Goal: Task Accomplishment & Management: Use online tool/utility

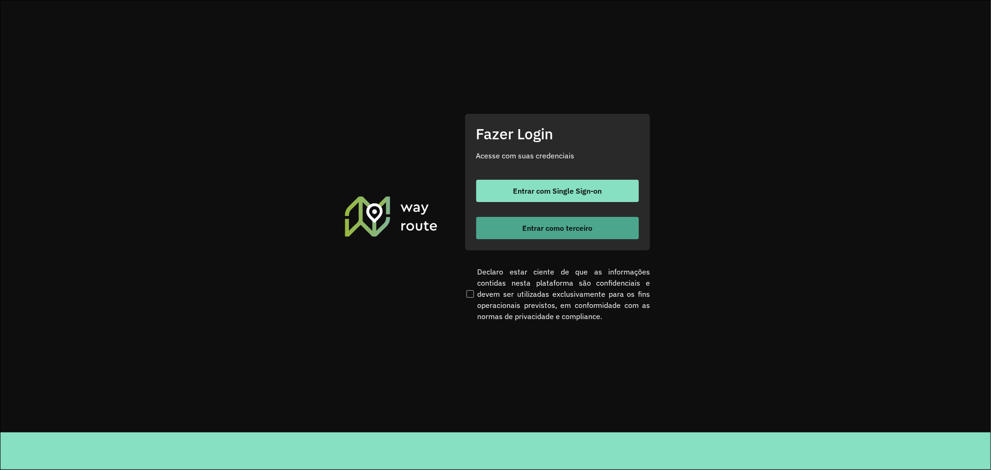
click at [568, 225] on span "Entrar como terceiro" at bounding box center [557, 227] width 70 height 7
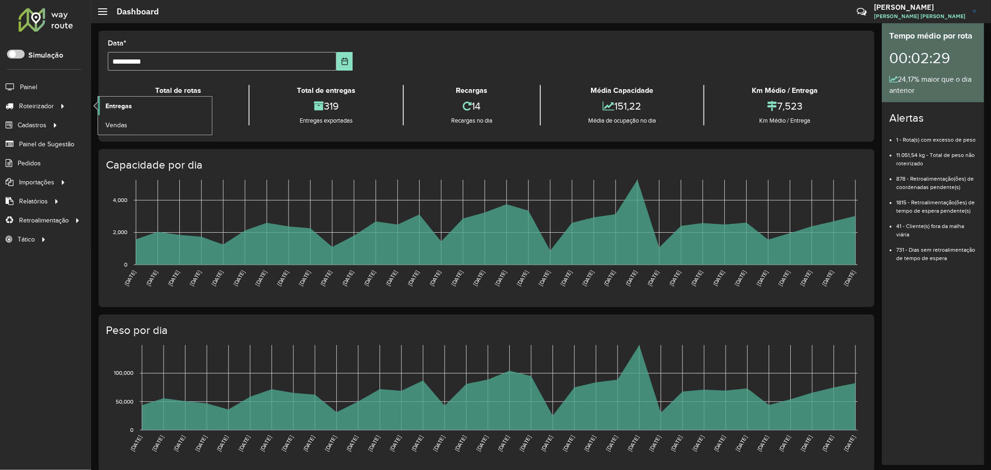
click at [119, 104] on span "Entregas" at bounding box center [119, 106] width 26 height 10
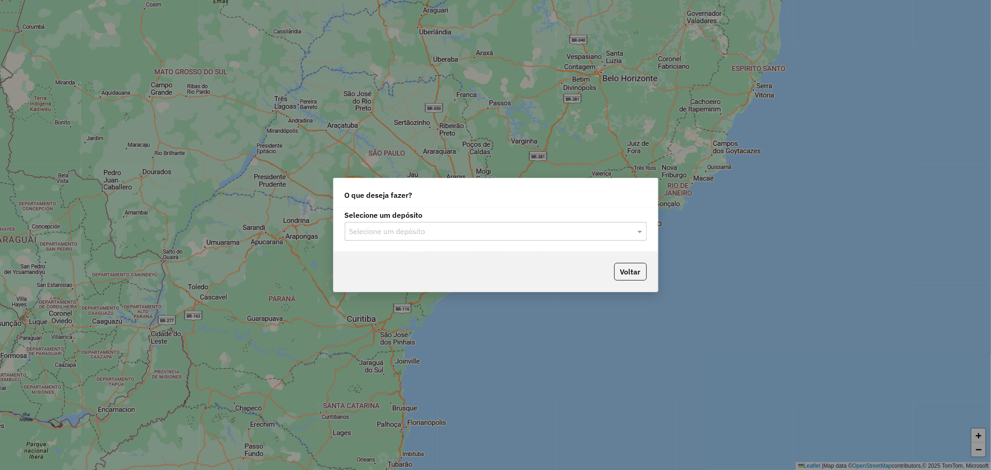
click at [504, 227] on input "text" at bounding box center [487, 231] width 274 height 11
click at [394, 258] on div "Unimar" at bounding box center [495, 259] width 301 height 16
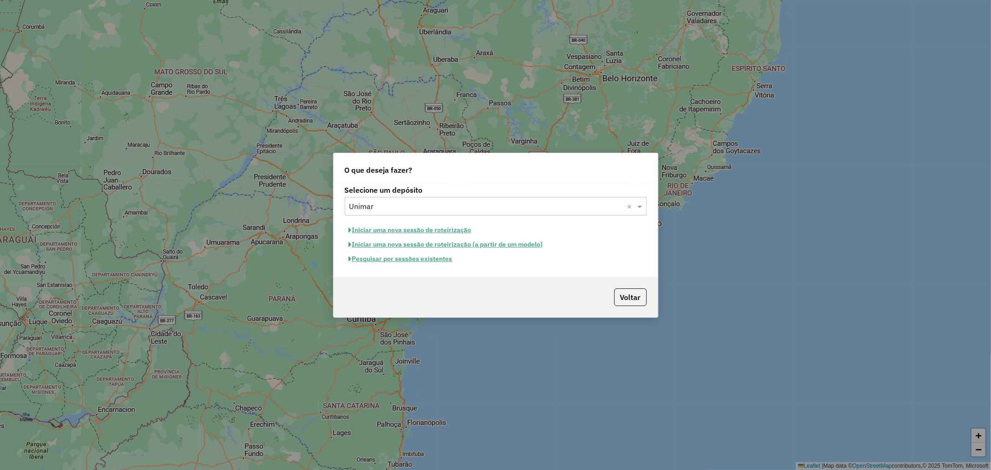
click at [415, 226] on button "Iniciar uma nova sessão de roteirização" at bounding box center [410, 230] width 131 height 14
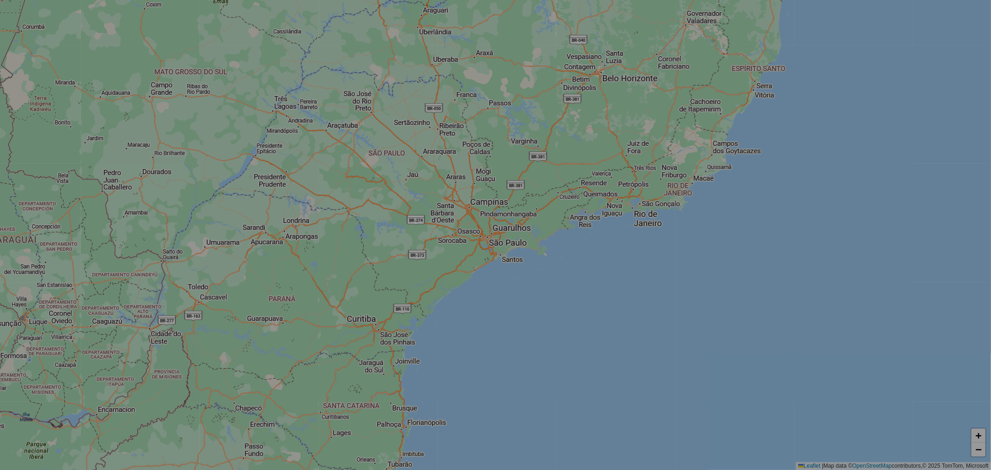
select select "*"
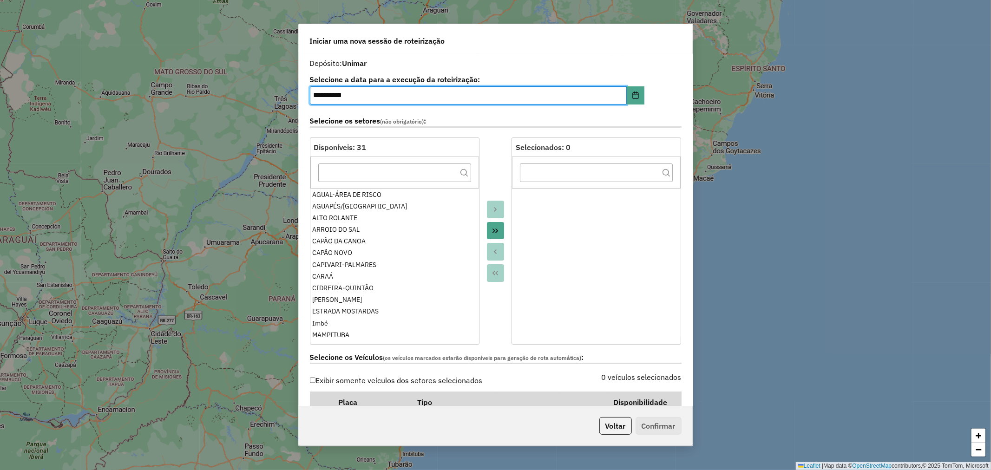
click at [668, 422] on p-footer "Voltar Confirmar" at bounding box center [639, 426] width 86 height 18
drag, startPoint x: 598, startPoint y: 428, endPoint x: 592, endPoint y: 427, distance: 5.7
click at [600, 427] on button "Voltar" at bounding box center [616, 426] width 33 height 18
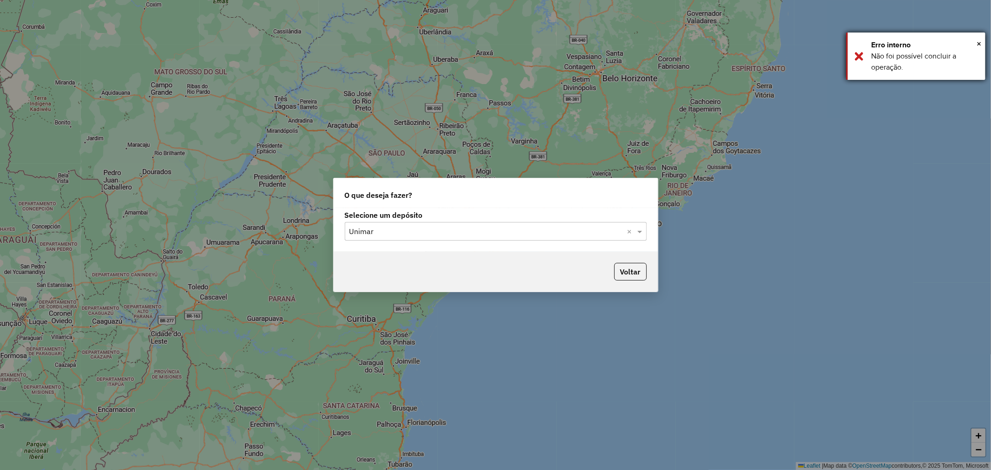
click at [975, 38] on div "× Erro interno Não foi possível concluir a operação." at bounding box center [915, 56] width 139 height 47
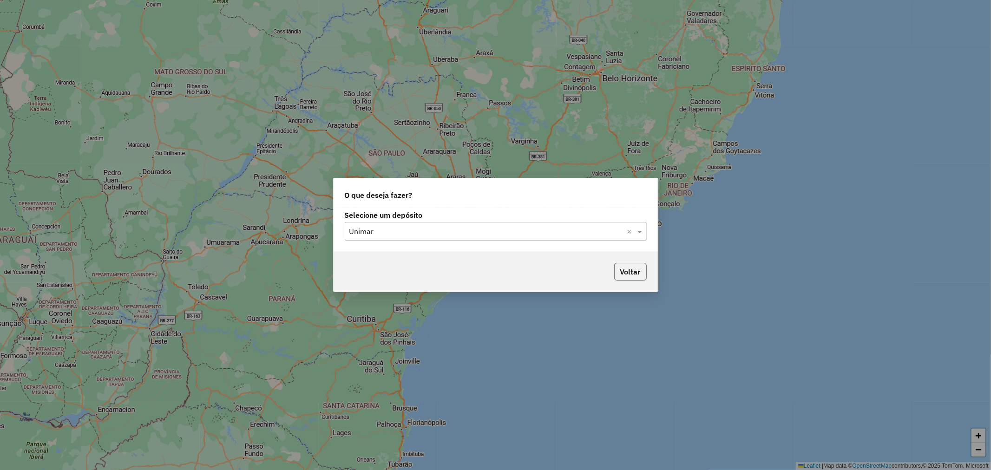
click at [631, 268] on button "Voltar" at bounding box center [630, 272] width 33 height 18
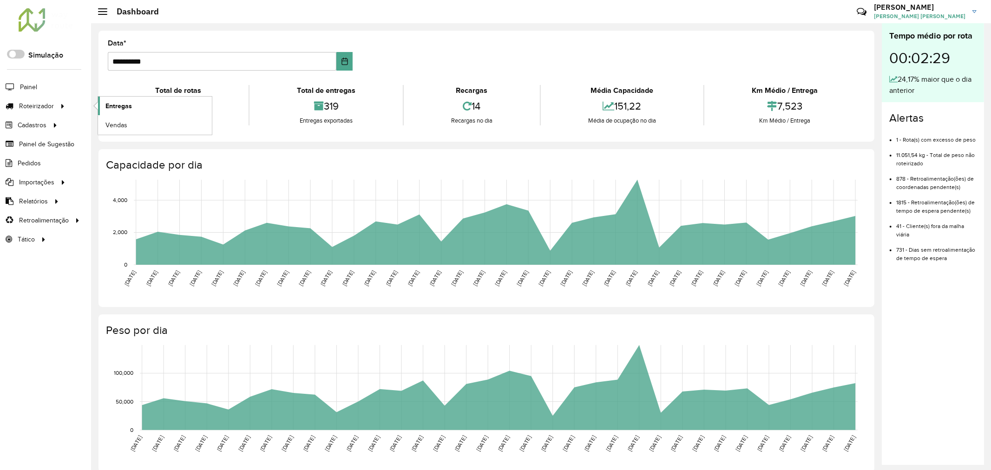
click at [127, 108] on span "Entregas" at bounding box center [119, 106] width 26 height 10
click at [131, 112] on link "Entregas" at bounding box center [155, 106] width 114 height 19
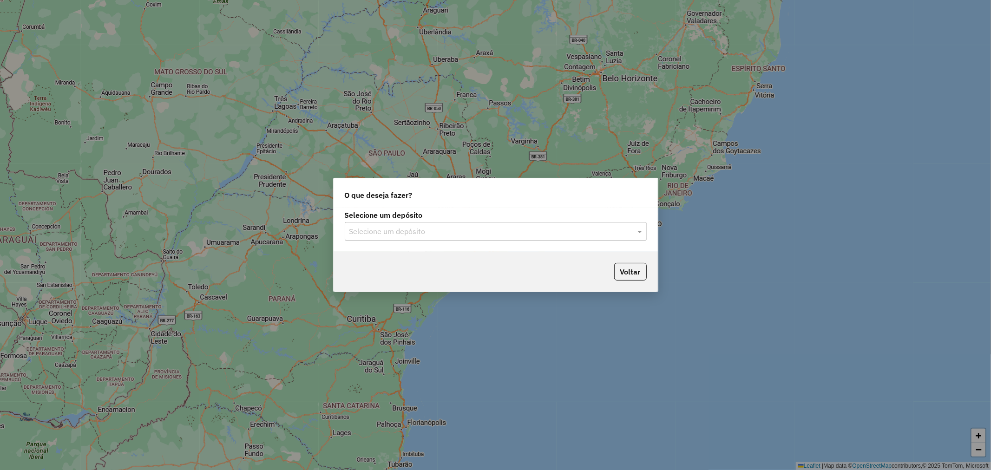
click at [583, 227] on input "text" at bounding box center [487, 231] width 274 height 11
drag, startPoint x: 403, startPoint y: 255, endPoint x: 412, endPoint y: 254, distance: 8.8
click at [403, 256] on div "Unimar" at bounding box center [495, 259] width 301 height 16
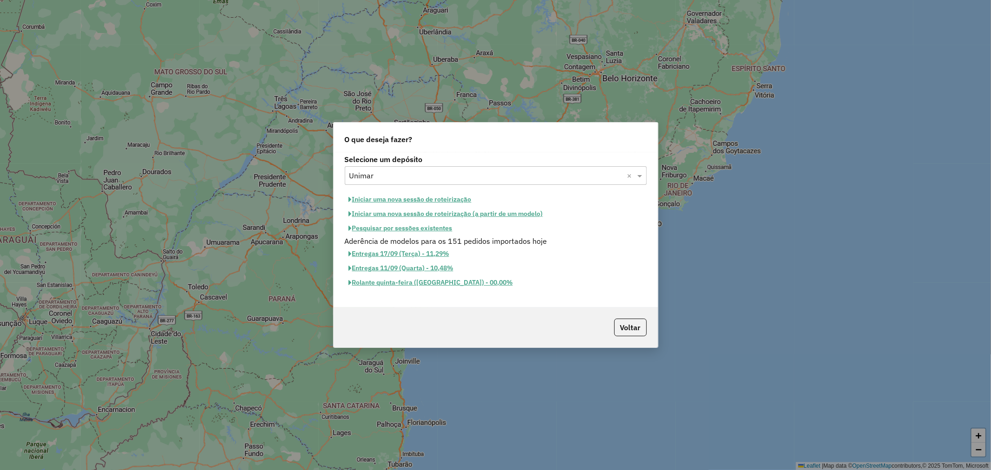
click at [424, 202] on button "Iniciar uma nova sessão de roteirização" at bounding box center [410, 199] width 131 height 14
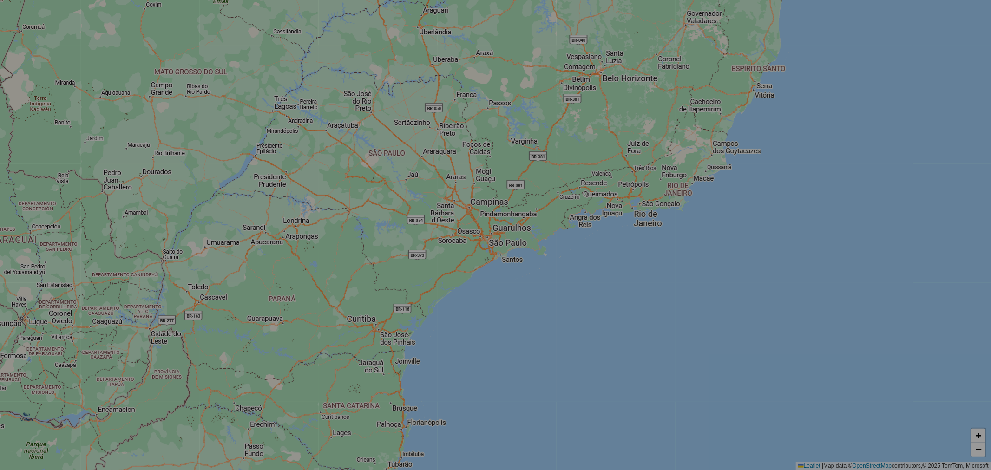
select select "*"
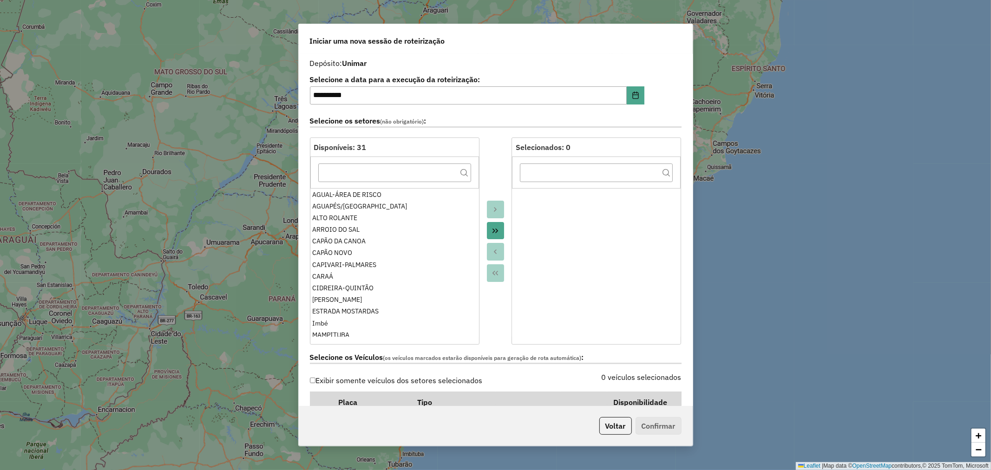
click at [497, 233] on icon "Move All to Target" at bounding box center [495, 230] width 7 height 7
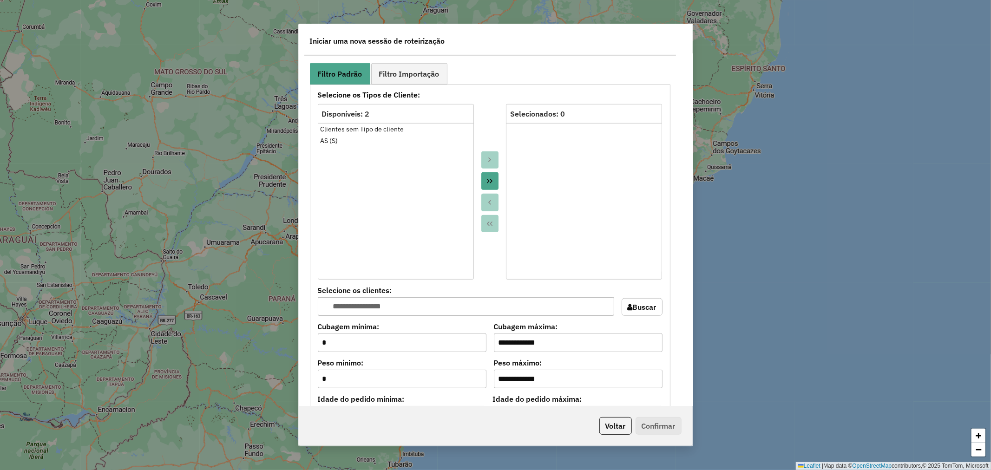
click at [490, 179] on icon "Move All to Target" at bounding box center [490, 181] width 6 height 5
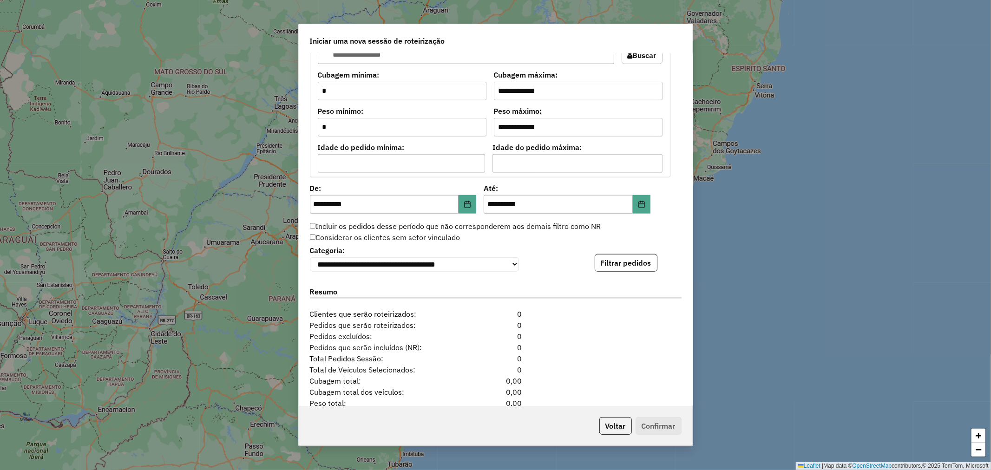
scroll to position [824, 0]
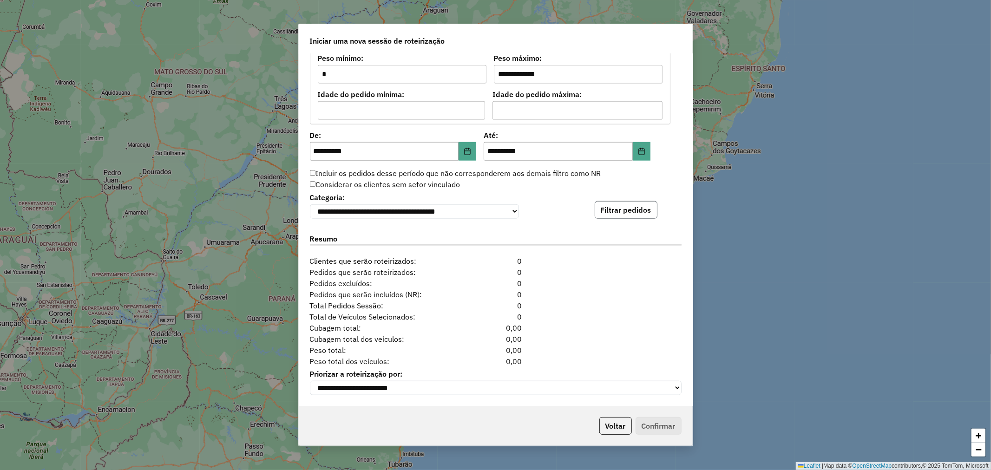
click at [621, 202] on button "Filtrar pedidos" at bounding box center [626, 210] width 63 height 18
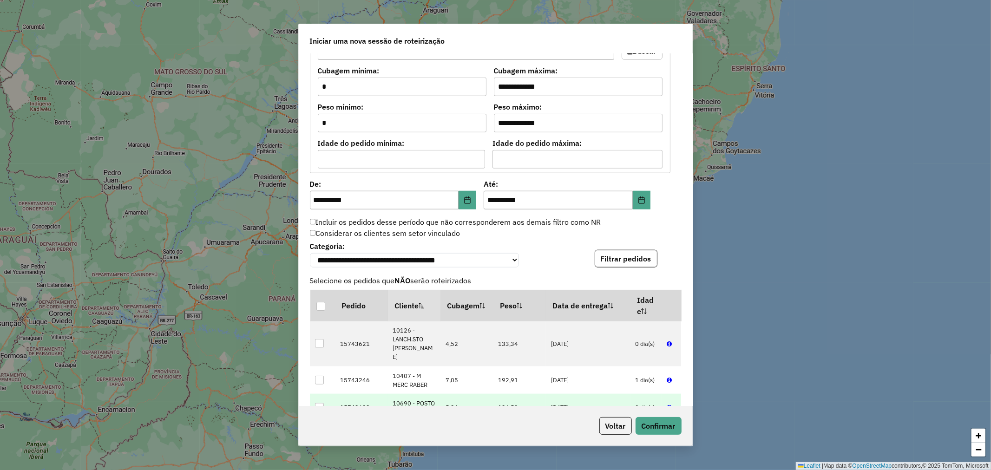
scroll to position [1016, 0]
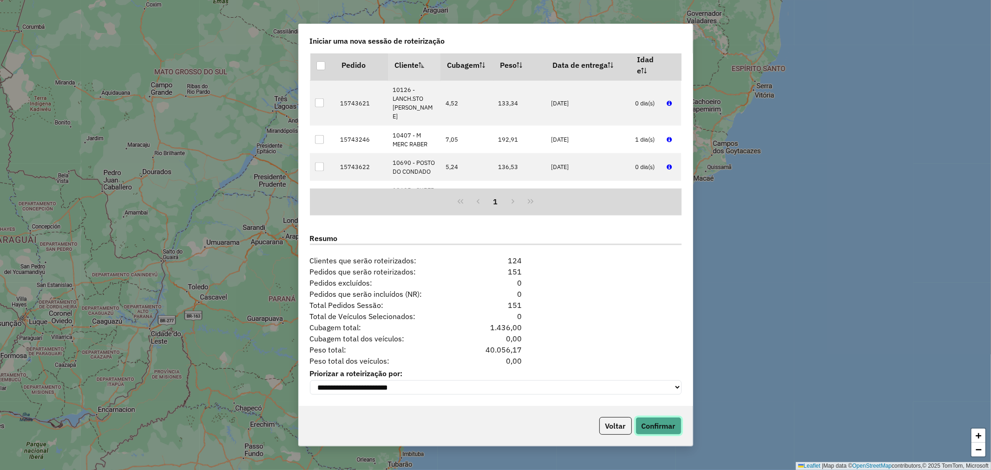
click at [661, 421] on button "Confirmar" at bounding box center [659, 426] width 46 height 18
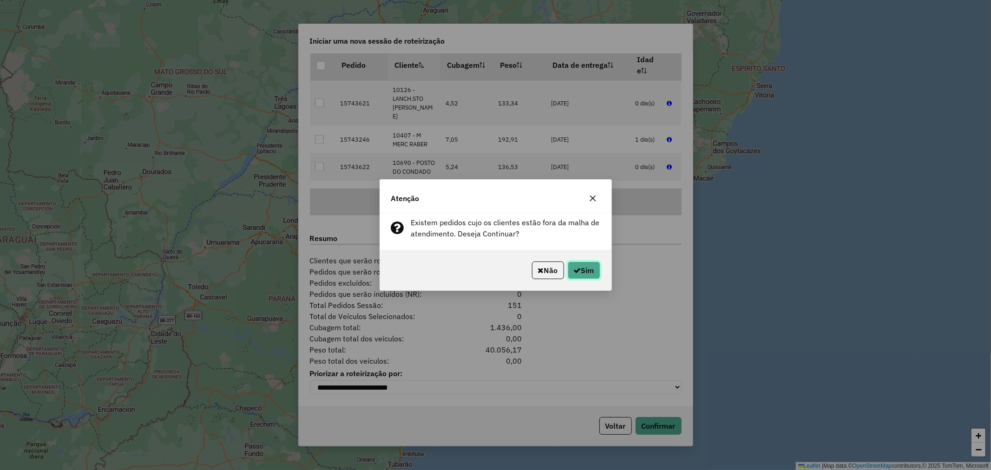
click at [574, 269] on icon "button" at bounding box center [577, 270] width 7 height 7
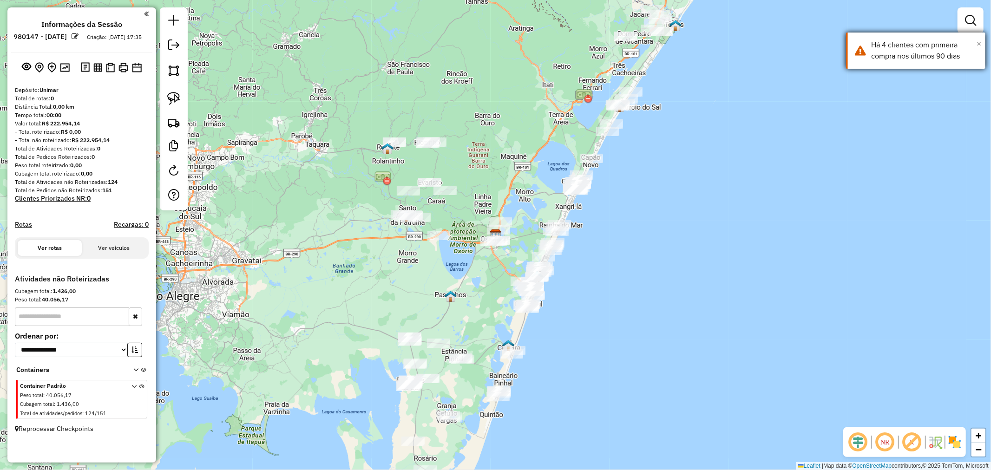
click at [980, 44] on span "×" at bounding box center [979, 44] width 5 height 10
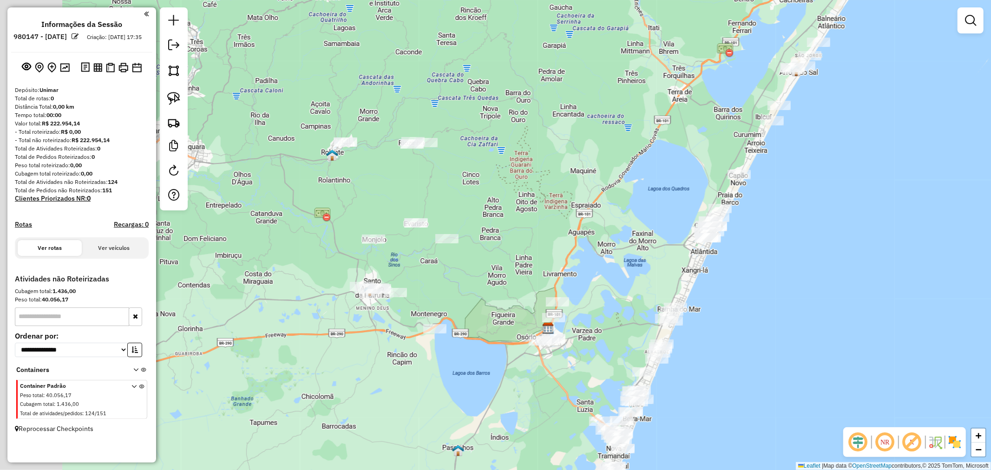
drag, startPoint x: 447, startPoint y: 137, endPoint x: 561, endPoint y: 185, distance: 123.5
click at [560, 185] on div "Janela de atendimento Grade de atendimento Capacidade Transportadoras Veículos …" at bounding box center [495, 235] width 991 height 470
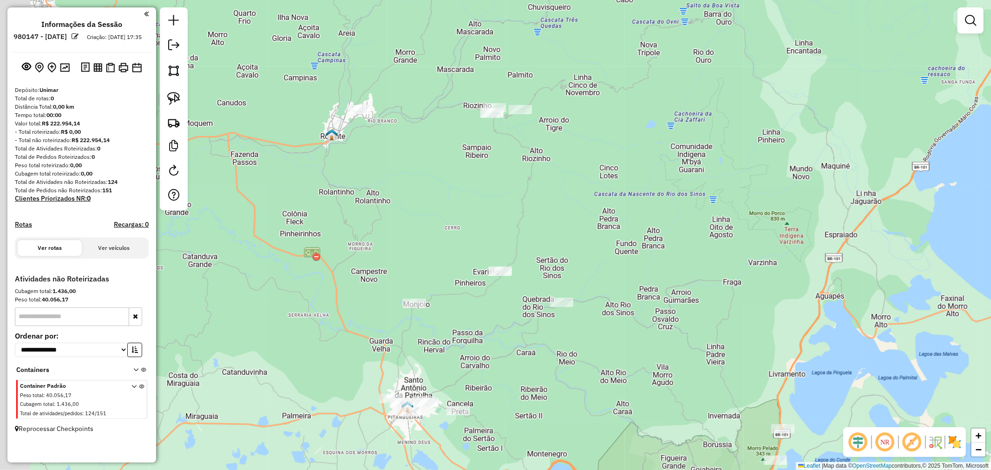
drag, startPoint x: 452, startPoint y: 205, endPoint x: 542, endPoint y: 235, distance: 94.4
click at [542, 235] on div "Janela de atendimento Grade de atendimento Capacidade Transportadoras Veículos …" at bounding box center [495, 235] width 991 height 470
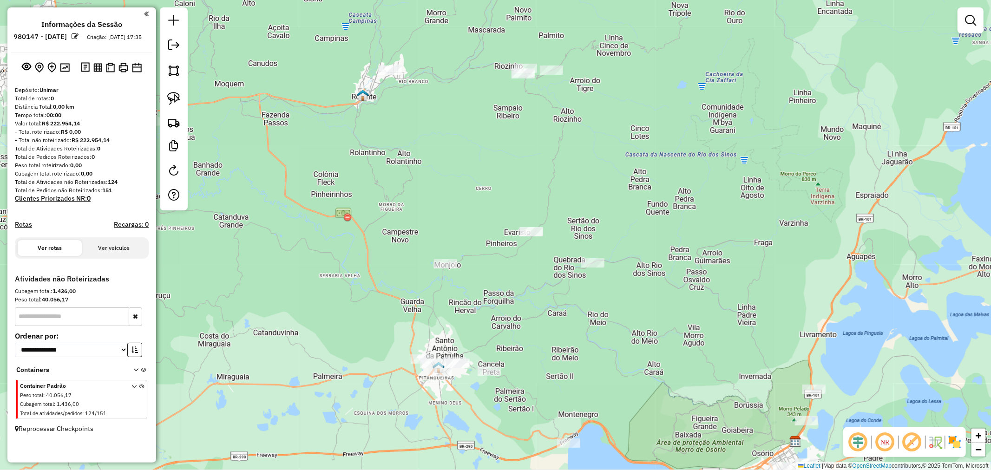
drag, startPoint x: 572, startPoint y: 188, endPoint x: 582, endPoint y: 178, distance: 14.5
click at [582, 178] on div "Janela de atendimento Grade de atendimento Capacidade Transportadoras Veículos …" at bounding box center [495, 235] width 991 height 470
click at [749, 323] on div "Janela de atendimento Grade de atendimento Capacidade Transportadoras Veículos …" at bounding box center [495, 235] width 991 height 470
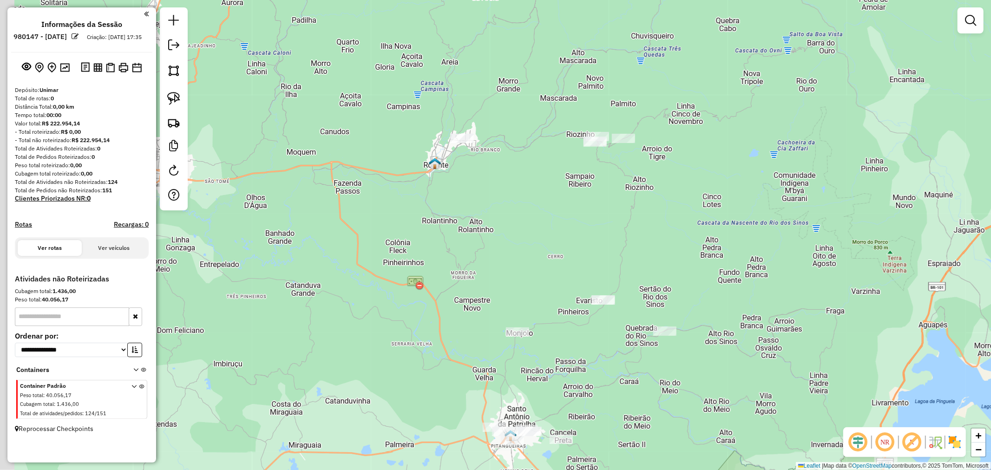
drag, startPoint x: 630, startPoint y: 182, endPoint x: 726, endPoint y: 254, distance: 120.2
click at [725, 256] on div "Janela de atendimento Grade de atendimento Capacidade Transportadoras Veículos …" at bounding box center [495, 235] width 991 height 470
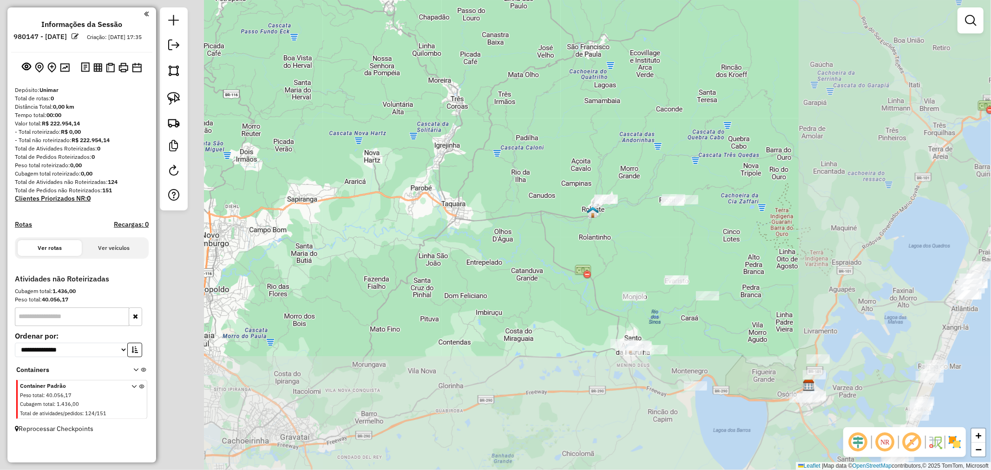
drag, startPoint x: 665, startPoint y: 225, endPoint x: 660, endPoint y: 225, distance: 5.1
click at [662, 225] on div "Janela de atendimento Grade de atendimento Capacidade Transportadoras Veículos …" at bounding box center [495, 235] width 991 height 470
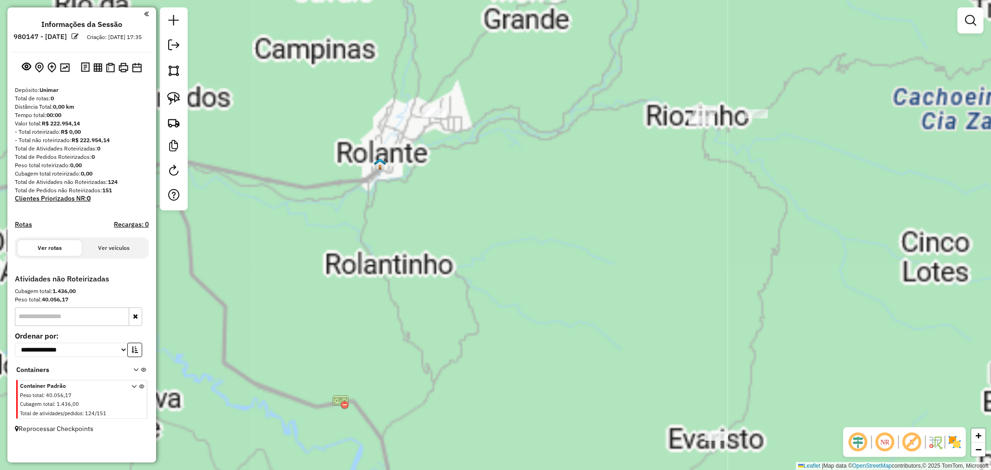
drag, startPoint x: 663, startPoint y: 236, endPoint x: 584, endPoint y: 152, distance: 115.7
click at [585, 153] on div "Janela de atendimento Grade de atendimento Capacidade Transportadoras Veículos …" at bounding box center [495, 235] width 991 height 470
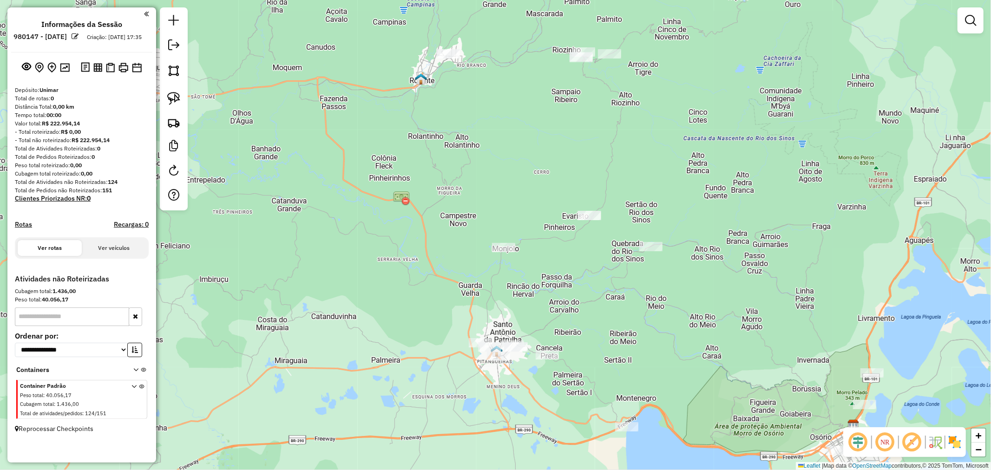
drag, startPoint x: 626, startPoint y: 190, endPoint x: 607, endPoint y: 151, distance: 42.8
click at [607, 151] on div "Janela de atendimento Grade de atendimento Capacidade Transportadoras Veículos …" at bounding box center [495, 235] width 991 height 470
drag, startPoint x: 485, startPoint y: 145, endPoint x: 494, endPoint y: 191, distance: 46.8
click at [494, 191] on div "Janela de atendimento Grade de atendimento Capacidade Transportadoras Veículos …" at bounding box center [495, 235] width 991 height 470
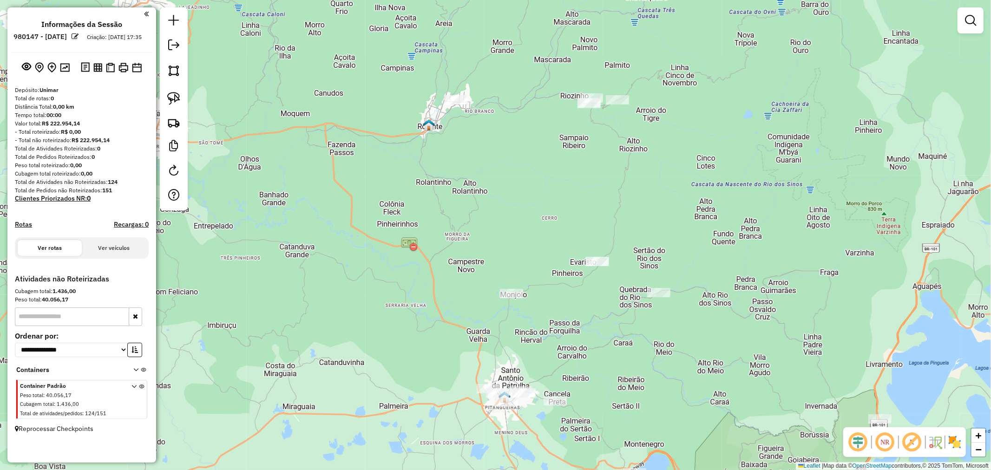
click at [174, 96] on img at bounding box center [173, 98] width 13 height 13
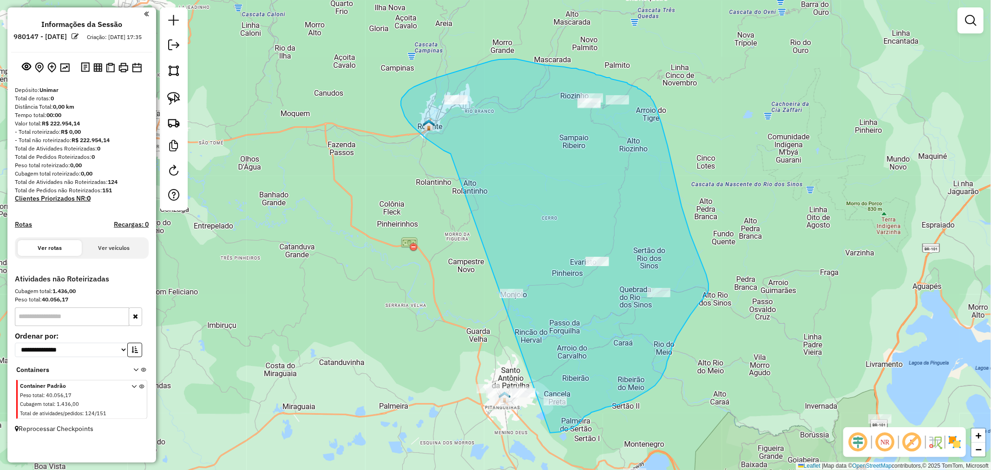
drag, startPoint x: 409, startPoint y: 90, endPoint x: 393, endPoint y: 352, distance: 262.6
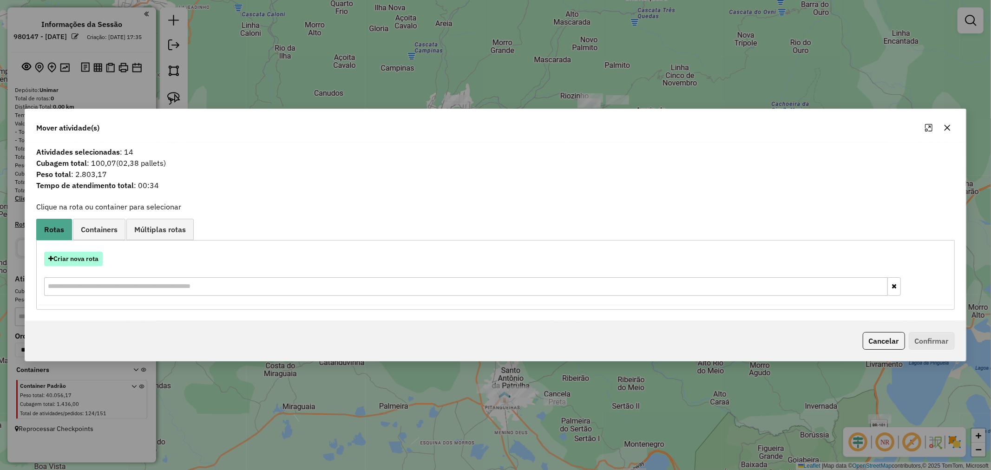
click at [75, 257] on button "Criar nova rota" at bounding box center [73, 259] width 59 height 14
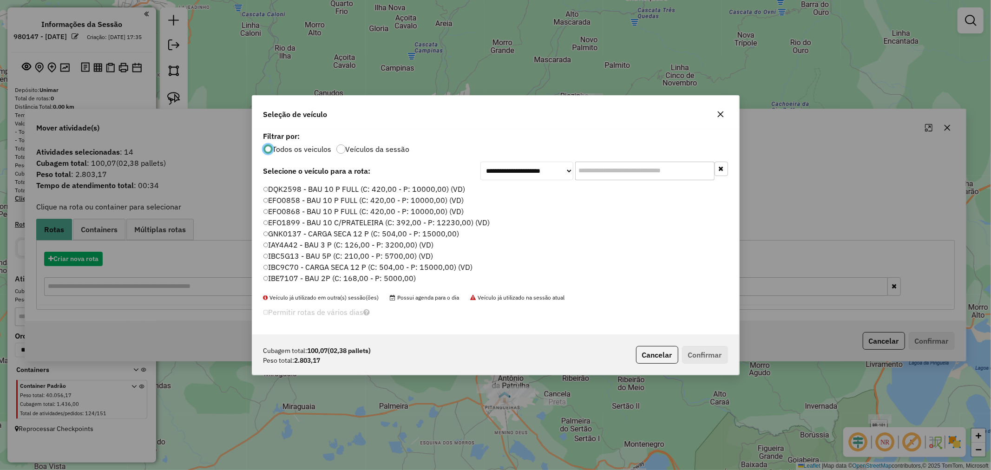
scroll to position [5, 2]
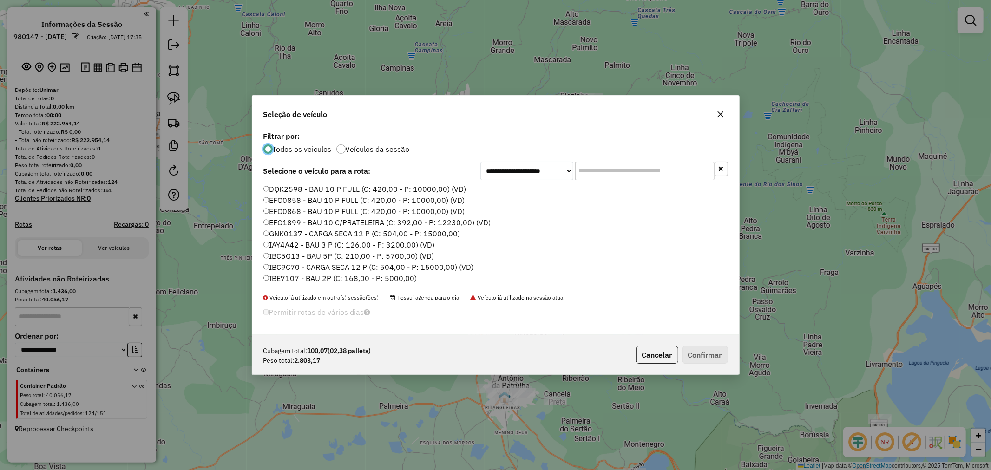
click at [595, 173] on input "text" at bounding box center [644, 171] width 139 height 19
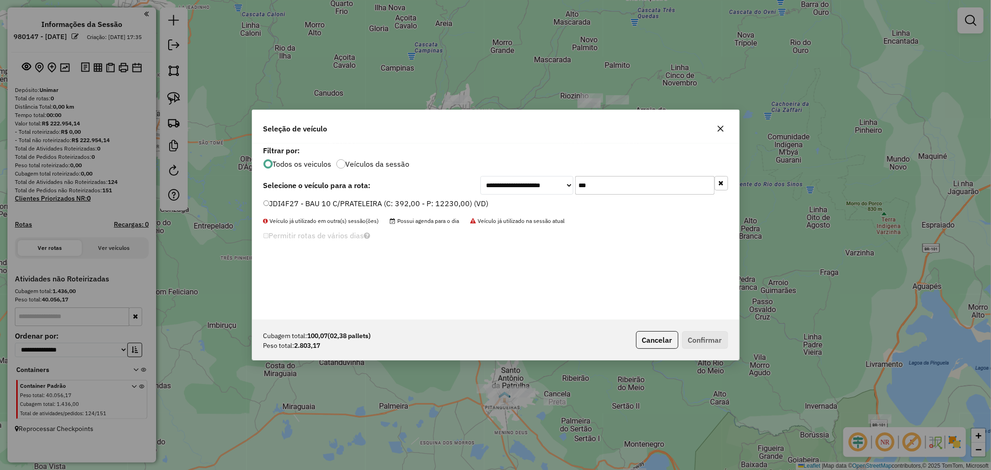
type input "***"
click at [302, 200] on label "JDI4F27 - BAU 10 C/PRATELEIRA (C: 392,00 - P: 12230,00) (VD)" at bounding box center [376, 203] width 225 height 11
click at [719, 337] on button "Confirmar" at bounding box center [705, 340] width 46 height 18
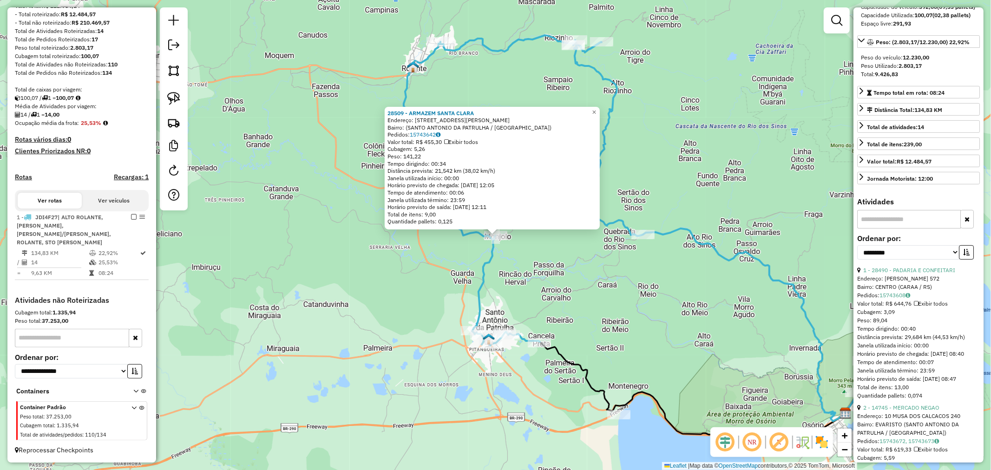
scroll to position [155, 0]
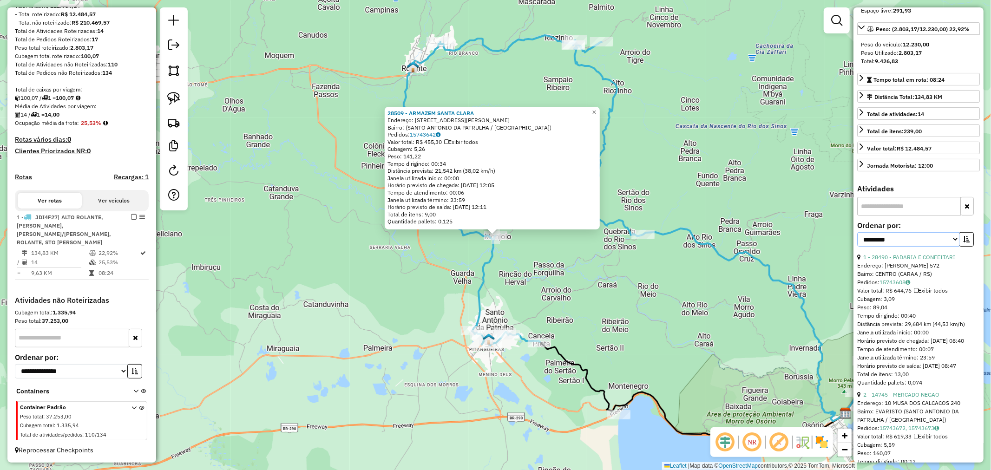
click at [898, 245] on select "**********" at bounding box center [909, 239] width 102 height 14
select select "*********"
click at [858, 240] on select "**********" at bounding box center [909, 239] width 102 height 14
click at [964, 243] on icon "button" at bounding box center [967, 239] width 7 height 7
click at [703, 265] on div "28509 - ARMAZEM SANTA CLARA Endereço: Estrada Sergio Luckmann 5570 Bairro: (SAN…" at bounding box center [495, 235] width 991 height 470
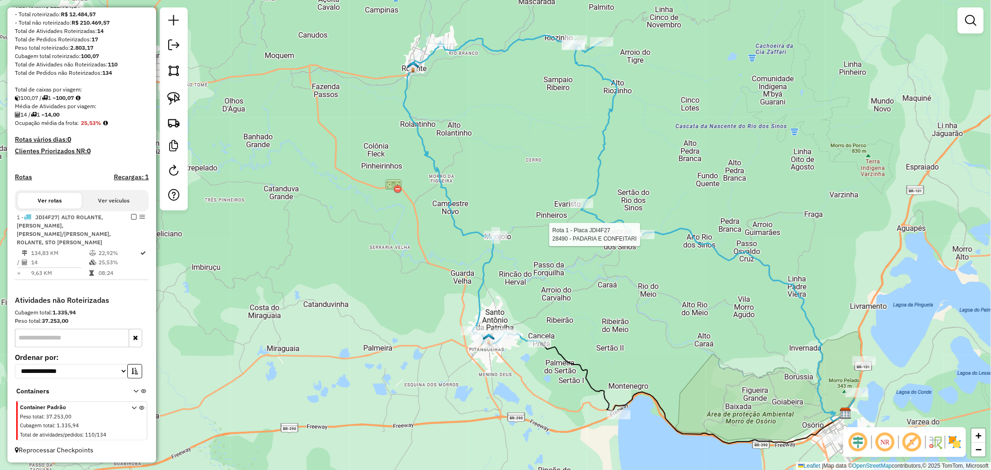
select select "*********"
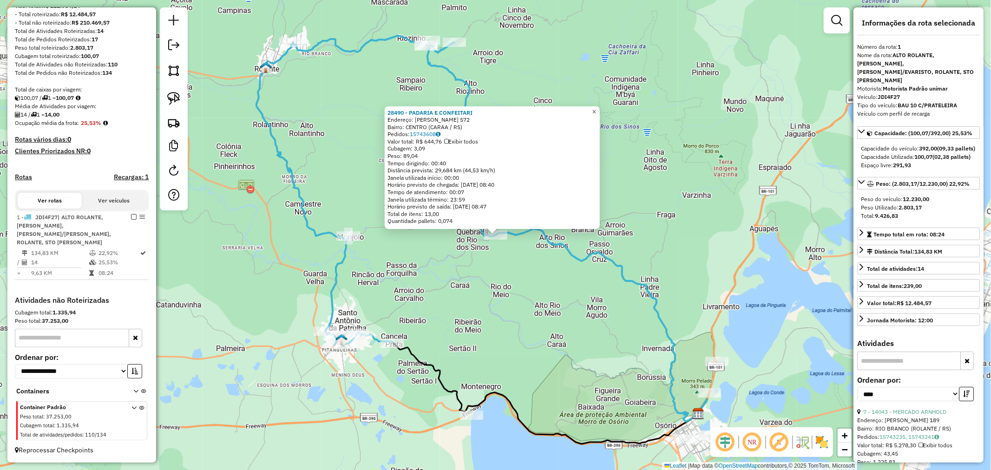
click at [596, 108] on link "×" at bounding box center [594, 111] width 11 height 11
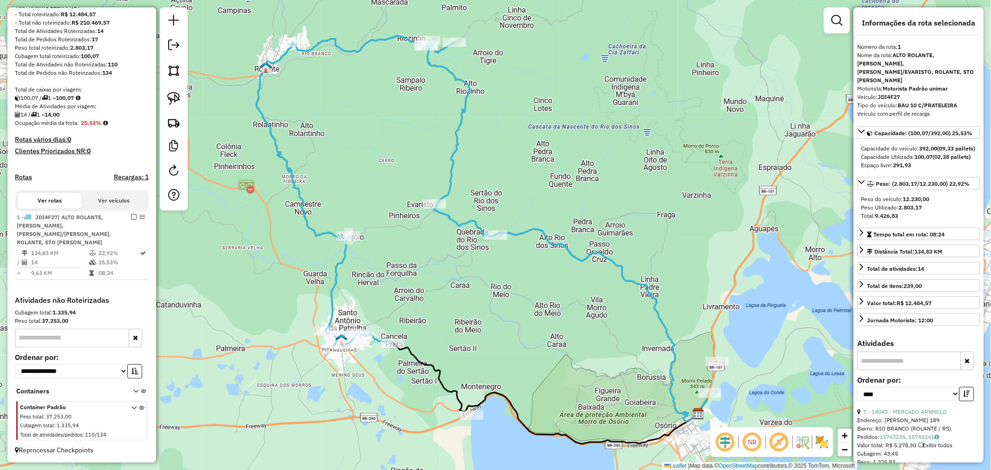
drag, startPoint x: 545, startPoint y: 349, endPoint x: 522, endPoint y: 240, distance: 111.2
click at [525, 244] on div "Janela de atendimento Grade de atendimento Capacidade Transportadoras Veículos …" at bounding box center [495, 235] width 991 height 470
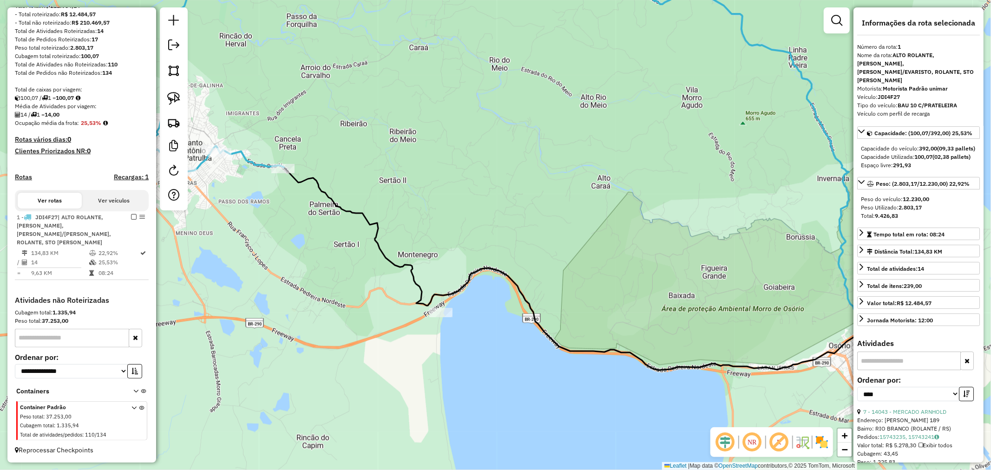
drag, startPoint x: 444, startPoint y: 290, endPoint x: 475, endPoint y: 288, distance: 30.3
click at [475, 288] on icon at bounding box center [590, 268] width 612 height 203
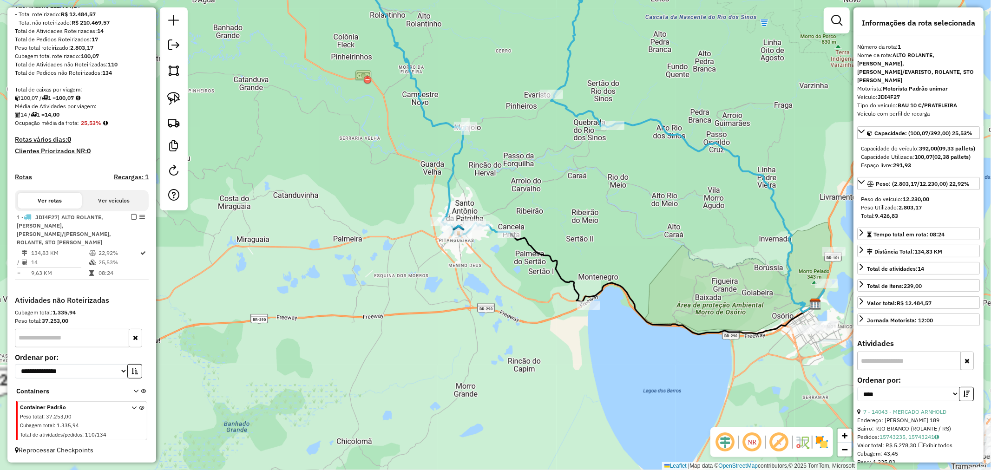
drag, startPoint x: 638, startPoint y: 277, endPoint x: 602, endPoint y: 270, distance: 36.1
click at [602, 270] on div "Janela de atendimento Grade de atendimento Capacidade Transportadoras Veículos …" at bounding box center [495, 235] width 991 height 470
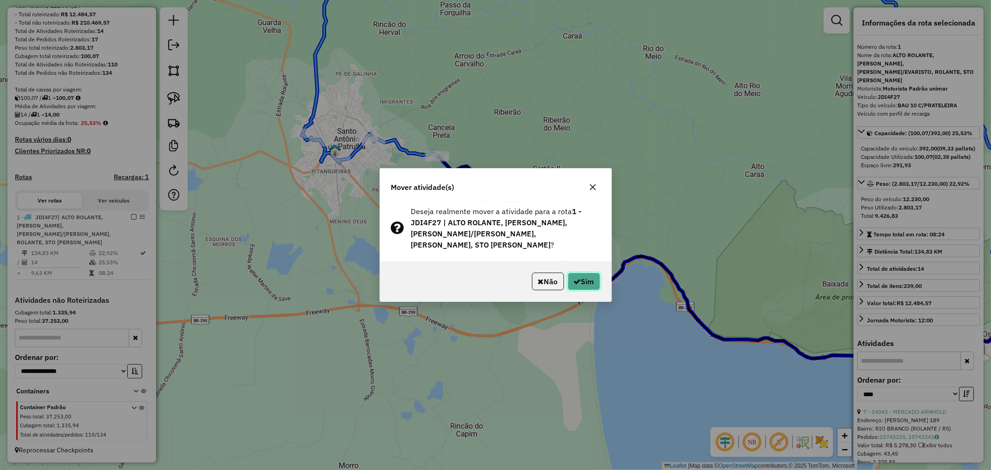
click at [579, 283] on button "Sim" at bounding box center [584, 282] width 33 height 18
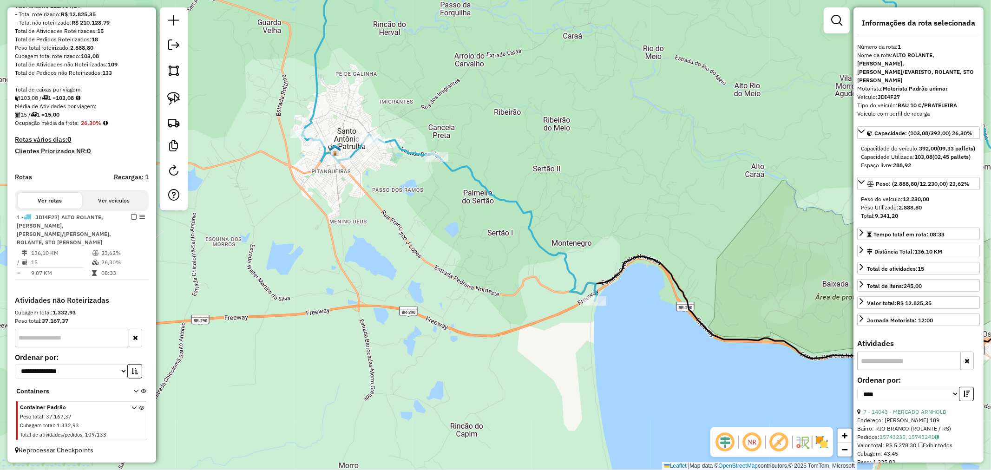
click at [582, 301] on div "Janela de atendimento Grade de atendimento Capacidade Transportadoras Veículos …" at bounding box center [495, 235] width 991 height 470
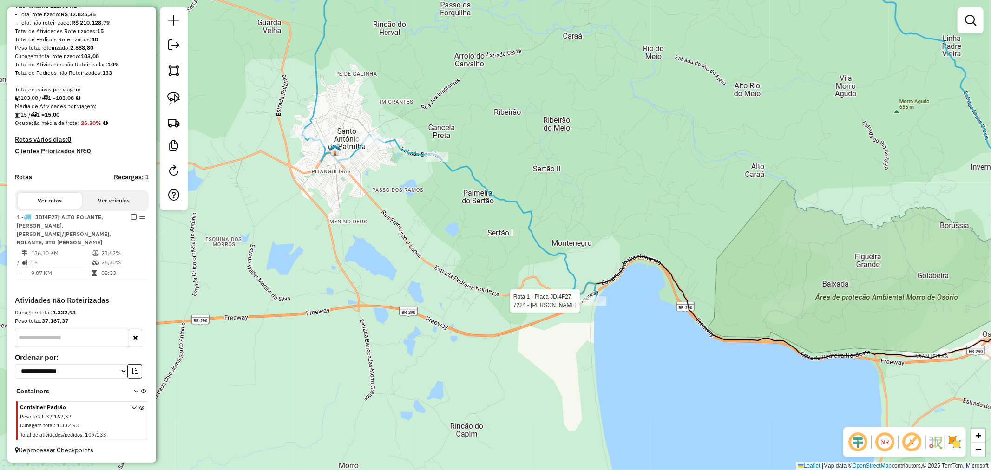
select select "*********"
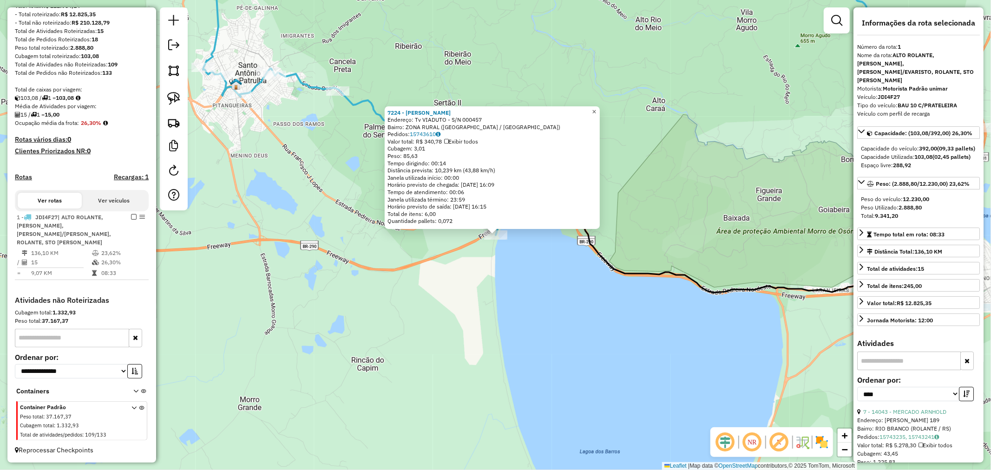
click at [596, 112] on span "×" at bounding box center [594, 112] width 4 height 8
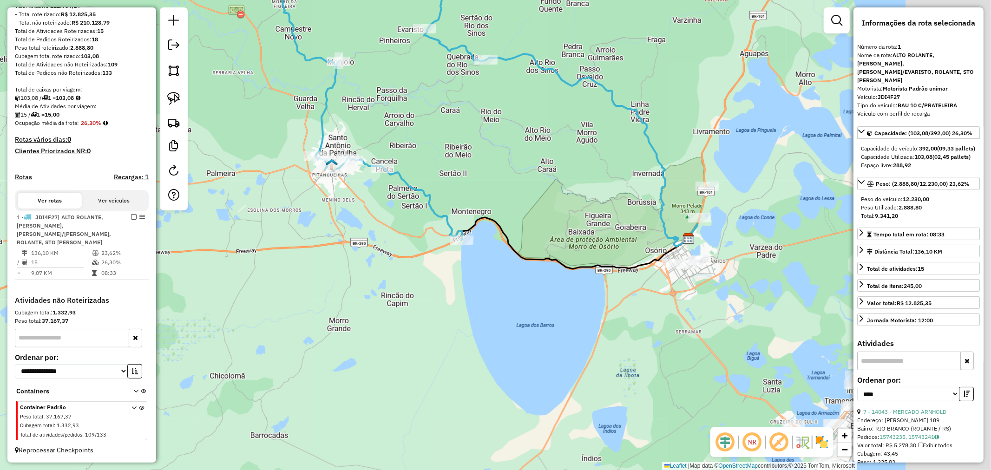
drag, startPoint x: 646, startPoint y: 164, endPoint x: 545, endPoint y: 226, distance: 118.3
click at [547, 219] on div "Janela de atendimento Grade de atendimento Capacidade Transportadoras Veículos …" at bounding box center [495, 235] width 991 height 470
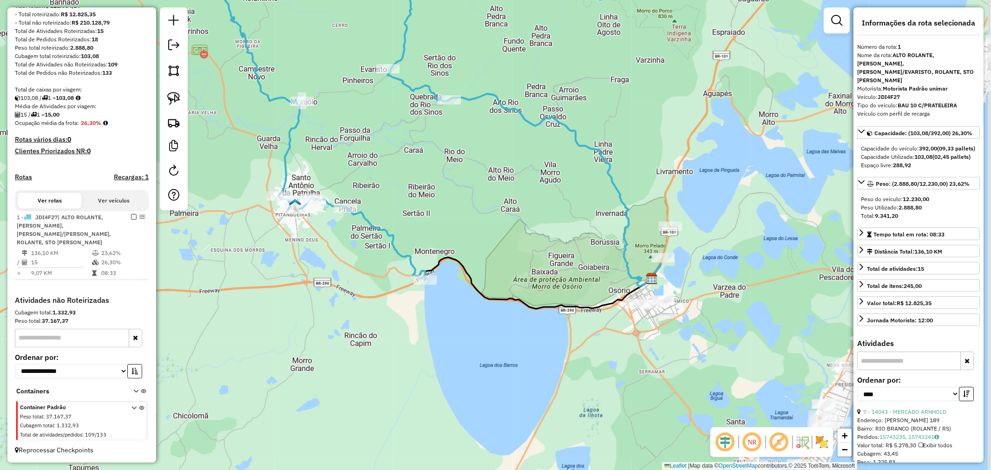
drag, startPoint x: 616, startPoint y: 211, endPoint x: 562, endPoint y: 266, distance: 76.9
click at [563, 265] on div "Janela de atendimento Grade de atendimento Capacidade Transportadoras Veículos …" at bounding box center [495, 235] width 991 height 470
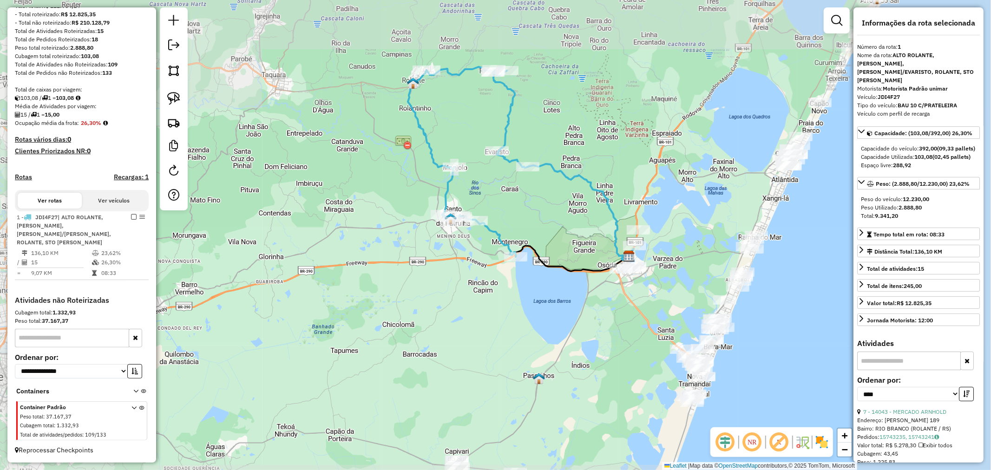
drag, startPoint x: 515, startPoint y: 234, endPoint x: 475, endPoint y: 246, distance: 41.3
click at [475, 248] on div "Janela de atendimento Grade de atendimento Capacidade Transportadoras Veículos …" at bounding box center [495, 235] width 991 height 470
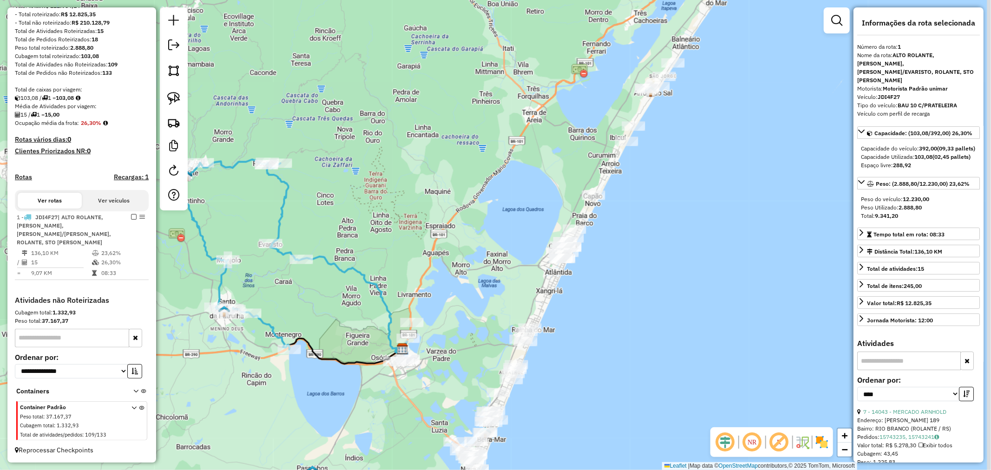
drag, startPoint x: 669, startPoint y: 203, endPoint x: 597, endPoint y: 301, distance: 121.7
click at [599, 299] on div "Janela de atendimento Grade de atendimento Capacidade Transportadoras Veículos …" at bounding box center [495, 235] width 991 height 470
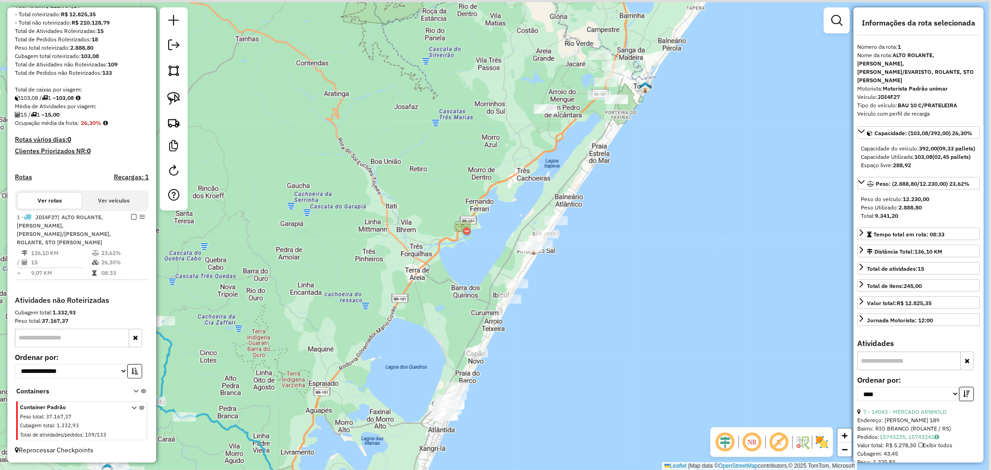
drag, startPoint x: 630, startPoint y: 236, endPoint x: 608, endPoint y: 290, distance: 58.3
click at [608, 290] on div "Janela de atendimento Grade de atendimento Capacidade Transportadoras Veículos …" at bounding box center [495, 235] width 991 height 470
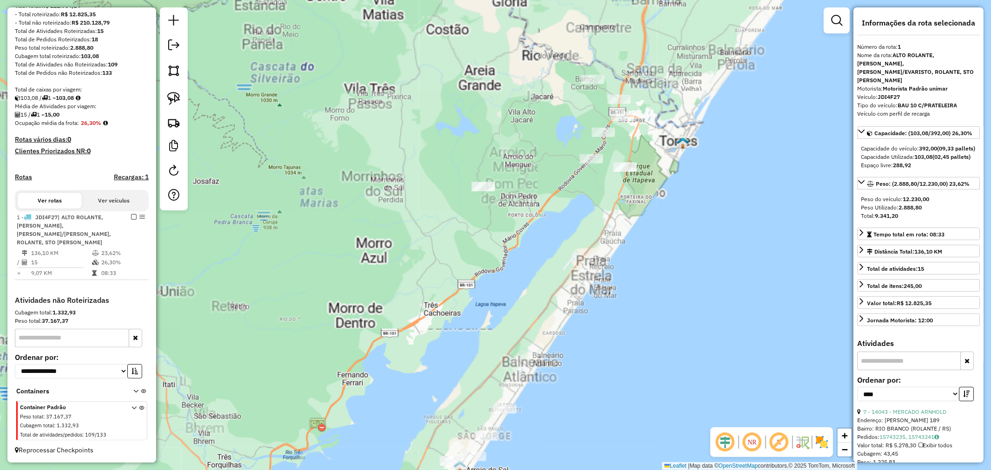
drag, startPoint x: 536, startPoint y: 173, endPoint x: 537, endPoint y: 207, distance: 33.5
click at [537, 206] on div "Janela de atendimento Grade de atendimento Capacidade Transportadoras Veículos …" at bounding box center [495, 235] width 991 height 470
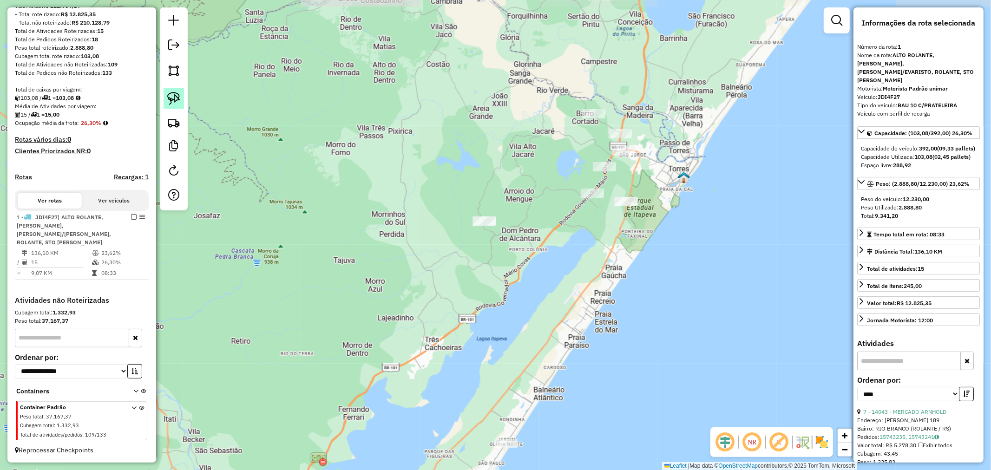
click at [175, 96] on img at bounding box center [173, 98] width 13 height 13
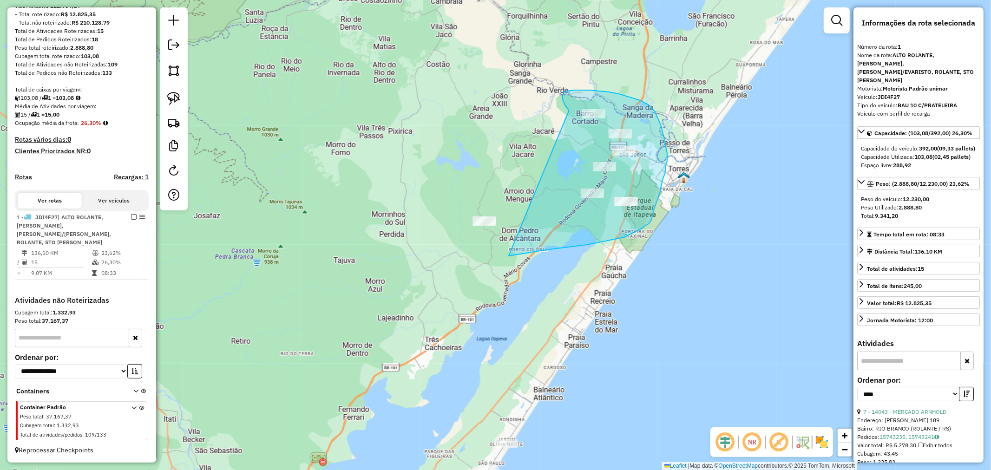
drag, startPoint x: 563, startPoint y: 101, endPoint x: 445, endPoint y: 168, distance: 135.7
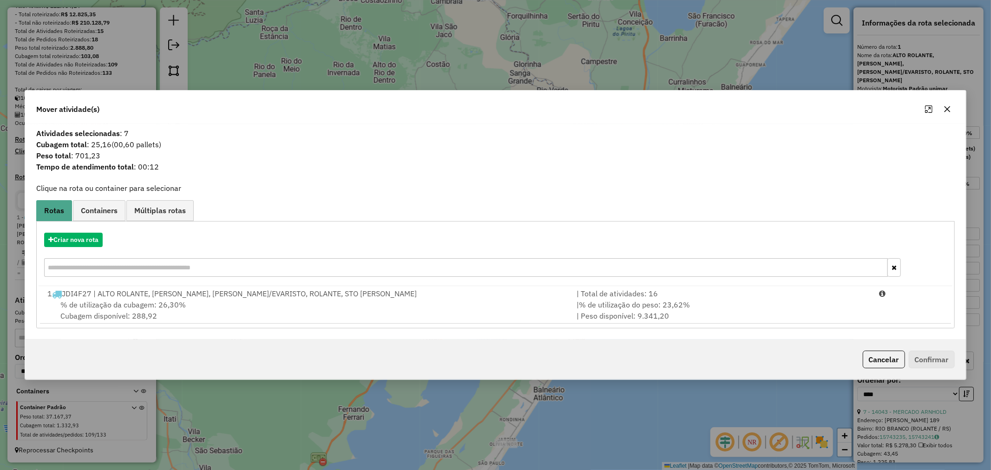
click at [945, 112] on icon "button" at bounding box center [947, 109] width 7 height 7
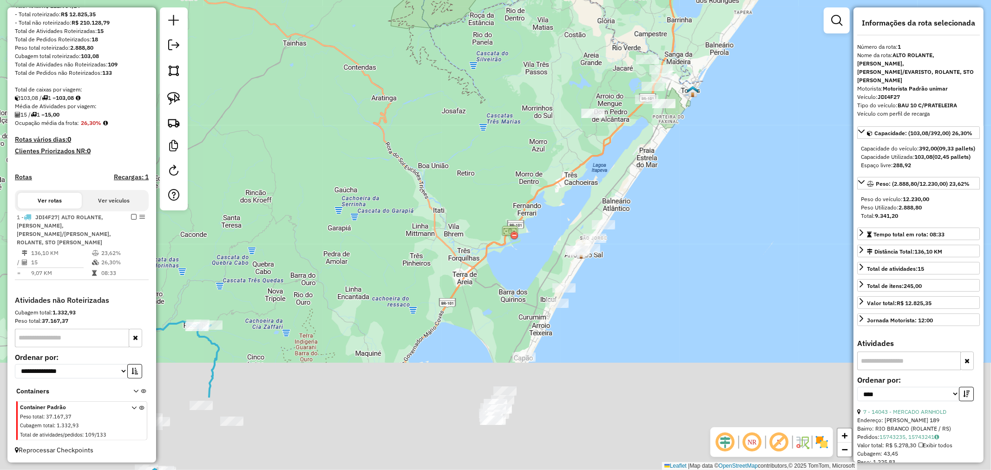
drag, startPoint x: 587, startPoint y: 239, endPoint x: 612, endPoint y: 147, distance: 95.4
click at [610, 145] on div "Janela de atendimento Grade de atendimento Capacidade Transportadoras Veículos …" at bounding box center [495, 235] width 991 height 470
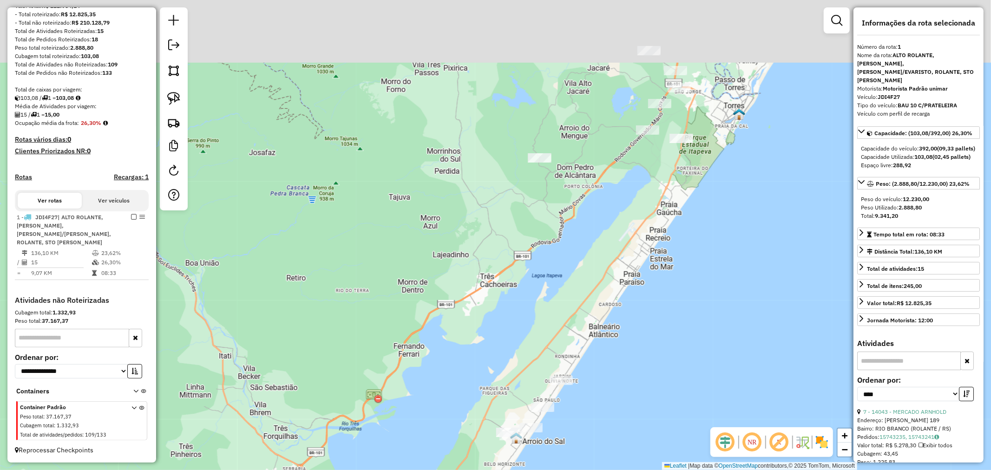
drag, startPoint x: 645, startPoint y: 211, endPoint x: 642, endPoint y: 126, distance: 85.6
click at [643, 114] on div "Janela de atendimento Grade de atendimento Capacidade Transportadoras Veículos …" at bounding box center [495, 235] width 991 height 470
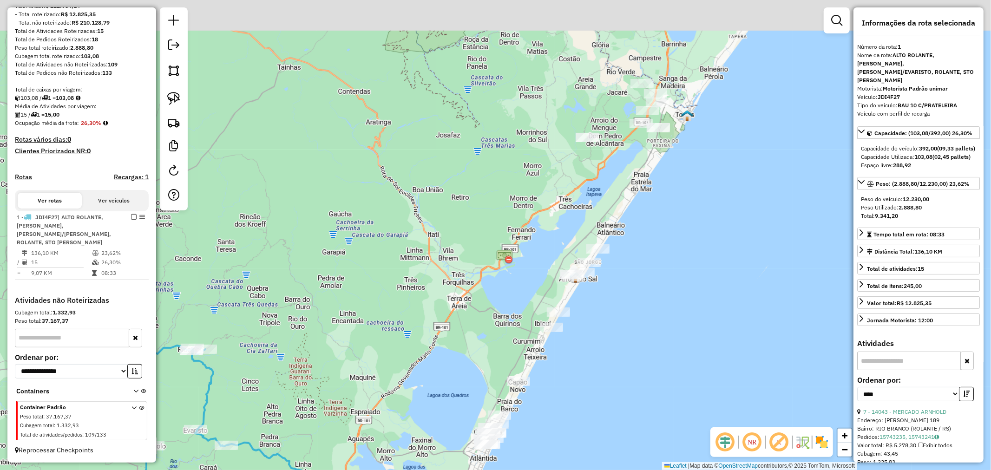
drag, startPoint x: 637, startPoint y: 161, endPoint x: 620, endPoint y: 80, distance: 82.7
click at [620, 83] on div "Janela de atendimento Grade de atendimento Capacidade Transportadoras Veículos …" at bounding box center [495, 235] width 991 height 470
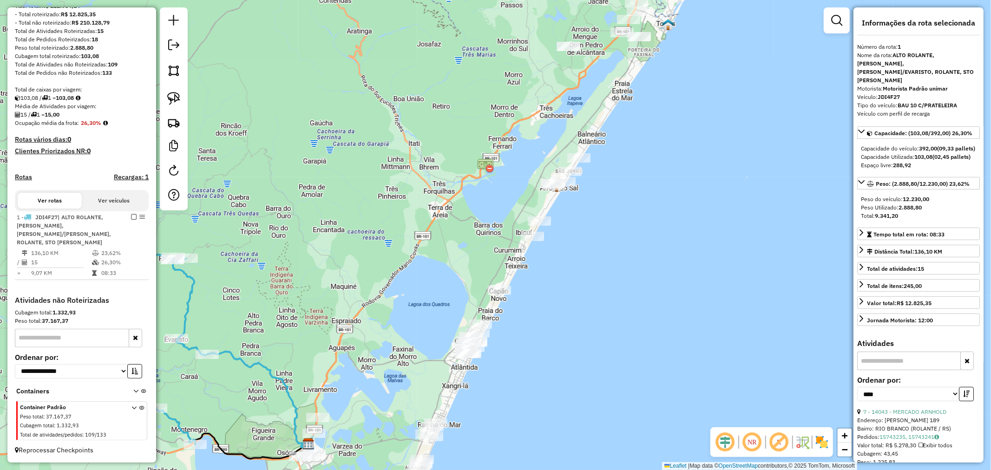
drag, startPoint x: 646, startPoint y: 172, endPoint x: 657, endPoint y: 133, distance: 40.9
click at [657, 132] on div "Janela de atendimento Grade de atendimento Capacidade Transportadoras Veículos …" at bounding box center [495, 235] width 991 height 470
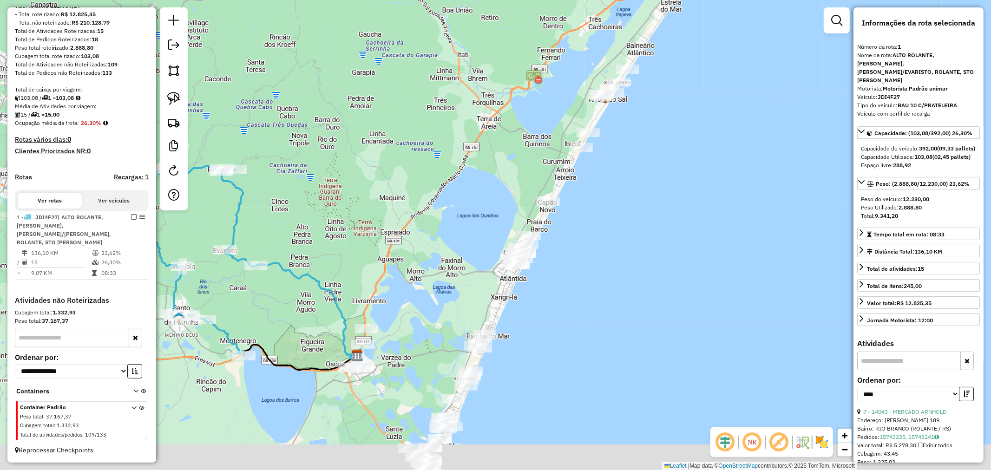
drag, startPoint x: 541, startPoint y: 238, endPoint x: 573, endPoint y: 196, distance: 52.9
click at [573, 196] on div "Janela de atendimento Grade de atendimento Capacidade Transportadoras Veículos …" at bounding box center [495, 235] width 991 height 470
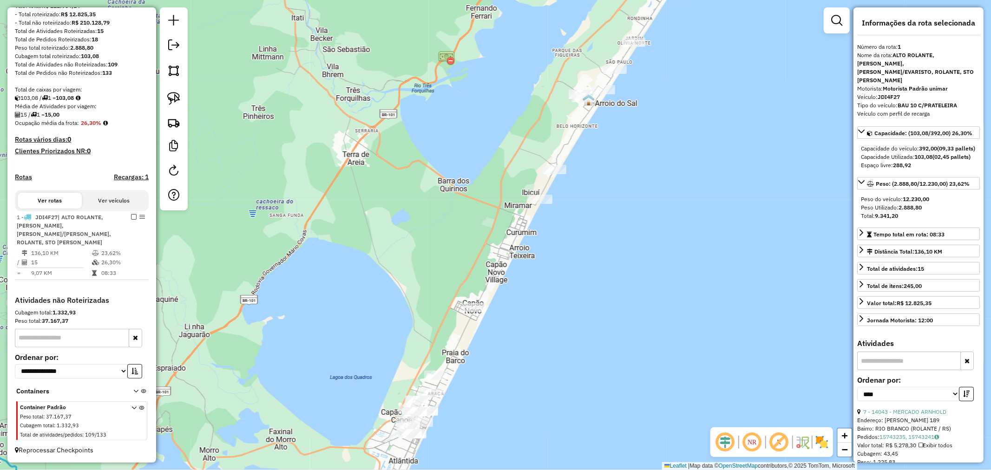
drag, startPoint x: 635, startPoint y: 152, endPoint x: 646, endPoint y: 182, distance: 31.8
click at [640, 183] on div "Janela de atendimento Grade de atendimento Capacidade Transportadoras Veículos …" at bounding box center [495, 235] width 991 height 470
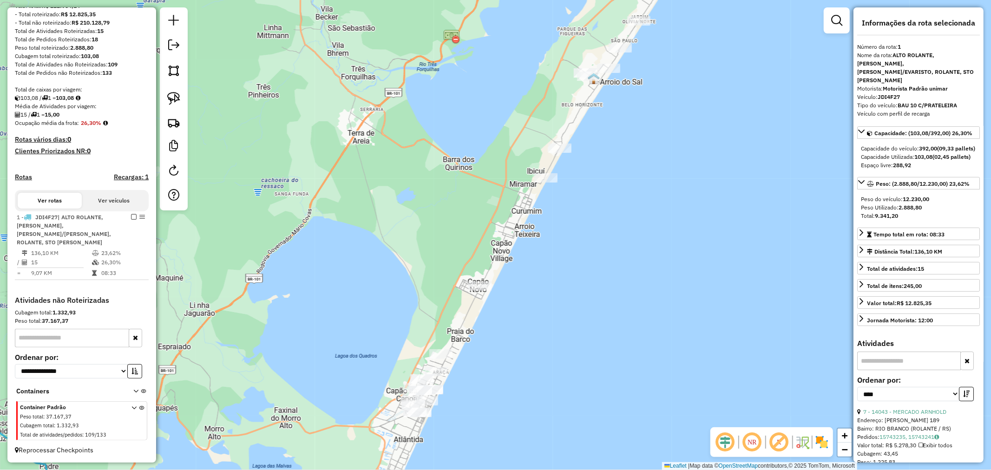
drag, startPoint x: 649, startPoint y: 200, endPoint x: 657, endPoint y: 137, distance: 63.8
click at [657, 137] on div "Janela de atendimento Grade de atendimento Capacidade Transportadoras Veículos …" at bounding box center [495, 235] width 991 height 470
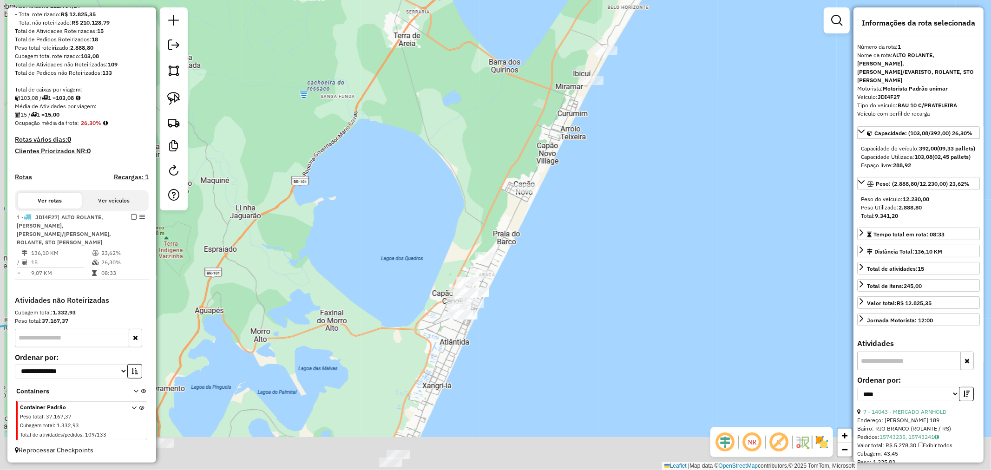
drag, startPoint x: 587, startPoint y: 189, endPoint x: 588, endPoint y: 180, distance: 9.5
click at [588, 182] on div "Janela de atendimento Grade de atendimento Capacidade Transportadoras Veículos …" at bounding box center [495, 235] width 991 height 470
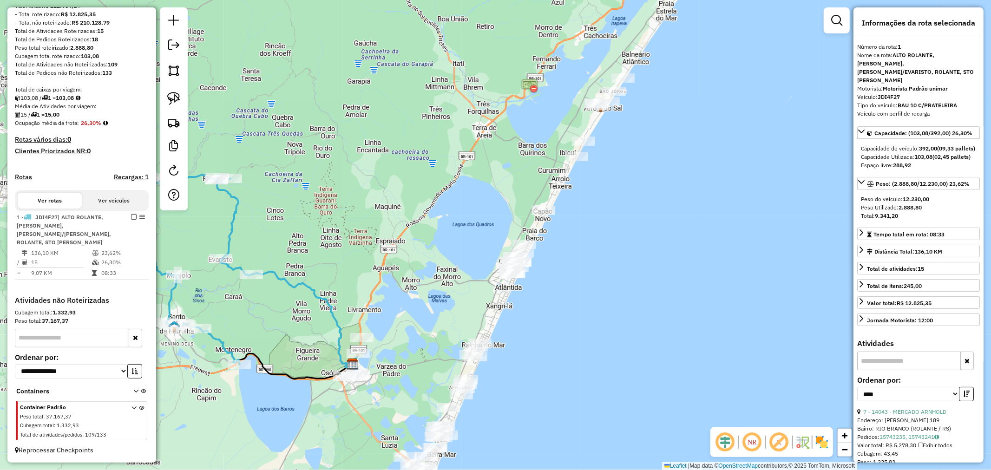
click at [583, 177] on div "Janela de atendimento Grade de atendimento Capacidade Transportadoras Veículos …" at bounding box center [495, 235] width 991 height 470
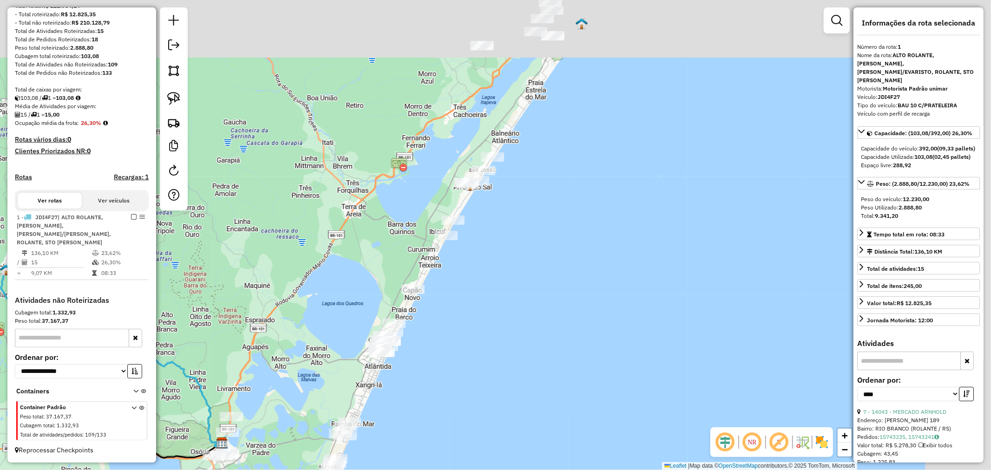
drag, startPoint x: 449, startPoint y: 161, endPoint x: 356, endPoint y: 188, distance: 97.2
click at [353, 192] on div "Janela de atendimento Grade de atendimento Capacidade Transportadoras Veículos …" at bounding box center [495, 235] width 991 height 470
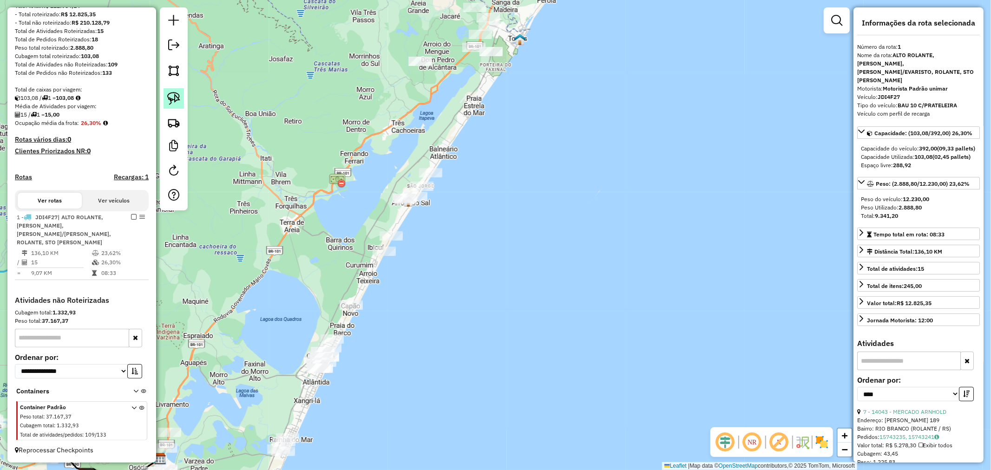
click at [172, 103] on img at bounding box center [173, 98] width 13 height 13
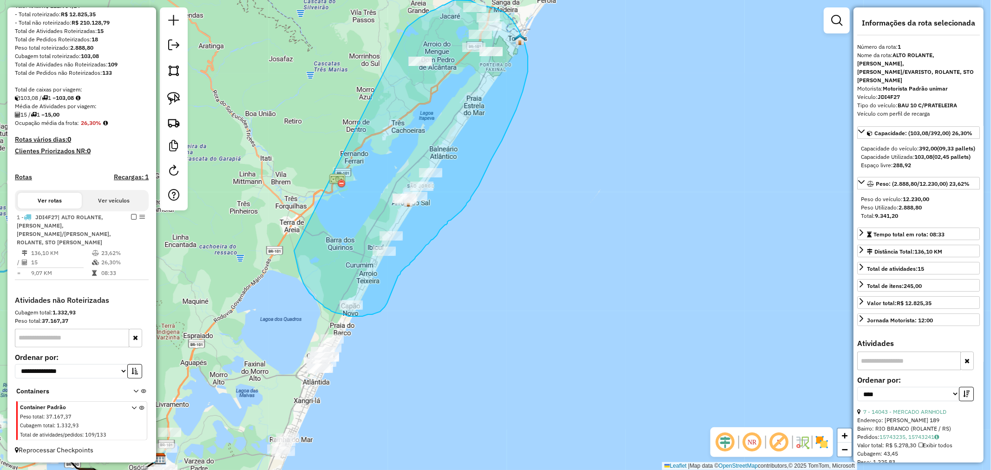
drag, startPoint x: 418, startPoint y: 19, endPoint x: 273, endPoint y: 174, distance: 212.4
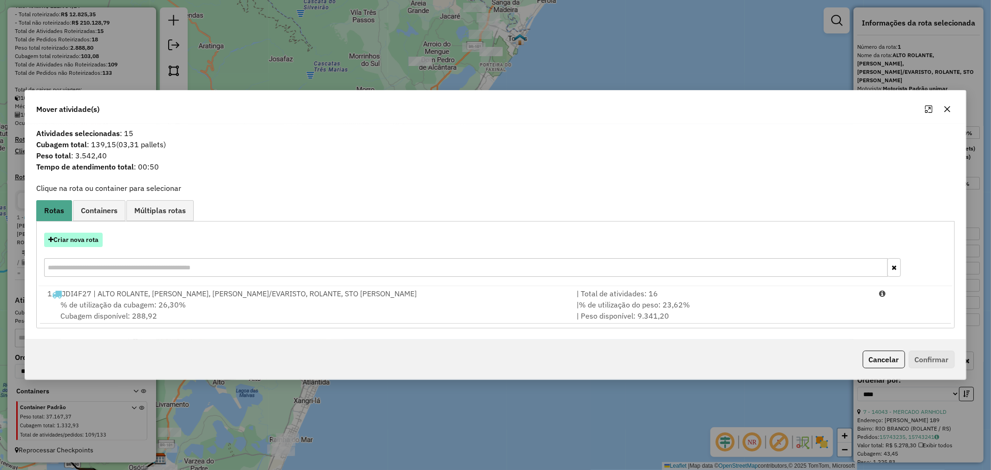
click at [80, 240] on button "Criar nova rota" at bounding box center [73, 240] width 59 height 14
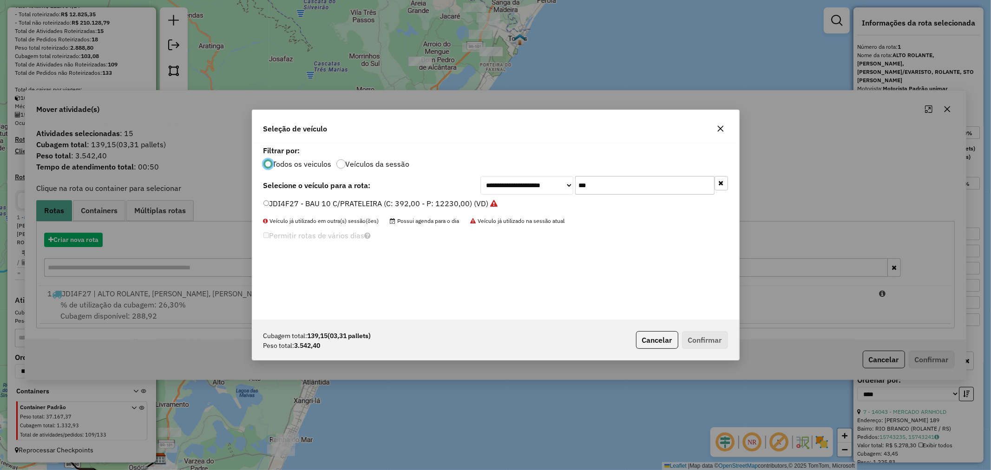
scroll to position [5, 2]
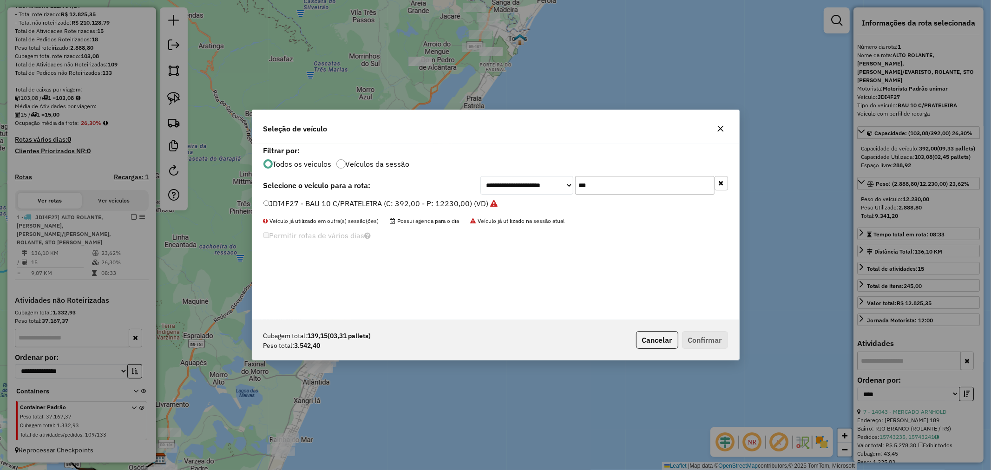
drag, startPoint x: 615, startPoint y: 184, endPoint x: 528, endPoint y: 183, distance: 86.5
click at [529, 183] on div "**********" at bounding box center [605, 185] width 248 height 19
type input "**"
click at [280, 205] on label "JAT5I65 - BAU 8 P (C: 322,00 - P: 7450,00) (VD)" at bounding box center [349, 203] width 171 height 11
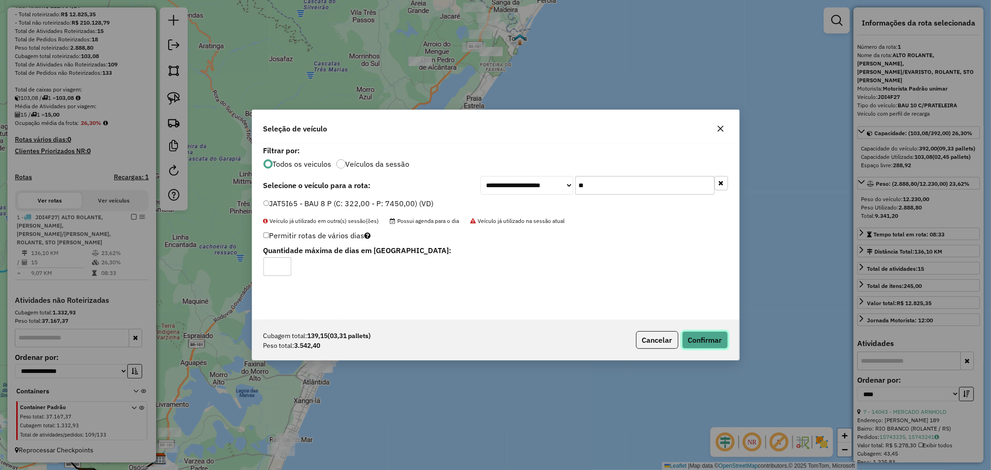
click at [704, 341] on button "Confirmar" at bounding box center [705, 340] width 46 height 18
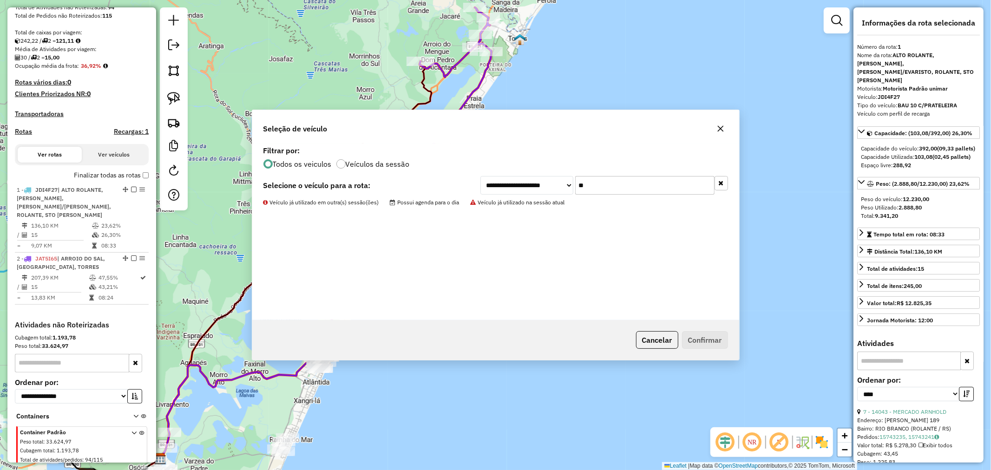
scroll to position [216, 0]
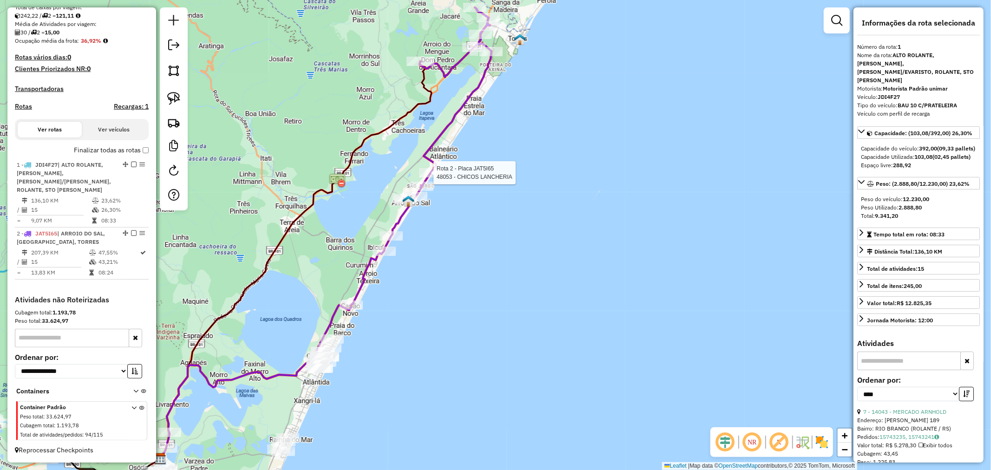
click at [425, 178] on div at bounding box center [430, 172] width 23 height 9
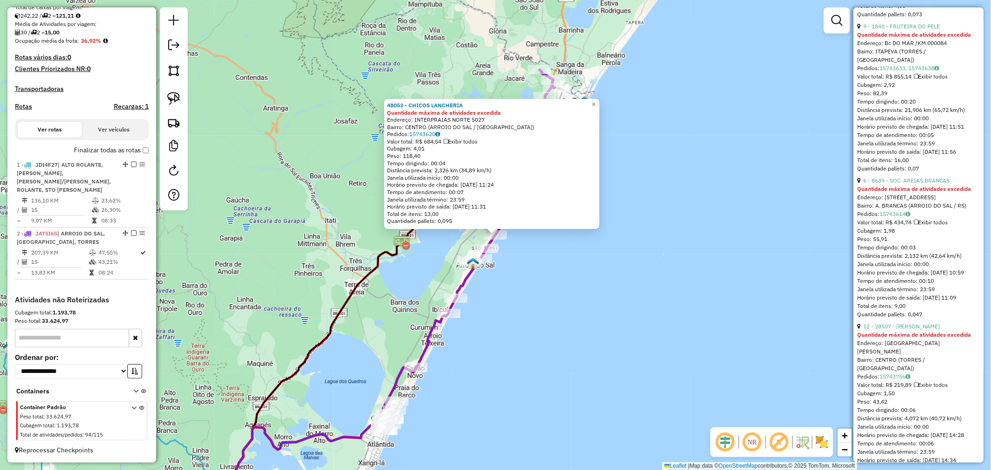
scroll to position [1652, 0]
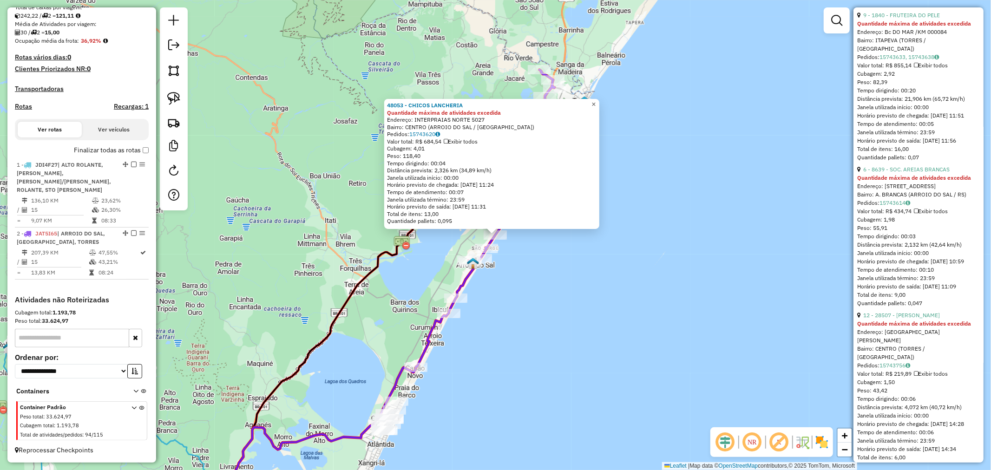
click at [596, 100] on span "×" at bounding box center [594, 104] width 4 height 8
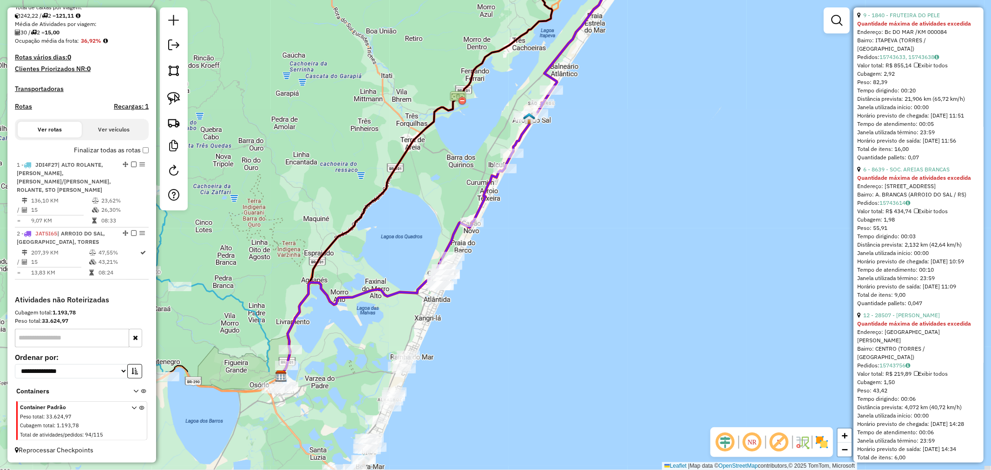
drag, startPoint x: 565, startPoint y: 197, endPoint x: 578, endPoint y: 127, distance: 71.3
click at [588, 107] on div "Janela de atendimento Grade de atendimento Capacidade Transportadoras Veículos …" at bounding box center [495, 235] width 991 height 470
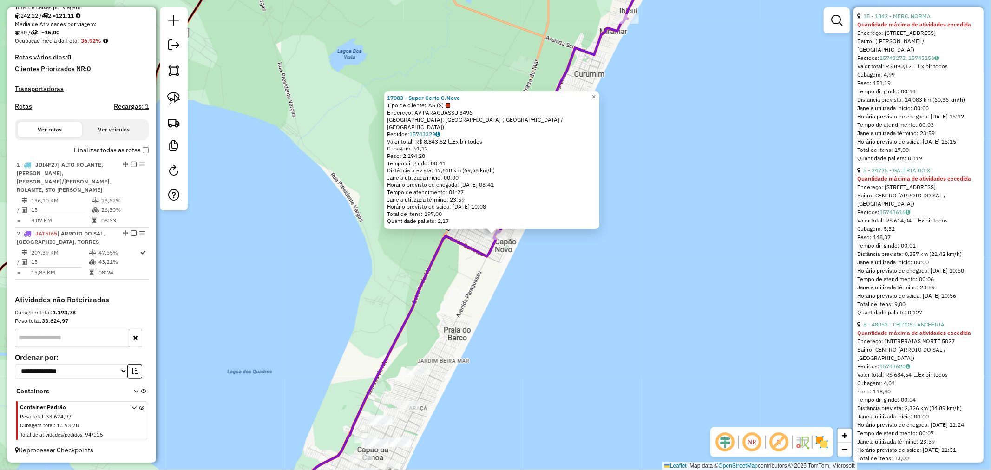
scroll to position [878, 0]
click at [596, 99] on span "×" at bounding box center [594, 97] width 4 height 8
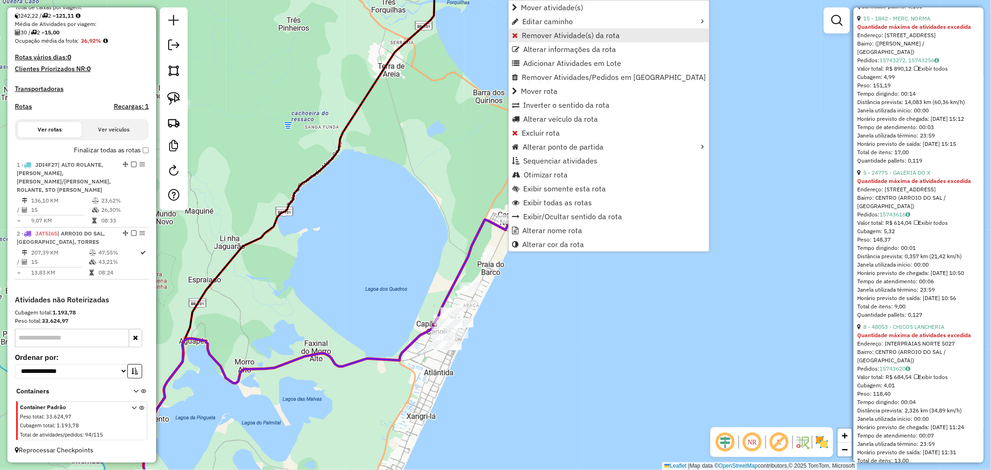
click at [553, 35] on span "Remover Atividade(s) da rota" at bounding box center [571, 35] width 98 height 7
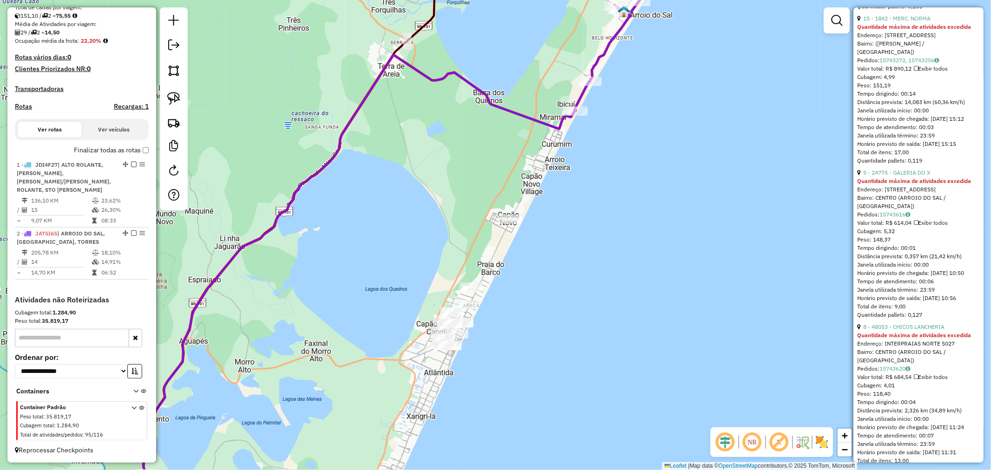
scroll to position [870, 0]
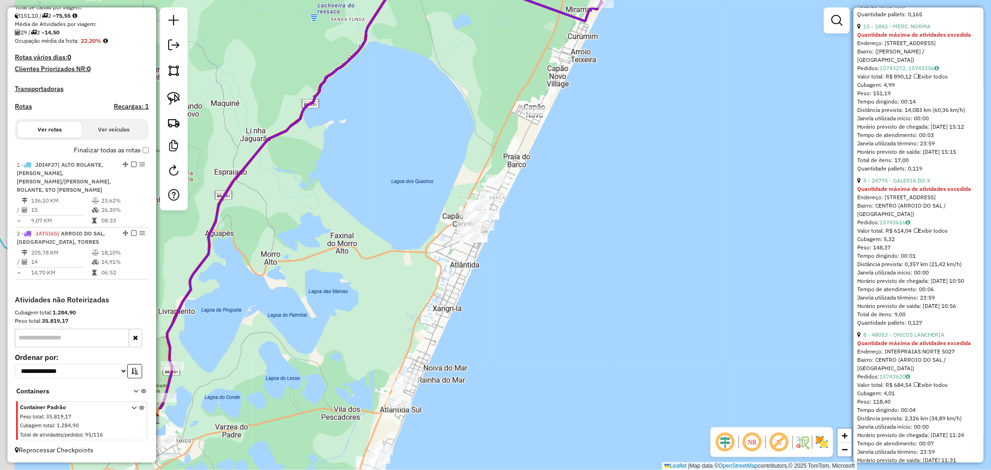
drag, startPoint x: 547, startPoint y: 217, endPoint x: 558, endPoint y: 122, distance: 96.0
click at [558, 124] on div "Janela de atendimento Grade de atendimento Capacidade Transportadoras Veículos …" at bounding box center [495, 235] width 991 height 470
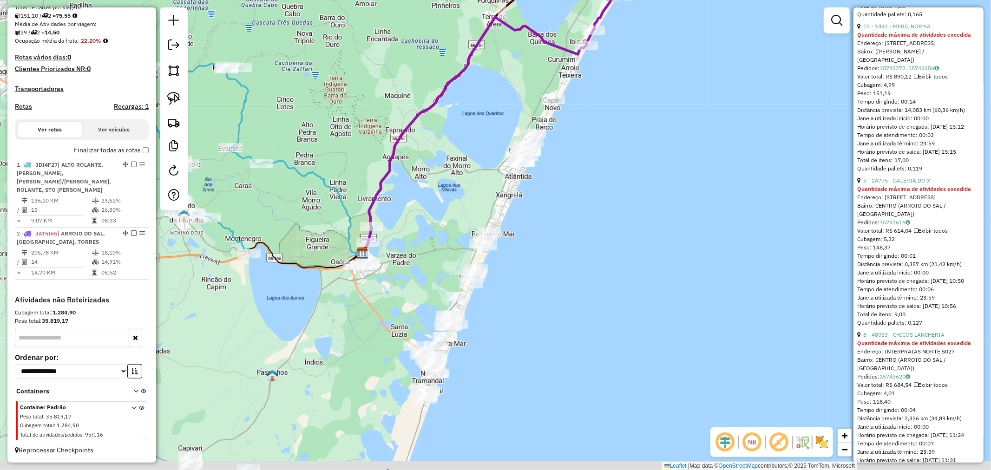
drag, startPoint x: 570, startPoint y: 198, endPoint x: 574, endPoint y: 179, distance: 19.3
click at [574, 179] on div "Janela de atendimento Grade de atendimento Capacidade Transportadoras Veículos …" at bounding box center [495, 235] width 991 height 470
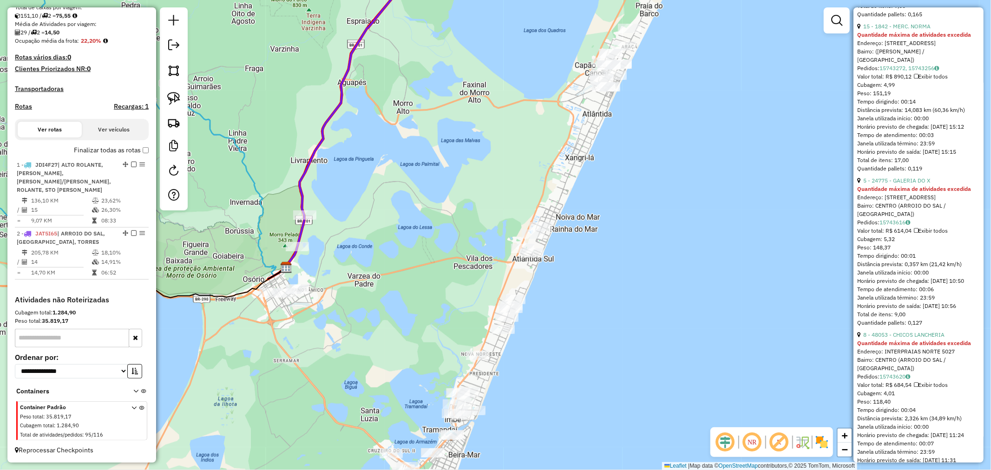
drag, startPoint x: 417, startPoint y: 220, endPoint x: 407, endPoint y: 256, distance: 37.4
click at [407, 256] on div "Janela de atendimento Grade de atendimento Capacidade Transportadoras Veículos …" at bounding box center [495, 235] width 991 height 470
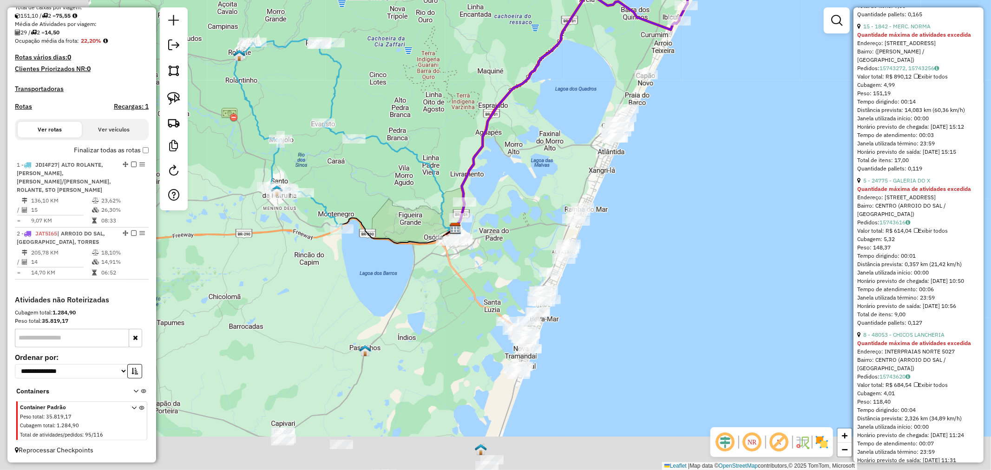
drag, startPoint x: 511, startPoint y: 191, endPoint x: 541, endPoint y: 175, distance: 33.3
click at [541, 175] on div "Janela de atendimento Grade de atendimento Capacidade Transportadoras Veículos …" at bounding box center [495, 235] width 991 height 470
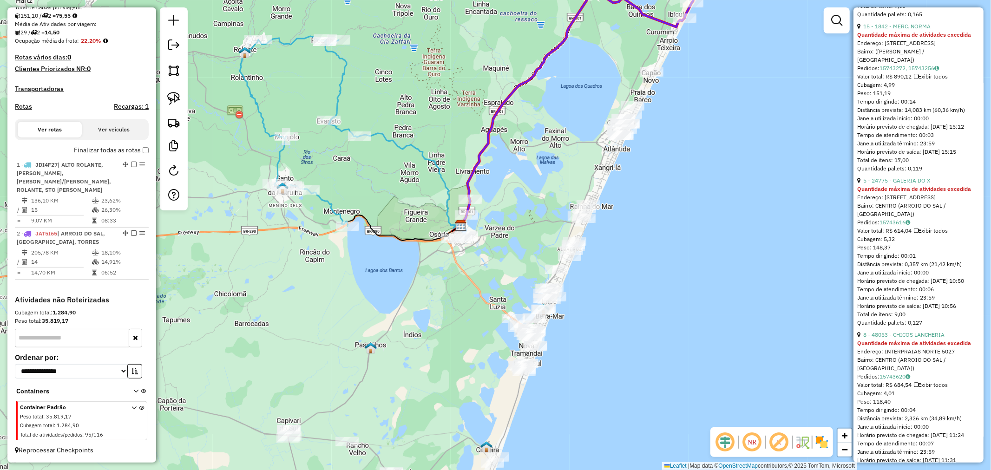
drag, startPoint x: 530, startPoint y: 180, endPoint x: 481, endPoint y: 210, distance: 57.6
click at [481, 210] on div "Janela de atendimento Grade de atendimento Capacidade Transportadoras Veículos …" at bounding box center [495, 235] width 991 height 470
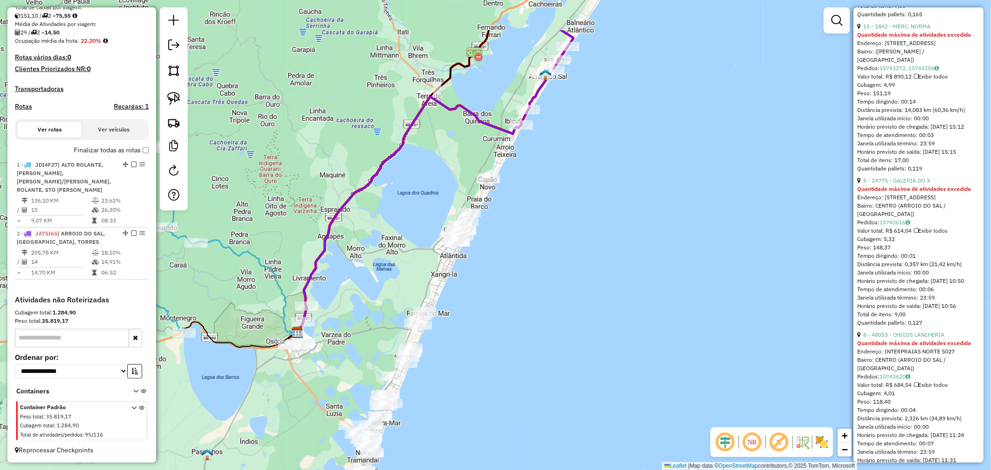
drag, startPoint x: 608, startPoint y: 194, endPoint x: 503, endPoint y: 197, distance: 104.6
click at [503, 197] on div "Janela de atendimento Grade de atendimento Capacidade Transportadoras Veículos …" at bounding box center [495, 235] width 991 height 470
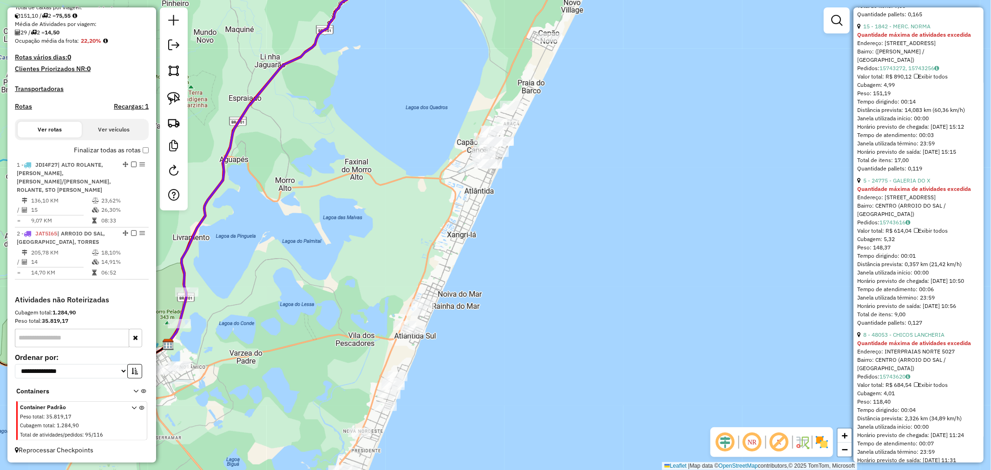
drag, startPoint x: 454, startPoint y: 211, endPoint x: 479, endPoint y: 239, distance: 37.2
click at [479, 239] on div "Janela de atendimento Grade de atendimento Capacidade Transportadoras Veículos …" at bounding box center [495, 235] width 991 height 470
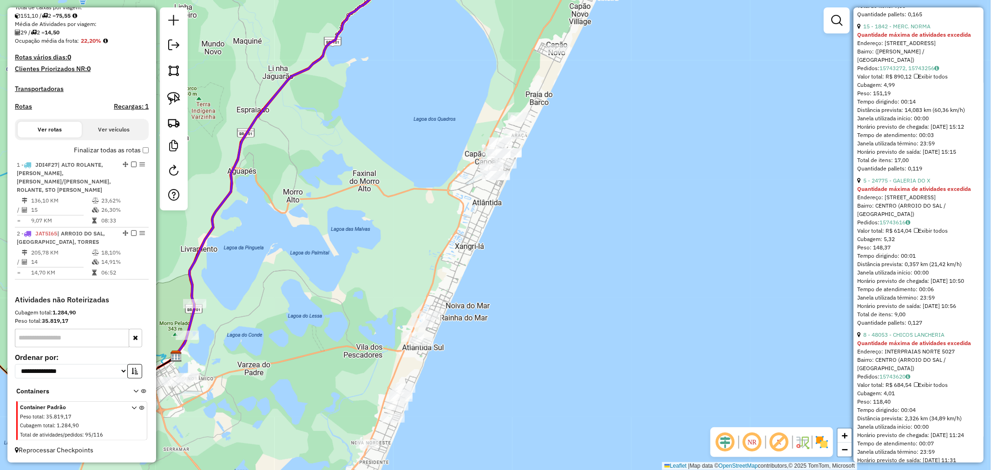
drag, startPoint x: 469, startPoint y: 219, endPoint x: 472, endPoint y: 228, distance: 9.6
click at [472, 228] on div "Janela de atendimento Grade de atendimento Capacidade Transportadoras Veículos …" at bounding box center [495, 235] width 991 height 470
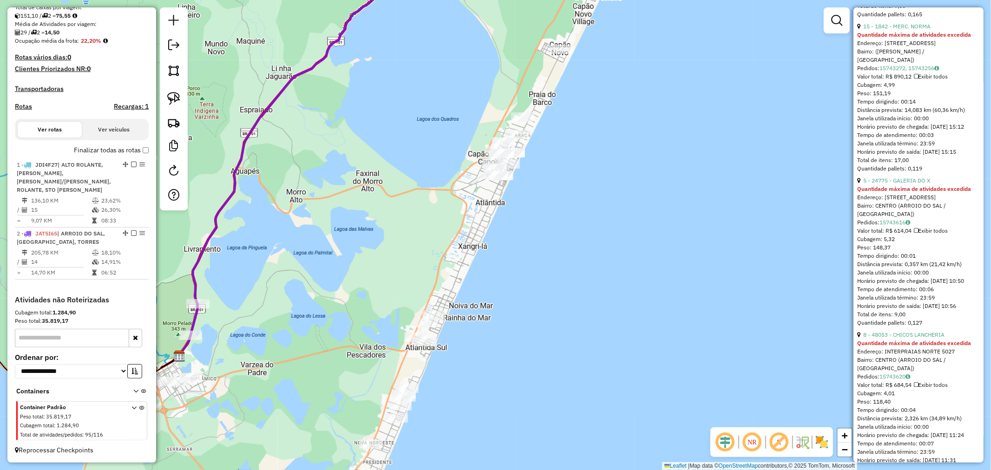
drag, startPoint x: 179, startPoint y: 101, endPoint x: 281, endPoint y: 97, distance: 101.9
click at [178, 101] on img at bounding box center [173, 98] width 13 height 13
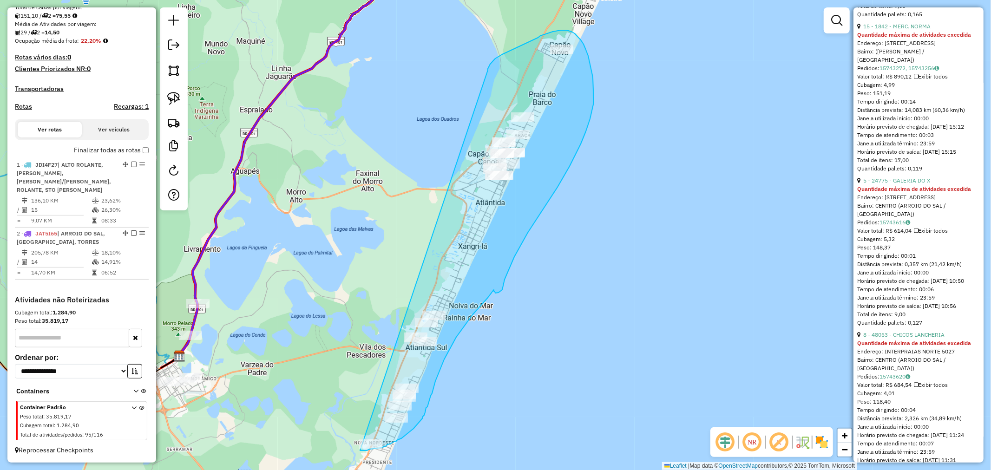
drag, startPoint x: 511, startPoint y: 50, endPoint x: 290, endPoint y: 389, distance: 404.5
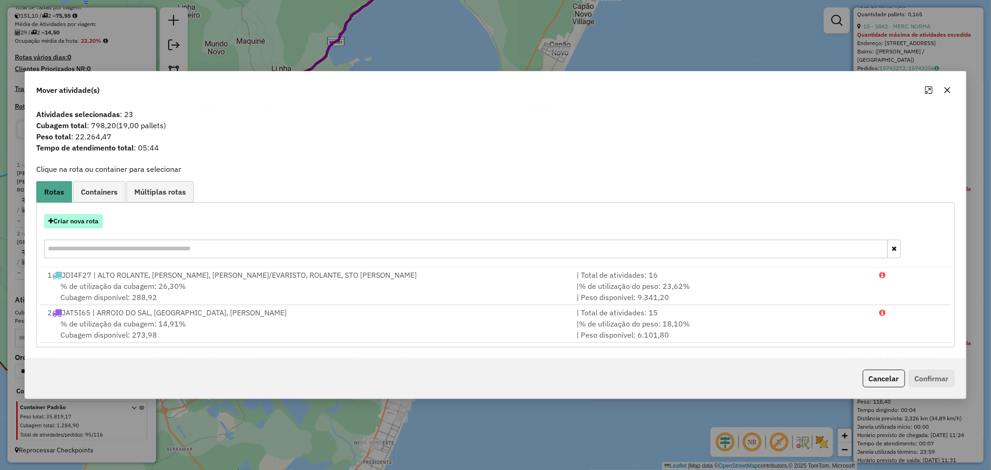
click at [85, 221] on button "Criar nova rota" at bounding box center [73, 221] width 59 height 14
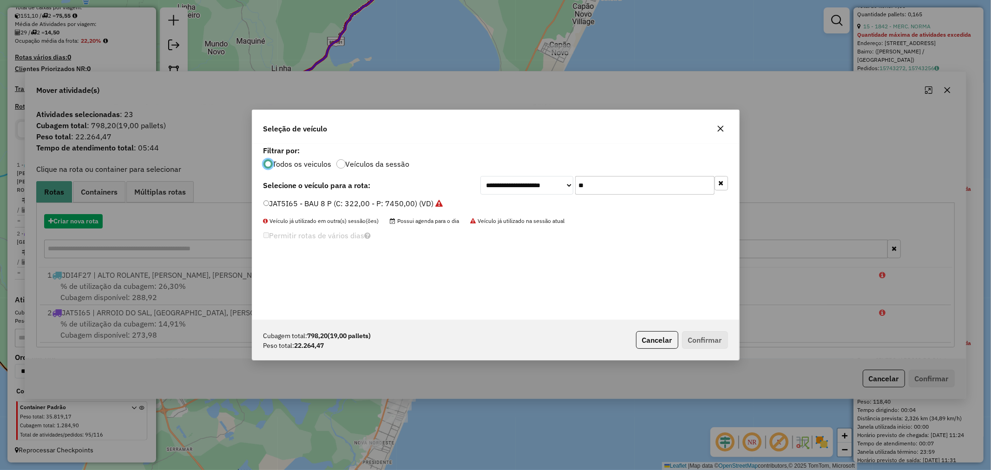
scroll to position [5, 2]
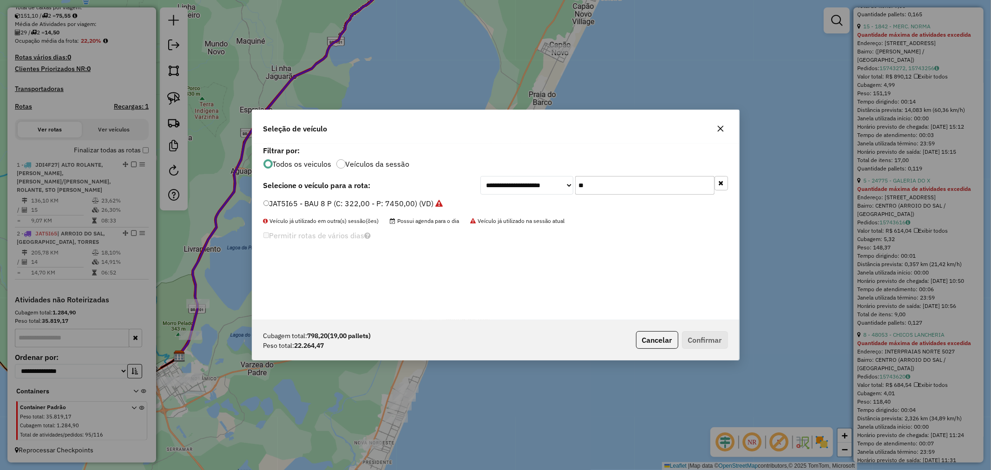
drag, startPoint x: 628, startPoint y: 183, endPoint x: 530, endPoint y: 178, distance: 98.2
click at [530, 178] on div "**********" at bounding box center [605, 185] width 248 height 19
click at [720, 124] on button "button" at bounding box center [720, 128] width 15 height 15
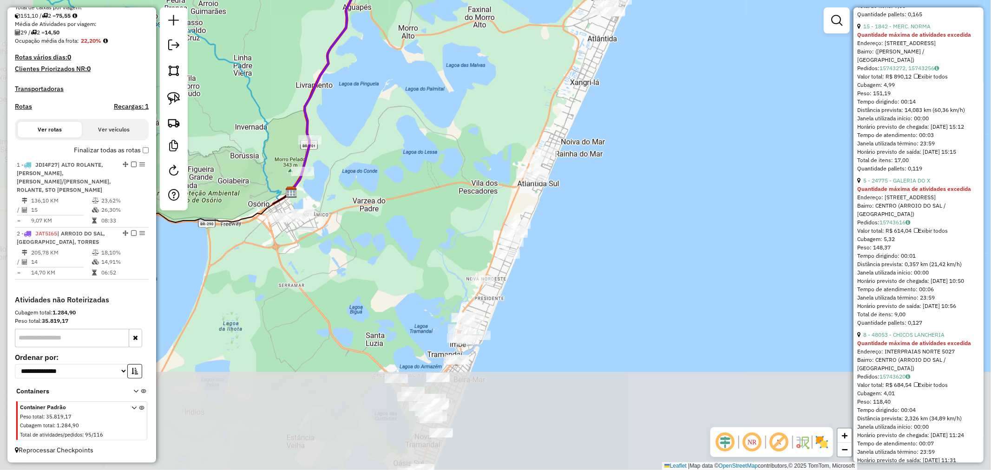
drag, startPoint x: 545, startPoint y: 267, endPoint x: 660, endPoint y: 95, distance: 206.8
click at [660, 95] on div "Janela de atendimento Grade de atendimento Capacidade Transportadoras Veículos …" at bounding box center [495, 235] width 991 height 470
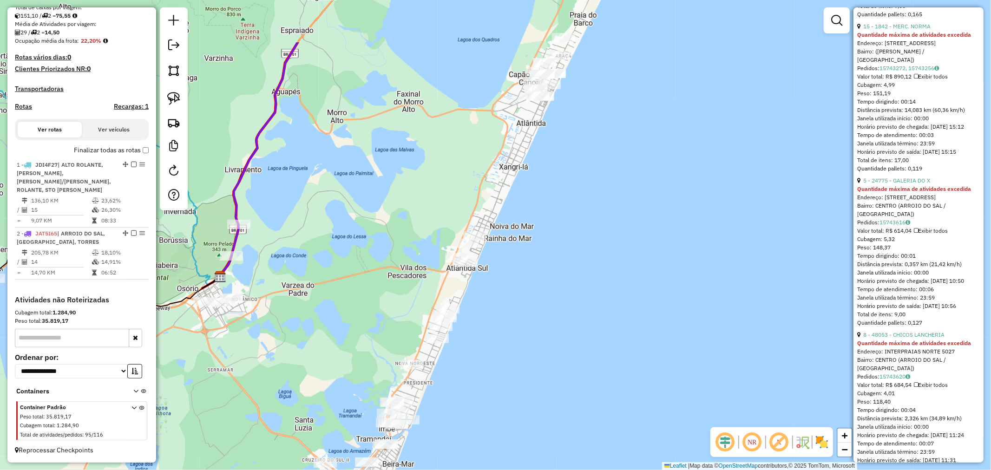
drag, startPoint x: 581, startPoint y: 218, endPoint x: 507, endPoint y: 309, distance: 116.9
click at [507, 309] on div "Janela de atendimento Grade de atendimento Capacidade Transportadoras Veículos …" at bounding box center [495, 235] width 991 height 470
click at [177, 97] on img at bounding box center [173, 98] width 13 height 13
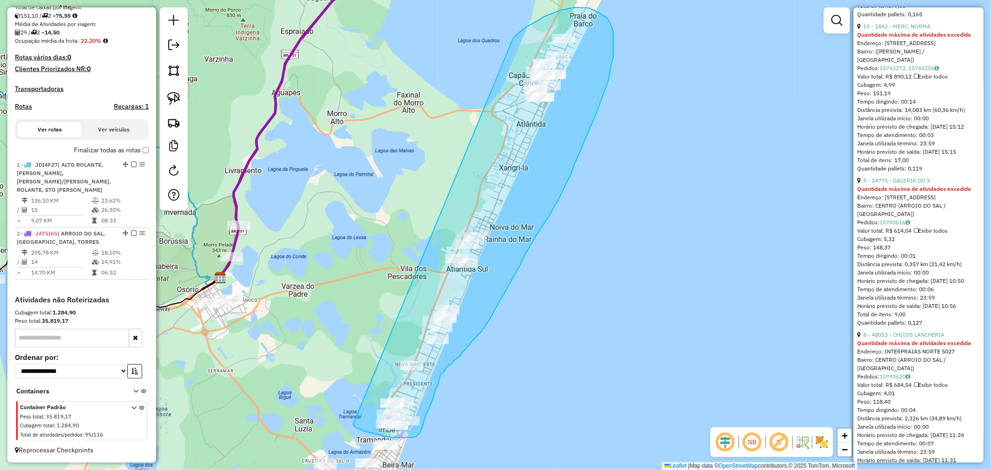
drag, startPoint x: 561, startPoint y: 10, endPoint x: 345, endPoint y: 265, distance: 333.8
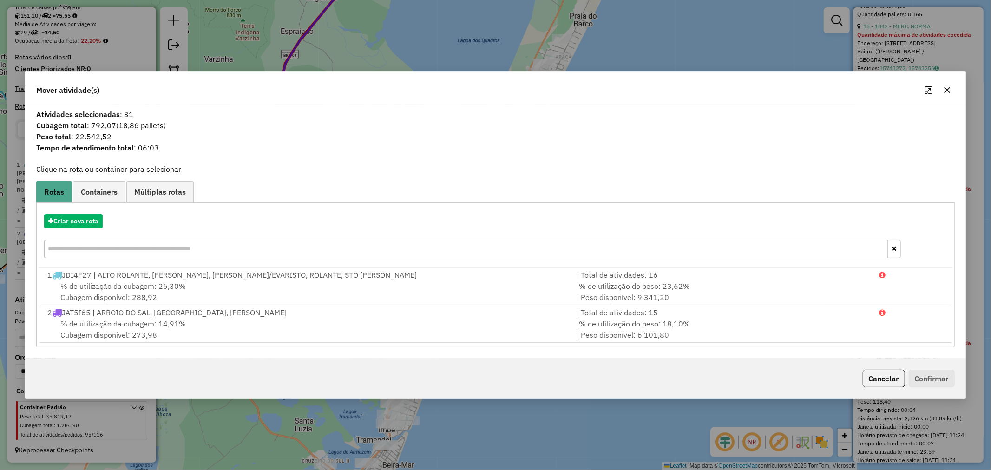
click at [951, 92] on icon "button" at bounding box center [947, 89] width 7 height 7
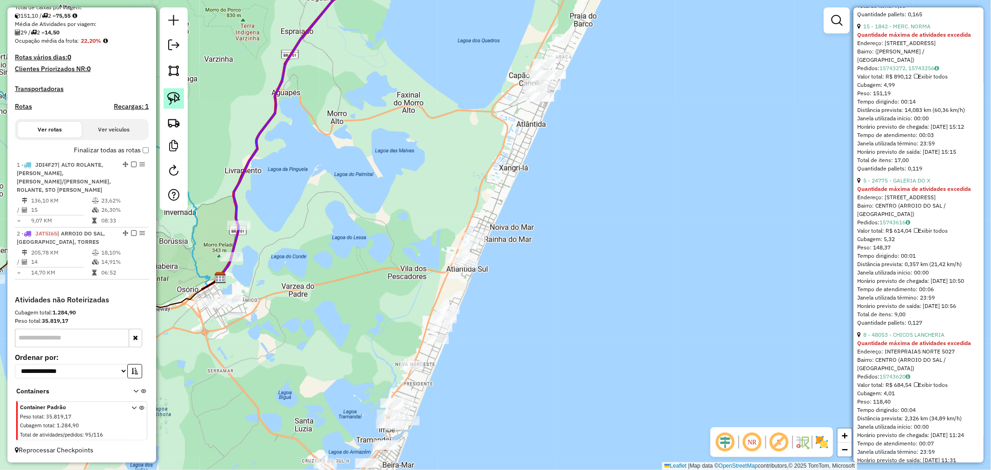
click at [173, 96] on img at bounding box center [173, 98] width 13 height 13
drag, startPoint x: 532, startPoint y: 30, endPoint x: 454, endPoint y: 132, distance: 128.7
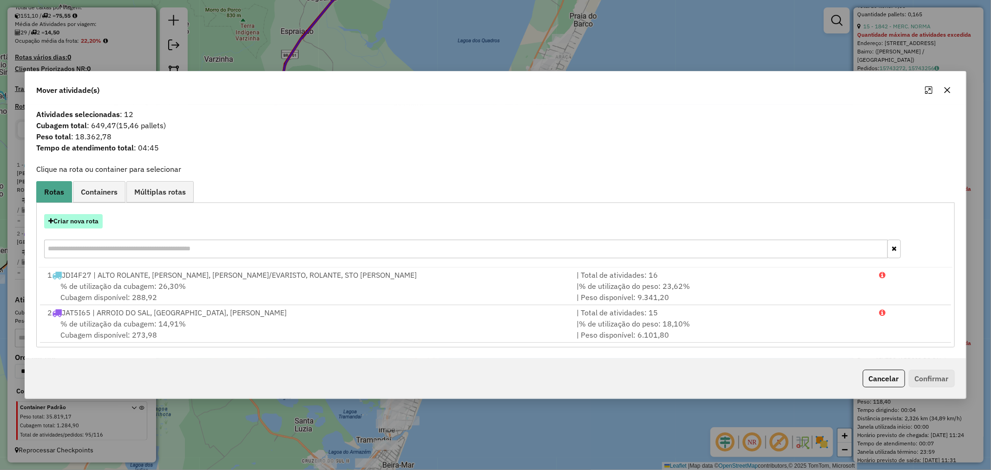
click at [76, 218] on button "Criar nova rota" at bounding box center [73, 221] width 59 height 14
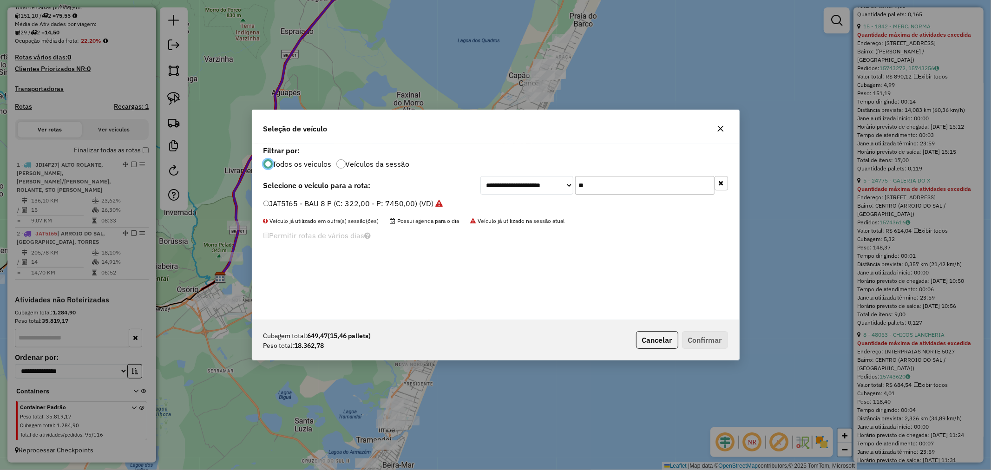
drag, startPoint x: 606, startPoint y: 183, endPoint x: 538, endPoint y: 175, distance: 67.9
click at [538, 175] on div "**********" at bounding box center [495, 232] width 487 height 177
type input "***"
click at [336, 197] on div "**********" at bounding box center [495, 232] width 487 height 177
click at [336, 203] on label "JDI7F31 - BAU 8 P (C: 322,00 - P: 7450,00) (VD)" at bounding box center [350, 203] width 172 height 11
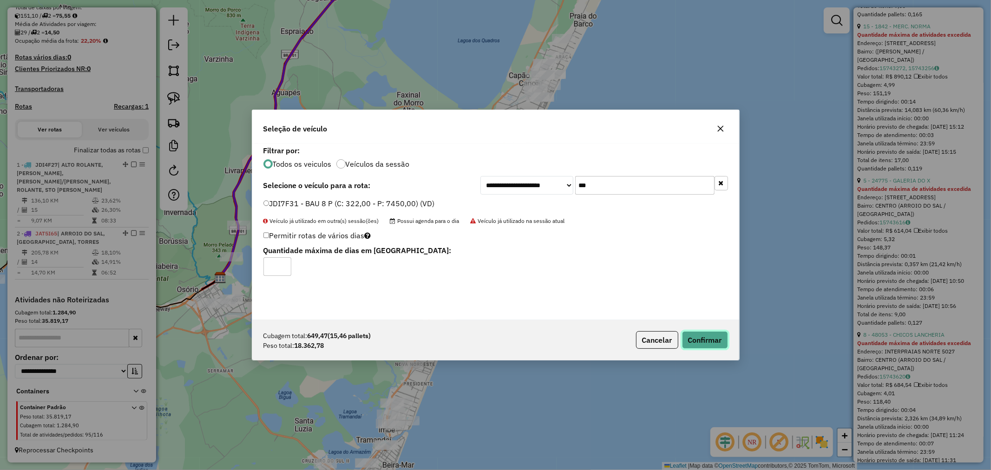
click at [705, 338] on button "Confirmar" at bounding box center [705, 340] width 46 height 18
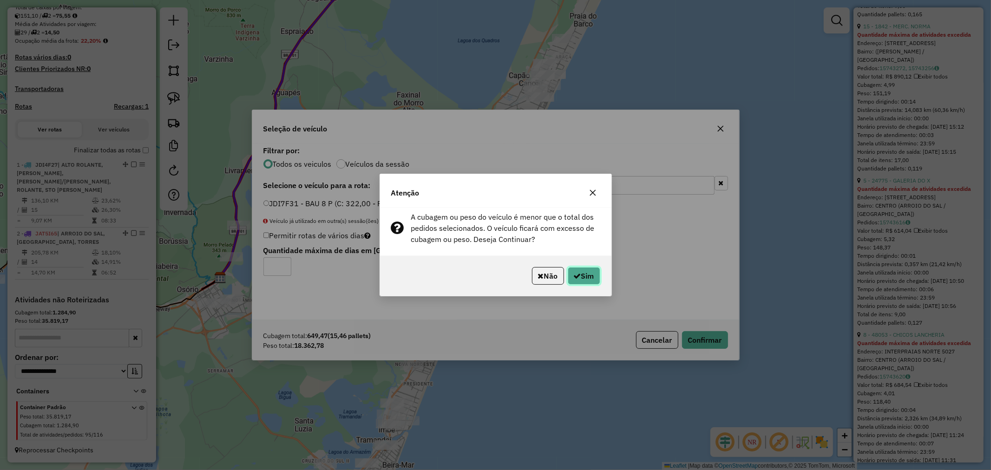
click at [585, 277] on button "Sim" at bounding box center [584, 276] width 33 height 18
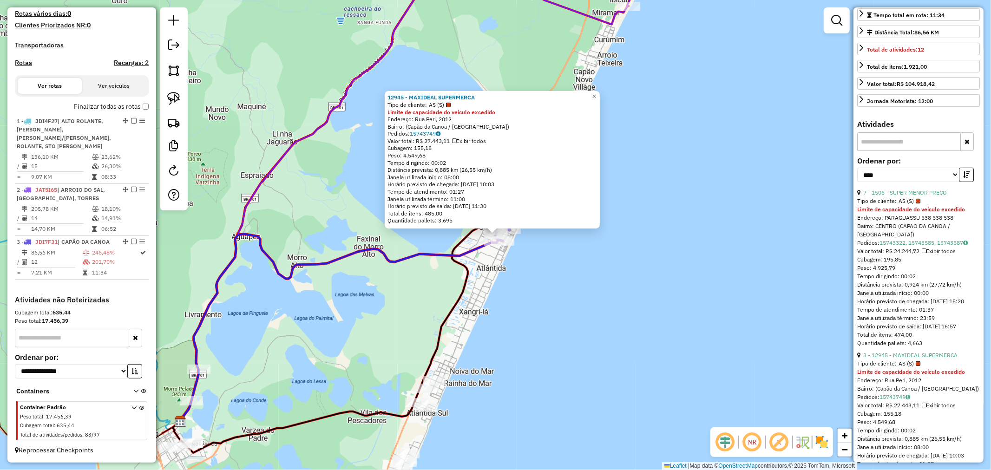
scroll to position [198, 0]
click at [922, 193] on link "7 - 1506 - SUPER MENOR PRECO" at bounding box center [906, 189] width 84 height 7
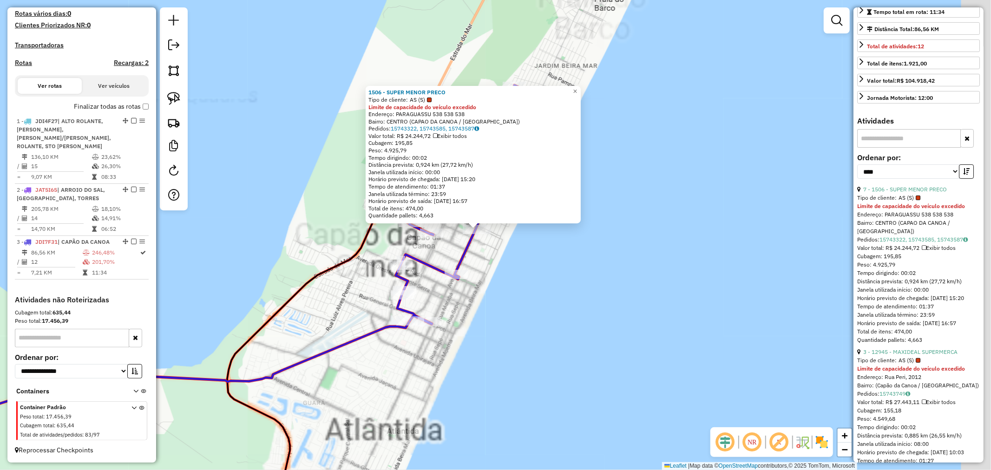
drag, startPoint x: 650, startPoint y: 271, endPoint x: 552, endPoint y: 265, distance: 98.2
click at [552, 265] on div "1506 - SUPER MENOR PRECO Tipo de cliente: AS (S) Limite de capacidade do veícul…" at bounding box center [495, 235] width 991 height 470
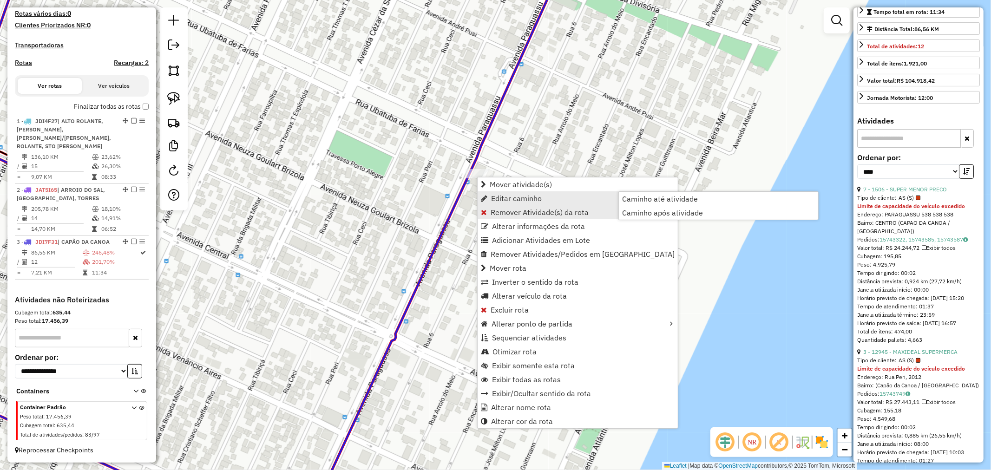
click at [505, 209] on span "Remover Atividade(s) da rota" at bounding box center [540, 212] width 98 height 7
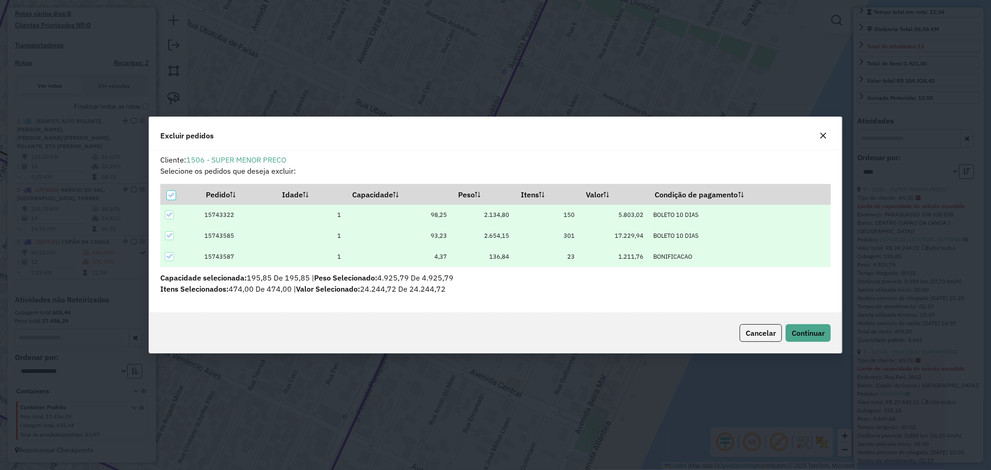
scroll to position [0, 0]
click at [819, 337] on button "Continuar" at bounding box center [808, 333] width 45 height 18
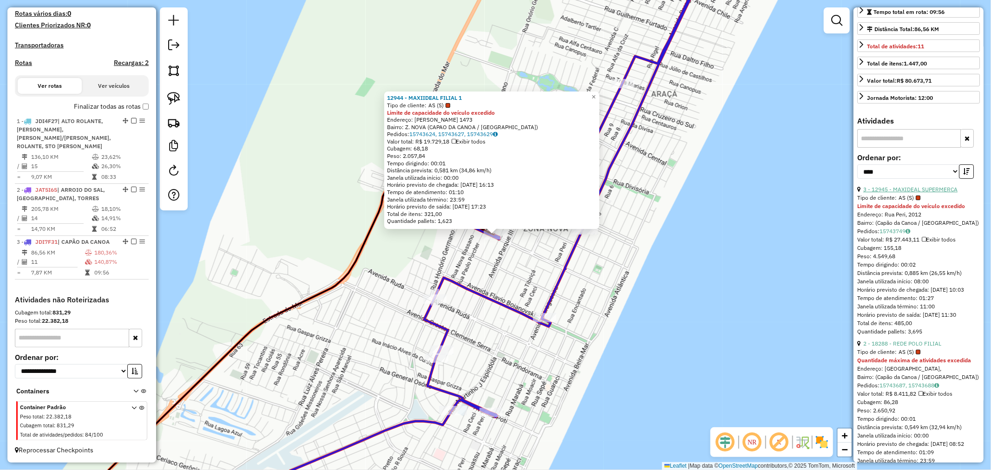
click at [907, 193] on link "3 - 12945 - MAXIDEAL SUPERMERCA" at bounding box center [911, 189] width 94 height 7
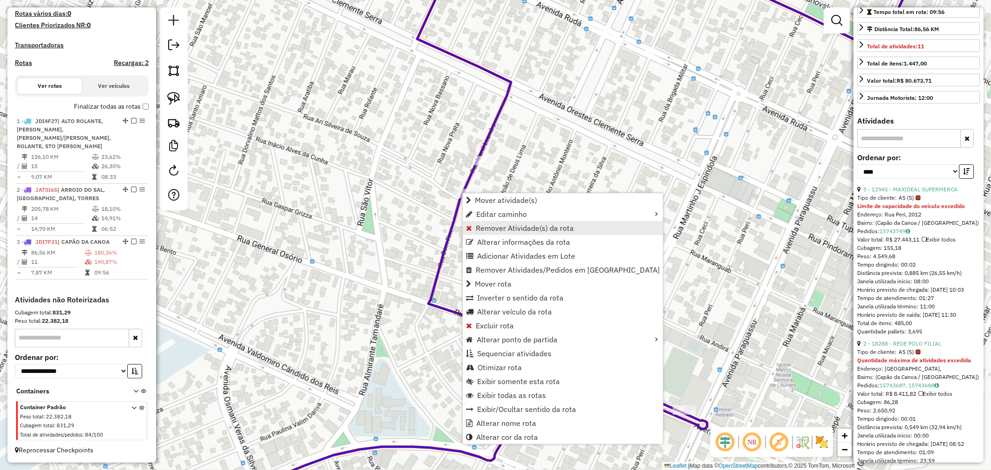
click at [495, 225] on span "Remover Atividade(s) da rota" at bounding box center [525, 227] width 98 height 7
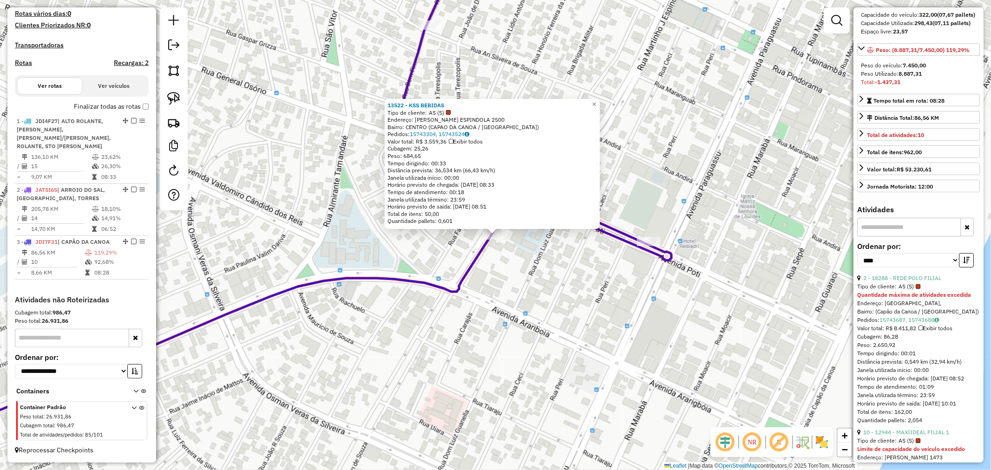
scroll to position [103, 0]
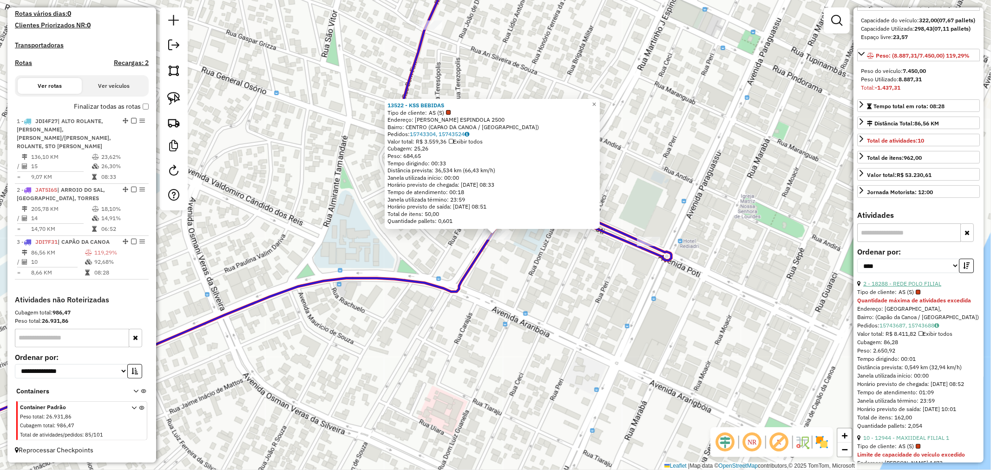
click at [916, 287] on link "2 - 18288 - REDE POLO FILIAL" at bounding box center [903, 283] width 78 height 7
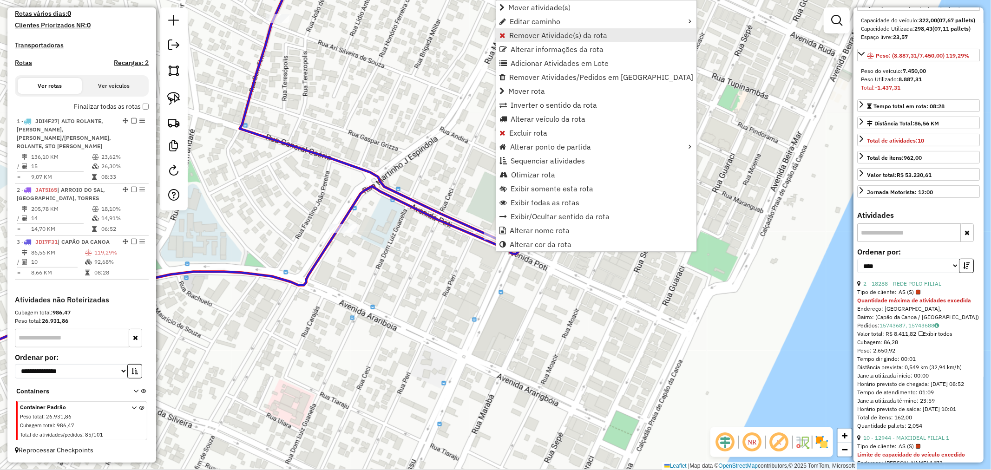
click at [542, 33] on span "Remover Atividade(s) da rota" at bounding box center [558, 35] width 98 height 7
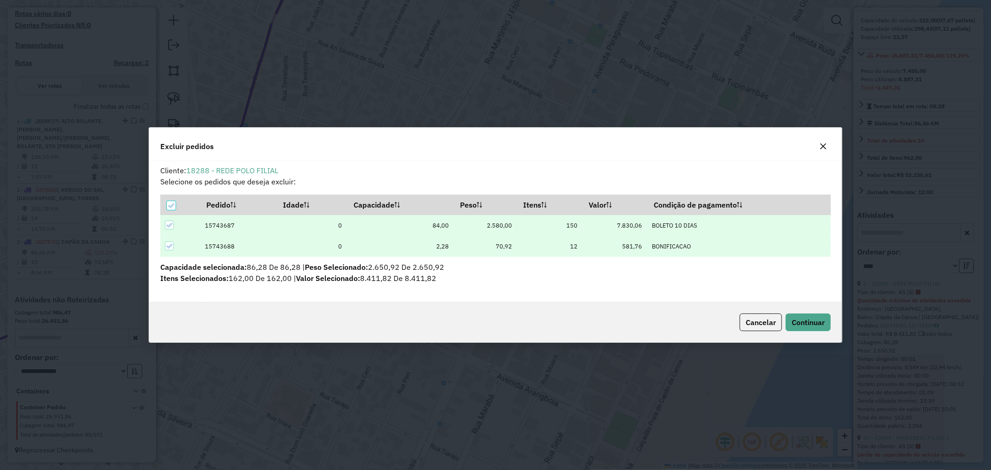
scroll to position [0, 0]
click at [803, 315] on button "Continuar" at bounding box center [808, 323] width 45 height 18
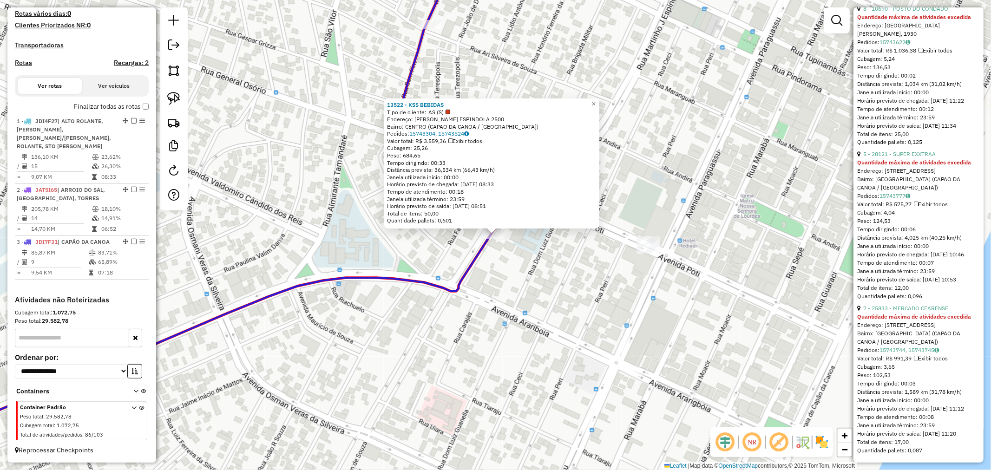
scroll to position [1390, 0]
click at [600, 99] on link "×" at bounding box center [593, 104] width 11 height 11
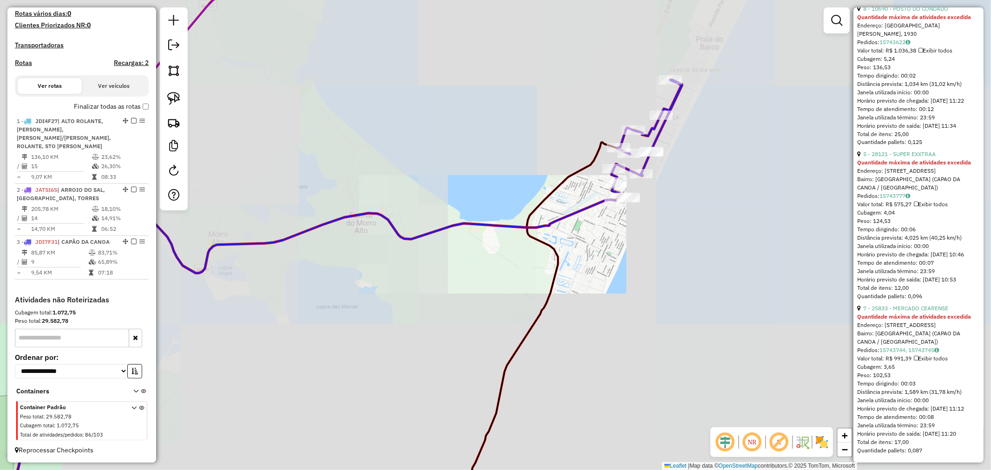
drag, startPoint x: 545, startPoint y: 275, endPoint x: 526, endPoint y: 313, distance: 42.4
click at [529, 313] on icon at bounding box center [540, 329] width 177 height 375
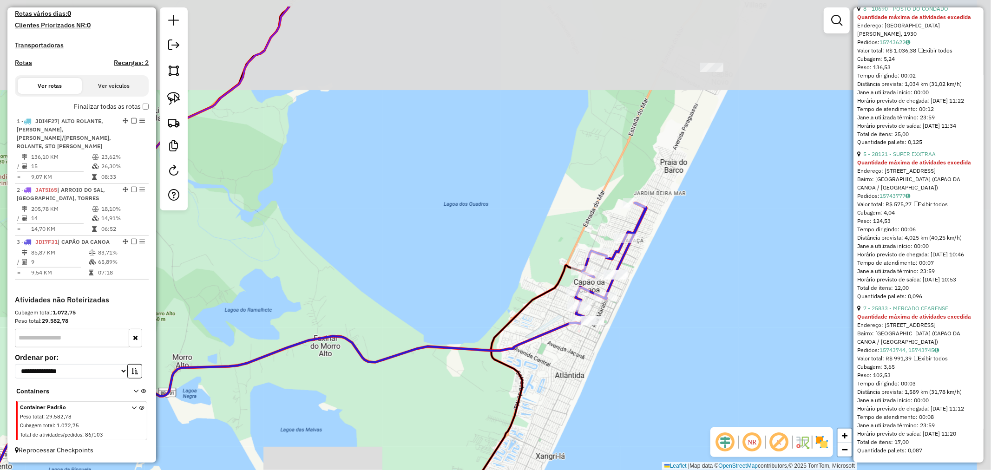
drag, startPoint x: 664, startPoint y: 224, endPoint x: 614, endPoint y: 328, distance: 115.6
click at [610, 336] on div "Rota 3 - Placa JDI7F31 13522 - KSS BEBIDAS Rota 3 - Placa JDI7F31 10937 - ESPET…" at bounding box center [495, 235] width 991 height 470
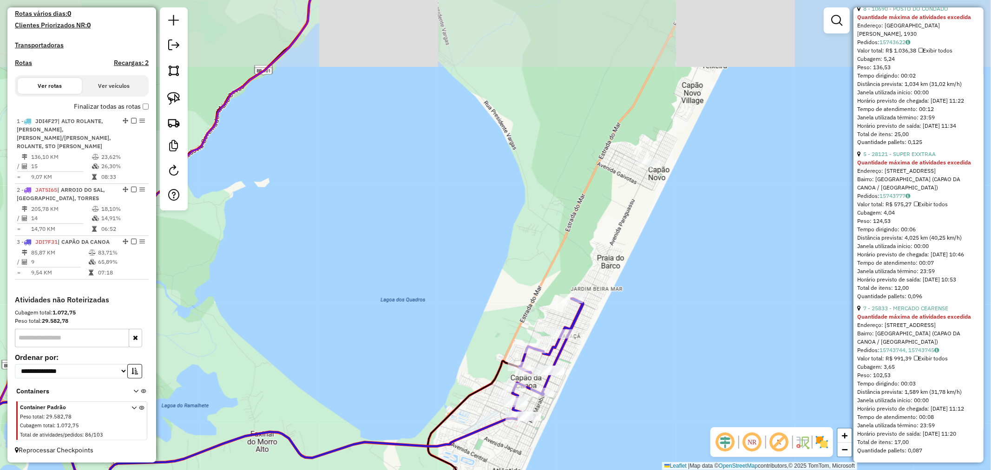
drag, startPoint x: 660, startPoint y: 235, endPoint x: 589, endPoint y: 333, distance: 121.5
click at [590, 333] on div "Janela de atendimento Grade de atendimento Capacidade Transportadoras Veículos …" at bounding box center [495, 235] width 991 height 470
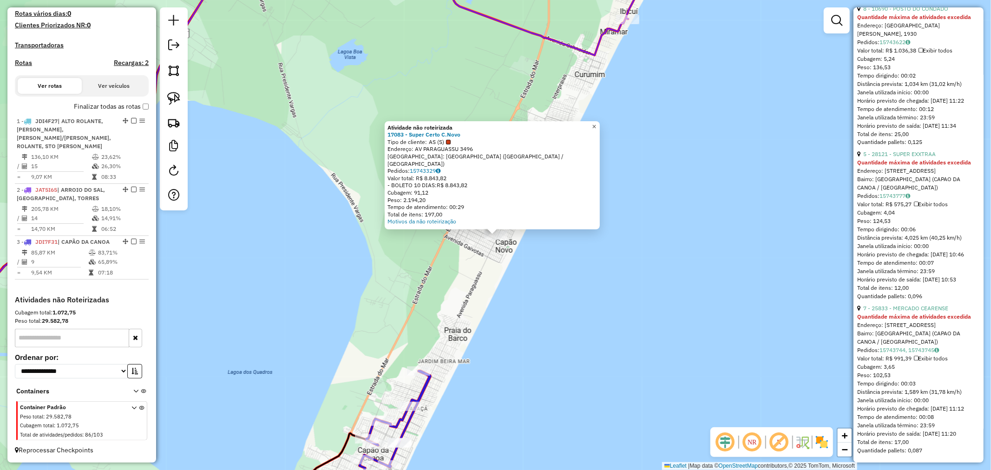
click at [600, 127] on link "×" at bounding box center [594, 126] width 11 height 11
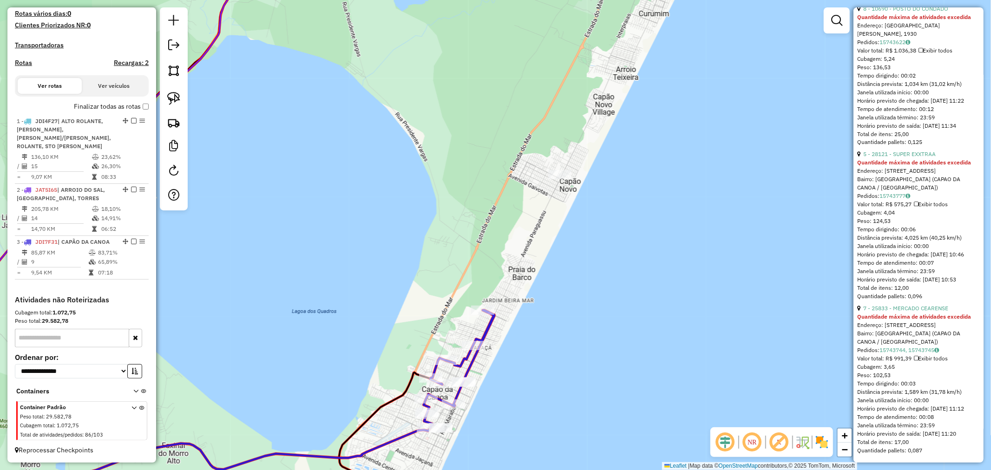
drag, startPoint x: 588, startPoint y: 309, endPoint x: 633, endPoint y: 194, distance: 123.6
click at [631, 206] on div "Janela de atendimento Grade de atendimento Capacidade Transportadoras Veículos …" at bounding box center [495, 235] width 991 height 470
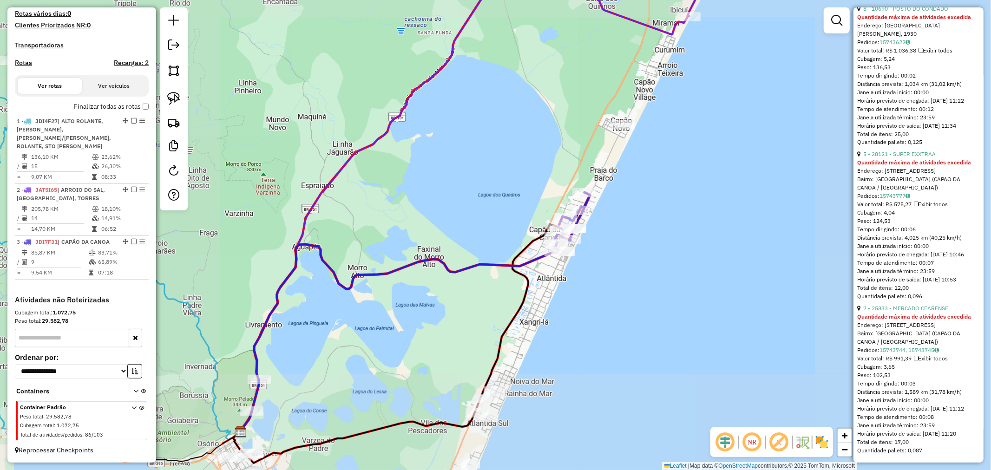
drag, startPoint x: 429, startPoint y: 184, endPoint x: 449, endPoint y: 124, distance: 62.8
click at [446, 129] on div "Rota 3 - Placa JDI7F31 10937 - ESPETINHO PIRAMIDES Janela de atendimento Grade …" at bounding box center [495, 235] width 991 height 470
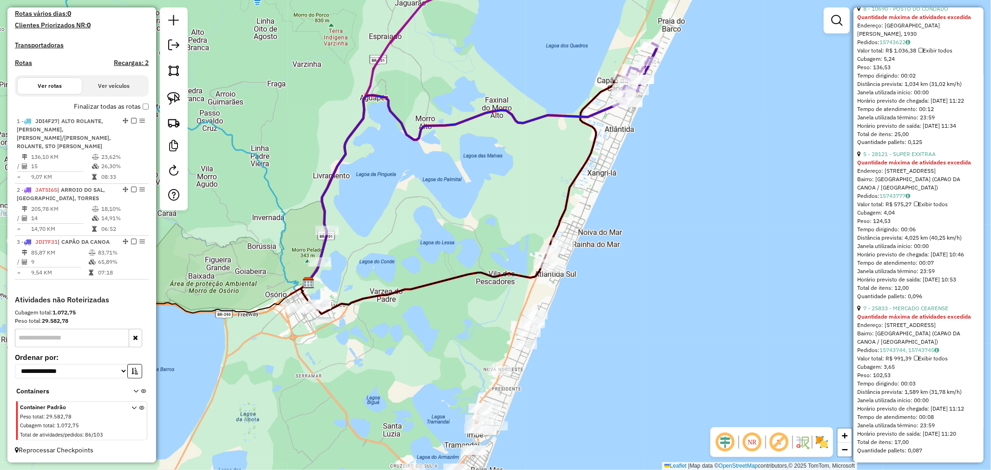
drag, startPoint x: 619, startPoint y: 168, endPoint x: 513, endPoint y: 307, distance: 175.0
click at [513, 307] on div "Janela de atendimento Grade de atendimento Capacidade Transportadoras Veículos …" at bounding box center [495, 235] width 991 height 470
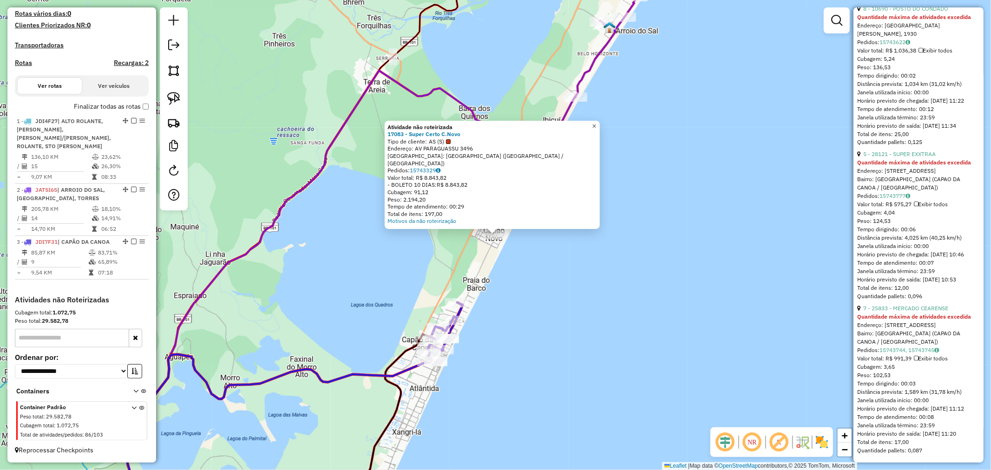
click at [596, 130] on span "×" at bounding box center [594, 126] width 4 height 8
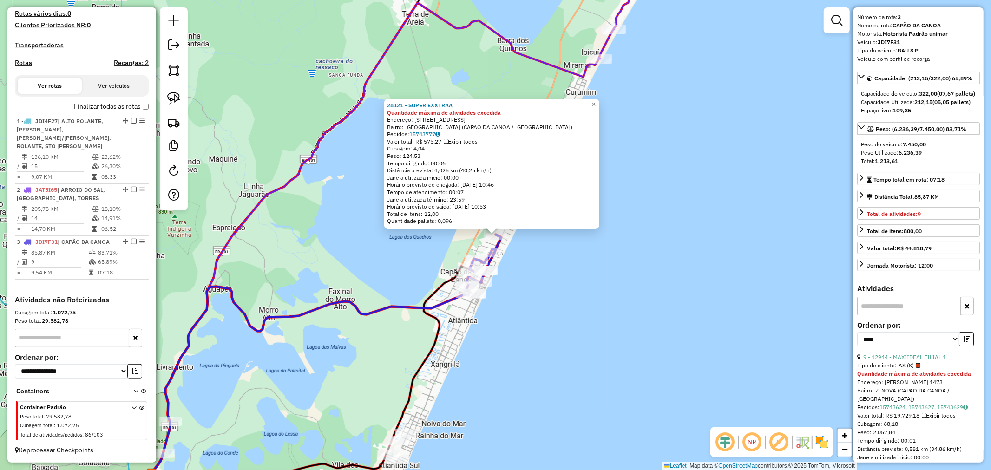
scroll to position [0, 0]
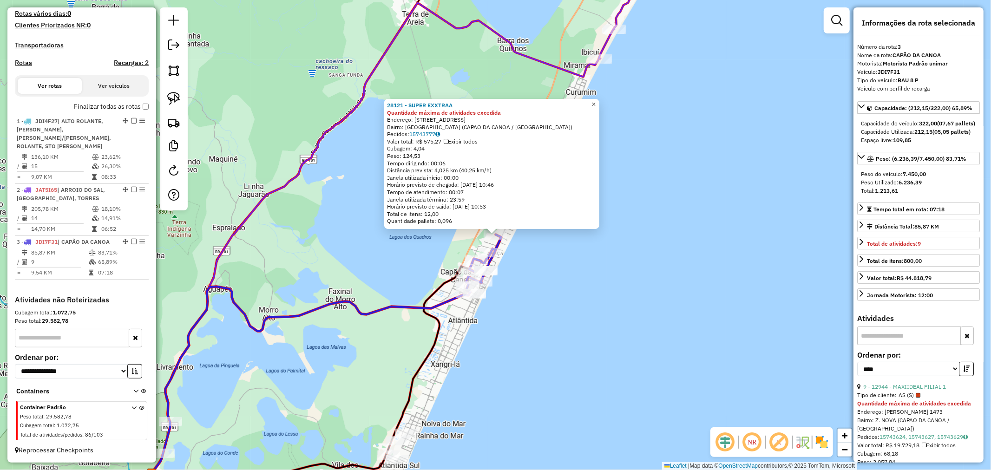
click at [596, 99] on link "×" at bounding box center [593, 104] width 11 height 11
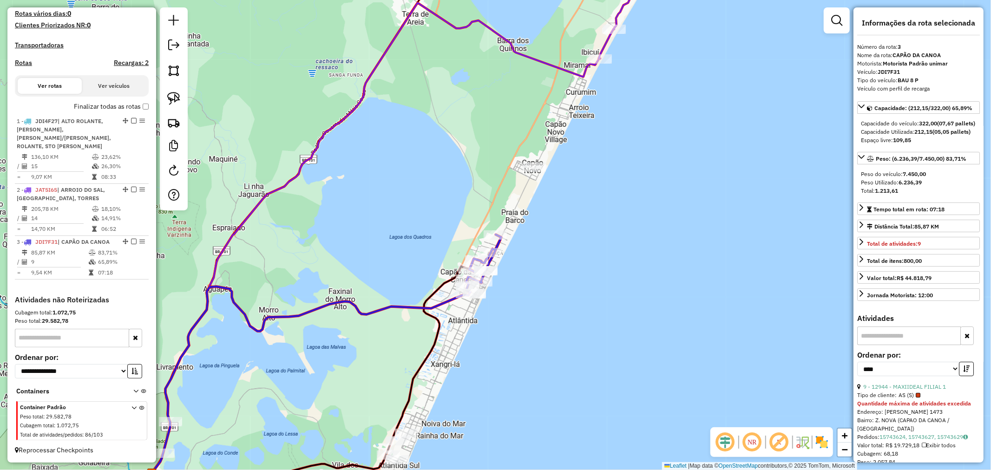
drag, startPoint x: 646, startPoint y: 133, endPoint x: 621, endPoint y: 231, distance: 101.1
click at [627, 245] on div "28121 - SUPER EXXTRAA Quantidade máxima de atividades excedida Endereço: Rua Ni…" at bounding box center [495, 235] width 991 height 470
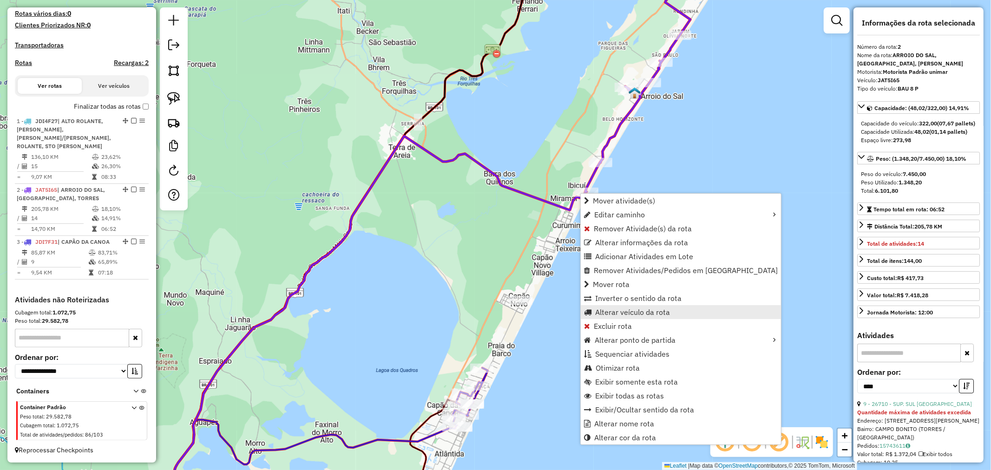
click at [630, 309] on span "Alterar veículo da rota" at bounding box center [632, 312] width 75 height 7
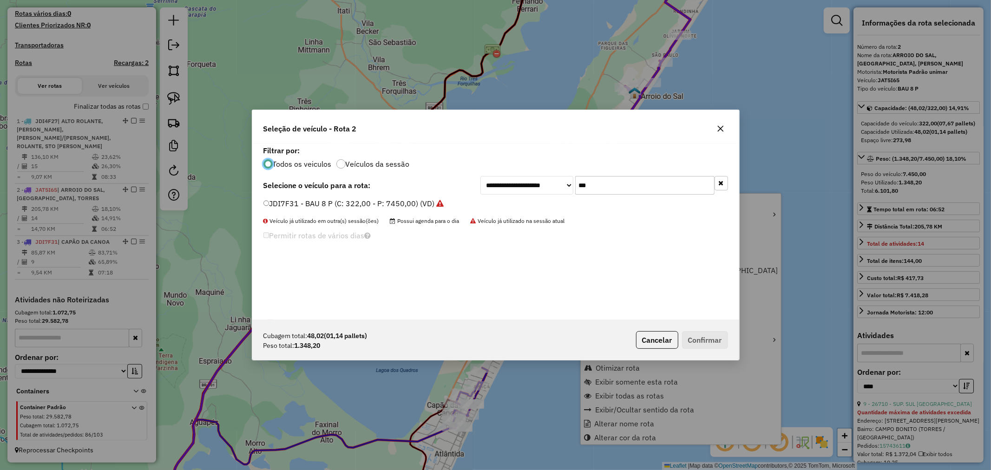
scroll to position [5, 2]
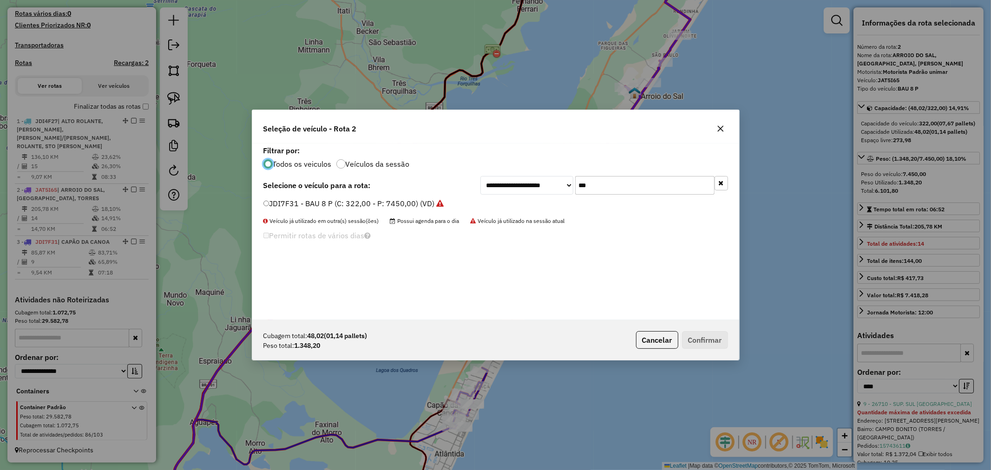
click at [718, 131] on icon "button" at bounding box center [721, 129] width 6 height 6
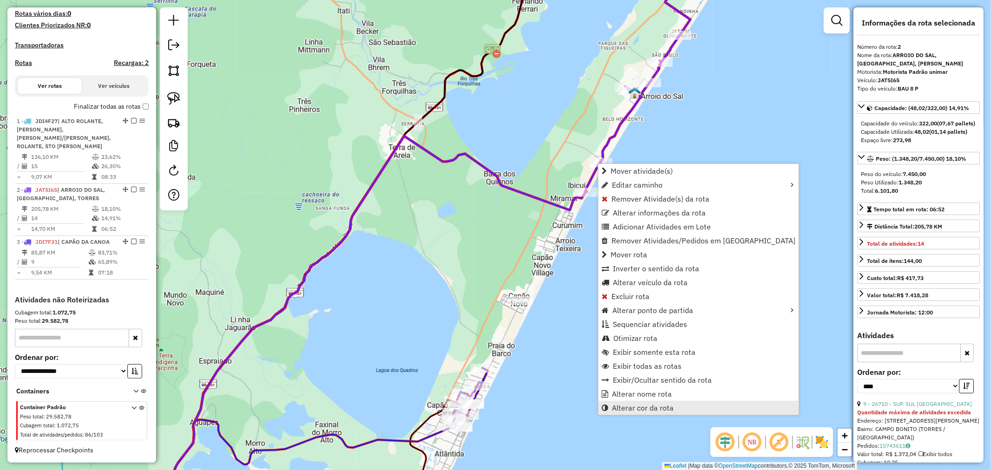
click at [647, 408] on span "Alterar cor da rota" at bounding box center [643, 407] width 62 height 7
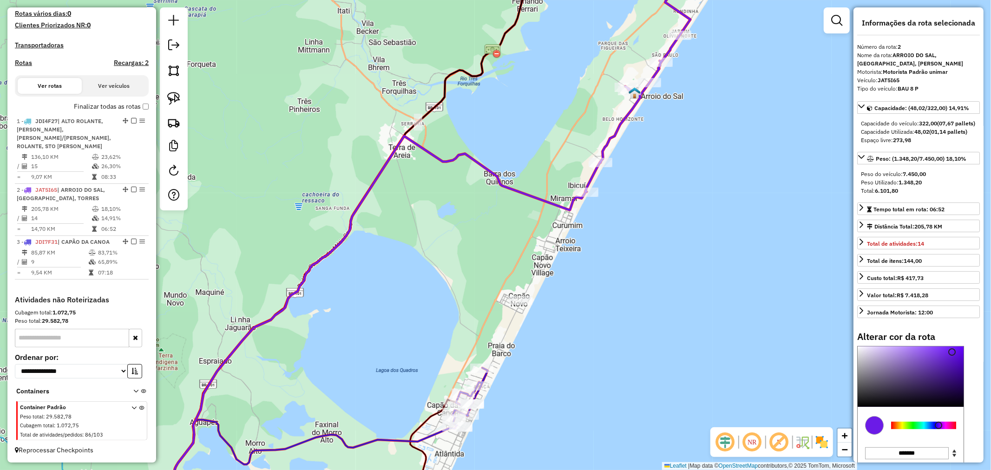
click at [916, 429] on div at bounding box center [923, 425] width 65 height 7
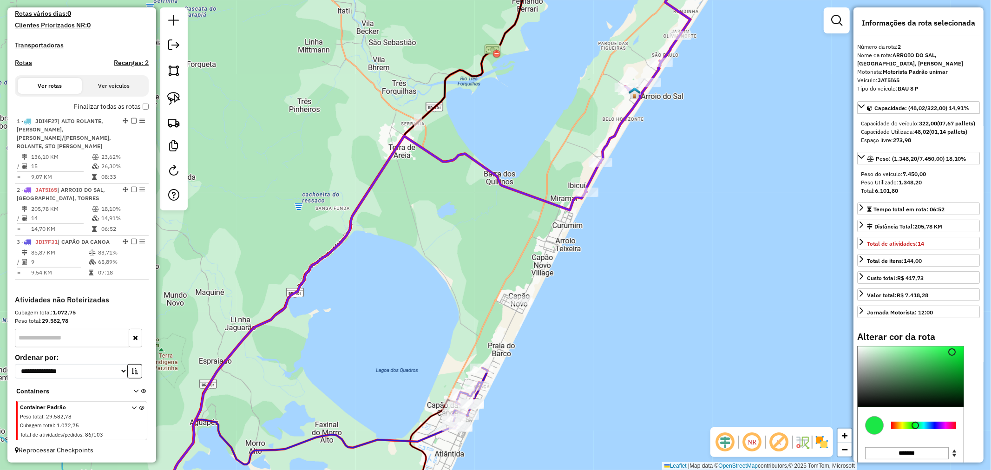
type input "*******"
click at [913, 370] on div at bounding box center [911, 377] width 106 height 60
click at [705, 267] on div "Janela de atendimento Grade de atendimento Capacidade Transportadoras Veículos …" at bounding box center [495, 235] width 991 height 470
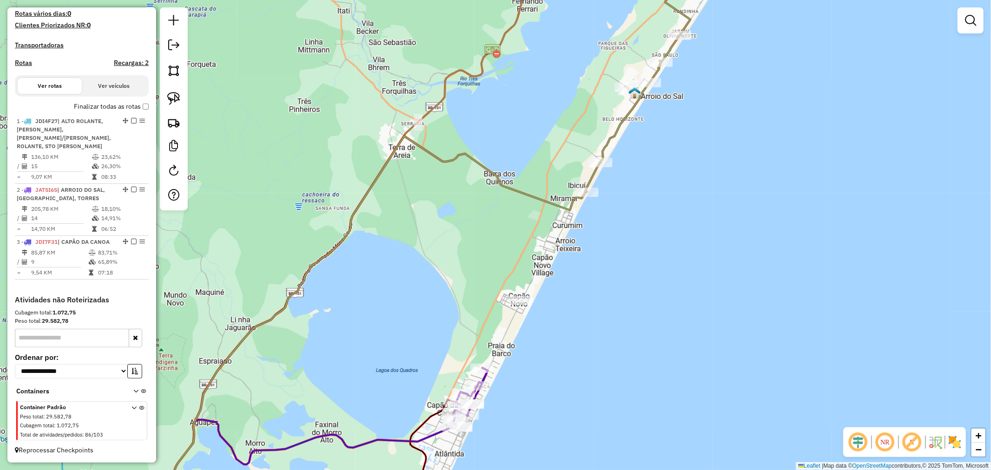
drag, startPoint x: 682, startPoint y: 182, endPoint x: 560, endPoint y: 335, distance: 195.8
click at [569, 324] on div "Janela de atendimento Grade de atendimento Capacidade Transportadoras Veículos …" at bounding box center [495, 235] width 991 height 470
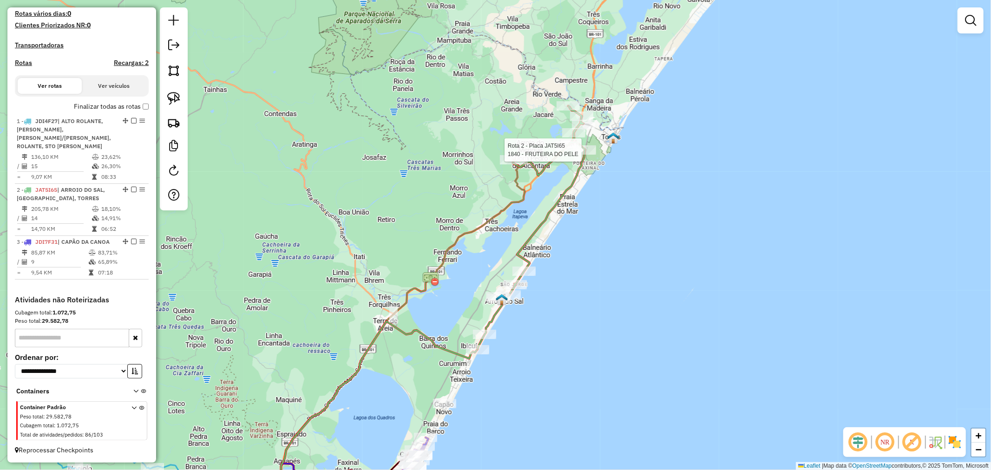
select select "*********"
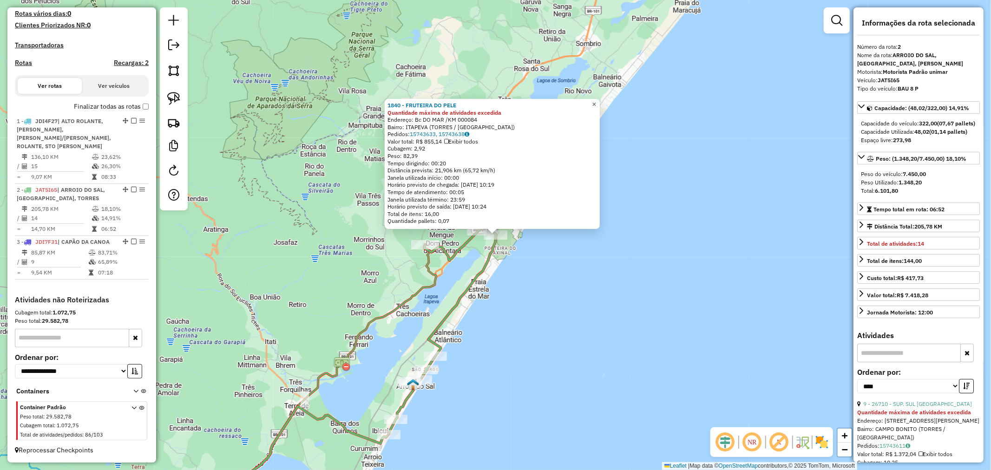
click at [596, 103] on span "×" at bounding box center [594, 104] width 4 height 8
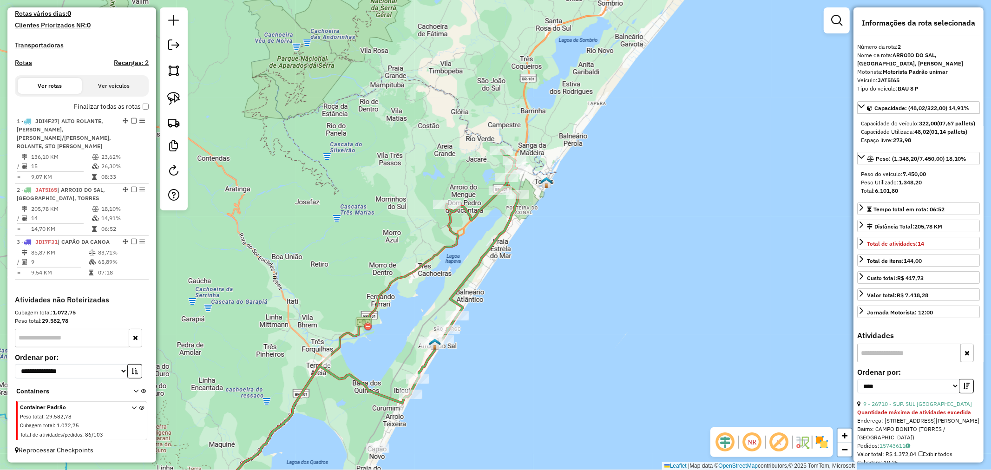
drag, startPoint x: 561, startPoint y: 284, endPoint x: 577, endPoint y: 252, distance: 35.8
click at [583, 244] on div "Janela de atendimento Grade de atendimento Capacidade Transportadoras Veículos …" at bounding box center [495, 235] width 991 height 470
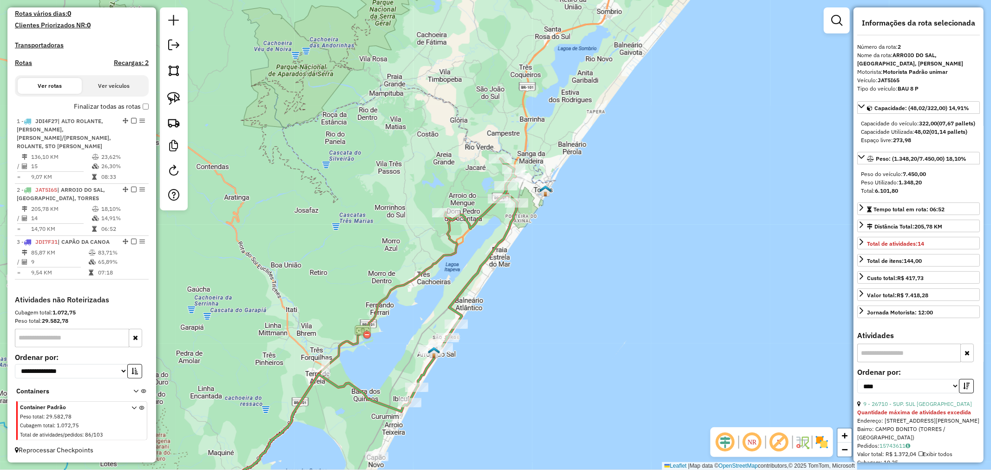
drag, startPoint x: 556, startPoint y: 309, endPoint x: 592, endPoint y: 200, distance: 114.4
click at [592, 201] on div "Janela de atendimento Grade de atendimento Capacidade Transportadoras Veículos …" at bounding box center [495, 235] width 991 height 470
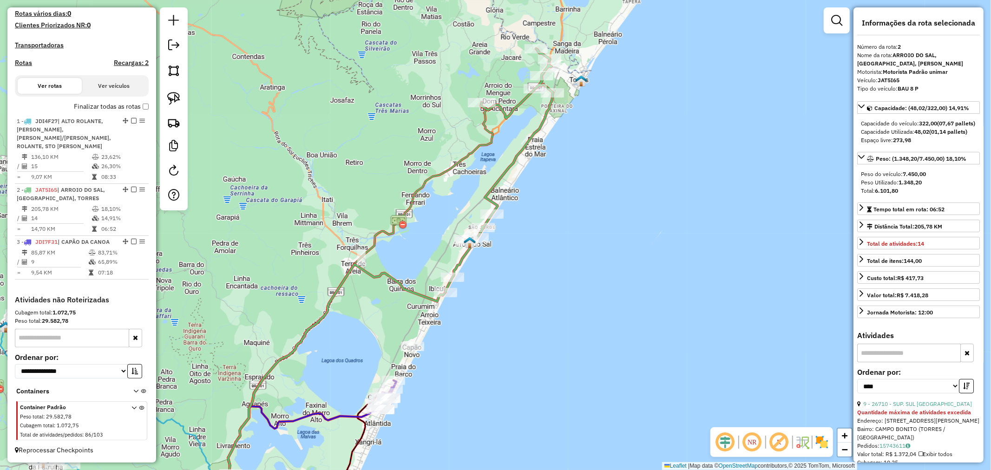
click at [446, 297] on div at bounding box center [445, 292] width 23 height 9
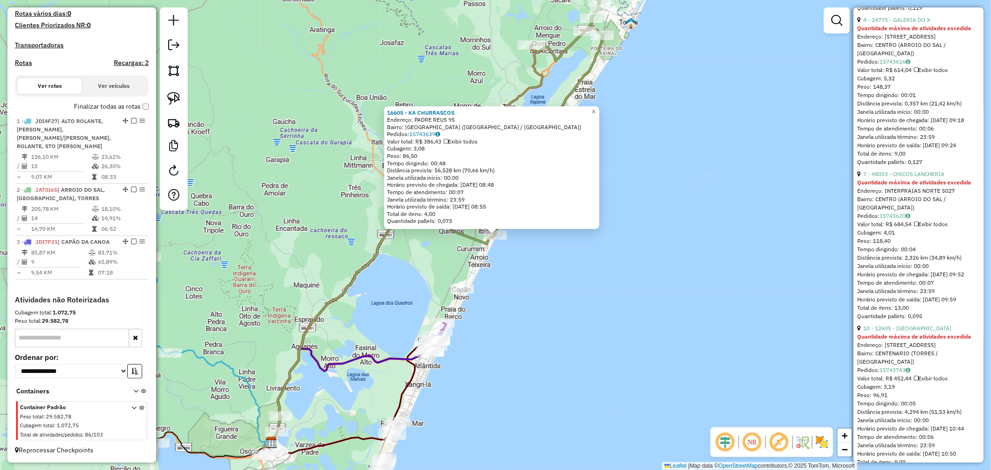
scroll to position [878, 0]
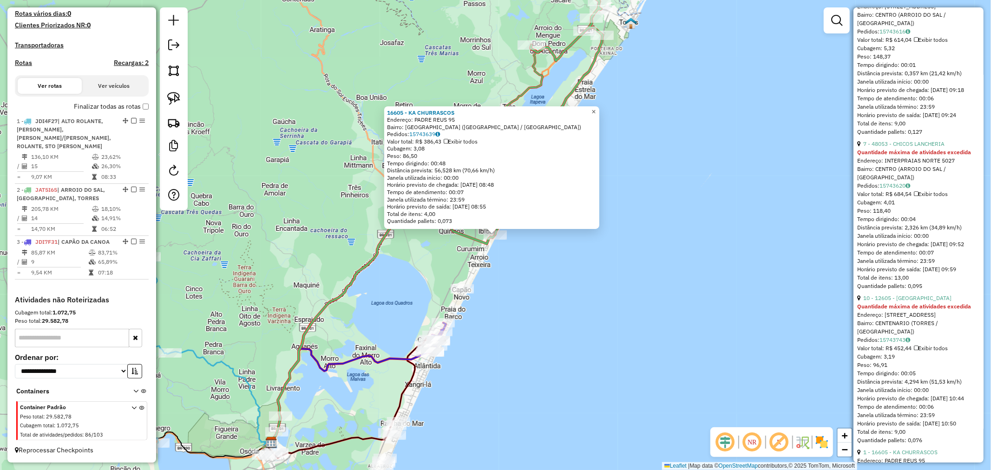
click at [596, 108] on span "×" at bounding box center [594, 112] width 4 height 8
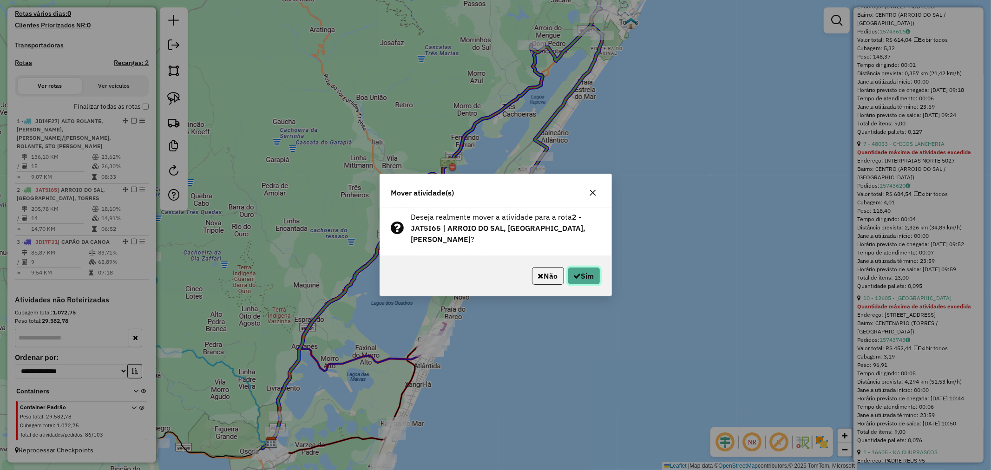
click at [584, 271] on button "Sim" at bounding box center [584, 276] width 33 height 18
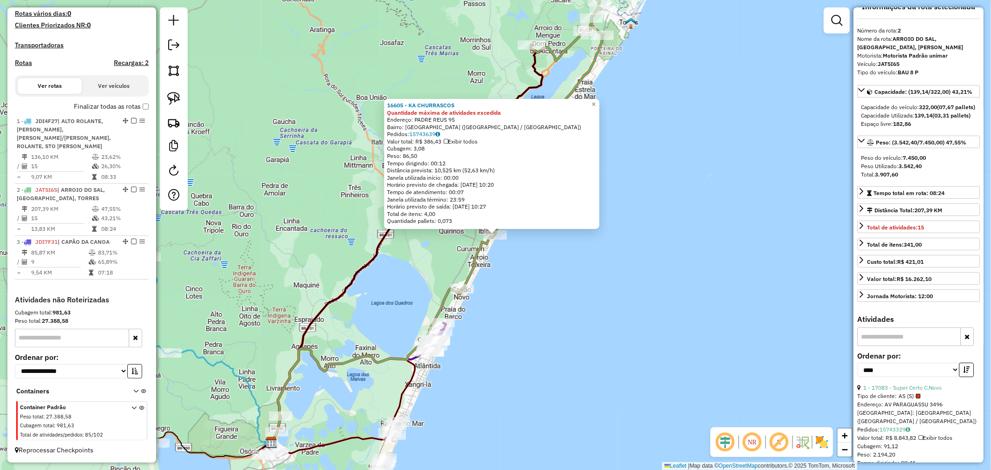
scroll to position [0, 0]
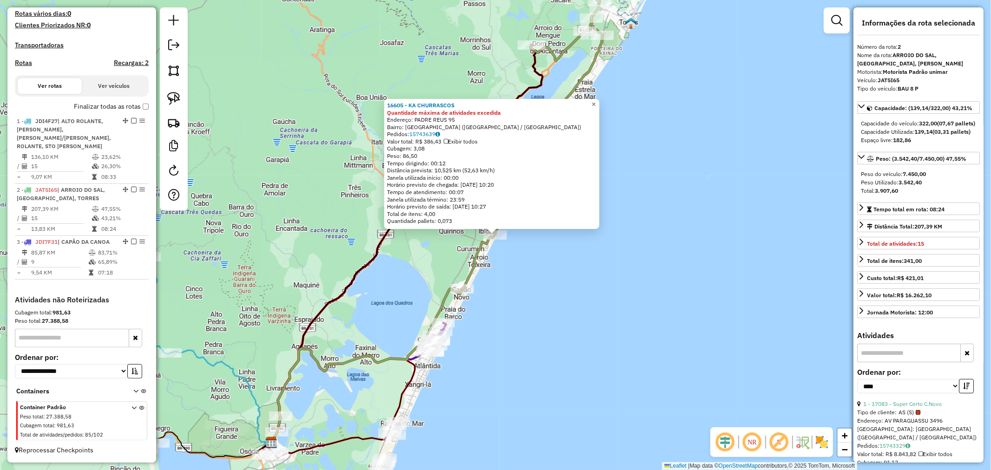
click at [600, 104] on link "×" at bounding box center [593, 104] width 11 height 11
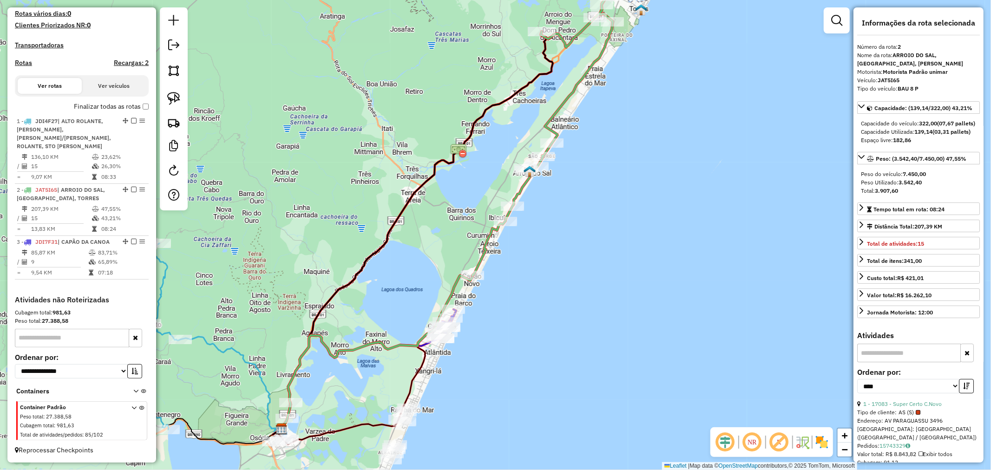
drag, startPoint x: 527, startPoint y: 313, endPoint x: 588, endPoint y: 205, distance: 124.1
click at [588, 205] on div "Janela de atendimento Grade de atendimento Capacidade Transportadoras Veículos …" at bounding box center [495, 235] width 991 height 470
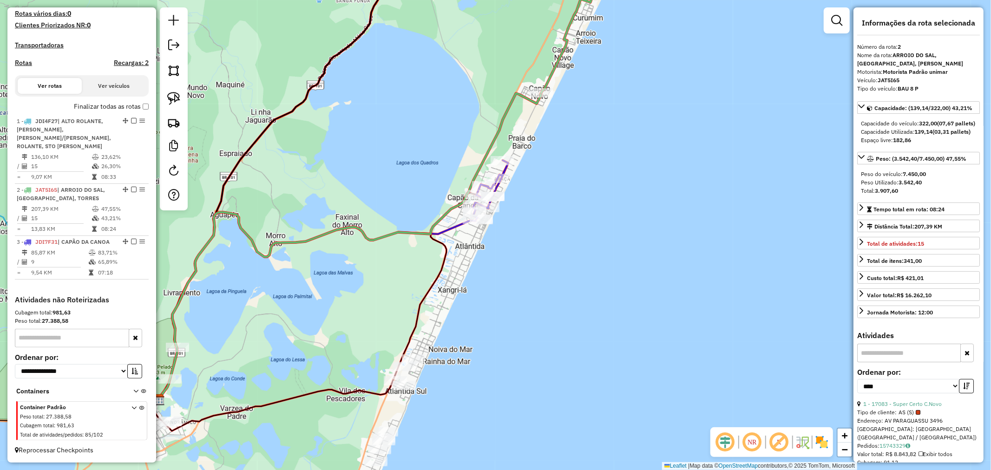
drag, startPoint x: 462, startPoint y: 363, endPoint x: 556, endPoint y: 219, distance: 171.6
click at [556, 220] on div "Janela de atendimento Grade de atendimento Capacidade Transportadoras Veículos …" at bounding box center [495, 235] width 991 height 470
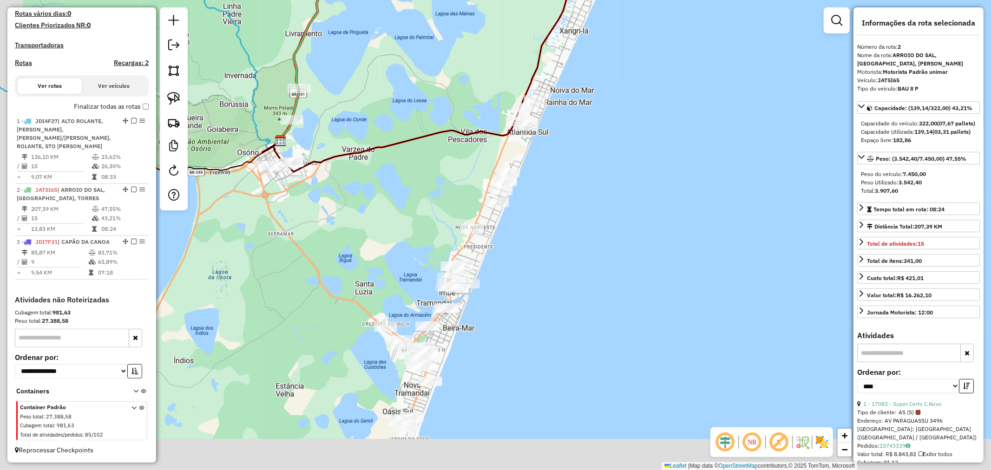
drag, startPoint x: 549, startPoint y: 276, endPoint x: 573, endPoint y: 162, distance: 116.8
click at [573, 162] on div "Janela de atendimento Grade de atendimento Capacidade Transportadoras Veículos …" at bounding box center [495, 235] width 991 height 470
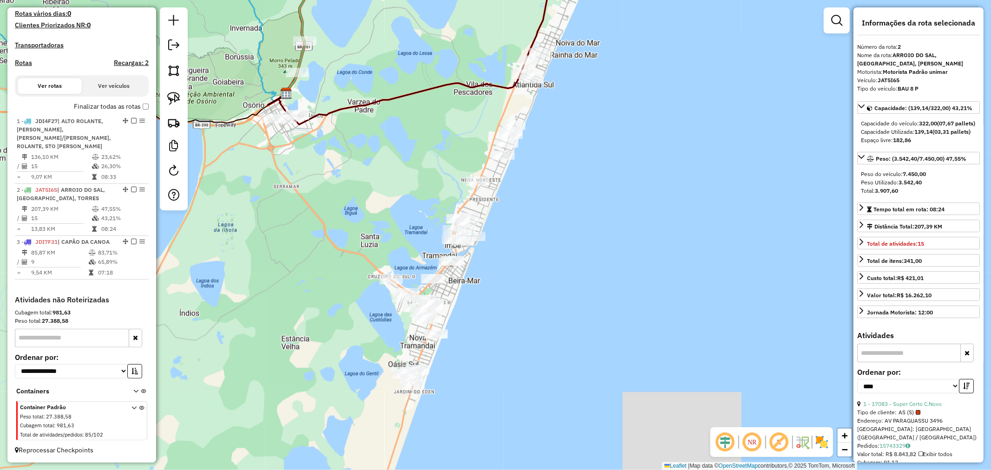
drag, startPoint x: 576, startPoint y: 145, endPoint x: 520, endPoint y: 187, distance: 71.0
click at [520, 187] on div "Janela de atendimento Grade de atendimento Capacidade Transportadoras Veículos …" at bounding box center [495, 235] width 991 height 470
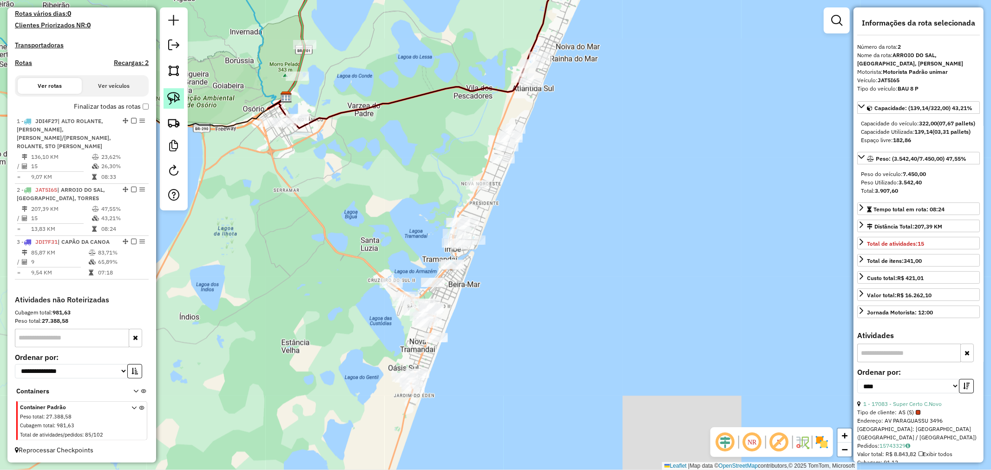
click at [168, 95] on img at bounding box center [173, 98] width 13 height 13
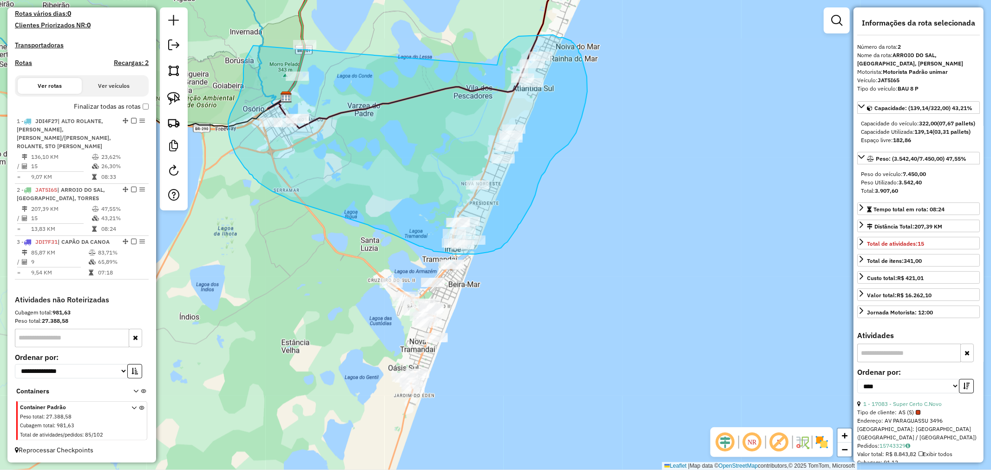
drag, startPoint x: 507, startPoint y: 45, endPoint x: 295, endPoint y: 17, distance: 213.8
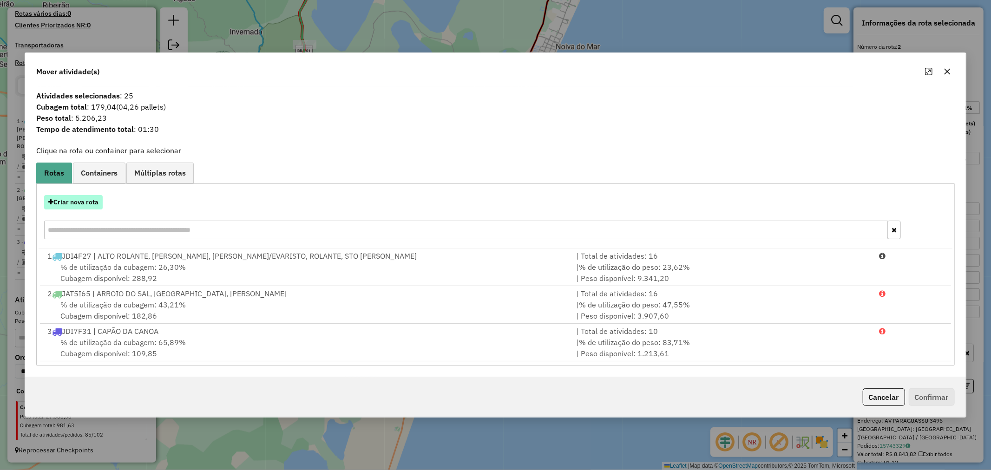
click at [82, 199] on button "Criar nova rota" at bounding box center [73, 202] width 59 height 14
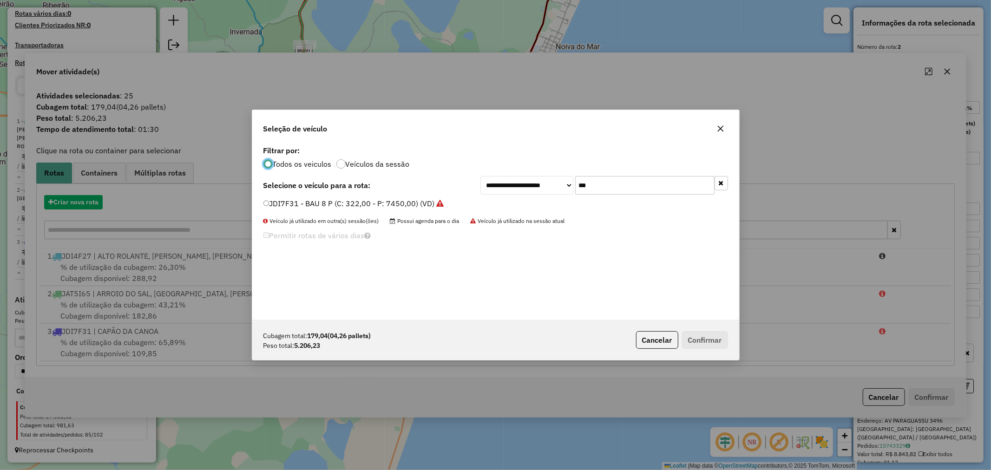
scroll to position [5, 2]
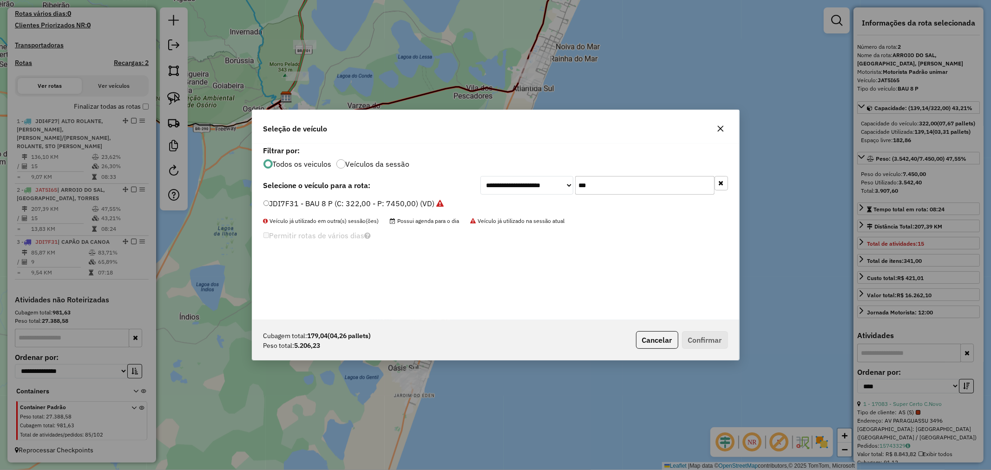
click at [719, 126] on icon "button" at bounding box center [720, 128] width 7 height 7
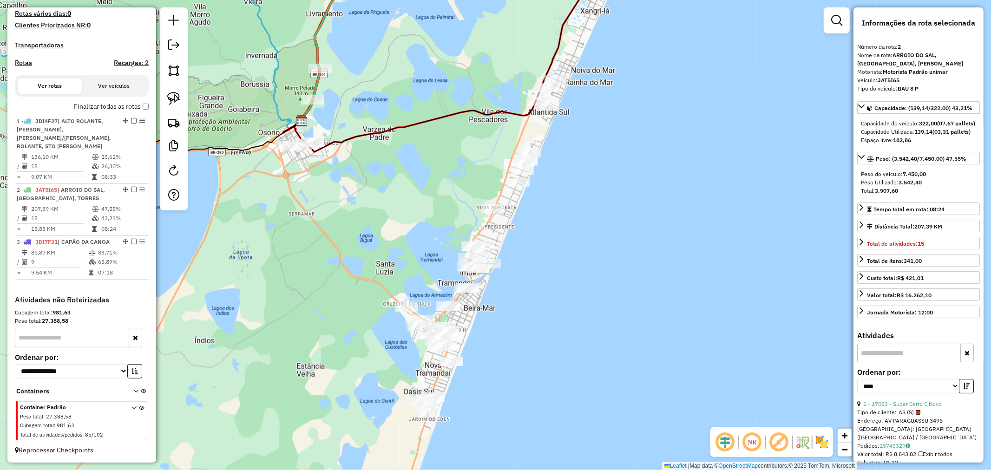
drag, startPoint x: 578, startPoint y: 174, endPoint x: 552, endPoint y: 202, distance: 38.5
click at [593, 199] on div "Janela de atendimento Grade de atendimento Capacidade Transportadoras Veículos …" at bounding box center [495, 235] width 991 height 470
click at [174, 100] on img at bounding box center [173, 98] width 13 height 13
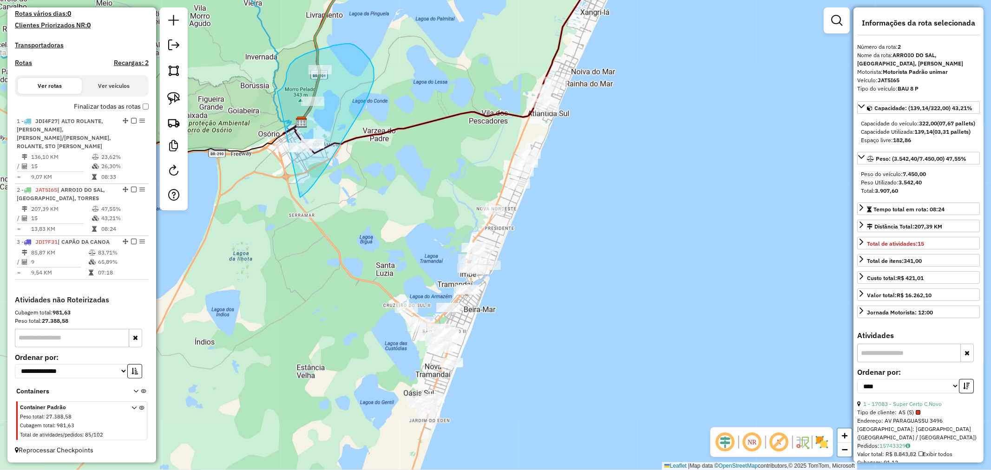
drag, startPoint x: 284, startPoint y: 86, endPoint x: 218, endPoint y: 164, distance: 101.9
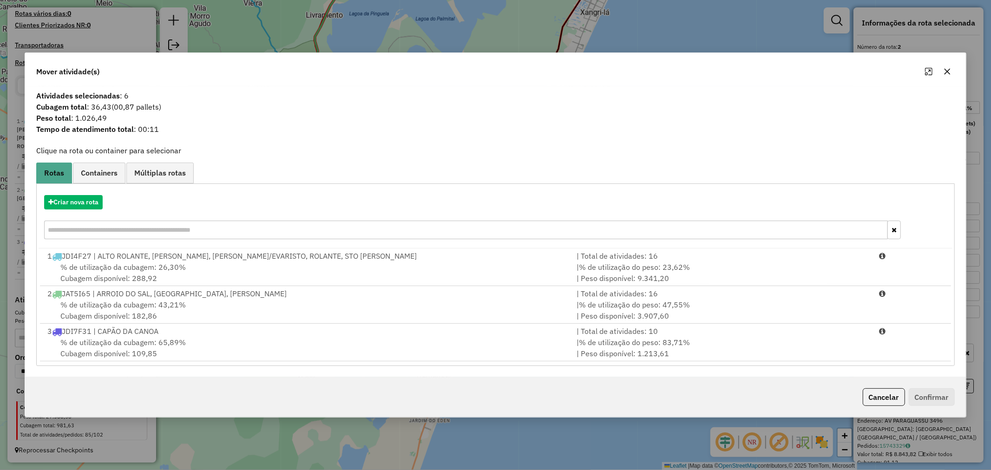
click at [942, 73] on button "button" at bounding box center [947, 71] width 15 height 15
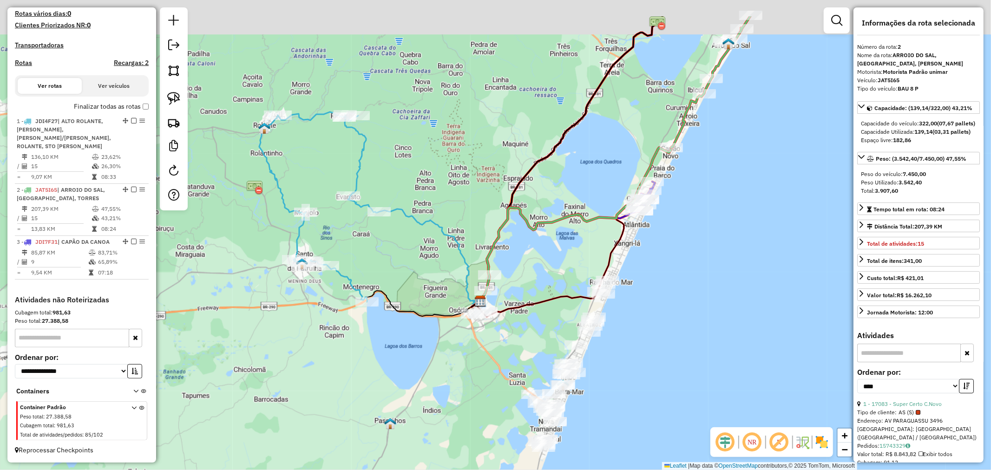
drag, startPoint x: 531, startPoint y: 193, endPoint x: 539, endPoint y: 218, distance: 26.9
click at [519, 263] on icon at bounding box center [576, 224] width 191 height 153
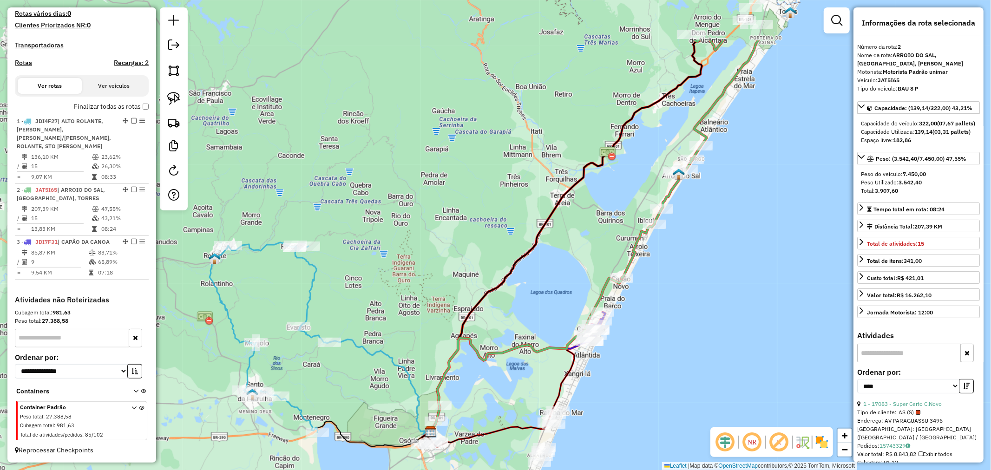
drag, startPoint x: 547, startPoint y: 186, endPoint x: 528, endPoint y: 157, distance: 35.3
click at [536, 146] on div "Janela de atendimento Grade de atendimento Capacidade Transportadoras Veículos …" at bounding box center [495, 235] width 991 height 470
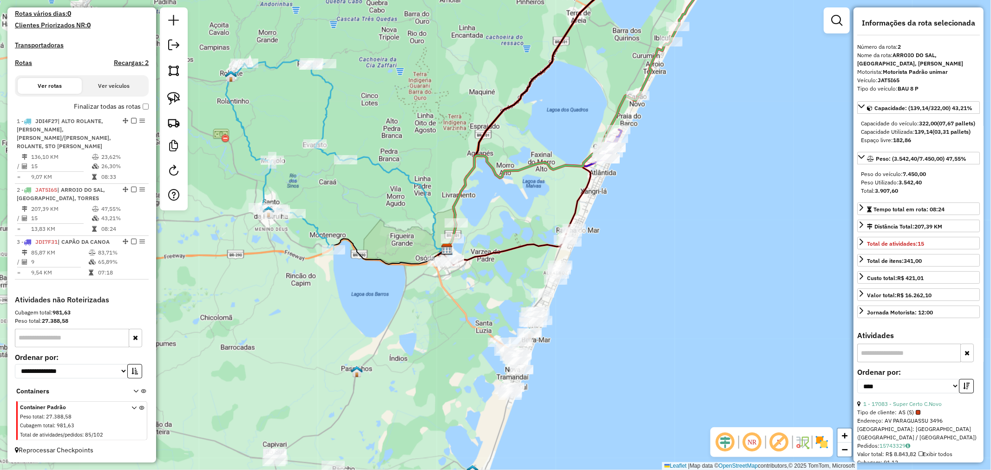
drag, startPoint x: 523, startPoint y: 268, endPoint x: 516, endPoint y: 218, distance: 51.2
click at [516, 219] on div "Janela de atendimento Grade de atendimento Capacidade Transportadoras Veículos …" at bounding box center [495, 235] width 991 height 470
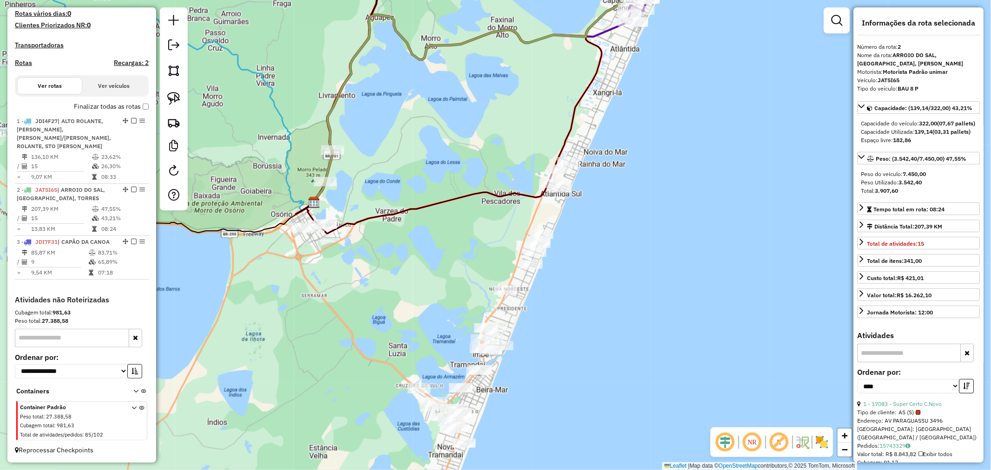
drag, startPoint x: 695, startPoint y: 298, endPoint x: 647, endPoint y: 238, distance: 77.1
click at [647, 238] on div "Janela de atendimento Grade de atendimento Capacidade Transportadoras Veículos …" at bounding box center [495, 235] width 991 height 470
click at [173, 105] on img at bounding box center [173, 98] width 13 height 13
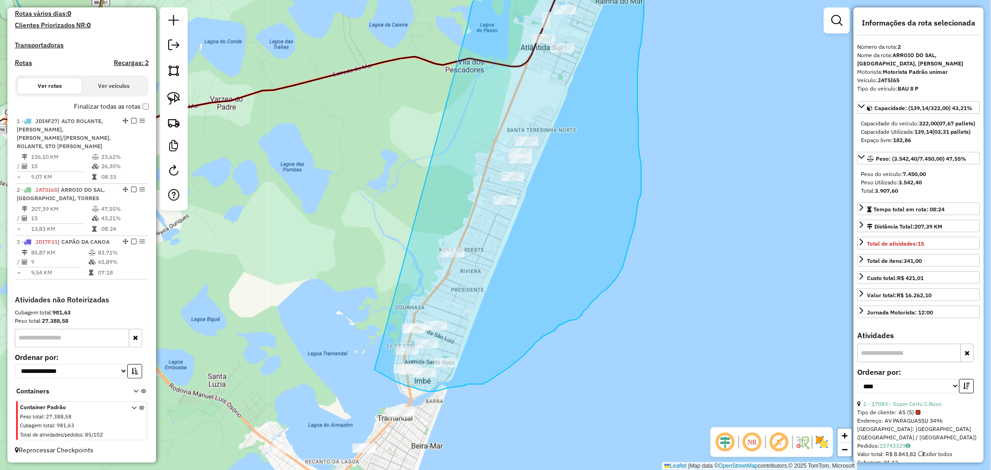
drag, startPoint x: 514, startPoint y: 169, endPoint x: 340, endPoint y: 271, distance: 202.1
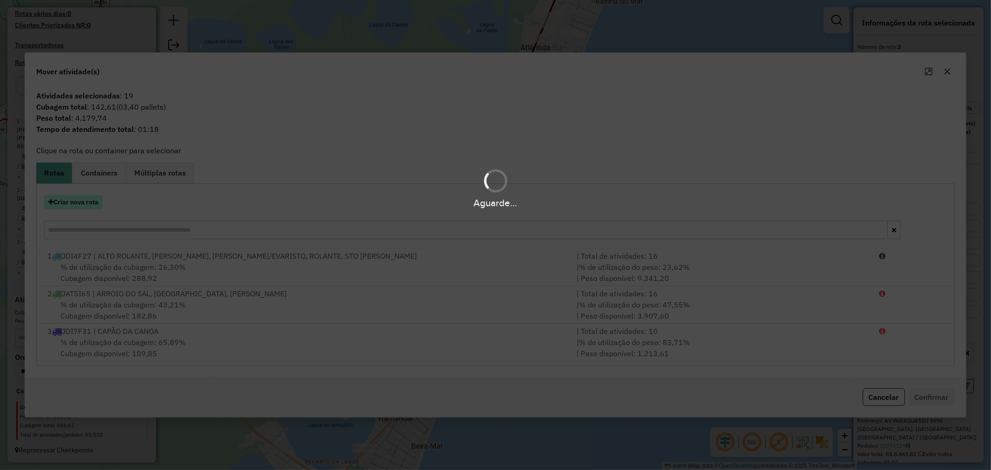
click at [82, 203] on button "Criar nova rota" at bounding box center [73, 202] width 59 height 14
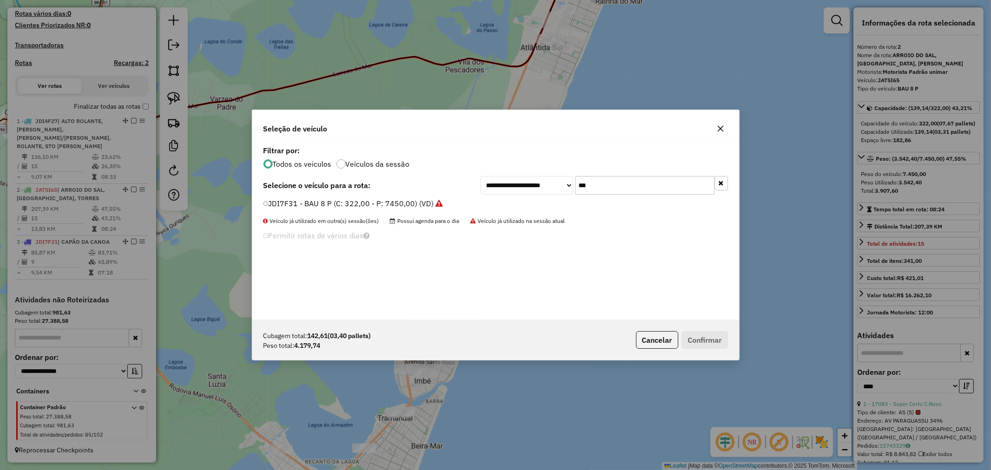
drag, startPoint x: 601, startPoint y: 186, endPoint x: 509, endPoint y: 192, distance: 92.2
click at [510, 192] on div "**********" at bounding box center [605, 185] width 248 height 19
type input "***"
click at [321, 205] on label "JDI7F33 - BAU 10 C/PRATELEIRA (C: 392,00 - P: 12230,00) (VD)" at bounding box center [376, 203] width 225 height 11
click at [700, 337] on button "Confirmar" at bounding box center [705, 340] width 46 height 18
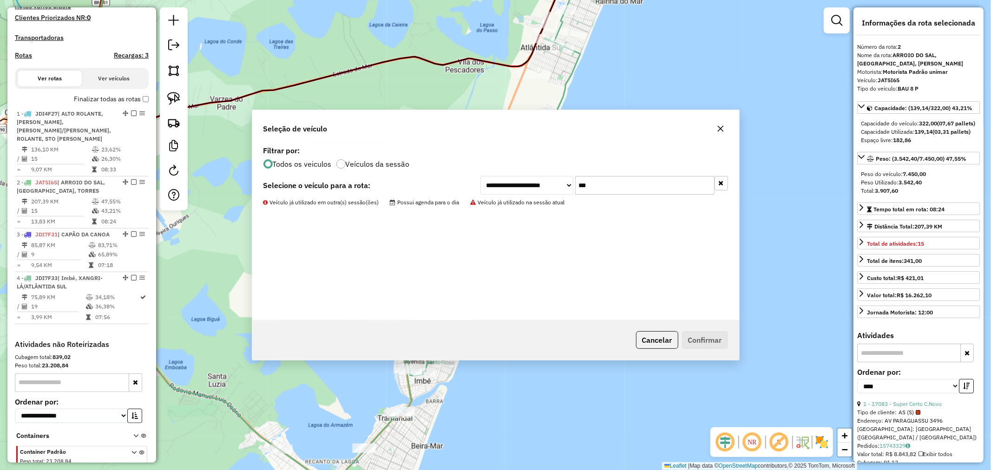
scroll to position [312, 0]
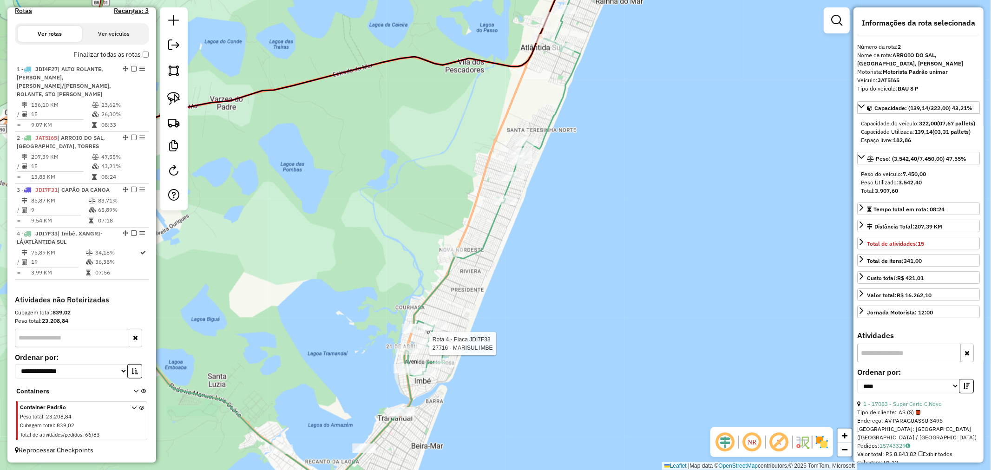
click at [421, 349] on div at bounding box center [426, 343] width 23 height 9
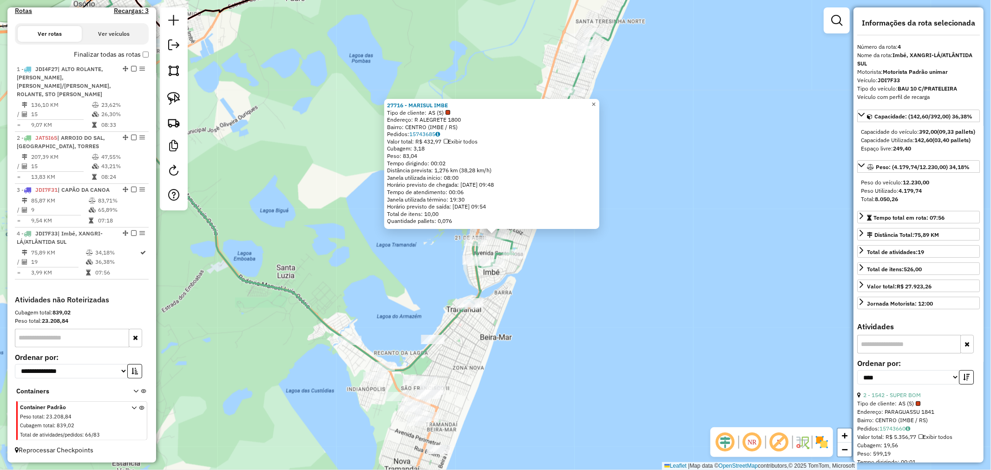
click at [596, 101] on span "×" at bounding box center [594, 104] width 4 height 8
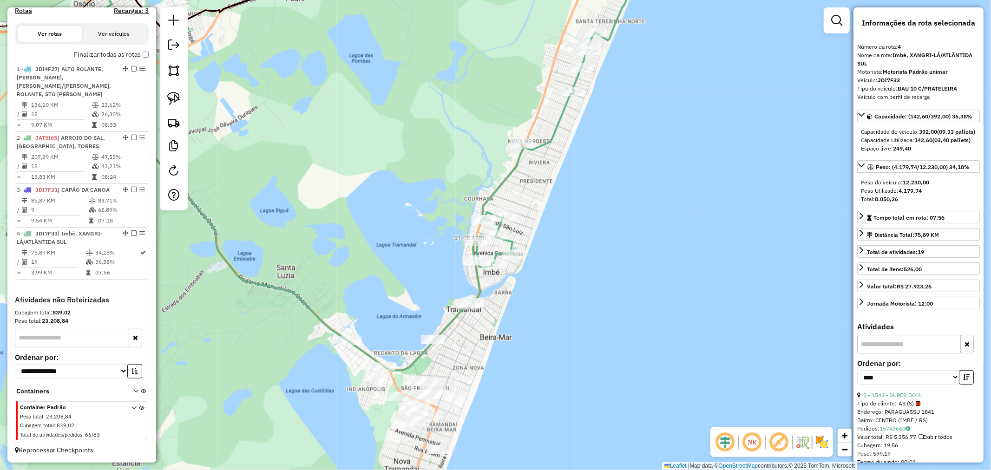
drag, startPoint x: 601, startPoint y: 247, endPoint x: 586, endPoint y: 270, distance: 27.8
click at [601, 262] on div "Janela de atendimento Grade de atendimento Capacidade Transportadoras Veículos …" at bounding box center [495, 235] width 991 height 470
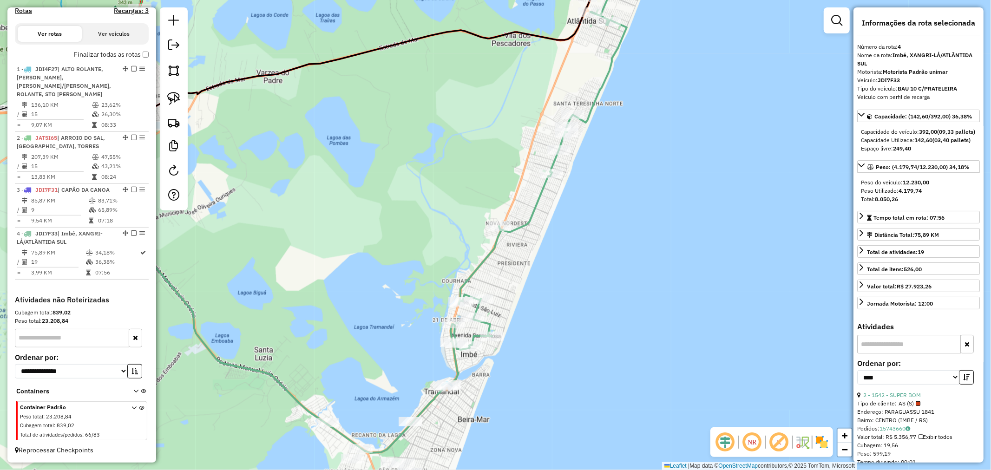
drag, startPoint x: 462, startPoint y: 121, endPoint x: 471, endPoint y: 105, distance: 19.1
click at [471, 105] on div "Janela de atendimento Grade de atendimento Capacidade Transportadoras Veículos …" at bounding box center [495, 235] width 991 height 470
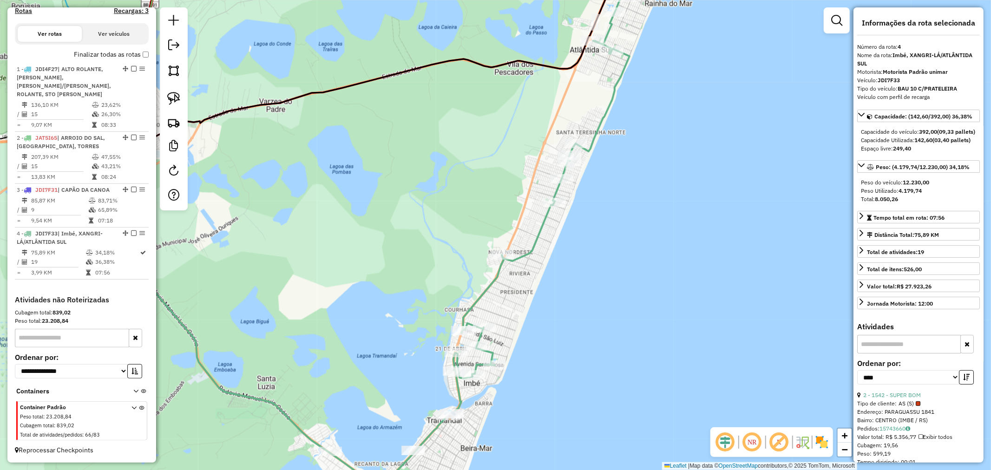
drag, startPoint x: 626, startPoint y: 150, endPoint x: 567, endPoint y: 272, distance: 136.0
click at [572, 284] on div "Rota 4 - Placa JDI7F33 14754 - MERCADO MARISUL Rota 4 - Placa JDI7F33 14754 - M…" at bounding box center [495, 235] width 991 height 470
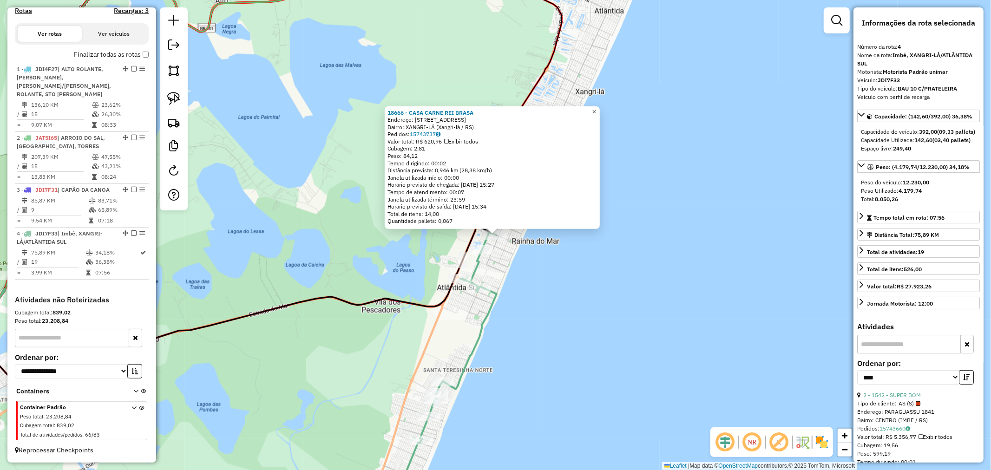
click at [600, 106] on link "×" at bounding box center [594, 111] width 11 height 11
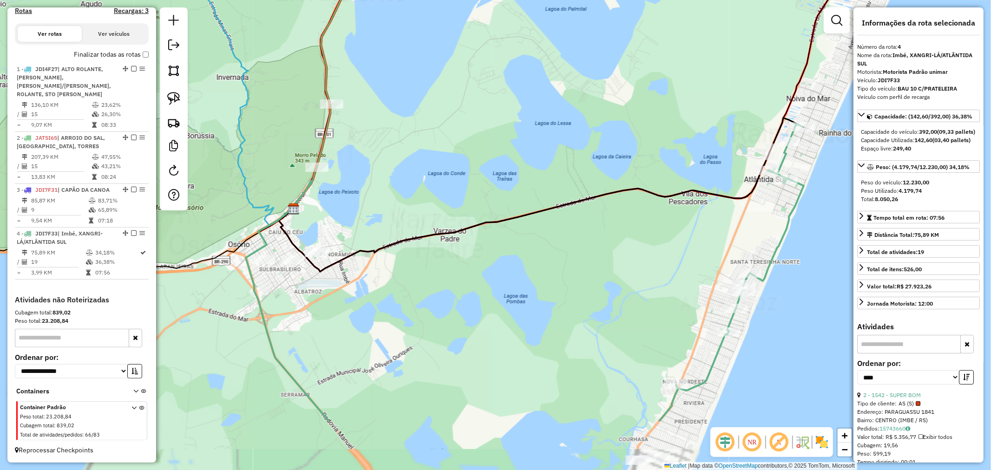
drag, startPoint x: 597, startPoint y: 224, endPoint x: 638, endPoint y: 224, distance: 40.9
click at [574, 211] on div "Janela de atendimento Grade de atendimento Capacidade Transportadoras Veículos …" at bounding box center [495, 235] width 991 height 470
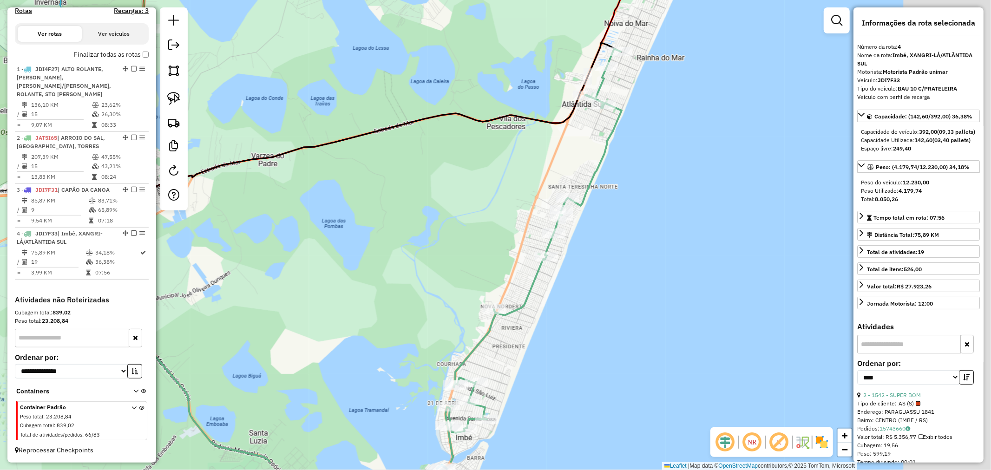
drag, startPoint x: 759, startPoint y: 261, endPoint x: 610, endPoint y: 205, distance: 158.4
click at [612, 205] on div "Janela de atendimento Grade de atendimento Capacidade Transportadoras Veículos …" at bounding box center [495, 235] width 991 height 470
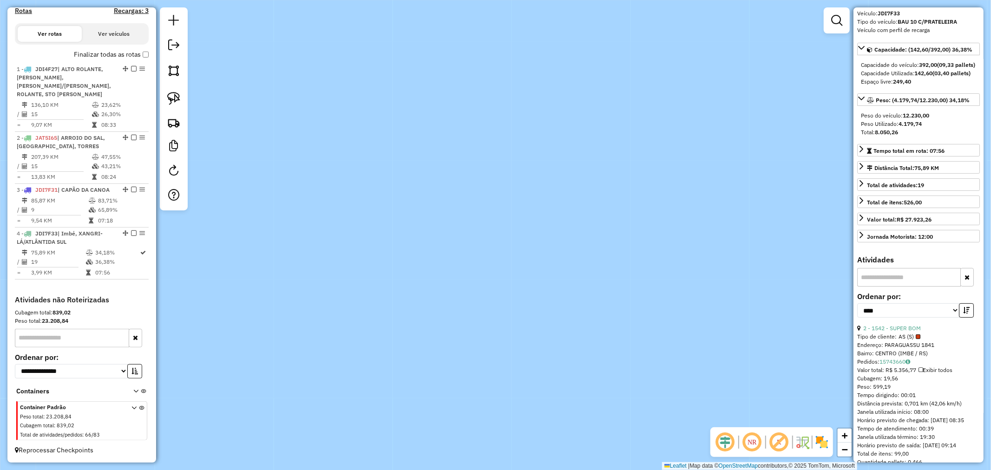
scroll to position [52, 0]
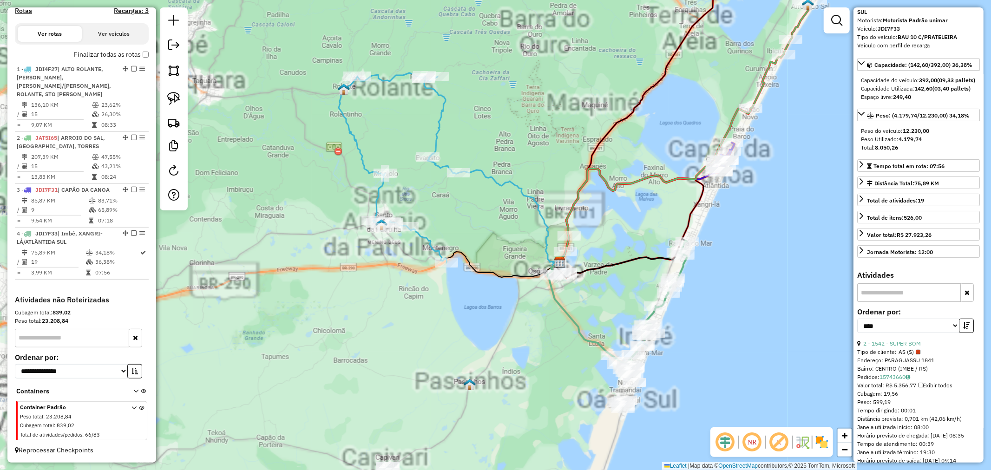
drag, startPoint x: 694, startPoint y: 321, endPoint x: 707, endPoint y: 270, distance: 52.9
click at [711, 273] on div "Janela de atendimento Grade de atendimento Capacidade Transportadoras Veículos …" at bounding box center [495, 235] width 991 height 470
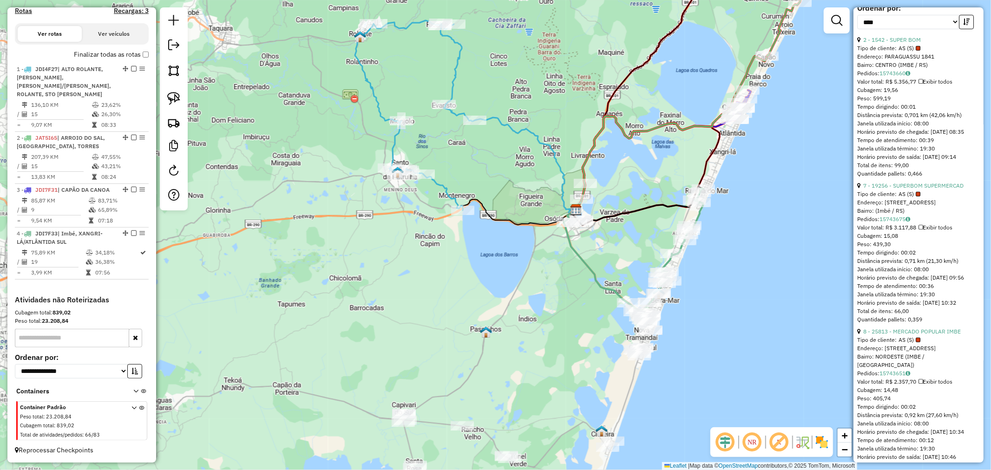
scroll to position [361, 0]
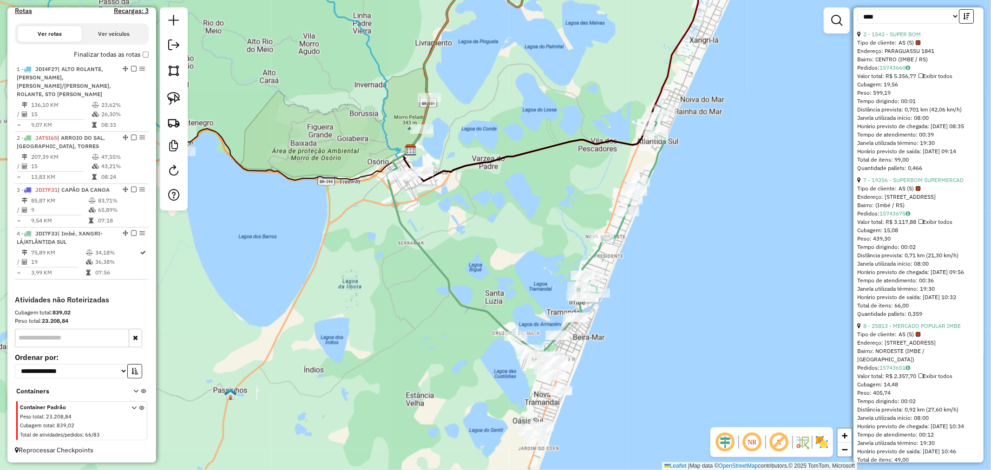
drag, startPoint x: 487, startPoint y: 251, endPoint x: 539, endPoint y: 217, distance: 62.6
click at [538, 214] on div "Rota 4 - Placa JDI7F33 27612 - SUPERBOM SUPERMERCAD Rota 4 - Placa JDI7F33 2669…" at bounding box center [495, 235] width 991 height 470
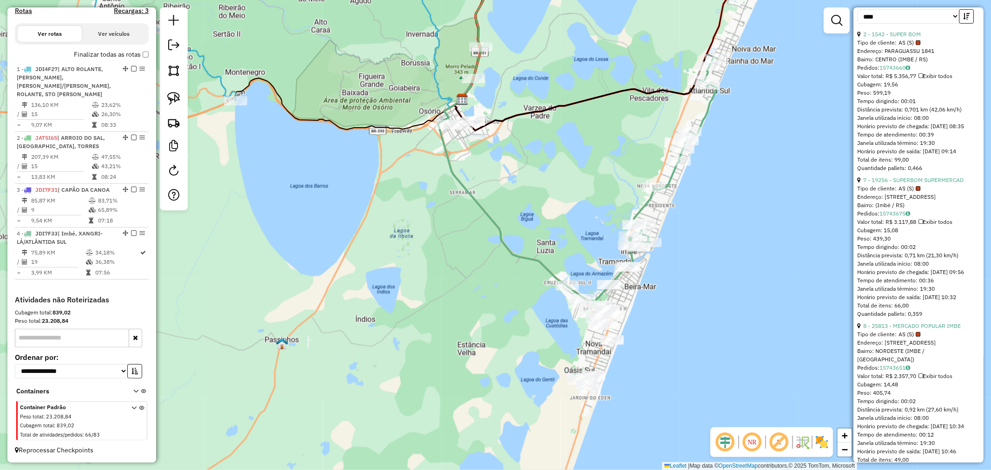
drag, startPoint x: 693, startPoint y: 308, endPoint x: 627, endPoint y: 220, distance: 109.7
click at [677, 219] on div "Janela de atendimento Grade de atendimento Capacidade Transportadoras Veículos …" at bounding box center [495, 235] width 991 height 470
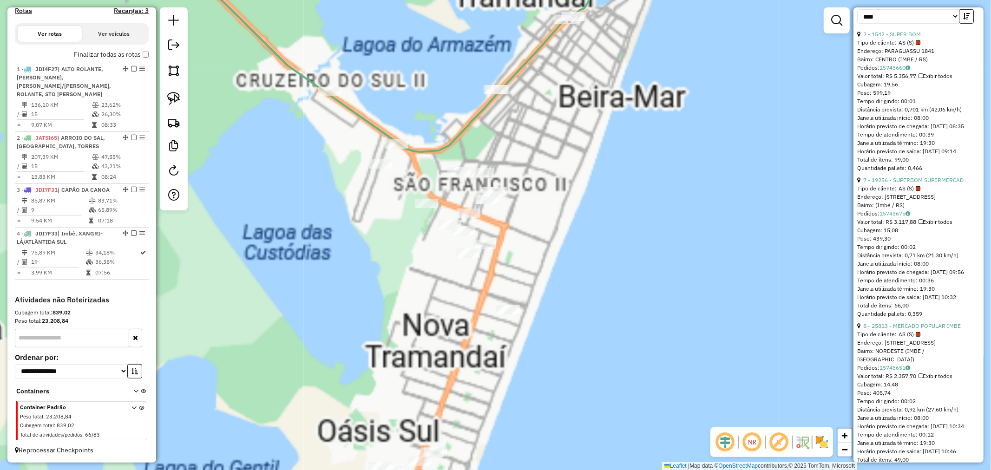
drag, startPoint x: 620, startPoint y: 237, endPoint x: 657, endPoint y: 256, distance: 41.6
click at [657, 256] on div "Janela de atendimento Grade de atendimento Capacidade Transportadoras Veículos …" at bounding box center [495, 235] width 991 height 470
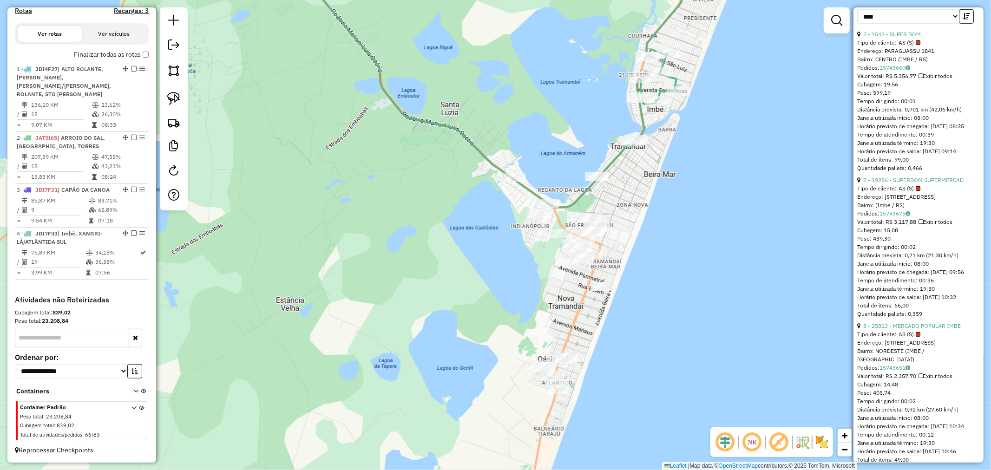
drag, startPoint x: 449, startPoint y: 233, endPoint x: 451, endPoint y: 211, distance: 22.4
click at [451, 211] on div "Janela de atendimento Grade de atendimento Capacidade Transportadoras Veículos …" at bounding box center [495, 235] width 991 height 470
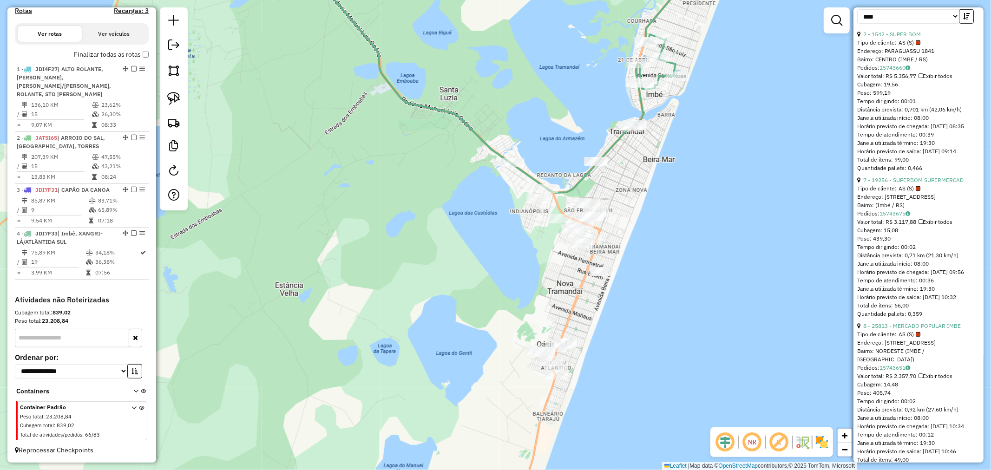
drag, startPoint x: 173, startPoint y: 104, endPoint x: 270, endPoint y: 141, distance: 103.1
click at [173, 105] on img at bounding box center [173, 98] width 13 height 13
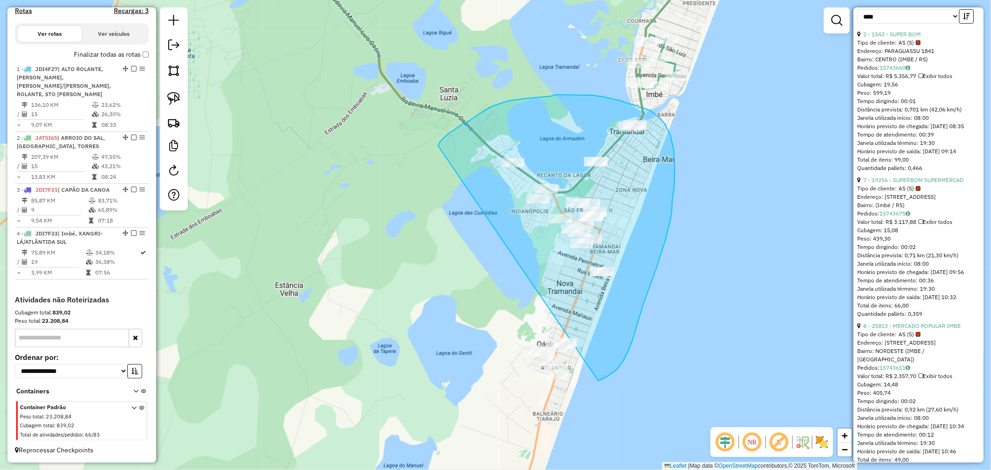
drag, startPoint x: 438, startPoint y: 145, endPoint x: 457, endPoint y: 367, distance: 222.9
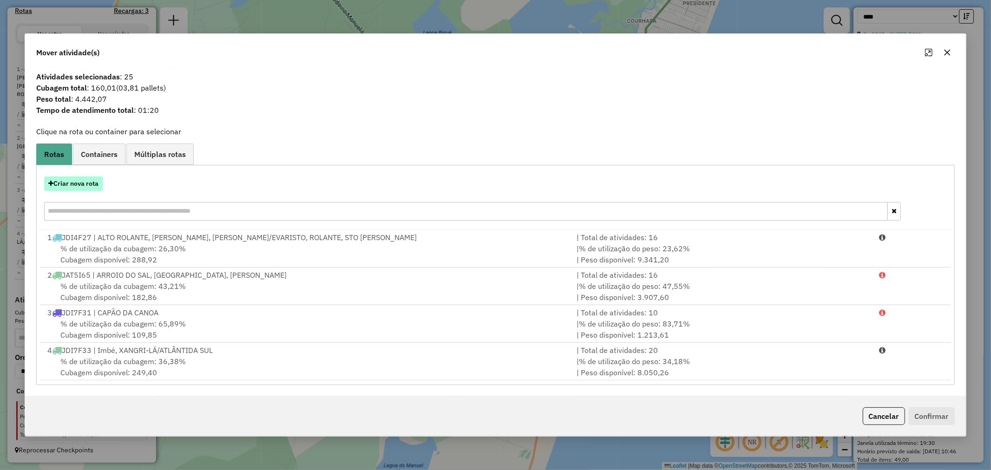
click at [83, 184] on button "Criar nova rota" at bounding box center [73, 184] width 59 height 14
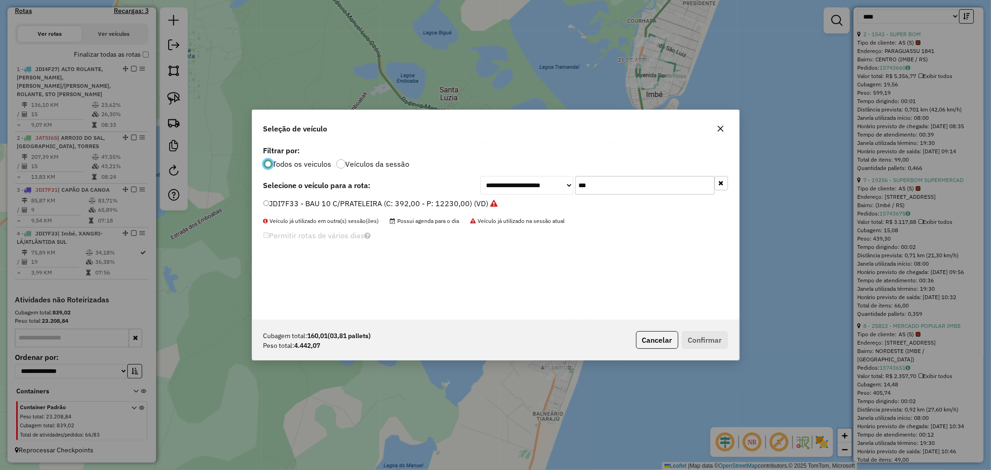
scroll to position [5, 2]
drag, startPoint x: 606, startPoint y: 190, endPoint x: 528, endPoint y: 192, distance: 78.1
click at [528, 192] on div "**********" at bounding box center [605, 185] width 248 height 19
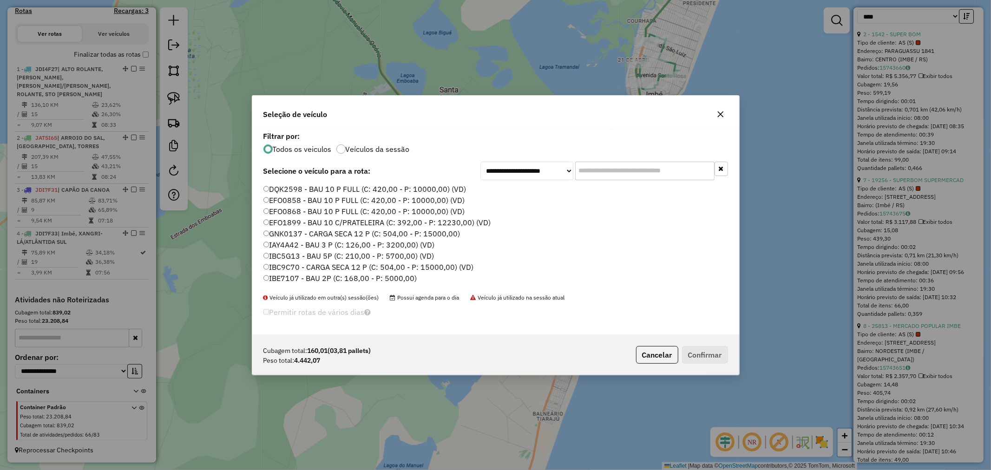
type input "*"
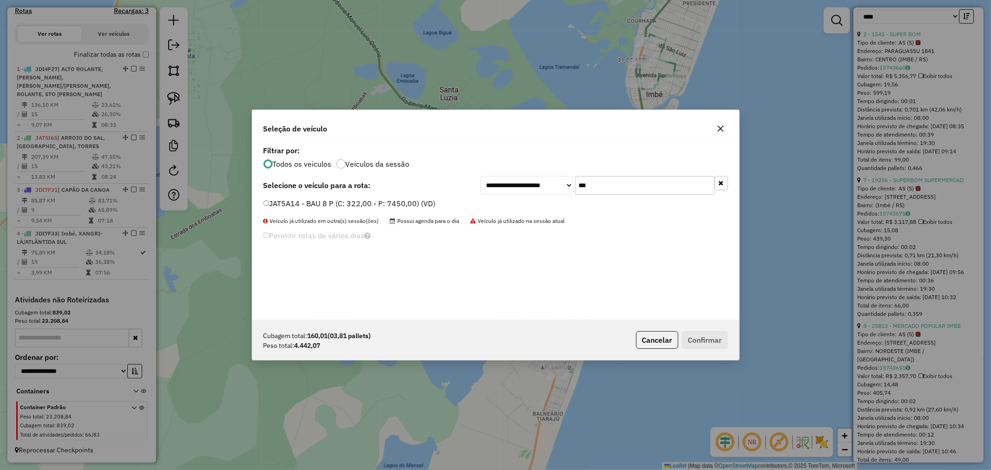
type input "***"
click at [353, 205] on label "JAT5A14 - BAU 8 P (C: 322,00 - P: 7450,00) (VD)" at bounding box center [350, 203] width 172 height 11
drag, startPoint x: 706, startPoint y: 332, endPoint x: 712, endPoint y: 333, distance: 5.3
click at [707, 332] on button "Confirmar" at bounding box center [705, 340] width 46 height 18
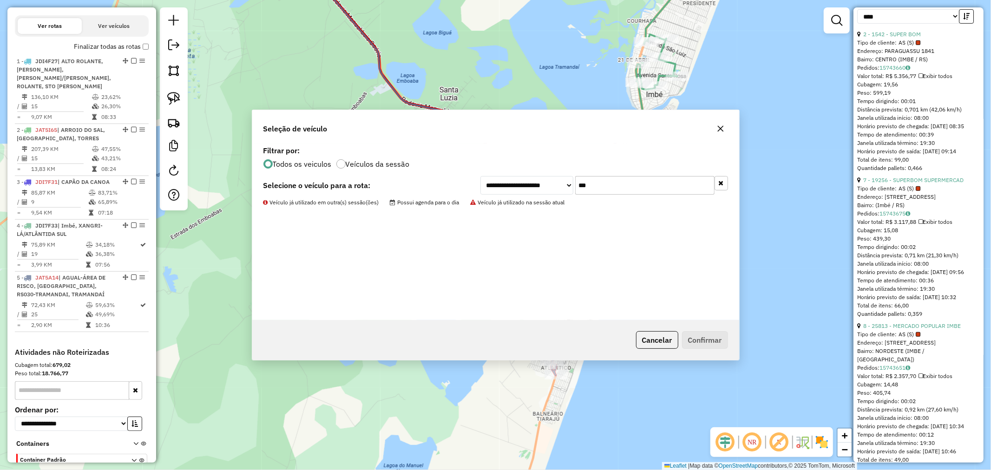
scroll to position [372, 0]
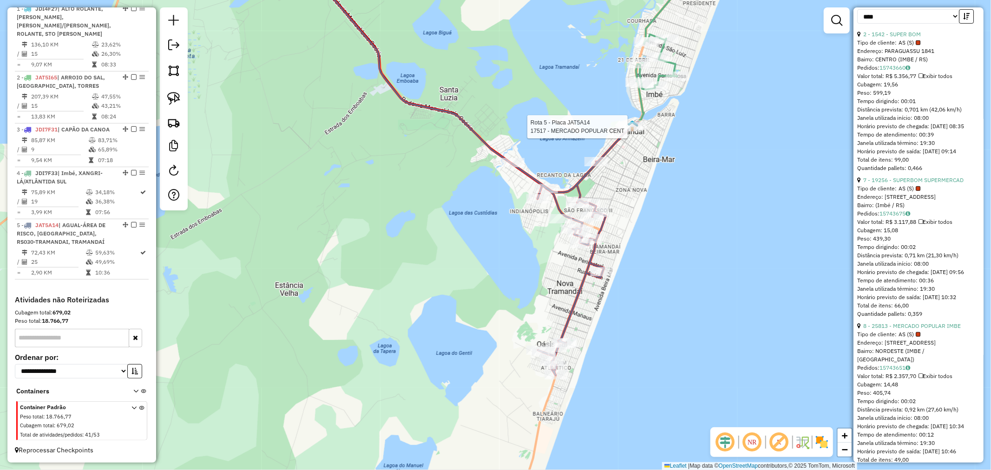
click at [629, 132] on div at bounding box center [630, 126] width 23 height 9
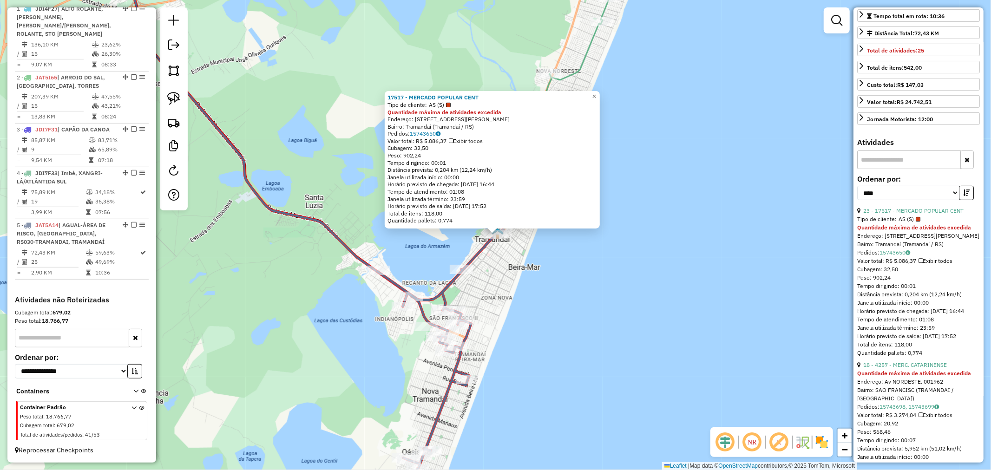
scroll to position [172, 0]
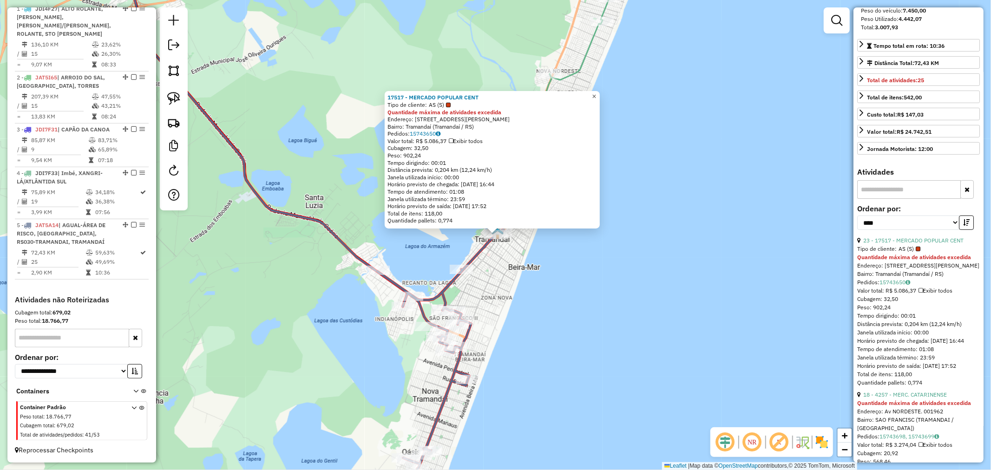
click at [600, 94] on link "×" at bounding box center [594, 96] width 11 height 11
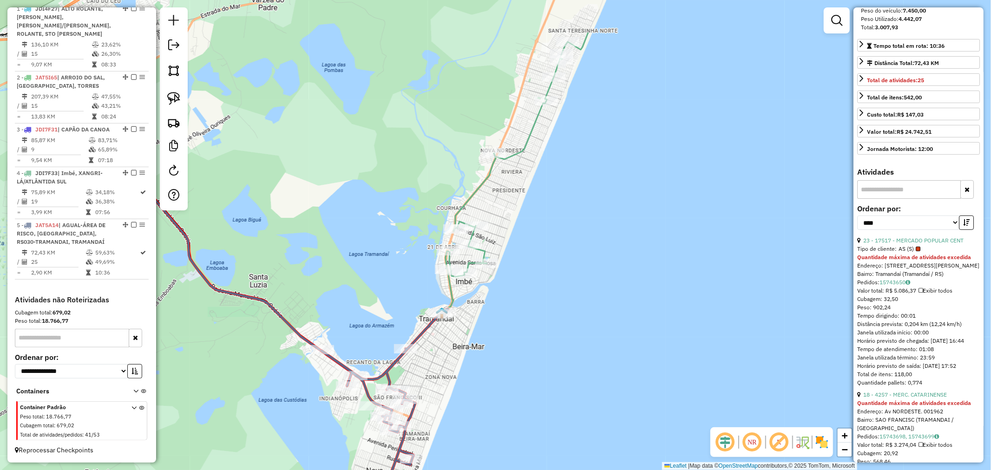
drag, startPoint x: 632, startPoint y: 169, endPoint x: 535, endPoint y: 198, distance: 101.0
click at [625, 189] on div "Janela de atendimento Grade de atendimento Capacidade Transportadoras Veículos …" at bounding box center [495, 235] width 991 height 470
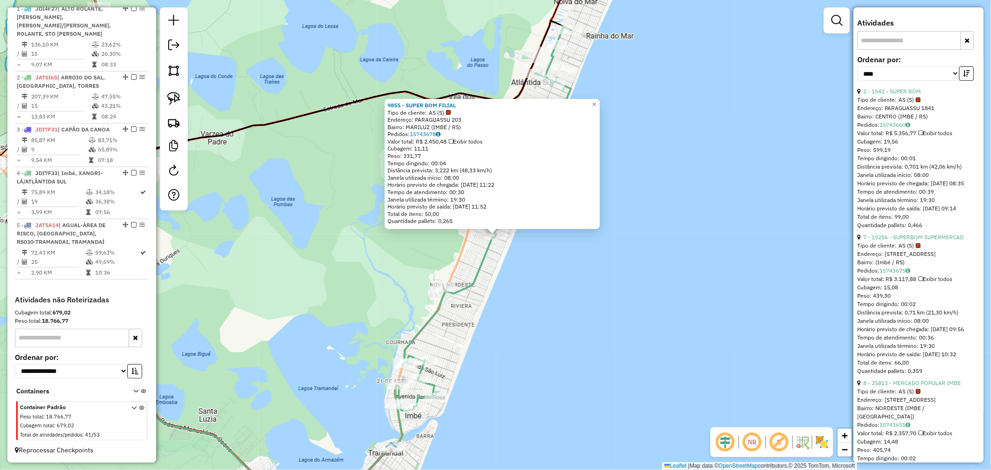
scroll to position [327, 0]
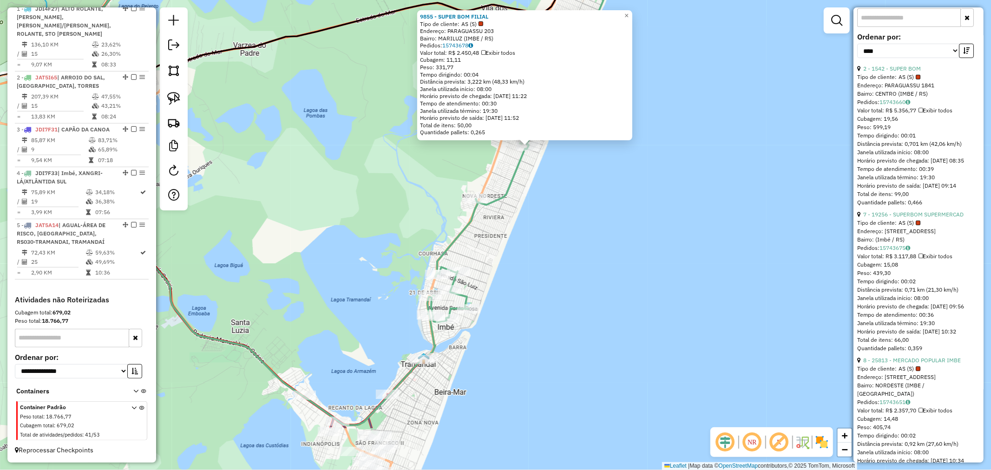
drag, startPoint x: 512, startPoint y: 307, endPoint x: 503, endPoint y: 257, distance: 51.1
click at [514, 253] on div "9855 - SUPER BOM FILIAL Tipo de cliente: AS (S) Endereço: PARAGUASSU 203 Bairro…" at bounding box center [495, 235] width 991 height 470
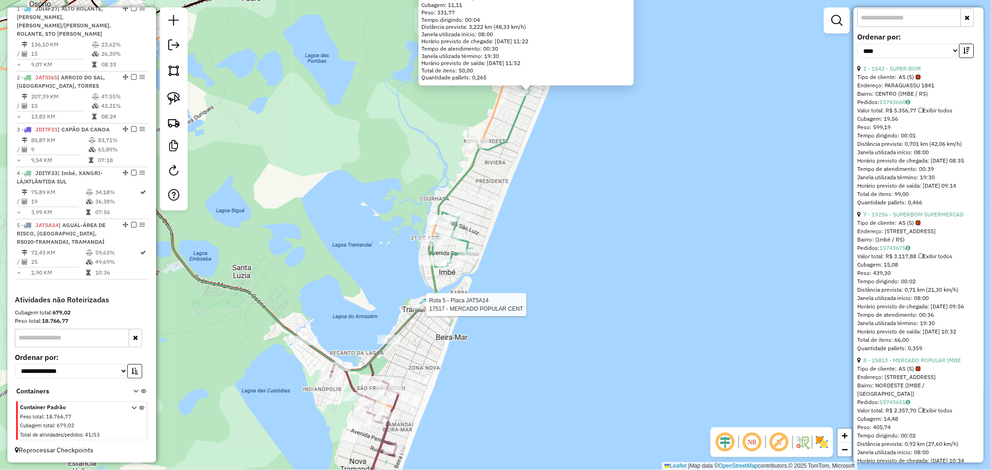
click at [426, 310] on div at bounding box center [423, 304] width 23 height 9
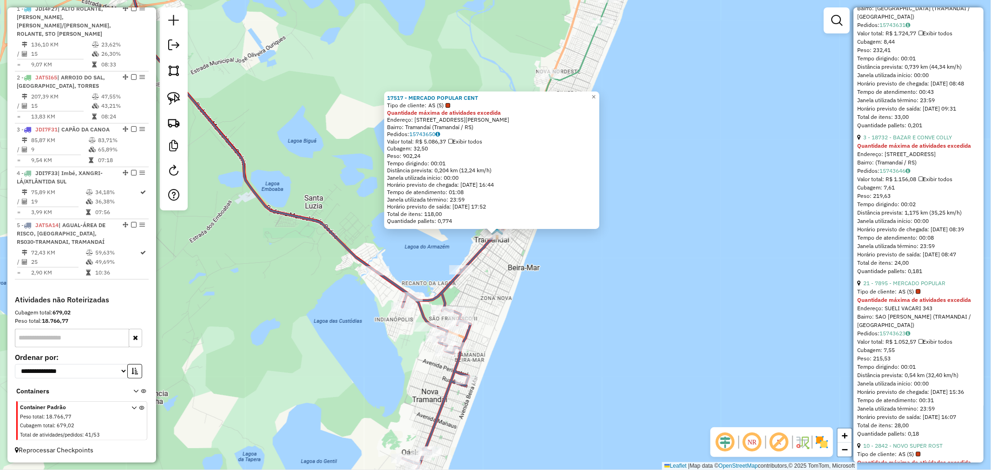
scroll to position [981, 0]
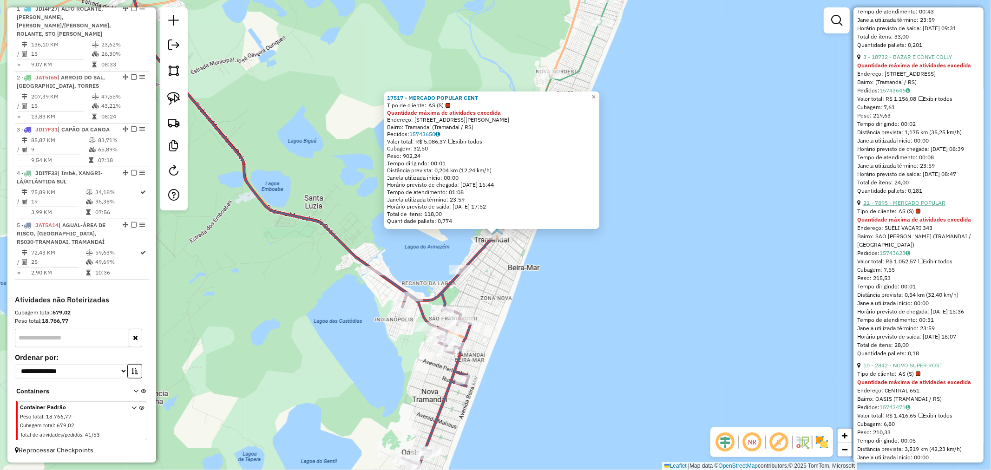
click at [925, 206] on link "21 - 7895 - MERCADO POPULAR" at bounding box center [905, 202] width 82 height 7
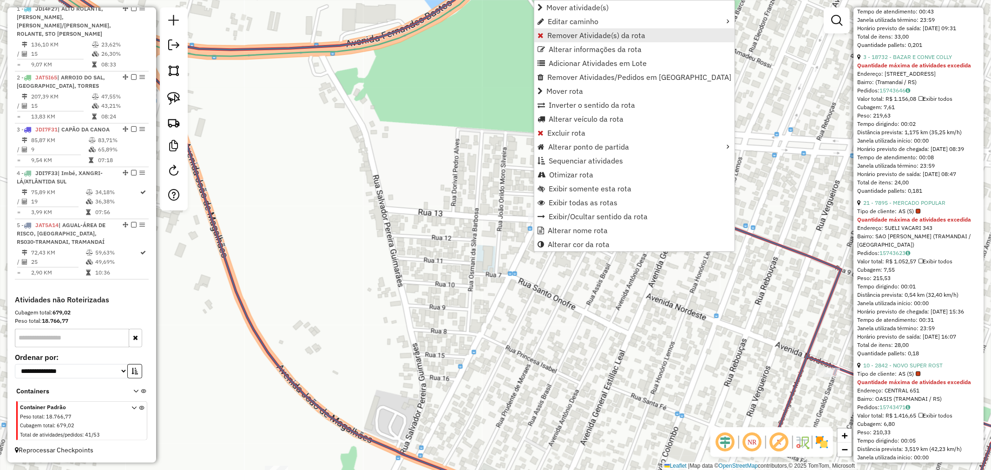
click at [579, 34] on span "Remover Atividade(s) da rota" at bounding box center [597, 35] width 98 height 7
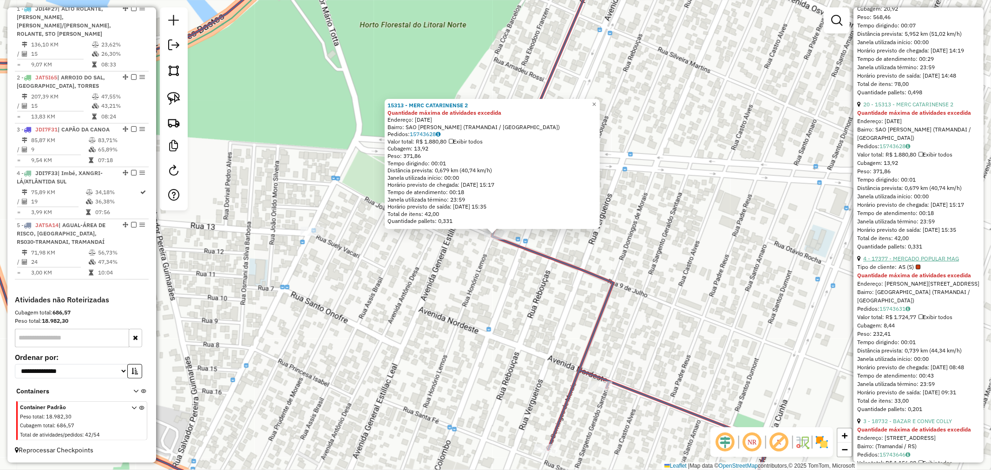
scroll to position [620, 0]
click at [916, 259] on link "4 - 17377 - MERCADO POPULAR MAG" at bounding box center [912, 255] width 96 height 7
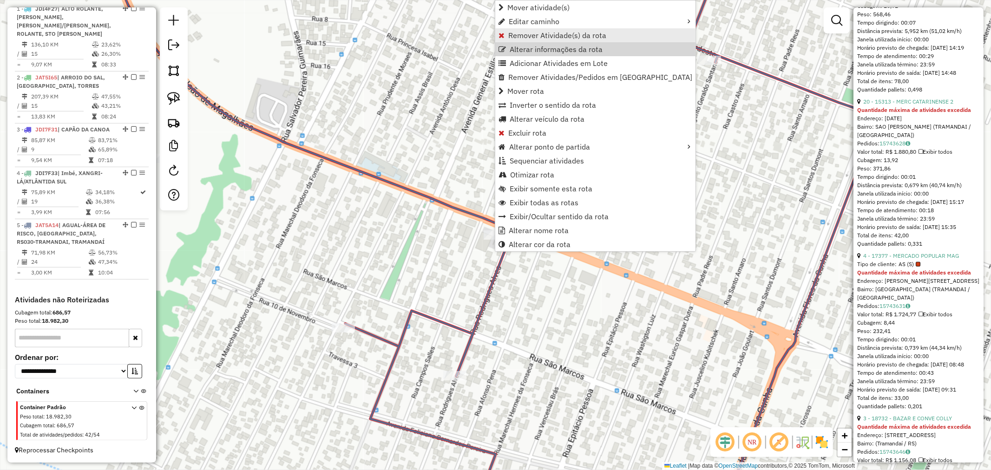
click at [547, 36] on span "Remover Atividade(s) da rota" at bounding box center [557, 35] width 98 height 7
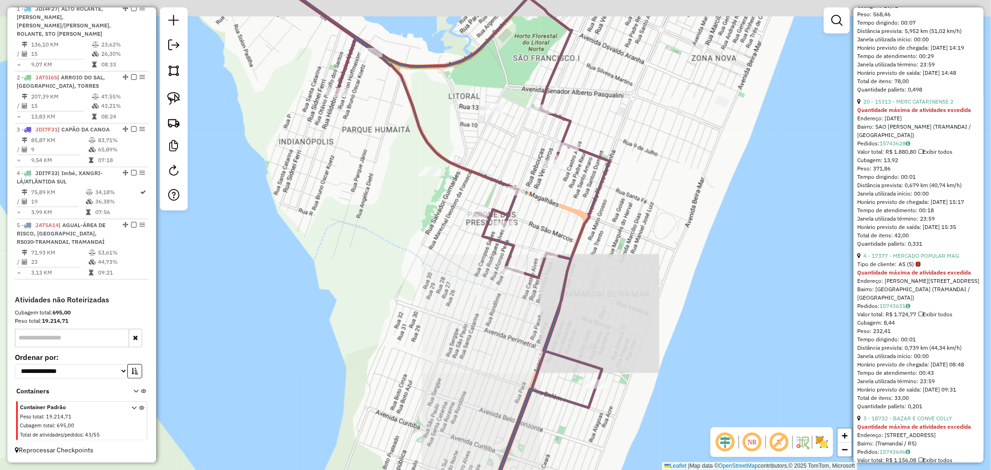
drag, startPoint x: 615, startPoint y: 182, endPoint x: 554, endPoint y: 214, distance: 69.2
click at [589, 214] on div "Janela de atendimento Grade de atendimento Capacidade Transportadoras Veículos …" at bounding box center [495, 235] width 991 height 470
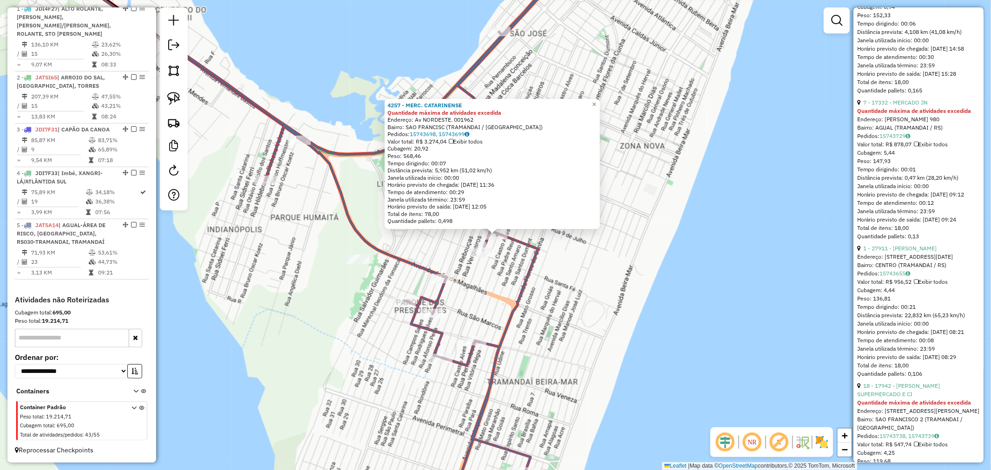
scroll to position [1549, 0]
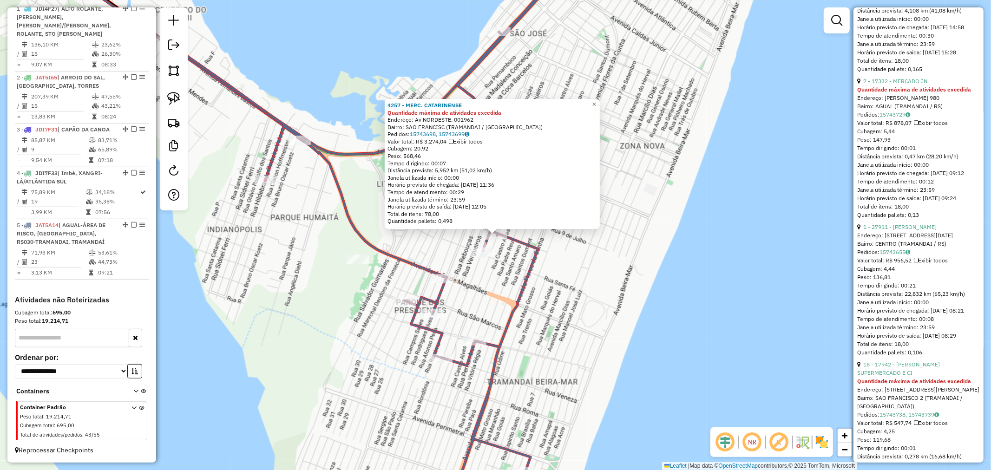
click at [594, 105] on div "4257 - MERC. CATARINENSE" at bounding box center [493, 105] width 210 height 7
click at [596, 103] on span "×" at bounding box center [594, 104] width 4 height 8
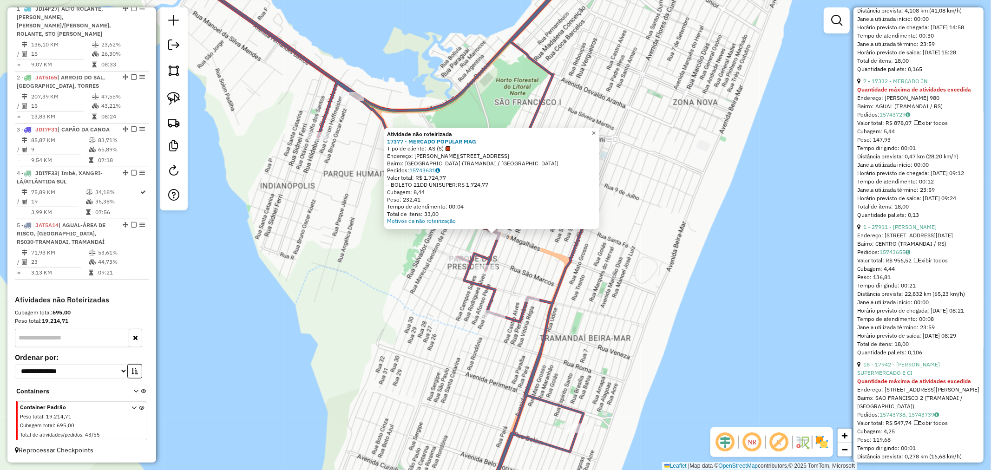
click at [596, 132] on span "×" at bounding box center [594, 133] width 4 height 8
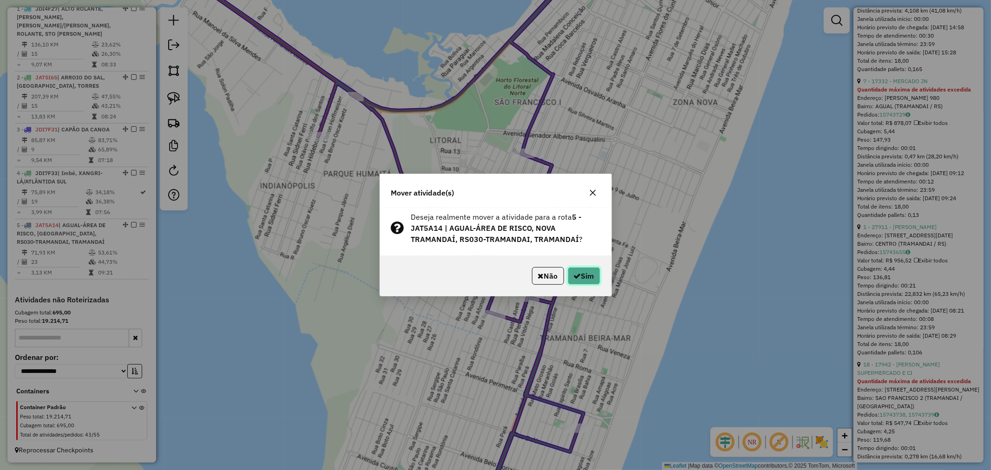
click at [576, 276] on icon "button" at bounding box center [577, 275] width 7 height 7
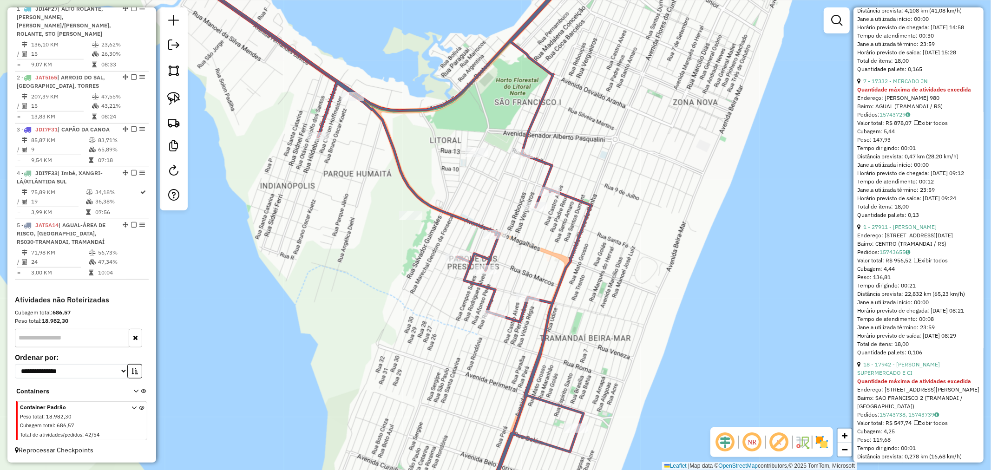
click at [542, 201] on icon at bounding box center [404, 235] width 377 height 564
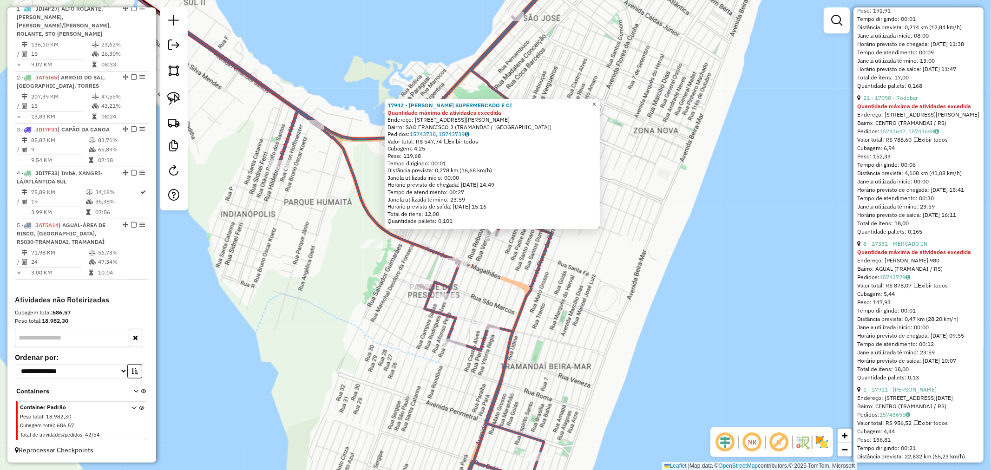
click at [596, 104] on span "×" at bounding box center [594, 104] width 4 height 8
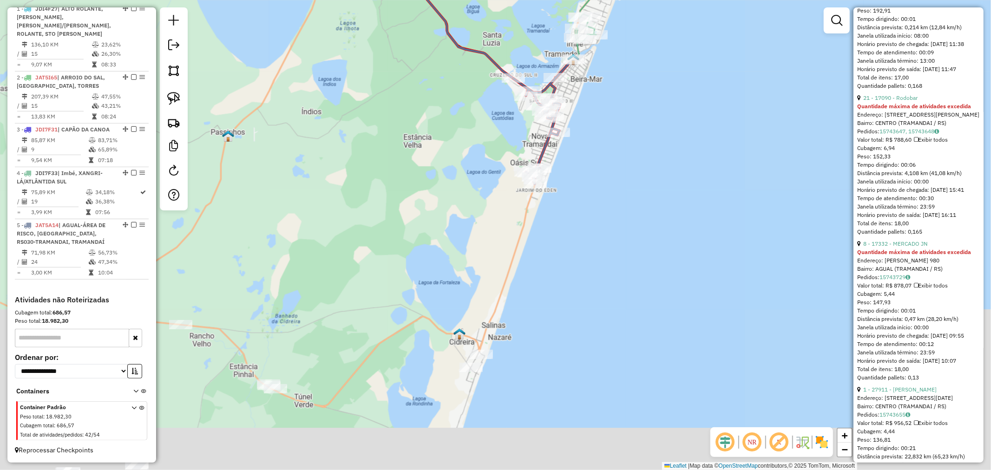
click at [627, 138] on div "Janela de atendimento Grade de atendimento Capacidade Transportadoras Veículos …" at bounding box center [495, 235] width 991 height 470
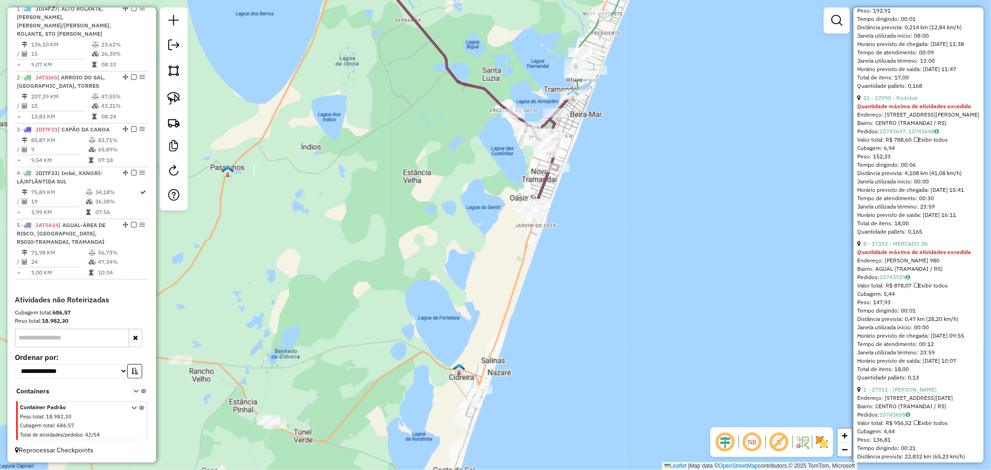
drag, startPoint x: 662, startPoint y: 115, endPoint x: 620, endPoint y: 170, distance: 68.9
click at [620, 168] on div "Janela de atendimento Grade de atendimento Capacidade Transportadoras Veículos …" at bounding box center [495, 235] width 991 height 470
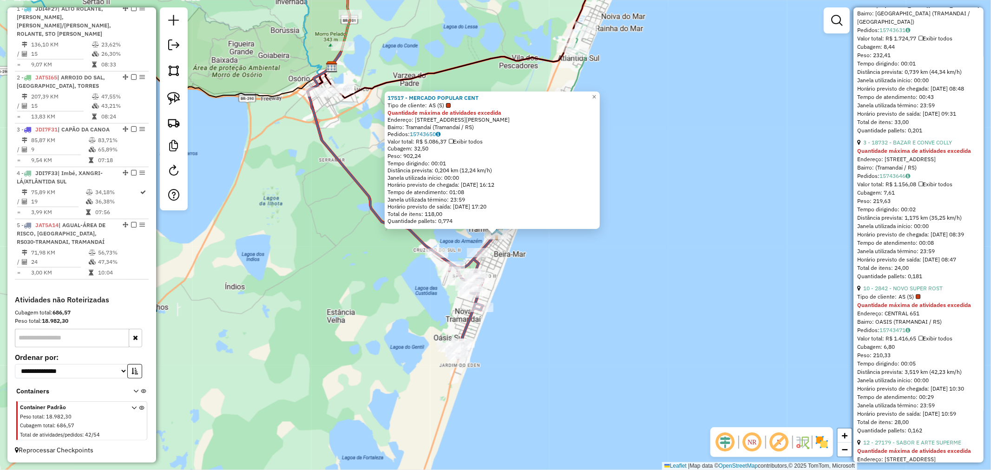
scroll to position [930, 0]
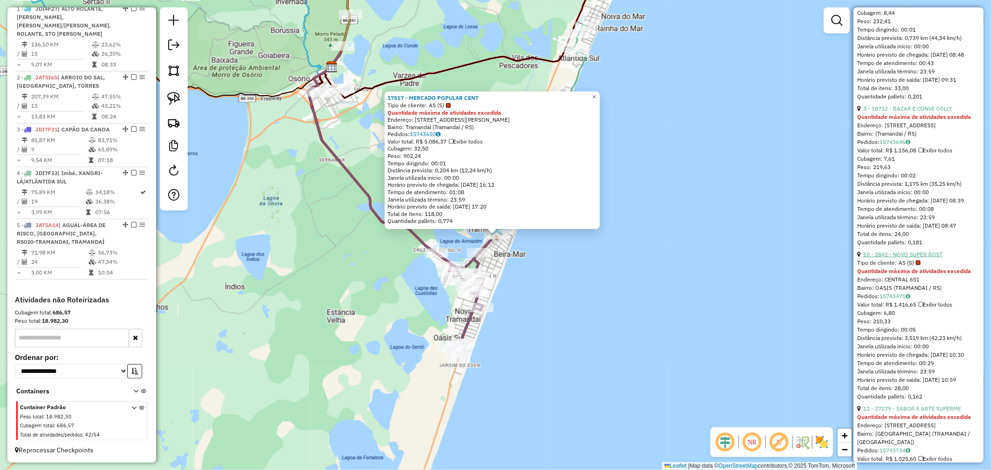
click at [916, 258] on link "10 - 2842 - NOVO SUPER ROST" at bounding box center [903, 254] width 79 height 7
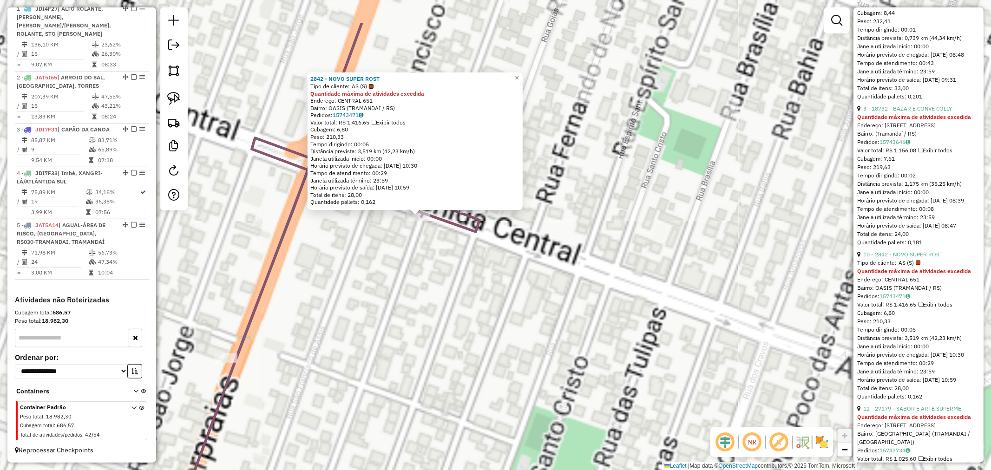
drag, startPoint x: 395, startPoint y: 210, endPoint x: 520, endPoint y: 271, distance: 138.9
click at [520, 271] on div "2842 - NOVO SUPER ROST Tipo de cliente: AS (S) Quantidade máxima de atividades …" at bounding box center [495, 235] width 991 height 470
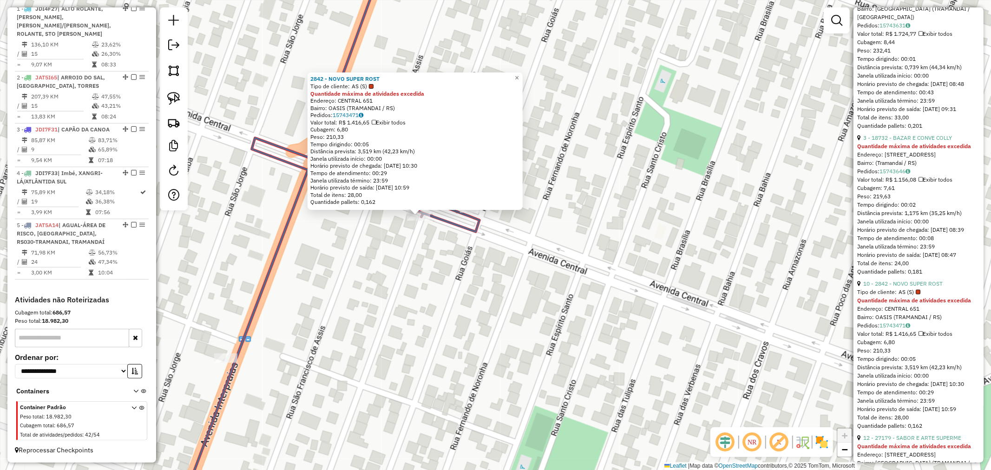
scroll to position [826, 0]
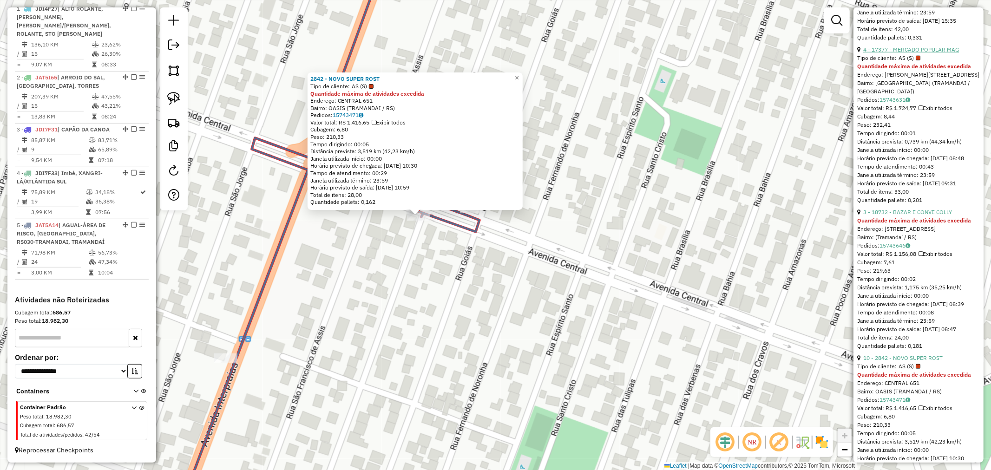
click at [903, 53] on link "4 - 17377 - MERCADO POPULAR MAG" at bounding box center [912, 49] width 96 height 7
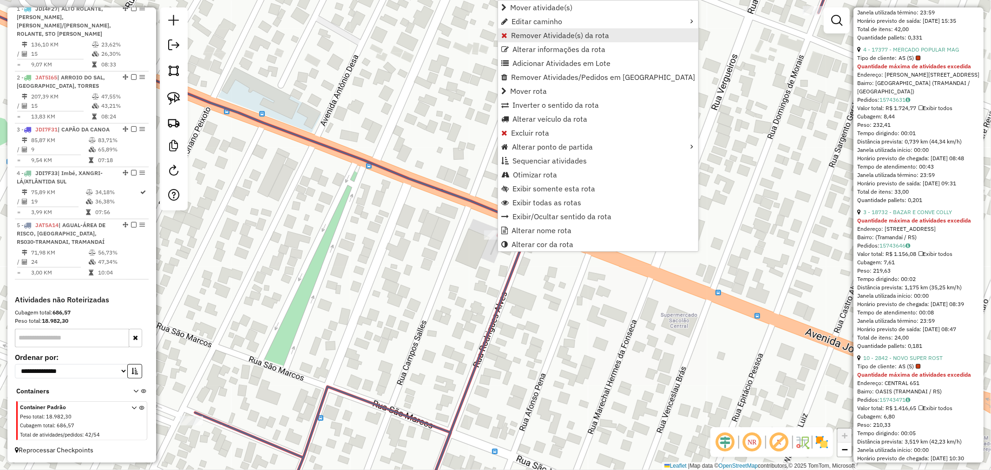
click at [550, 35] on span "Remover Atividade(s) da rota" at bounding box center [560, 35] width 98 height 7
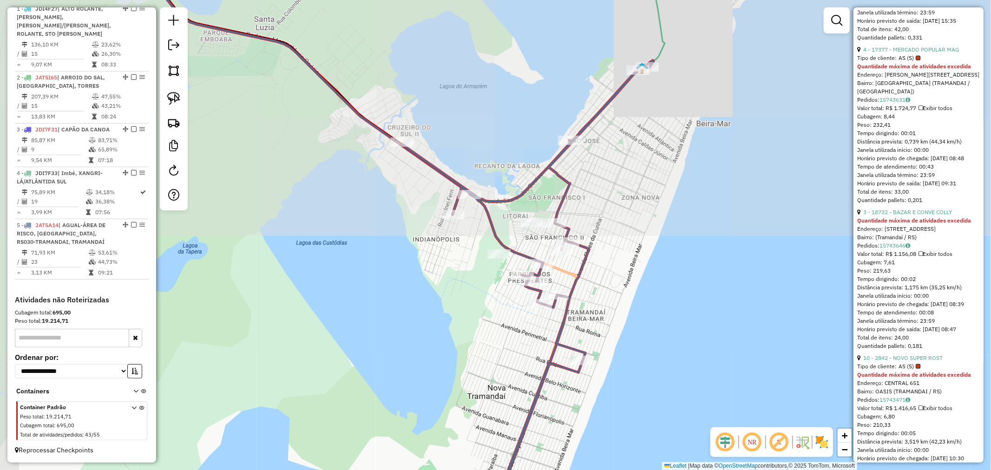
drag, startPoint x: 610, startPoint y: 222, endPoint x: 556, endPoint y: 271, distance: 72.7
click at [557, 271] on div "Rota 5 - Placa JAT5A14 17942 - JJ SUPERMERCADO E CI Rota 5 - Placa JAT5A14 4257…" at bounding box center [495, 235] width 991 height 470
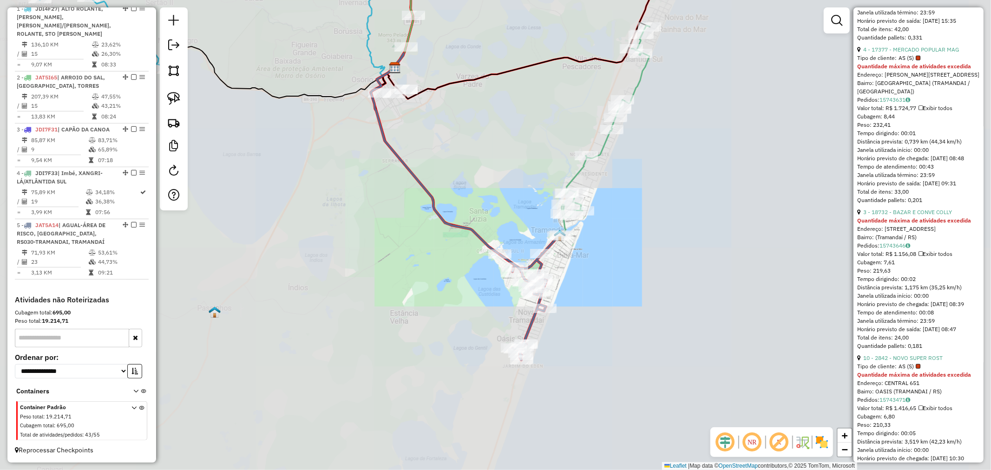
drag, startPoint x: 585, startPoint y: 215, endPoint x: 588, endPoint y: 204, distance: 11.6
click at [588, 204] on div "Janela de atendimento Grade de atendimento Capacidade Transportadoras Veículos …" at bounding box center [495, 235] width 991 height 470
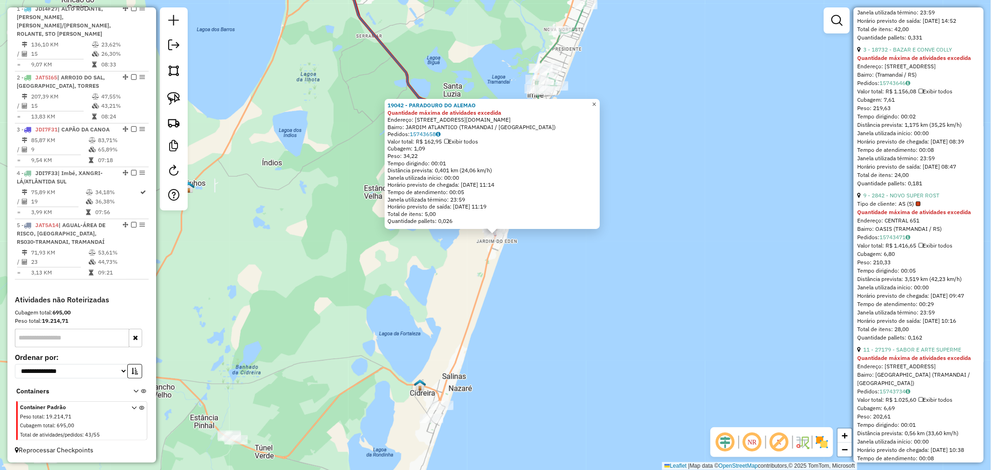
click at [600, 103] on link "×" at bounding box center [594, 104] width 11 height 11
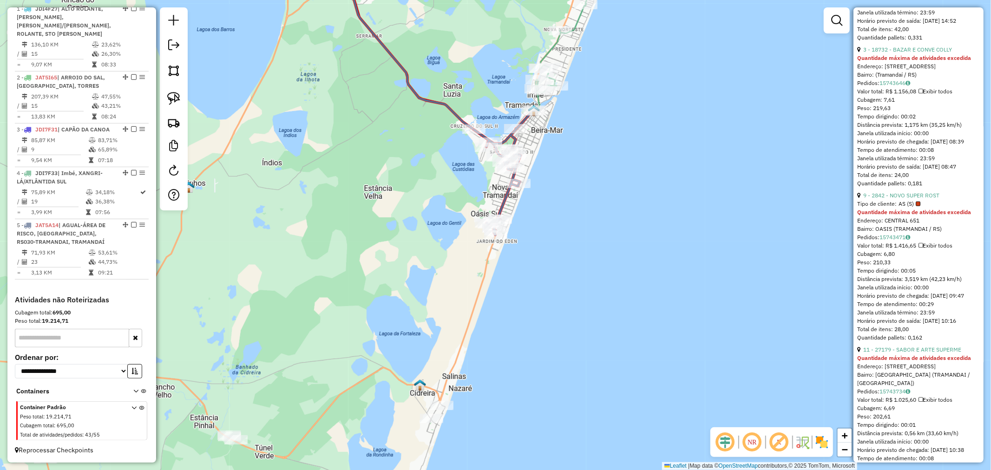
drag, startPoint x: 613, startPoint y: 174, endPoint x: 616, endPoint y: 162, distance: 13.1
click at [614, 170] on div "Janela de atendimento Grade de atendimento Capacidade Transportadoras Veículos …" at bounding box center [495, 235] width 991 height 470
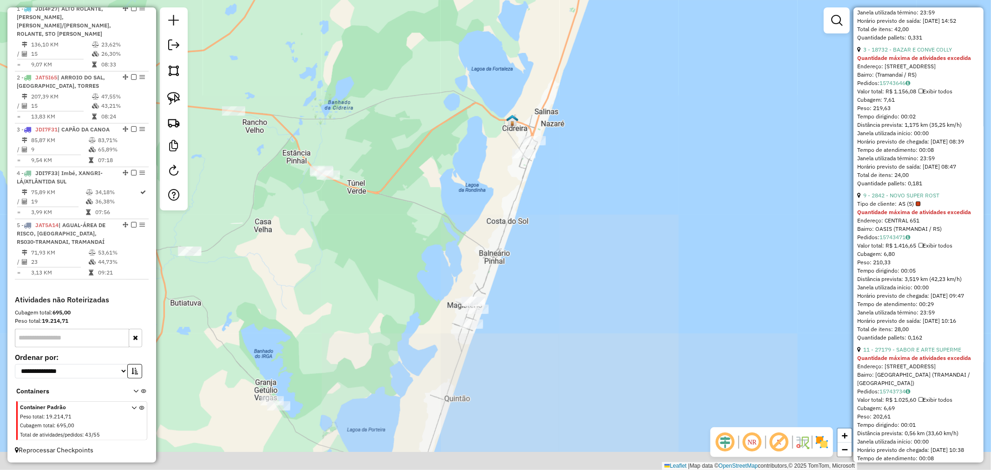
drag, startPoint x: 614, startPoint y: 247, endPoint x: 645, endPoint y: 190, distance: 65.5
click at [644, 190] on div "Janela de atendimento Grade de atendimento Capacidade Transportadoras Veículos …" at bounding box center [495, 235] width 991 height 470
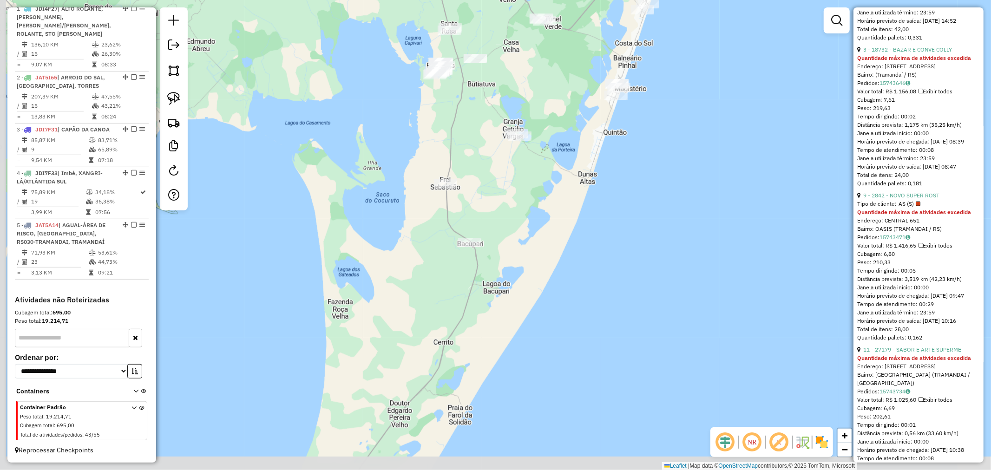
drag, startPoint x: 506, startPoint y: 279, endPoint x: 558, endPoint y: 149, distance: 140.3
click at [562, 103] on div "Janela de atendimento Grade de atendimento Capacidade Transportadoras Veículos …" at bounding box center [495, 235] width 991 height 470
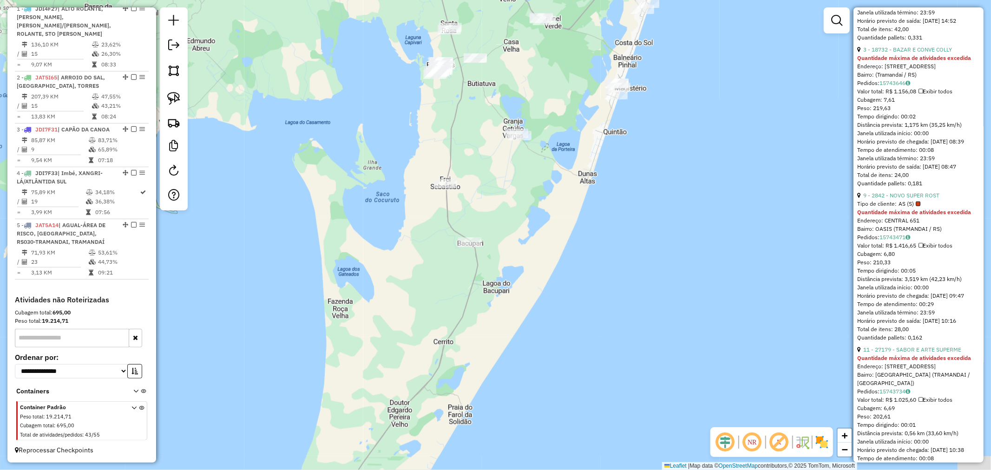
drag, startPoint x: 536, startPoint y: 292, endPoint x: 594, endPoint y: 166, distance: 138.1
click at [579, 185] on div "Janela de atendimento Grade de atendimento Capacidade Transportadoras Veículos …" at bounding box center [495, 235] width 991 height 470
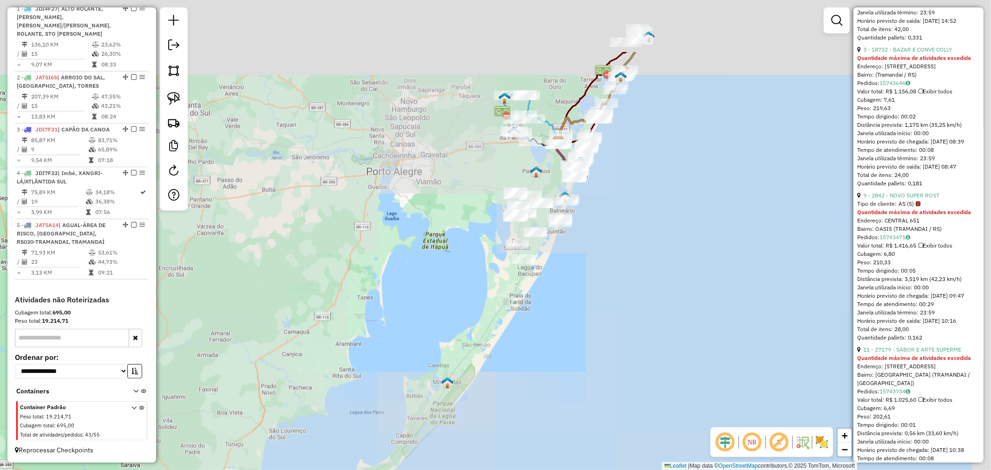
drag, startPoint x: 602, startPoint y: 249, endPoint x: 585, endPoint y: 273, distance: 30.3
click at [585, 273] on div "Janela de atendimento Grade de atendimento Capacidade Transportadoras Veículos …" at bounding box center [495, 235] width 991 height 470
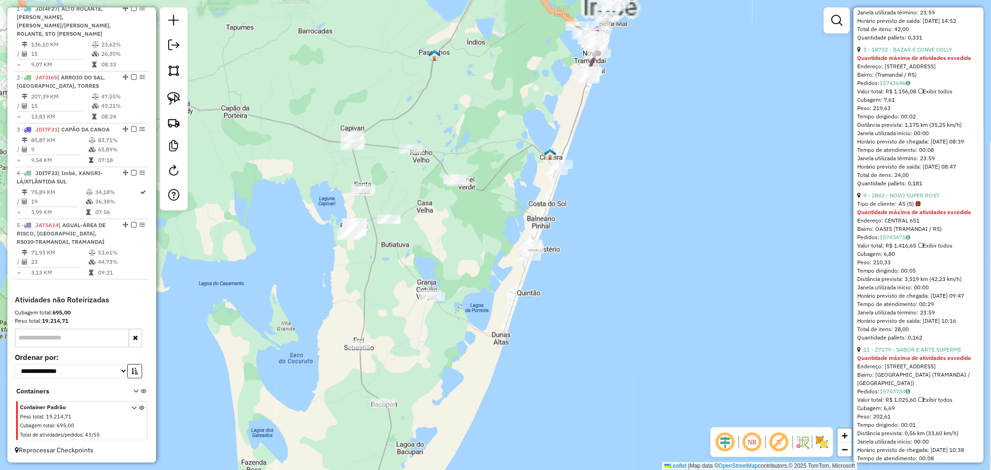
drag, startPoint x: 627, startPoint y: 191, endPoint x: 574, endPoint y: 251, distance: 80.0
click at [578, 253] on div "Janela de atendimento Grade de atendimento Capacidade Transportadoras Veículos …" at bounding box center [495, 235] width 991 height 470
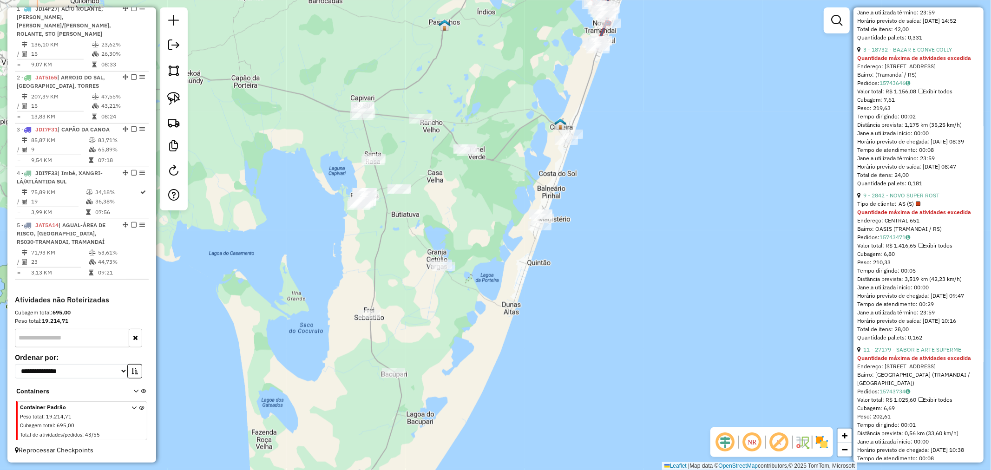
drag, startPoint x: 592, startPoint y: 183, endPoint x: 605, endPoint y: 155, distance: 30.8
click at [605, 152] on div "Janela de atendimento Grade de atendimento Capacidade Transportadoras Veículos …" at bounding box center [495, 235] width 991 height 470
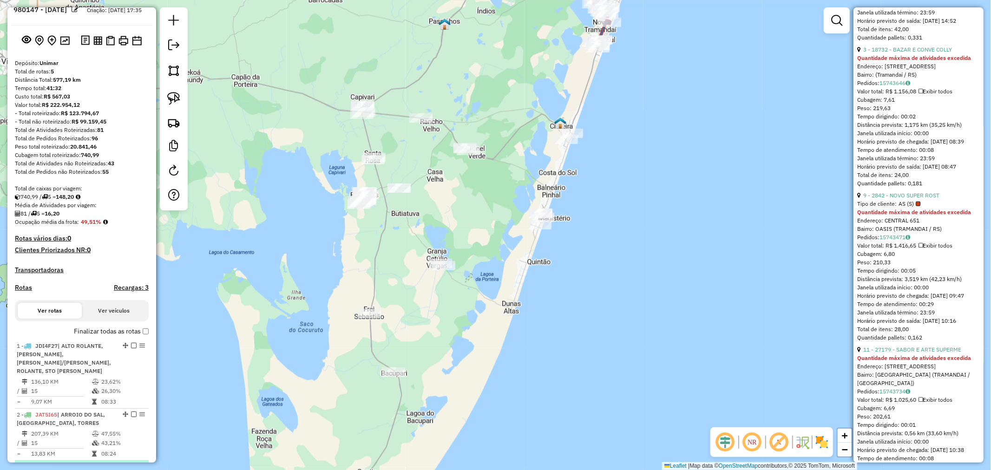
scroll to position [0, 0]
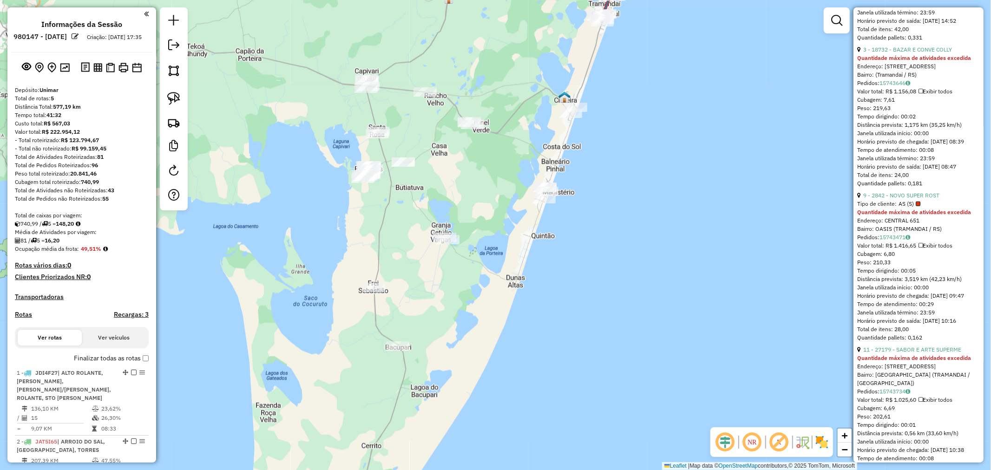
drag, startPoint x: 456, startPoint y: 223, endPoint x: 455, endPoint y: 190, distance: 33.5
click at [455, 190] on div "Janela de atendimento Grade de atendimento Capacidade Transportadoras Veículos …" at bounding box center [495, 235] width 991 height 470
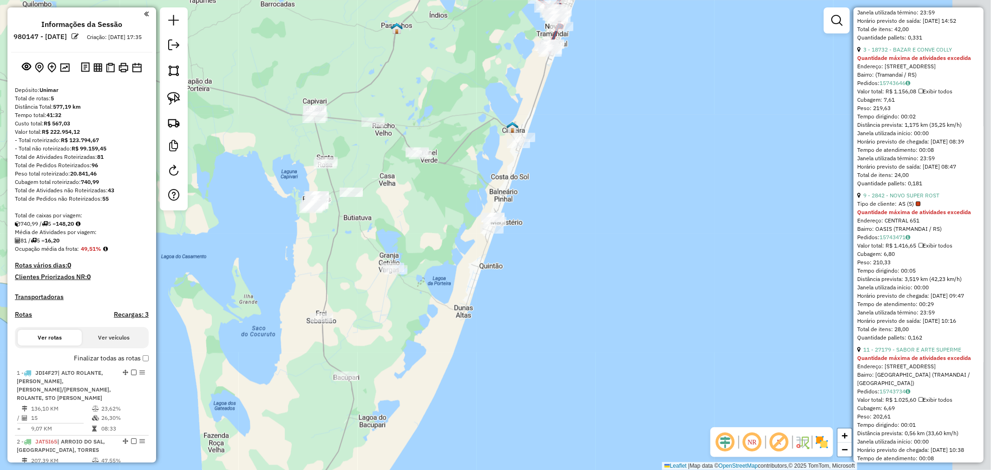
drag, startPoint x: 425, startPoint y: 170, endPoint x: 412, endPoint y: 182, distance: 18.1
click at [414, 182] on div "Janela de atendimento Grade de atendimento Capacidade Transportadoras Veículos …" at bounding box center [495, 235] width 991 height 470
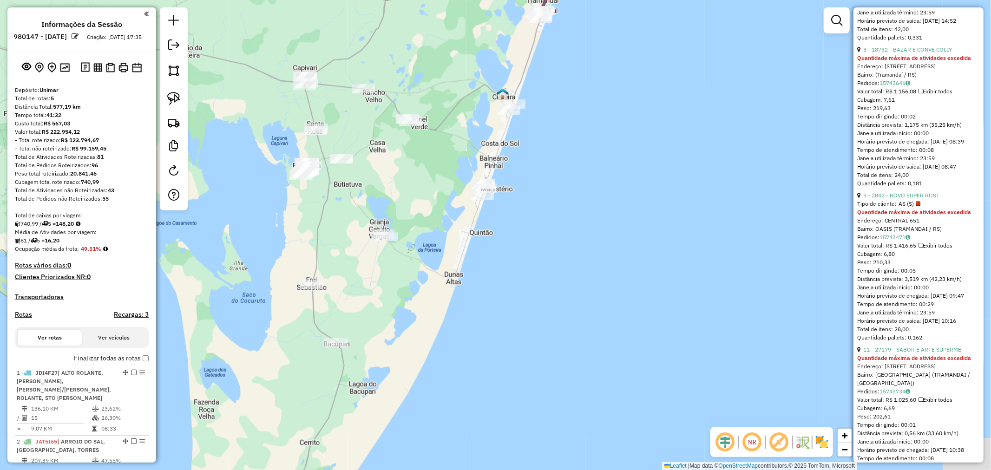
drag, startPoint x: 221, startPoint y: 149, endPoint x: 212, endPoint y: 114, distance: 36.0
click at [212, 114] on div "Janela de atendimento Grade de atendimento Capacidade Transportadoras Veículos …" at bounding box center [495, 235] width 991 height 470
drag, startPoint x: 170, startPoint y: 94, endPoint x: 188, endPoint y: 105, distance: 20.6
click at [171, 94] on img at bounding box center [173, 98] width 13 height 13
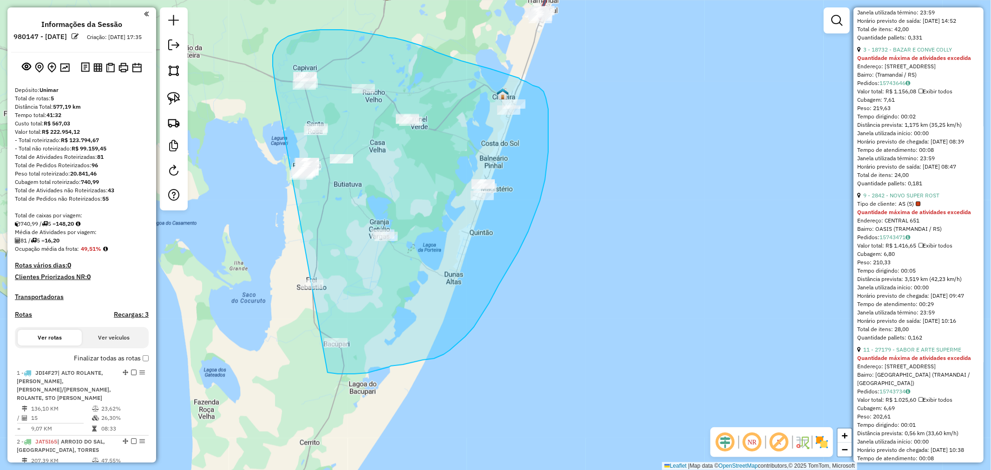
drag, startPoint x: 273, startPoint y: 62, endPoint x: 261, endPoint y: 206, distance: 145.0
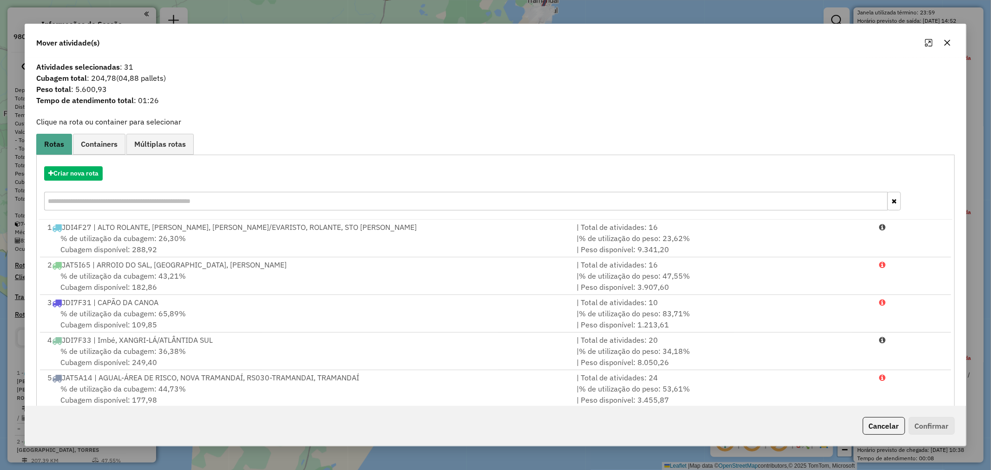
click at [950, 43] on icon "button" at bounding box center [947, 42] width 7 height 7
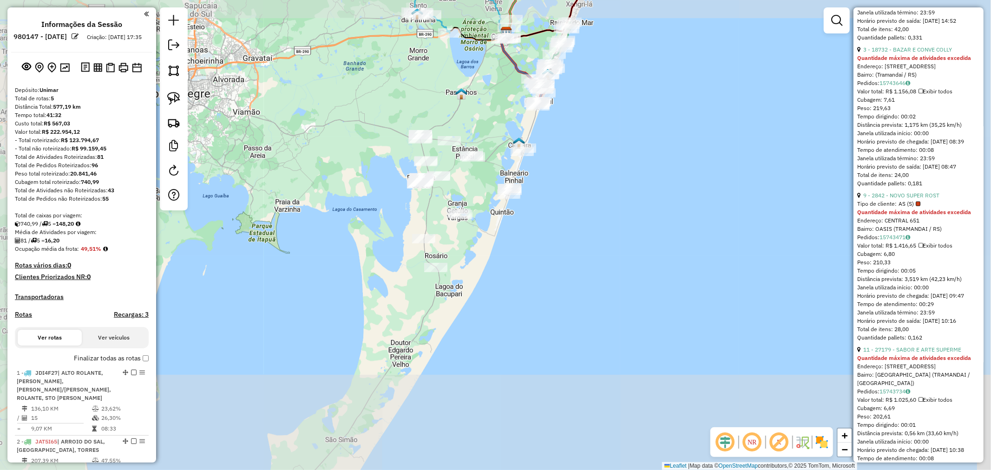
drag, startPoint x: 505, startPoint y: 332, endPoint x: 572, endPoint y: 210, distance: 139.1
click at [568, 220] on div "Janela de atendimento Grade de atendimento Capacidade Transportadoras Veículos …" at bounding box center [495, 235] width 991 height 470
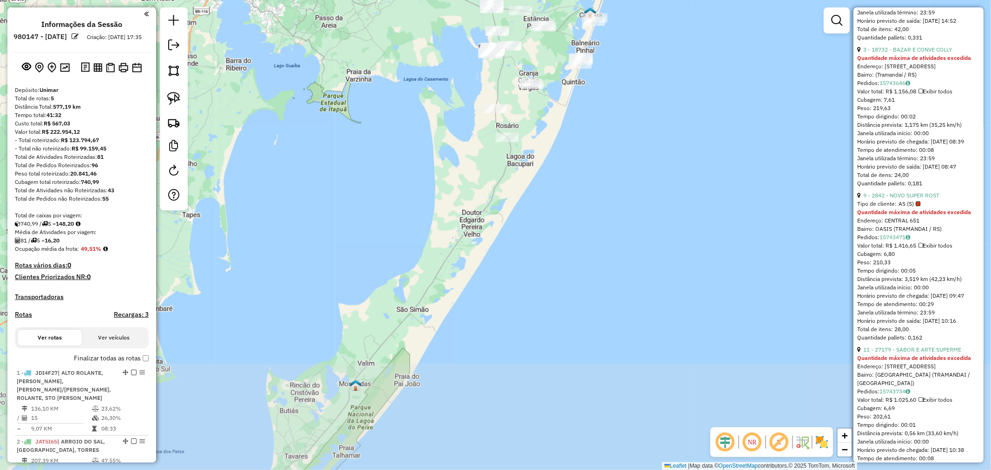
drag, startPoint x: 551, startPoint y: 288, endPoint x: 605, endPoint y: 222, distance: 85.6
click at [601, 226] on div "Janela de atendimento Grade de atendimento Capacidade Transportadoras Veículos …" at bounding box center [495, 235] width 991 height 470
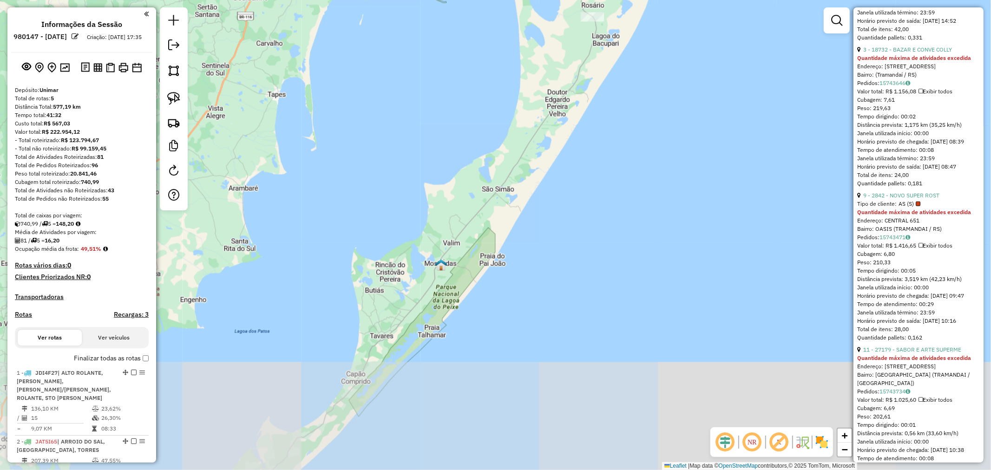
drag, startPoint x: 568, startPoint y: 286, endPoint x: 528, endPoint y: 295, distance: 41.4
click at [518, 318] on div "Janela de atendimento Grade de atendimento Capacidade Transportadoras Veículos …" at bounding box center [495, 235] width 991 height 470
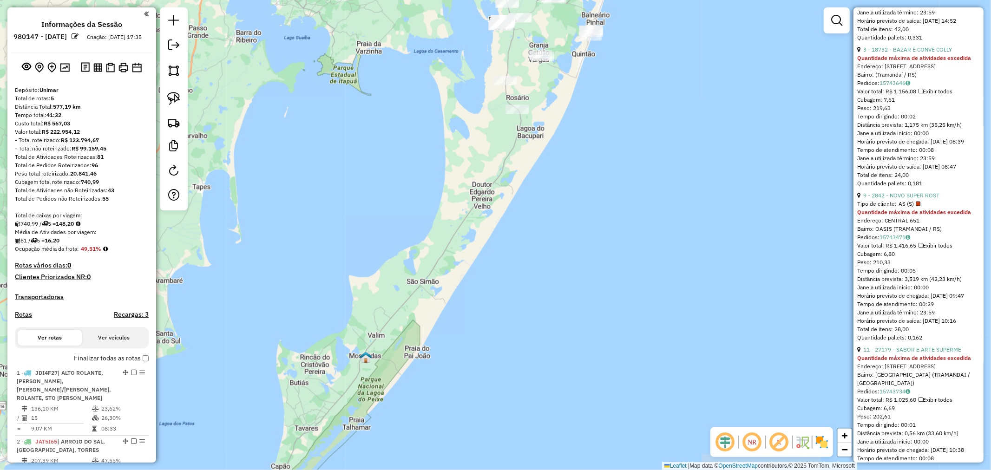
drag, startPoint x: 545, startPoint y: 303, endPoint x: 548, endPoint y: 286, distance: 17.5
click at [541, 331] on div "Janela de atendimento Grade de atendimento Capacidade Transportadoras Veículos …" at bounding box center [495, 235] width 991 height 470
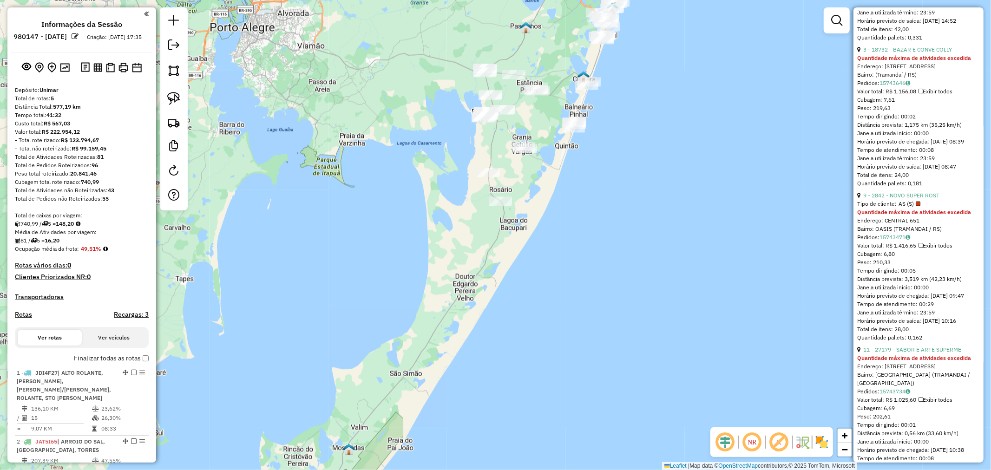
click at [554, 321] on div "Janela de atendimento Grade de atendimento Capacidade Transportadoras Veículos …" at bounding box center [495, 235] width 991 height 470
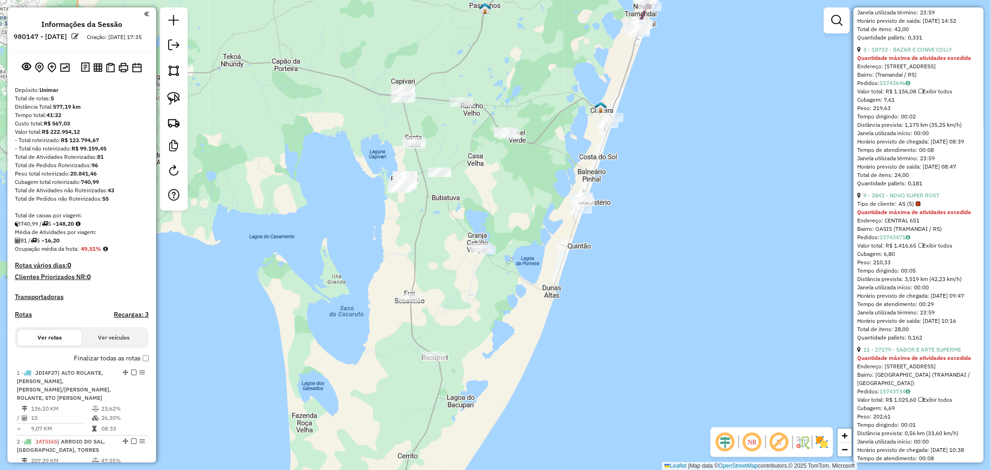
drag, startPoint x: 445, startPoint y: 236, endPoint x: 446, endPoint y: 257, distance: 20.5
click at [446, 257] on div "Janela de atendimento Grade de atendimento Capacidade Transportadoras Veículos …" at bounding box center [495, 235] width 991 height 470
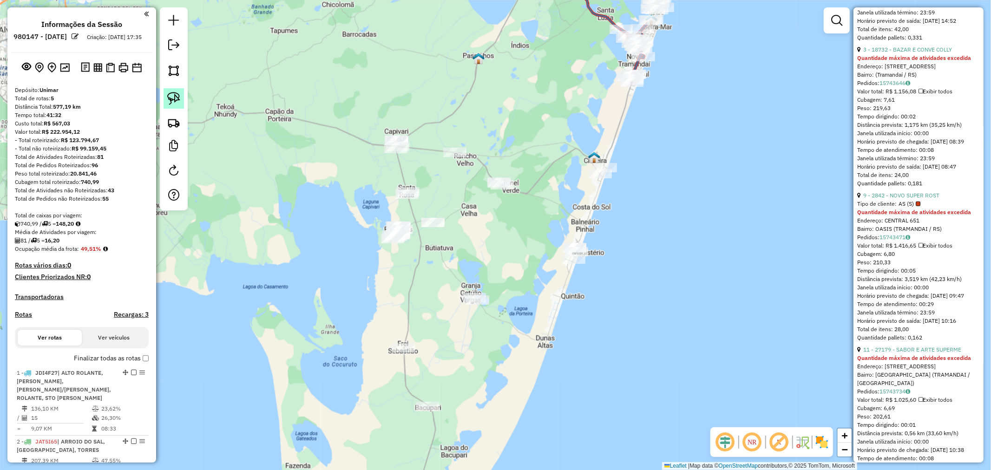
click at [178, 103] on img at bounding box center [173, 98] width 13 height 13
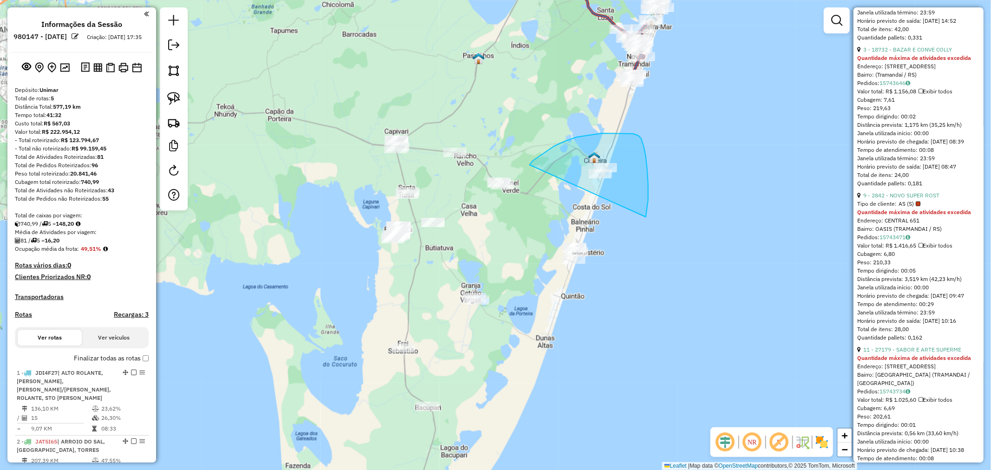
drag, startPoint x: 537, startPoint y: 158, endPoint x: 538, endPoint y: 292, distance: 133.4
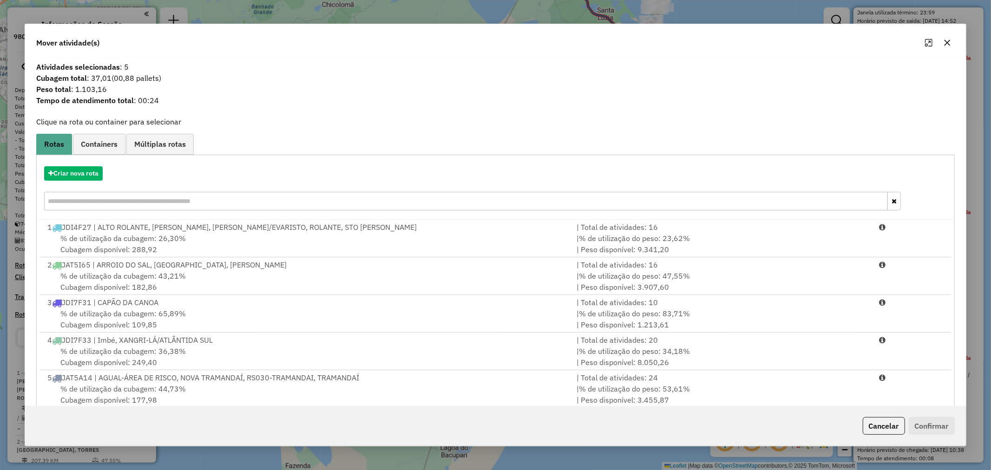
click at [950, 39] on icon "button" at bounding box center [947, 42] width 7 height 7
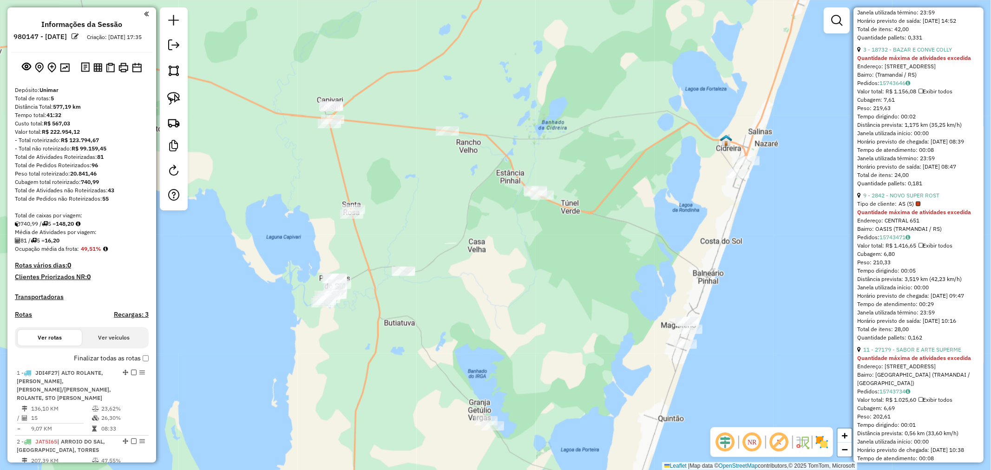
drag, startPoint x: 452, startPoint y: 218, endPoint x: 471, endPoint y: 231, distance: 23.0
click at [471, 231] on div "Janela de atendimento Grade de atendimento Capacidade Transportadoras Veículos …" at bounding box center [495, 235] width 991 height 470
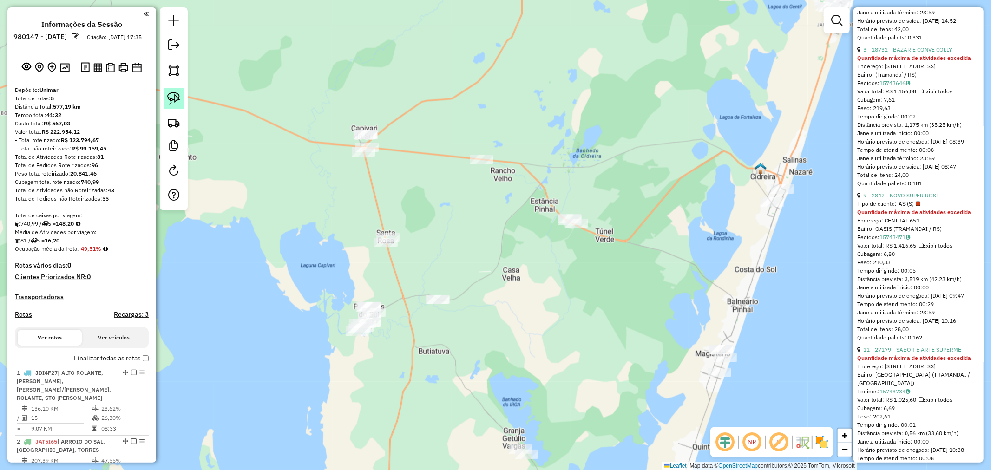
click at [175, 95] on img at bounding box center [173, 98] width 13 height 13
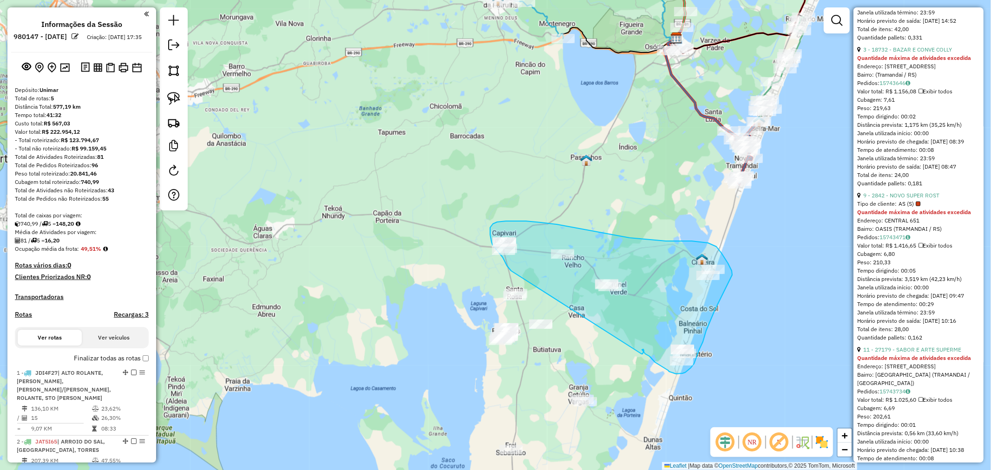
drag, startPoint x: 378, startPoint y: 191, endPoint x: 642, endPoint y: 354, distance: 309.7
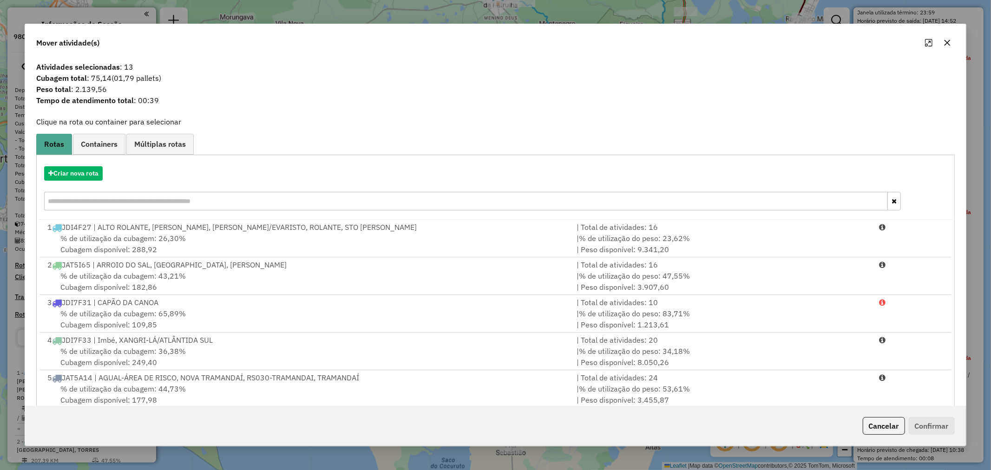
click at [953, 43] on button "button" at bounding box center [947, 42] width 15 height 15
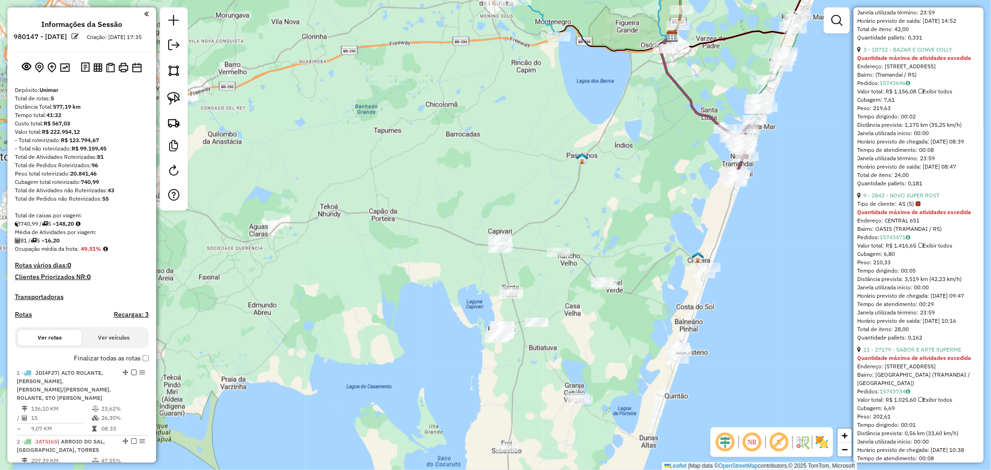
drag, startPoint x: 522, startPoint y: 269, endPoint x: 502, endPoint y: 258, distance: 22.0
click at [519, 268] on div "Janela de atendimento Grade de atendimento Capacidade Transportadoras Veículos …" at bounding box center [495, 235] width 991 height 470
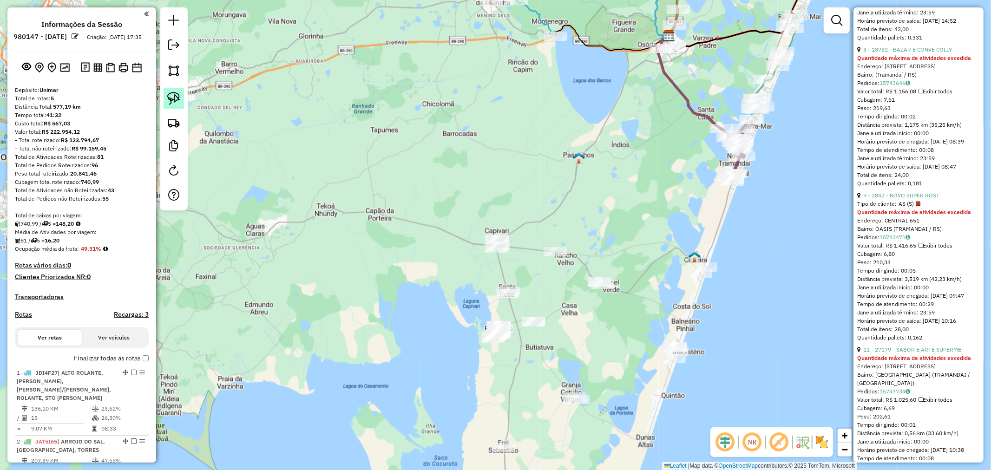
click at [176, 96] on img at bounding box center [173, 98] width 13 height 13
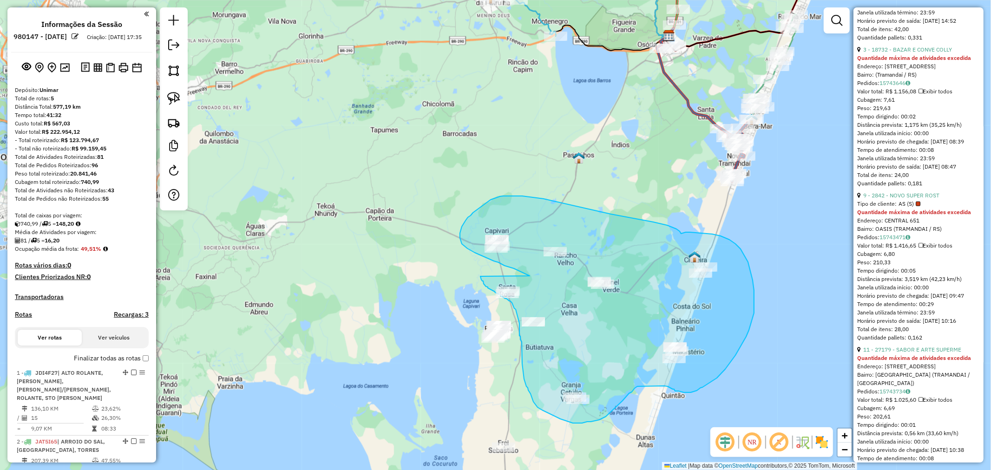
drag, startPoint x: 509, startPoint y: 267, endPoint x: 480, endPoint y: 277, distance: 30.7
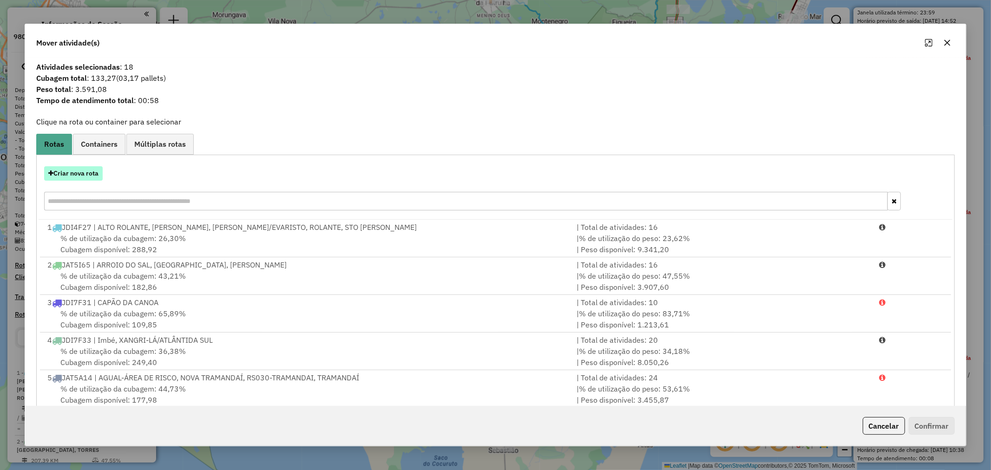
click at [77, 175] on button "Criar nova rota" at bounding box center [73, 173] width 59 height 14
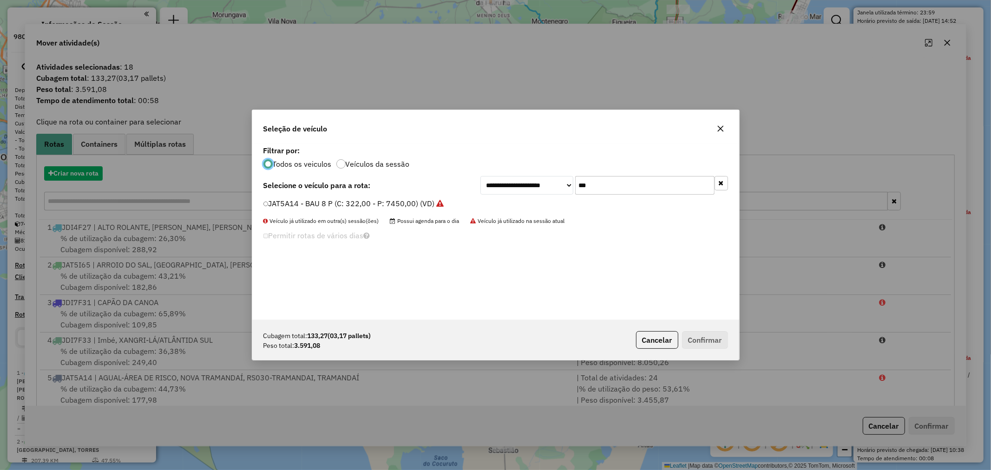
scroll to position [5, 2]
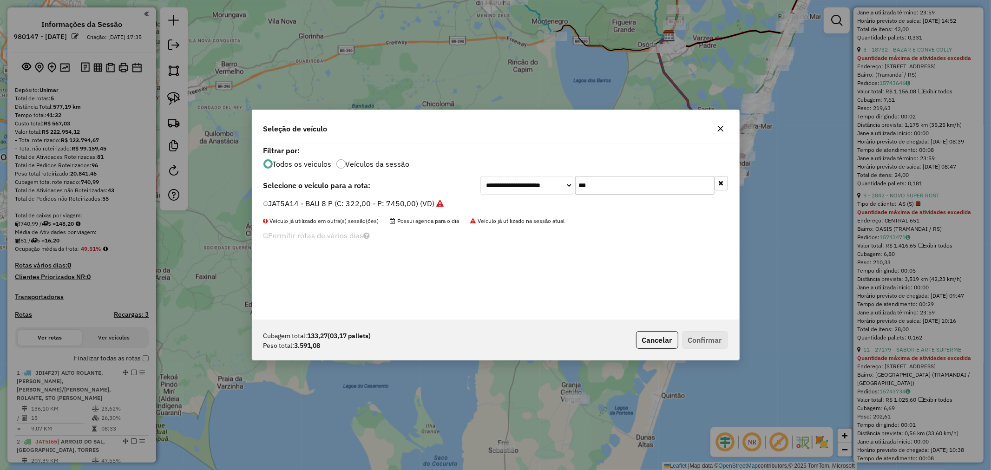
drag, startPoint x: 544, startPoint y: 180, endPoint x: 522, endPoint y: 183, distance: 22.0
click at [523, 183] on div "**********" at bounding box center [605, 185] width 248 height 19
type input "***"
click at [337, 207] on label "ISM4B80 - BAU 10 P (8+2) (C: 410,00 - P: 7450,00) (VD)" at bounding box center [363, 203] width 198 height 11
click at [706, 332] on button "Confirmar" at bounding box center [705, 340] width 46 height 18
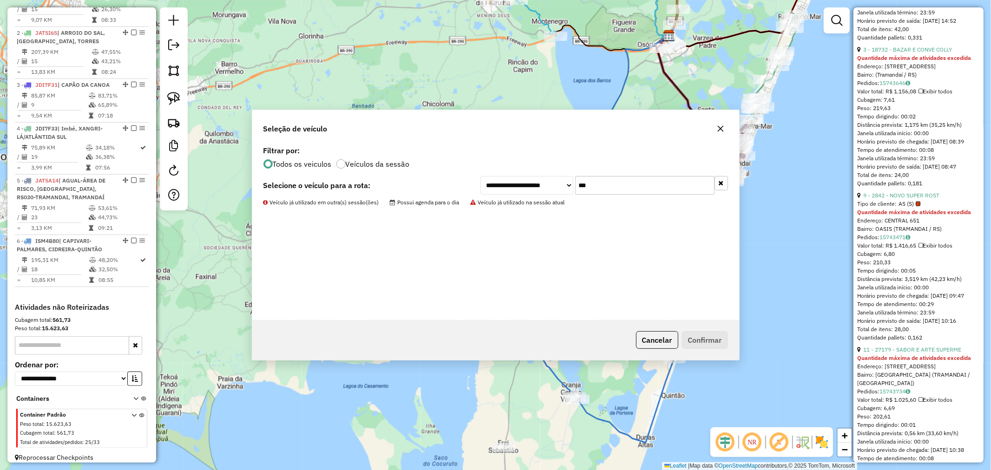
scroll to position [424, 0]
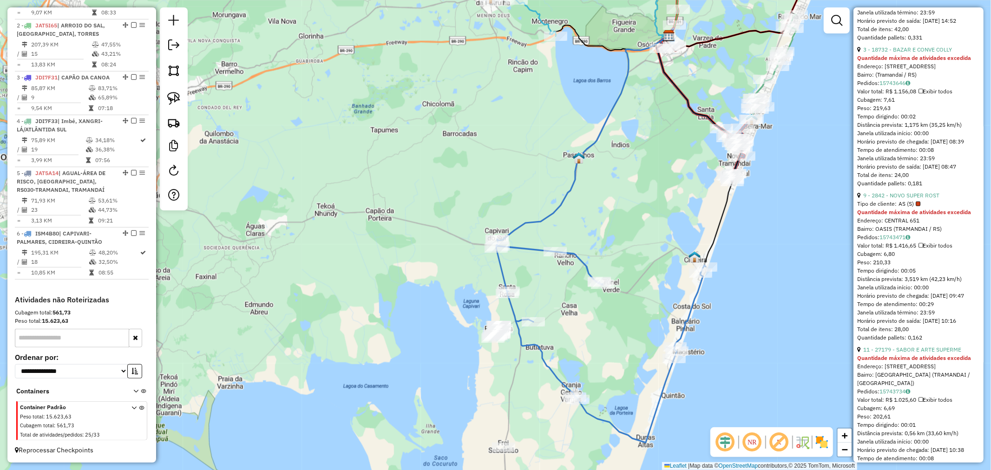
drag, startPoint x: 591, startPoint y: 309, endPoint x: 580, endPoint y: 255, distance: 55.1
click at [587, 256] on div "Rota 6 - Placa ISM4B80 25414 - DRINK ASA BRANCA Janela de atendimento Grade de …" at bounding box center [495, 235] width 991 height 470
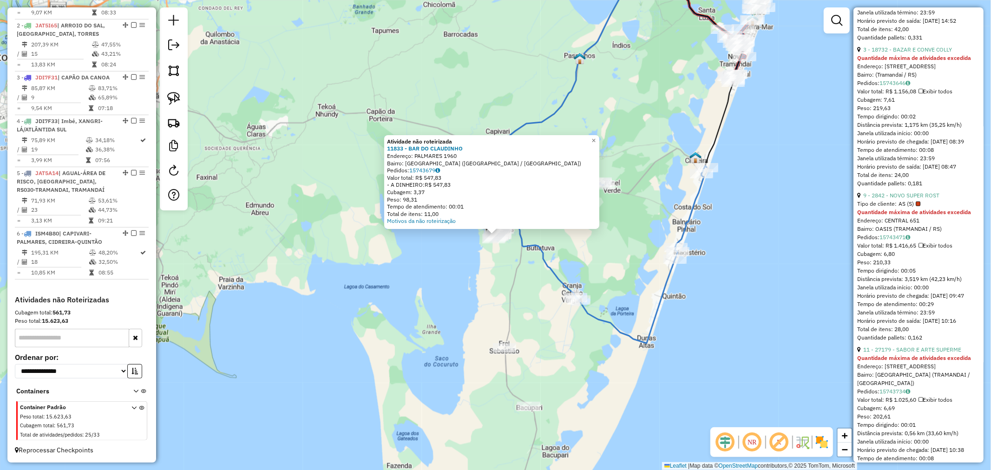
click at [525, 300] on div "Atividade não roteirizada 11833 - BAR DO CLAUDINHO Endereço: PALMARES 1960 Bair…" at bounding box center [495, 235] width 991 height 470
drag, startPoint x: 528, startPoint y: 270, endPoint x: 522, endPoint y: 242, distance: 29.0
click at [521, 252] on div "Atividade não roteirizada 11833 - BAR DO CLAUDINHO Endereço: PALMARES 1960 Bair…" at bounding box center [495, 235] width 991 height 470
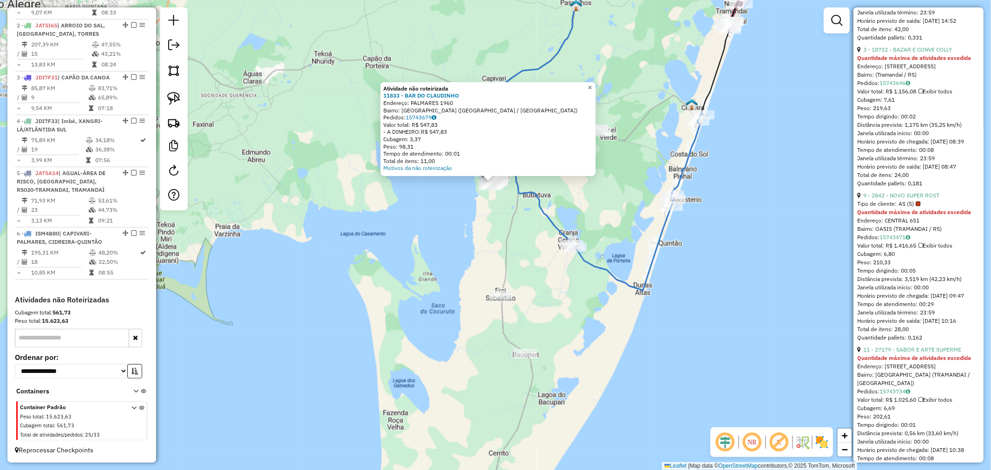
click at [592, 86] on span "×" at bounding box center [590, 88] width 4 height 8
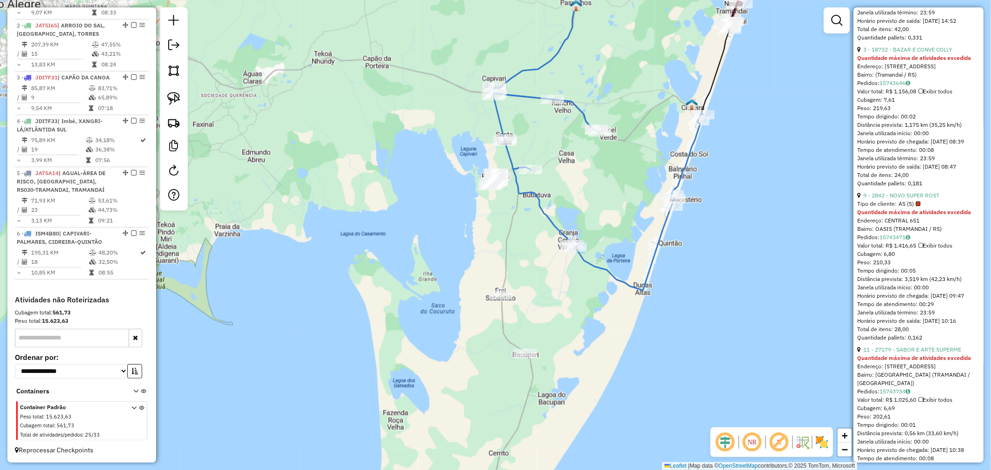
click at [185, 98] on div at bounding box center [174, 108] width 28 height 203
click at [173, 96] on img at bounding box center [173, 98] width 13 height 13
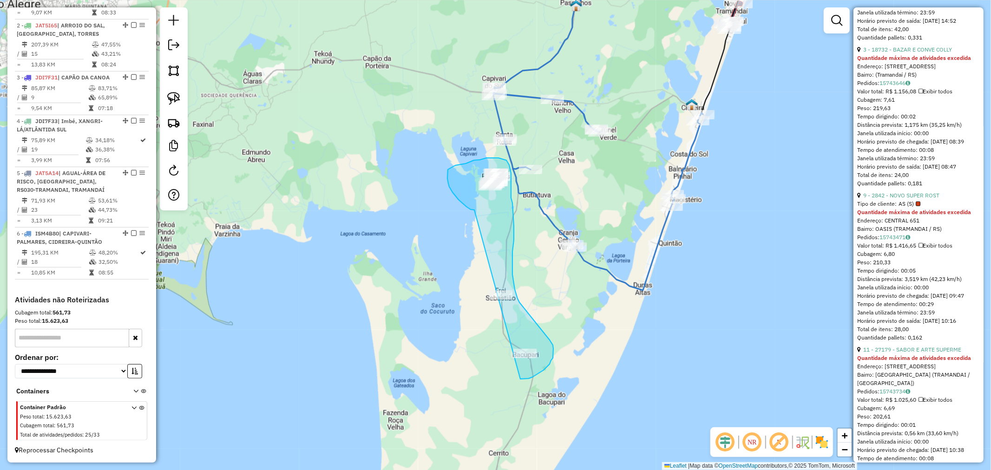
drag, startPoint x: 459, startPoint y: 200, endPoint x: 446, endPoint y: 356, distance: 156.2
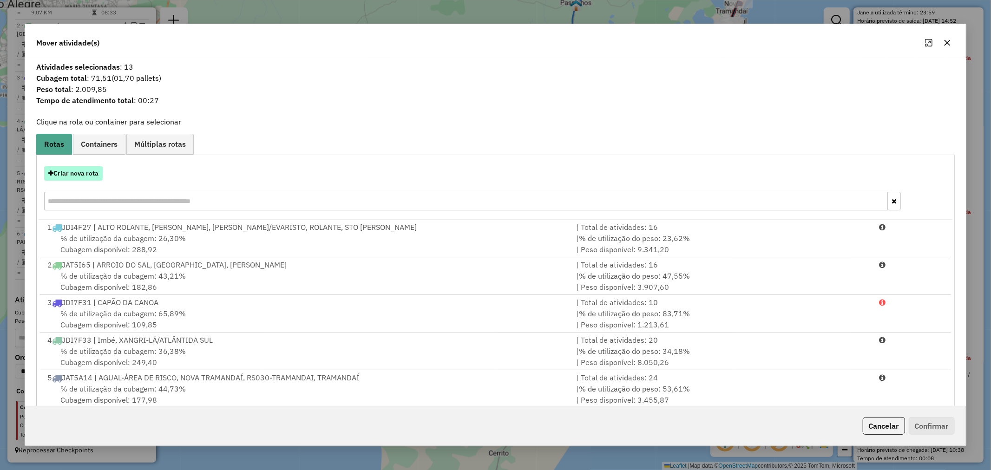
click at [62, 169] on button "Criar nova rota" at bounding box center [73, 173] width 59 height 14
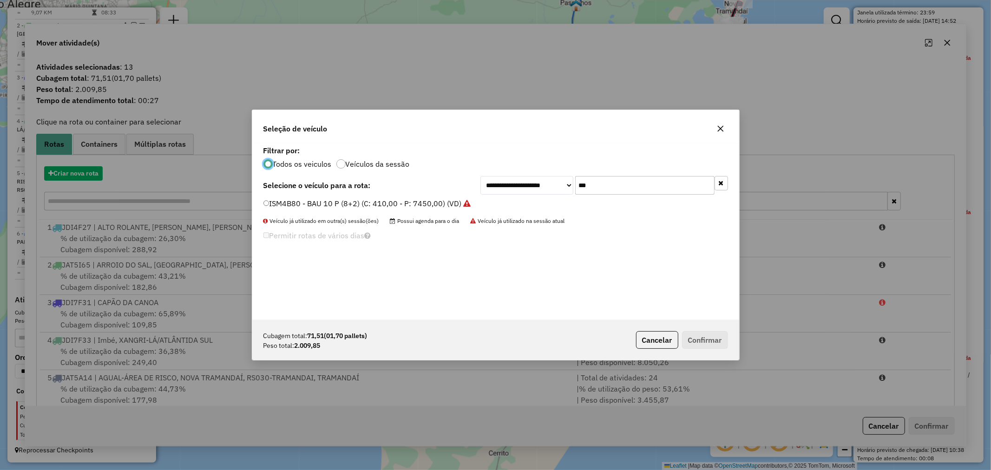
scroll to position [5, 2]
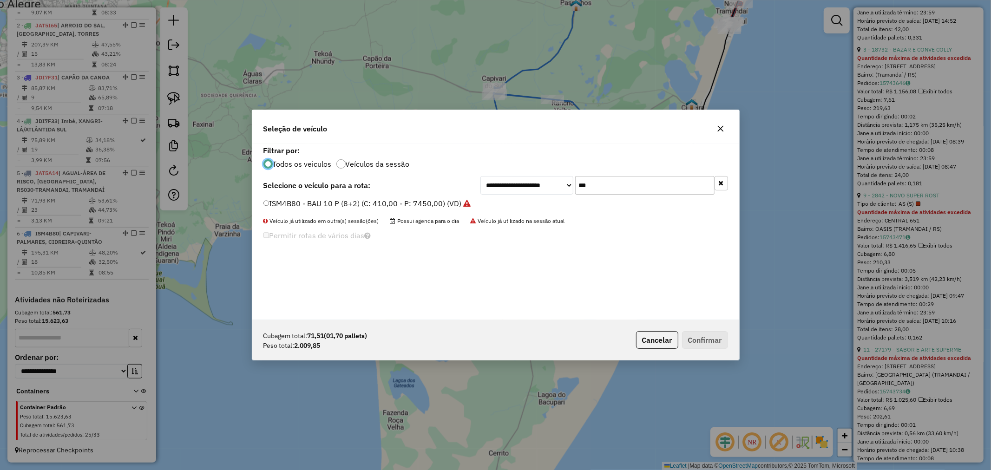
drag, startPoint x: 599, startPoint y: 186, endPoint x: 532, endPoint y: 189, distance: 66.5
click at [539, 187] on div "**********" at bounding box center [605, 185] width 248 height 19
type input "***"
click at [351, 208] on label "JDI4E60 - BAU 10 C/PRATELEIRA (C: 392,00 - P: 12230,00) (VD)" at bounding box center [376, 203] width 225 height 11
click at [714, 338] on button "Confirmar" at bounding box center [705, 340] width 46 height 18
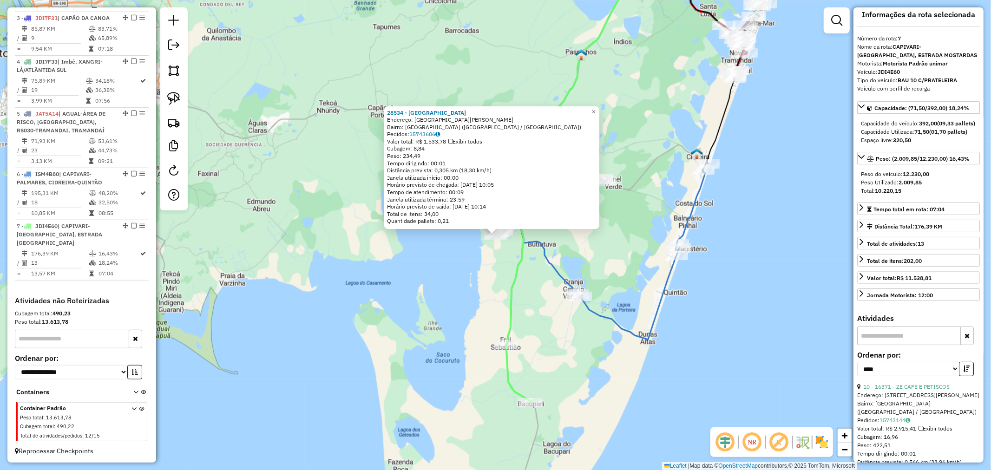
scroll to position [0, 0]
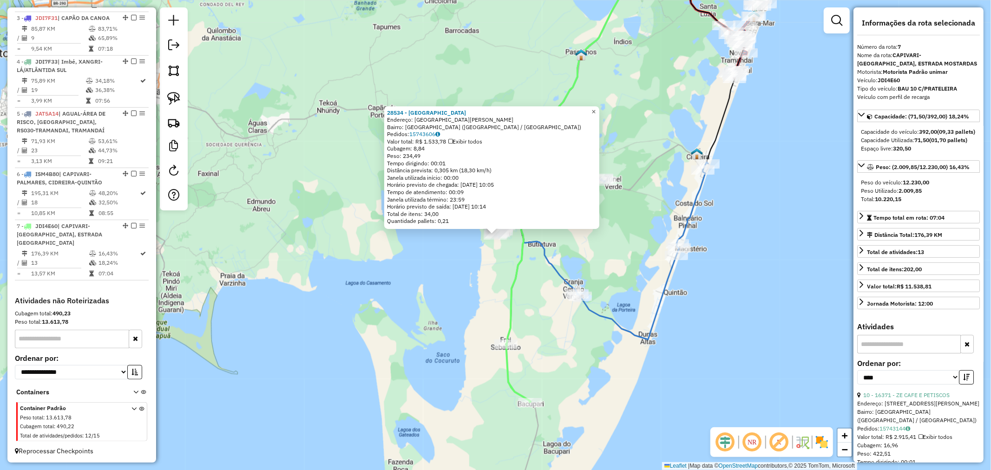
click at [596, 108] on span "×" at bounding box center [594, 112] width 4 height 8
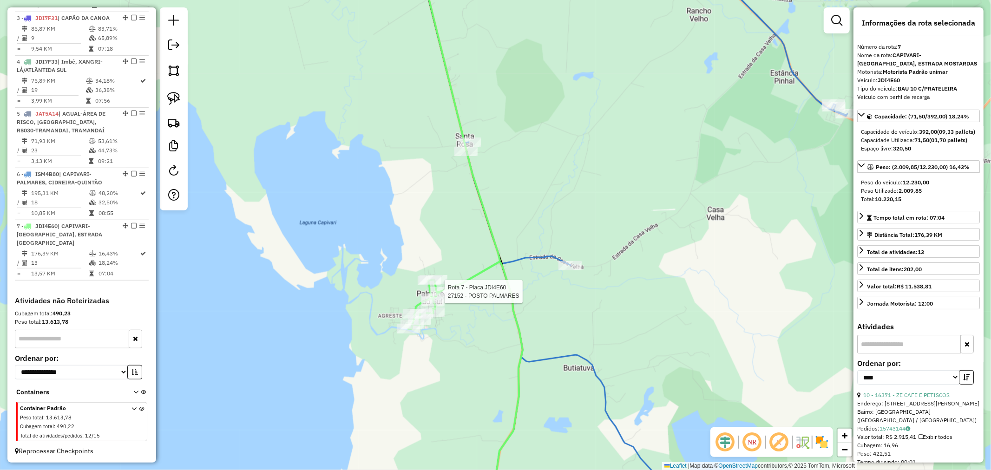
click at [446, 297] on div at bounding box center [441, 291] width 23 height 9
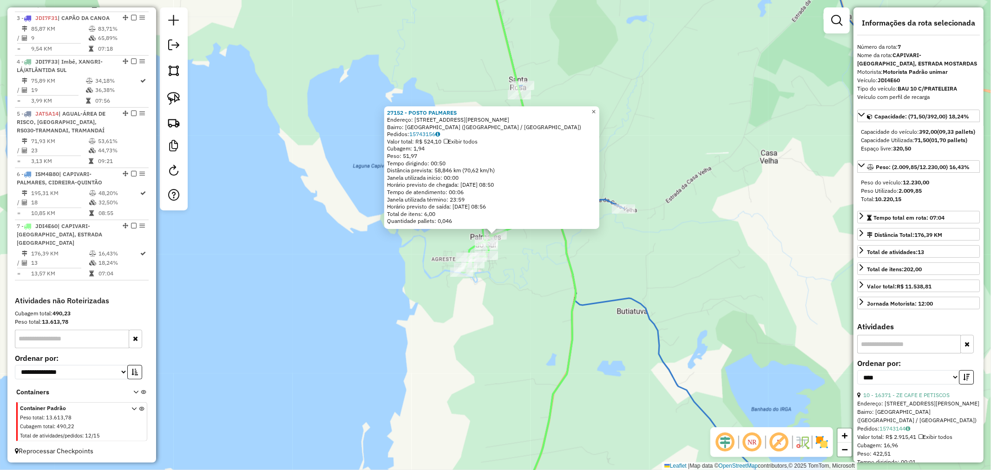
click at [596, 109] on span "×" at bounding box center [594, 112] width 4 height 8
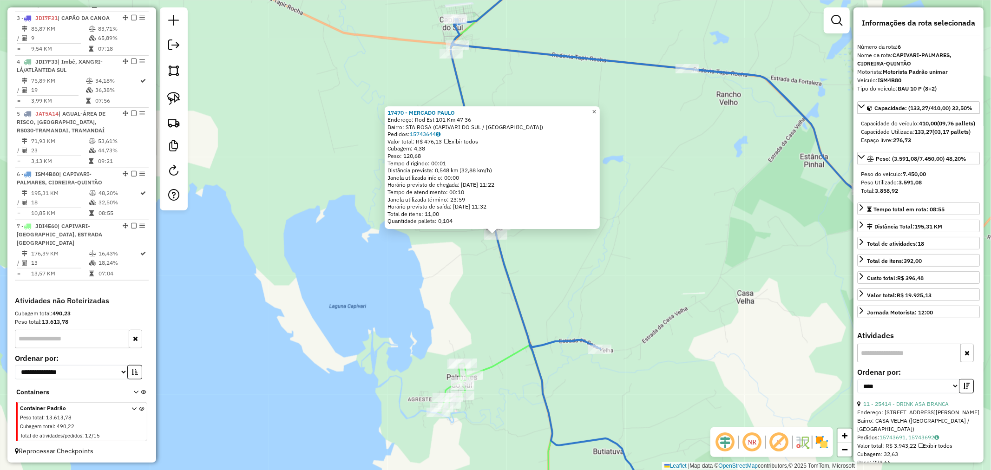
click at [597, 107] on link "×" at bounding box center [594, 111] width 11 height 11
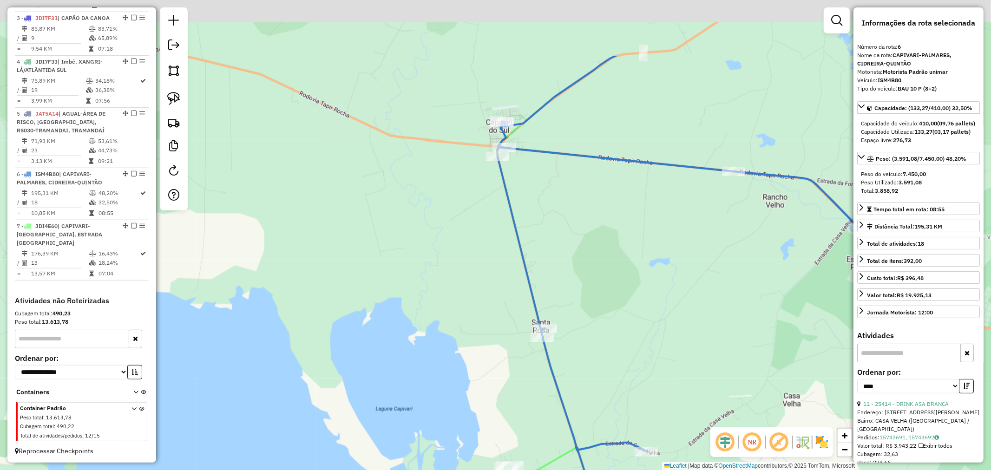
drag, startPoint x: 567, startPoint y: 149, endPoint x: 614, endPoint y: 252, distance: 113.4
click at [614, 252] on div "Janela de atendimento Grade de atendimento Capacidade Transportadoras Veículos …" at bounding box center [495, 235] width 991 height 470
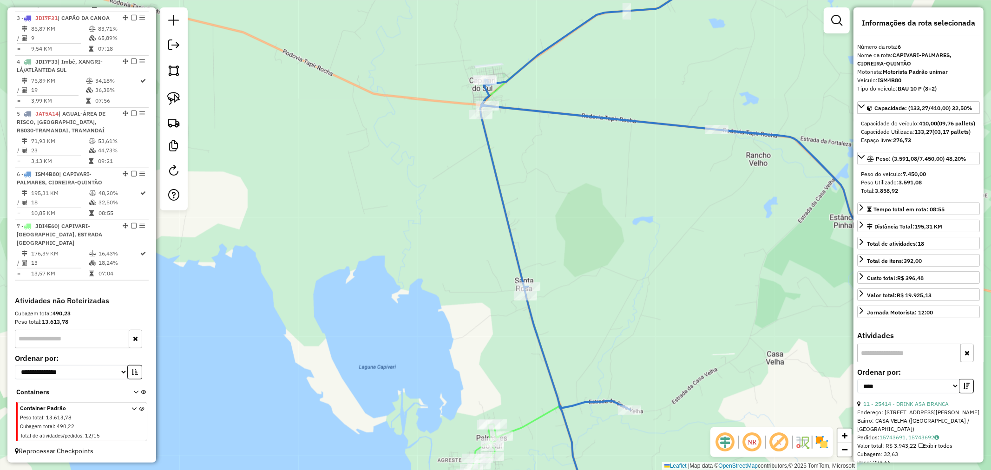
drag, startPoint x: 595, startPoint y: 239, endPoint x: 561, endPoint y: 176, distance: 72.2
click at [561, 176] on div "Janela de atendimento Grade de atendimento Capacidade Transportadoras Veículos …" at bounding box center [495, 235] width 991 height 470
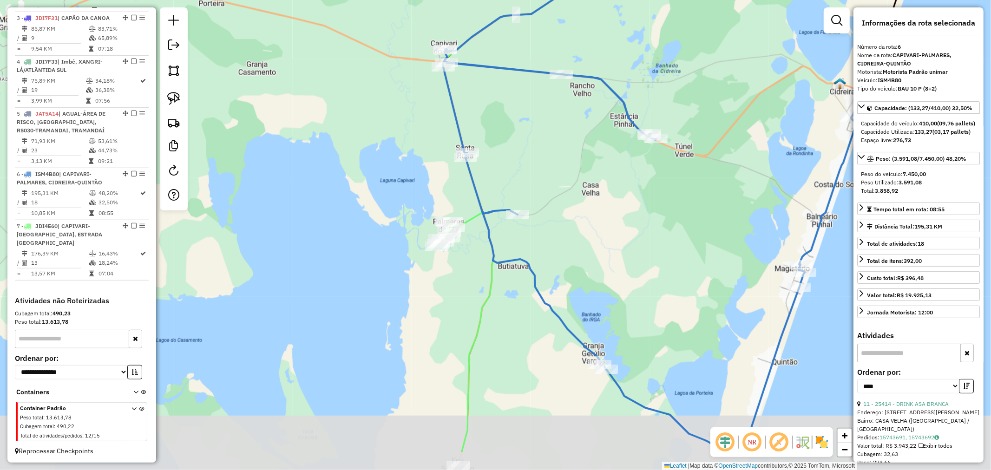
drag, startPoint x: 615, startPoint y: 219, endPoint x: 547, endPoint y: 152, distance: 95.6
click at [547, 152] on div "Janela de atendimento Grade de atendimento Capacidade Transportadoras Veículos …" at bounding box center [495, 235] width 991 height 470
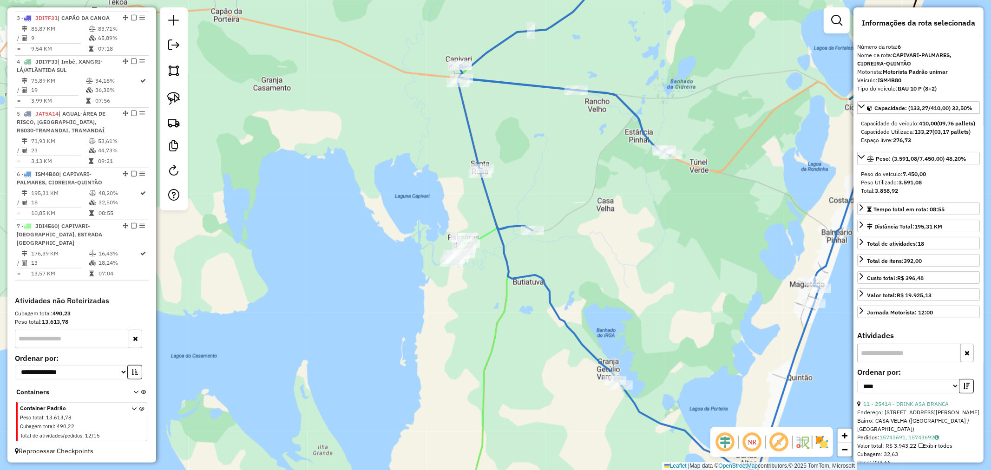
drag, startPoint x: 540, startPoint y: 193, endPoint x: 554, endPoint y: 208, distance: 21.0
click at [554, 208] on div "Janela de atendimento Grade de atendimento Capacidade Transportadoras Veículos …" at bounding box center [495, 235] width 991 height 470
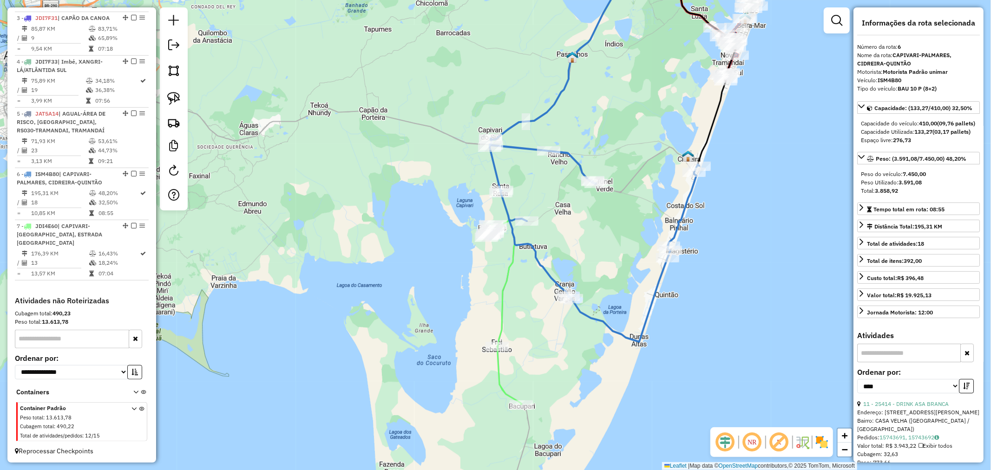
drag, startPoint x: 581, startPoint y: 202, endPoint x: 550, endPoint y: 228, distance: 40.3
click at [552, 225] on div "Janela de atendimento Grade de atendimento Capacidade Transportadoras Veículos …" at bounding box center [495, 235] width 991 height 470
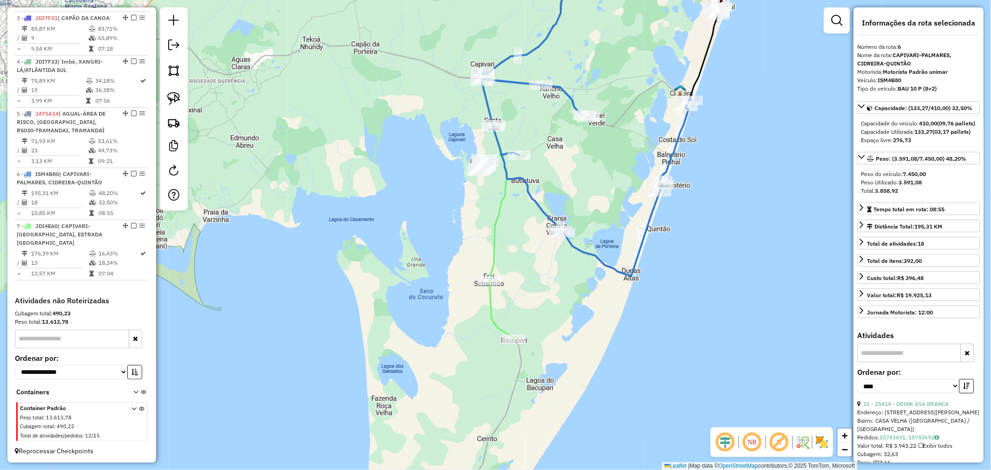
drag, startPoint x: 527, startPoint y: 351, endPoint x: 539, endPoint y: 289, distance: 63.4
click at [528, 289] on div "Janela de atendimento Grade de atendimento Capacidade Transportadoras Veículos …" at bounding box center [495, 235] width 991 height 470
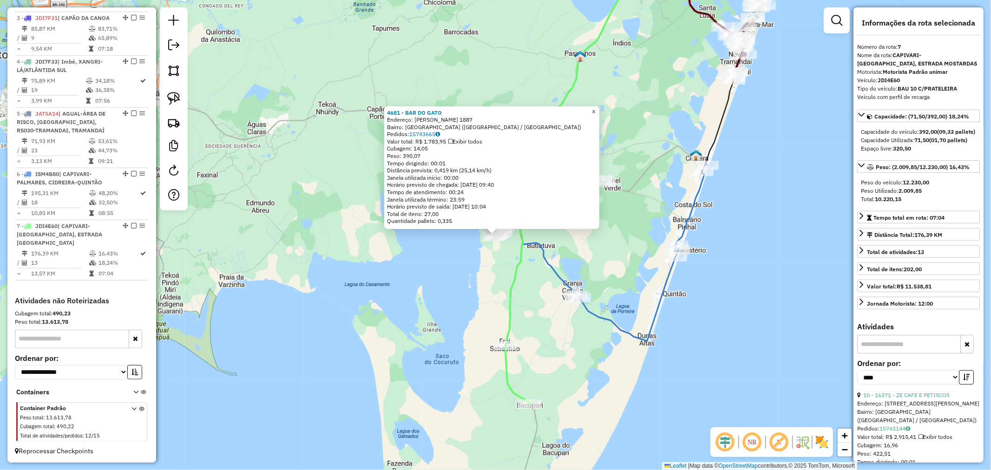
click at [596, 108] on span "×" at bounding box center [594, 112] width 4 height 8
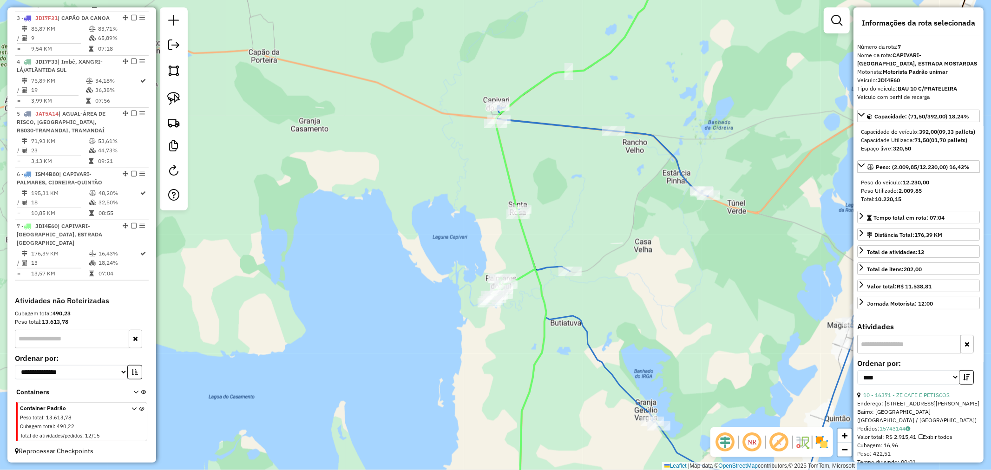
drag, startPoint x: 523, startPoint y: 157, endPoint x: 536, endPoint y: 190, distance: 34.9
click at [536, 185] on div "Janela de atendimento Grade de atendimento Capacidade Transportadoras Veículos …" at bounding box center [495, 235] width 991 height 470
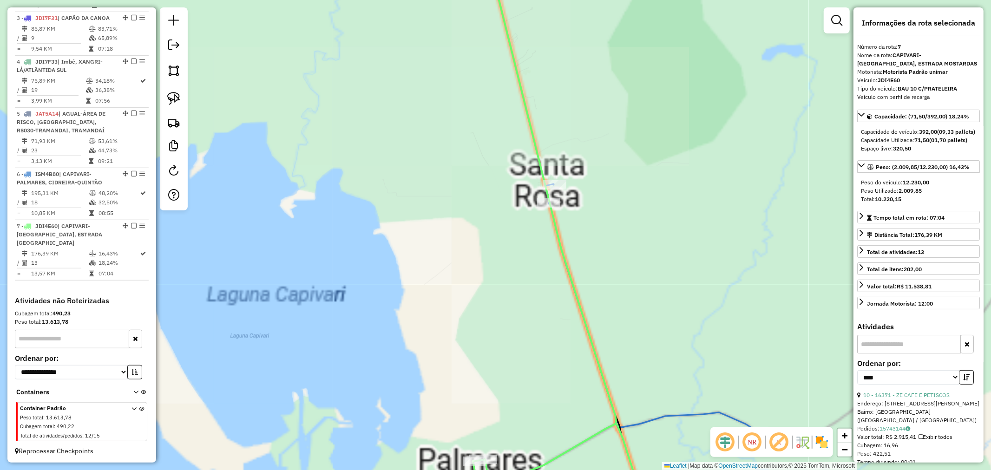
drag, startPoint x: 532, startPoint y: 221, endPoint x: 514, endPoint y: 218, distance: 18.4
click at [515, 218] on div "Janela de atendimento Grade de atendimento Capacidade Transportadoras Veículos …" at bounding box center [495, 235] width 991 height 470
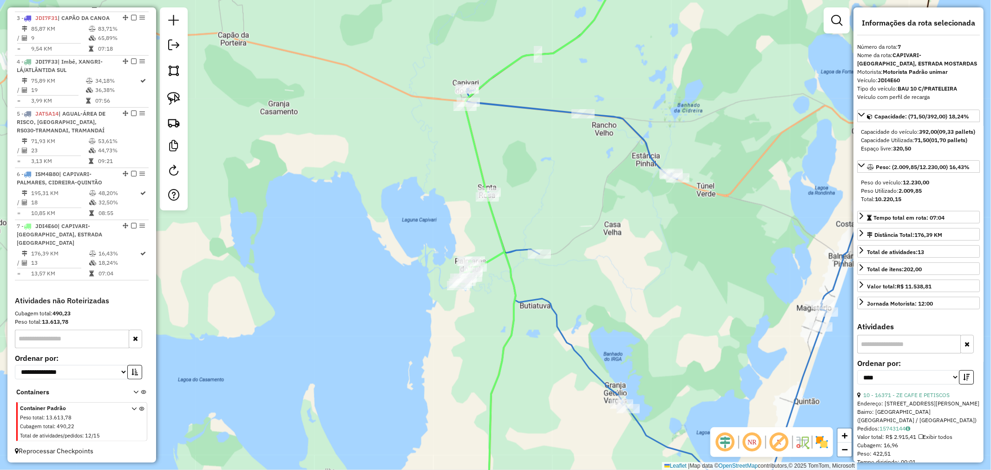
drag, startPoint x: 552, startPoint y: 225, endPoint x: 532, endPoint y: 216, distance: 22.3
click at [523, 215] on div "Janela de atendimento Grade de atendimento Capacidade Transportadoras Veículos …" at bounding box center [495, 235] width 991 height 470
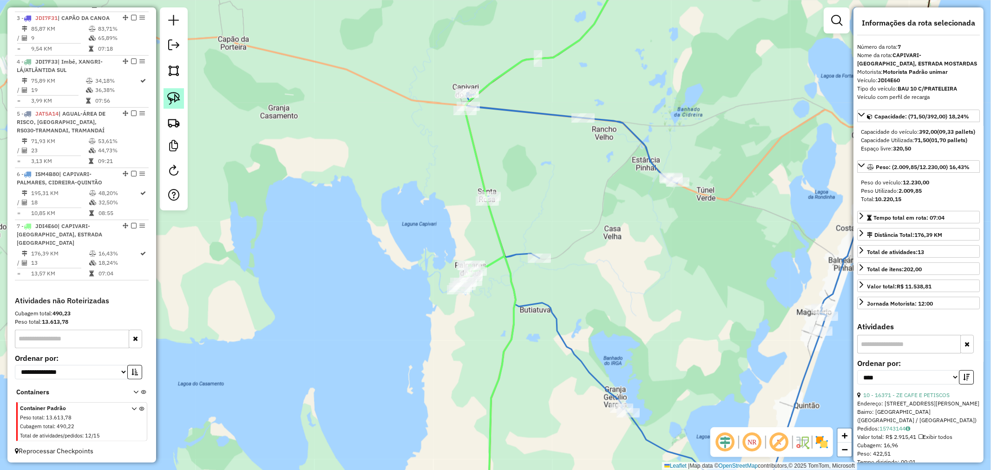
click at [167, 92] on img at bounding box center [173, 98] width 13 height 13
drag, startPoint x: 478, startPoint y: 163, endPoint x: 414, endPoint y: 208, distance: 78.3
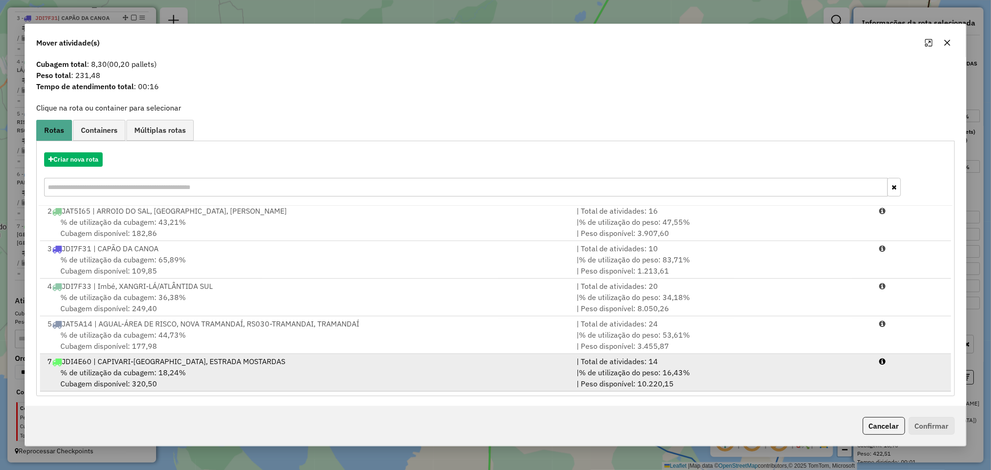
scroll to position [15, 0]
click at [153, 374] on span "% de utilização da cubagem: 18,24%" at bounding box center [122, 371] width 125 height 9
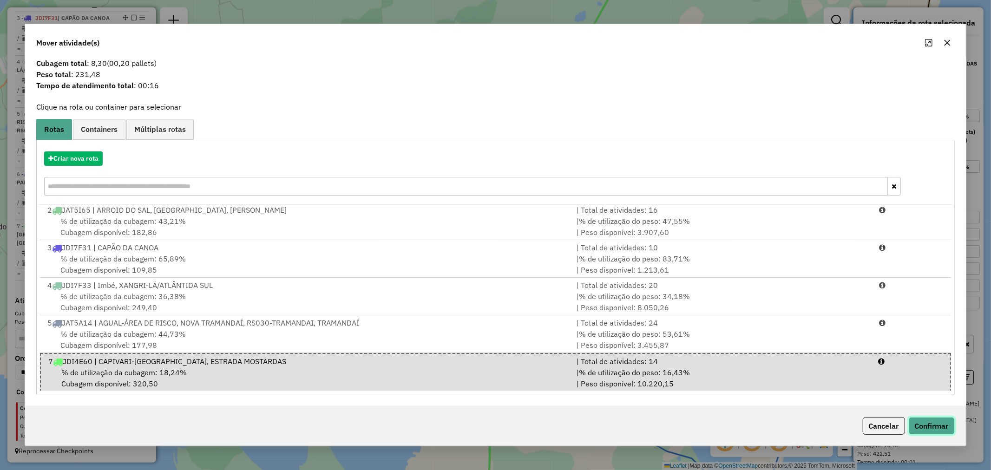
click at [932, 419] on button "Confirmar" at bounding box center [932, 426] width 46 height 18
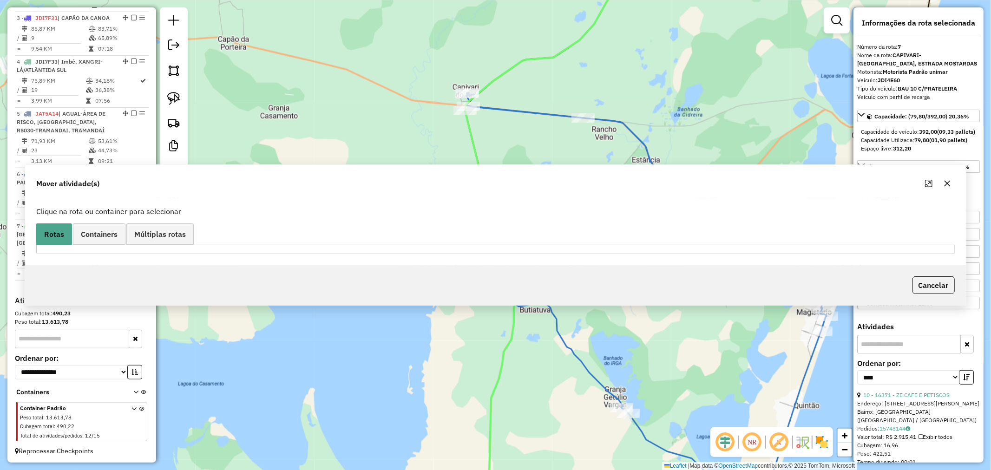
scroll to position [0, 0]
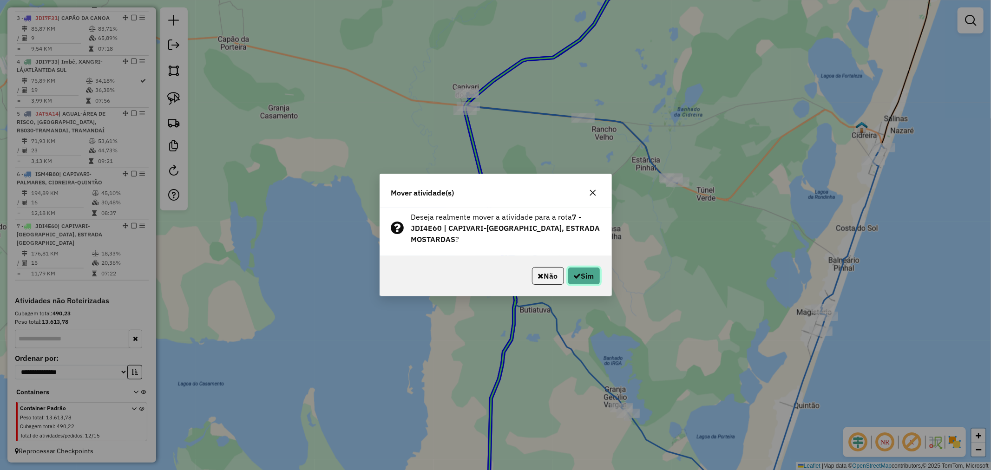
drag, startPoint x: 579, startPoint y: 272, endPoint x: 596, endPoint y: 263, distance: 18.9
click at [579, 271] on button "Sim" at bounding box center [584, 276] width 33 height 18
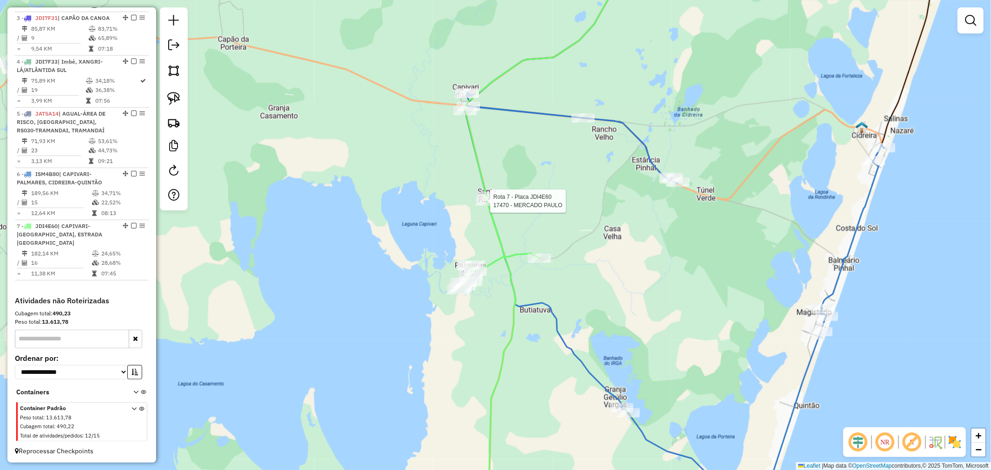
select select "*********"
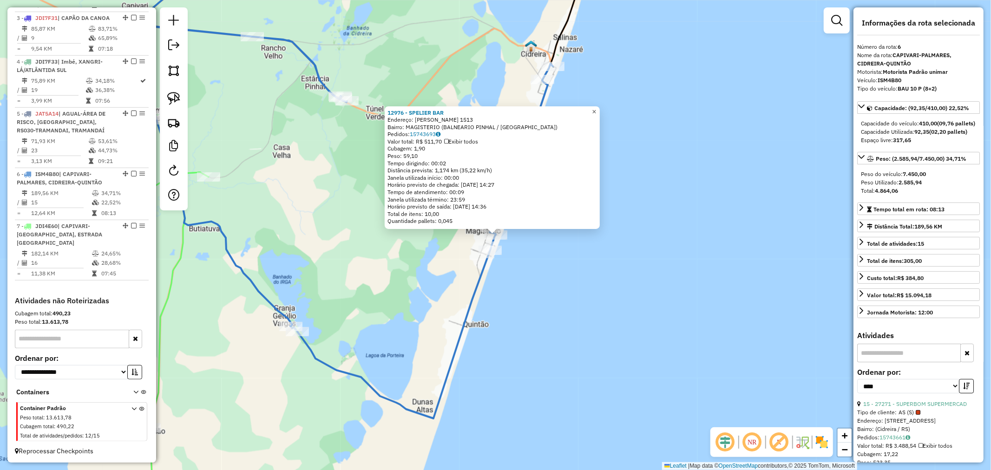
click at [596, 108] on span "×" at bounding box center [594, 112] width 4 height 8
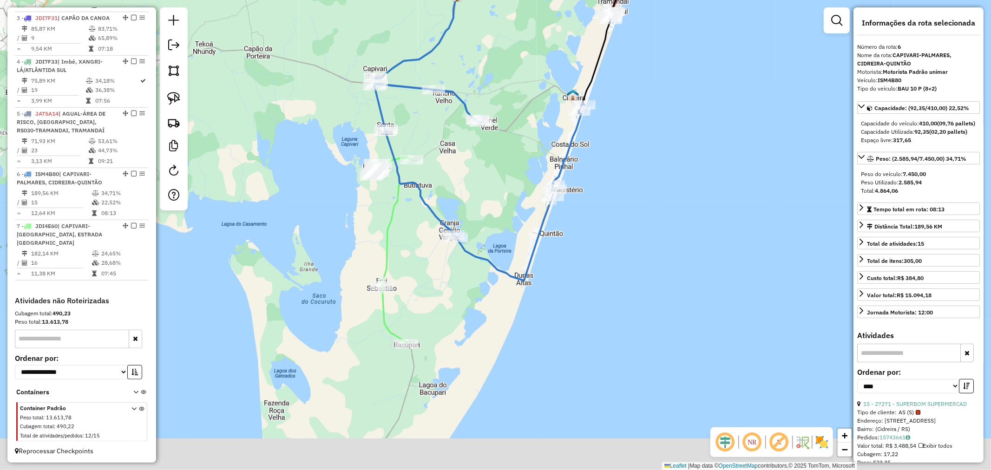
drag, startPoint x: 607, startPoint y: 245, endPoint x: 629, endPoint y: 184, distance: 65.6
click at [629, 184] on div "Janela de atendimento Grade de atendimento Capacidade Transportadoras Veículos …" at bounding box center [495, 235] width 991 height 470
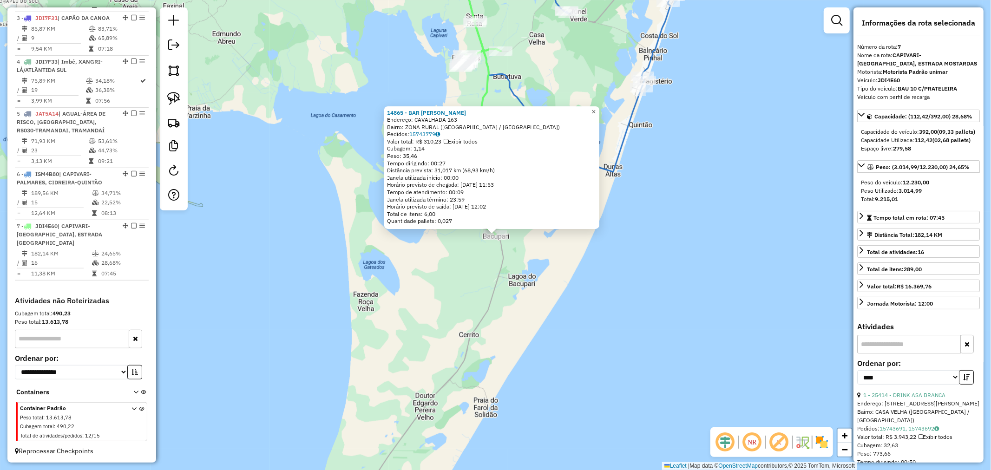
click at [600, 106] on link "×" at bounding box center [593, 111] width 11 height 11
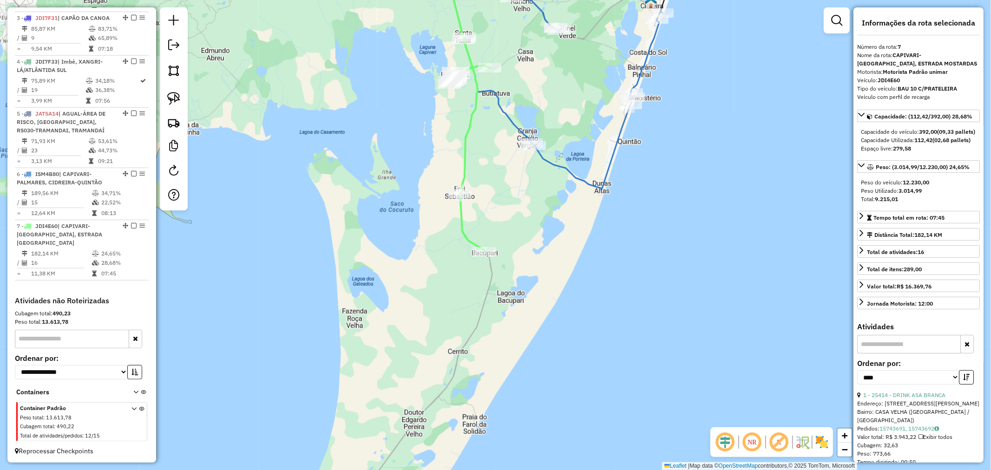
drag, startPoint x: 568, startPoint y: 106, endPoint x: 526, endPoint y: 326, distance: 224.8
click at [526, 326] on div "Janela de atendimento Grade de atendimento Capacidade Transportadoras Veículos …" at bounding box center [495, 235] width 991 height 470
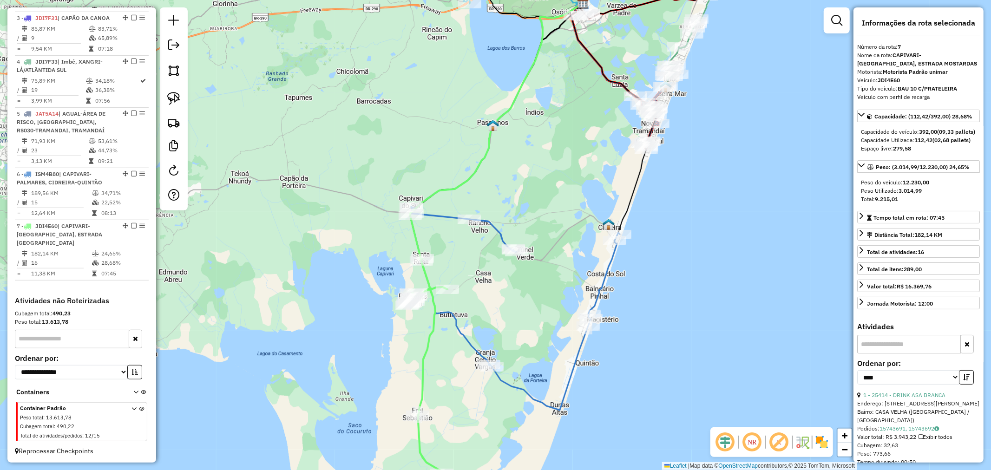
drag, startPoint x: 578, startPoint y: 191, endPoint x: 470, endPoint y: 249, distance: 121.6
click at [470, 247] on div "Rota 6 - Placa ISM4B80 25852 - GERALDO VALIM DA SIL Janela de atendimento Grade…" at bounding box center [495, 235] width 991 height 470
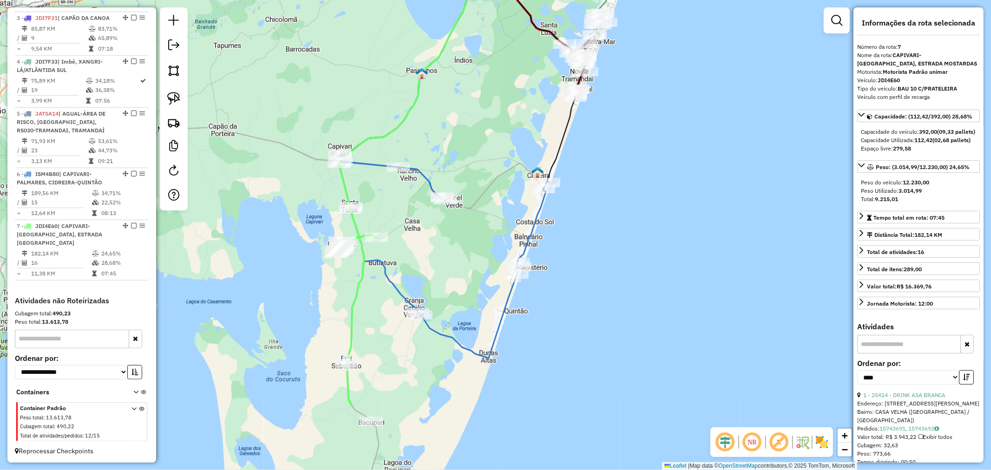
drag, startPoint x: 424, startPoint y: 273, endPoint x: 470, endPoint y: 120, distance: 159.6
click at [467, 123] on div "Janela de atendimento Grade de atendimento Capacidade Transportadoras Veículos …" at bounding box center [495, 235] width 991 height 470
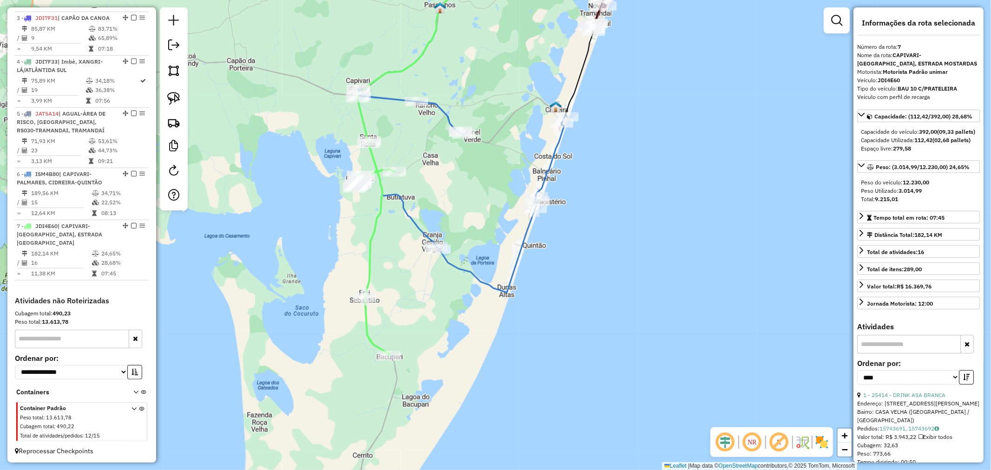
drag, startPoint x: 421, startPoint y: 354, endPoint x: 536, endPoint y: 127, distance: 254.2
click at [535, 133] on div "Janela de atendimento Grade de atendimento Capacidade Transportadoras Veículos …" at bounding box center [495, 235] width 991 height 470
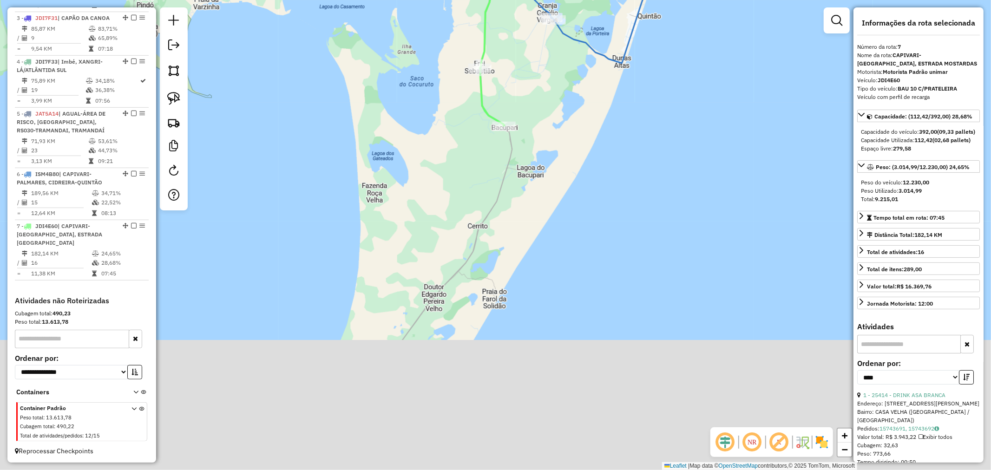
click at [508, 249] on div "Janela de atendimento Grade de atendimento Capacidade Transportadoras Veículos …" at bounding box center [495, 235] width 991 height 470
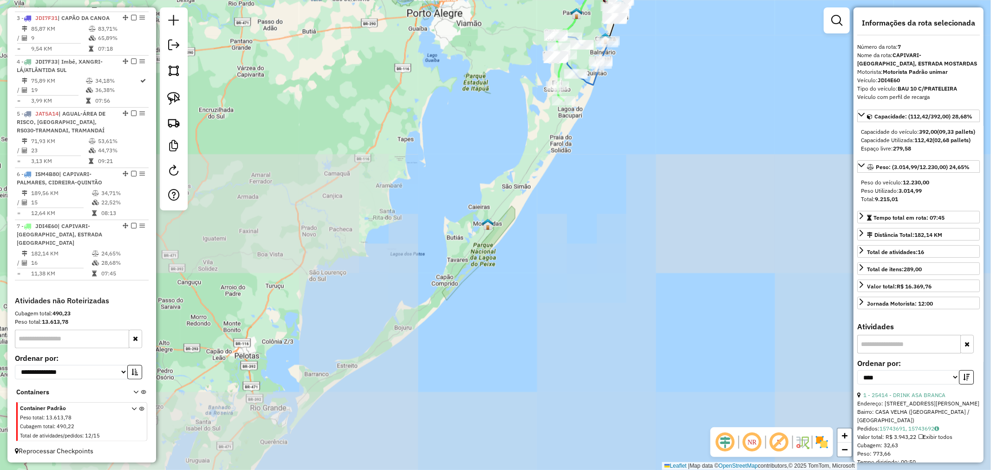
click at [461, 301] on div "Janela de atendimento Grade de atendimento Capacidade Transportadoras Veículos …" at bounding box center [495, 235] width 991 height 470
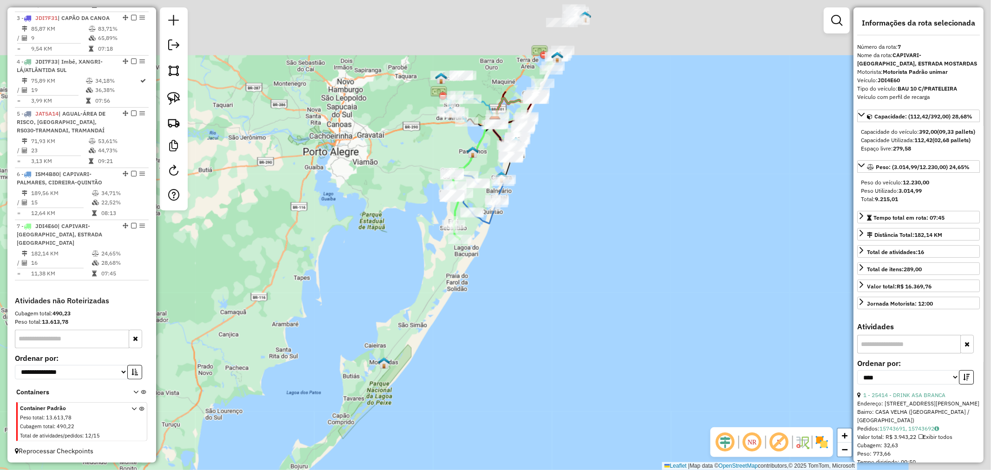
drag, startPoint x: 561, startPoint y: 207, endPoint x: 496, endPoint y: 305, distance: 117.8
click at [496, 305] on div "Janela de atendimento Grade de atendimento Capacidade Transportadoras Veículos …" at bounding box center [495, 235] width 991 height 470
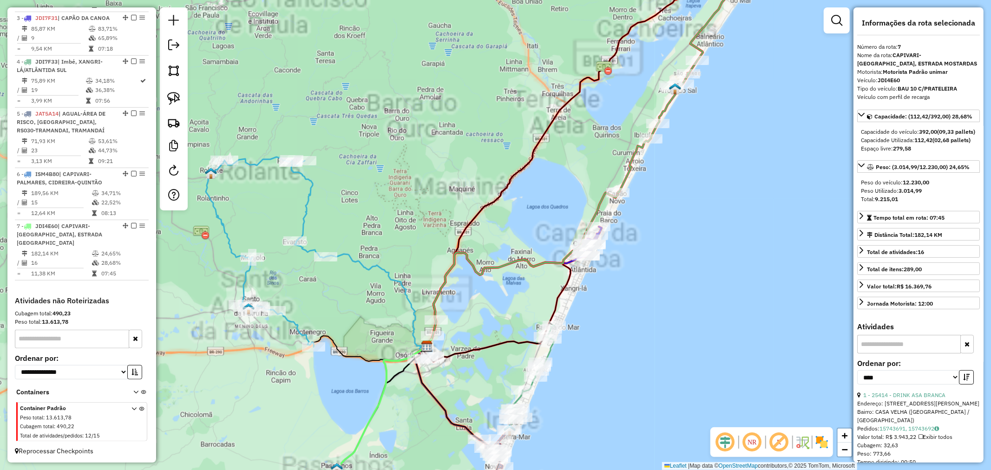
drag, startPoint x: 404, startPoint y: 201, endPoint x: 434, endPoint y: 139, distance: 68.6
click at [434, 142] on div "Janela de atendimento Grade de atendimento Capacidade Transportadoras Veículos …" at bounding box center [495, 235] width 991 height 470
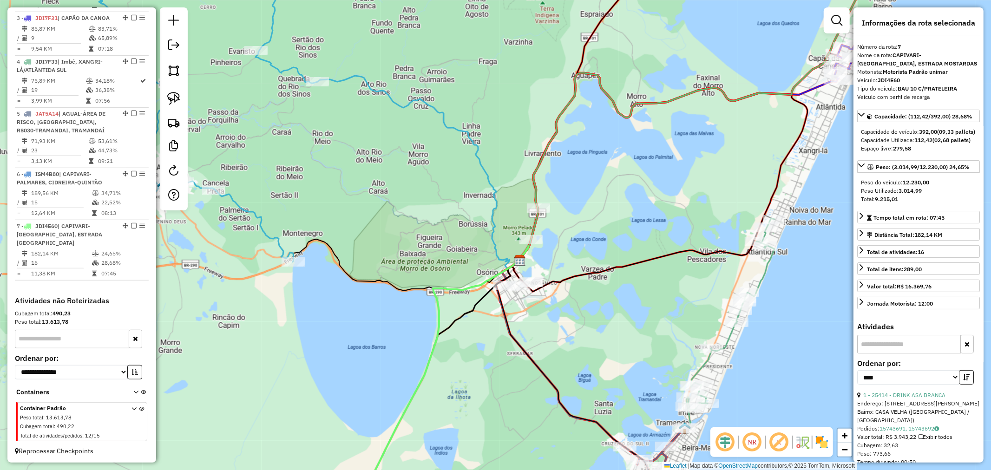
drag, startPoint x: 409, startPoint y: 212, endPoint x: 335, endPoint y: 209, distance: 74.9
click at [337, 210] on div "Rota 1 - Placa JDI4F27 19883 - MERCADO BORBA Janela de atendimento Grade de ate…" at bounding box center [495, 235] width 991 height 470
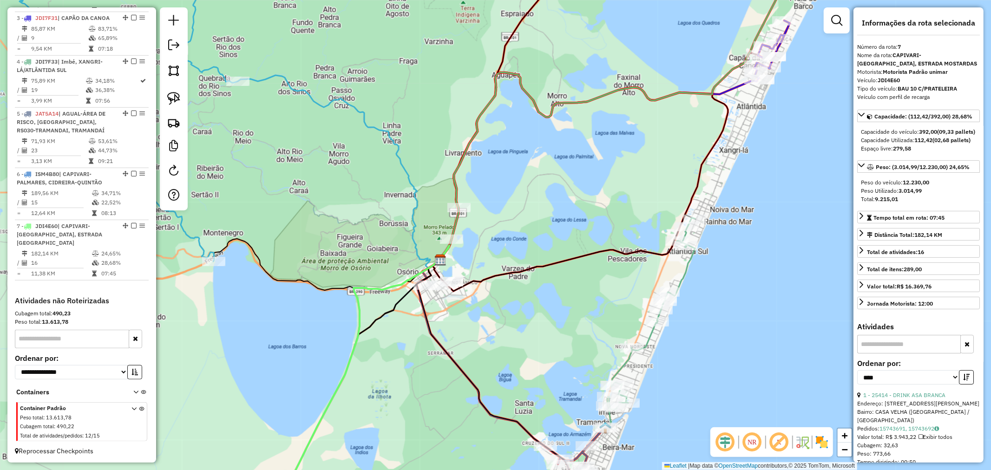
click at [174, 109] on div at bounding box center [174, 108] width 28 height 203
click at [189, 98] on div "Janela de atendimento Grade de atendimento Capacidade Transportadoras Veículos …" at bounding box center [495, 235] width 991 height 470
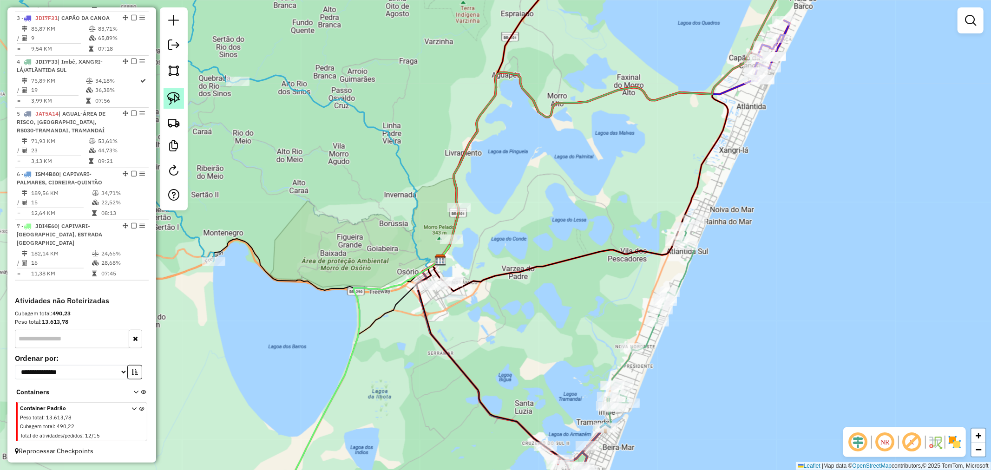
click at [170, 108] on link at bounding box center [174, 98] width 20 height 20
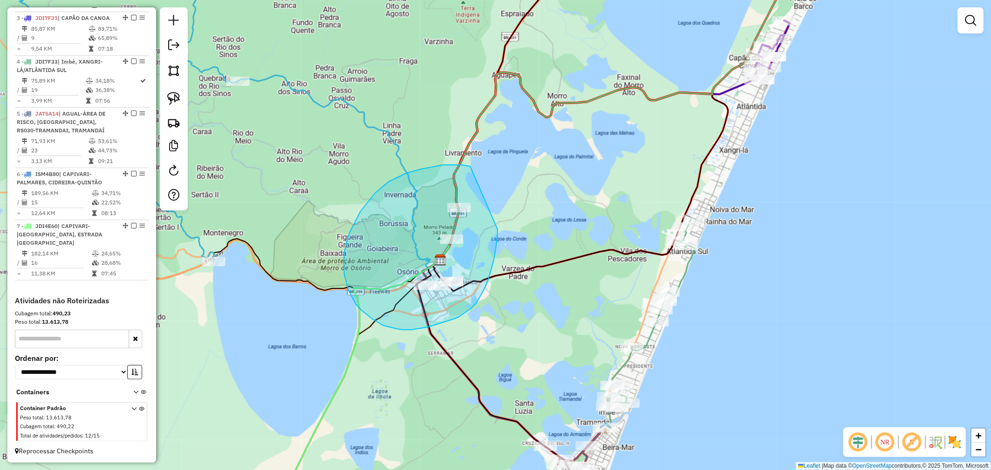
drag, startPoint x: 361, startPoint y: 211, endPoint x: 497, endPoint y: 207, distance: 136.7
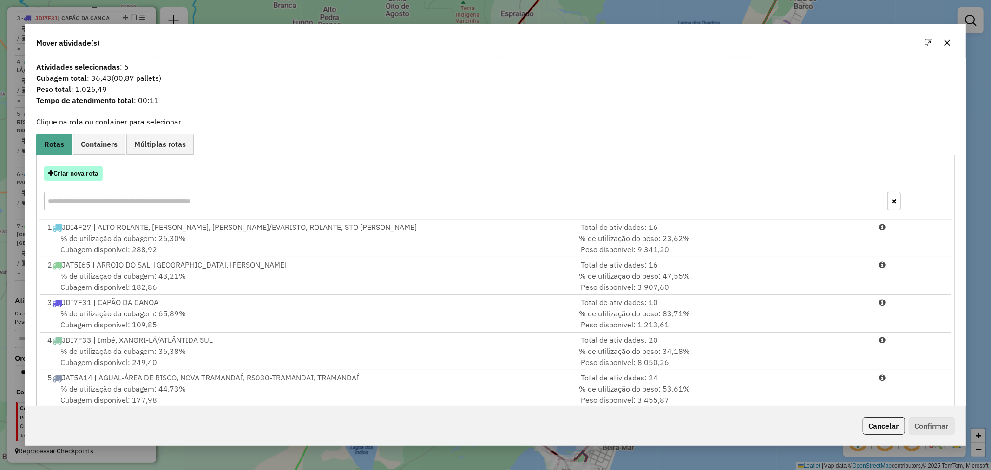
click at [65, 169] on button "Criar nova rota" at bounding box center [73, 173] width 59 height 14
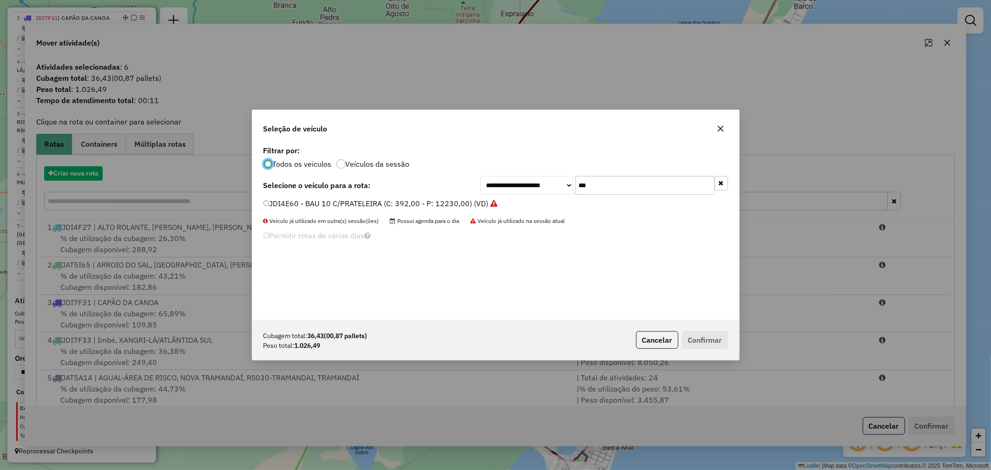
scroll to position [5, 2]
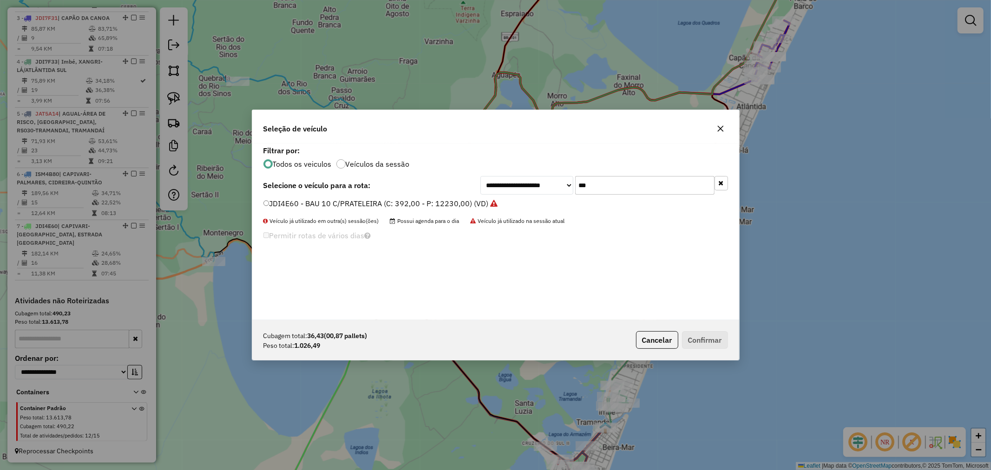
drag, startPoint x: 601, startPoint y: 182, endPoint x: 534, endPoint y: 192, distance: 68.1
click at [550, 180] on div "**********" at bounding box center [605, 185] width 248 height 19
type input "****"
type input "***"
click at [345, 205] on label "JBY2D29 - BAU 8 P (C: 322,00 - P: 7450,00) (VD)" at bounding box center [350, 203] width 173 height 11
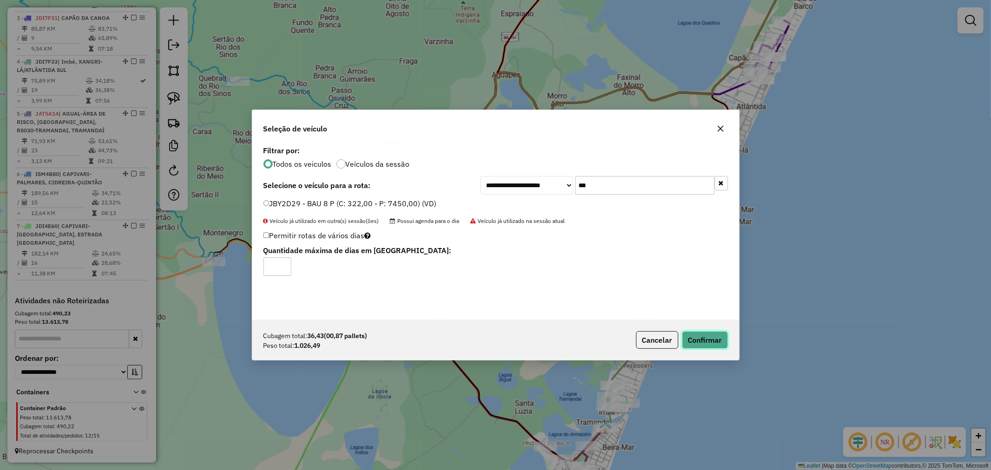
click at [714, 334] on button "Confirmar" at bounding box center [705, 340] width 46 height 18
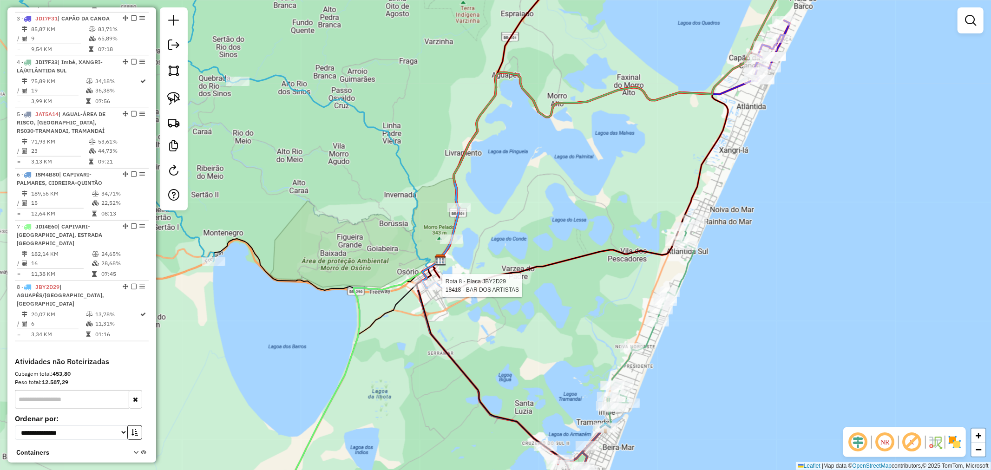
scroll to position [540, 0]
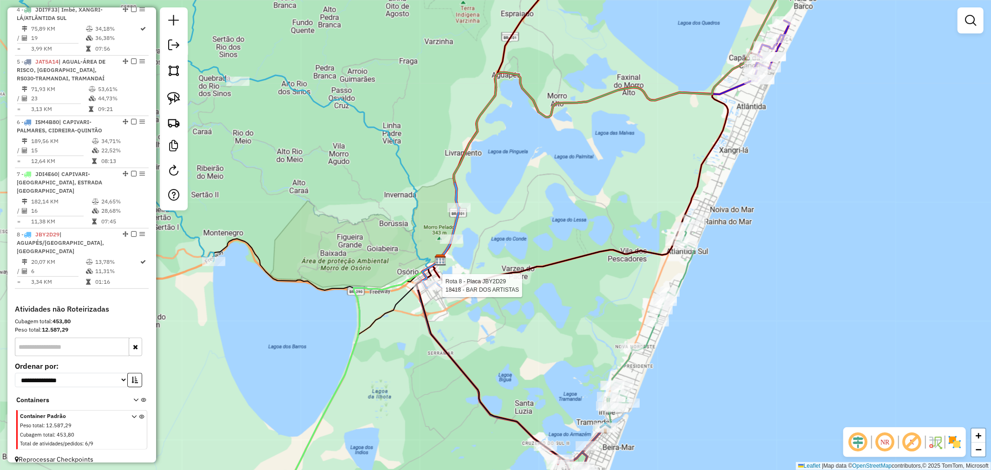
select select "*********"
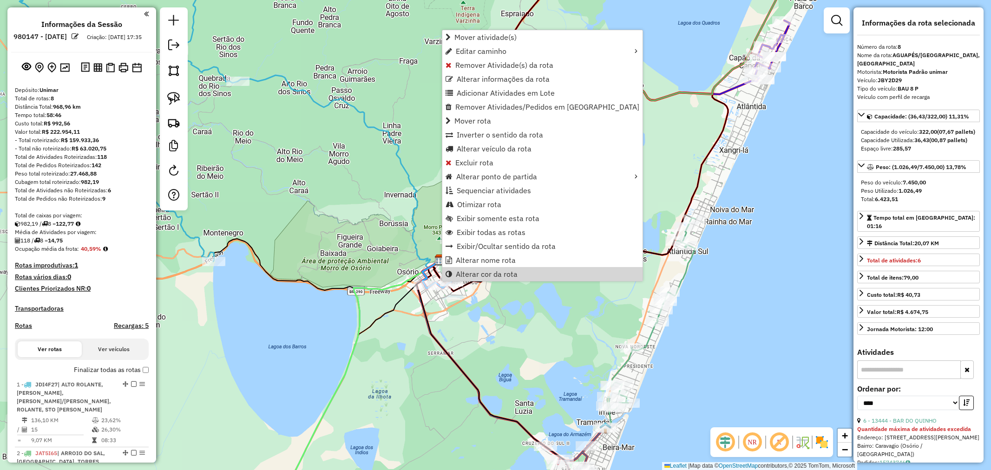
select select "*********"
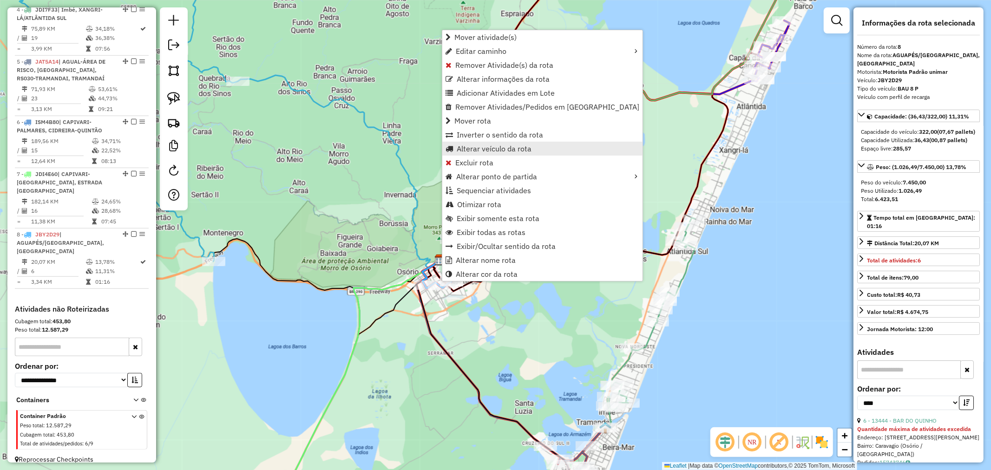
click at [488, 147] on span "Alterar veículo da rota" at bounding box center [494, 148] width 75 height 7
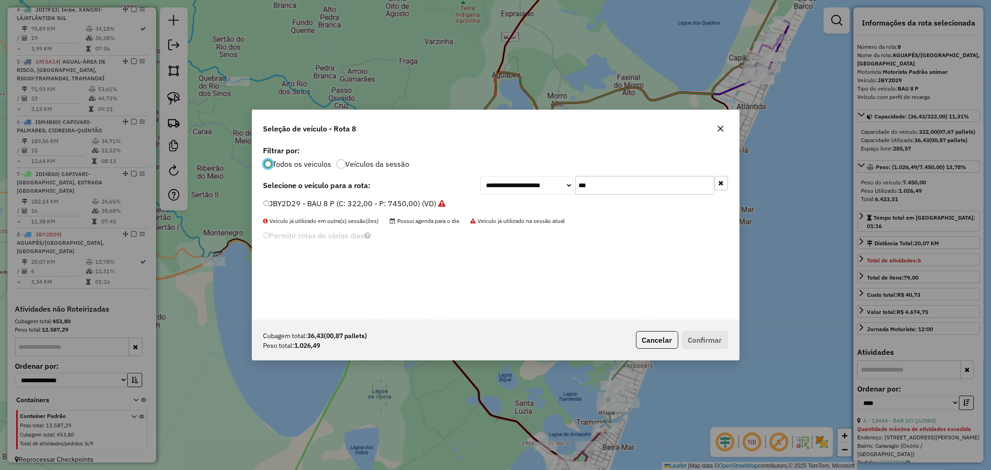
scroll to position [5, 2]
drag, startPoint x: 605, startPoint y: 187, endPoint x: 556, endPoint y: 187, distance: 48.3
click at [559, 187] on div "**********" at bounding box center [605, 185] width 248 height 19
type input "****"
click at [340, 203] on label "JBX3E31 - BAU 8 P (C: 322,00 - P: 7450,00) (VD)" at bounding box center [350, 203] width 173 height 11
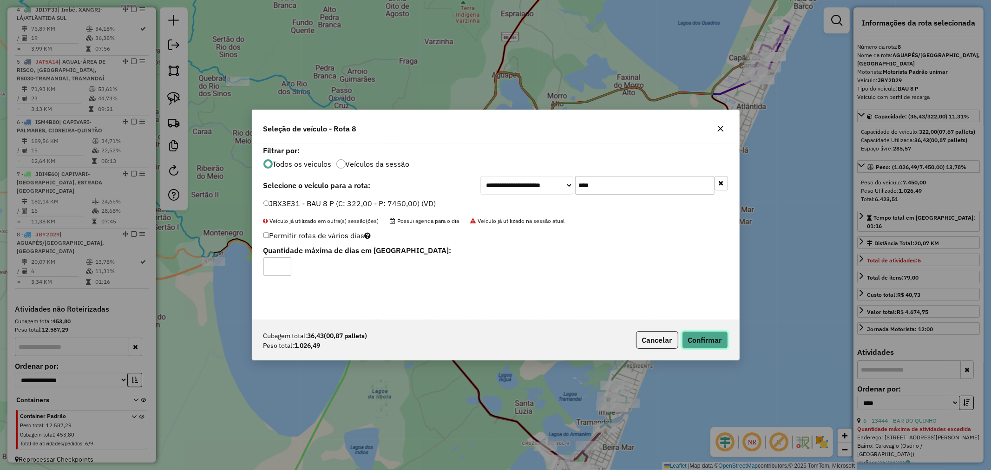
click at [702, 337] on button "Confirmar" at bounding box center [705, 340] width 46 height 18
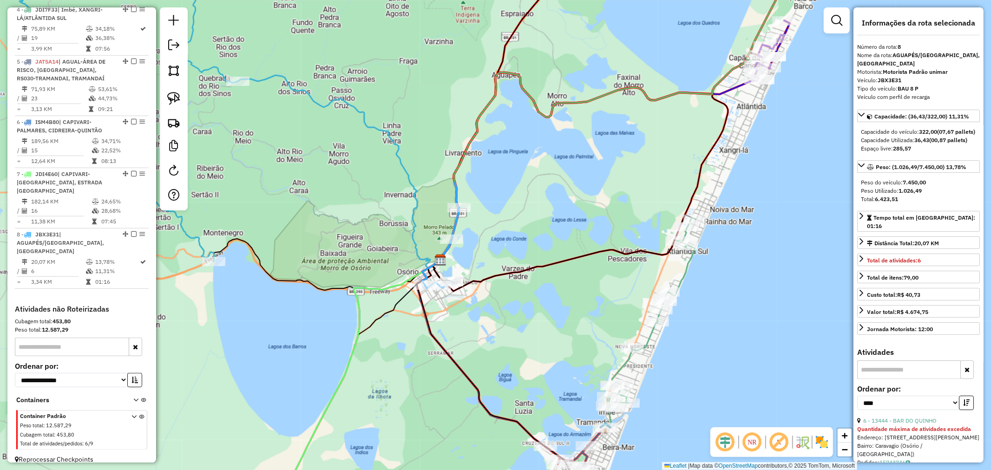
drag, startPoint x: 567, startPoint y: 203, endPoint x: 584, endPoint y: 198, distance: 18.1
click at [584, 198] on div "Janela de atendimento Grade de atendimento Capacidade Transportadoras Veículos …" at bounding box center [495, 235] width 991 height 470
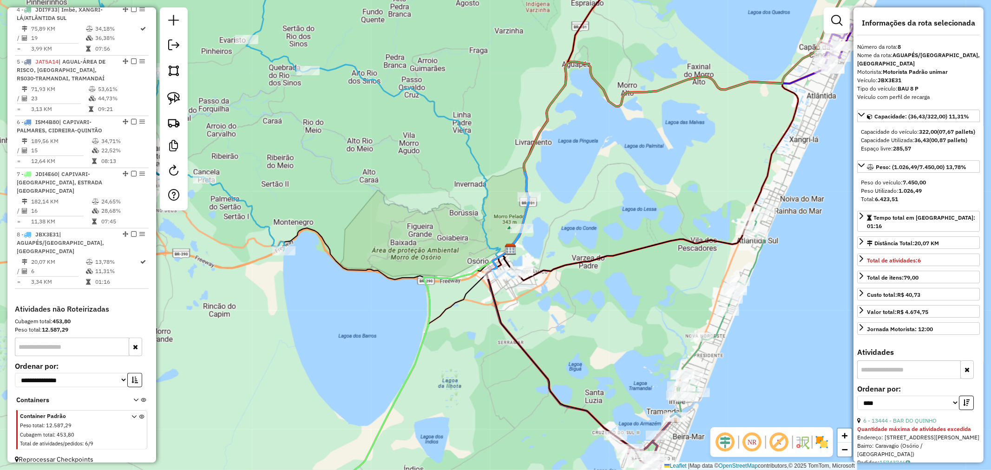
drag, startPoint x: 585, startPoint y: 202, endPoint x: 592, endPoint y: 236, distance: 34.6
click at [592, 236] on div "Janela de atendimento Grade de atendimento Capacidade Transportadoras Veículos …" at bounding box center [495, 235] width 991 height 470
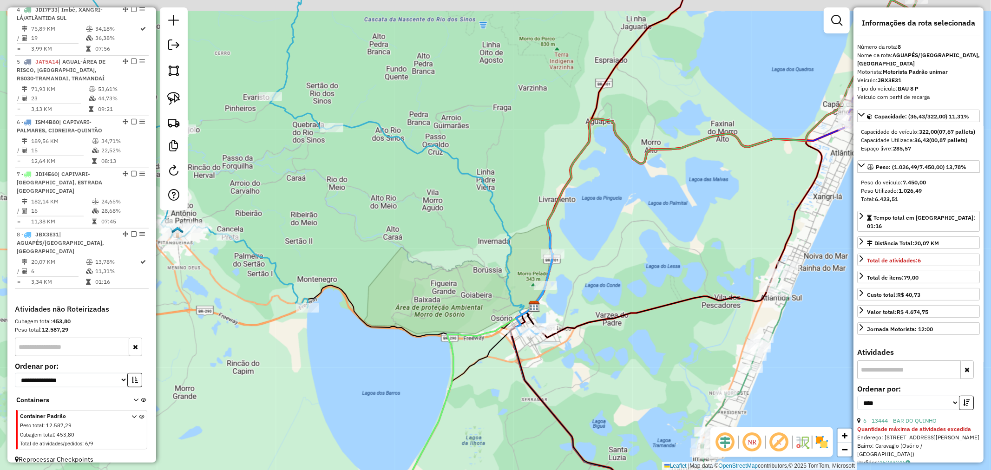
drag, startPoint x: 349, startPoint y: 210, endPoint x: 515, endPoint y: 244, distance: 169.5
click at [513, 244] on div "Rota 1 - Placa JDI4F27 28490 - PADARIA E CONFEITARI Janela de atendimento Grade…" at bounding box center [495, 235] width 991 height 470
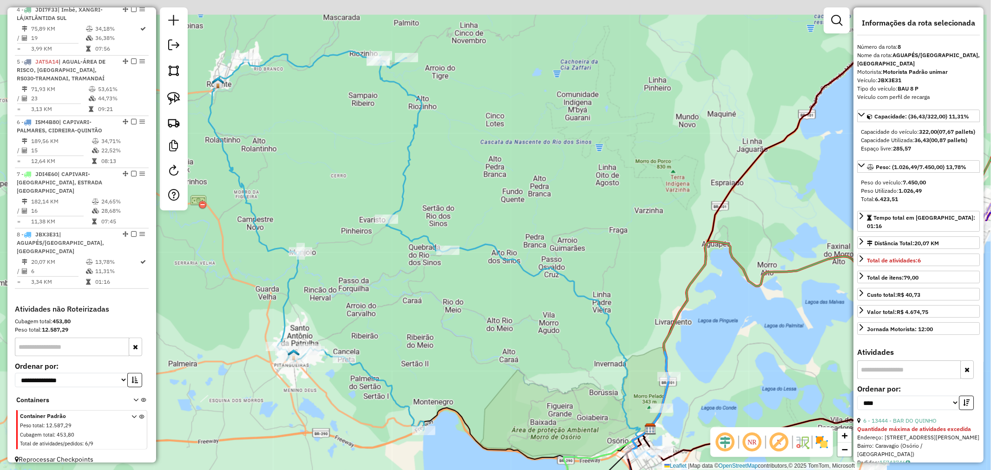
drag, startPoint x: 574, startPoint y: 211, endPoint x: 536, endPoint y: 266, distance: 66.7
click at [536, 266] on div "Janela de atendimento Grade de atendimento Capacidade Transportadoras Veículos …" at bounding box center [495, 235] width 991 height 470
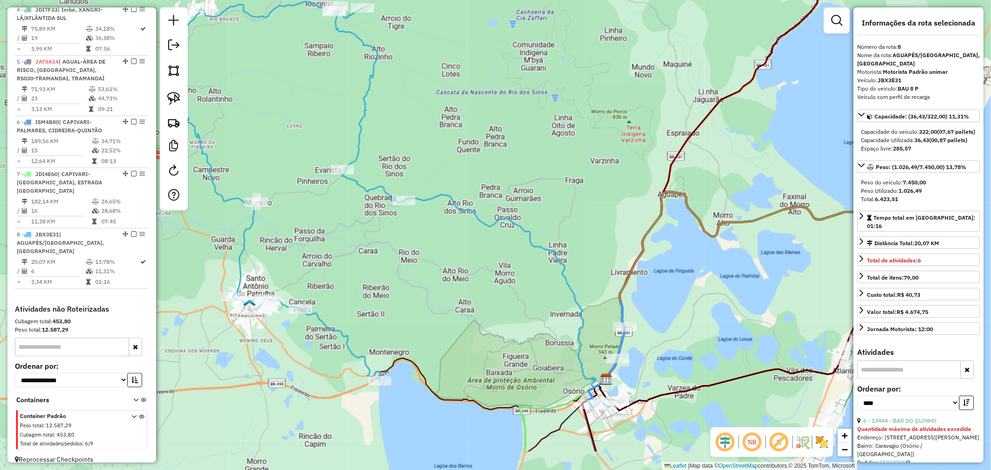
drag, startPoint x: 573, startPoint y: 261, endPoint x: 544, endPoint y: 192, distance: 74.6
click at [542, 193] on div "Janela de atendimento Grade de atendimento Capacidade Transportadoras Veículos …" at bounding box center [495, 235] width 991 height 470
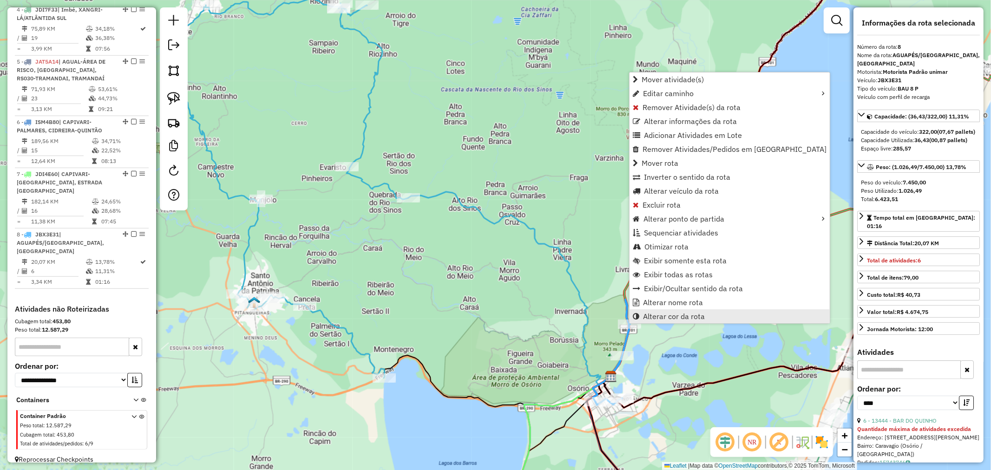
click at [696, 315] on span "Alterar cor da rota" at bounding box center [674, 316] width 62 height 7
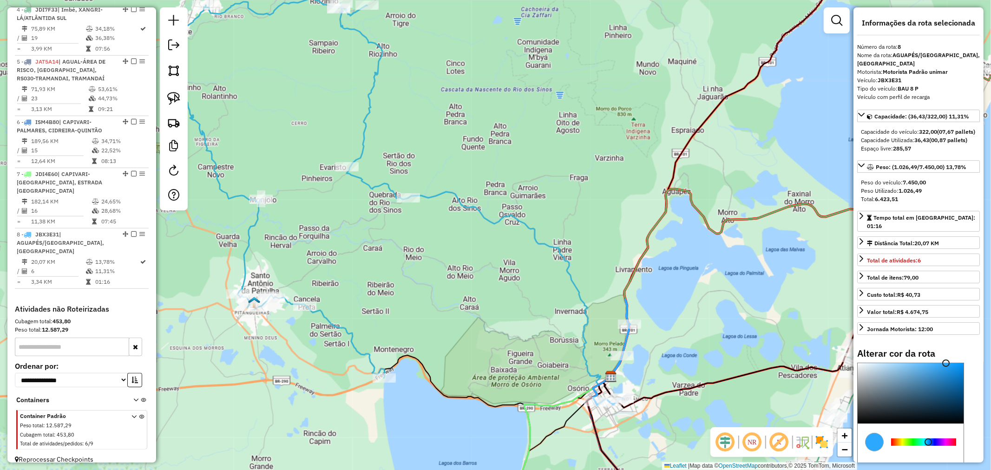
type input "*******"
drag, startPoint x: 895, startPoint y: 389, endPoint x: 824, endPoint y: 435, distance: 84.4
click at [0, 0] on hb-router-info "Informações da Sessão 980147 - [DATE] Criação: [DATE] 17:35 Depósito: Unimar To…" at bounding box center [0, 0] width 0 height 0
click at [723, 383] on icon at bounding box center [734, 369] width 263 height 77
select select "*********"
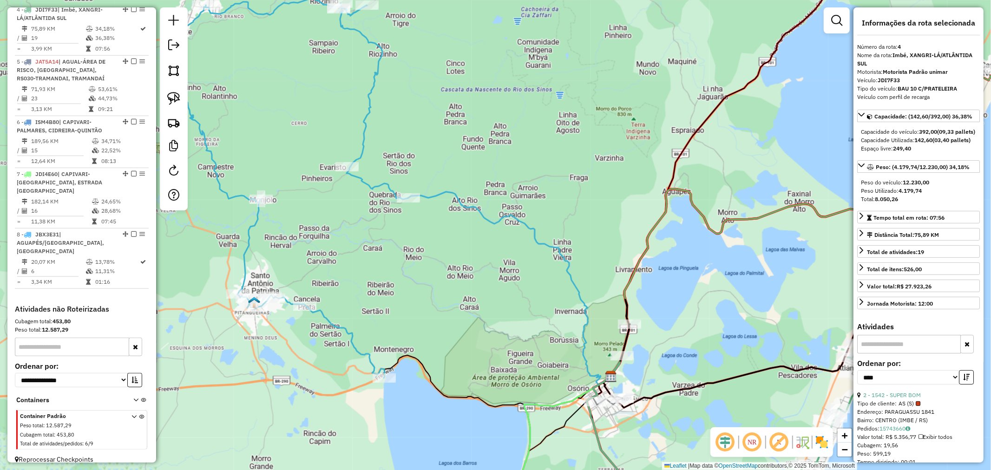
drag, startPoint x: 688, startPoint y: 272, endPoint x: 545, endPoint y: 211, distance: 155.9
click at [551, 213] on div "Janela de atendimento Grade de atendimento Capacidade Transportadoras Veículos …" at bounding box center [495, 235] width 991 height 470
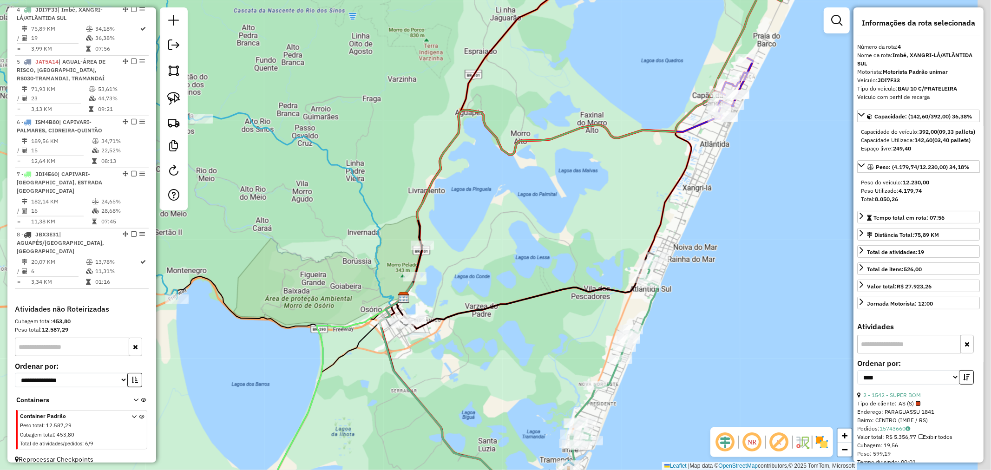
drag, startPoint x: 630, startPoint y: 222, endPoint x: 543, endPoint y: 252, distance: 92.5
click at [543, 252] on div "Janela de atendimento Grade de atendimento Capacidade Transportadoras Veículos …" at bounding box center [495, 235] width 991 height 470
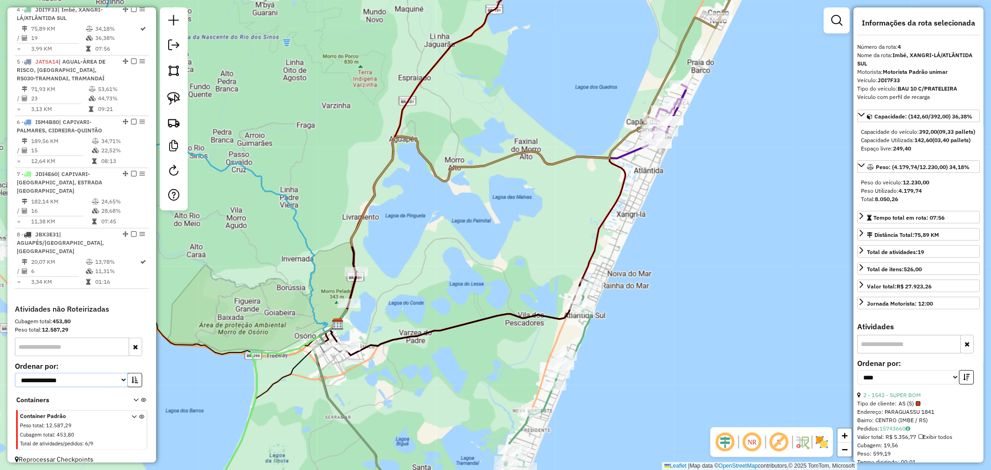
drag, startPoint x: 85, startPoint y: 371, endPoint x: 77, endPoint y: 370, distance: 8.0
click at [84, 373] on select "**********" at bounding box center [71, 380] width 113 height 14
select select "*********"
click at [15, 373] on select "**********" at bounding box center [71, 380] width 113 height 14
click at [133, 398] on icon at bounding box center [135, 402] width 5 height 9
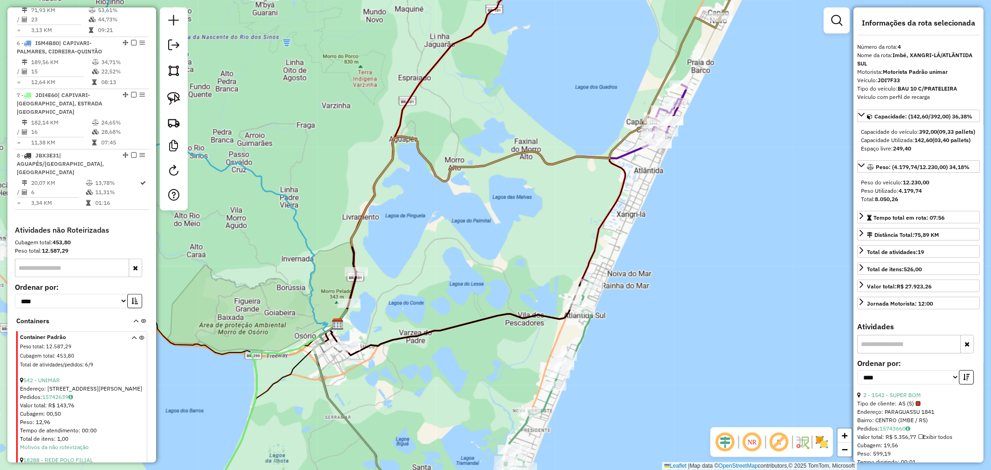
scroll to position [643, 0]
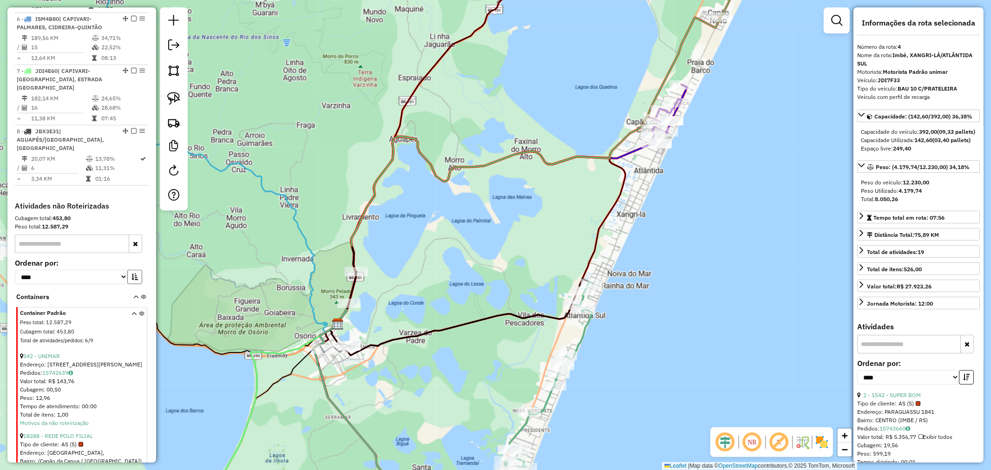
click at [127, 271] on button "button" at bounding box center [134, 277] width 15 height 14
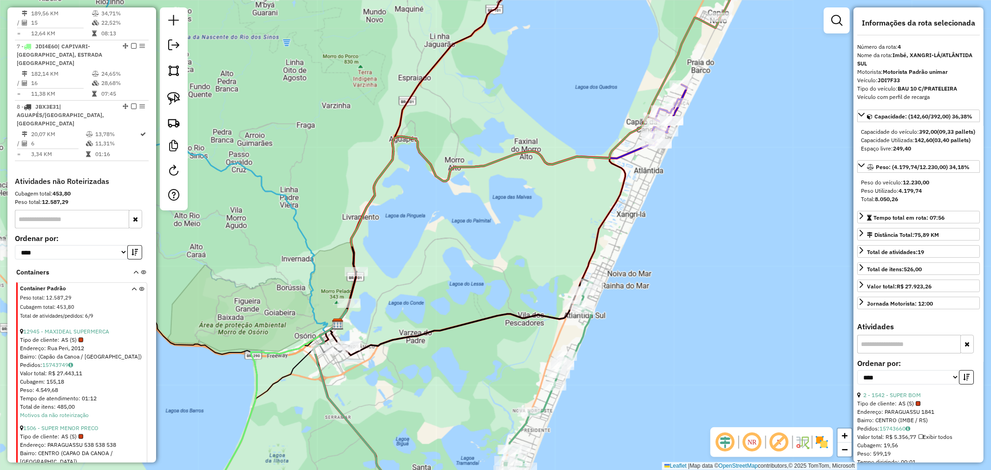
scroll to position [746, 0]
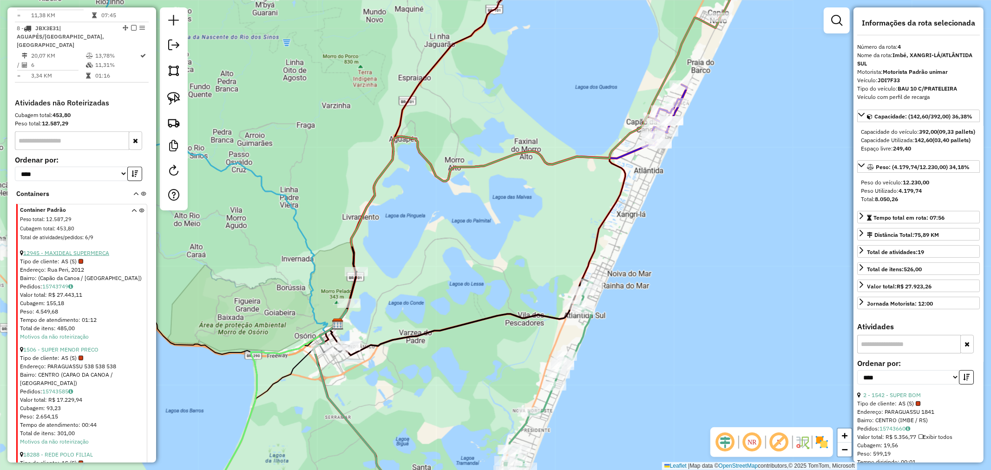
click at [85, 250] on link "12945 - MAXIDEAL SUPERMERCA" at bounding box center [66, 253] width 86 height 7
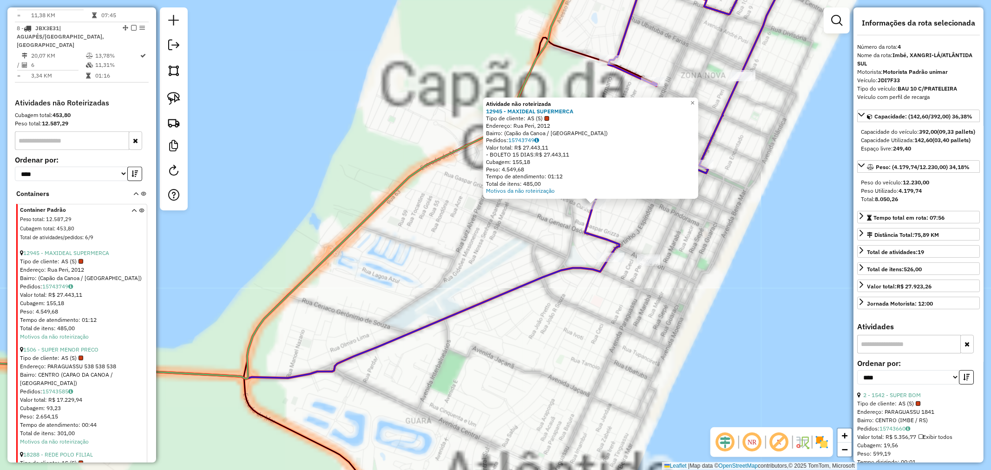
drag, startPoint x: 532, startPoint y: 230, endPoint x: 490, endPoint y: 238, distance: 42.2
click at [488, 239] on div "Atividade não roteirizada 12945 - MAXIDEAL SUPERMERCA Tipo de cliente: AS (S) E…" at bounding box center [495, 235] width 991 height 470
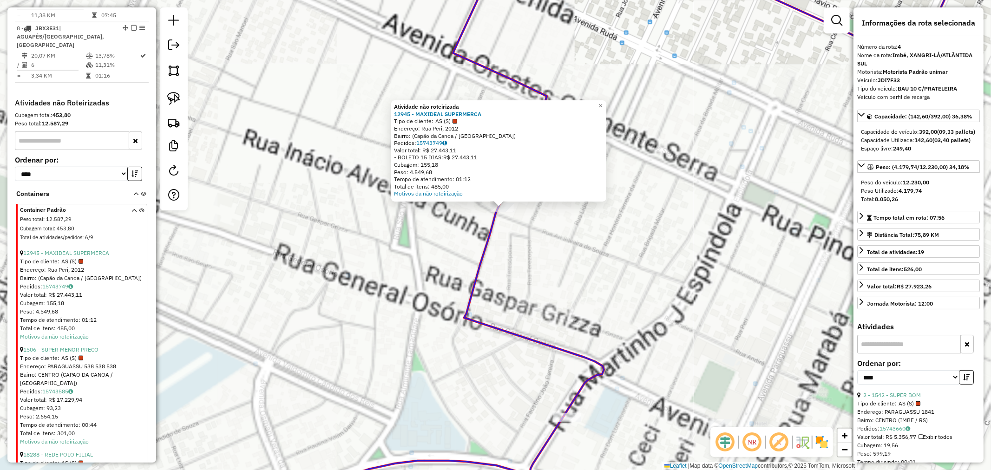
click at [614, 106] on div "Atividade não roteirizada 12945 - MAXIDEAL SUPERMERCA Tipo de cliente: AS (S) E…" at bounding box center [495, 235] width 991 height 470
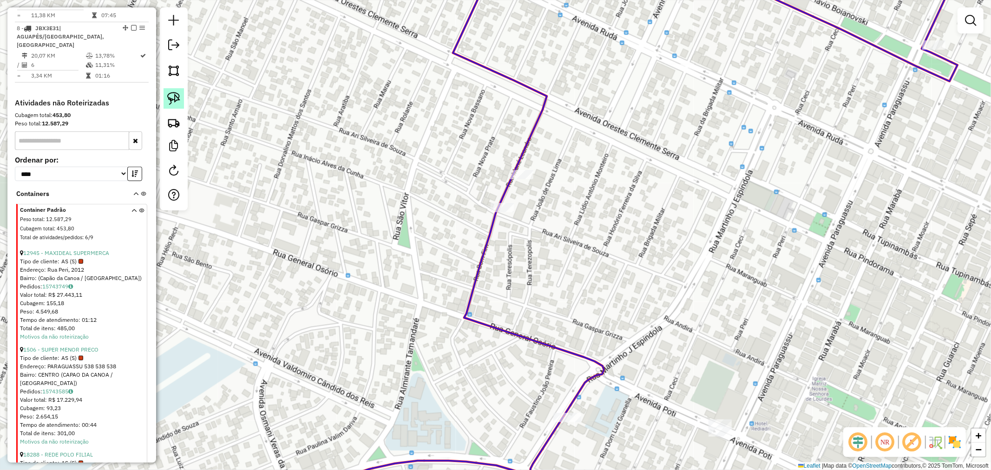
click at [177, 92] on link at bounding box center [174, 98] width 20 height 20
drag, startPoint x: 464, startPoint y: 230, endPoint x: 465, endPoint y: 190, distance: 40.4
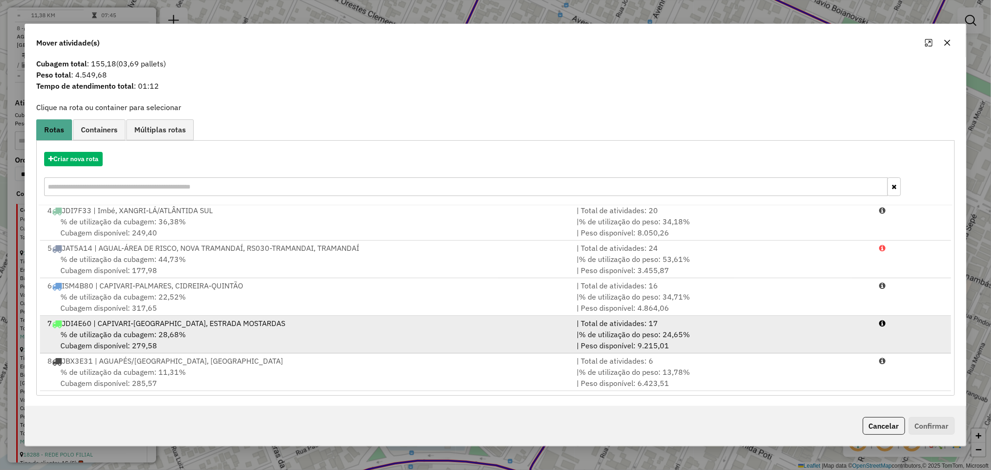
scroll to position [15, 0]
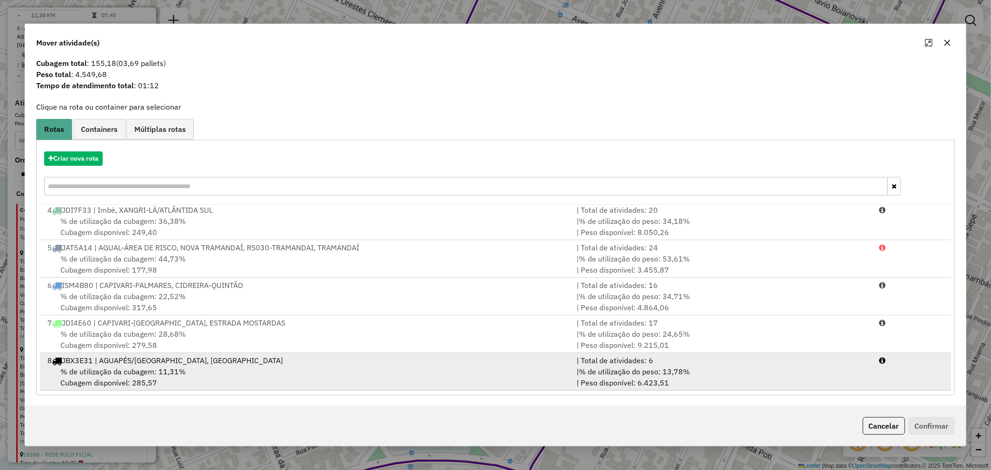
click at [143, 374] on span "% de utilização da cubagem: 11,31%" at bounding box center [122, 371] width 125 height 9
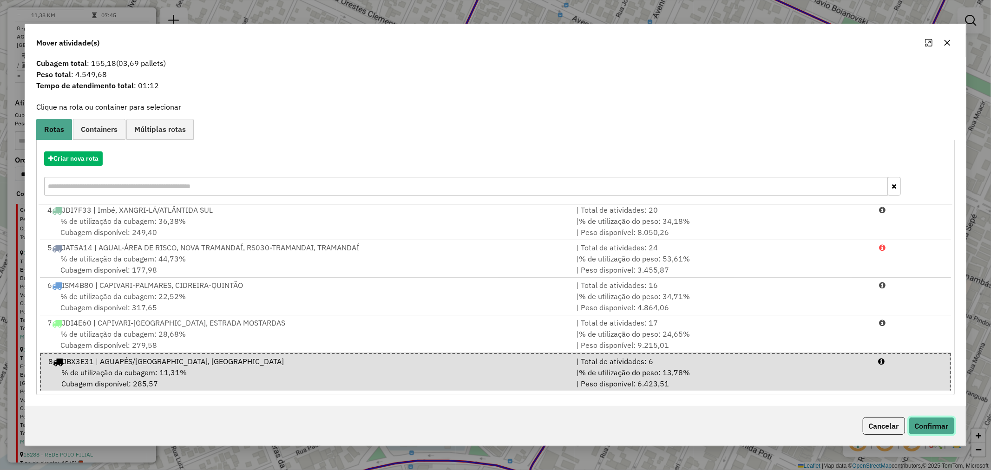
drag, startPoint x: 912, startPoint y: 423, endPoint x: 759, endPoint y: 413, distance: 153.3
click at [912, 423] on button "Confirmar" at bounding box center [932, 426] width 46 height 18
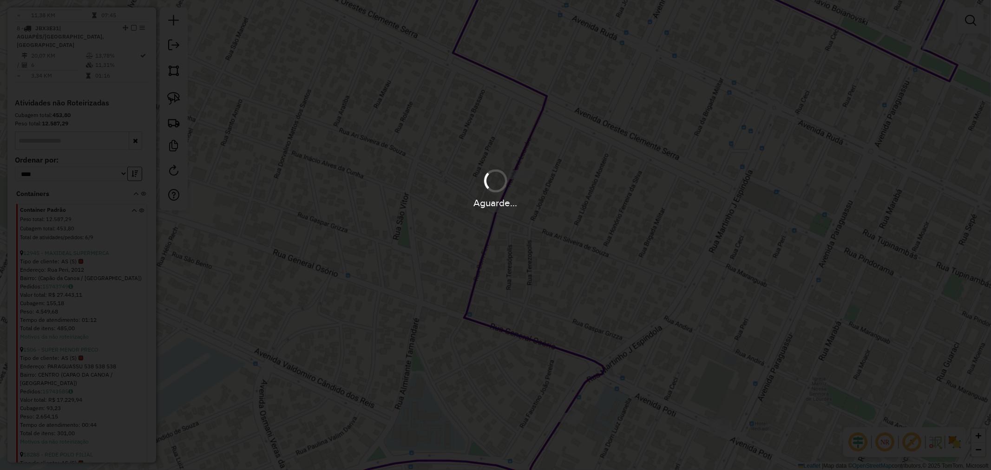
scroll to position [734, 0]
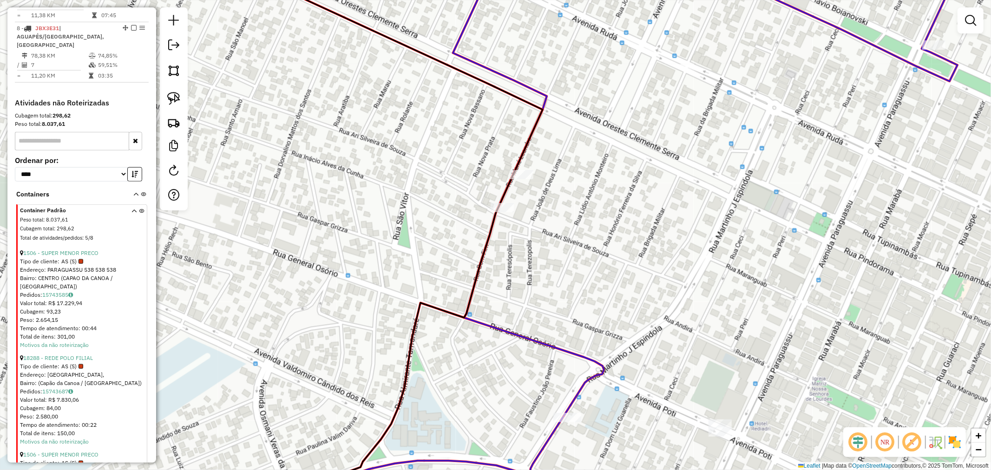
click at [500, 216] on icon at bounding box center [222, 235] width 642 height 564
select select "*********"
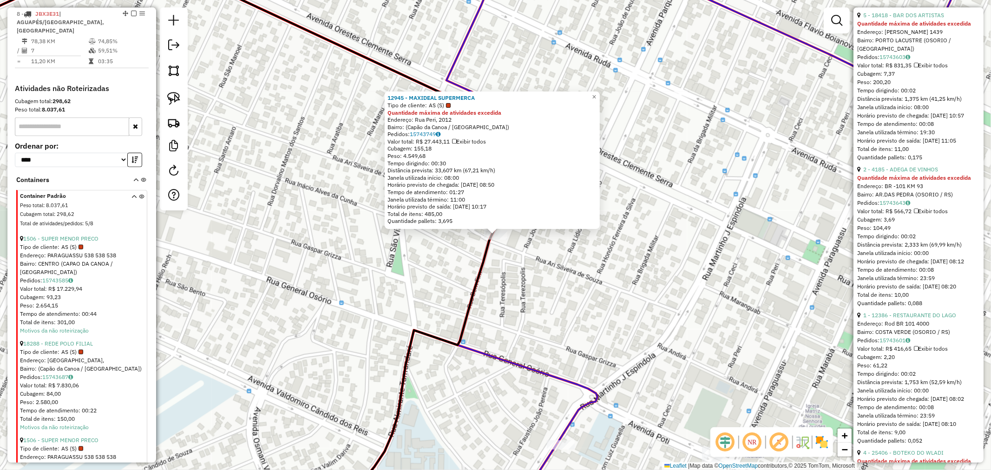
scroll to position [930, 0]
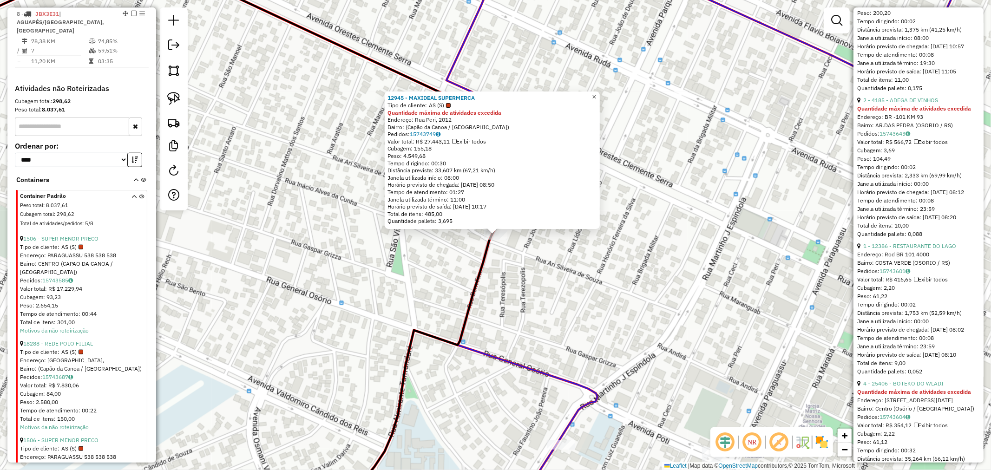
click at [600, 99] on link "×" at bounding box center [594, 97] width 11 height 11
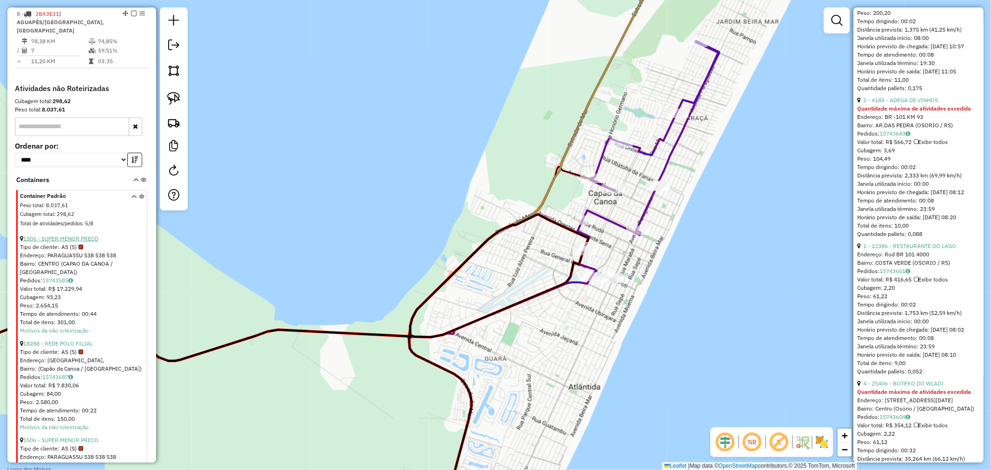
click at [49, 235] on link "1506 - SUPER MENOR PRECO" at bounding box center [60, 238] width 75 height 7
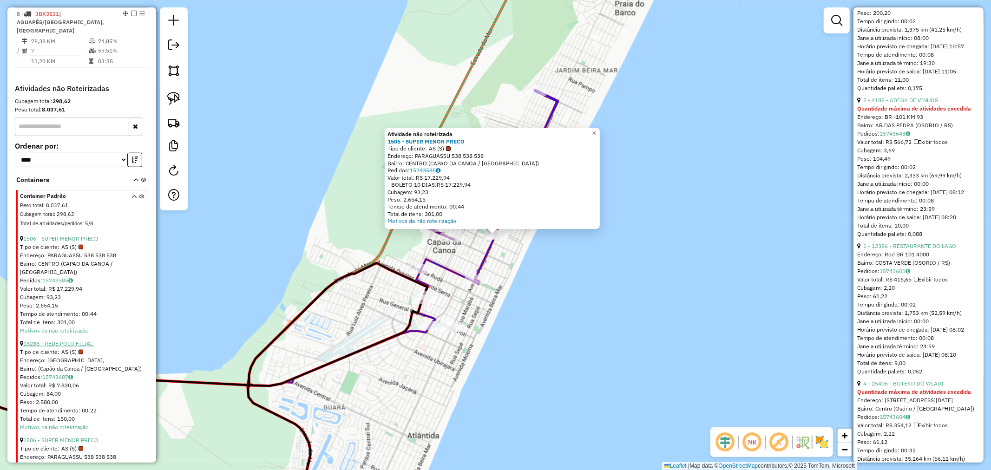
click at [68, 340] on link "18288 - REDE POLO FILIAL" at bounding box center [58, 343] width 70 height 7
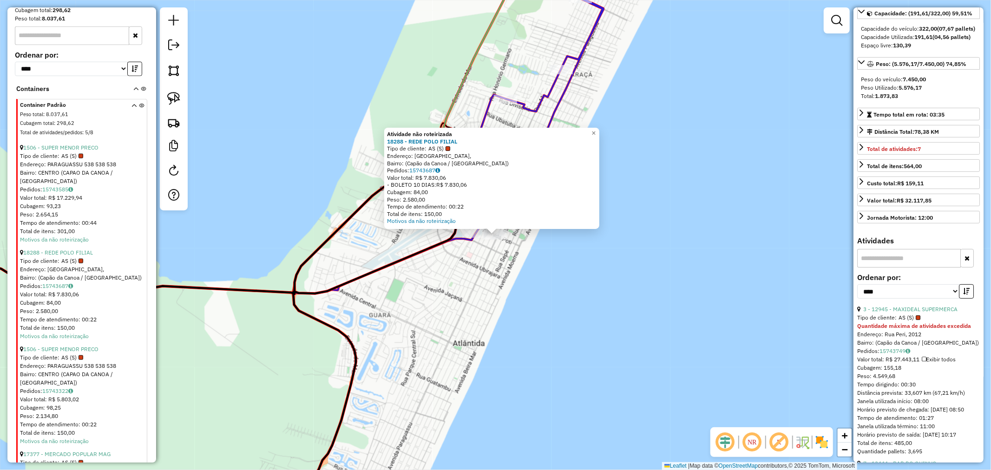
scroll to position [852, 0]
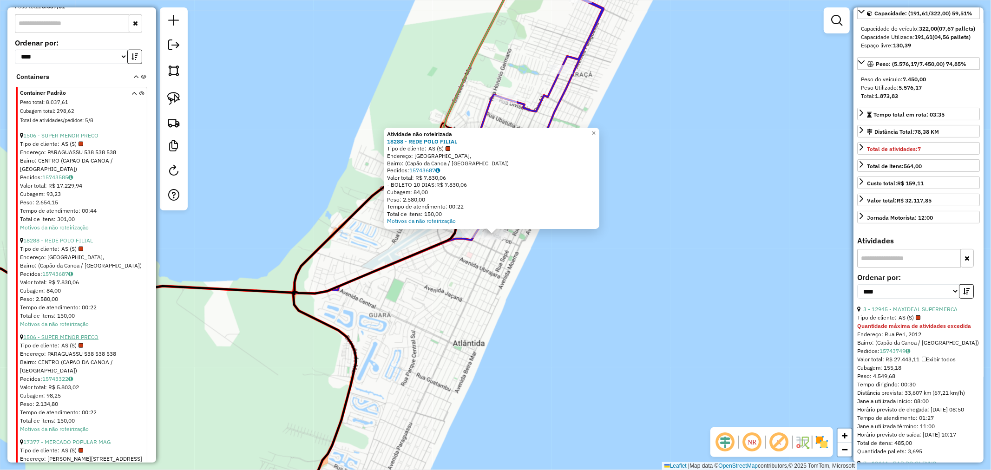
click at [73, 334] on link "1506 - SUPER MENOR PRECO" at bounding box center [60, 337] width 75 height 7
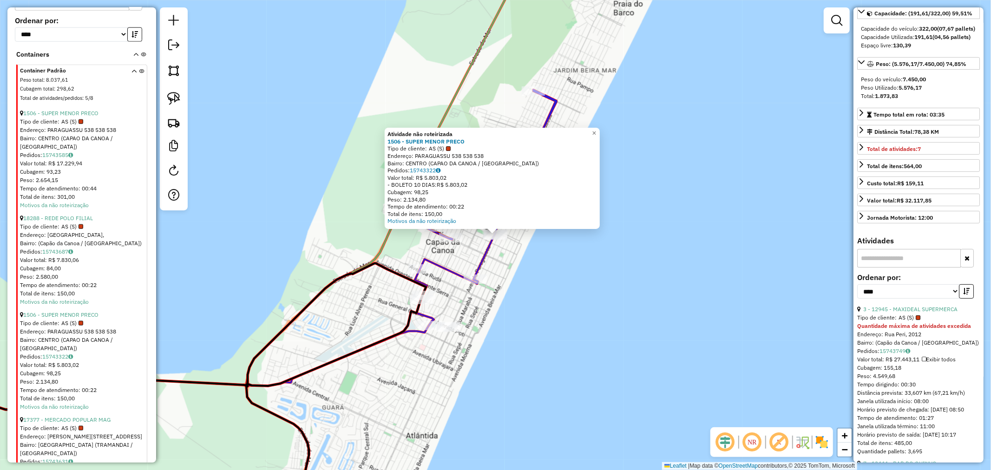
scroll to position [904, 0]
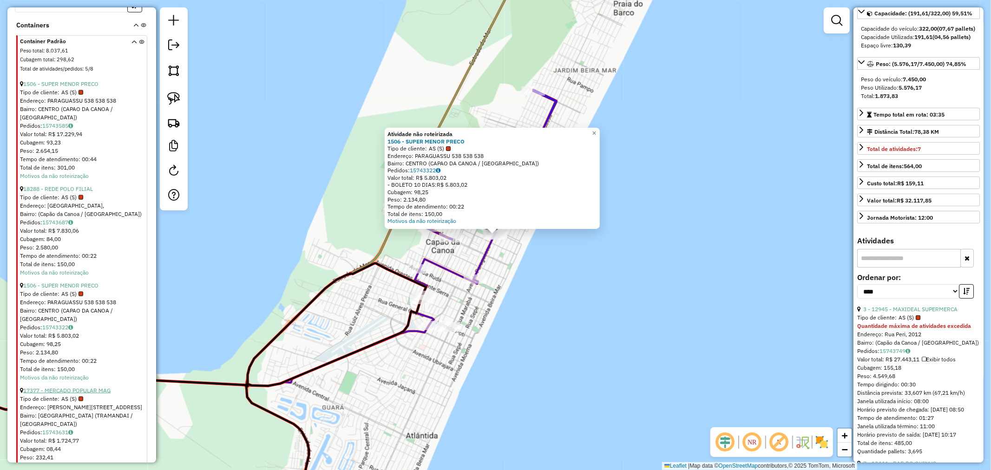
click at [94, 387] on link "17377 - MERCADO POPULAR MAG" at bounding box center [66, 390] width 87 height 7
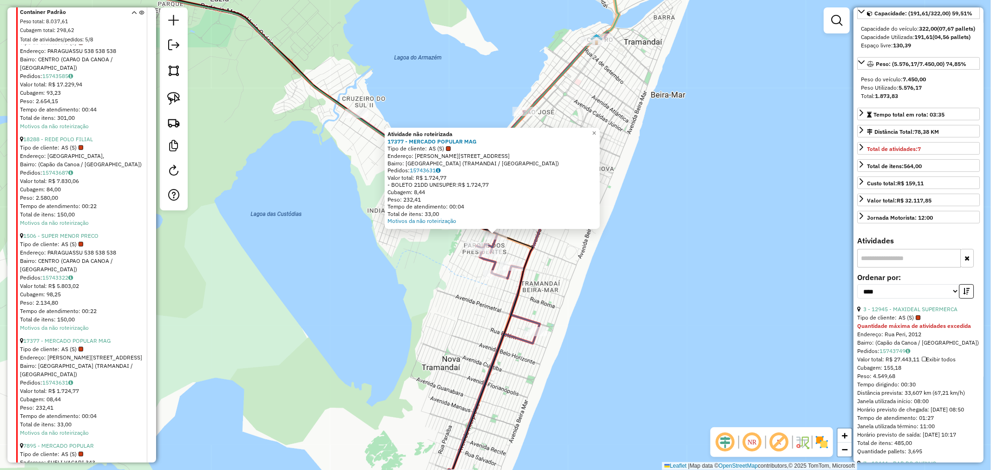
scroll to position [955, 0]
click at [96, 336] on link "17377 - MERCADO POPULAR MAG" at bounding box center [66, 339] width 87 height 7
click at [595, 132] on link "×" at bounding box center [594, 133] width 11 height 11
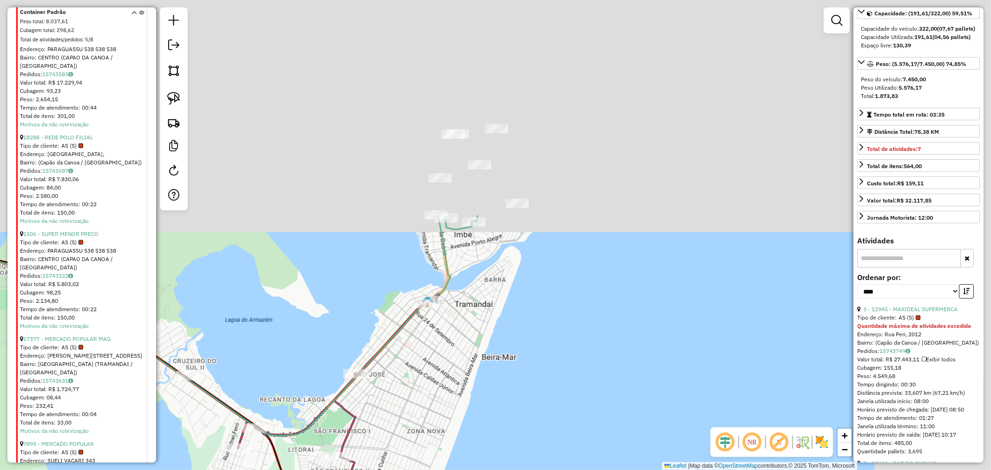
drag, startPoint x: 639, startPoint y: 123, endPoint x: 469, endPoint y: 387, distance: 314.3
click at [469, 388] on div "Janela de atendimento Grade de atendimento Capacidade Transportadoras Veículos …" at bounding box center [495, 235] width 991 height 470
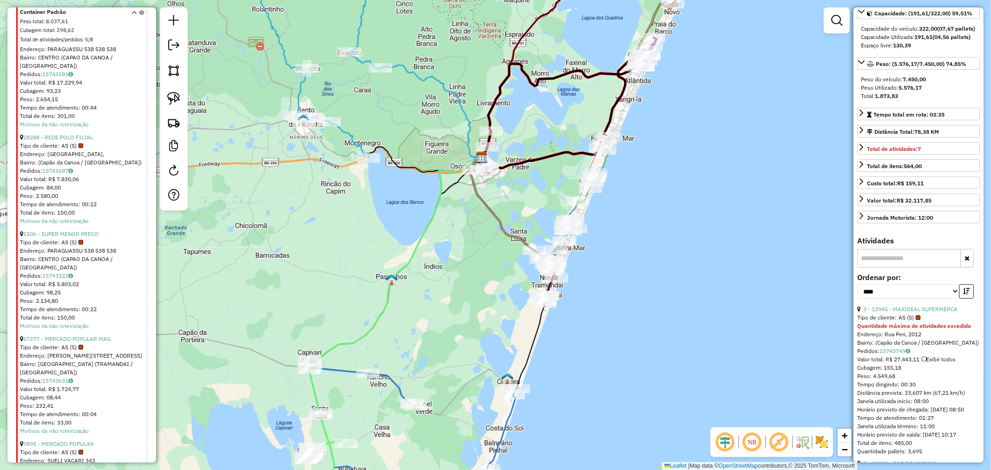
drag, startPoint x: 515, startPoint y: 191, endPoint x: 503, endPoint y: 218, distance: 29.4
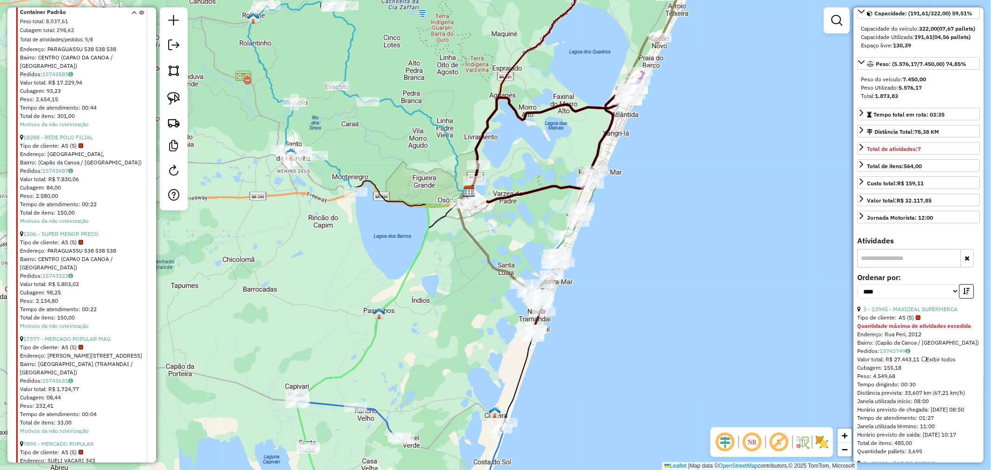
click at [503, 218] on div "Janela de atendimento Grade de atendimento Capacidade Transportadoras Veículos …" at bounding box center [495, 235] width 991 height 470
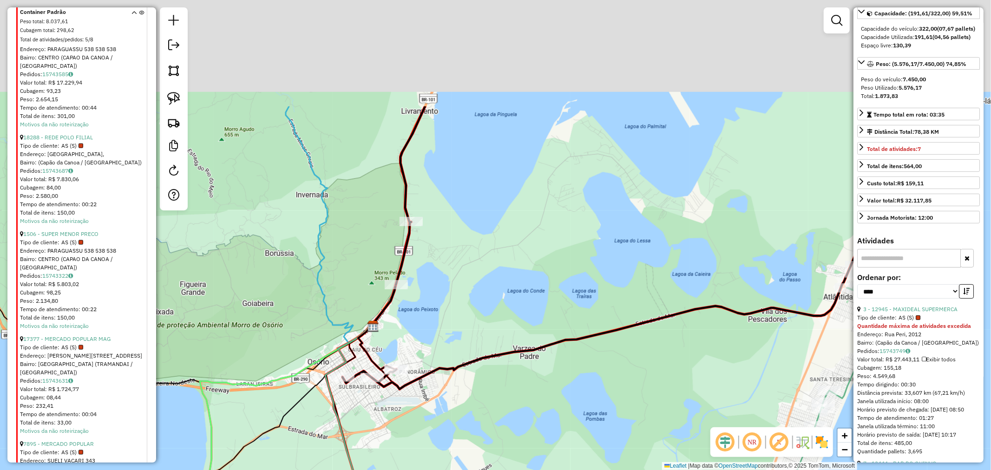
drag, startPoint x: 541, startPoint y: 143, endPoint x: 488, endPoint y: 294, distance: 159.8
click at [482, 301] on div "Janela de atendimento Grade de atendimento Capacidade Transportadoras Veículos …" at bounding box center [495, 235] width 991 height 470
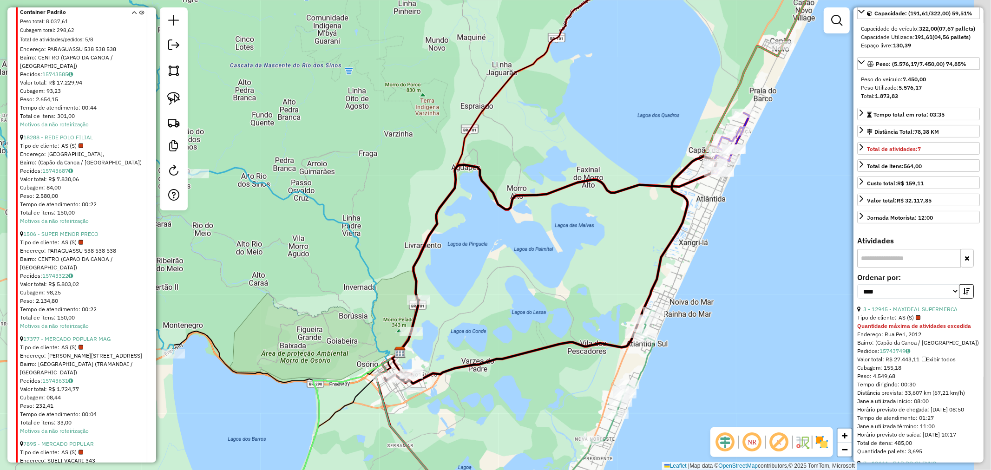
drag, startPoint x: 515, startPoint y: 268, endPoint x: 488, endPoint y: 294, distance: 37.8
click at [486, 296] on div "Janela de atendimento Grade de atendimento Capacidade Transportadoras Veículos …" at bounding box center [495, 235] width 991 height 470
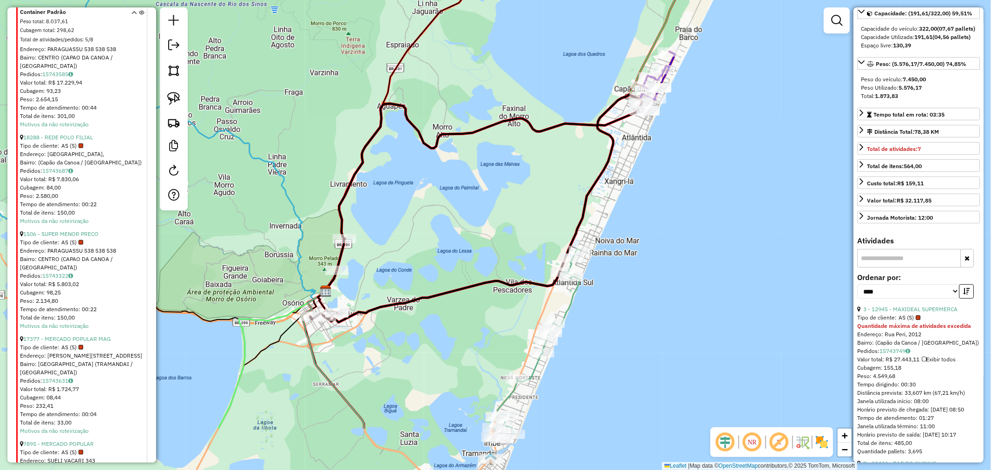
drag, startPoint x: 562, startPoint y: 289, endPoint x: 418, endPoint y: 230, distance: 155.7
click at [511, 196] on div "Janela de atendimento Grade de atendimento Capacidade Transportadoras Veículos …" at bounding box center [495, 235] width 991 height 470
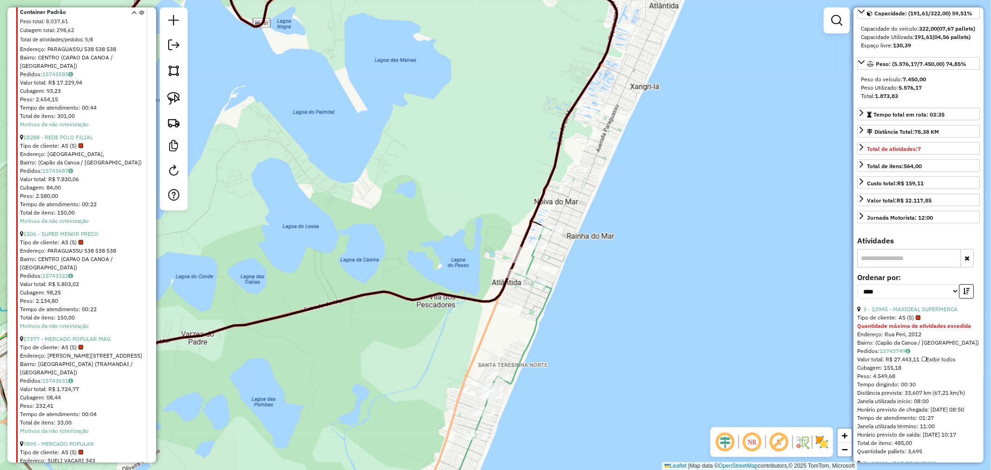
drag, startPoint x: 655, startPoint y: 204, endPoint x: 597, endPoint y: 259, distance: 80.9
click at [592, 280] on div "Janela de atendimento Grade de atendimento Capacidade Transportadoras Veículos …" at bounding box center [495, 235] width 991 height 470
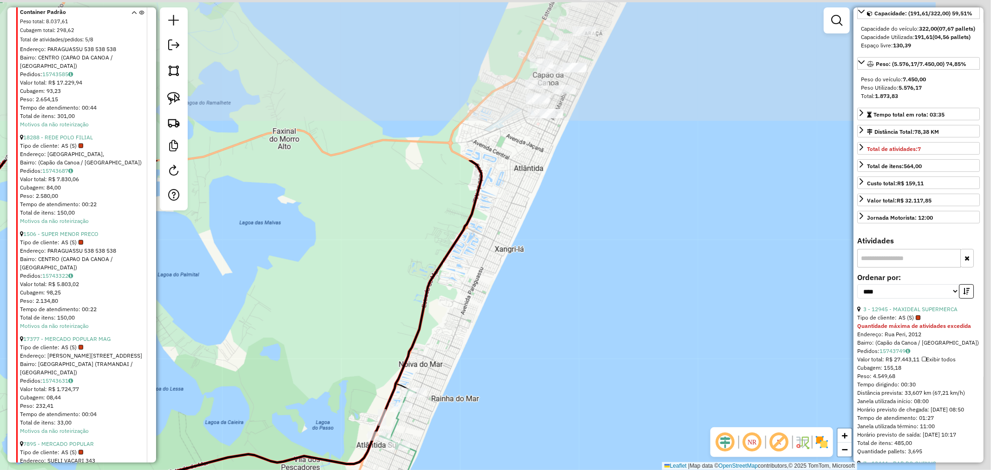
drag, startPoint x: 629, startPoint y: 215, endPoint x: 574, endPoint y: 250, distance: 65.2
click at [574, 250] on div "Janela de atendimento Grade de atendimento Capacidade Transportadoras Veículos …" at bounding box center [495, 235] width 991 height 470
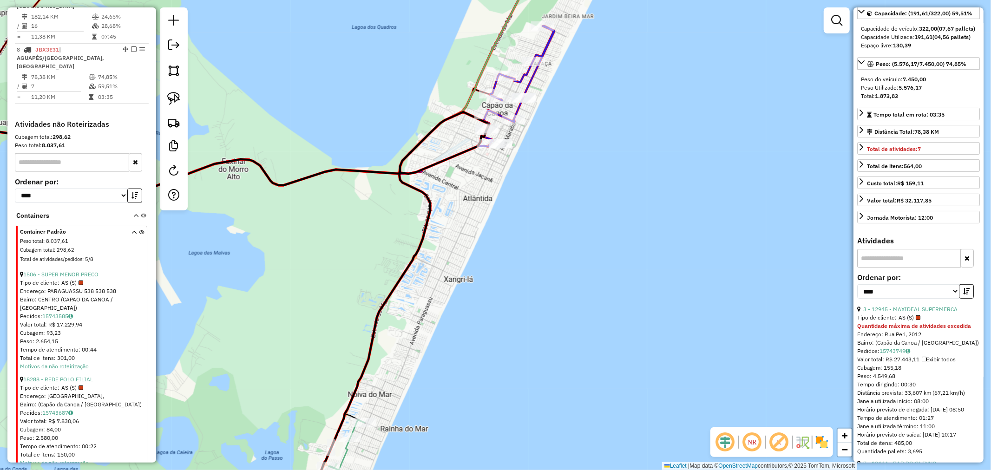
scroll to position [645, 0]
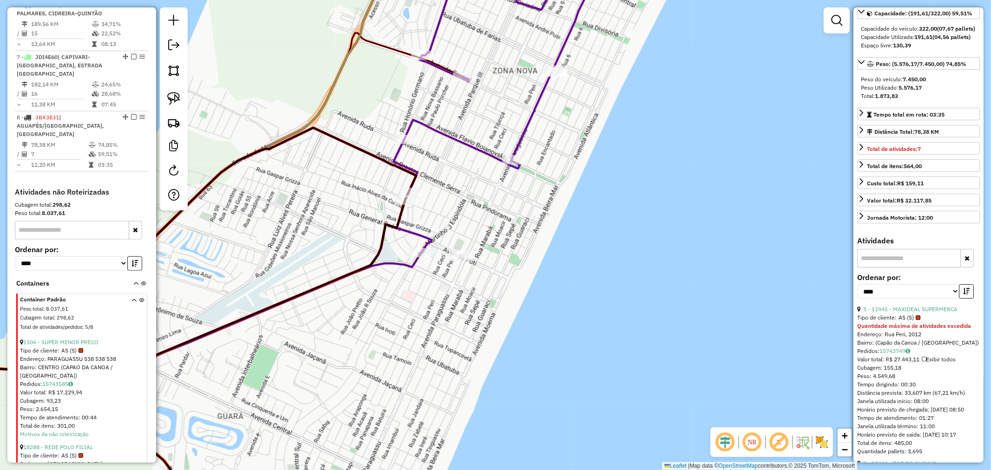
drag, startPoint x: 609, startPoint y: 163, endPoint x: 593, endPoint y: 188, distance: 29.7
click at [593, 188] on div "Janela de atendimento Grade de atendimento Capacidade Transportadoras Veículos …" at bounding box center [495, 235] width 991 height 470
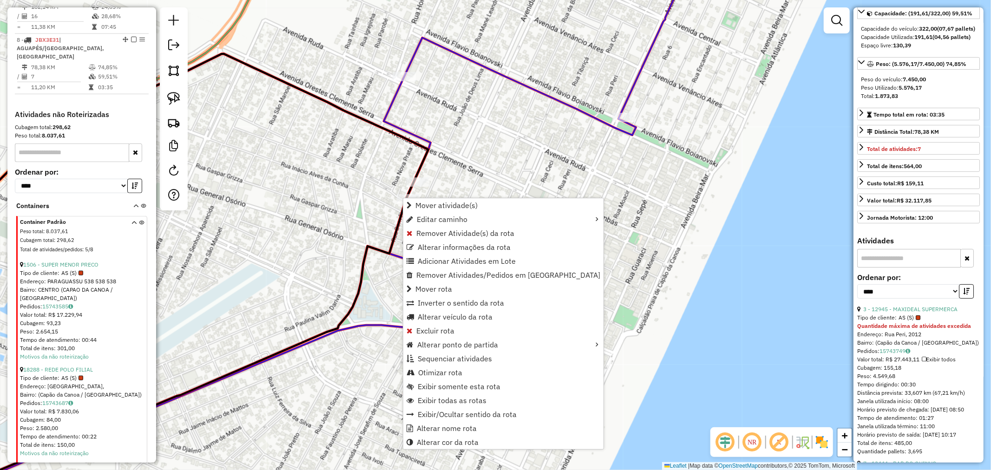
scroll to position [749, 0]
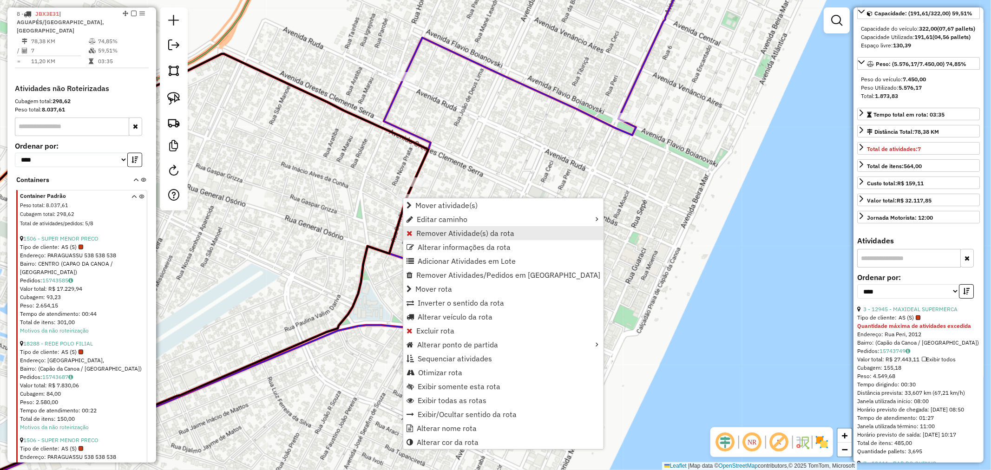
click at [453, 233] on span "Remover Atividade(s) da rota" at bounding box center [465, 233] width 98 height 7
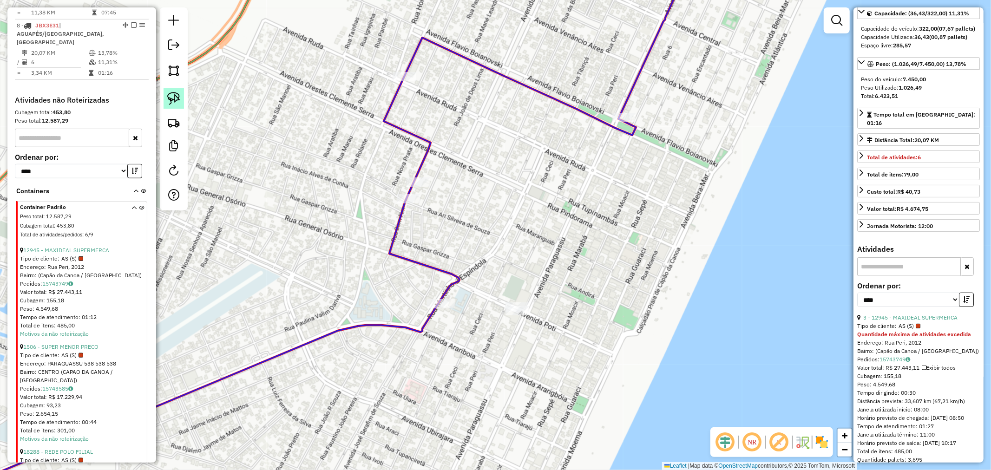
click at [169, 102] on img at bounding box center [173, 98] width 13 height 13
click at [173, 103] on img at bounding box center [173, 98] width 13 height 13
drag, startPoint x: 443, startPoint y: 226, endPoint x: 370, endPoint y: 238, distance: 74.9
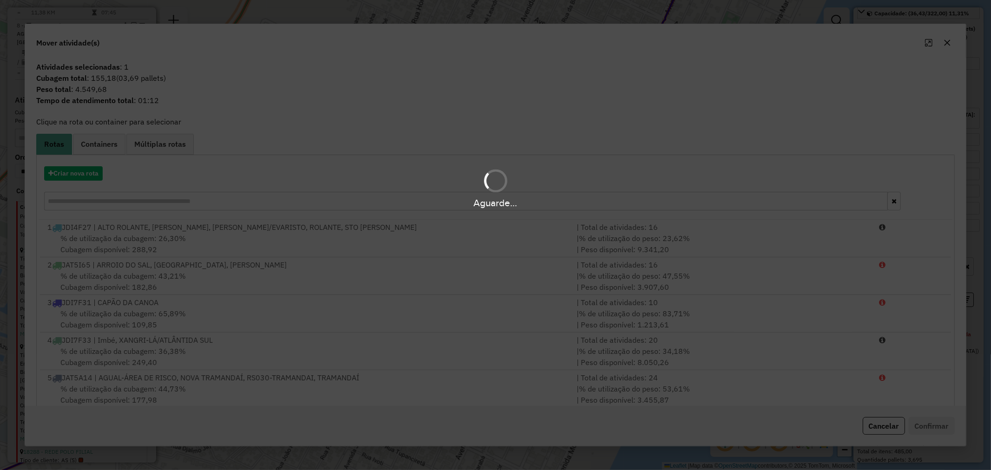
click at [72, 172] on div "Aguarde..." at bounding box center [495, 188] width 991 height 44
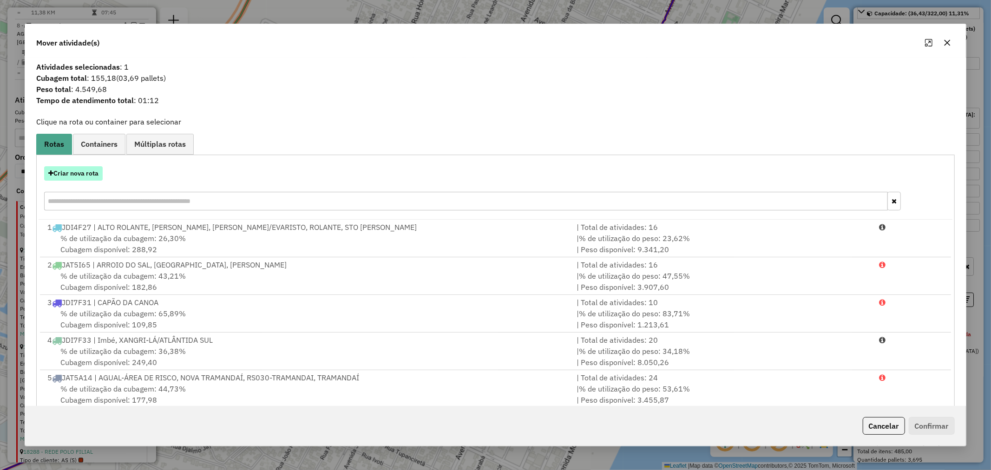
click at [74, 174] on button "Criar nova rota" at bounding box center [73, 173] width 59 height 14
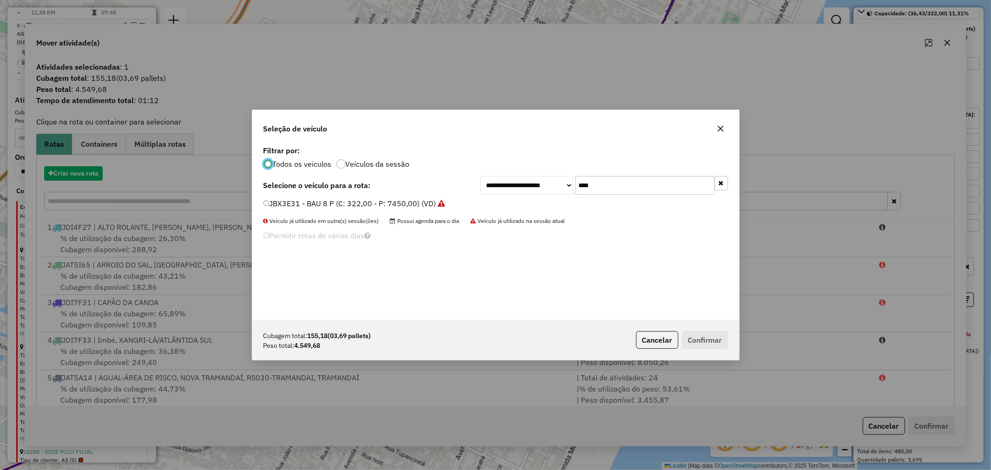
scroll to position [5, 2]
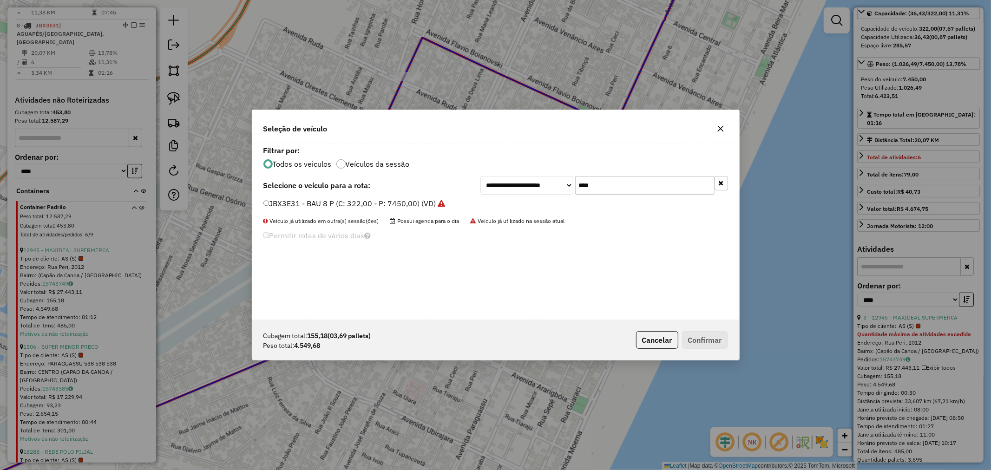
drag, startPoint x: 608, startPoint y: 186, endPoint x: 535, endPoint y: 185, distance: 73.0
click at [536, 185] on div "**********" at bounding box center [605, 185] width 248 height 19
type input "***"
click at [310, 201] on label "JBT9I60 - BAU 10 C/PRATELEIRA (C: 392,00 - P: 12230,00) (VD)" at bounding box center [376, 203] width 225 height 11
click at [706, 350] on div "Cubagem total: 155,18 (03,69 pallets) Peso total: 4.549,68 Cancelar Confirmar" at bounding box center [495, 340] width 487 height 40
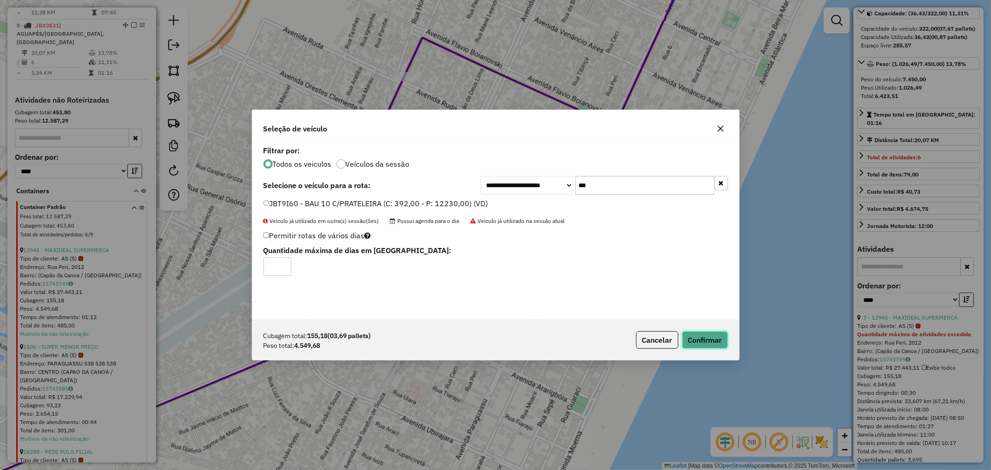
drag, startPoint x: 709, startPoint y: 341, endPoint x: 717, endPoint y: 345, distance: 9.2
click at [711, 338] on button "Confirmar" at bounding box center [705, 340] width 46 height 18
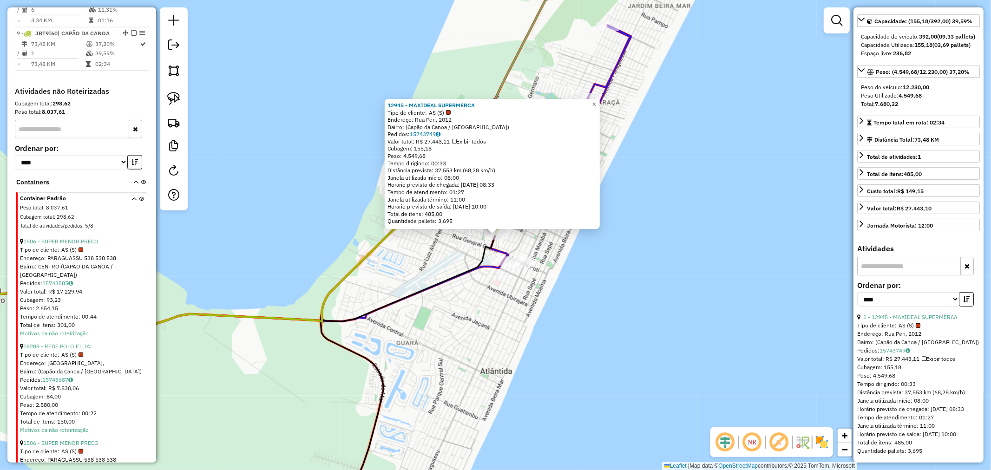
scroll to position [812, 0]
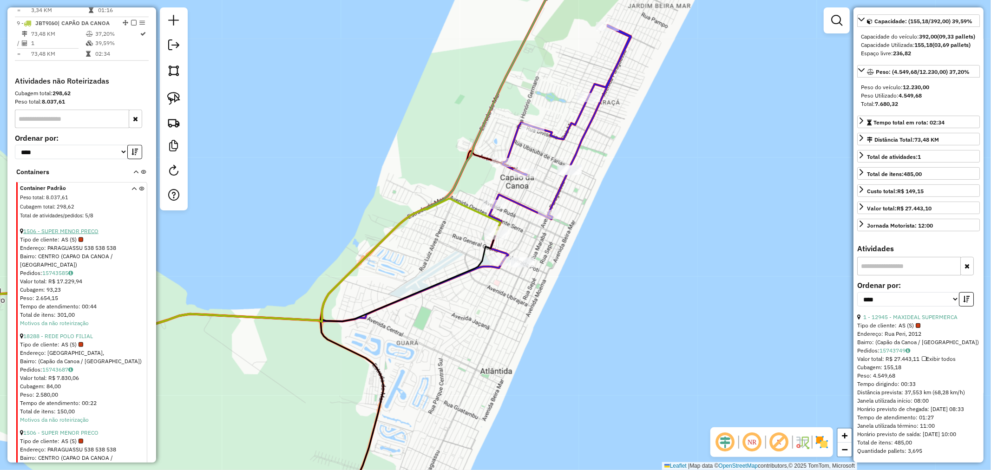
click at [86, 228] on link "1506 - SUPER MENOR PRECO" at bounding box center [60, 231] width 75 height 7
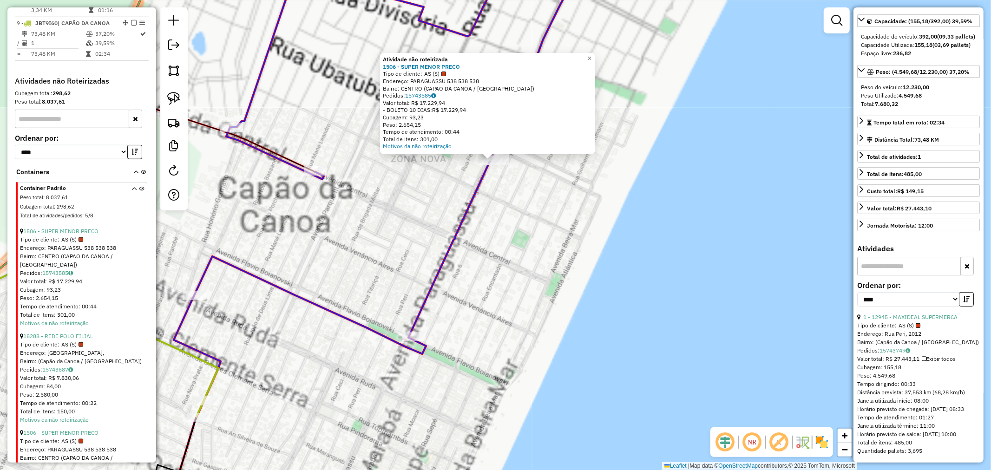
drag, startPoint x: 516, startPoint y: 231, endPoint x: 524, endPoint y: 239, distance: 11.8
click at [508, 269] on div "Atividade não roteirizada 1506 - SUPER MENOR PRECO Tipo de cliente: AS (S) Ende…" at bounding box center [495, 235] width 991 height 470
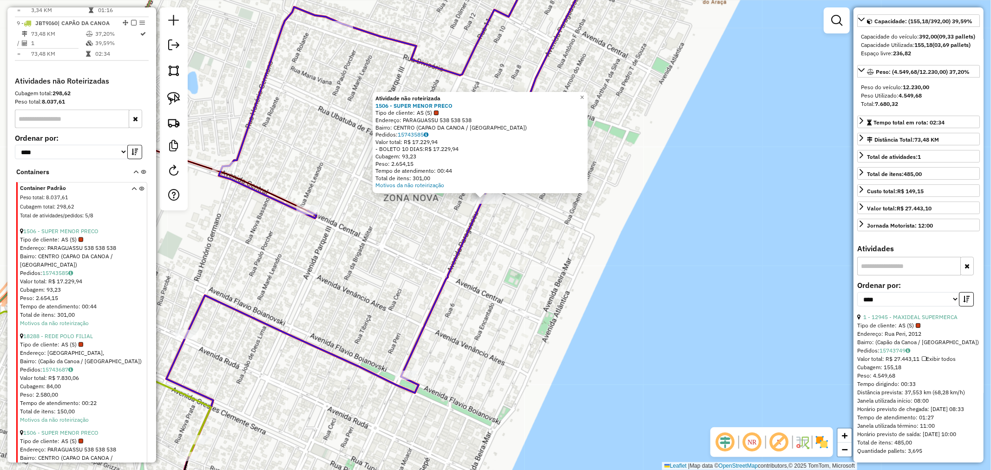
click at [595, 93] on div "Atividade não roteirizada 1506 - SUPER MENOR PRECO Tipo de cliente: AS (S) Ende…" at bounding box center [495, 235] width 991 height 470
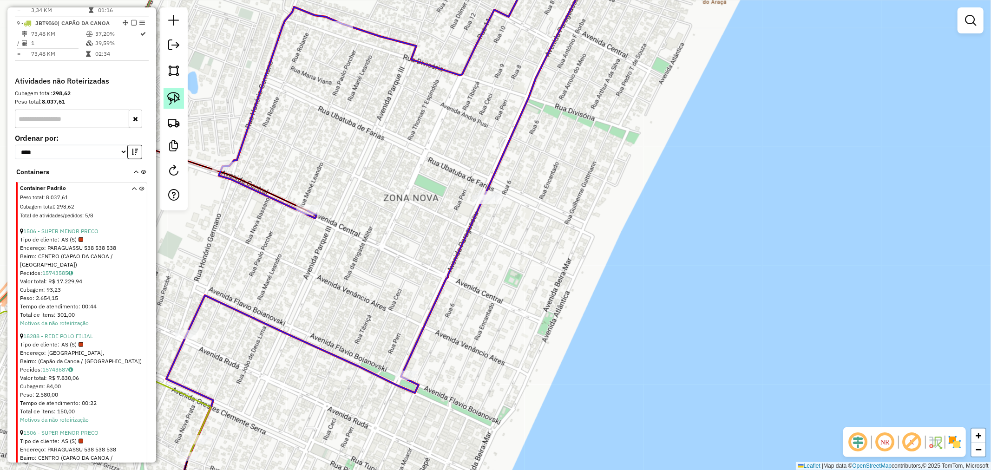
click at [172, 97] on img at bounding box center [173, 98] width 13 height 13
drag, startPoint x: 477, startPoint y: 169, endPoint x: 533, endPoint y: 193, distance: 60.8
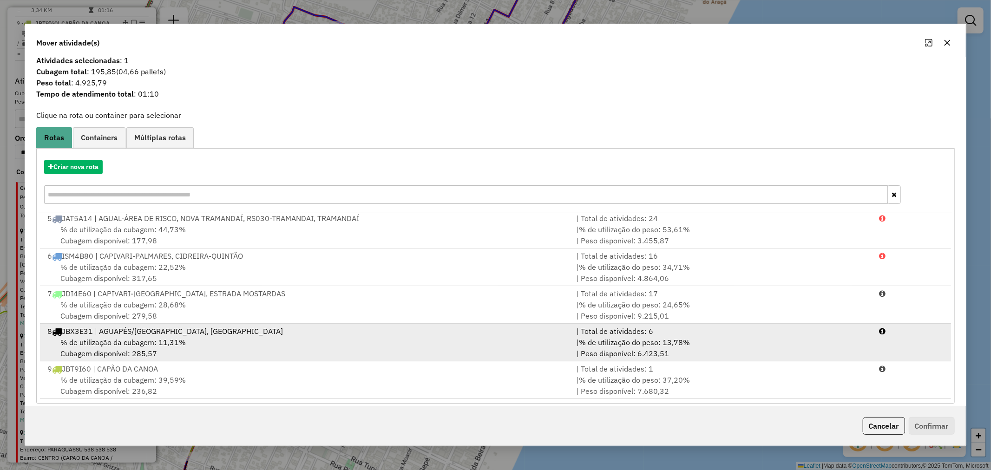
scroll to position [15, 0]
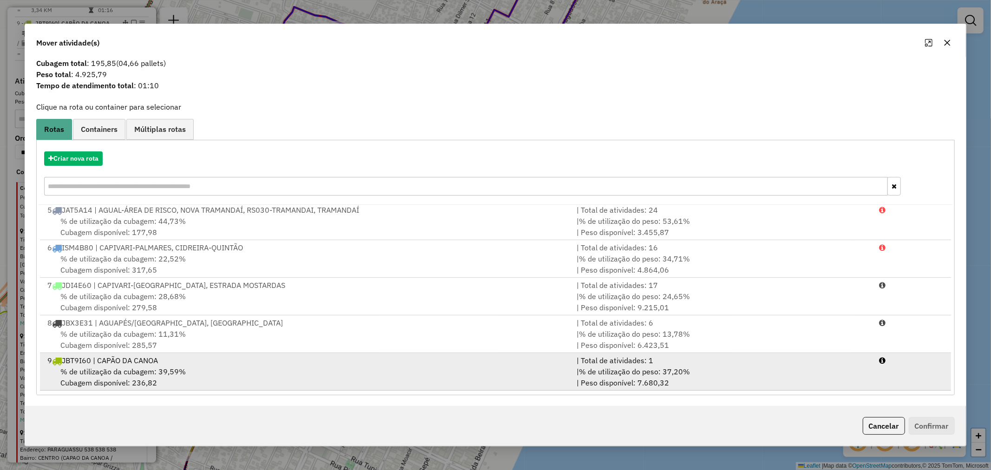
click at [163, 360] on div "9 JBT9I60 | CAPÃO DA CANOA" at bounding box center [306, 360] width 529 height 11
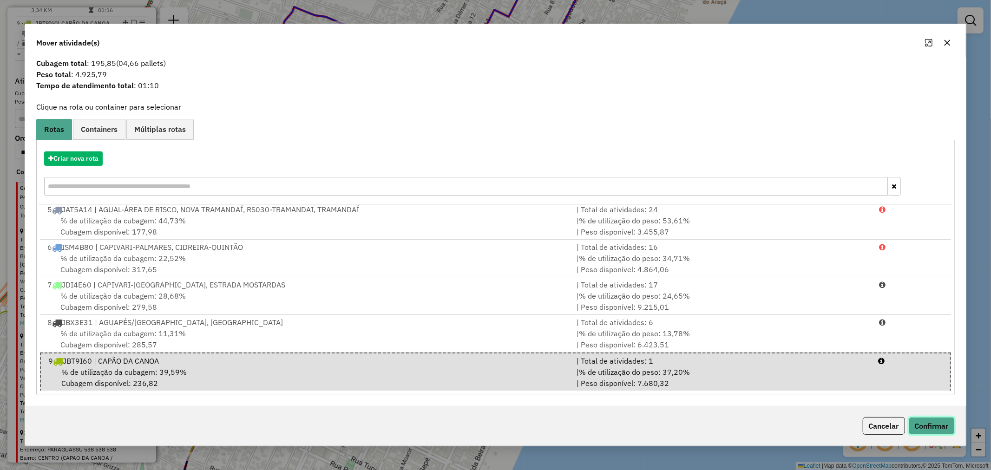
click at [926, 426] on button "Confirmar" at bounding box center [932, 426] width 46 height 18
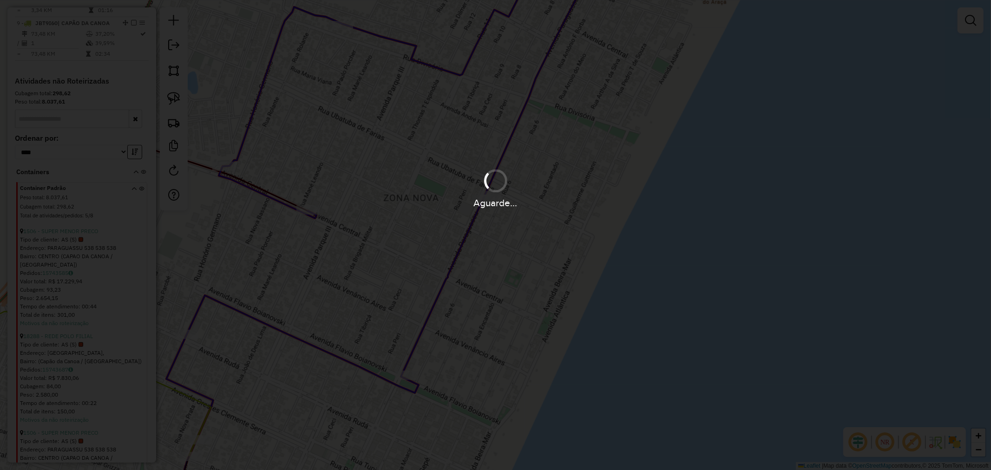
scroll to position [0, 0]
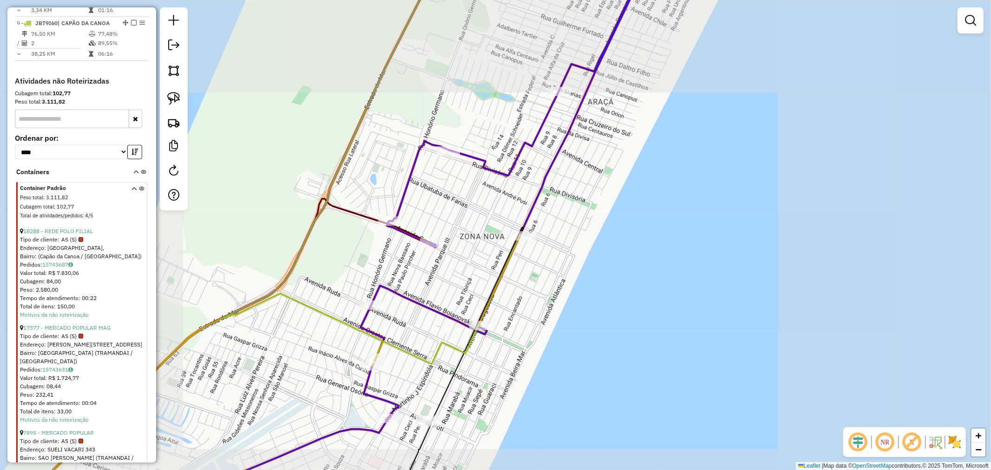
select select "*********"
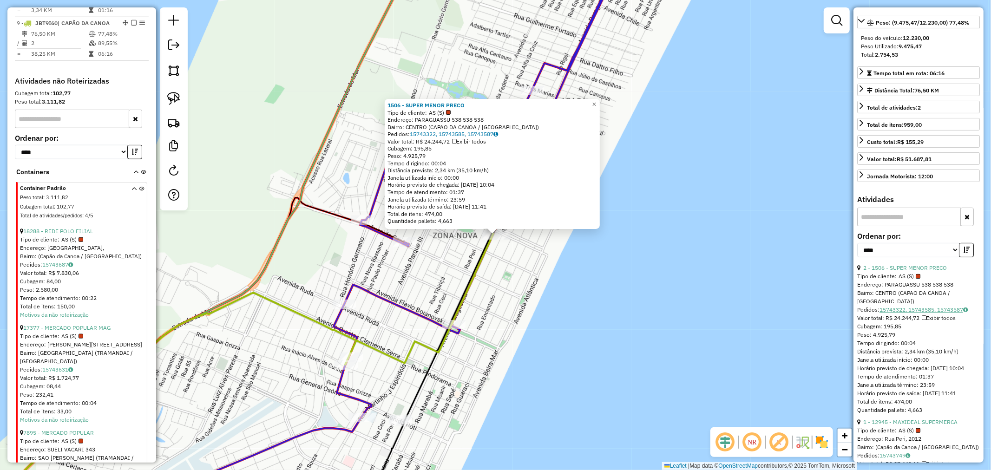
scroll to position [155, 0]
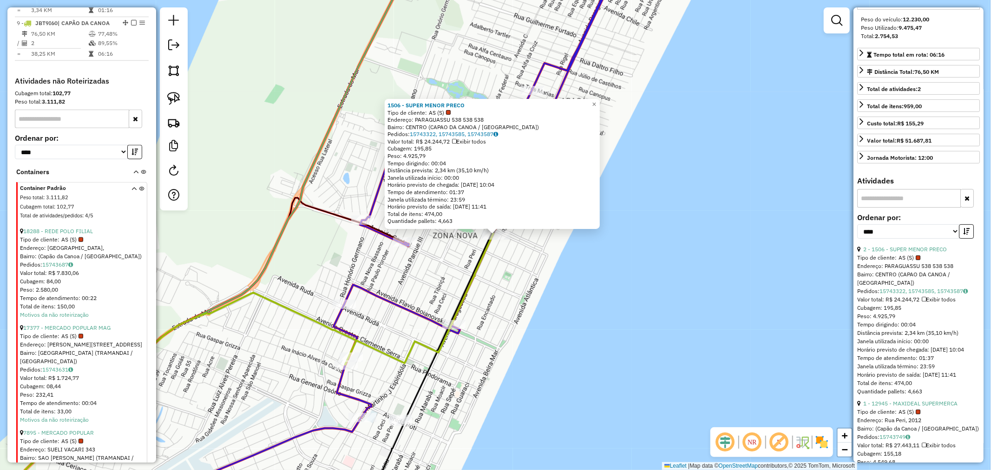
click at [654, 256] on div "1506 - SUPER MENOR PRECO Tipo de cliente: AS (S) Endereço: PARAGUASSU 538 538 5…" at bounding box center [495, 235] width 991 height 470
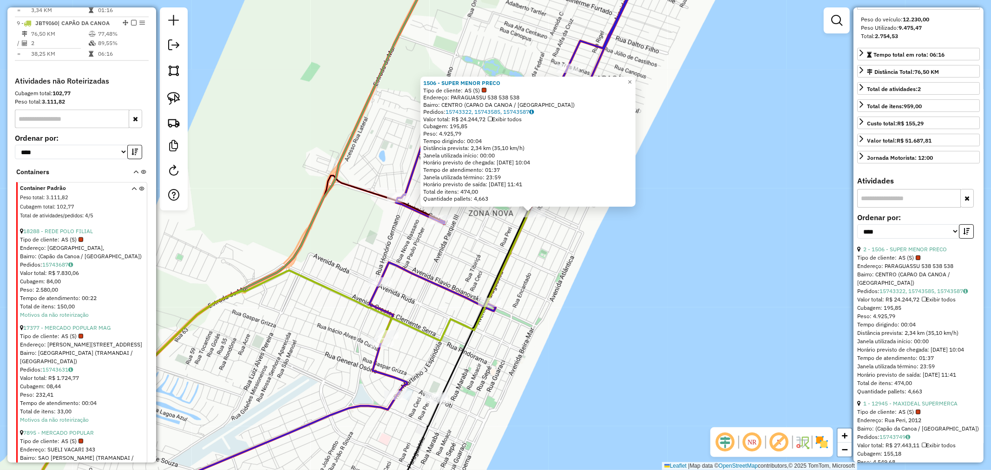
drag, startPoint x: 564, startPoint y: 325, endPoint x: 501, endPoint y: 306, distance: 66.2
click at [587, 303] on div "1506 - SUPER MENOR PRECO Tipo de cliente: AS (S) Endereço: PARAGUASSU 538 538 5…" at bounding box center [495, 235] width 991 height 470
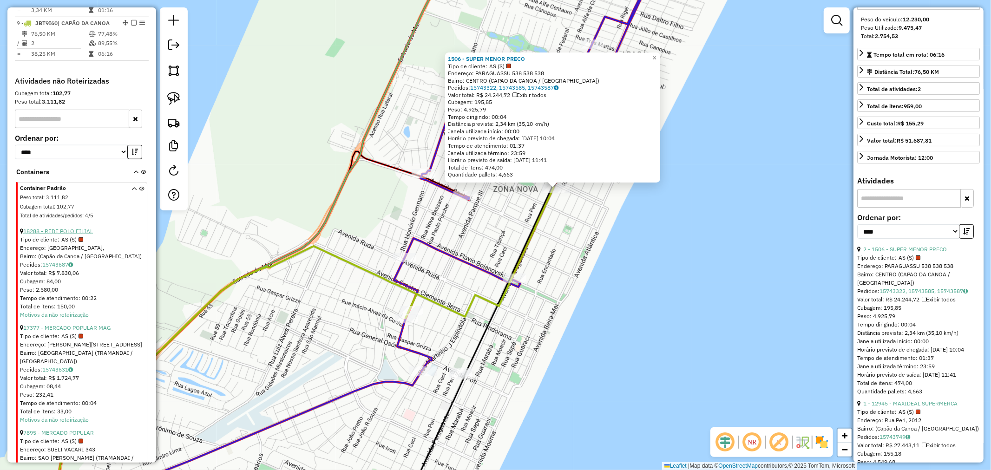
click at [53, 228] on link "18288 - REDE POLO FILIAL" at bounding box center [58, 231] width 70 height 7
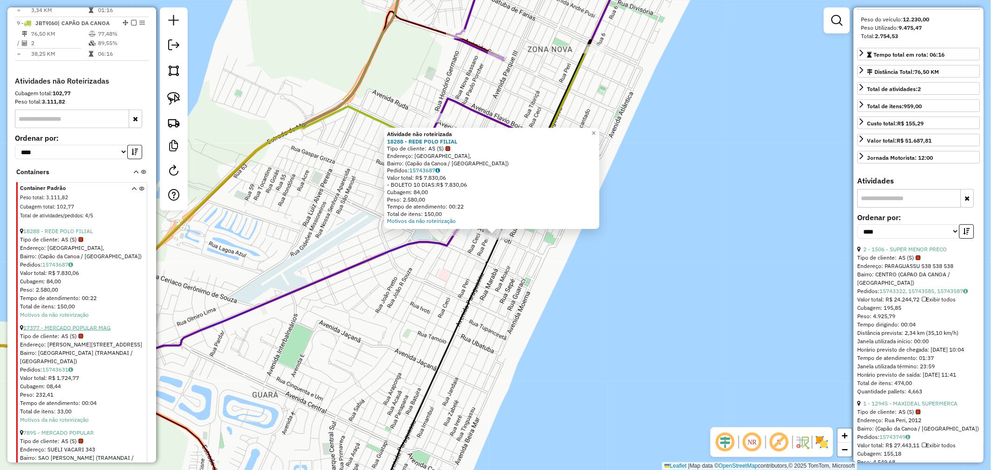
click at [86, 324] on link "17377 - MERCADO POPULAR MAG" at bounding box center [66, 327] width 87 height 7
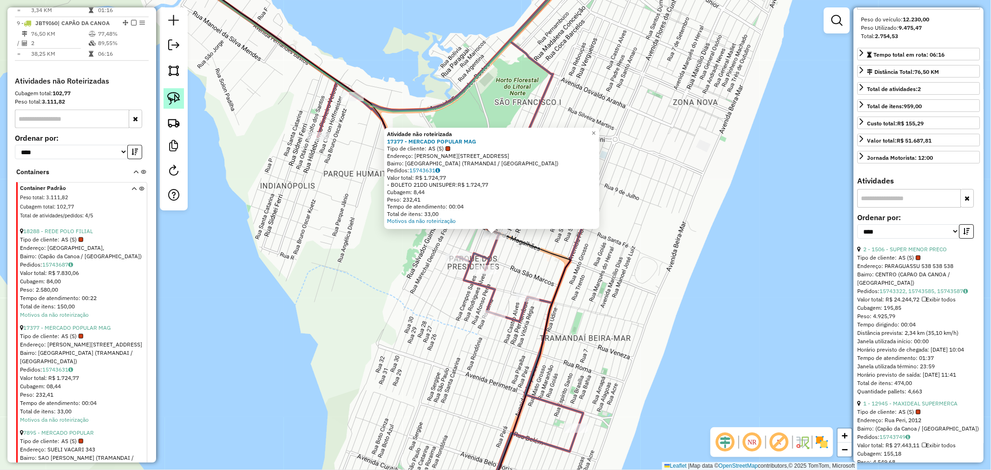
click at [173, 104] on img at bounding box center [173, 98] width 13 height 13
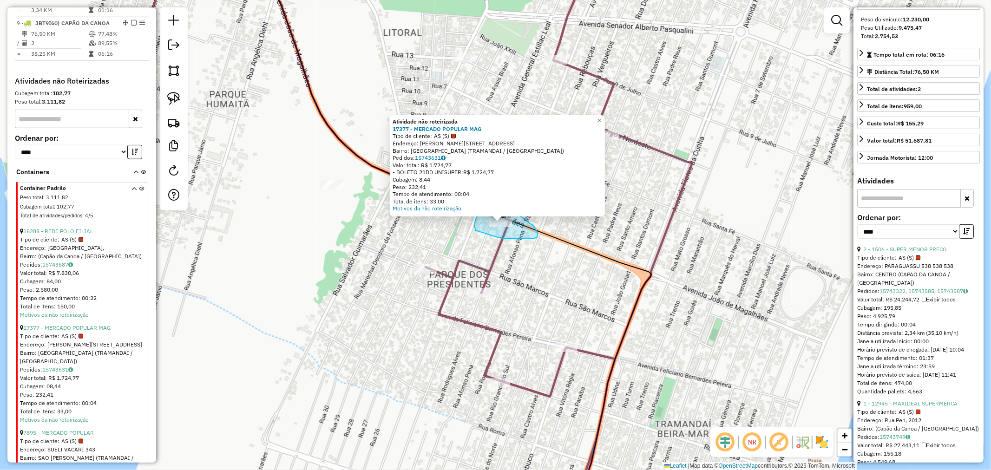
drag, startPoint x: 498, startPoint y: 238, endPoint x: 495, endPoint y: 243, distance: 6.2
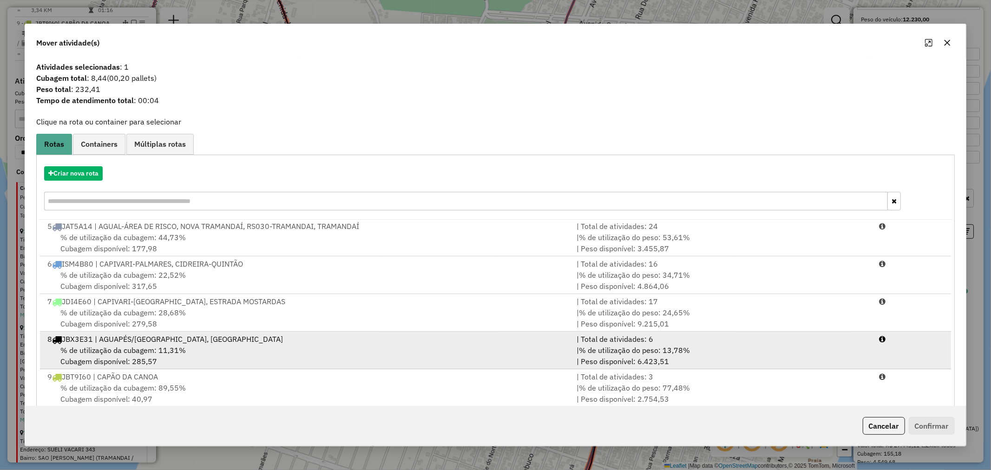
scroll to position [153, 0]
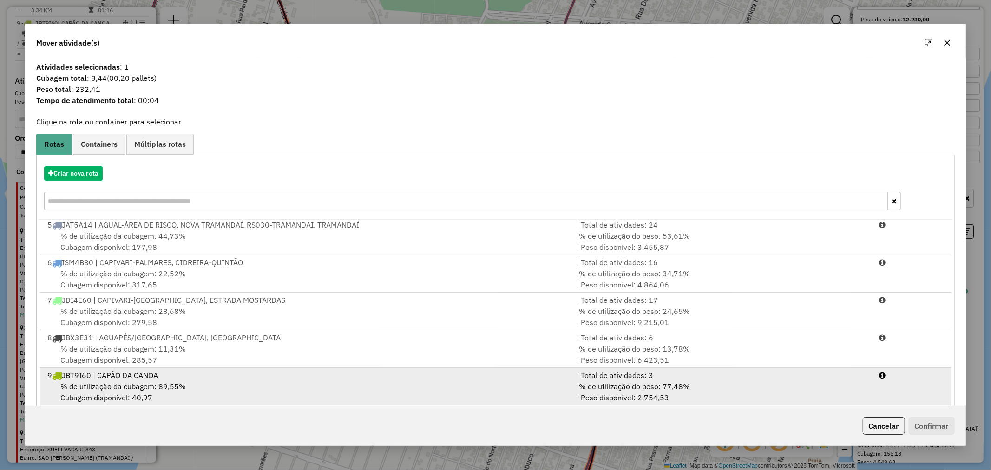
click at [166, 383] on span "% de utilização da cubagem: 89,55%" at bounding box center [122, 386] width 125 height 9
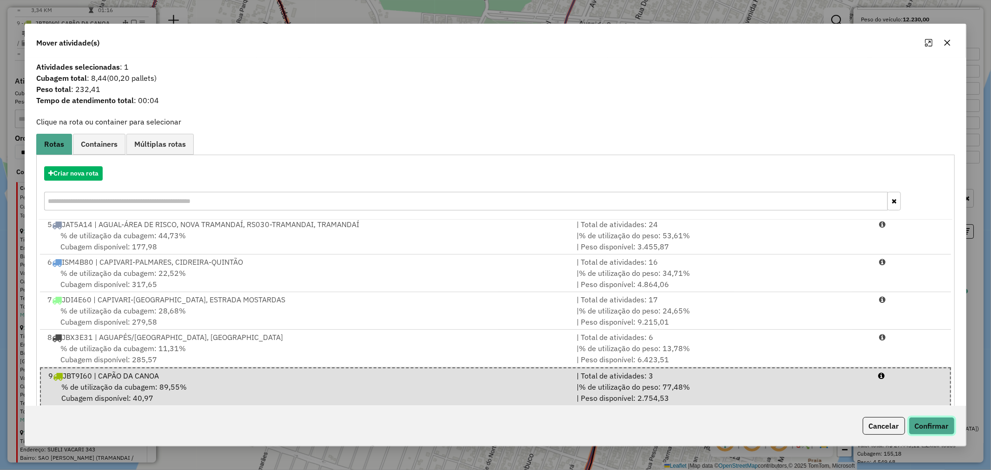
click at [931, 425] on button "Confirmar" at bounding box center [932, 426] width 46 height 18
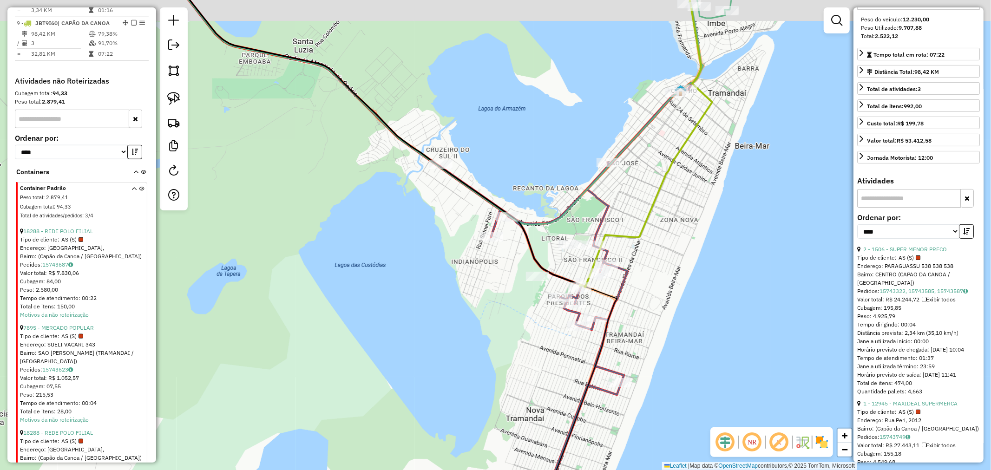
drag, startPoint x: 693, startPoint y: 214, endPoint x: 652, endPoint y: 309, distance: 103.7
click at [640, 312] on div "Rota 5 - Placa JAT5A14 15313 - MERC CATARINENSE 2 Janela de atendimento Grade d…" at bounding box center [495, 235] width 991 height 470
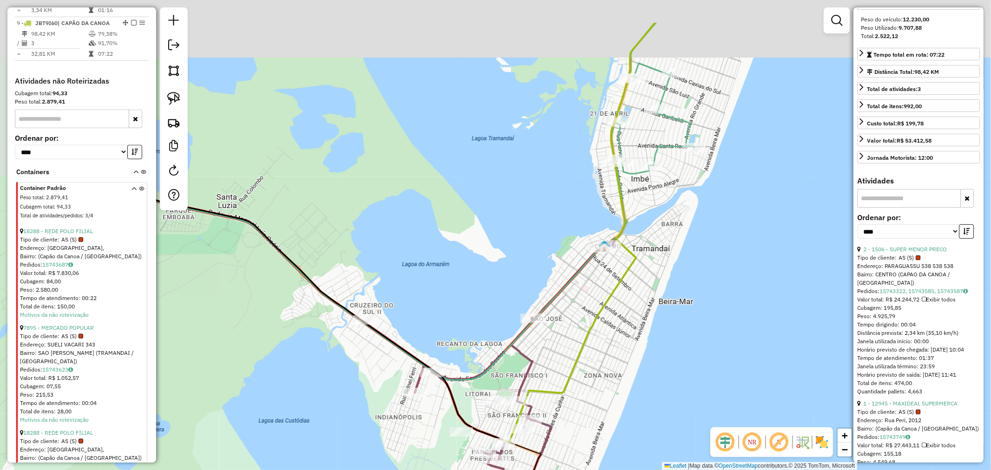
drag, startPoint x: 689, startPoint y: 266, endPoint x: 685, endPoint y: 327, distance: 61.5
click at [665, 363] on div "Janela de atendimento Grade de atendimento Capacidade Transportadoras Veículos …" at bounding box center [495, 235] width 991 height 470
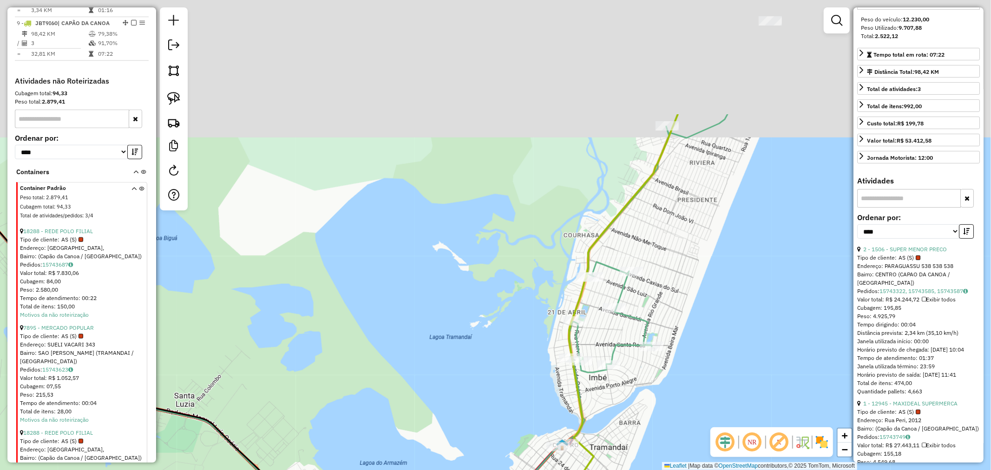
drag, startPoint x: 725, startPoint y: 245, endPoint x: 697, endPoint y: 296, distance: 57.8
click at [671, 394] on div "Janela de atendimento Grade de atendimento Capacidade Transportadoras Veículos …" at bounding box center [495, 235] width 991 height 470
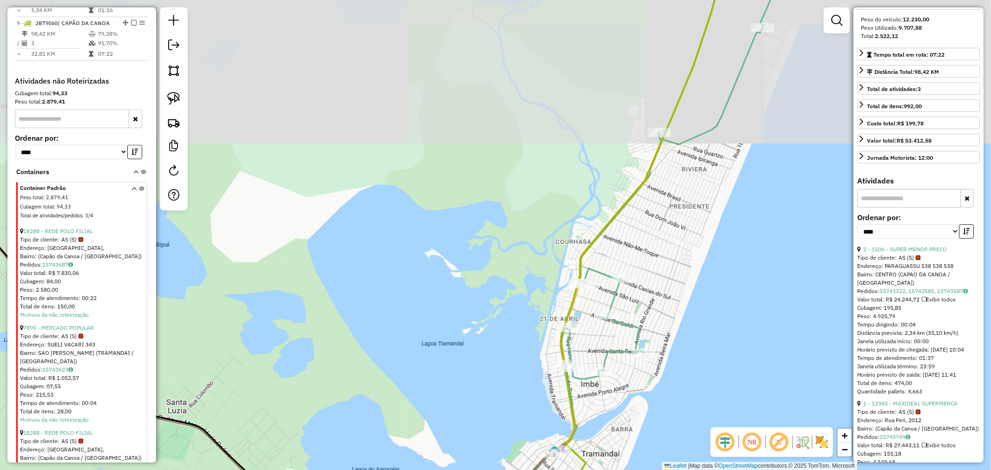
drag, startPoint x: 734, startPoint y: 252, endPoint x: 661, endPoint y: 383, distance: 150.4
click at [653, 393] on div "Janela de atendimento Grade de atendimento Capacidade Transportadoras Veículos …" at bounding box center [495, 235] width 991 height 470
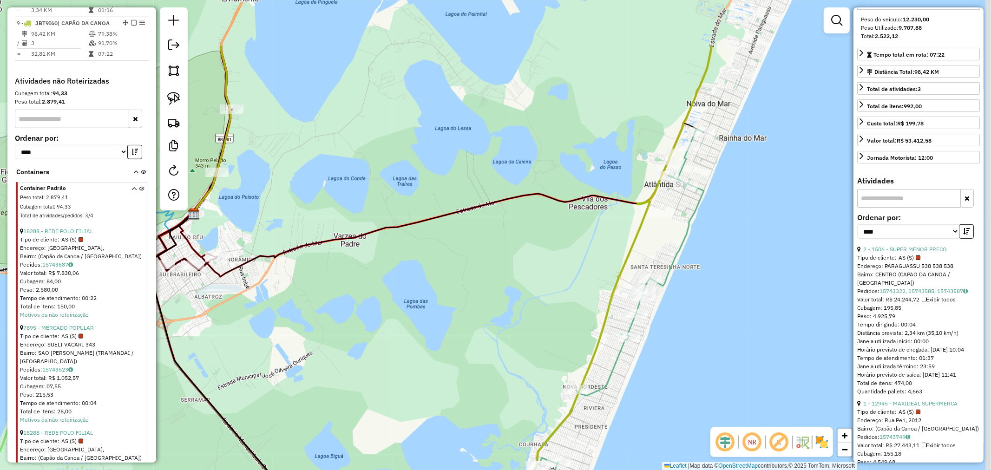
drag, startPoint x: 714, startPoint y: 292, endPoint x: 672, endPoint y: 326, distance: 53.9
click at [689, 323] on div "Janela de atendimento Grade de atendimento Capacidade Transportadoras Veículos …" at bounding box center [495, 235] width 991 height 470
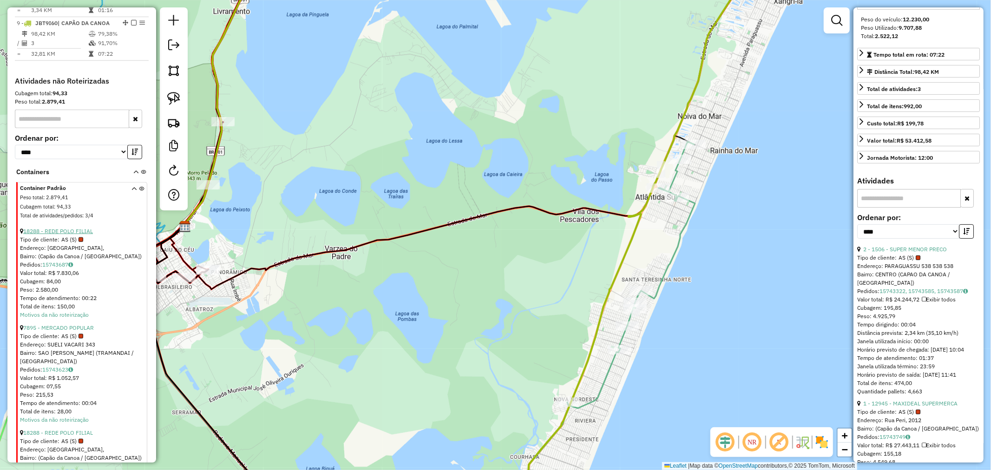
click at [60, 228] on link "18288 - REDE POLO FILIAL" at bounding box center [58, 231] width 70 height 7
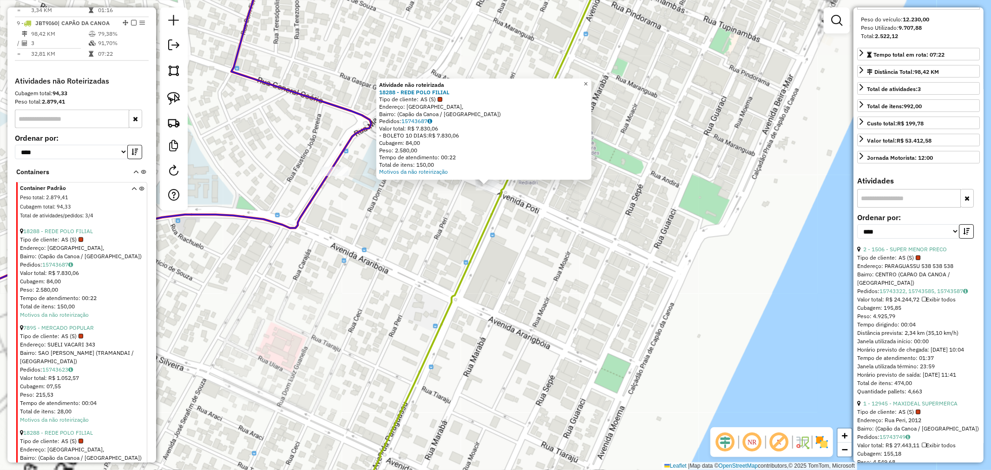
click at [592, 86] on link "×" at bounding box center [586, 84] width 11 height 11
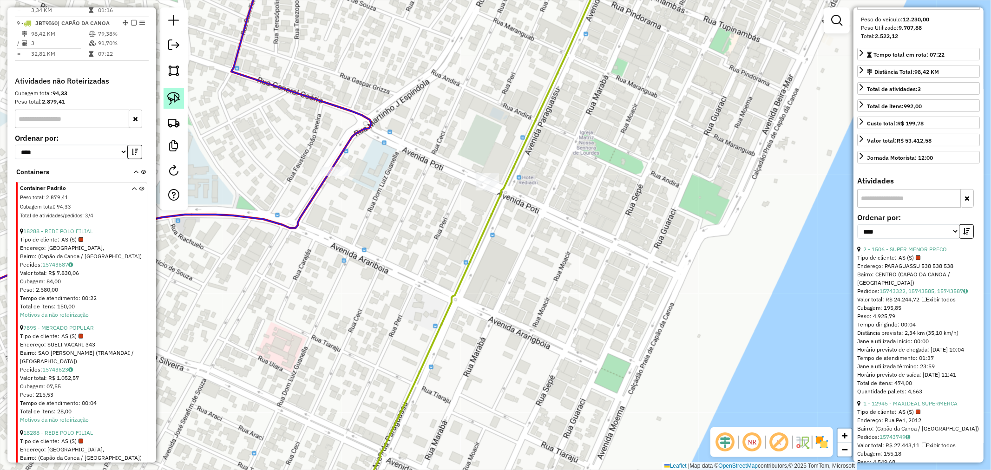
click at [178, 95] on img at bounding box center [173, 98] width 13 height 13
drag, startPoint x: 469, startPoint y: 151, endPoint x: 515, endPoint y: 164, distance: 47.4
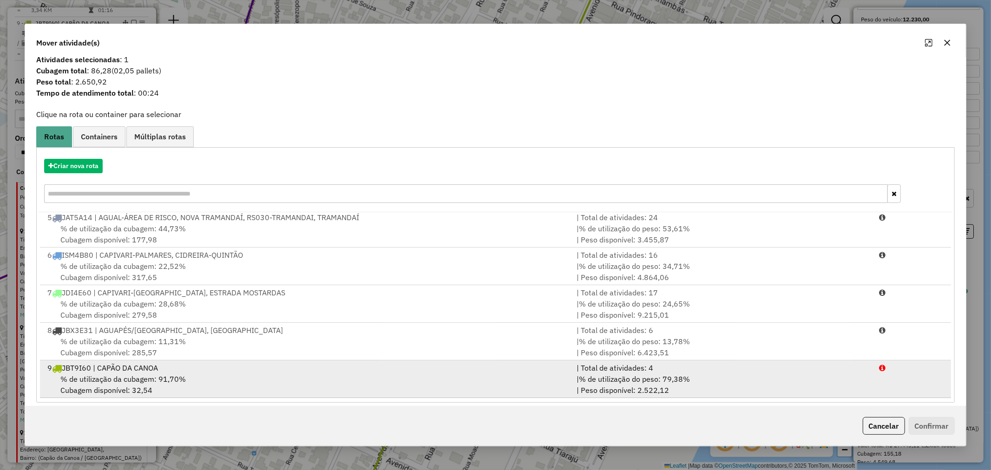
scroll to position [15, 0]
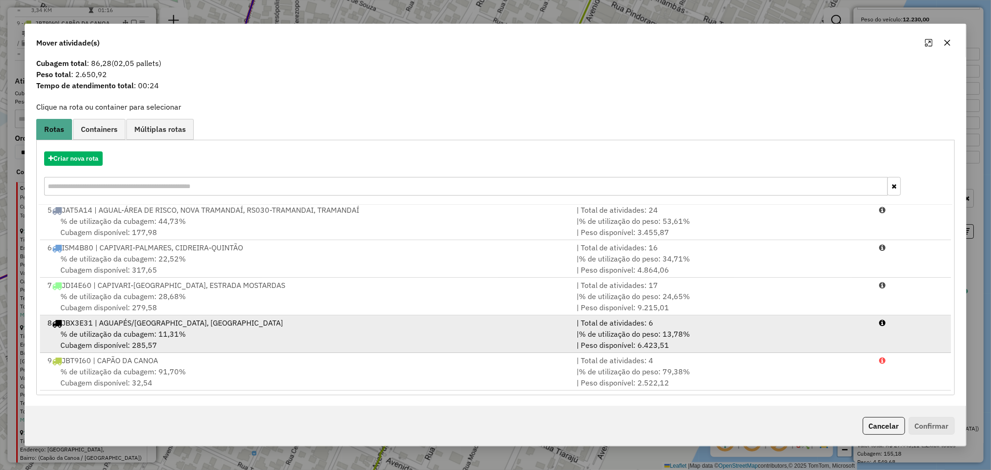
click at [144, 326] on div "8 JBX3E31 | AGUAPÉS/[GEOGRAPHIC_DATA], [GEOGRAPHIC_DATA]" at bounding box center [306, 322] width 529 height 11
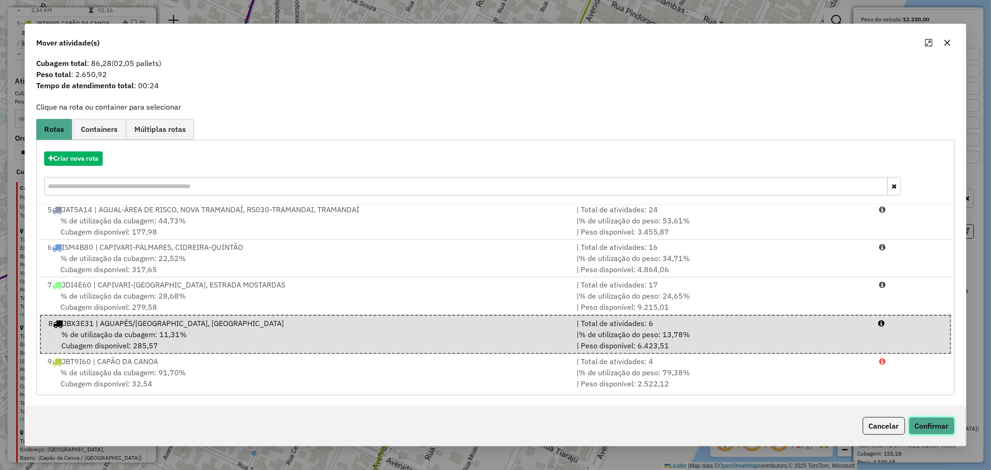
click at [925, 430] on button "Confirmar" at bounding box center [932, 426] width 46 height 18
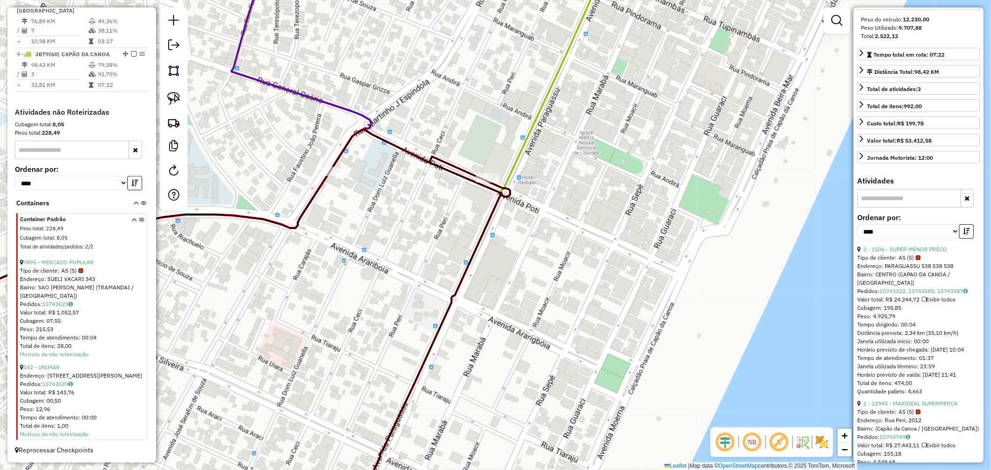
scroll to position [0, 0]
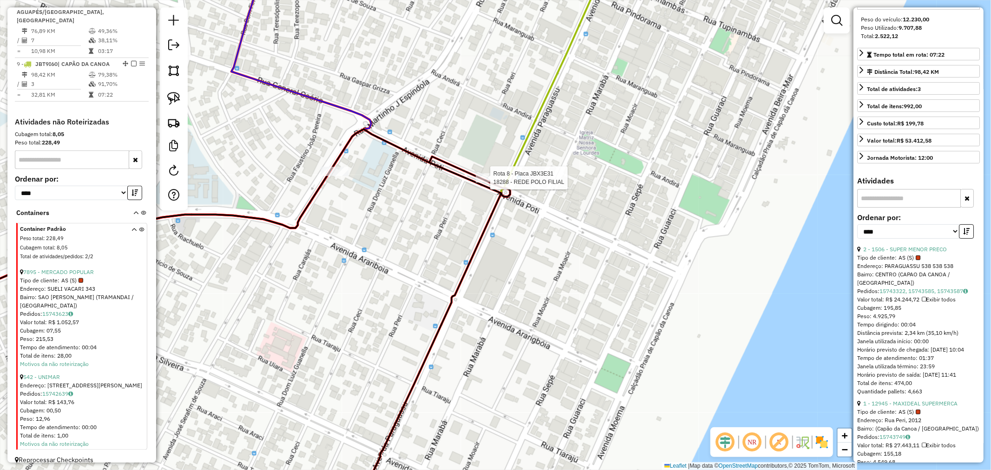
drag, startPoint x: 516, startPoint y: 242, endPoint x: 469, endPoint y: 329, distance: 99.2
click at [491, 300] on div "Rota 8 - Placa JBX3E31 18288 - REDE POLO FILIAL Janela de atendimento Grade de …" at bounding box center [495, 235] width 991 height 470
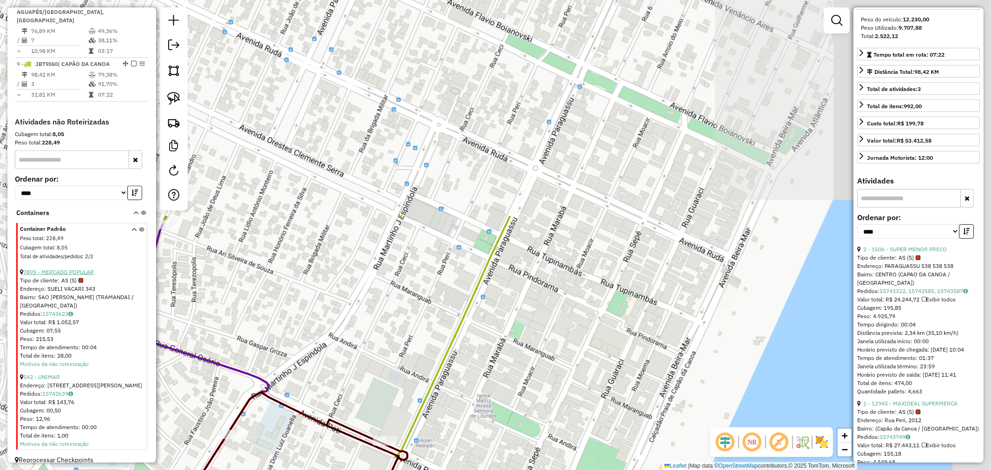
click at [85, 269] on link "7895 - MERCADO POPULAR" at bounding box center [58, 272] width 71 height 7
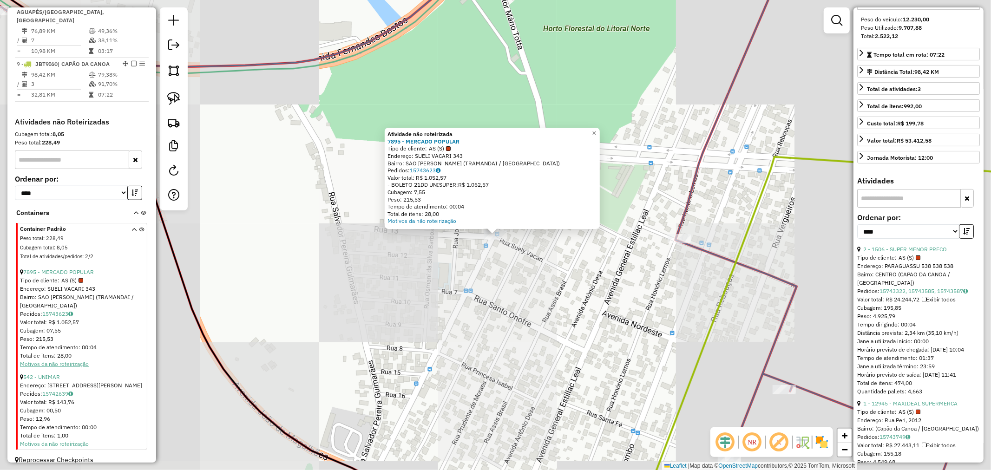
scroll to position [770, 0]
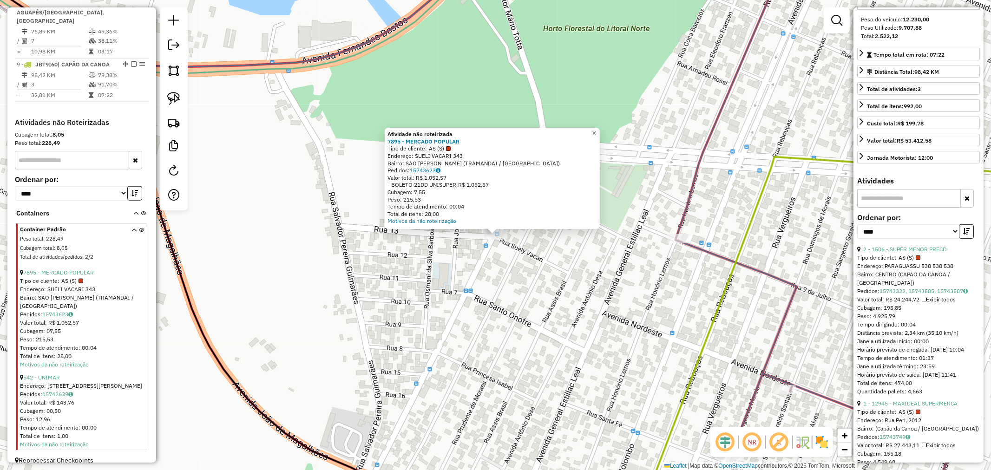
click at [596, 132] on span "×" at bounding box center [594, 133] width 4 height 8
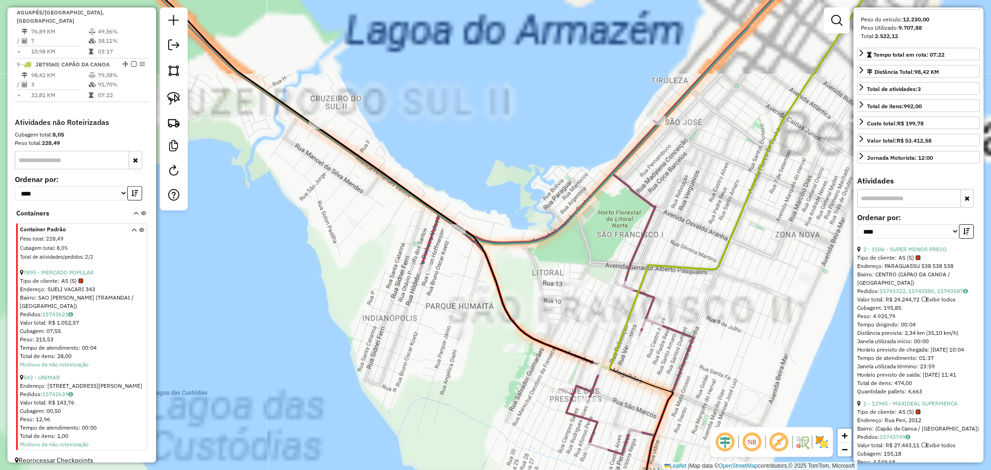
drag, startPoint x: 561, startPoint y: 241, endPoint x: 525, endPoint y: 218, distance: 43.1
click at [530, 218] on div "Janela de atendimento Grade de atendimento Capacidade Transportadoras Veículos …" at bounding box center [495, 235] width 991 height 470
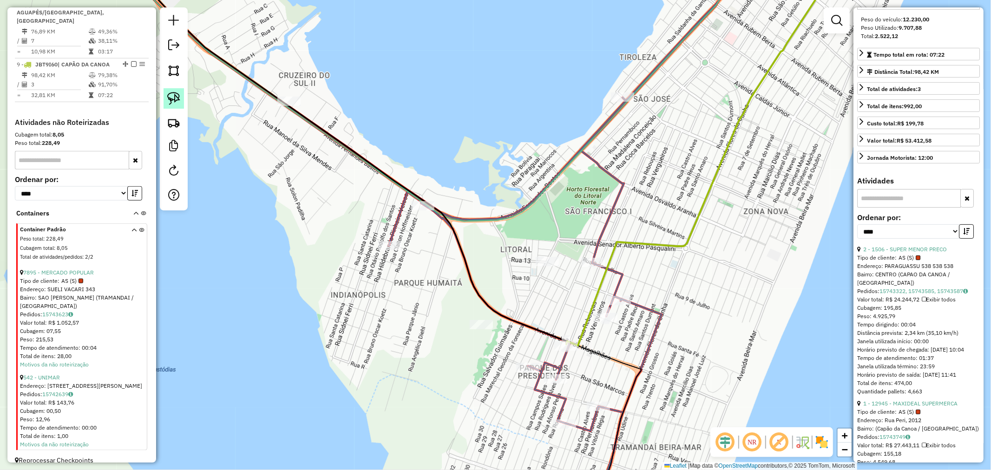
click at [180, 101] on link at bounding box center [174, 98] width 20 height 20
drag, startPoint x: 521, startPoint y: 233, endPoint x: 528, endPoint y: 241, distance: 10.5
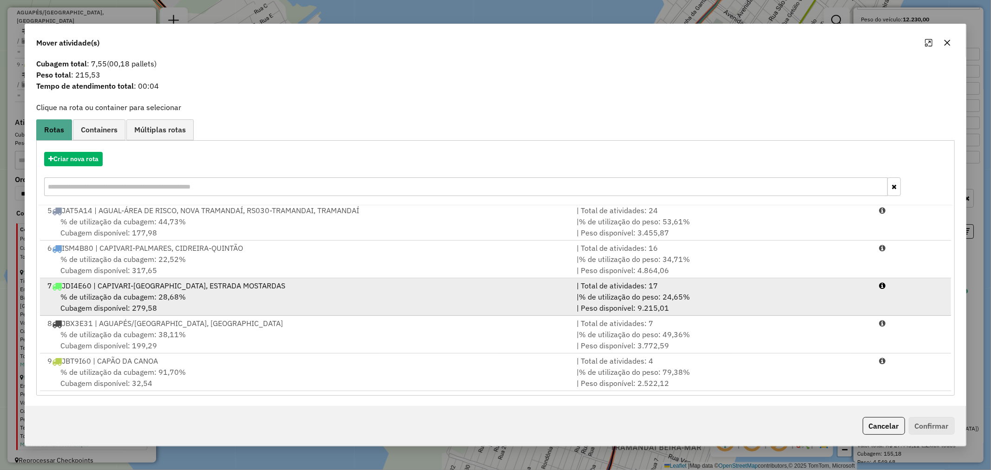
scroll to position [15, 0]
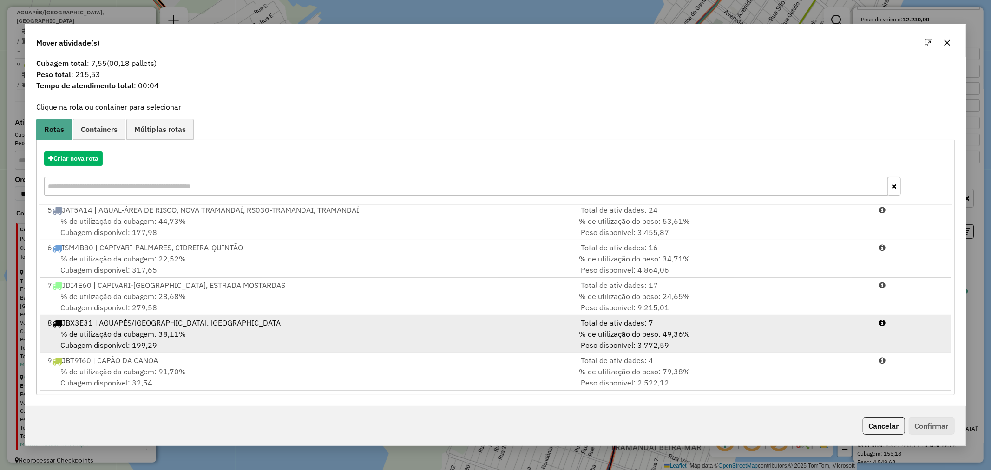
click at [124, 340] on div "% de utilização da cubagem: 38,11% Cubagem disponível: 199,29" at bounding box center [306, 340] width 529 height 22
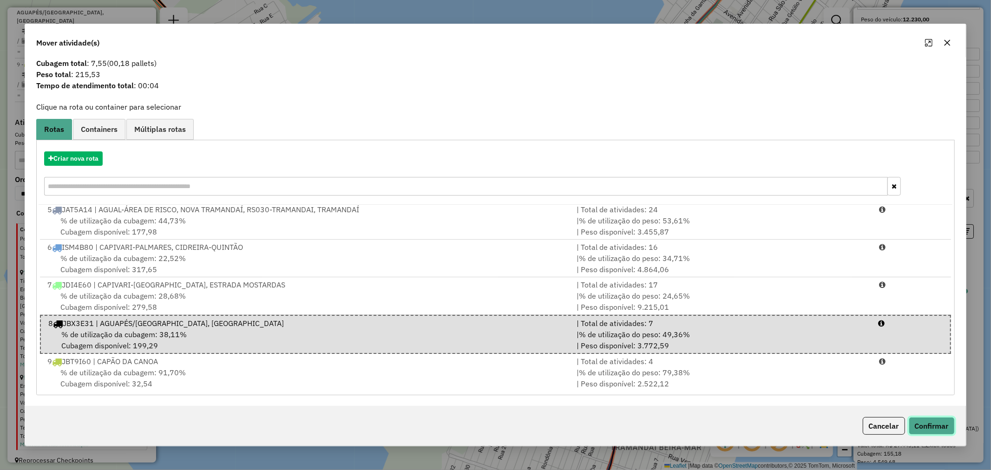
click at [909, 432] on button "Confirmar" at bounding box center [932, 426] width 46 height 18
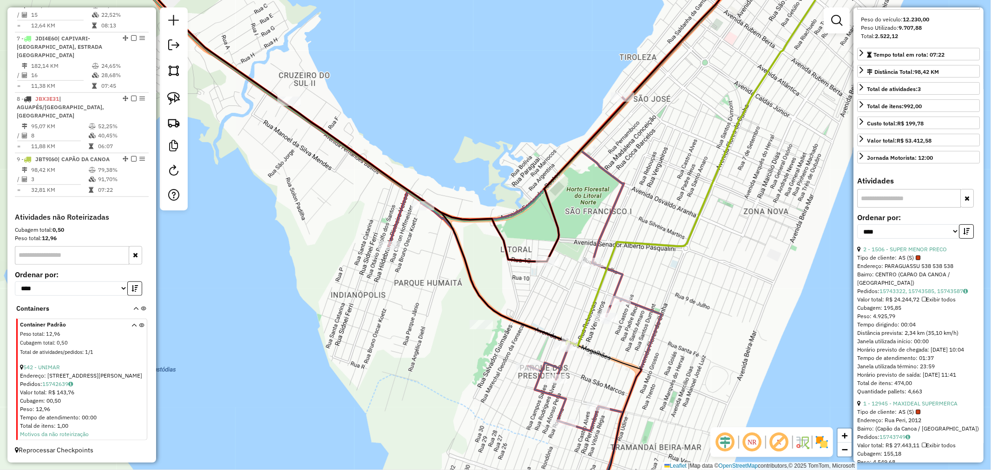
scroll to position [0, 0]
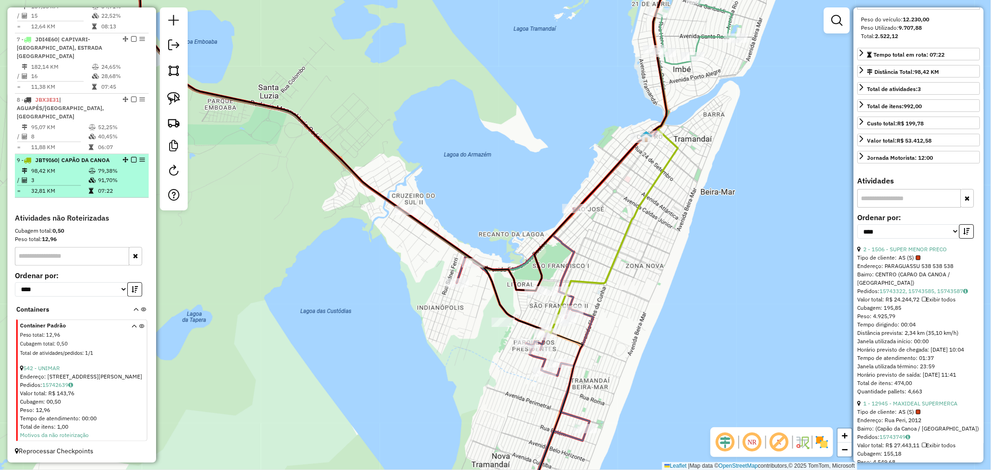
click at [88, 166] on td at bounding box center [92, 170] width 9 height 9
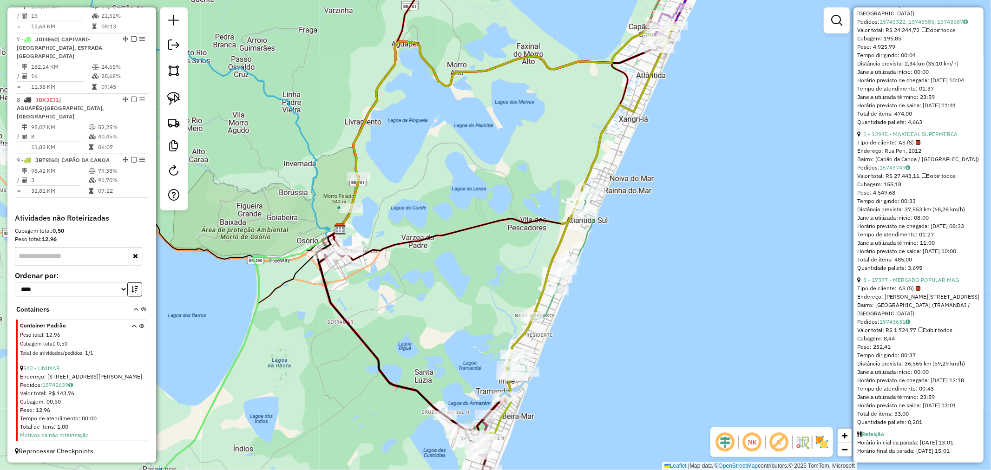
scroll to position [448, 0]
drag, startPoint x: 923, startPoint y: 288, endPoint x: 922, endPoint y: 281, distance: 7.0
click at [923, 288] on div "Tipo de cliente: AS (S)" at bounding box center [919, 288] width 123 height 8
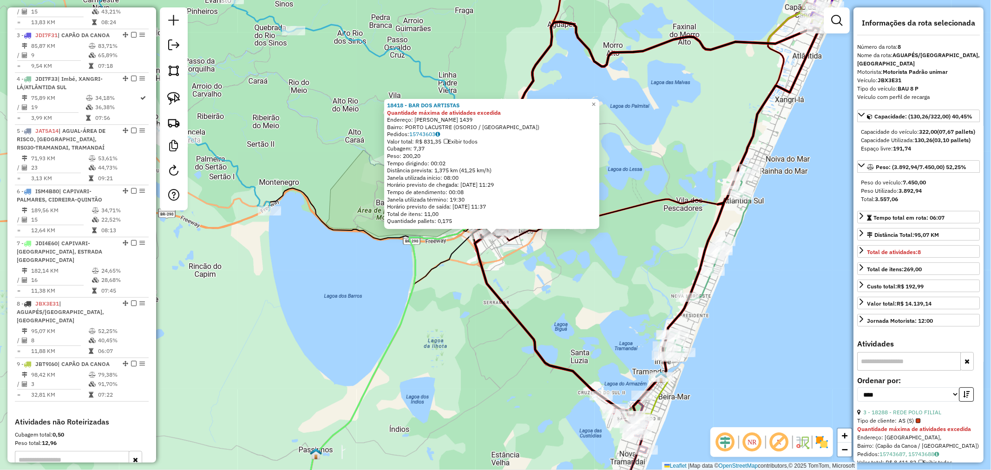
scroll to position [662, 0]
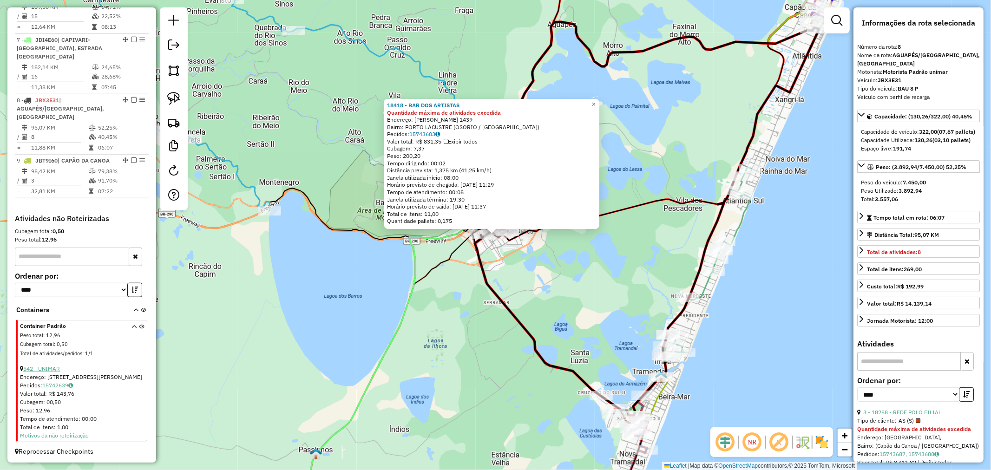
click at [53, 365] on link "542 - UNIMAR" at bounding box center [41, 368] width 37 height 7
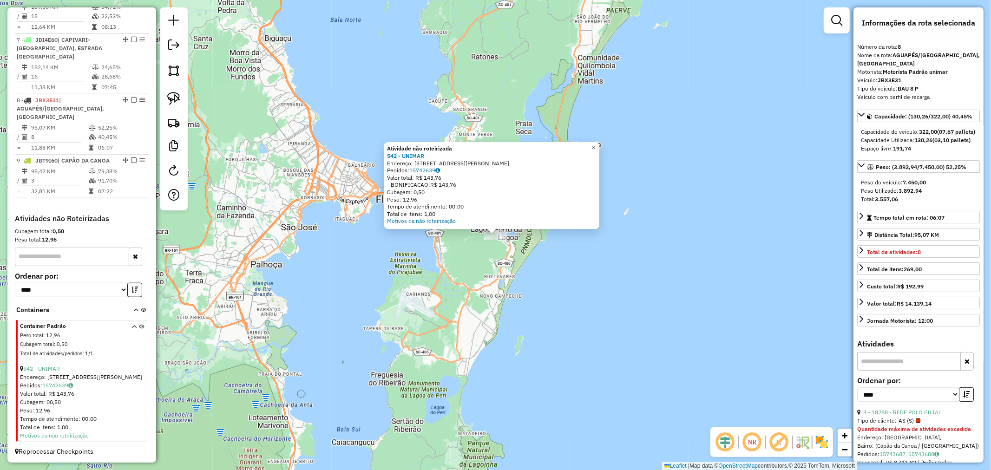
click at [600, 145] on link "×" at bounding box center [593, 147] width 11 height 11
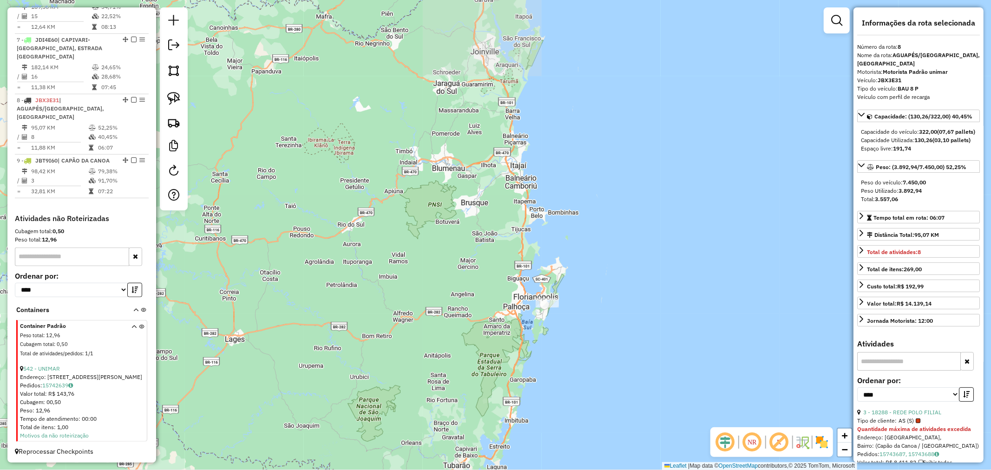
drag, startPoint x: 422, startPoint y: 328, endPoint x: 490, endPoint y: 205, distance: 139.8
click at [490, 244] on div "Janela de atendimento Grade de atendimento Capacidade Transportadoras Veículos …" at bounding box center [495, 235] width 991 height 470
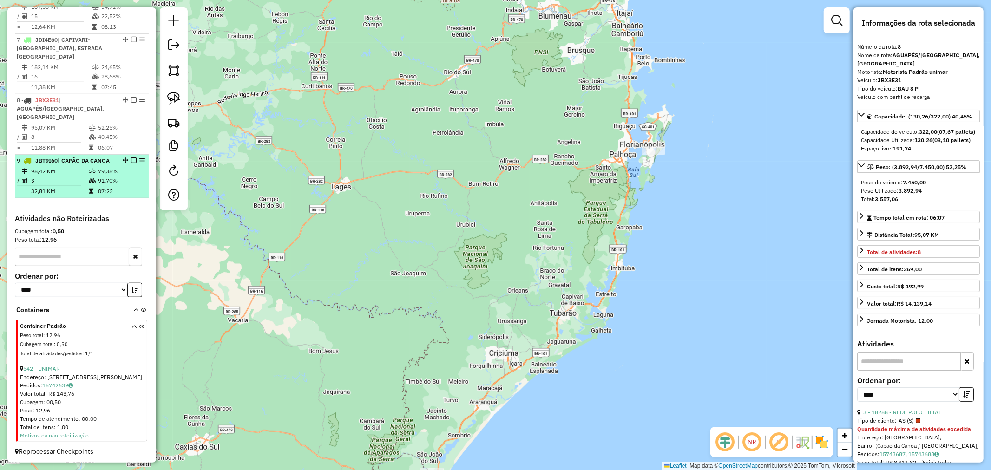
click at [93, 169] on icon at bounding box center [92, 172] width 7 height 6
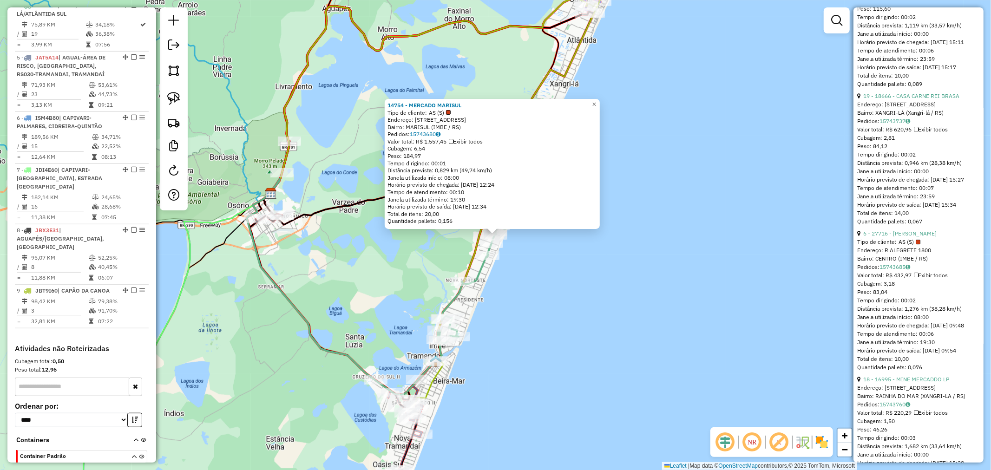
scroll to position [2427, 0]
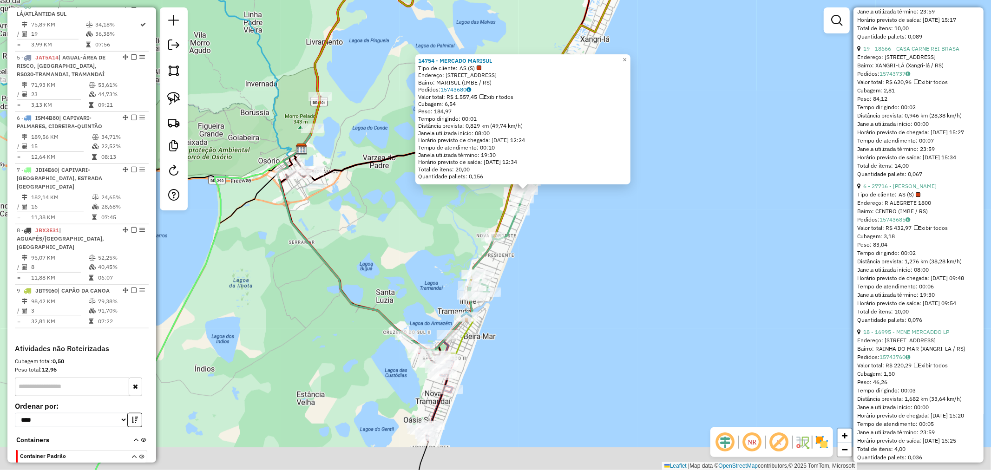
drag, startPoint x: 517, startPoint y: 306, endPoint x: 549, endPoint y: 247, distance: 67.2
click at [549, 247] on div "14754 - MERCADO MARISUL Tipo de cliente: AS (S) Endereço: [STREET_ADDRESS] Bair…" at bounding box center [495, 235] width 991 height 470
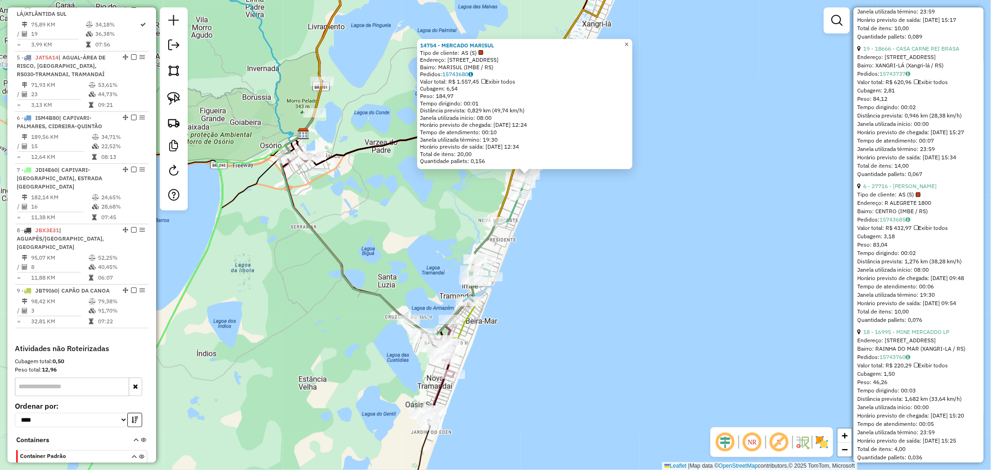
click at [633, 39] on link "×" at bounding box center [626, 44] width 11 height 11
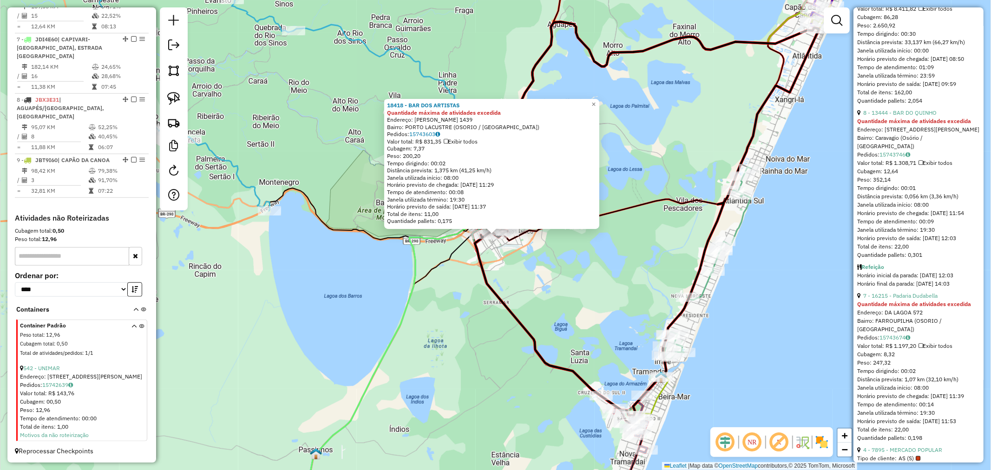
scroll to position [465, 0]
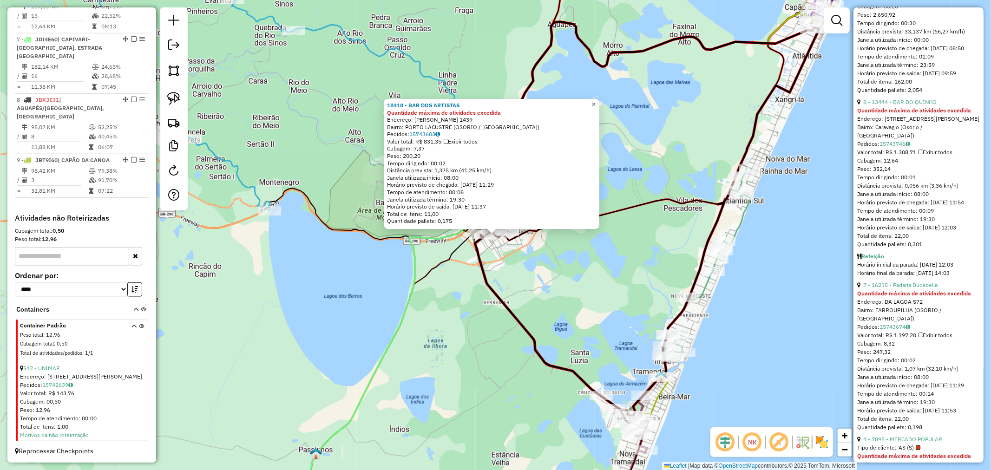
click at [596, 102] on span "×" at bounding box center [594, 104] width 4 height 8
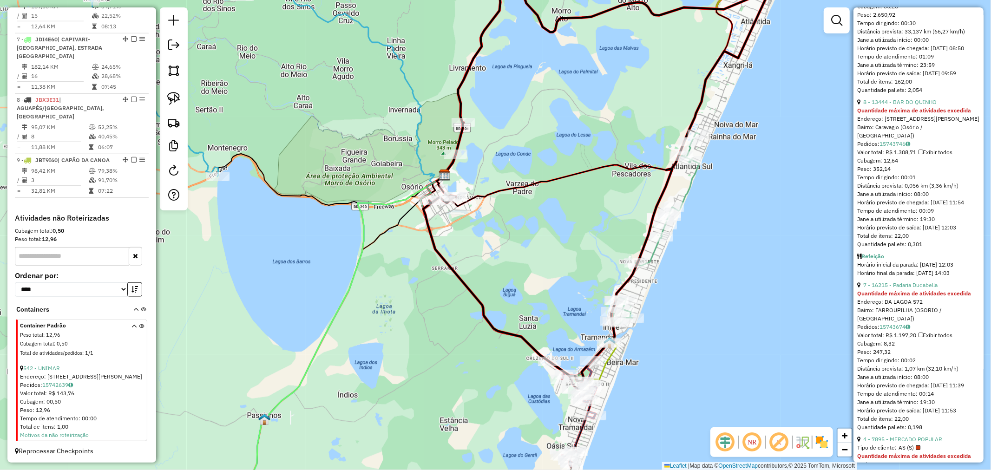
drag, startPoint x: 660, startPoint y: 271, endPoint x: 612, endPoint y: 238, distance: 58.7
click at [612, 238] on div "Janela de atendimento Grade de atendimento Capacidade Transportadoras Veículos …" at bounding box center [495, 235] width 991 height 470
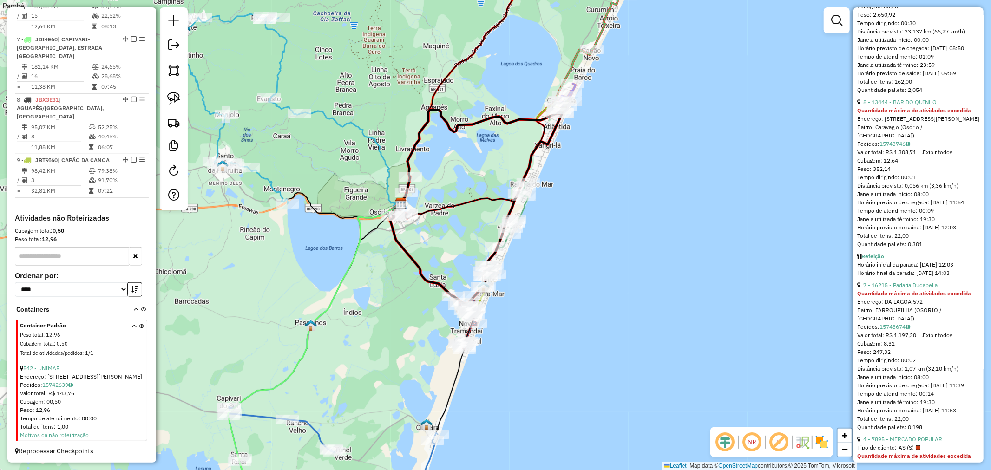
drag, startPoint x: 445, startPoint y: 223, endPoint x: 443, endPoint y: 208, distance: 14.9
click at [443, 208] on div "Rota 4 - Placa JDI7F33 19256 - SUPERBOM SUPERMERCAD Janela de atendimento Grade…" at bounding box center [495, 235] width 991 height 470
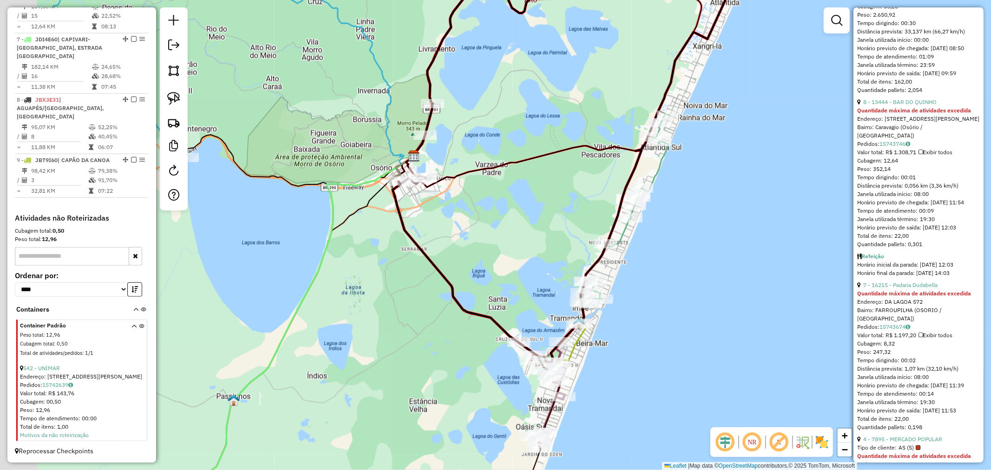
drag, startPoint x: 448, startPoint y: 201, endPoint x: 499, endPoint y: 234, distance: 61.5
click at [499, 233] on div "Janela de atendimento Grade de atendimento Capacidade Transportadoras Veículos …" at bounding box center [495, 235] width 991 height 470
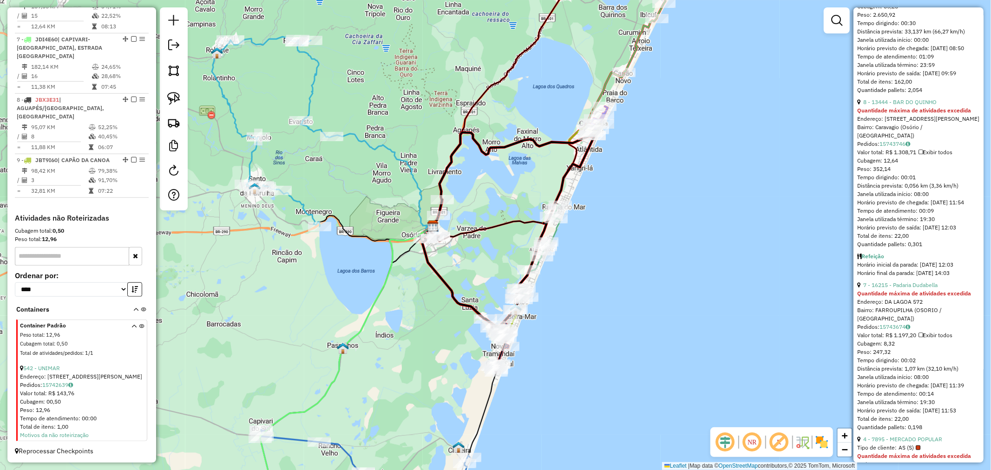
drag, startPoint x: 473, startPoint y: 240, endPoint x: 469, endPoint y: 252, distance: 12.5
click at [469, 252] on div "Janela de atendimento Grade de atendimento Capacidade Transportadoras Veículos …" at bounding box center [495, 235] width 991 height 470
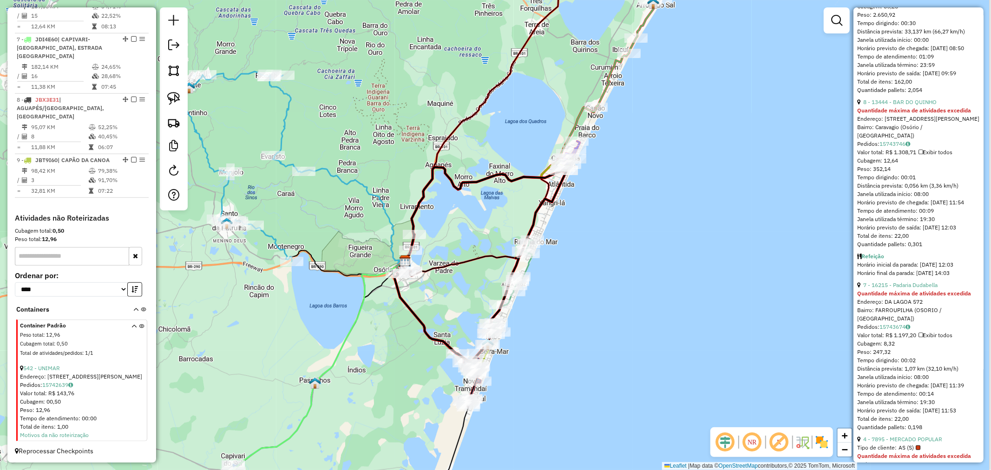
drag, startPoint x: 521, startPoint y: 180, endPoint x: 475, endPoint y: 247, distance: 80.3
click at [475, 247] on div "Janela de atendimento Grade de atendimento Capacidade Transportadoras Veículos …" at bounding box center [495, 235] width 991 height 470
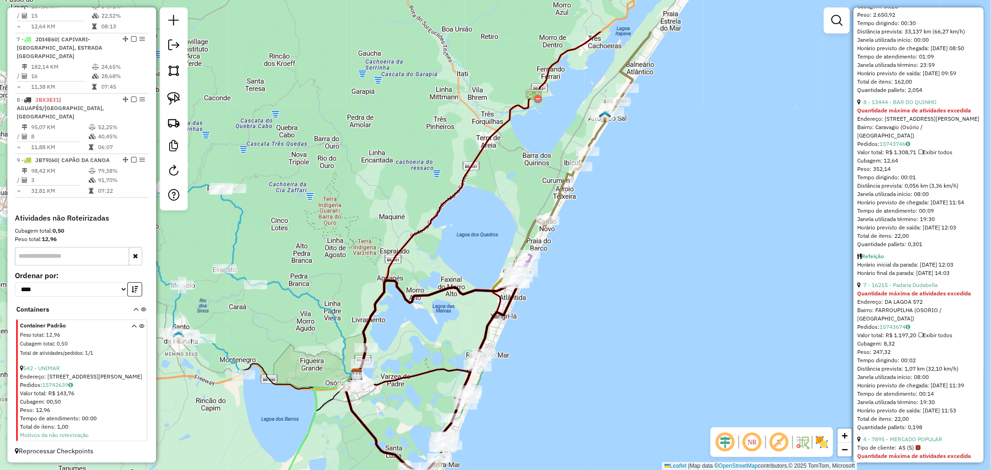
drag, startPoint x: 645, startPoint y: 193, endPoint x: 609, endPoint y: 291, distance: 104.0
click at [610, 290] on div "Janela de atendimento Grade de atendimento Capacidade Transportadoras Veículos …" at bounding box center [495, 235] width 991 height 470
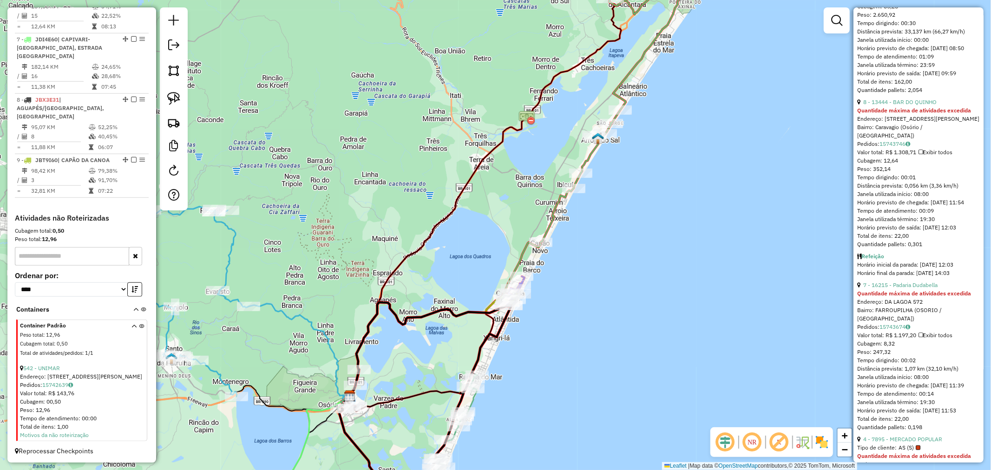
drag, startPoint x: 640, startPoint y: 243, endPoint x: 593, endPoint y: 336, distance: 103.7
click at [593, 336] on div "Janela de atendimento Grade de atendimento Capacidade Transportadoras Veículos …" at bounding box center [495, 235] width 991 height 470
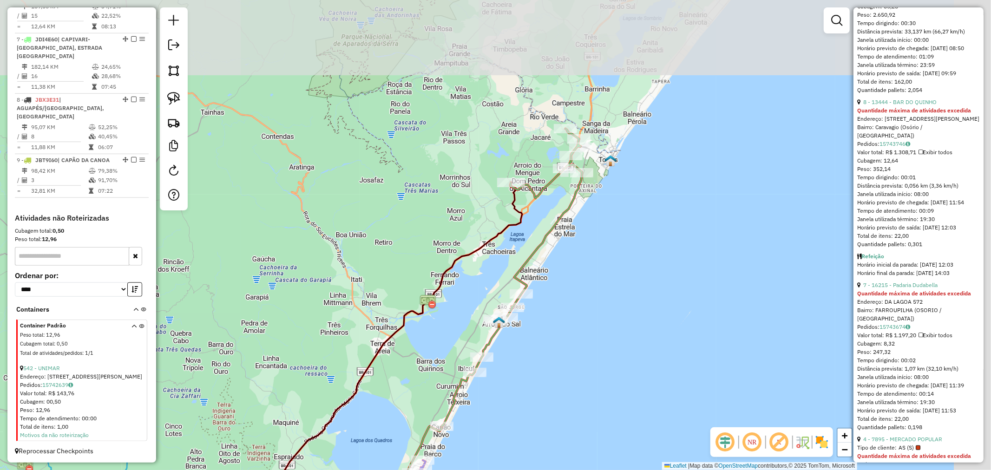
drag, startPoint x: 656, startPoint y: 252, endPoint x: 601, endPoint y: 319, distance: 86.2
click at [605, 342] on div "Janela de atendimento Grade de atendimento Capacidade Transportadoras Veículos …" at bounding box center [495, 235] width 991 height 470
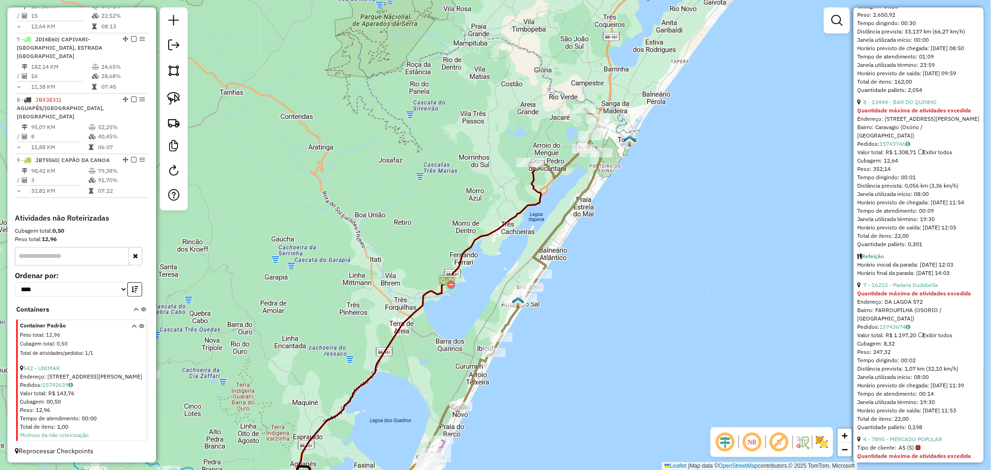
drag, startPoint x: 607, startPoint y: 327, endPoint x: 692, endPoint y: 193, distance: 158.5
click at [673, 218] on div "Rota 2 - Placa JAT5I65 1840 - FRUTEIRA DO PELE Janela de atendimento Grade de a…" at bounding box center [495, 235] width 991 height 470
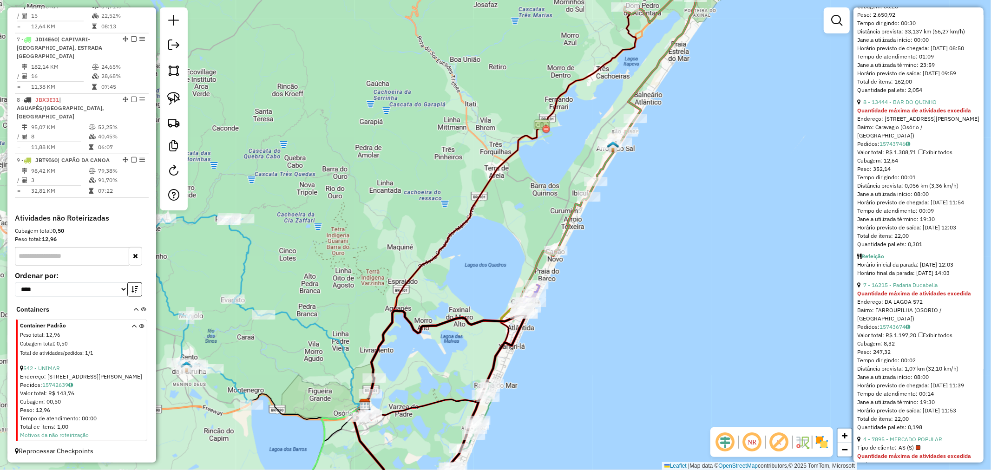
drag, startPoint x: 613, startPoint y: 306, endPoint x: 678, endPoint y: 222, distance: 106.0
click at [677, 222] on div "Janela de atendimento Grade de atendimento Capacidade Transportadoras Veículos …" at bounding box center [495, 235] width 991 height 470
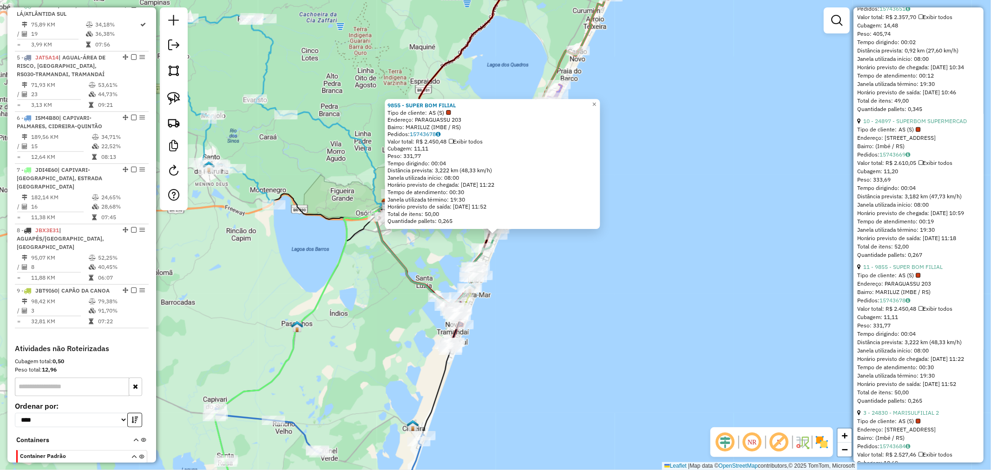
scroll to position [723, 0]
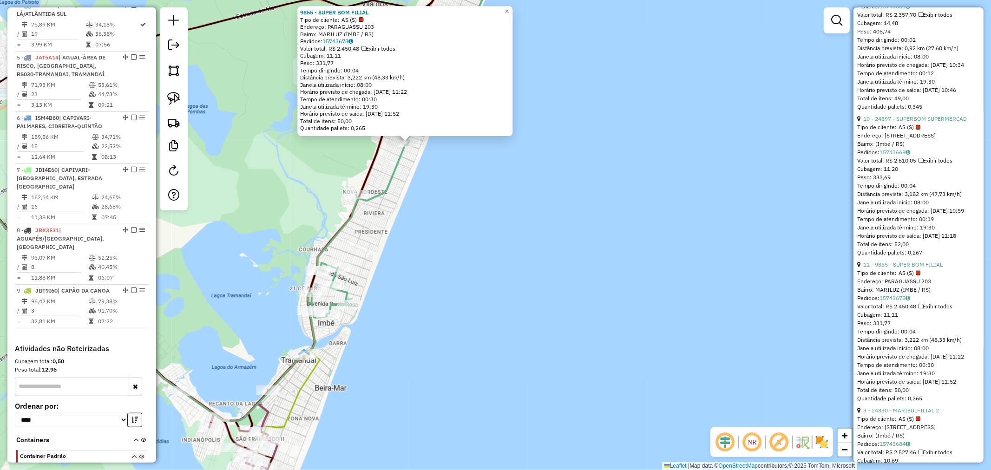
drag, startPoint x: 457, startPoint y: 259, endPoint x: 607, endPoint y: 307, distance: 157.3
click at [629, 339] on div "9855 - SUPER BOM FILIAL Tipo de cliente: AS (S) Endereço: PARAGUASSU 203 Bairro…" at bounding box center [495, 235] width 991 height 470
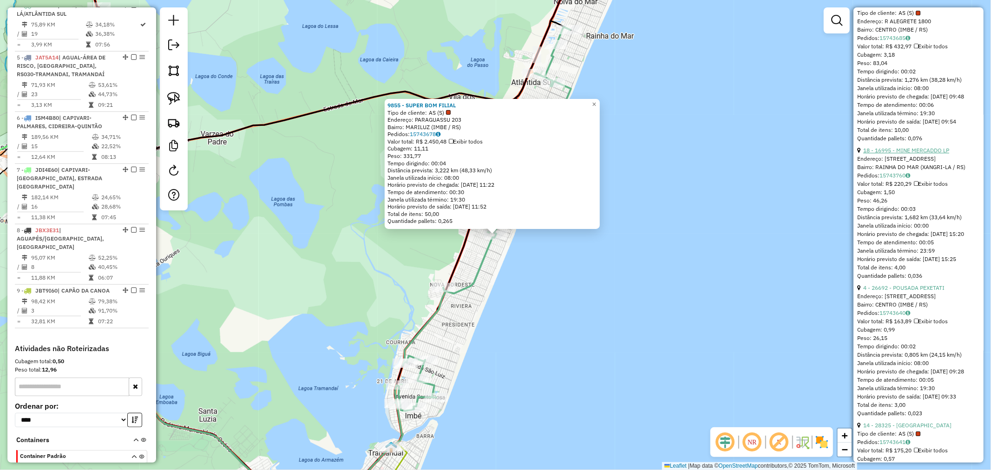
scroll to position [2581, 0]
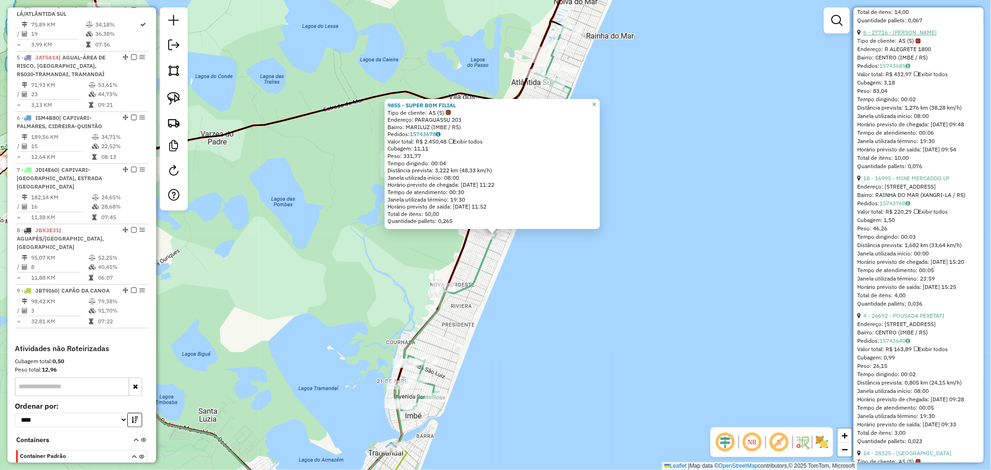
click at [895, 36] on link "6 - 27716 - [PERSON_NAME]" at bounding box center [900, 32] width 73 height 7
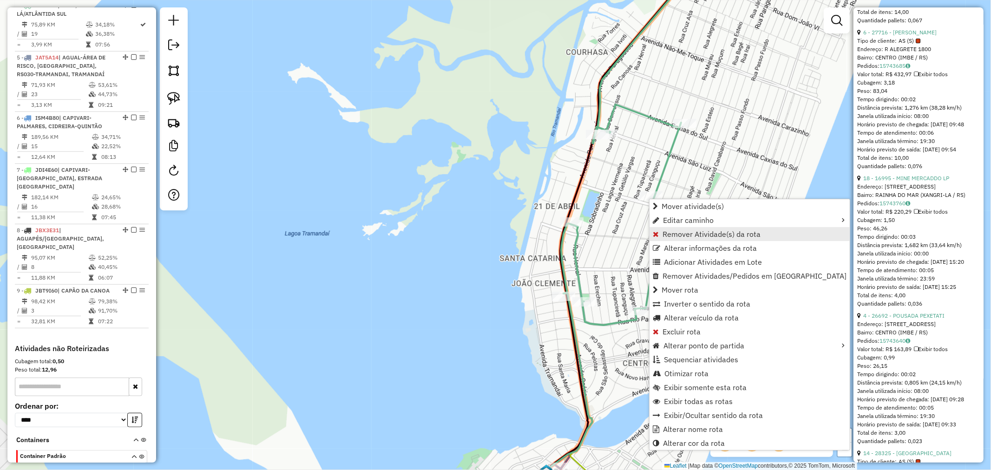
click at [685, 231] on span "Remover Atividade(s) da rota" at bounding box center [712, 234] width 98 height 7
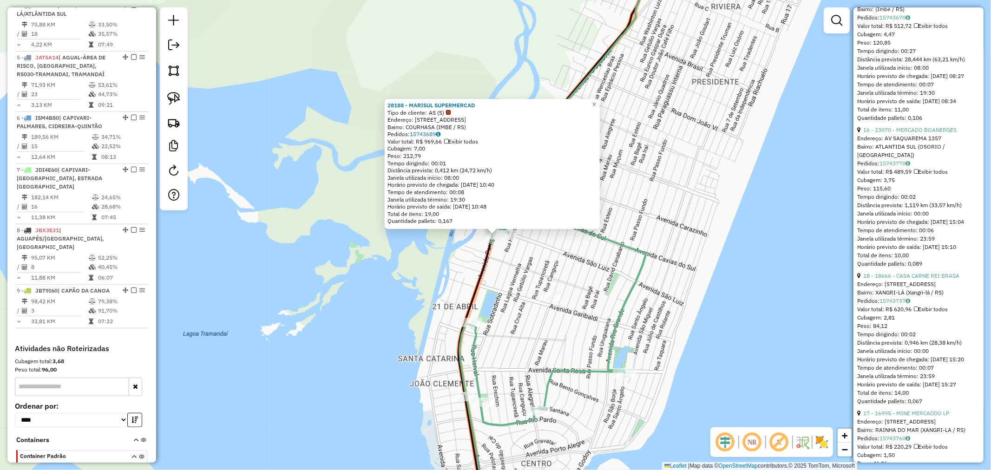
scroll to position [2117, 0]
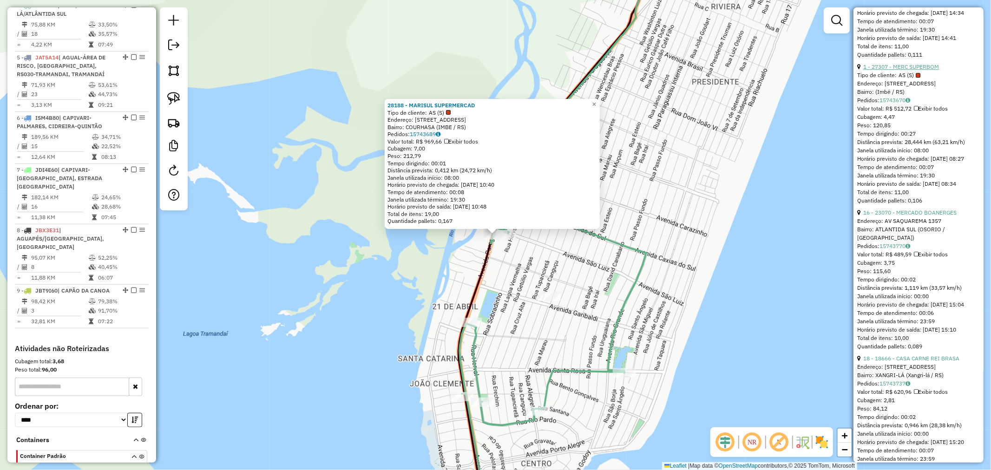
click at [908, 70] on link "1 - 27307 - MERC SUPERBOM" at bounding box center [902, 66] width 76 height 7
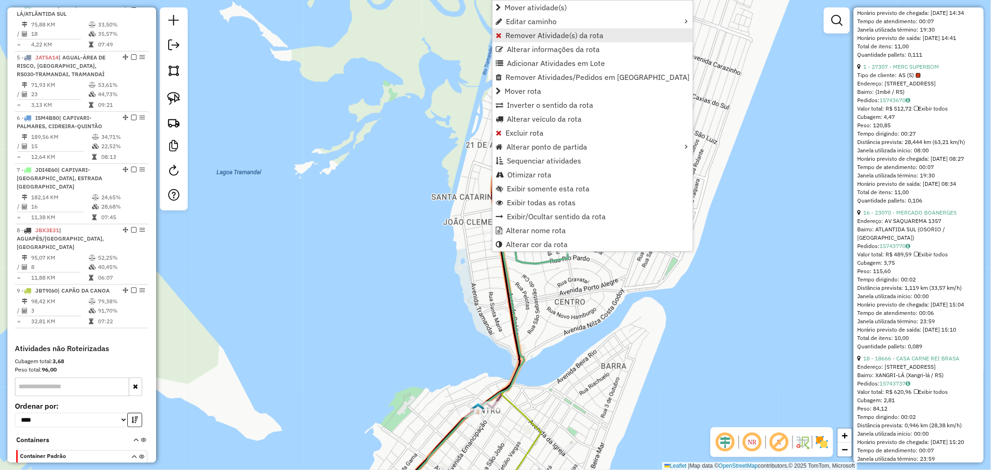
click at [537, 33] on span "Remover Atividade(s) da rota" at bounding box center [555, 35] width 98 height 7
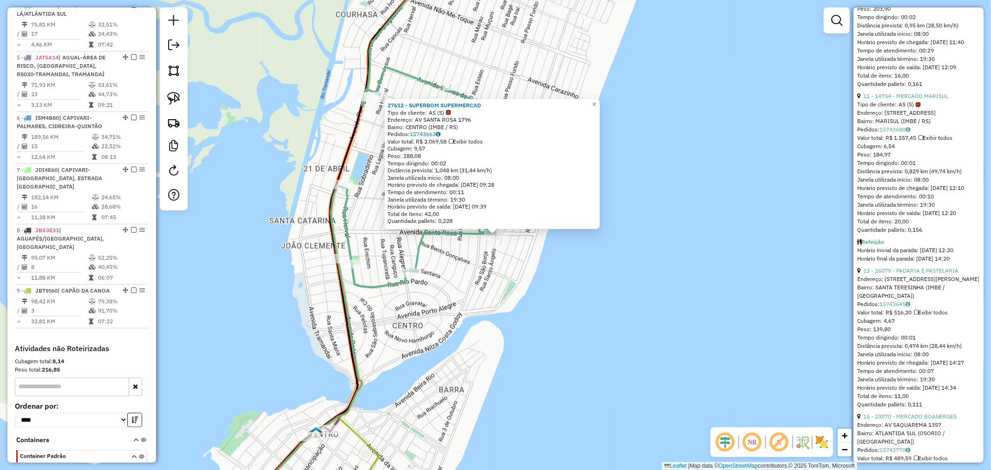
scroll to position [1756, 0]
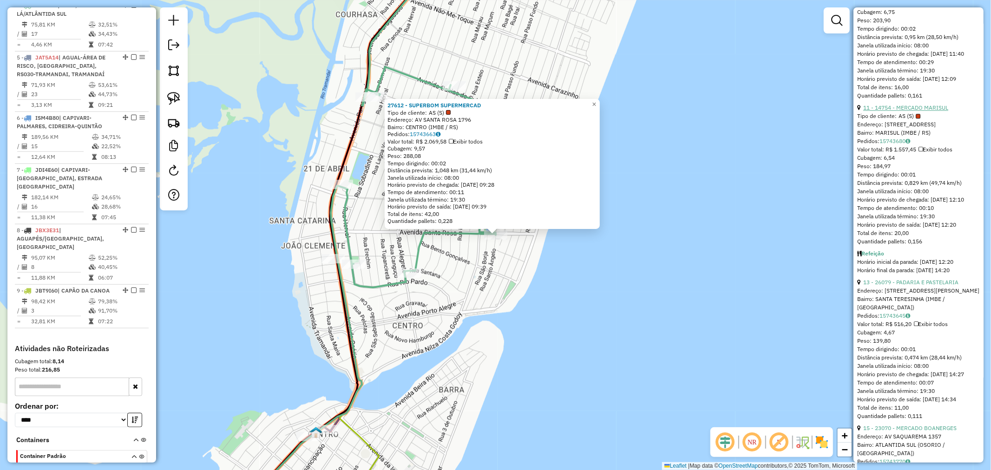
click at [913, 111] on link "11 - 14754 - MERCADO MARISUL" at bounding box center [906, 107] width 85 height 7
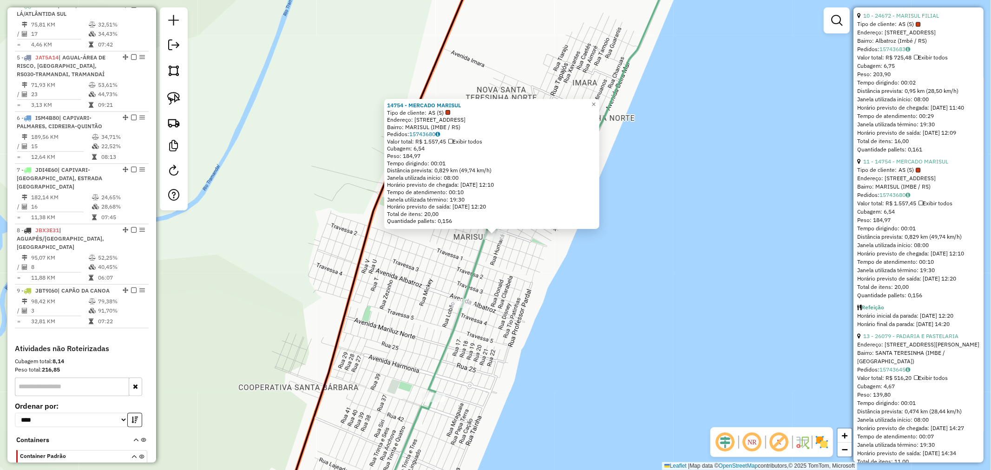
scroll to position [1704, 0]
click at [911, 163] on link "11 - 14754 - MERCADO MARISUL" at bounding box center [906, 159] width 85 height 7
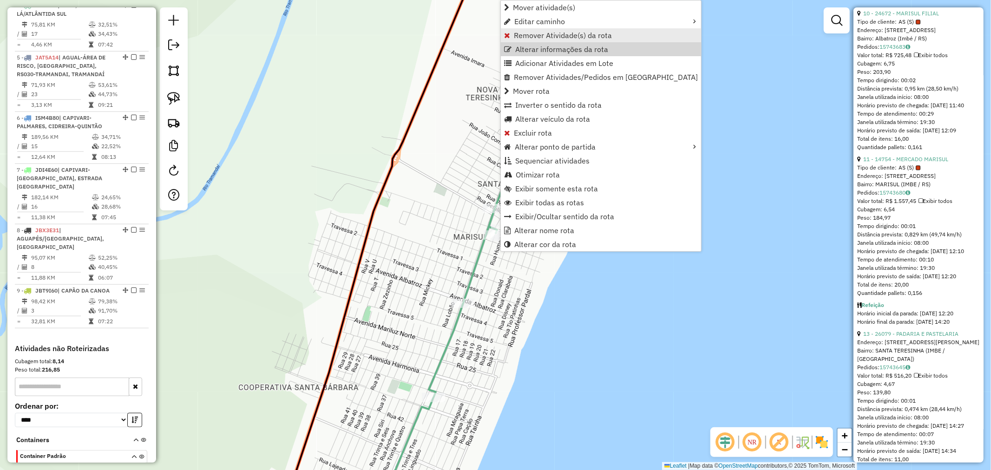
click at [540, 33] on span "Remover Atividade(s) da rota" at bounding box center [563, 35] width 98 height 7
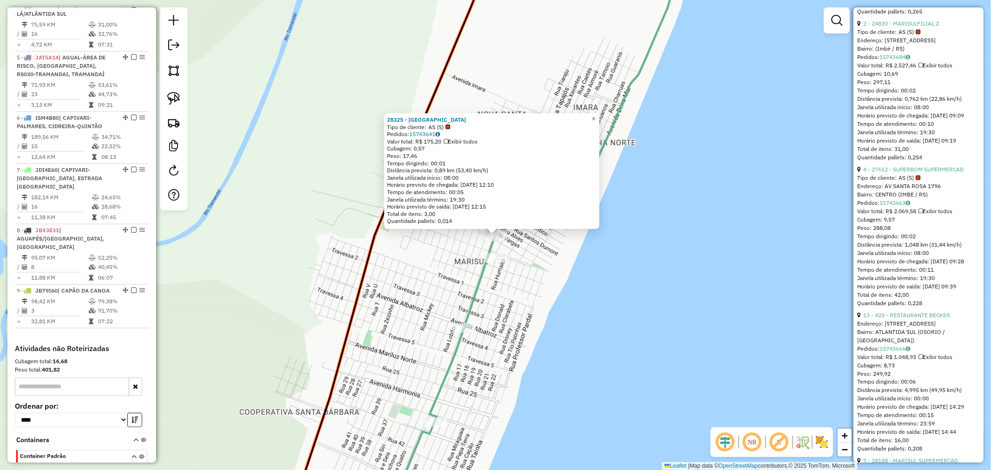
scroll to position [1084, 0]
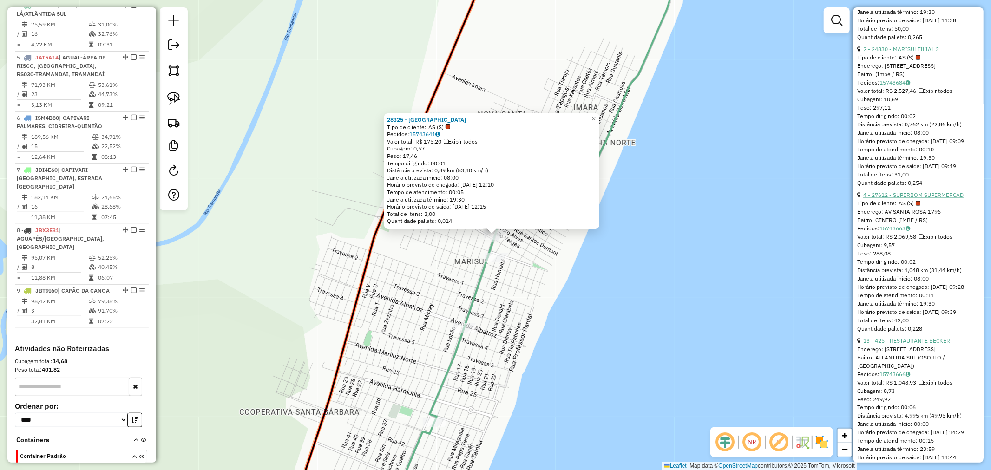
click at [921, 198] on link "4 - 27612 - SUPERBOM SUPERMERCAD" at bounding box center [914, 194] width 100 height 7
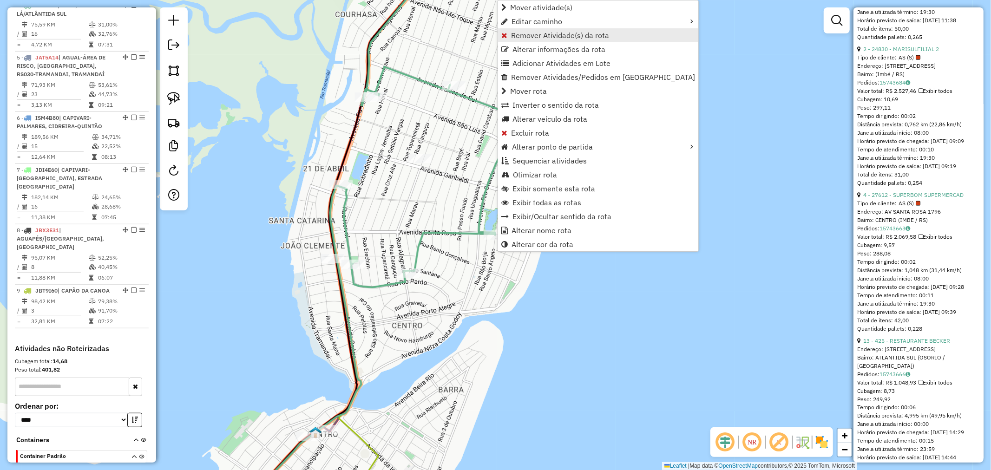
click at [548, 32] on span "Remover Atividade(s) da rota" at bounding box center [560, 35] width 98 height 7
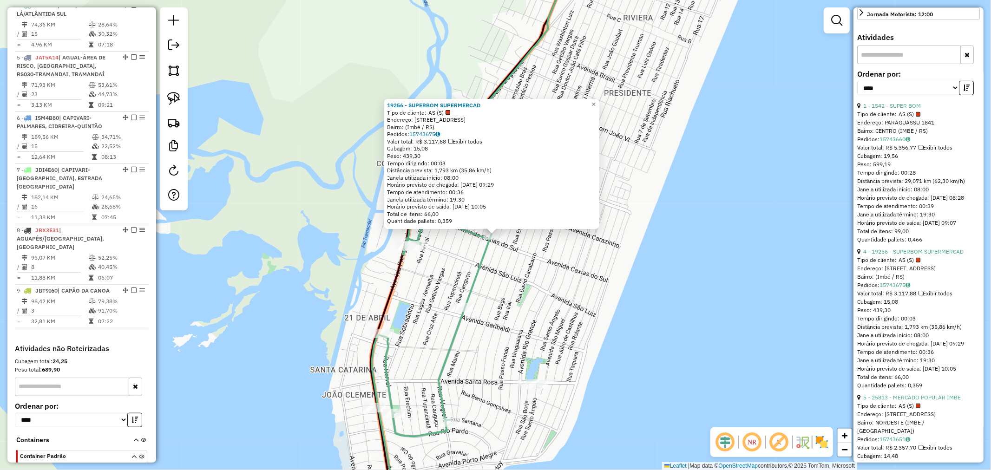
scroll to position [310, 0]
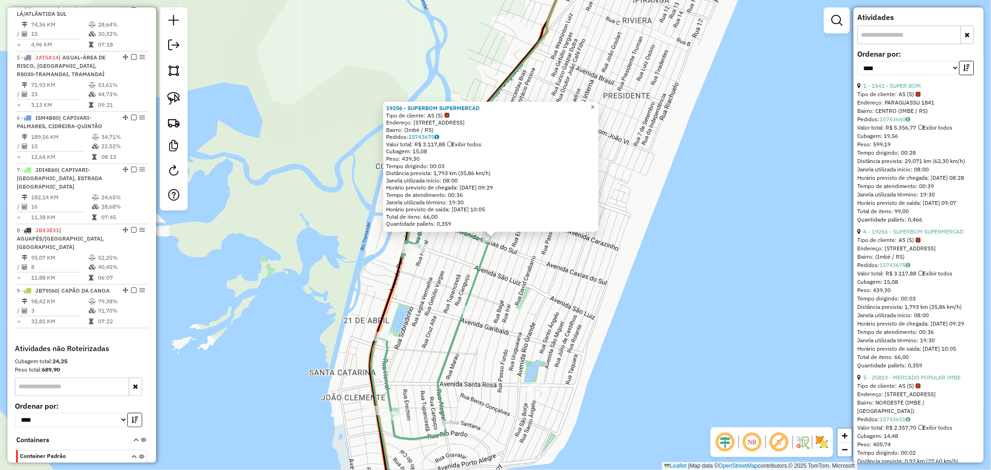
click at [595, 104] on span "×" at bounding box center [593, 107] width 4 height 8
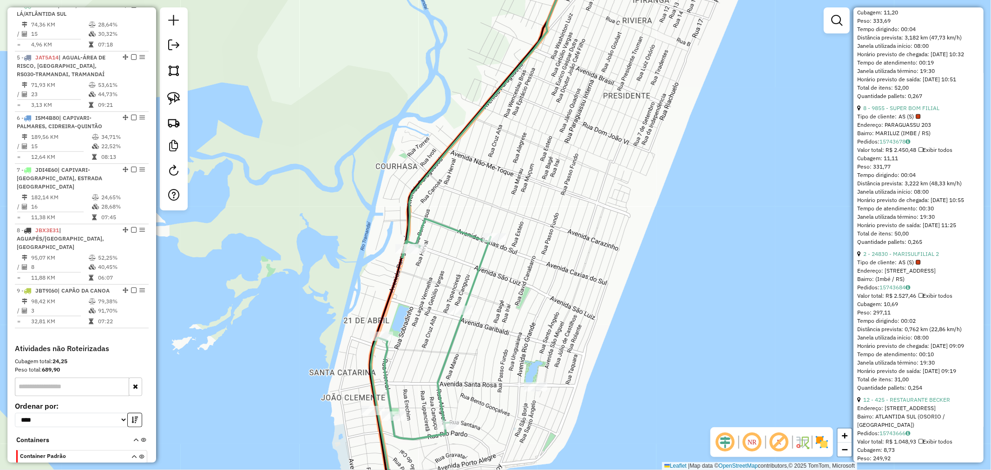
scroll to position [880, 0]
click at [922, 257] on link "2 - 24830 - MARISULFILIAL 2" at bounding box center [902, 253] width 76 height 7
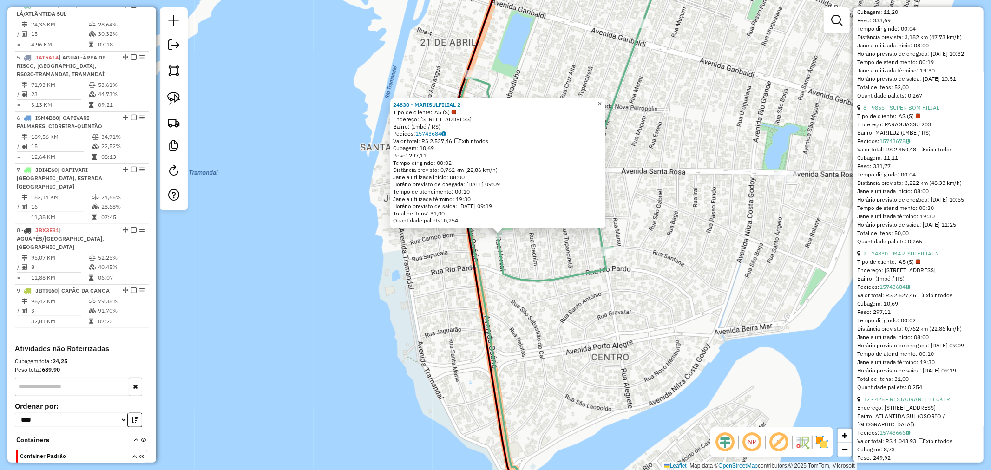
click at [603, 99] on link "×" at bounding box center [599, 104] width 11 height 11
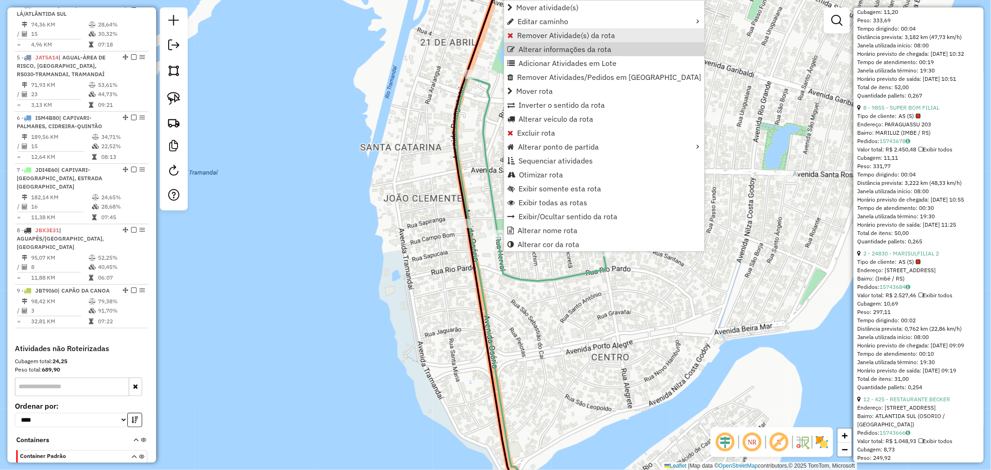
click at [546, 34] on span "Remover Atividade(s) da rota" at bounding box center [566, 35] width 98 height 7
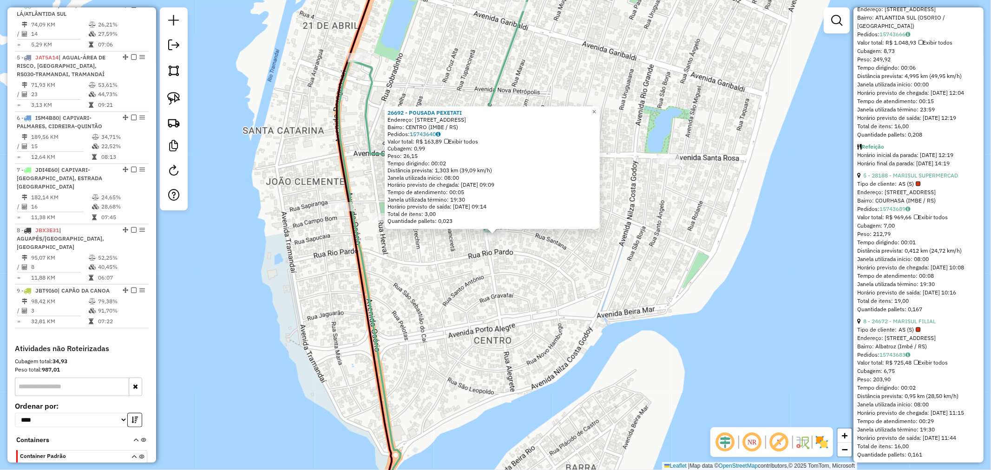
scroll to position [1138, 0]
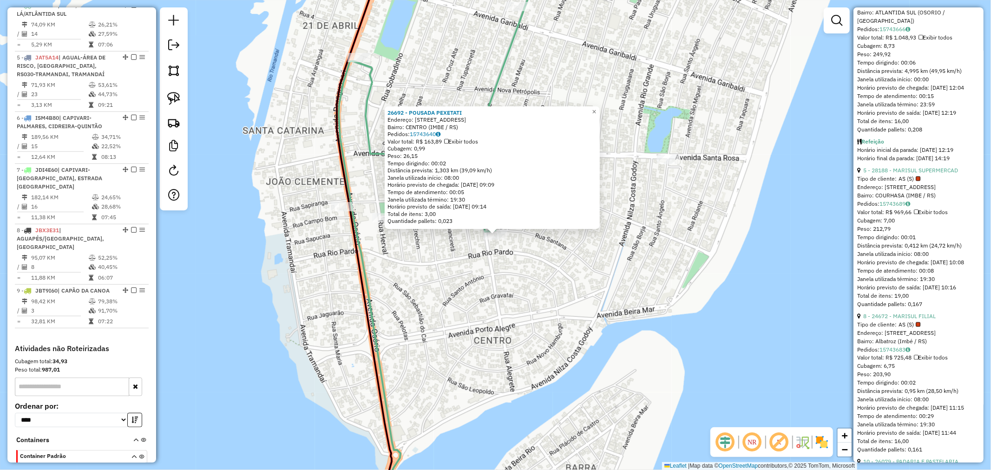
click at [923, 183] on div "Tipo de cliente: AS (S)" at bounding box center [919, 179] width 123 height 8
click at [922, 174] on link "5 - 28188 - MARISUL SUPERMERCAD" at bounding box center [911, 170] width 95 height 7
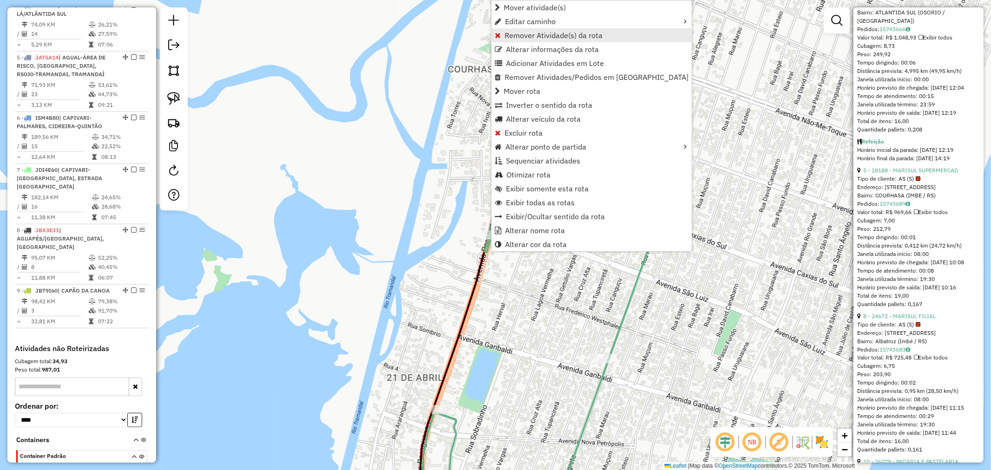
click at [521, 32] on span "Remover Atividade(s) da rota" at bounding box center [554, 35] width 98 height 7
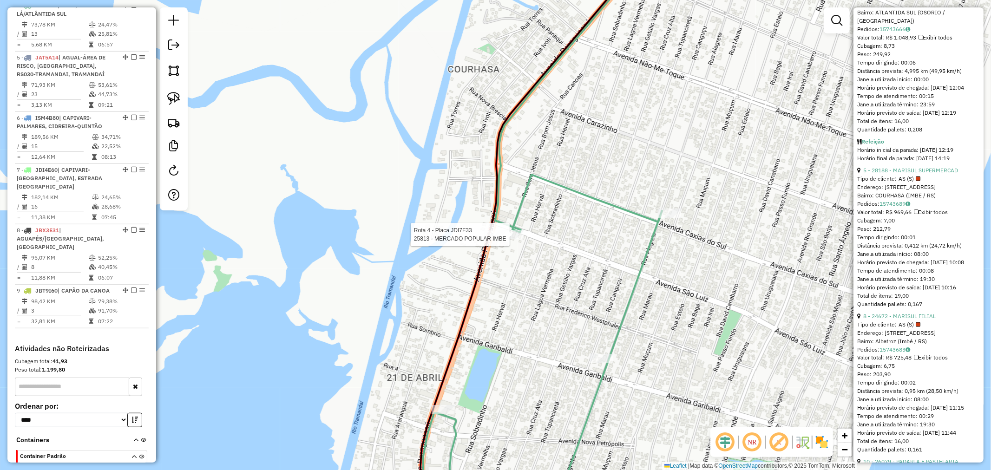
click at [516, 239] on div at bounding box center [512, 234] width 23 height 9
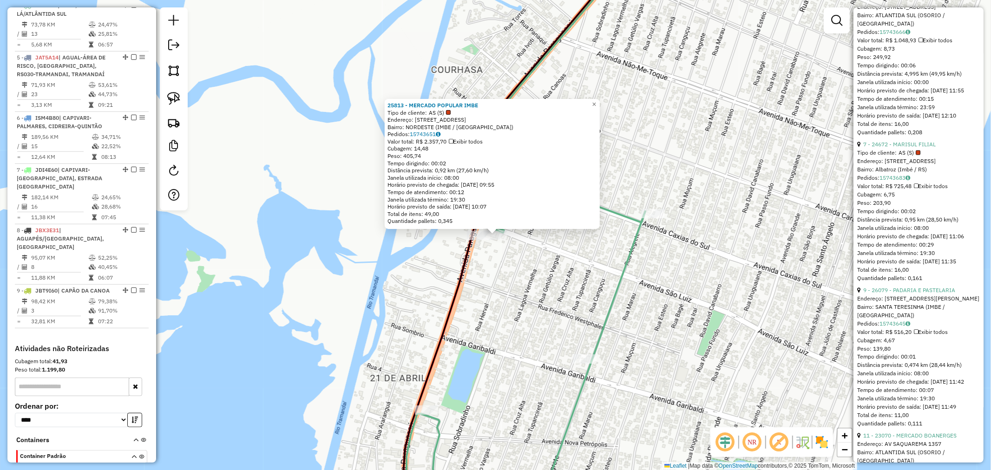
scroll to position [1188, 0]
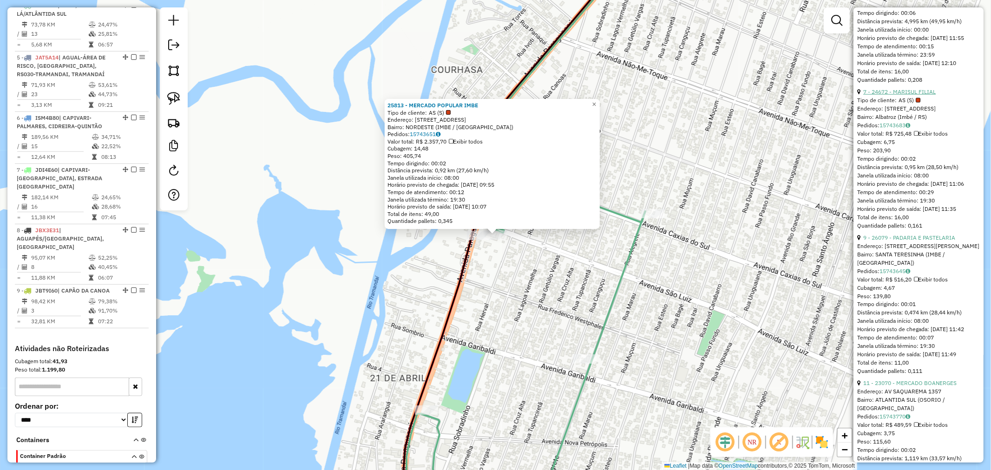
click at [902, 95] on link "7 - 24672 - MARISUL FILIAL" at bounding box center [900, 91] width 73 height 7
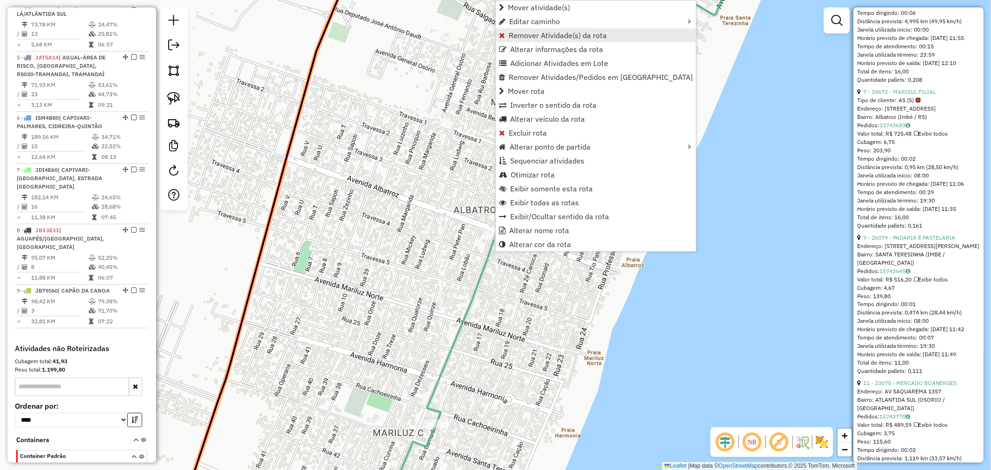
click at [541, 34] on span "Remover Atividade(s) da rota" at bounding box center [558, 35] width 98 height 7
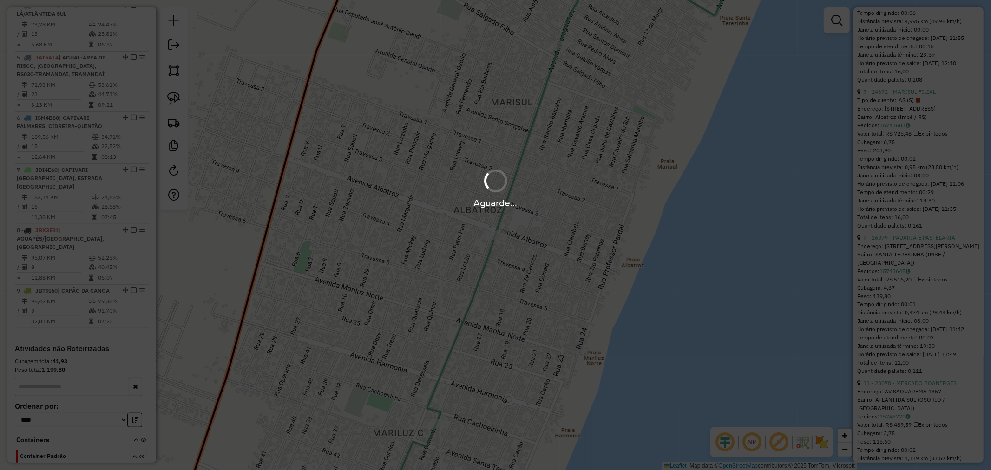
scroll to position [1179, 0]
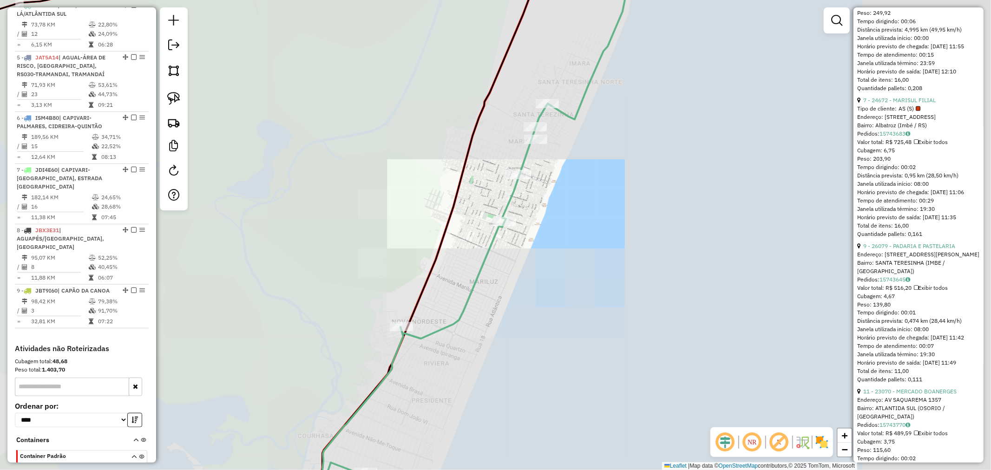
drag, startPoint x: 612, startPoint y: 142, endPoint x: 558, endPoint y: 187, distance: 70.9
click at [596, 191] on div "Janela de atendimento Grade de atendimento Capacidade Transportadoras Veículos …" at bounding box center [495, 235] width 991 height 470
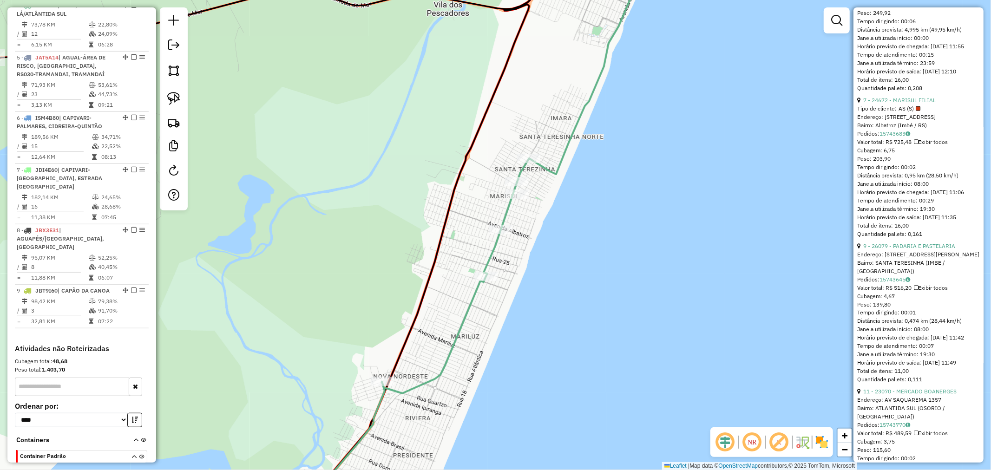
click at [530, 152] on div "Rota 4 - Placa JDI7F33 26079 - PADARIA E PASTELARIA Janela de atendimento Grade…" at bounding box center [495, 235] width 991 height 470
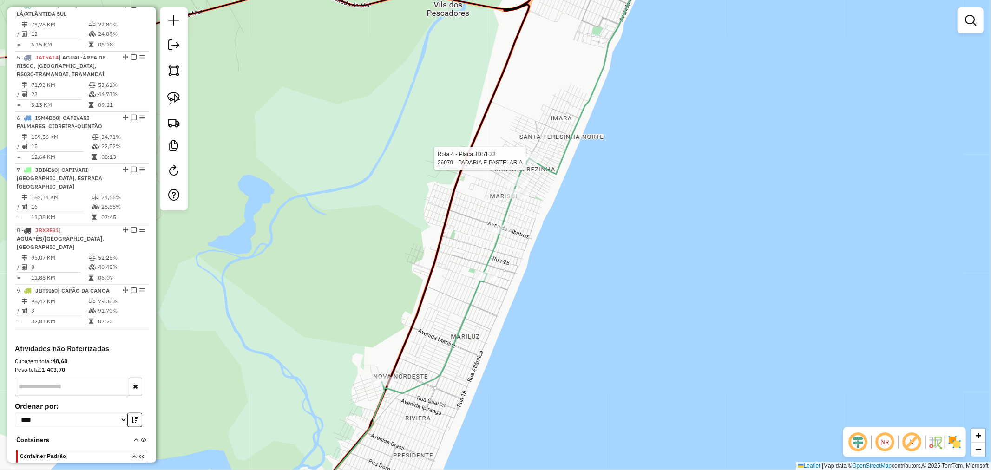
select select "*********"
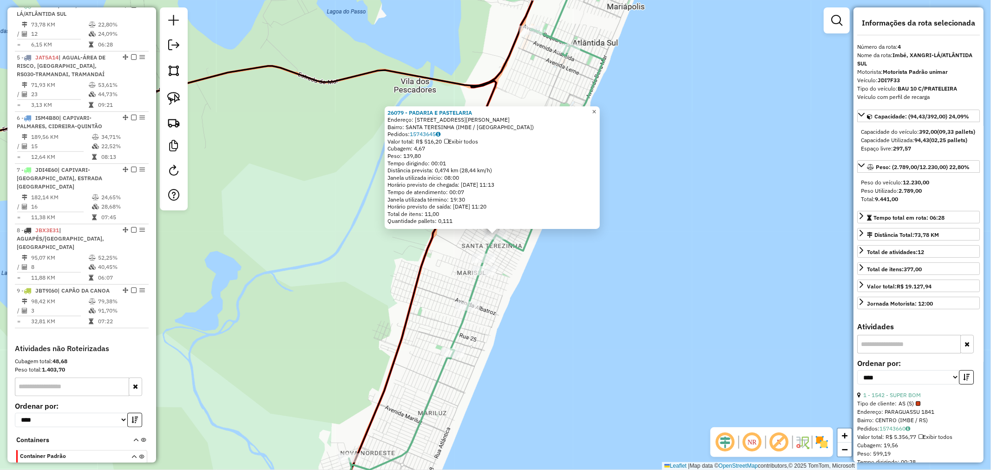
click at [596, 109] on span "×" at bounding box center [594, 112] width 4 height 8
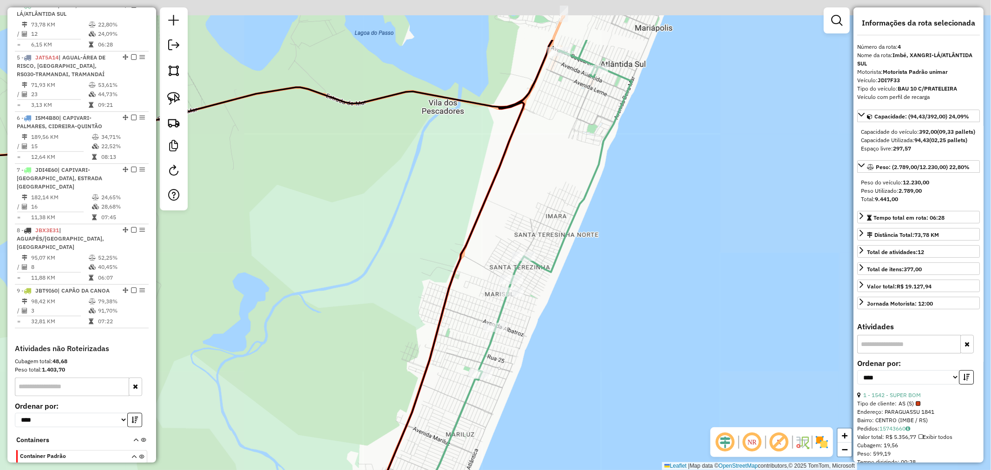
drag, startPoint x: 593, startPoint y: 147, endPoint x: 560, endPoint y: 256, distance: 113.1
click at [563, 256] on icon at bounding box center [466, 322] width 332 height 564
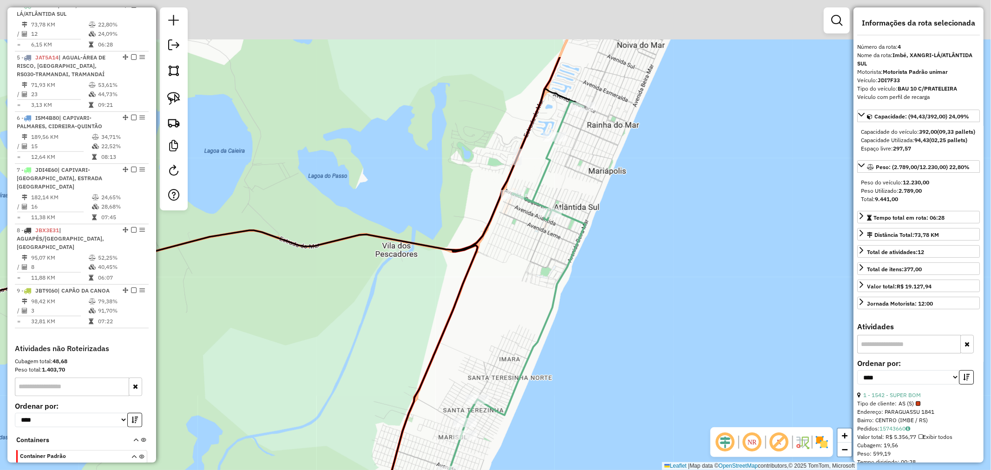
drag, startPoint x: 619, startPoint y: 261, endPoint x: 617, endPoint y: 271, distance: 9.5
click at [616, 271] on div "Janela de atendimento Grade de atendimento Capacidade Transportadoras Veículos …" at bounding box center [495, 235] width 991 height 470
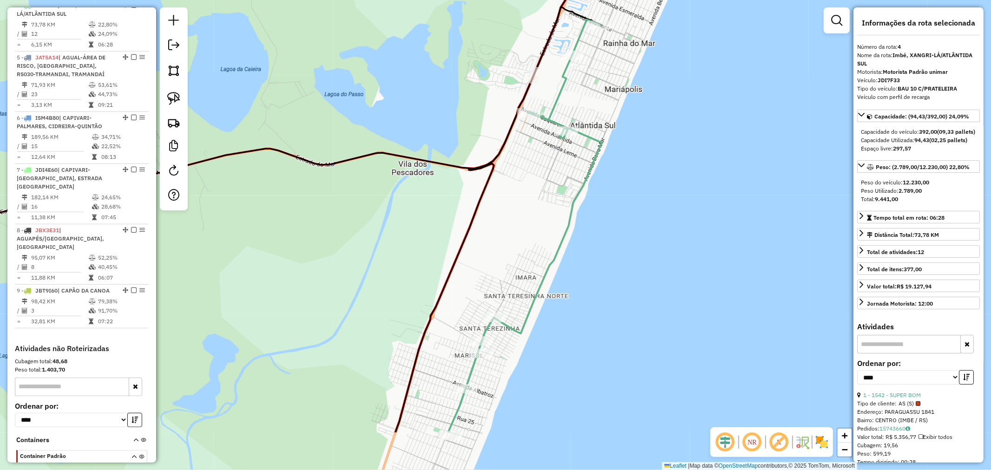
drag, startPoint x: 594, startPoint y: 267, endPoint x: 642, endPoint y: 98, distance: 176.0
click at [642, 112] on div "Janela de atendimento Grade de atendimento Capacidade Transportadoras Veículos …" at bounding box center [495, 235] width 991 height 470
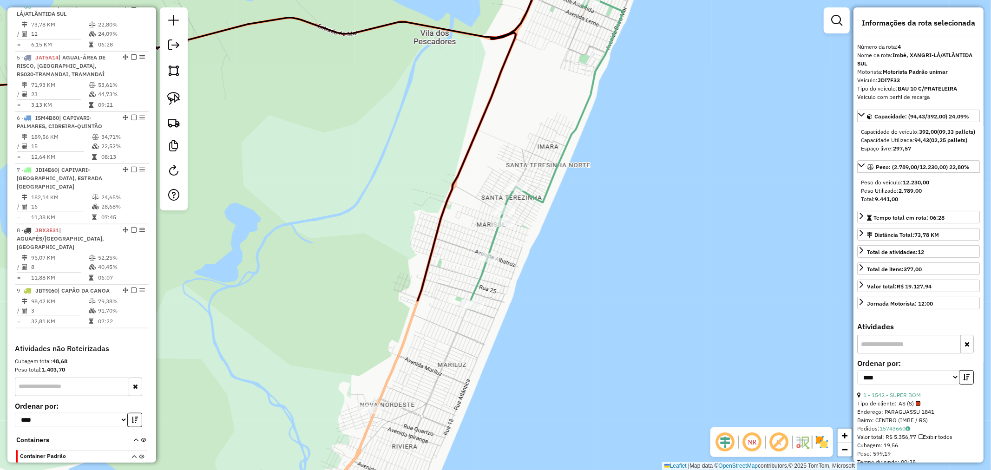
drag, startPoint x: 602, startPoint y: 196, endPoint x: 625, endPoint y: 153, distance: 48.2
click at [624, 156] on div "Janela de atendimento Grade de atendimento Capacidade Transportadoras Veículos …" at bounding box center [495, 235] width 991 height 470
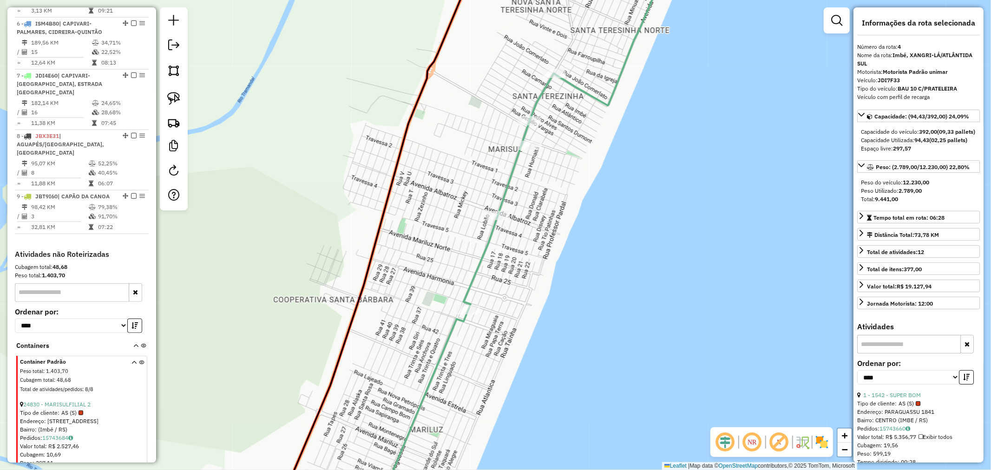
scroll to position [635, 0]
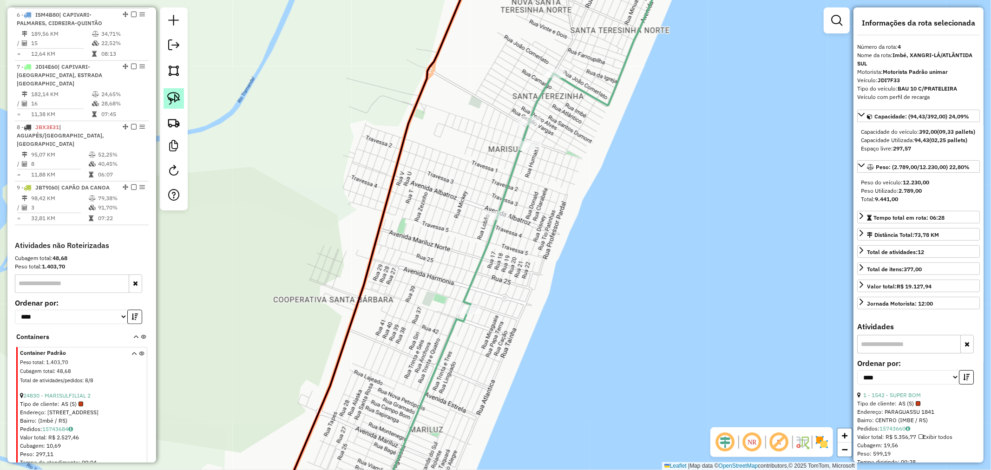
click at [178, 102] on img at bounding box center [173, 98] width 13 height 13
drag, startPoint x: 493, startPoint y: 145, endPoint x: 442, endPoint y: 223, distance: 93.2
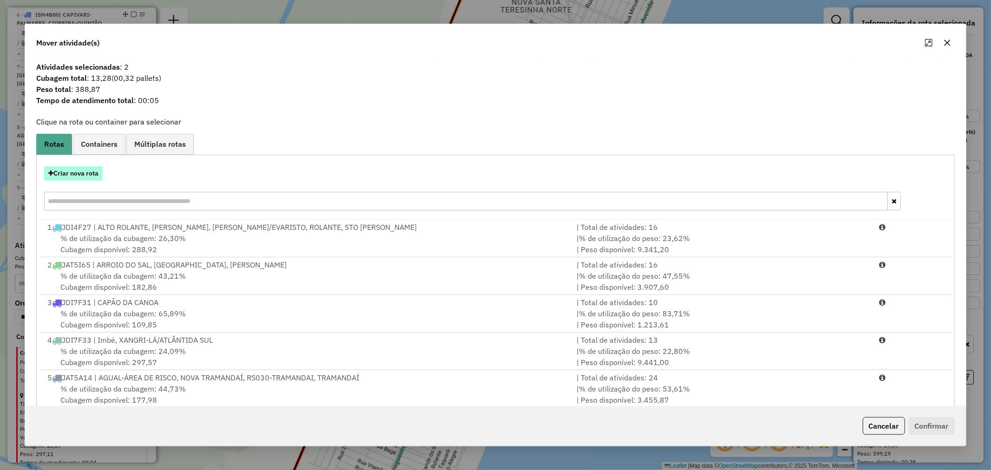
click at [86, 174] on button "Criar nova rota" at bounding box center [73, 173] width 59 height 14
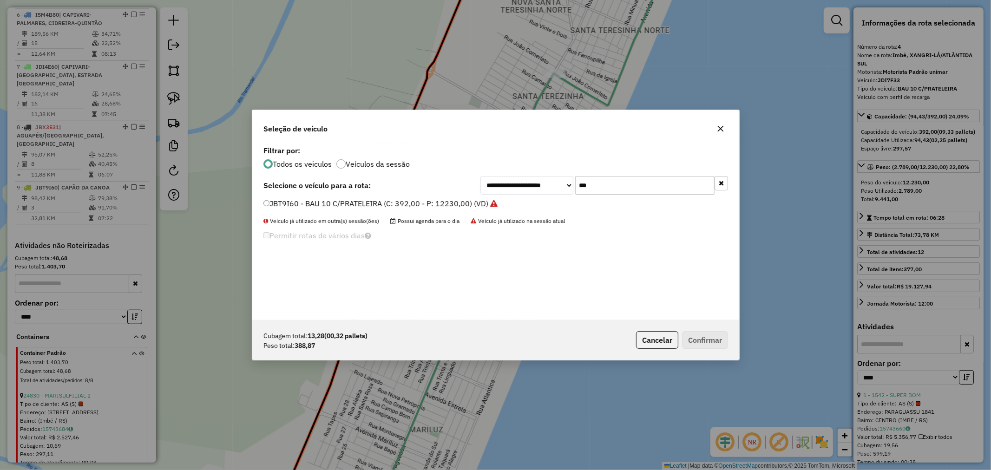
scroll to position [5, 2]
click at [536, 184] on div "**********" at bounding box center [605, 185] width 248 height 19
type input "****"
click at [341, 202] on label "JBC2B90 - BAU 8 P (C: 322,00 - P: 7450,00) (VD)" at bounding box center [350, 203] width 173 height 11
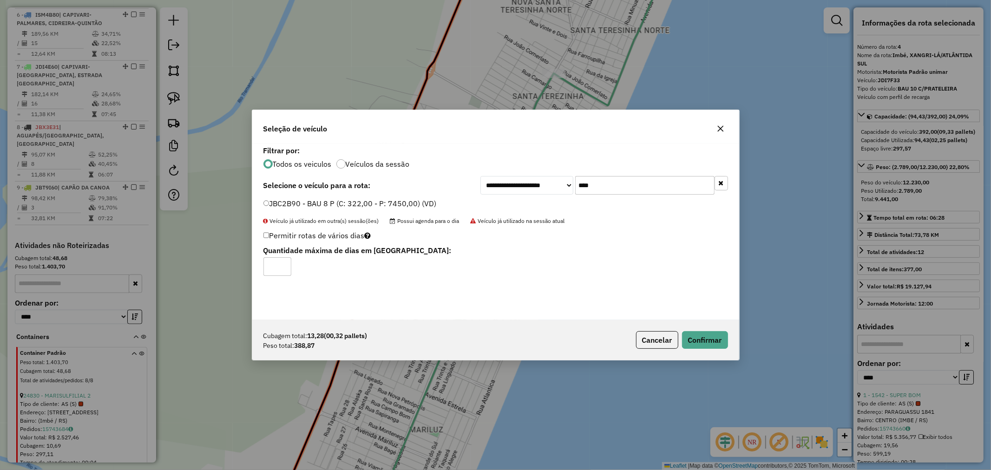
click at [692, 324] on div "Cubagem total: 13,28 (00,32 pallets) Peso total: 388,87 Cancelar Confirmar" at bounding box center [495, 340] width 487 height 40
click at [699, 335] on button "Confirmar" at bounding box center [705, 340] width 46 height 18
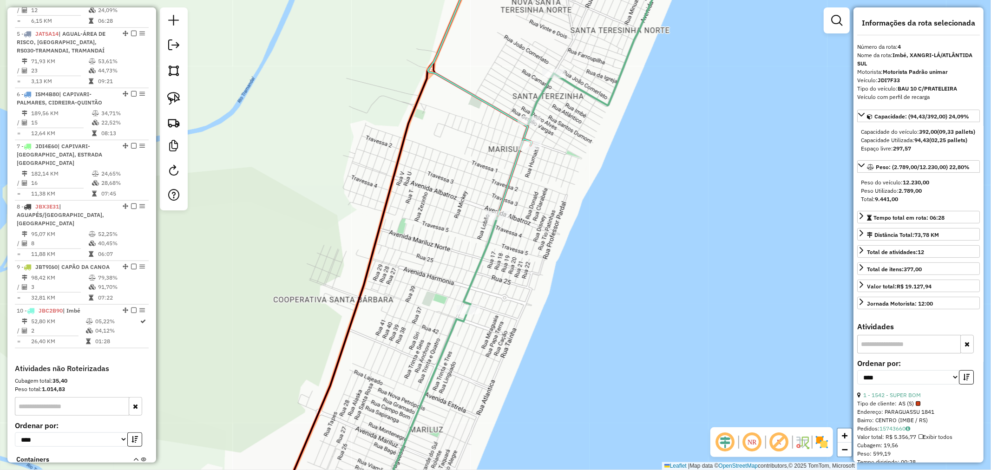
scroll to position [532, 0]
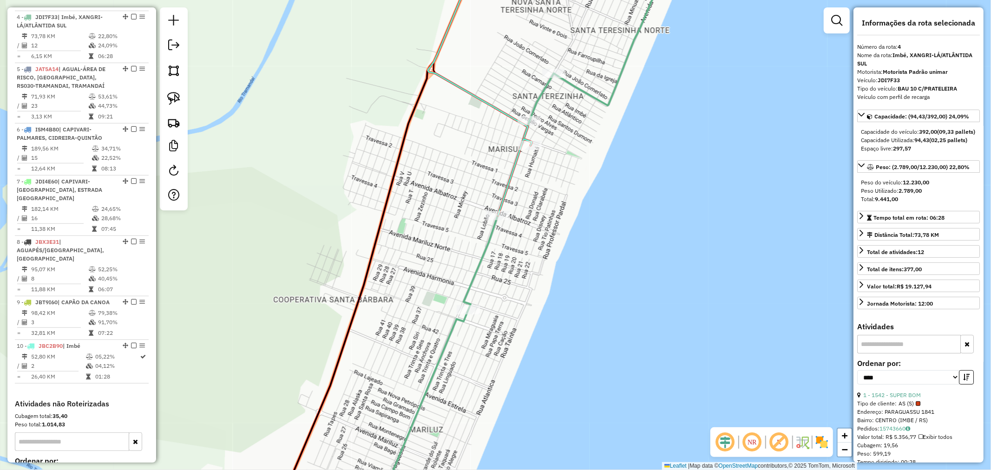
drag, startPoint x: 566, startPoint y: 247, endPoint x: 567, endPoint y: 257, distance: 9.3
click at [566, 256] on div "Janela de atendimento Grade de atendimento Capacidade Transportadoras Veículos …" at bounding box center [495, 235] width 991 height 470
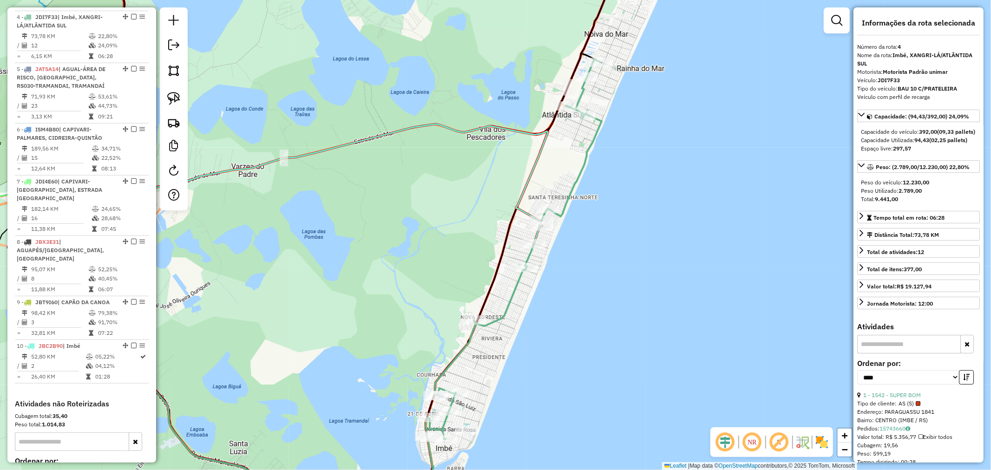
drag, startPoint x: 618, startPoint y: 225, endPoint x: 618, endPoint y: 146, distance: 79.0
click at [618, 148] on div "Janela de atendimento Grade de atendimento Capacidade Transportadoras Veículos …" at bounding box center [495, 235] width 991 height 470
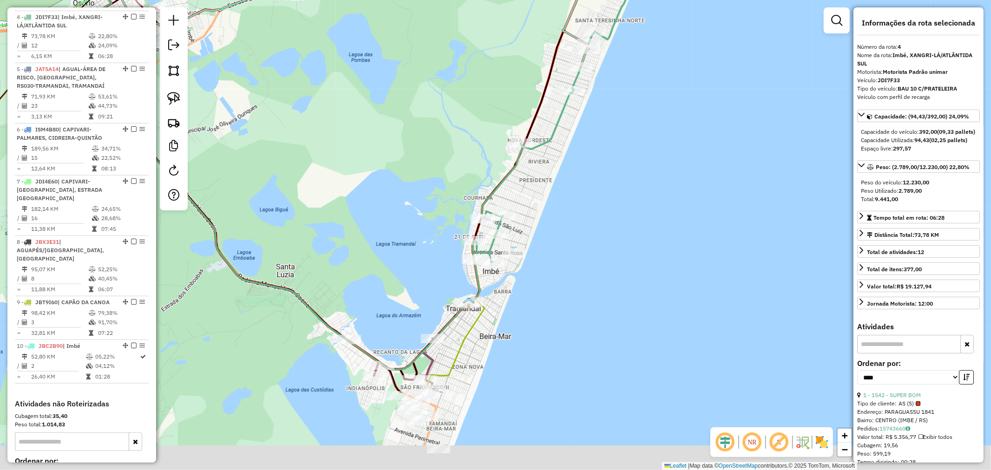
drag, startPoint x: 578, startPoint y: 213, endPoint x: 592, endPoint y: 159, distance: 55.7
click at [593, 157] on div "Janela de atendimento Grade de atendimento Capacidade Transportadoras Veículos …" at bounding box center [495, 235] width 991 height 470
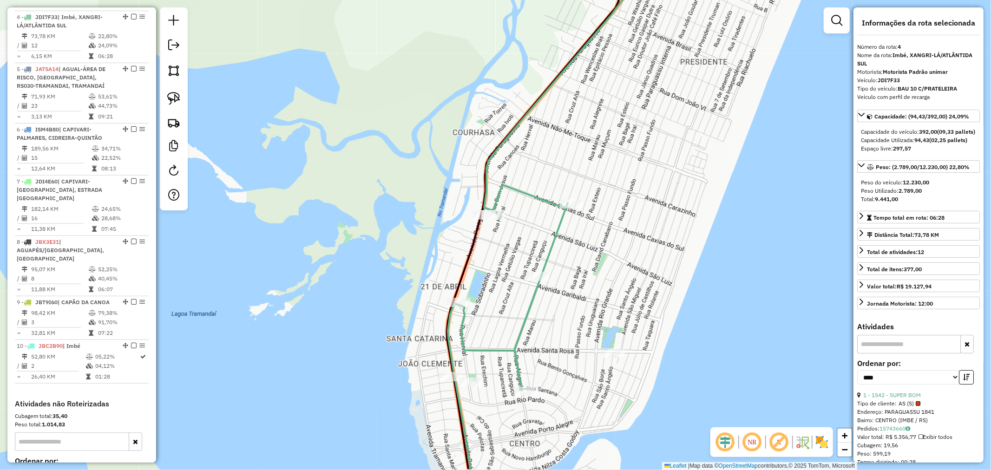
drag, startPoint x: 395, startPoint y: 221, endPoint x: 383, endPoint y: 219, distance: 11.7
click at [393, 217] on div "Janela de atendimento Grade de atendimento Capacidade Transportadoras Veículos …" at bounding box center [495, 235] width 991 height 470
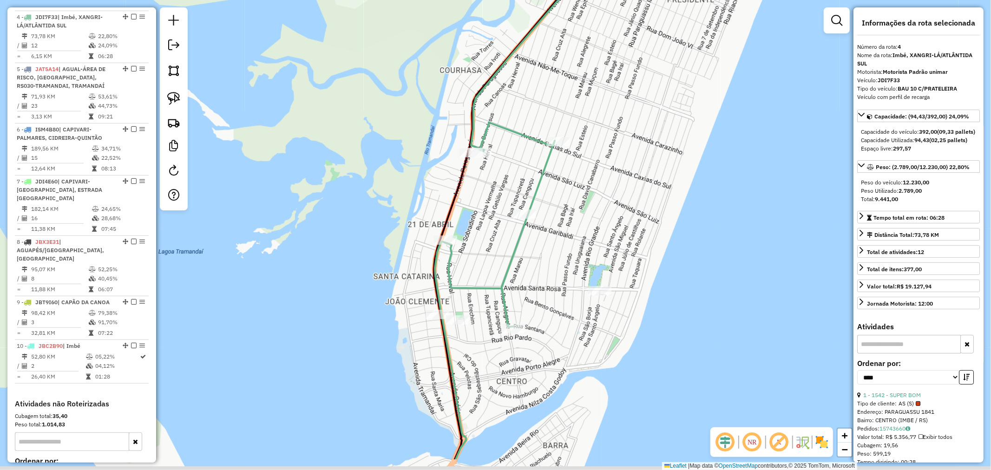
drag, startPoint x: 401, startPoint y: 255, endPoint x: 300, endPoint y: 254, distance: 101.3
click at [394, 247] on div "Janela de atendimento Grade de atendimento Capacidade Transportadoras Veículos …" at bounding box center [495, 235] width 991 height 470
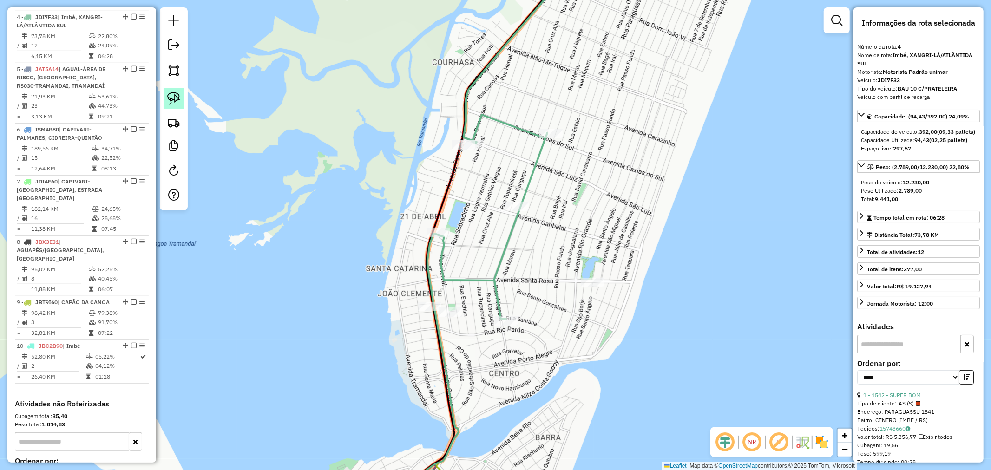
click at [175, 101] on img at bounding box center [173, 98] width 13 height 13
drag, startPoint x: 435, startPoint y: 342, endPoint x: 409, endPoint y: 282, distance: 64.6
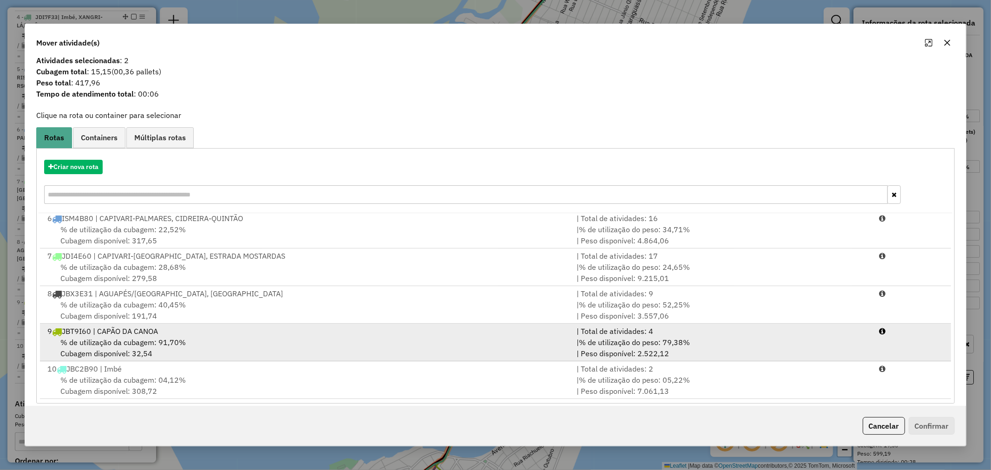
scroll to position [15, 0]
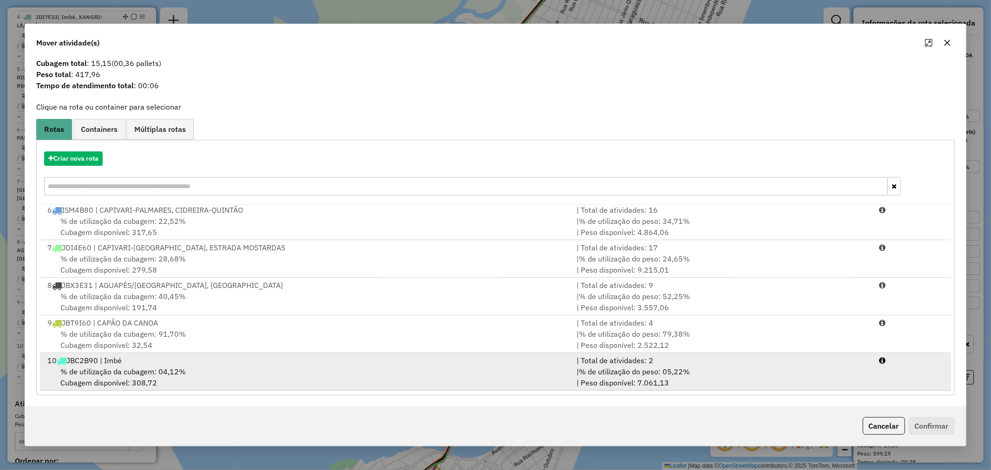
click at [207, 369] on div "% de utilização da cubagem: 04,12% Cubagem disponível: 308,72" at bounding box center [306, 377] width 529 height 22
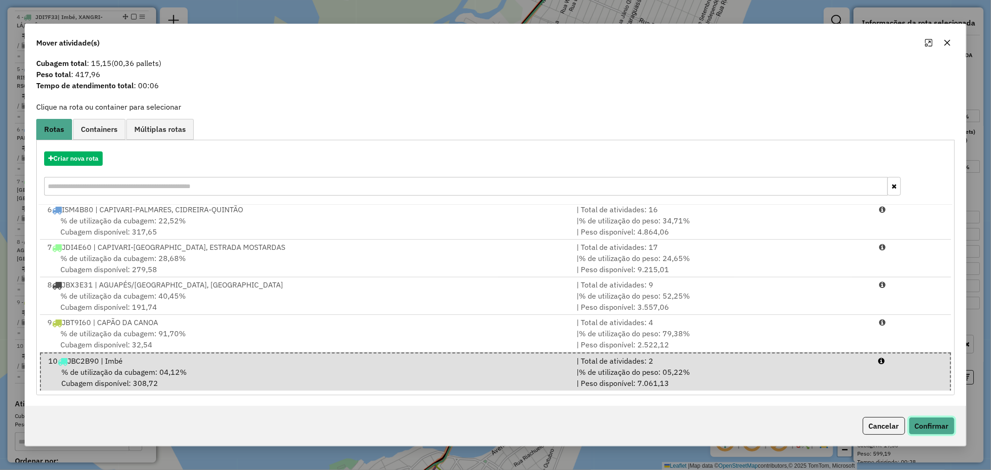
click at [931, 419] on button "Confirmar" at bounding box center [932, 426] width 46 height 18
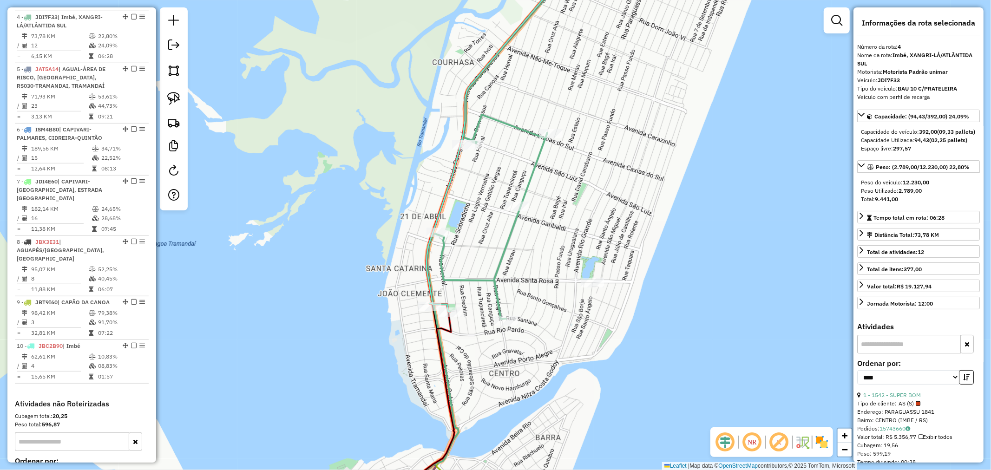
scroll to position [0, 0]
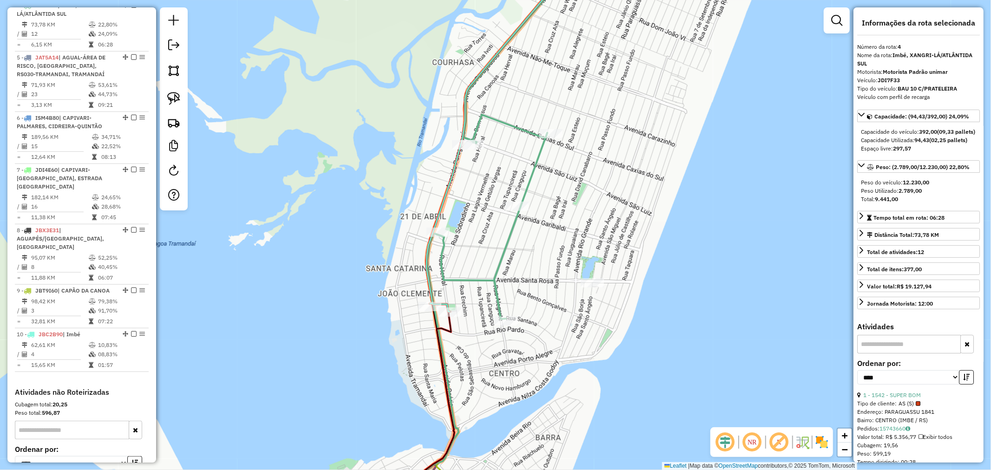
click at [447, 306] on icon at bounding box center [505, 132] width 156 height 359
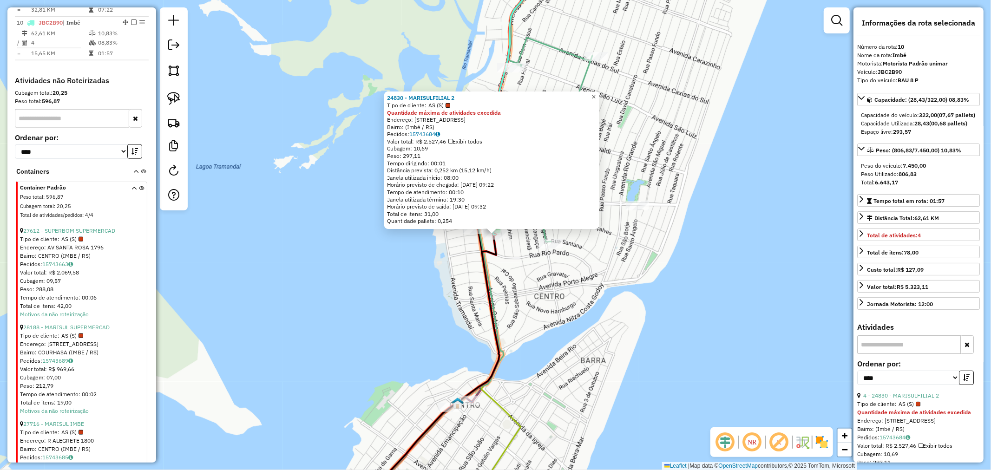
click at [600, 99] on link "×" at bounding box center [593, 97] width 11 height 11
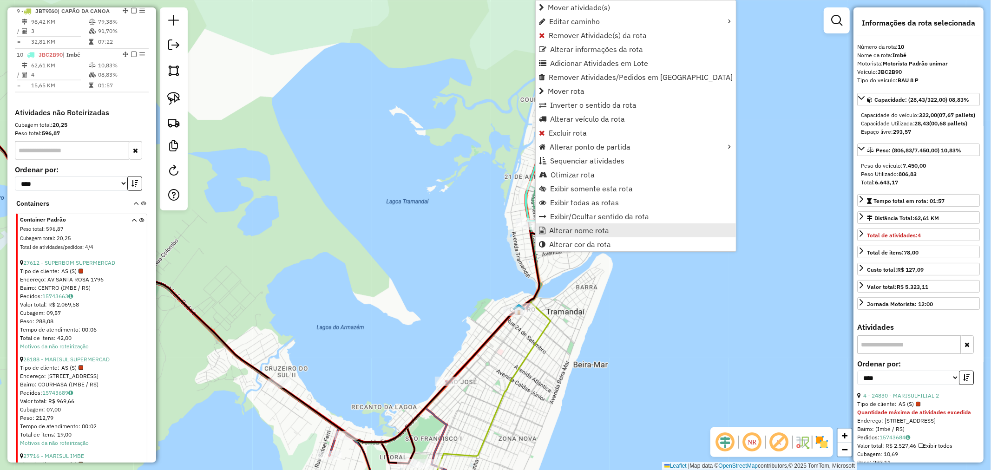
scroll to position [856, 0]
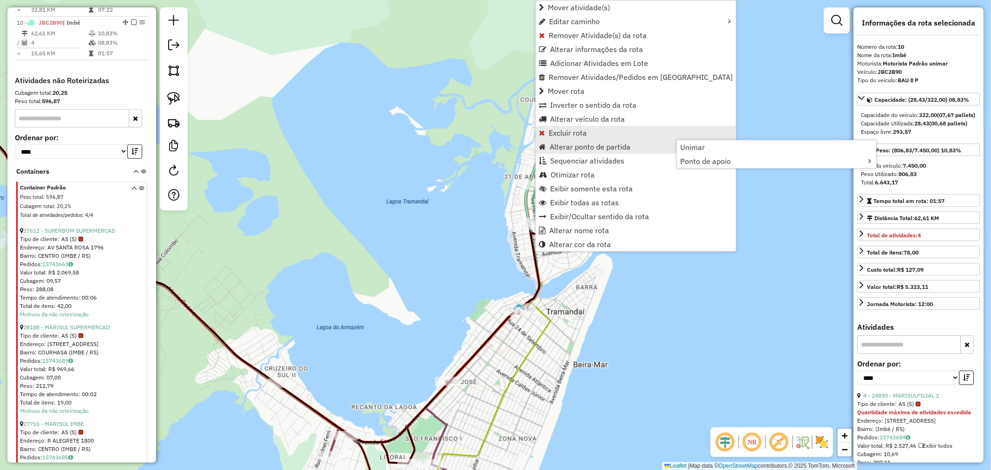
click at [584, 132] on span "Excluir rota" at bounding box center [568, 132] width 38 height 7
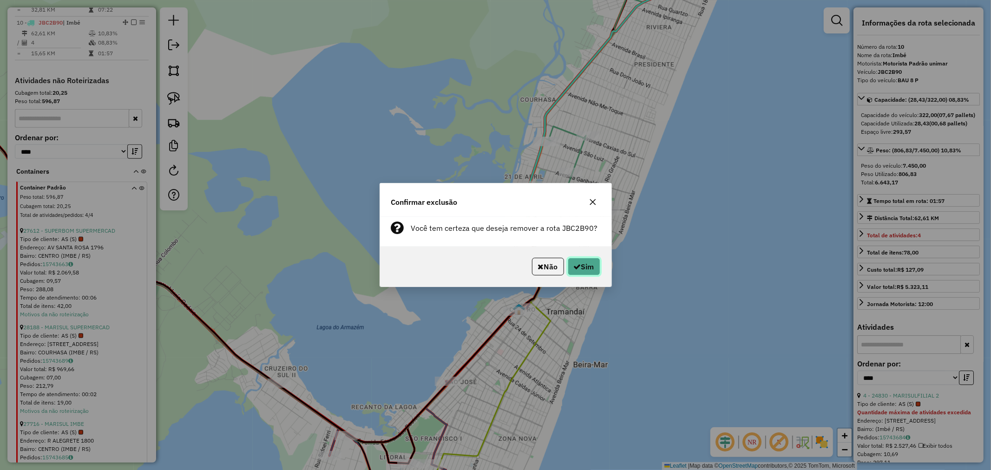
click at [587, 264] on button "Sim" at bounding box center [584, 267] width 33 height 18
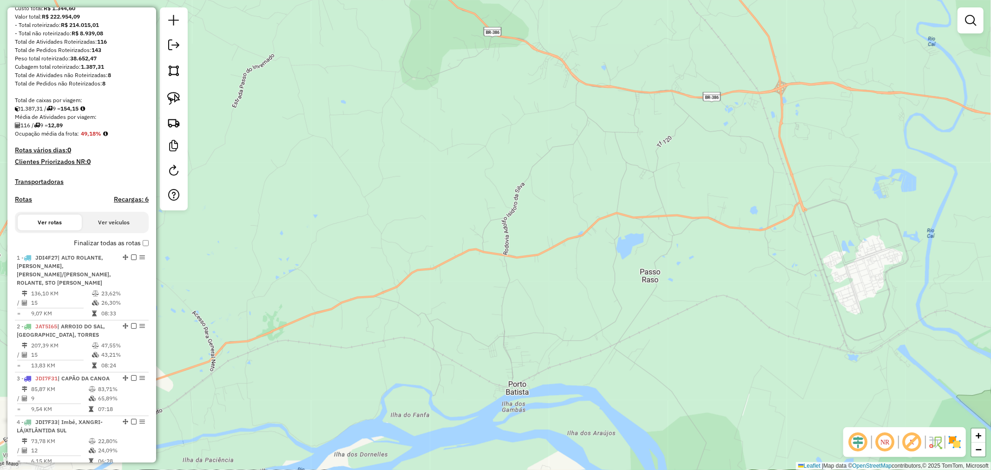
scroll to position [0, 0]
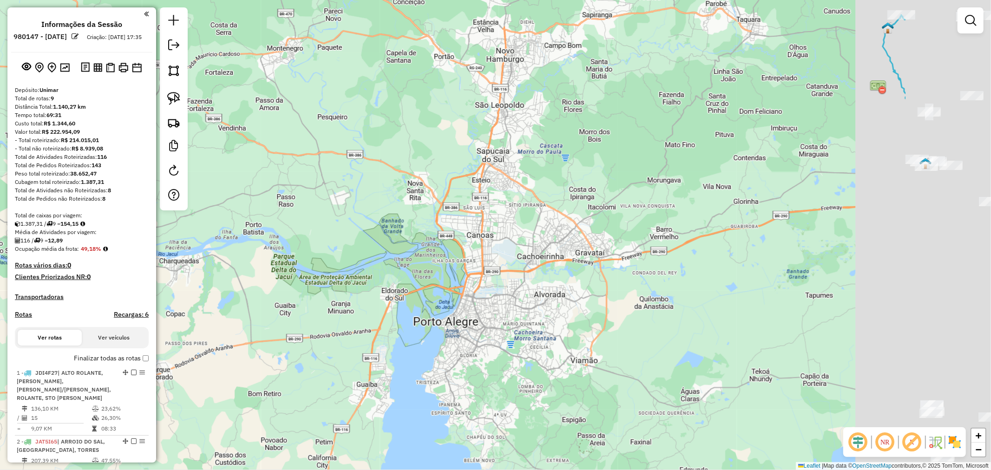
drag, startPoint x: 289, startPoint y: 205, endPoint x: 261, endPoint y: 199, distance: 28.6
click at [261, 199] on div "Janela de atendimento Grade de atendimento Capacidade Transportadoras Veículos …" at bounding box center [495, 235] width 991 height 470
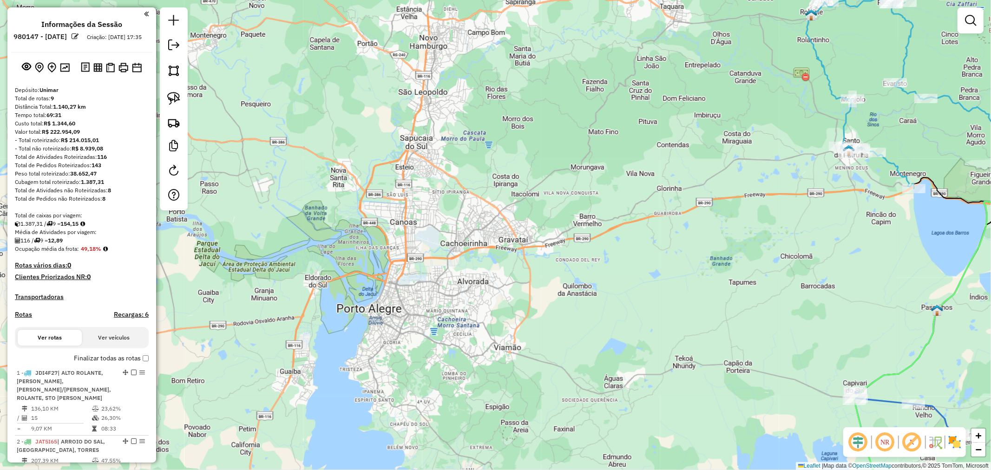
drag, startPoint x: 573, startPoint y: 238, endPoint x: 294, endPoint y: 173, distance: 286.2
click at [376, 193] on div "Janela de atendimento Grade de atendimento Capacidade Transportadoras Veículos …" at bounding box center [495, 235] width 991 height 470
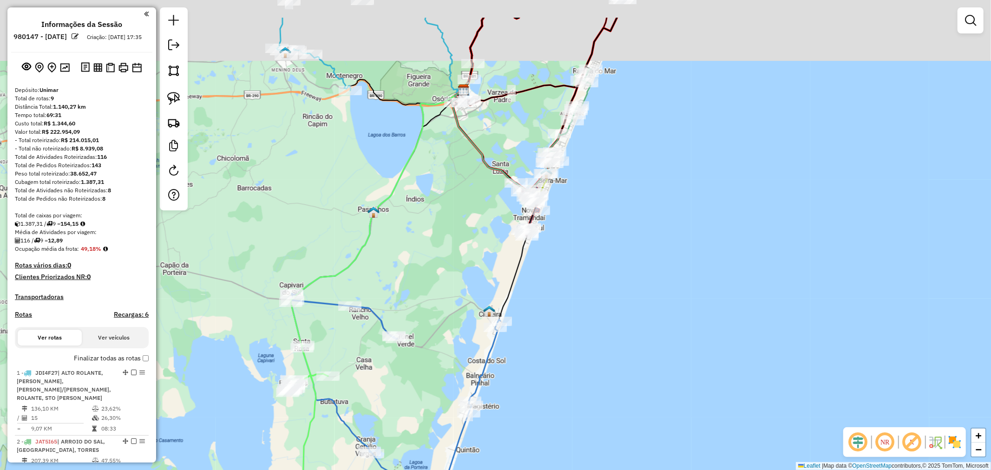
drag, startPoint x: 539, startPoint y: 270, endPoint x: 553, endPoint y: 291, distance: 25.5
click at [553, 291] on div "Janela de atendimento Grade de atendimento Capacidade Transportadoras Veículos …" at bounding box center [495, 235] width 991 height 470
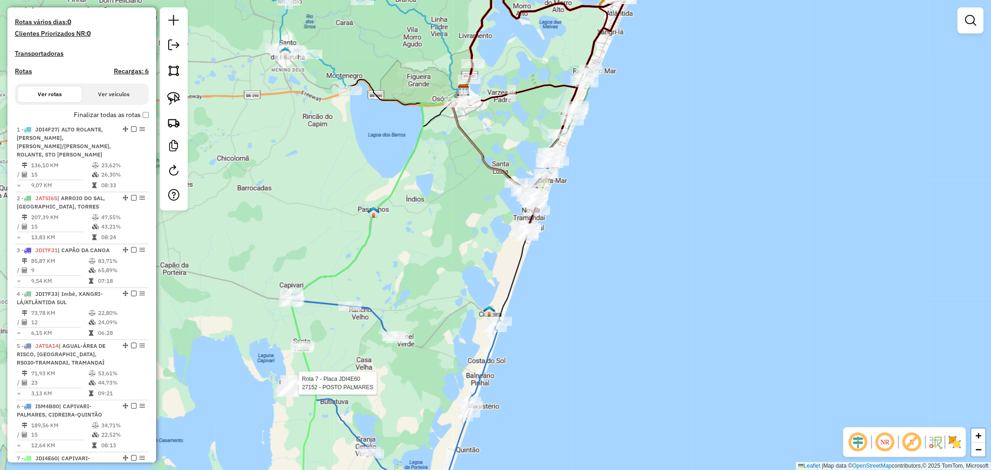
select select "*********"
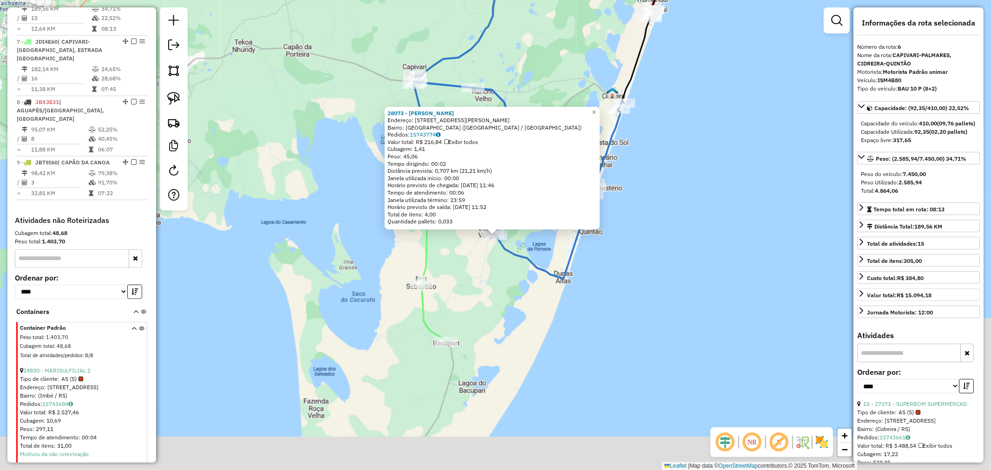
scroll to position [644, 0]
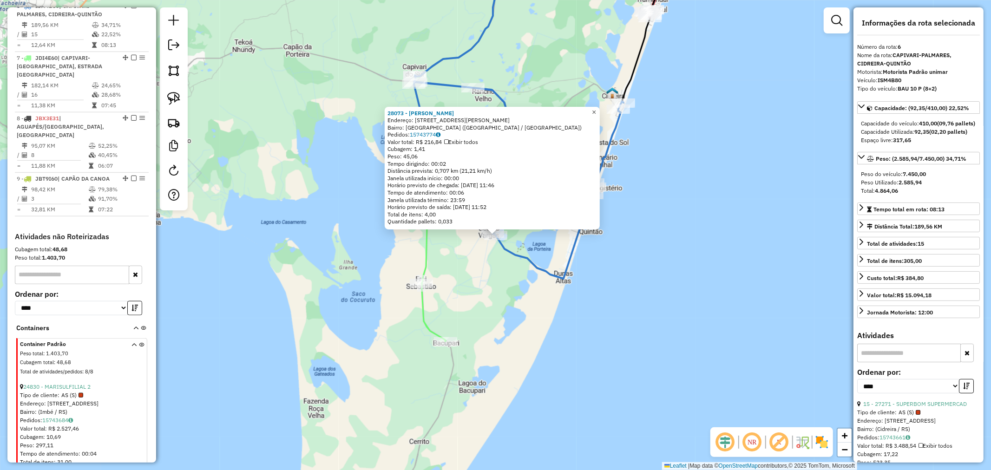
click at [597, 106] on link "×" at bounding box center [594, 111] width 11 height 11
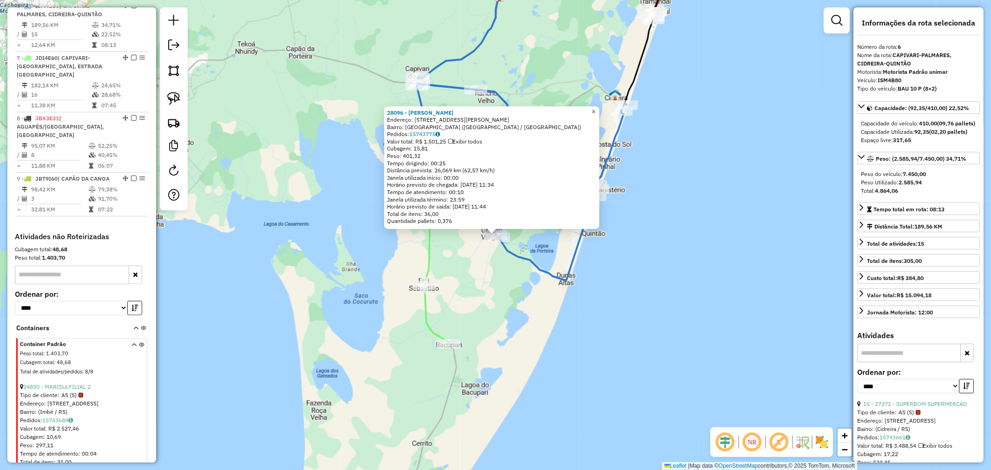
click at [596, 110] on link "×" at bounding box center [593, 111] width 11 height 11
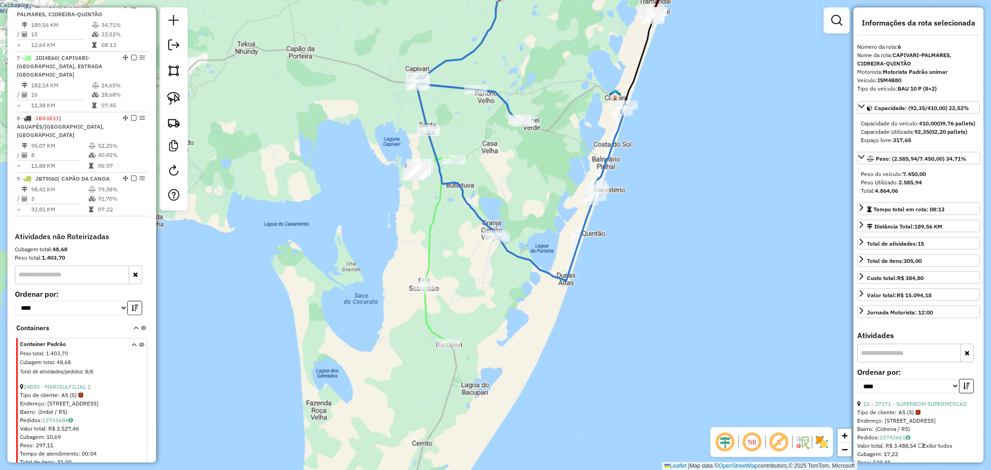
drag, startPoint x: 745, startPoint y: 209, endPoint x: 722, endPoint y: 248, distance: 44.8
click at [722, 248] on div "28096 - [PERSON_NAME]: [STREET_ADDRESS][PERSON_NAME] [GEOGRAPHIC_DATA]: 1574377…" at bounding box center [495, 235] width 991 height 470
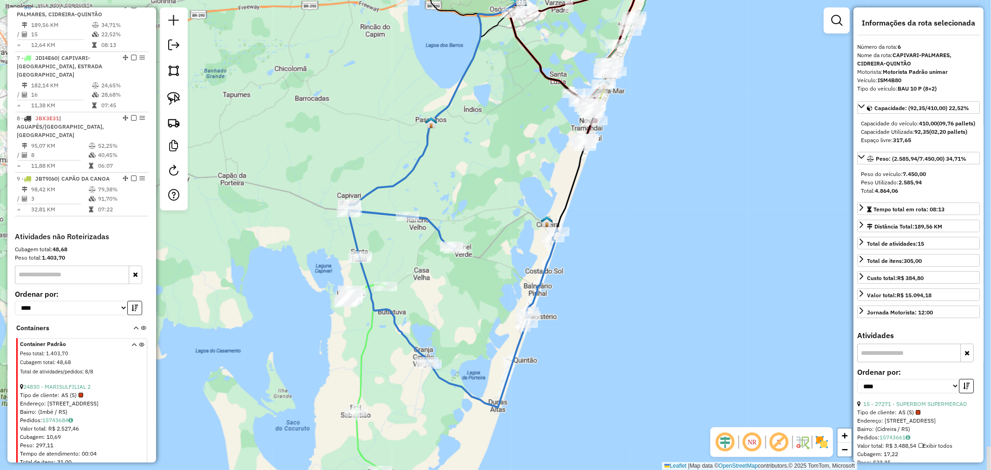
drag, startPoint x: 674, startPoint y: 226, endPoint x: 637, endPoint y: 266, distance: 54.3
click at [637, 267] on div "Janela de atendimento Grade de atendimento Capacidade Transportadoras Veículos …" at bounding box center [495, 235] width 991 height 470
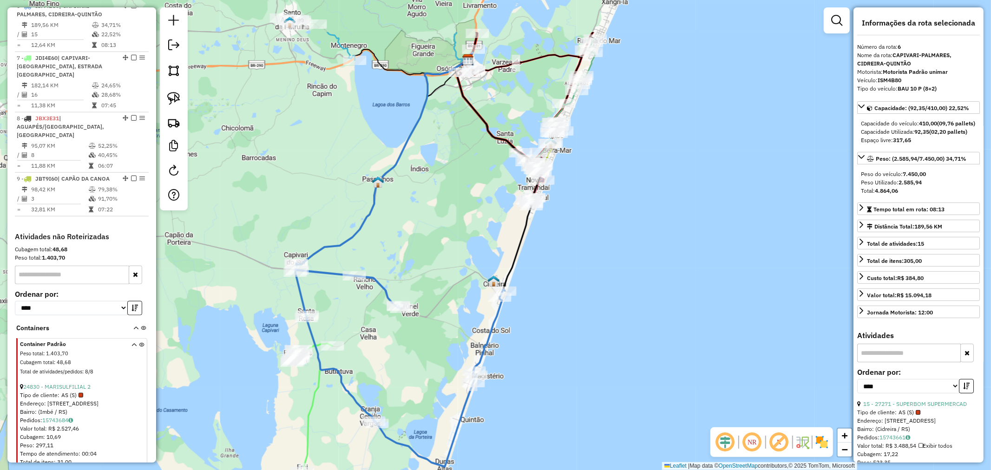
drag, startPoint x: 661, startPoint y: 238, endPoint x: 646, endPoint y: 286, distance: 50.6
click at [649, 283] on div "Janela de atendimento Grade de atendimento Capacidade Transportadoras Veículos …" at bounding box center [495, 235] width 991 height 470
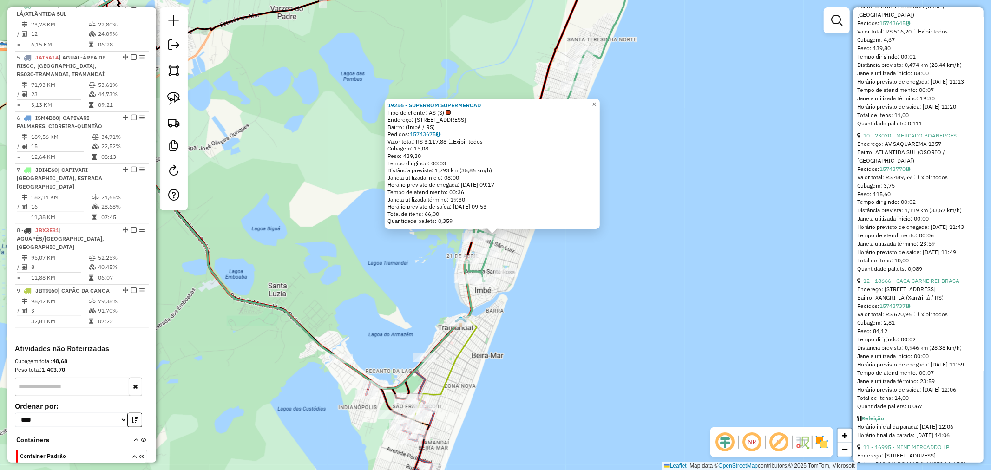
scroll to position [1291, 0]
click at [596, 100] on span "×" at bounding box center [594, 104] width 4 height 8
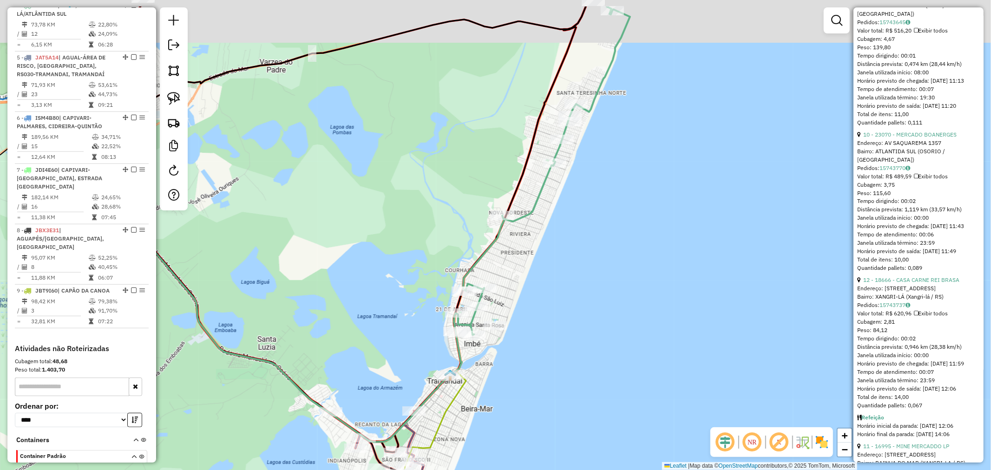
drag, startPoint x: 661, startPoint y: 186, endPoint x: 653, endPoint y: 224, distance: 38.5
click at [655, 220] on div "Janela de atendimento Grade de atendimento Capacidade Transportadoras Veículos …" at bounding box center [495, 235] width 991 height 470
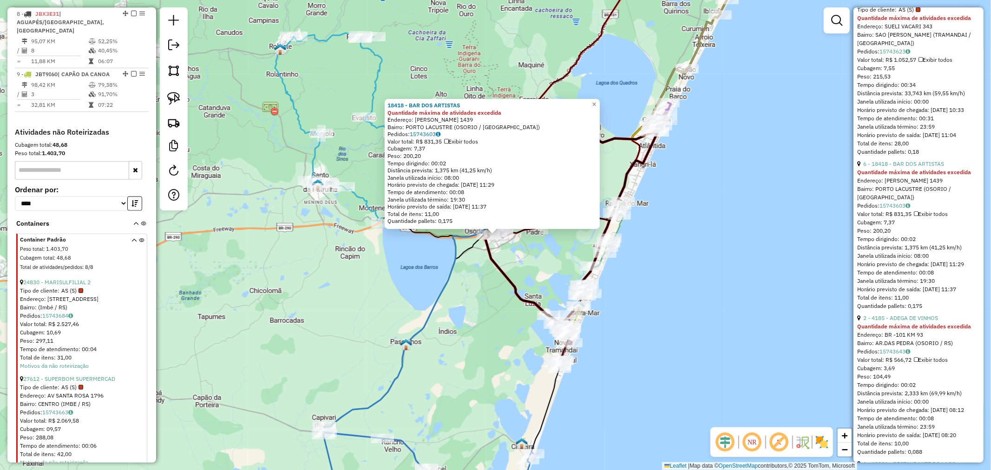
scroll to position [930, 0]
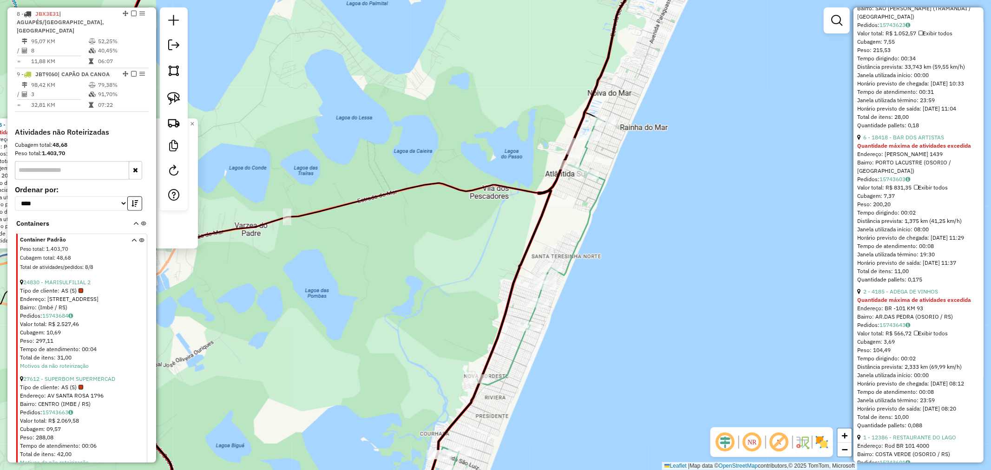
drag, startPoint x: 484, startPoint y: 175, endPoint x: 605, endPoint y: 177, distance: 120.9
click at [603, 179] on div "18418 - BAR DOS ARTISTAS Quantidade máxima de atividades excedida Endereço: [PE…" at bounding box center [495, 235] width 991 height 470
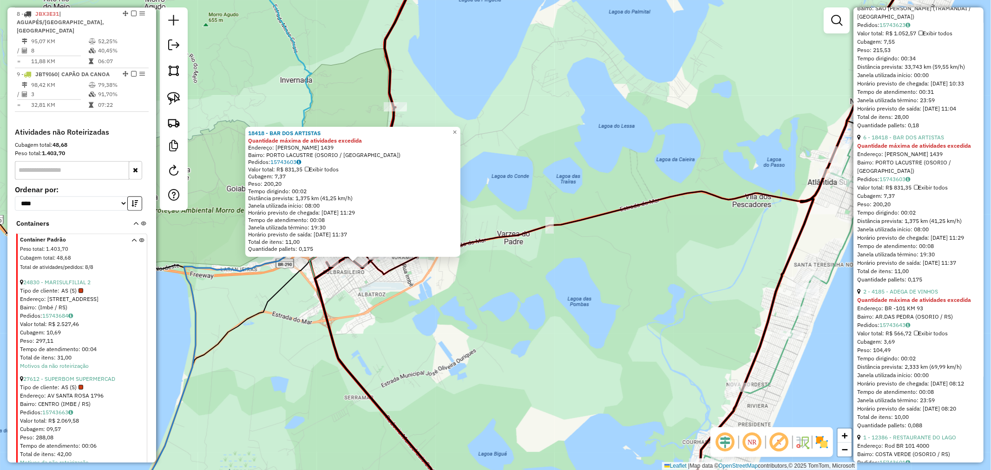
click at [467, 130] on div "18418 - BAR DOS ARTISTAS Quantidade máxima de atividades excedida Endereço: [PE…" at bounding box center [495, 235] width 991 height 470
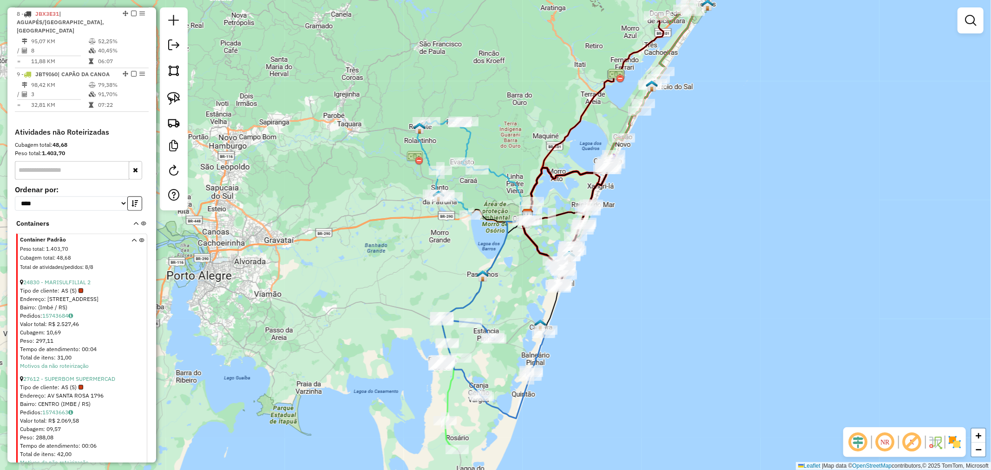
drag, startPoint x: 536, startPoint y: 269, endPoint x: 504, endPoint y: 314, distance: 55.6
click at [502, 313] on div "Janela de atendimento Grade de atendimento Capacidade Transportadoras Veículos …" at bounding box center [495, 235] width 991 height 470
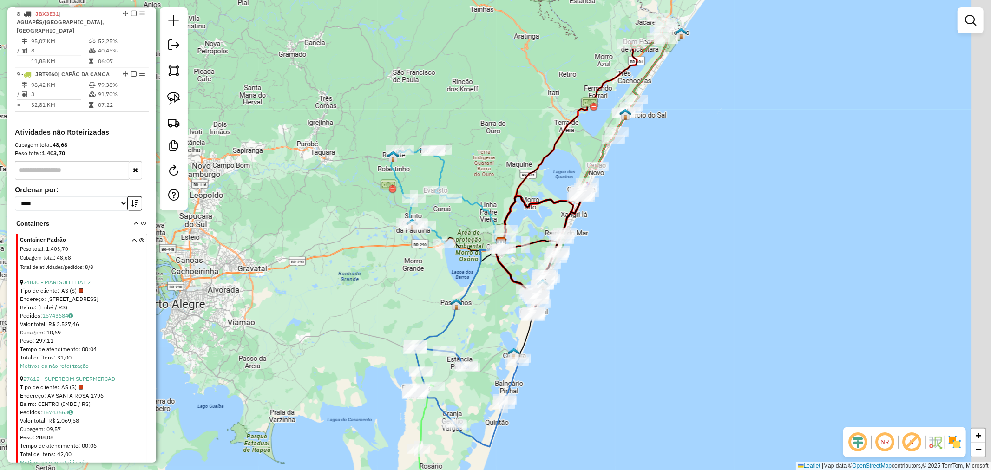
drag, startPoint x: 691, startPoint y: 220, endPoint x: 554, endPoint y: 273, distance: 146.1
click at [590, 318] on div "Rota 5 - Placa JAT5A14 2793 - GRANJA ESTANCIA VELH Rota 5 - Placa JAT5A14 27236…" at bounding box center [495, 235] width 991 height 470
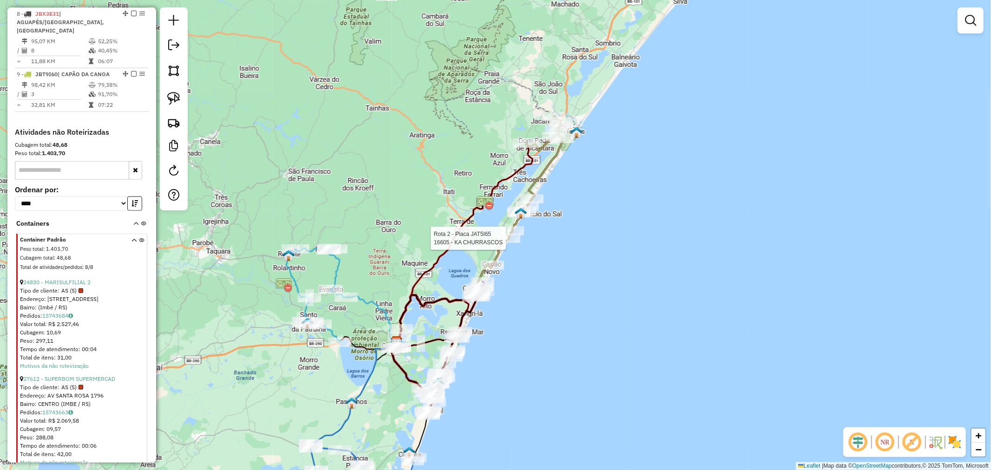
drag, startPoint x: 566, startPoint y: 284, endPoint x: 614, endPoint y: 164, distance: 129.9
click at [614, 173] on div "Rota 2 - Placa JAT5I65 27779 - MATEUS STRAIT Rota 2 - Placa JAT5I65 16605 - KA …" at bounding box center [495, 235] width 991 height 470
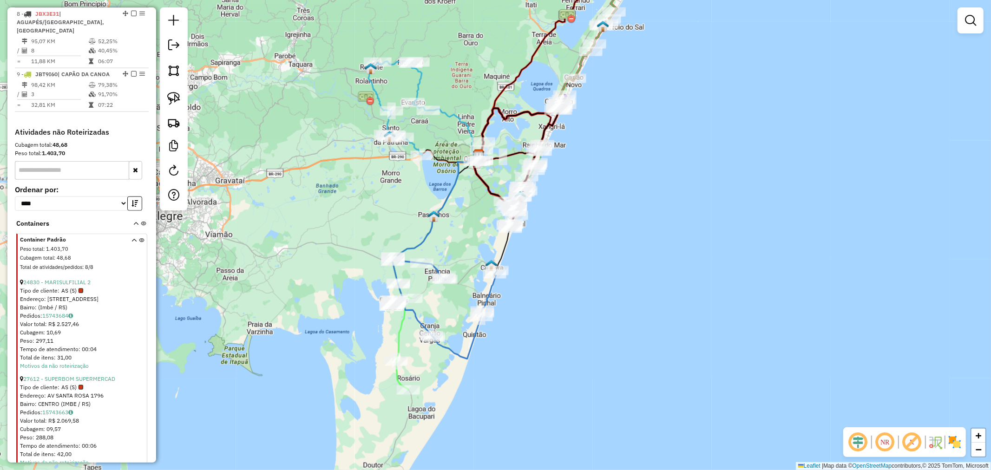
drag, startPoint x: 588, startPoint y: 275, endPoint x: 629, endPoint y: 165, distance: 116.9
click at [627, 171] on div "Janela de atendimento Grade de atendimento Capacidade Transportadoras Veículos …" at bounding box center [495, 235] width 991 height 470
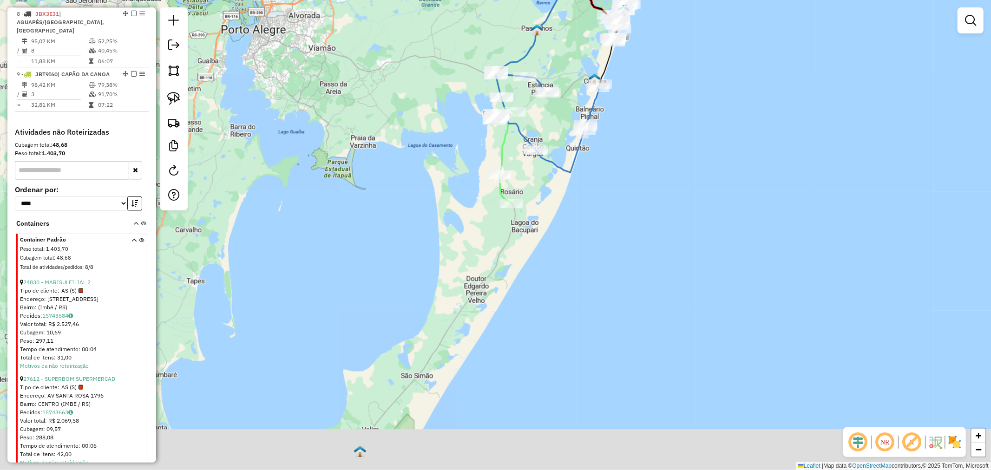
drag, startPoint x: 553, startPoint y: 298, endPoint x: 637, endPoint y: 181, distance: 143.8
click at [627, 197] on div "Janela de atendimento Grade de atendimento Capacidade Transportadoras Veículos …" at bounding box center [495, 235] width 991 height 470
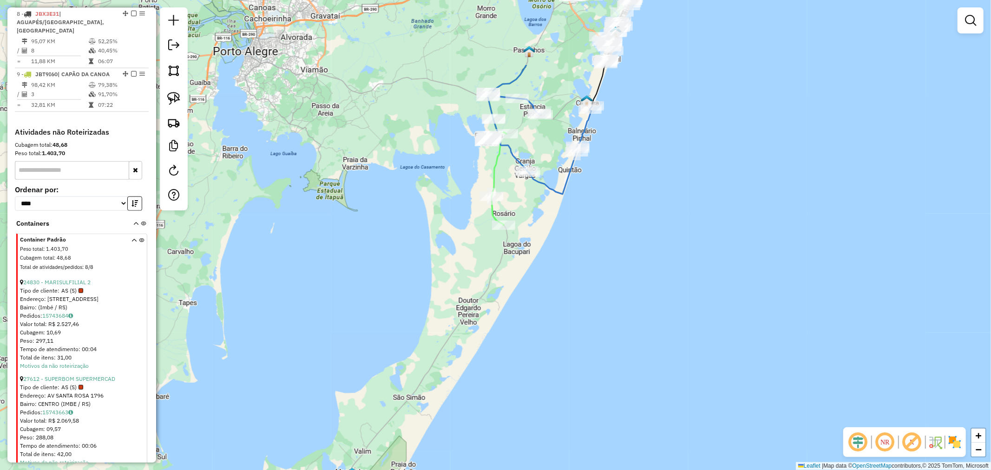
drag, startPoint x: 664, startPoint y: 207, endPoint x: 629, endPoint y: 303, distance: 102.3
click at [629, 286] on div "Janela de atendimento Grade de atendimento Capacidade Transportadoras Veículos …" at bounding box center [495, 235] width 991 height 470
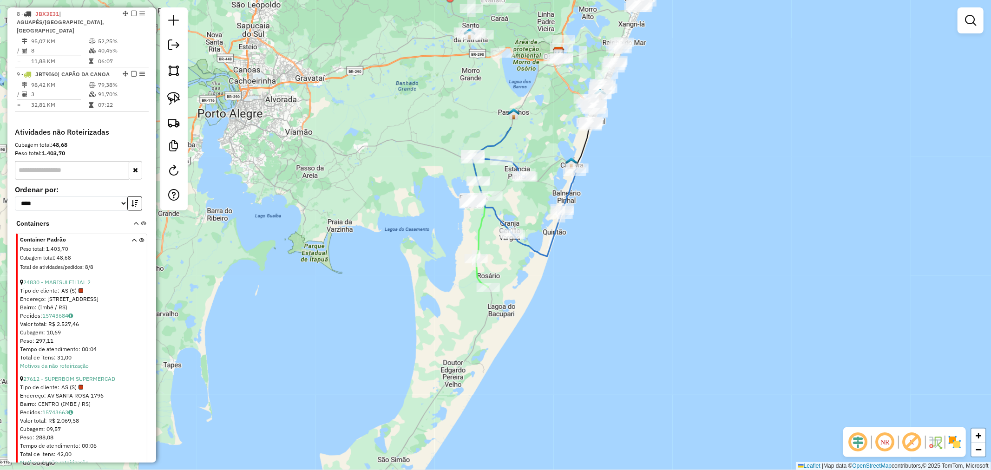
drag, startPoint x: 623, startPoint y: 273, endPoint x: 609, endPoint y: 284, distance: 18.5
click at [614, 284] on div "Janela de atendimento Grade de atendimento Capacidade Transportadoras Veículos …" at bounding box center [495, 235] width 991 height 470
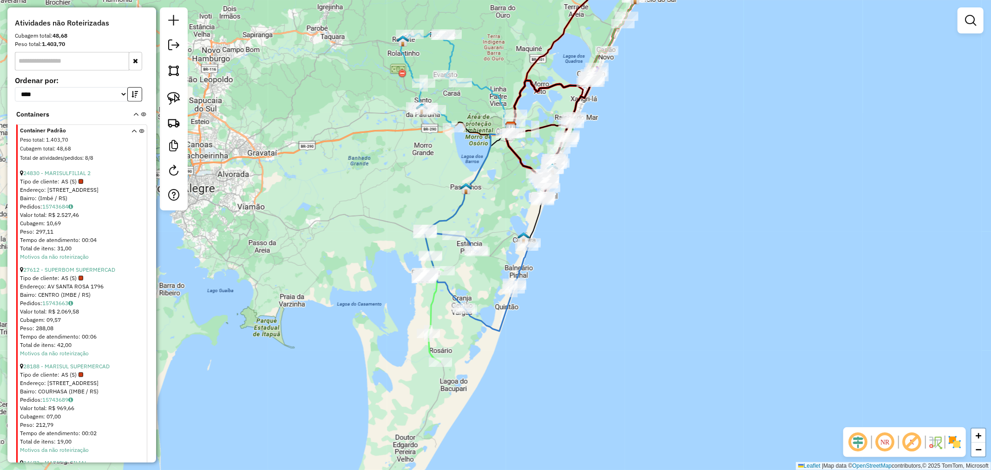
scroll to position [1058, 0]
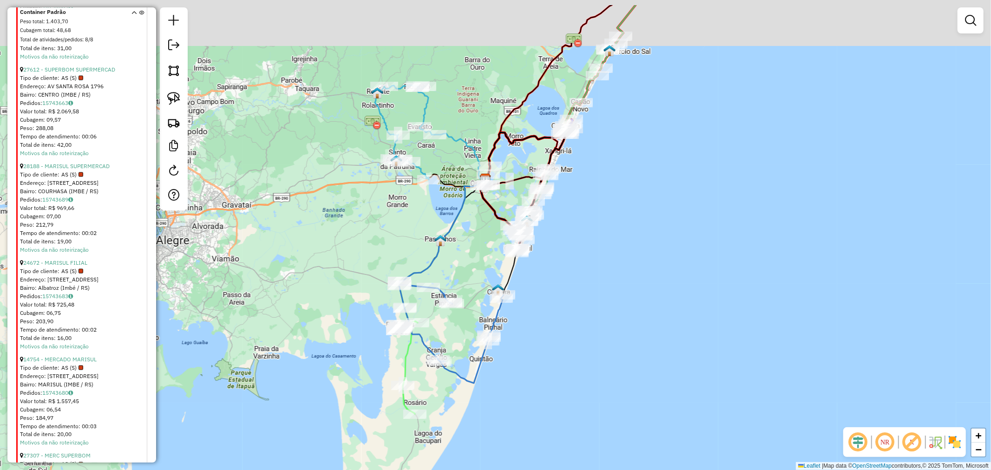
drag, startPoint x: 595, startPoint y: 204, endPoint x: 570, endPoint y: 256, distance: 58.0
click at [570, 256] on div "Janela de atendimento Grade de atendimento Capacidade Transportadoras Veículos …" at bounding box center [495, 235] width 991 height 470
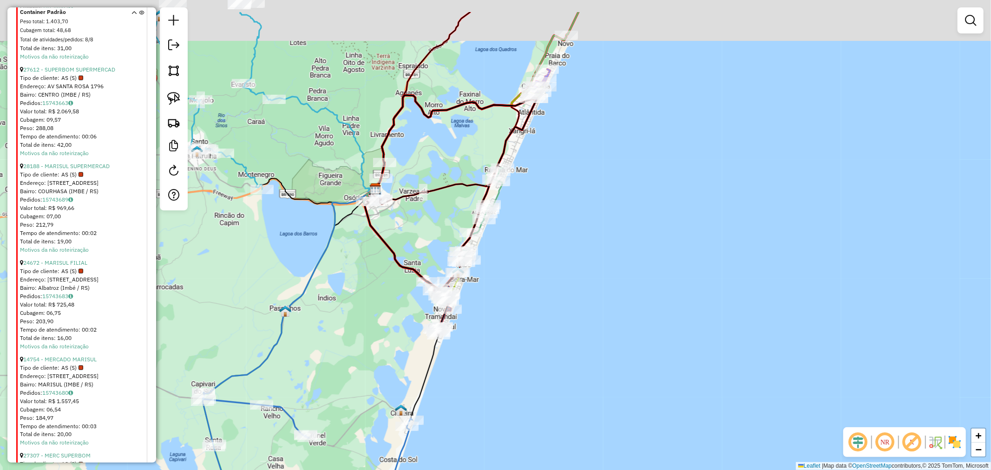
drag, startPoint x: 541, startPoint y: 273, endPoint x: 540, endPoint y: 278, distance: 5.2
click at [540, 279] on div "Janela de atendimento Grade de atendimento Capacidade Transportadoras Veículos …" at bounding box center [495, 235] width 991 height 470
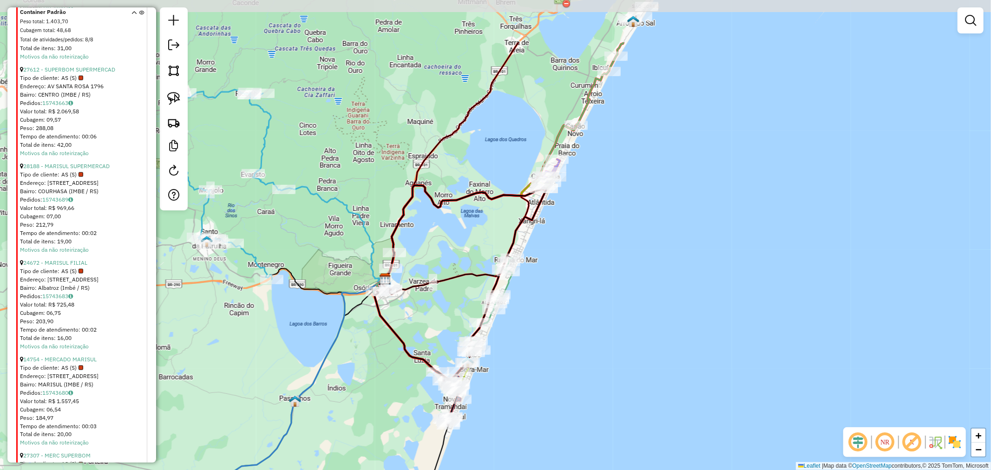
drag, startPoint x: 572, startPoint y: 221, endPoint x: 581, endPoint y: 312, distance: 92.0
click at [581, 312] on div "Janela de atendimento Grade de atendimento Capacidade Transportadoras Veículos …" at bounding box center [495, 235] width 991 height 470
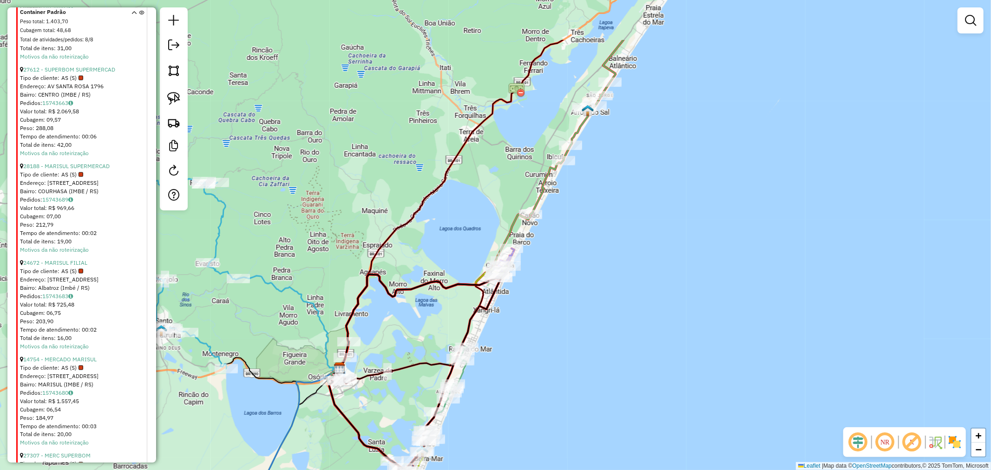
drag, startPoint x: 566, startPoint y: 295, endPoint x: 560, endPoint y: 308, distance: 13.9
click at [560, 308] on div "Janela de atendimento Grade de atendimento Capacidade Transportadoras Veículos …" at bounding box center [495, 235] width 991 height 470
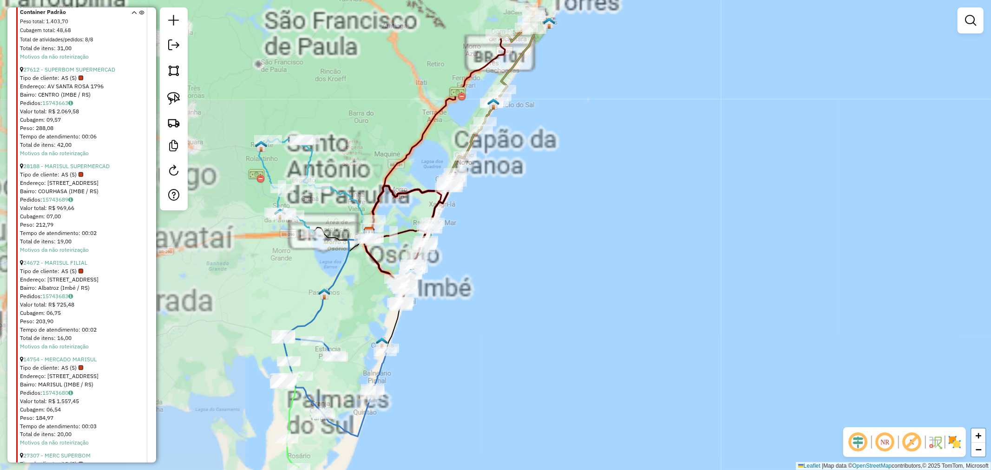
drag, startPoint x: 544, startPoint y: 252, endPoint x: 519, endPoint y: 380, distance: 130.2
click at [528, 364] on div "Janela de atendimento Grade de atendimento Capacidade Transportadoras Veículos …" at bounding box center [495, 235] width 991 height 470
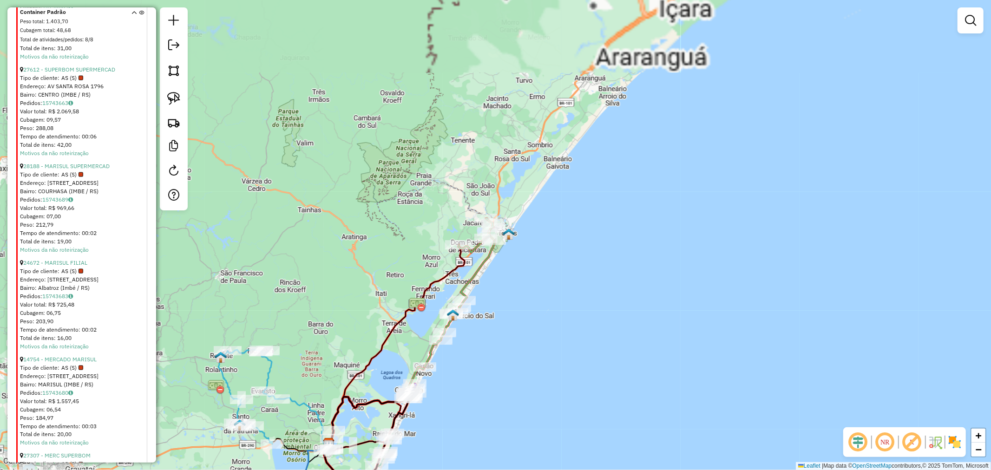
drag, startPoint x: 572, startPoint y: 248, endPoint x: 586, endPoint y: 216, distance: 34.8
click at [586, 216] on div "Janela de atendimento Grade de atendimento Capacidade Transportadoras Veículos …" at bounding box center [495, 235] width 991 height 470
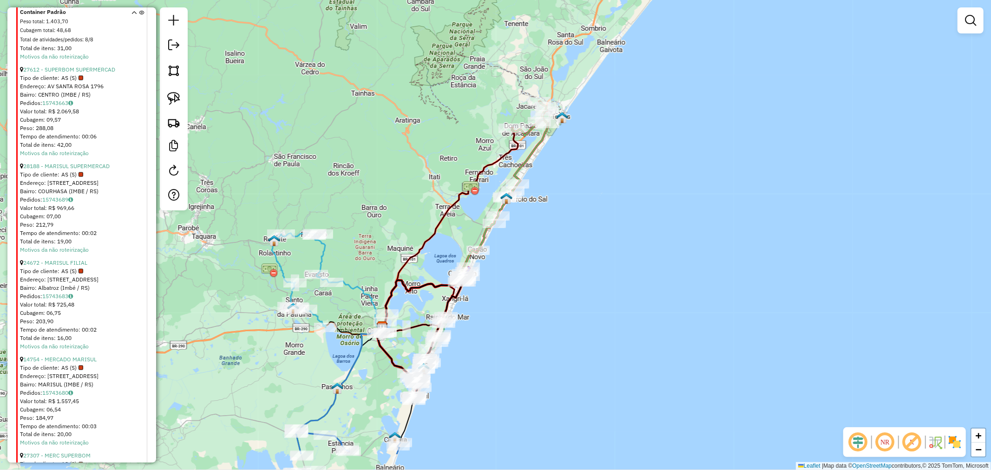
drag, startPoint x: 562, startPoint y: 290, endPoint x: 591, endPoint y: 216, distance: 79.8
click at [592, 218] on div "Janela de atendimento Grade de atendimento Capacidade Transportadoras Veículos …" at bounding box center [495, 235] width 991 height 470
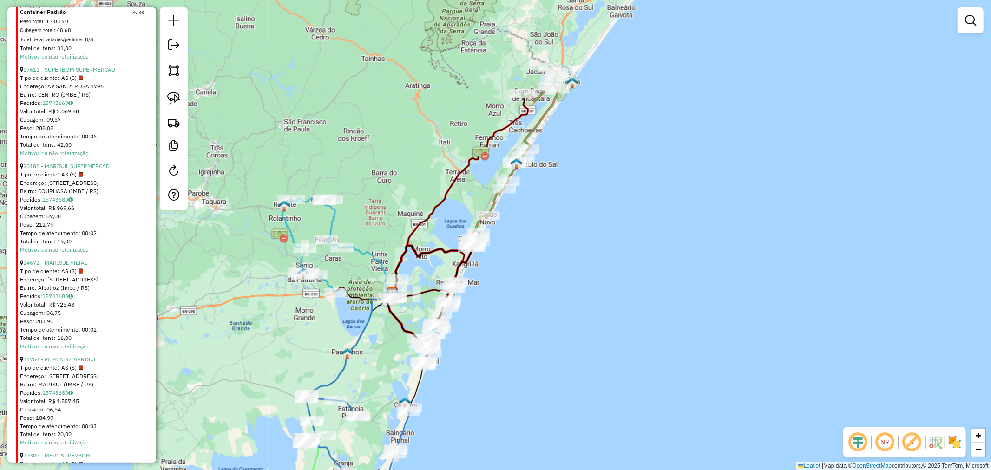
drag, startPoint x: 561, startPoint y: 300, endPoint x: 582, endPoint y: 252, distance: 52.6
click at [584, 263] on div "Janela de atendimento Grade de atendimento Capacidade Transportadoras Veículos …" at bounding box center [495, 235] width 991 height 470
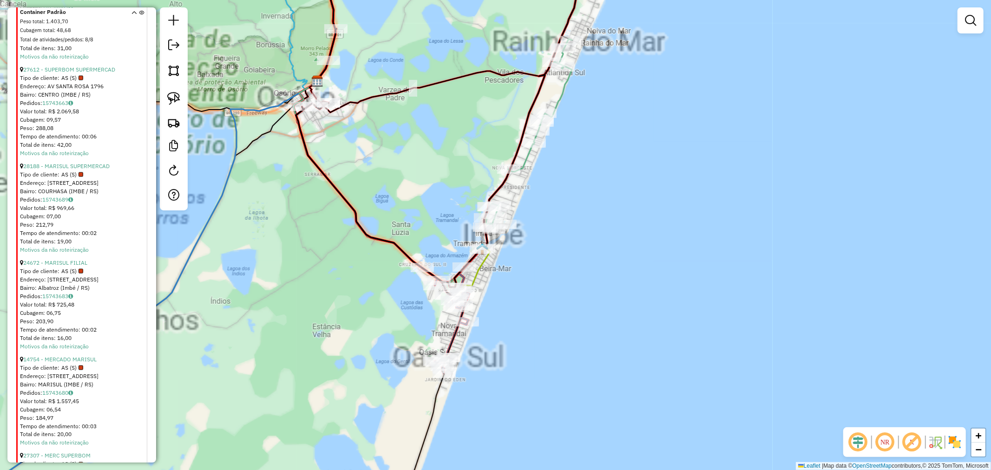
drag, startPoint x: 523, startPoint y: 305, endPoint x: 560, endPoint y: 303, distance: 37.3
click at [570, 301] on div "Janela de atendimento Grade de atendimento Capacidade Transportadoras Veículos …" at bounding box center [495, 235] width 991 height 470
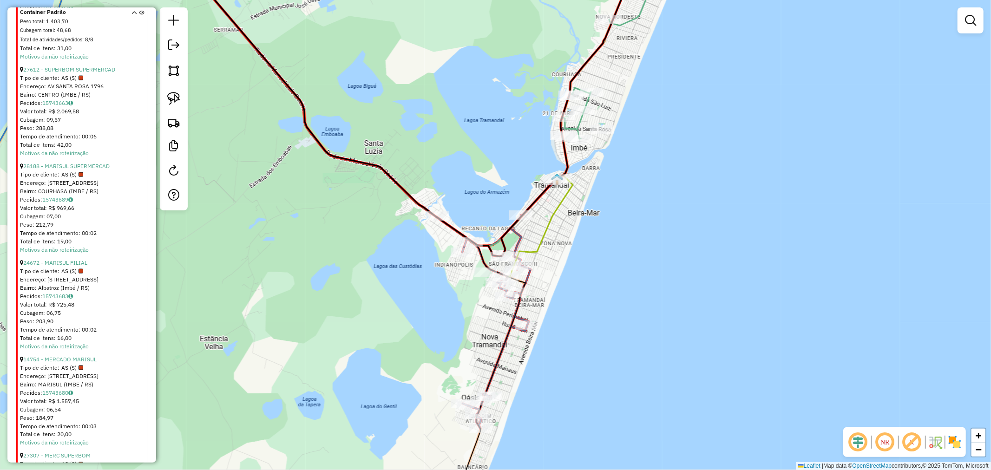
select select "*********"
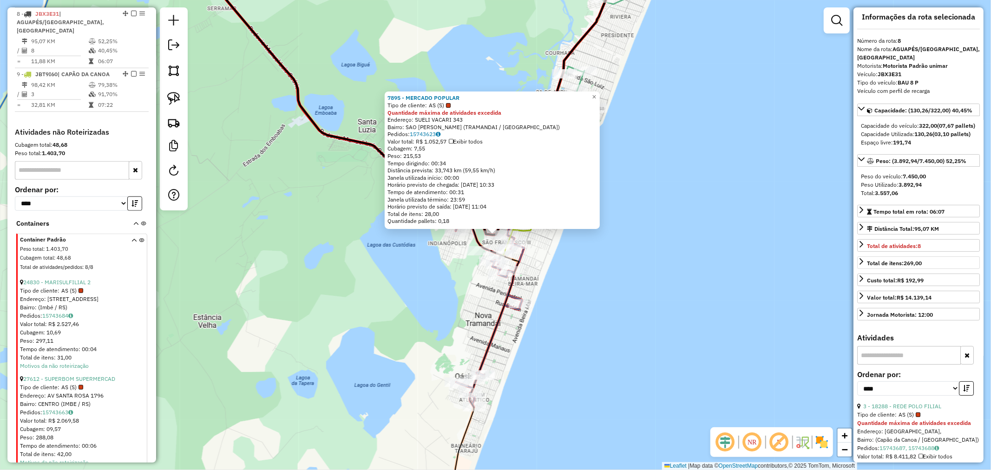
scroll to position [0, 0]
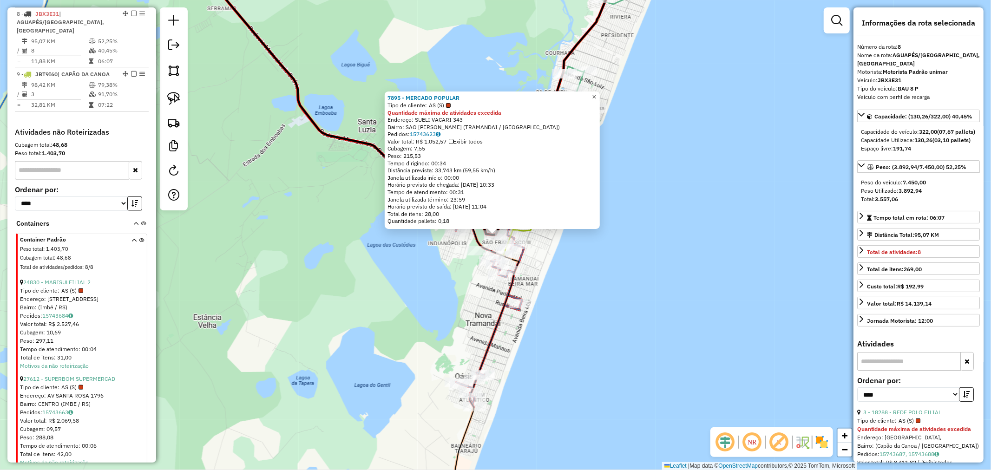
click at [596, 95] on span "×" at bounding box center [594, 97] width 4 height 8
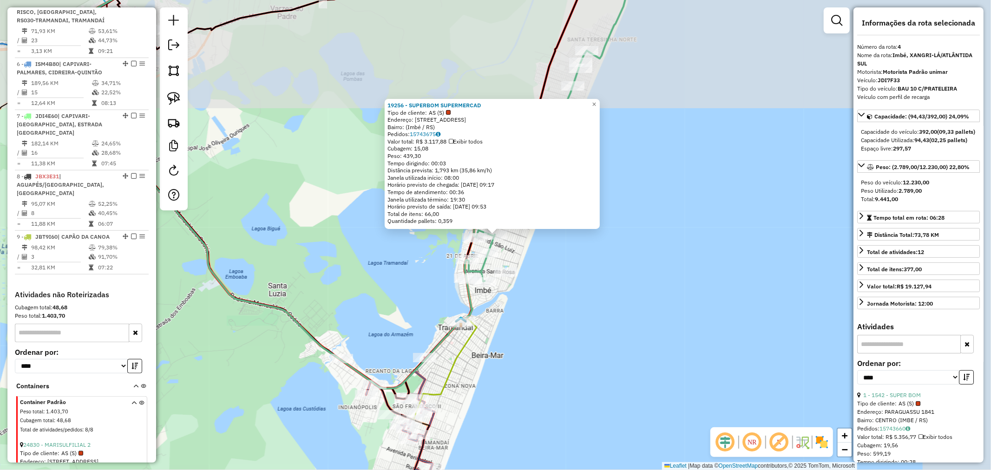
scroll to position [532, 0]
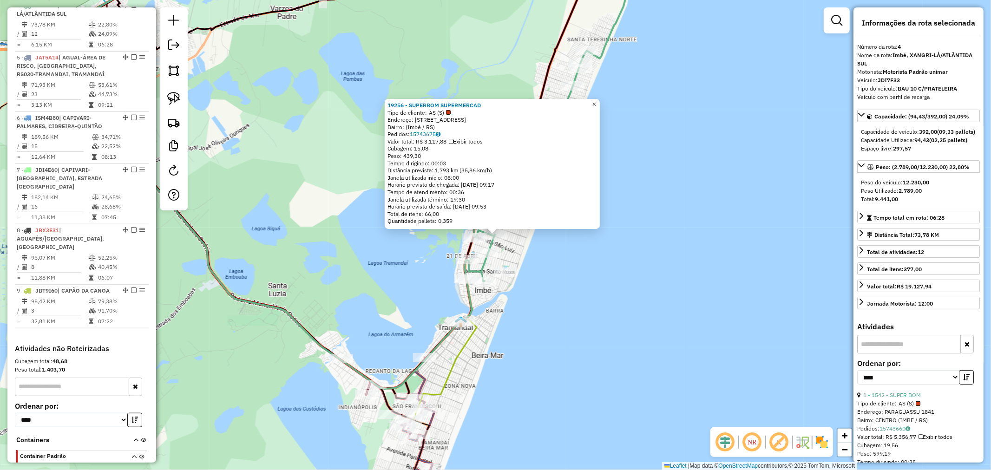
click at [597, 106] on link "×" at bounding box center [594, 104] width 11 height 11
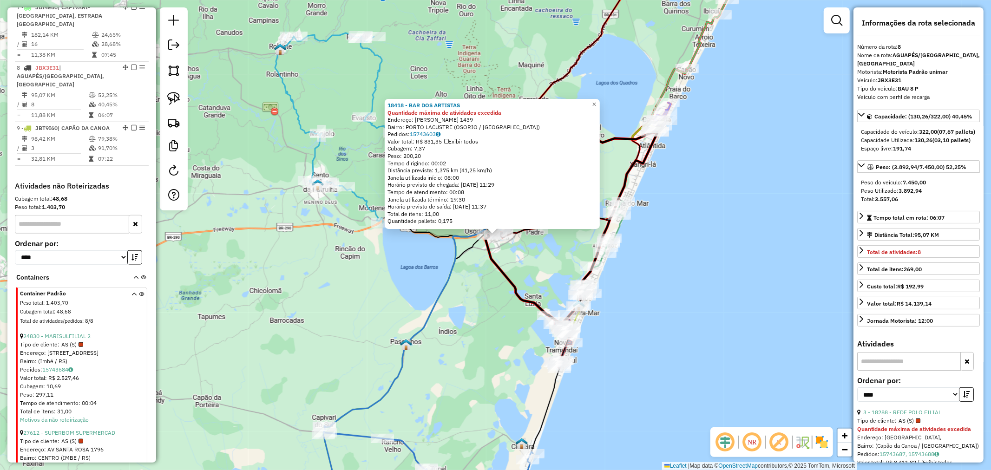
scroll to position [749, 0]
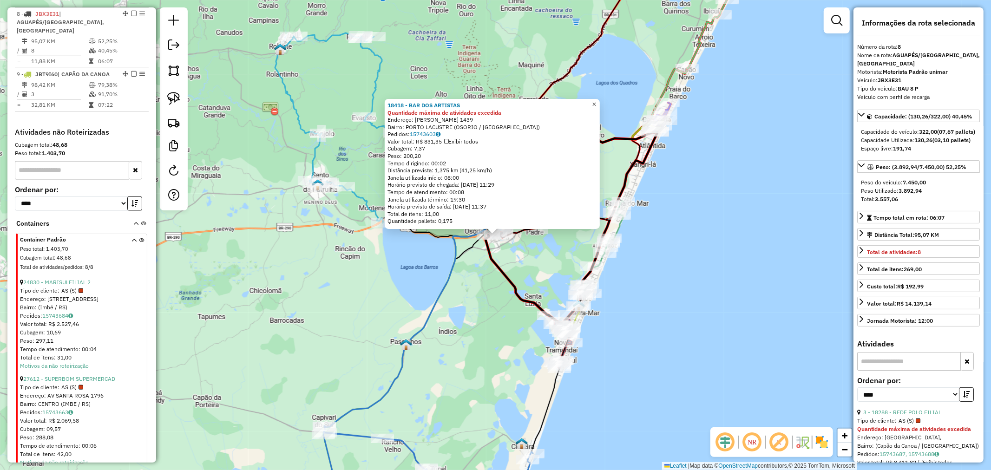
click at [596, 101] on span "×" at bounding box center [594, 104] width 4 height 8
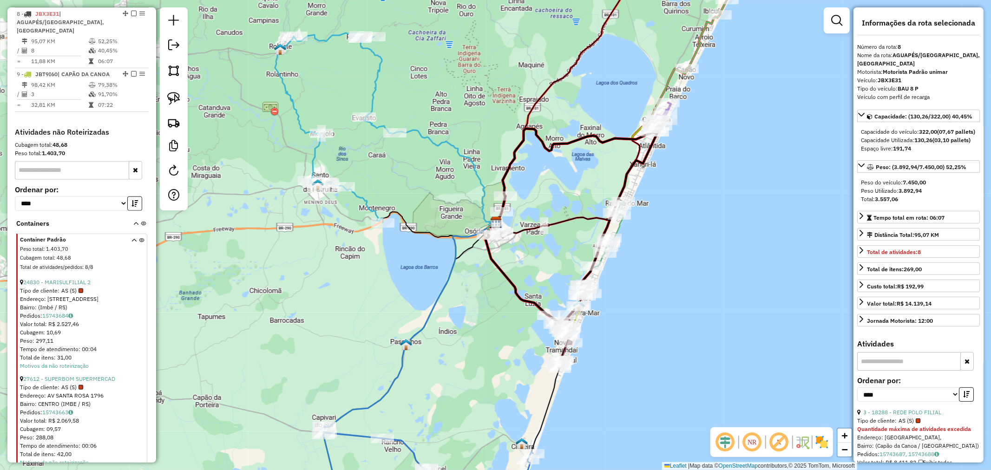
drag, startPoint x: 430, startPoint y: 317, endPoint x: 510, endPoint y: 176, distance: 162.6
click at [501, 215] on icon at bounding box center [412, 321] width 177 height 212
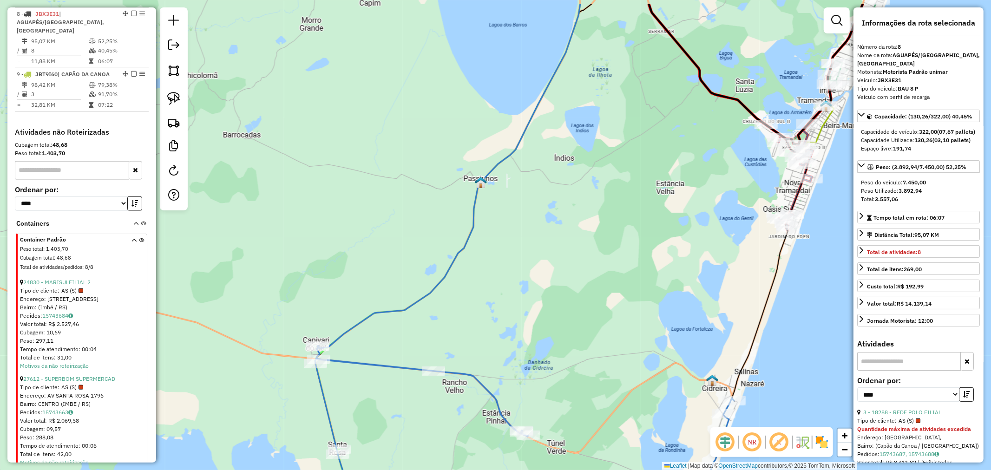
drag, startPoint x: 498, startPoint y: 240, endPoint x: 507, endPoint y: 310, distance: 71.1
click at [507, 310] on div "Janela de atendimento Grade de atendimento Capacidade Transportadoras Veículos …" at bounding box center [495, 235] width 991 height 470
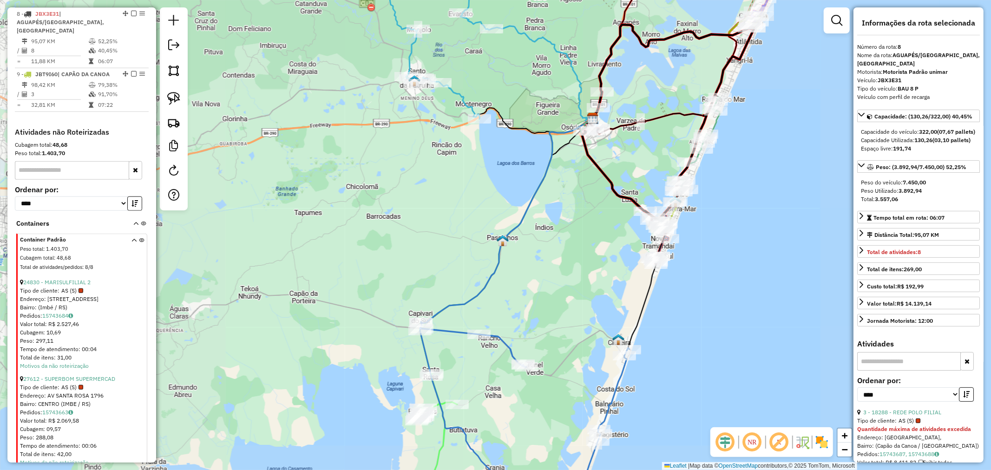
drag, startPoint x: 564, startPoint y: 202, endPoint x: 591, endPoint y: 143, distance: 64.9
click at [591, 143] on div "Janela de atendimento Grade de atendimento Capacidade Transportadoras Veículos …" at bounding box center [495, 235] width 991 height 470
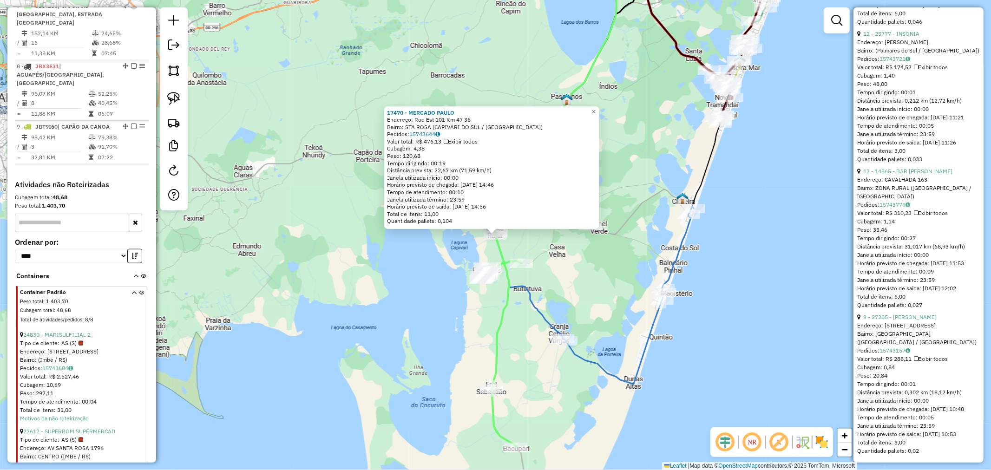
scroll to position [2327, 0]
click at [596, 109] on span "×" at bounding box center [594, 112] width 4 height 8
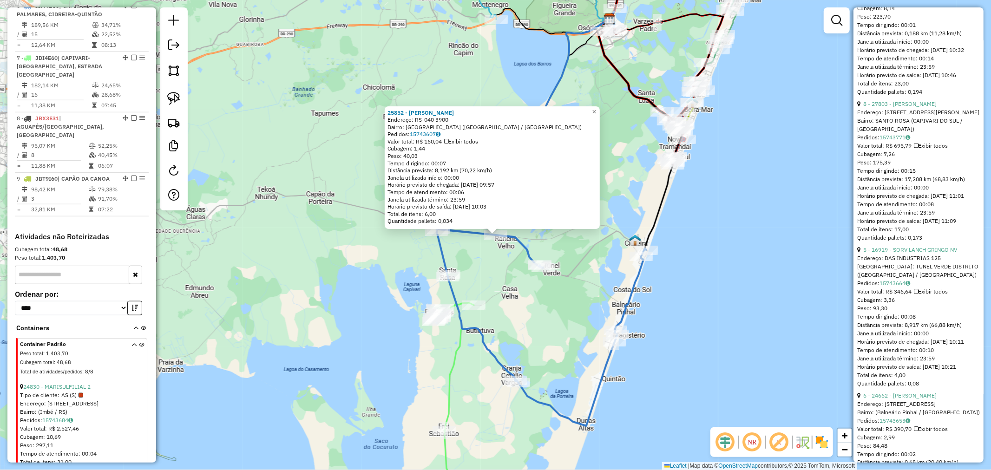
scroll to position [1033, 0]
click at [600, 107] on link "×" at bounding box center [594, 111] width 11 height 11
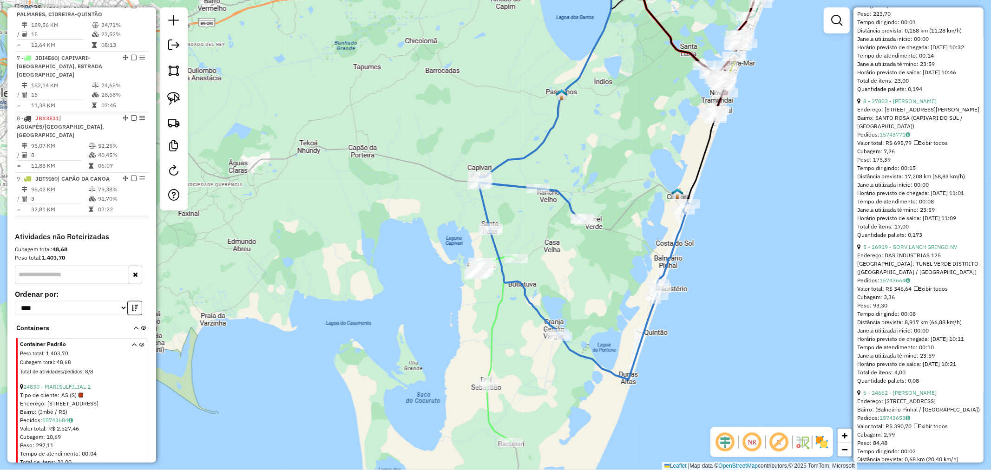
drag, startPoint x: 583, startPoint y: 143, endPoint x: 626, endPoint y: 94, distance: 64.5
click at [628, 94] on div "Janela de atendimento Grade de atendimento Capacidade Transportadoras Veículos …" at bounding box center [495, 235] width 991 height 470
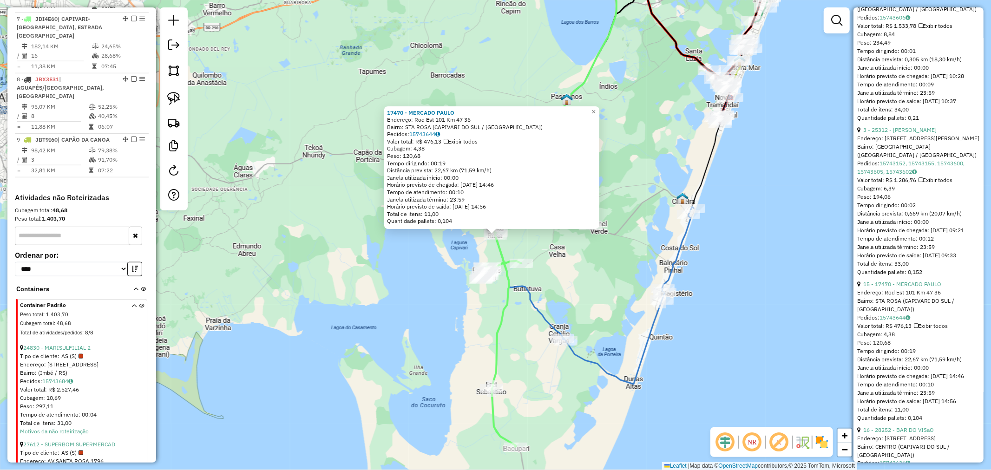
scroll to position [696, 0]
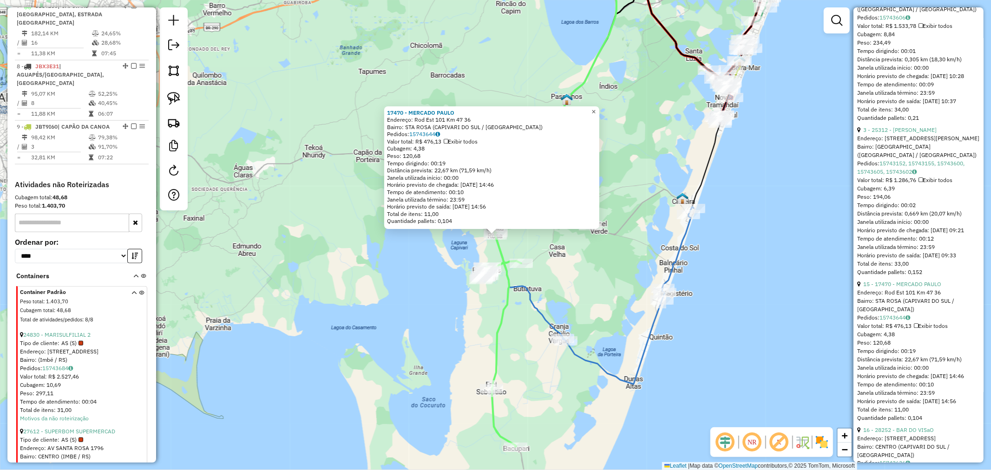
click at [600, 111] on link "×" at bounding box center [593, 111] width 11 height 11
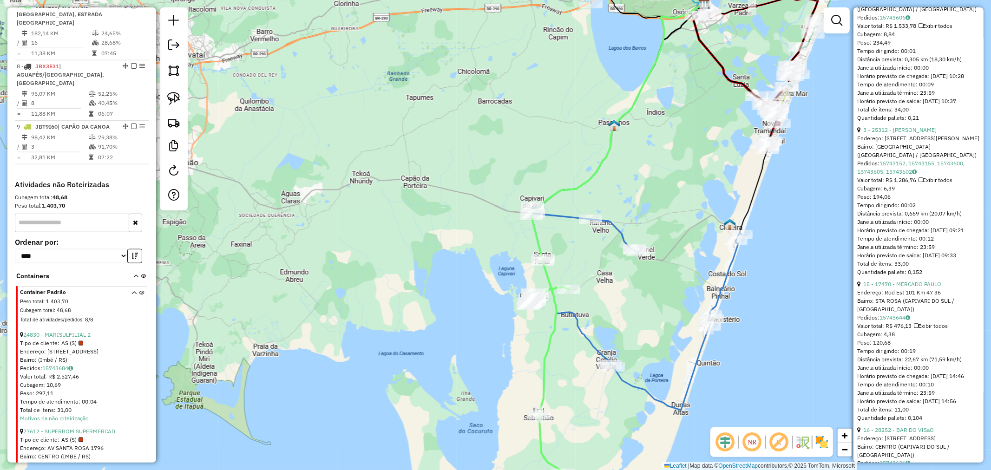
drag, startPoint x: 509, startPoint y: 154, endPoint x: 608, endPoint y: 185, distance: 103.2
click at [586, 190] on div "Janela de atendimento Grade de atendimento Capacidade Transportadoras Veículos …" at bounding box center [495, 235] width 991 height 470
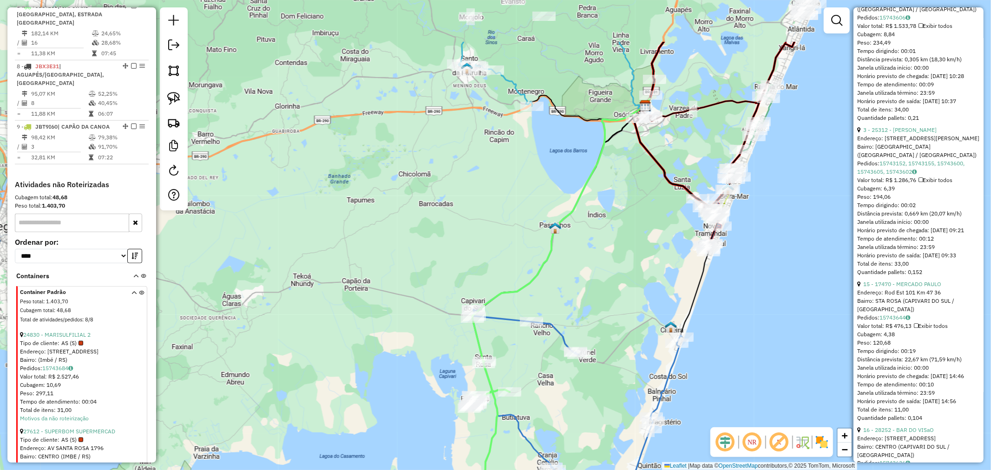
drag, startPoint x: 582, startPoint y: 213, endPoint x: 555, endPoint y: 234, distance: 34.4
click at [556, 234] on img at bounding box center [555, 228] width 12 height 12
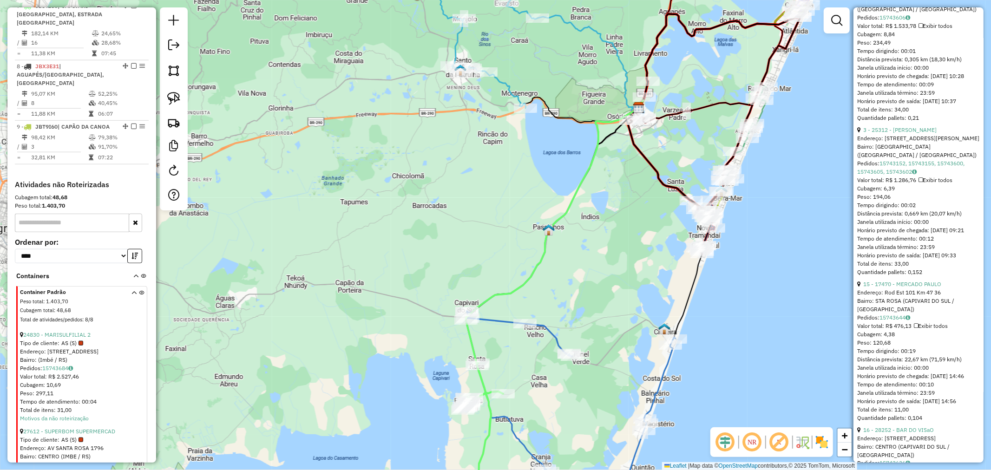
drag, startPoint x: 534, startPoint y: 245, endPoint x: 574, endPoint y: 141, distance: 111.4
click at [574, 141] on div "Janela de atendimento Grade de atendimento Capacidade Transportadoras Veículos …" at bounding box center [495, 235] width 991 height 470
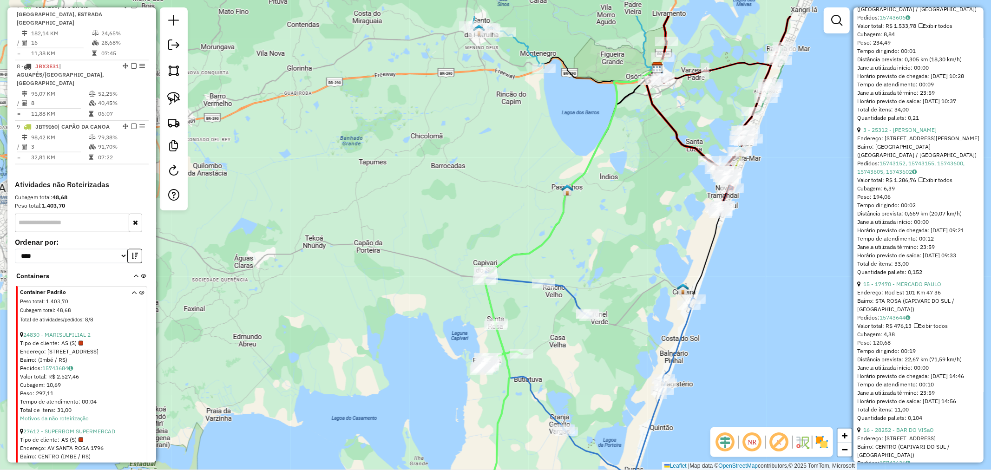
drag, startPoint x: 643, startPoint y: 105, endPoint x: 635, endPoint y: 196, distance: 91.4
click at [613, 211] on div "Janela de atendimento Grade de atendimento Capacidade Transportadoras Veículos …" at bounding box center [495, 235] width 991 height 470
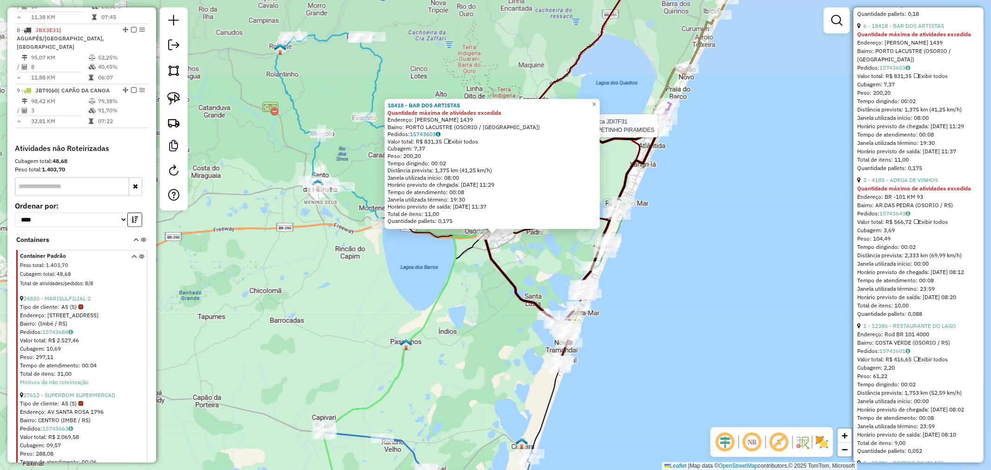
scroll to position [749, 0]
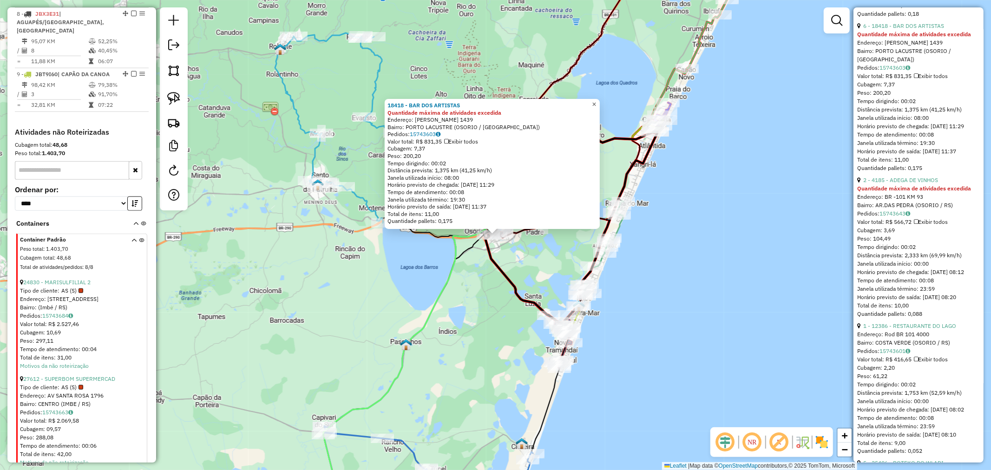
click at [596, 100] on span "×" at bounding box center [594, 104] width 4 height 8
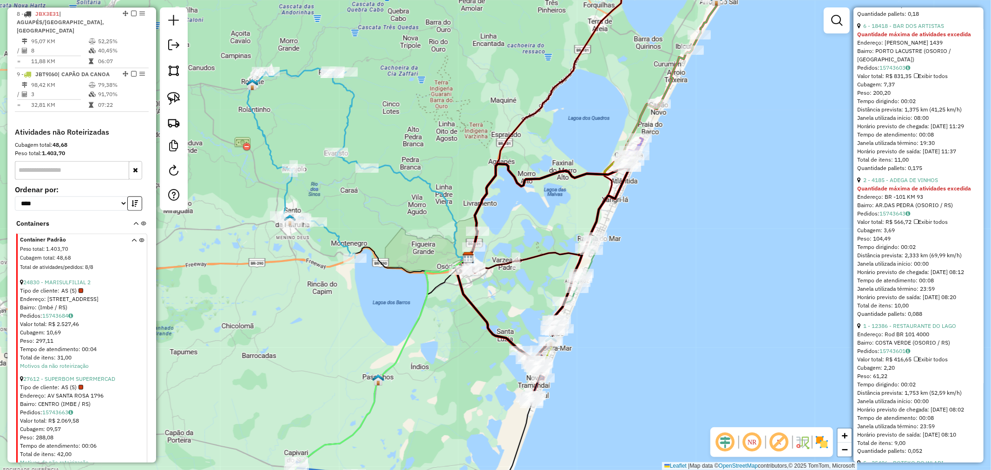
drag, startPoint x: 559, startPoint y: 180, endPoint x: 533, endPoint y: 182, distance: 26.1
click at [496, 266] on div "Rota 4 - Placa JDI7F33 18666 - CASA CARNE REI BRASA Janela de atendimento Grade…" at bounding box center [495, 235] width 991 height 470
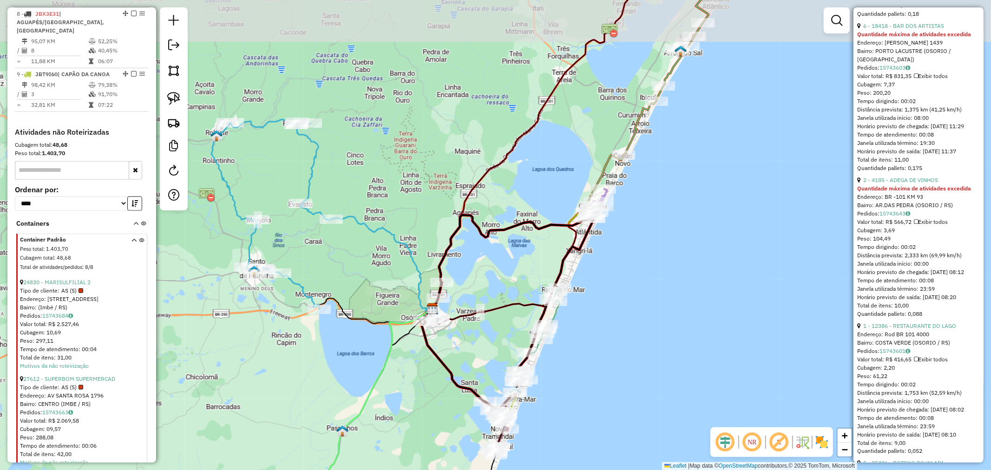
drag, startPoint x: 541, startPoint y: 166, endPoint x: 477, endPoint y: 265, distance: 118.0
click at [477, 265] on div "Janela de atendimento Grade de atendimento Capacidade Transportadoras Veículos …" at bounding box center [495, 235] width 991 height 470
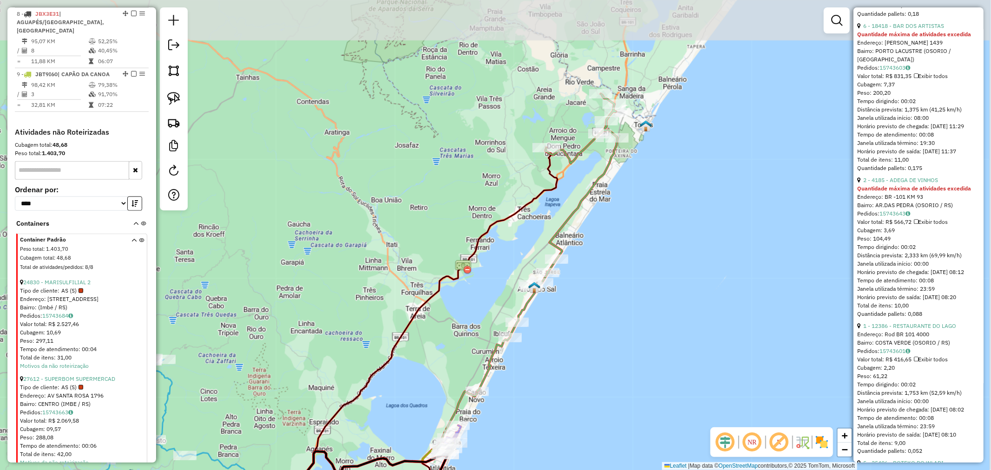
drag, startPoint x: 516, startPoint y: 150, endPoint x: 530, endPoint y: 132, distance: 22.2
click at [528, 148] on icon at bounding box center [417, 349] width 280 height 403
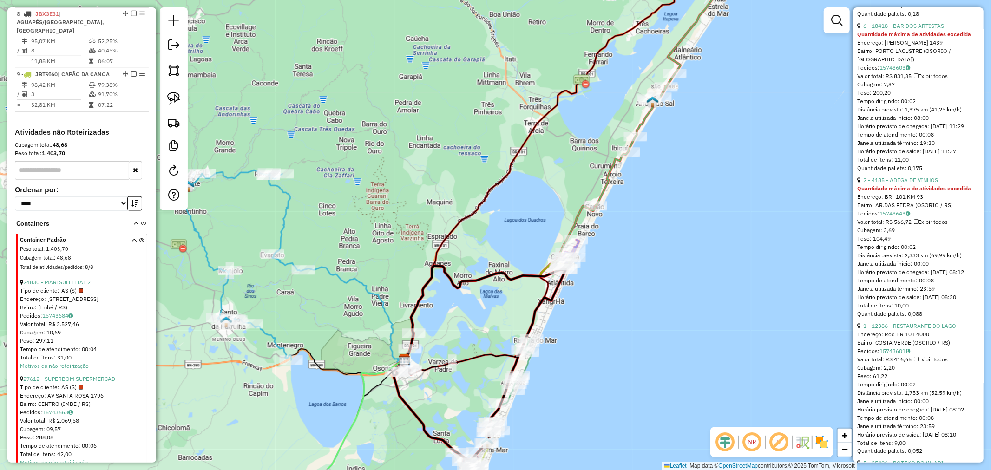
drag, startPoint x: 436, startPoint y: 232, endPoint x: 504, endPoint y: 130, distance: 123.0
click at [498, 144] on div "Janela de atendimento Grade de atendimento Capacidade Transportadoras Veículos …" at bounding box center [495, 235] width 991 height 470
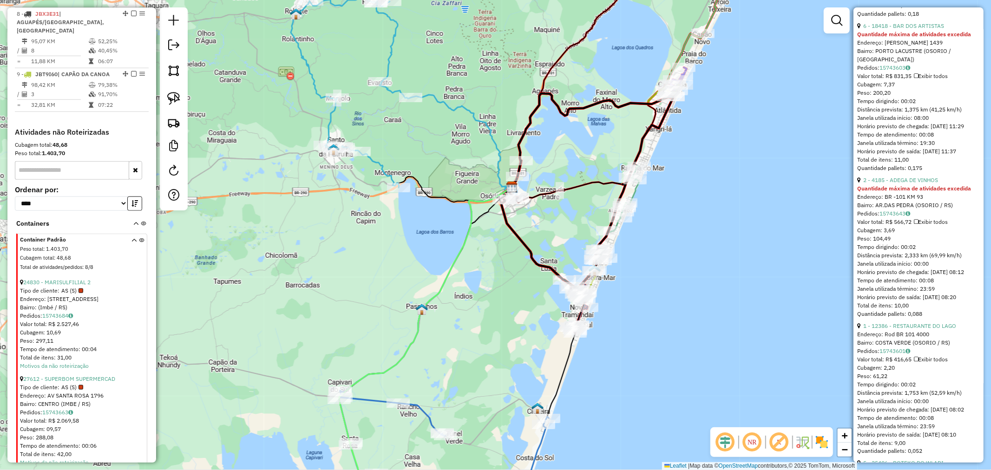
drag, startPoint x: 513, startPoint y: 269, endPoint x: 519, endPoint y: 205, distance: 64.4
click at [519, 205] on div "Janela de atendimento Grade de atendimento Capacidade Transportadoras Veículos …" at bounding box center [495, 235] width 991 height 470
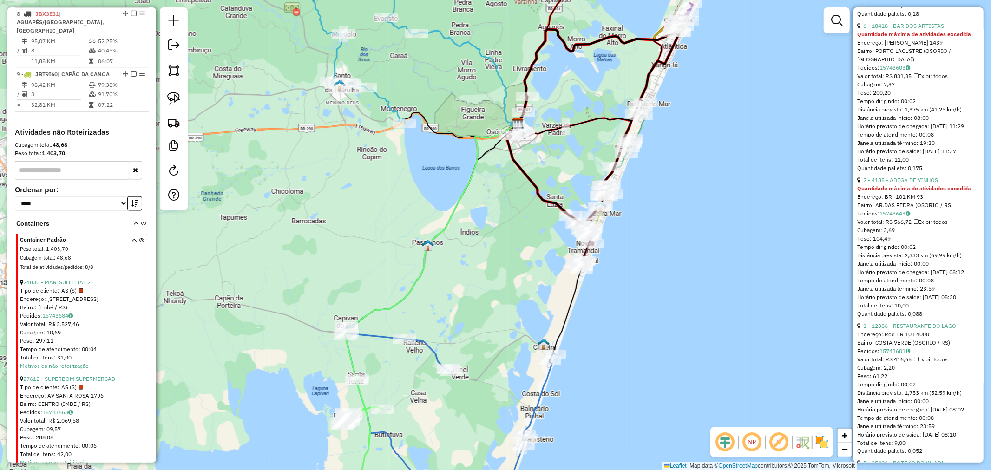
drag, startPoint x: 518, startPoint y: 224, endPoint x: 558, endPoint y: 164, distance: 72.1
click at [554, 169] on div "Janela de atendimento Grade de atendimento Capacidade Transportadoras Veículos …" at bounding box center [495, 235] width 991 height 470
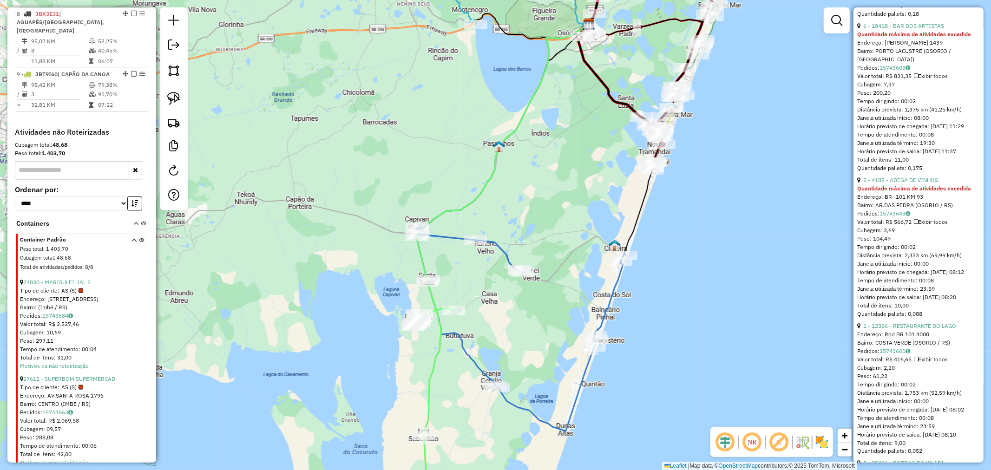
click at [550, 298] on div "Janela de atendimento Grade de atendimento Capacidade Transportadoras Veículos …" at bounding box center [495, 235] width 991 height 470
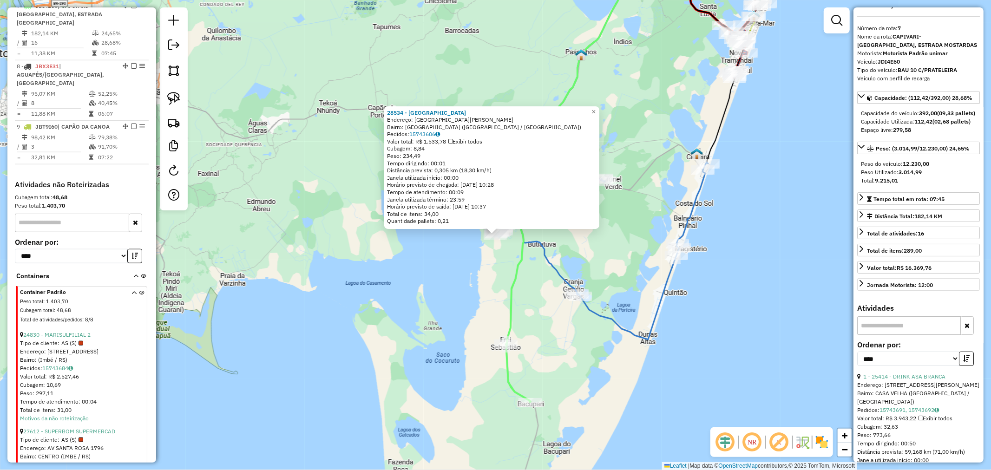
scroll to position [0, 0]
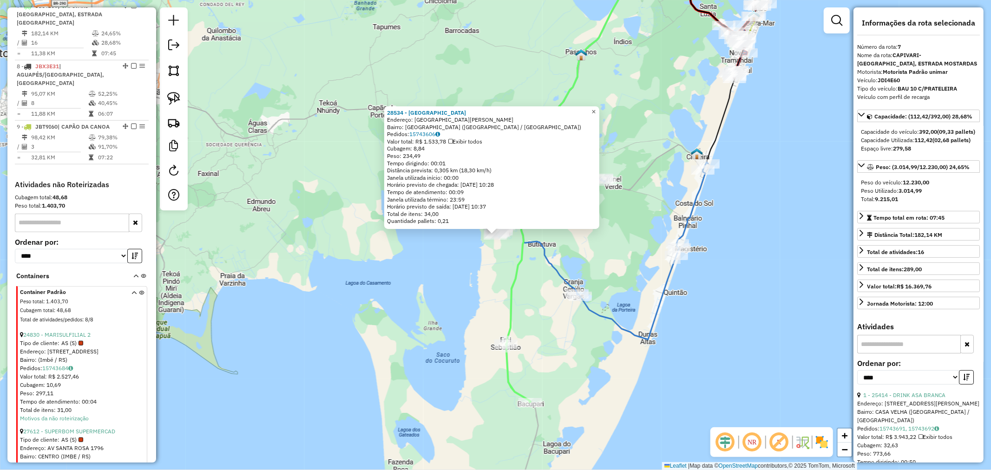
click at [595, 112] on link "×" at bounding box center [593, 111] width 11 height 11
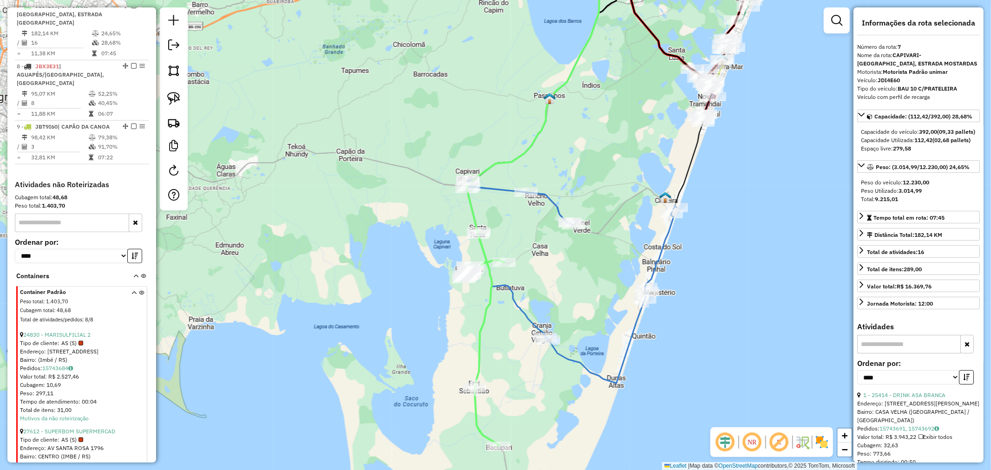
drag, startPoint x: 601, startPoint y: 135, endPoint x: 550, endPoint y: 233, distance: 110.6
click at [550, 232] on div "Janela de atendimento Grade de atendimento Capacidade Transportadoras Veículos …" at bounding box center [495, 235] width 991 height 470
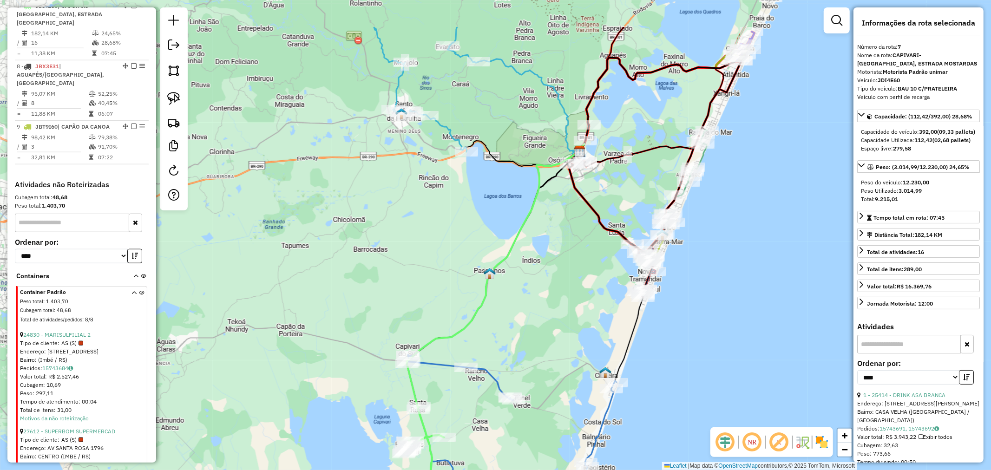
drag, startPoint x: 563, startPoint y: 166, endPoint x: 556, endPoint y: 242, distance: 76.1
click at [556, 242] on div "Janela de atendimento Grade de atendimento Capacidade Transportadoras Veículos …" at bounding box center [495, 235] width 991 height 470
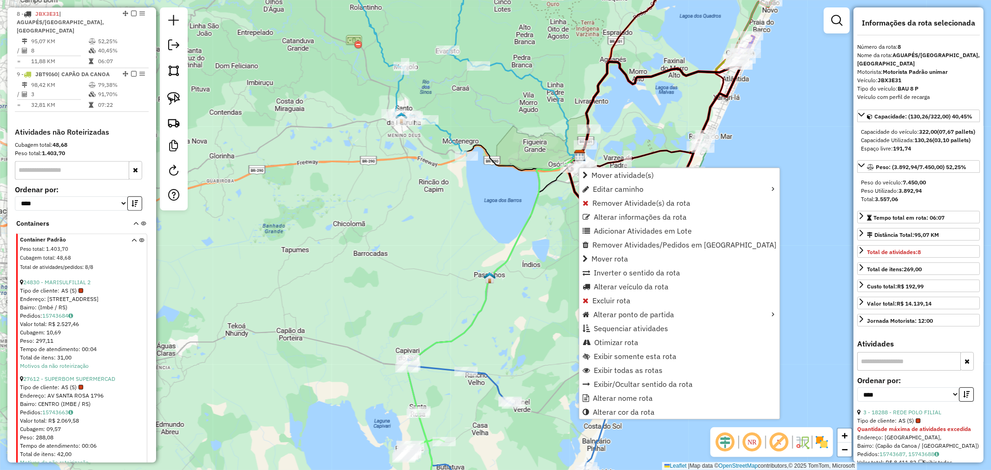
click at [524, 171] on icon at bounding box center [523, 158] width 113 height 26
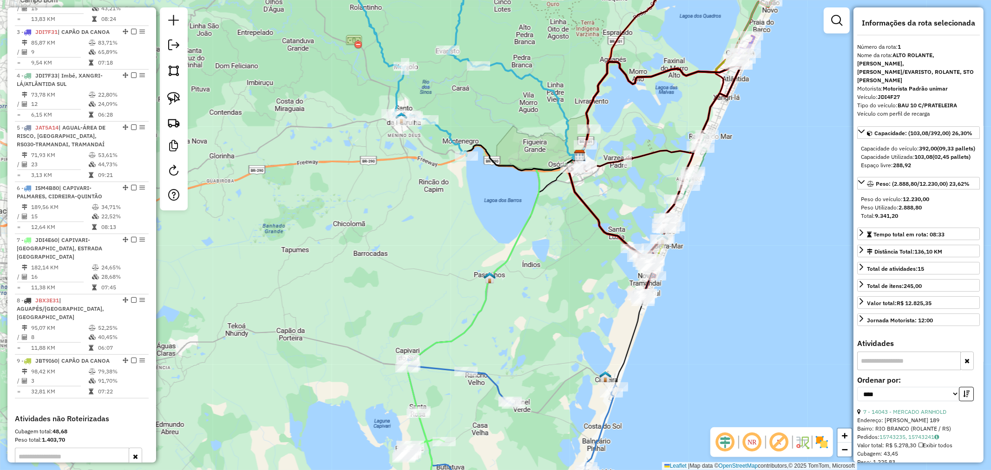
scroll to position [368, 0]
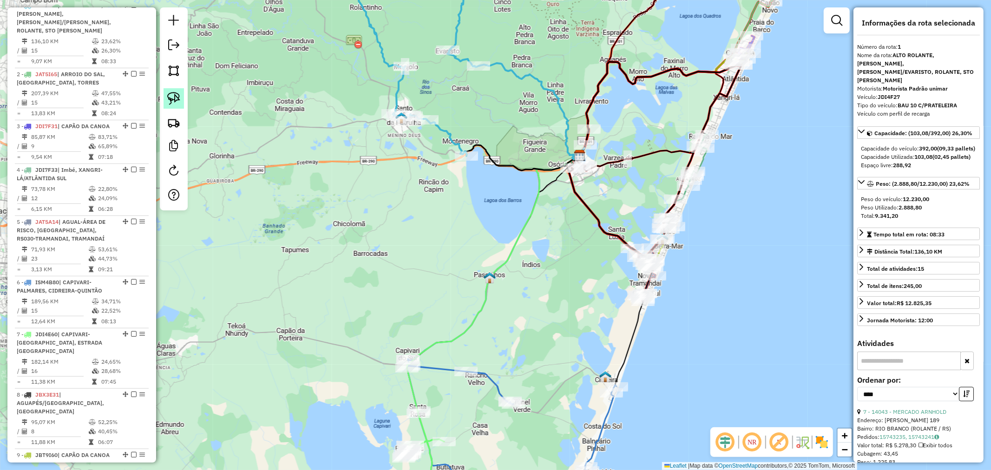
click at [170, 94] on img at bounding box center [173, 98] width 13 height 13
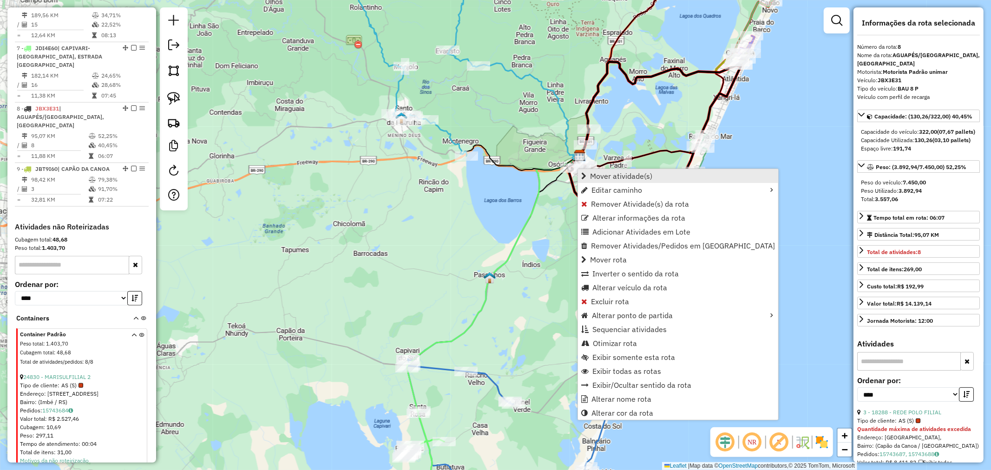
scroll to position [749, 0]
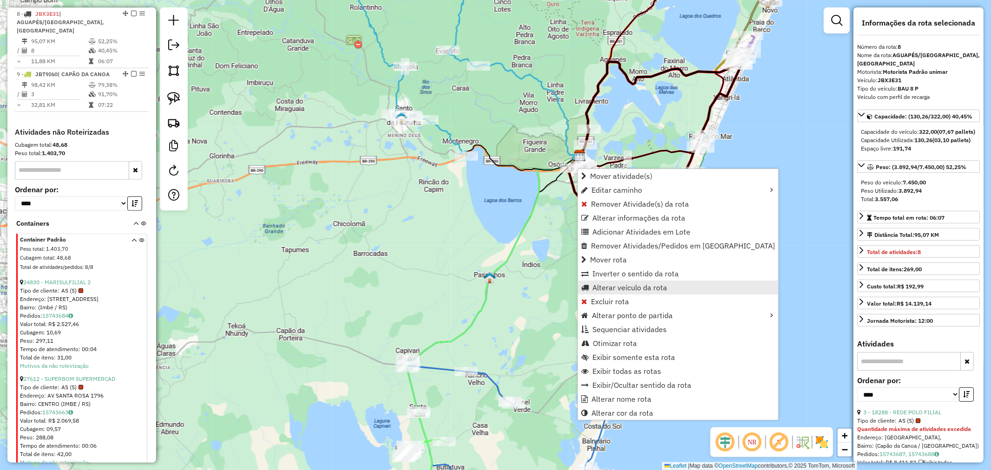
click at [634, 284] on span "Alterar veículo da rota" at bounding box center [630, 287] width 75 height 7
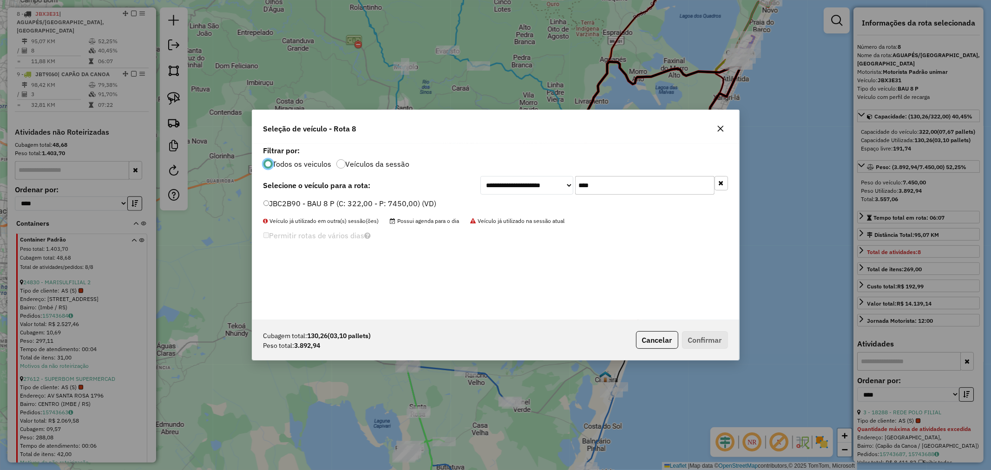
scroll to position [5, 2]
drag, startPoint x: 560, startPoint y: 186, endPoint x: 550, endPoint y: 187, distance: 9.8
click at [555, 186] on div "**********" at bounding box center [605, 185] width 248 height 19
type input "**"
click at [341, 203] on label "JDI4E60 - BAU 10 C/PRATELEIRA (C: 392,00 - P: 12230,00) (VD)" at bounding box center [381, 203] width 235 height 11
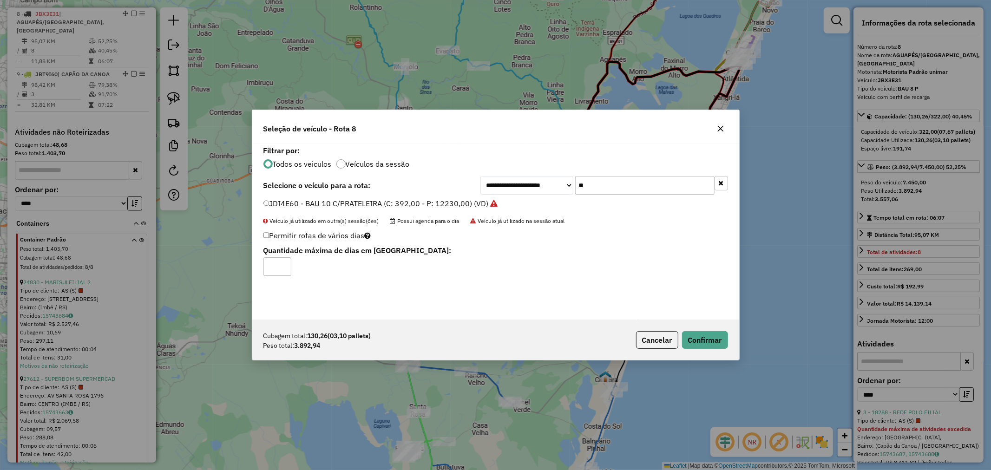
drag, startPoint x: 619, startPoint y: 197, endPoint x: 577, endPoint y: 197, distance: 41.8
click at [588, 195] on div "**********" at bounding box center [495, 232] width 487 height 177
click at [620, 187] on input "**" at bounding box center [644, 185] width 139 height 19
drag, startPoint x: 635, startPoint y: 188, endPoint x: 551, endPoint y: 191, distance: 84.6
click at [551, 190] on div "**********" at bounding box center [605, 185] width 248 height 19
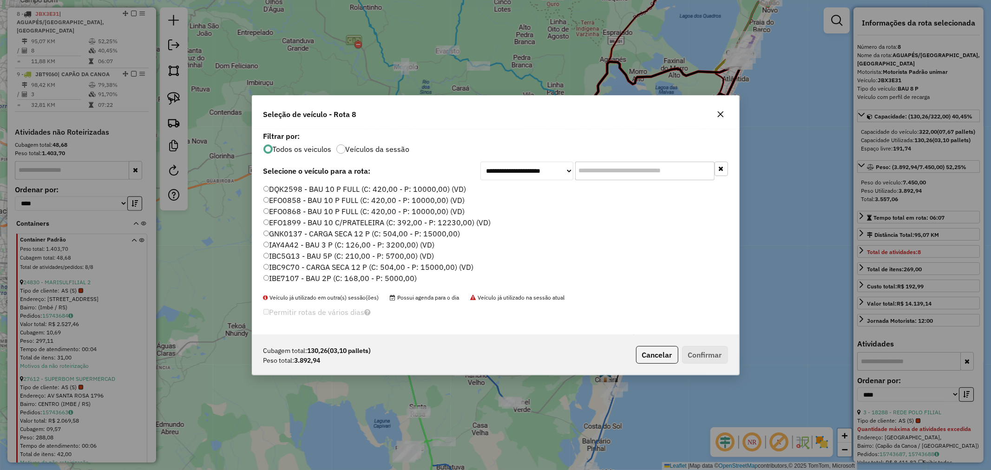
click at [711, 112] on div "Seleção de veículo - Rota 8" at bounding box center [495, 112] width 487 height 33
click at [715, 114] on button "button" at bounding box center [720, 114] width 15 height 15
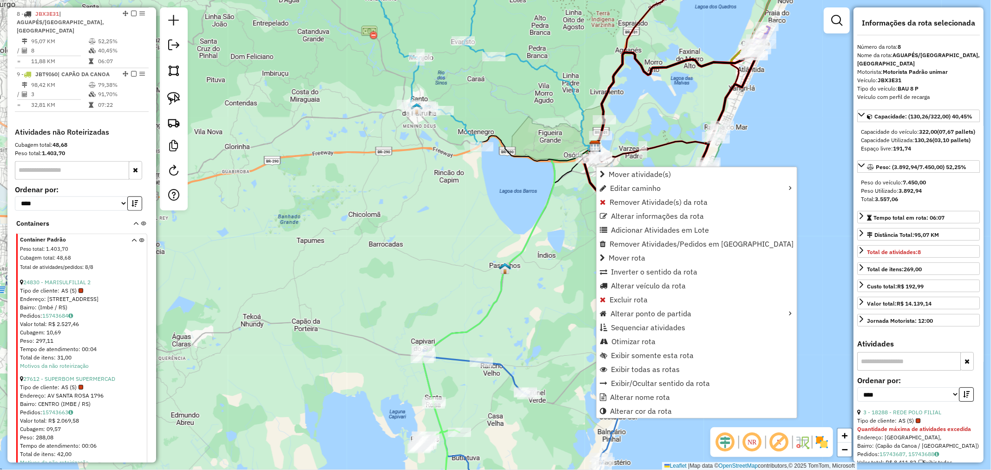
drag, startPoint x: 513, startPoint y: 205, endPoint x: 469, endPoint y: 191, distance: 46.3
click at [469, 191] on div "Janela de atendimento Grade de atendimento Capacidade Transportadoras Veículos …" at bounding box center [495, 235] width 991 height 470
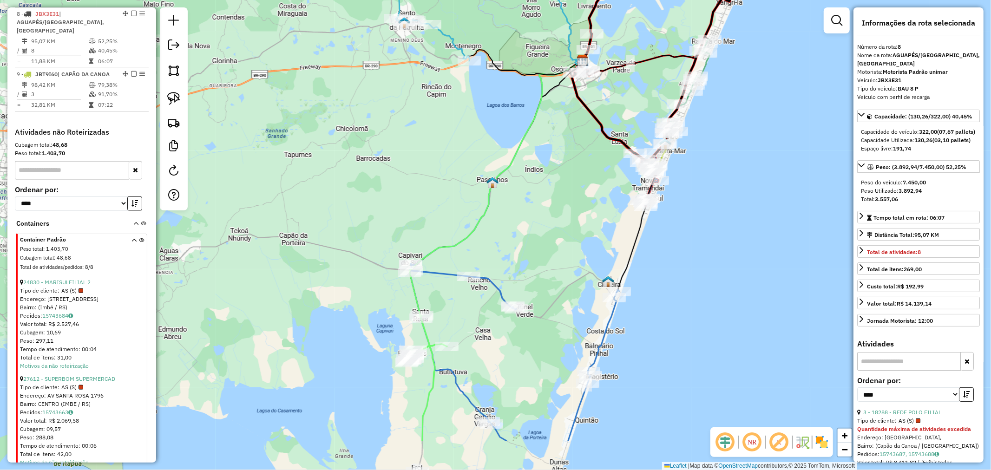
drag, startPoint x: 530, startPoint y: 234, endPoint x: 554, endPoint y: 158, distance: 79.7
click at [554, 158] on div "Janela de atendimento Grade de atendimento Capacidade Transportadoras Veículos …" at bounding box center [495, 235] width 991 height 470
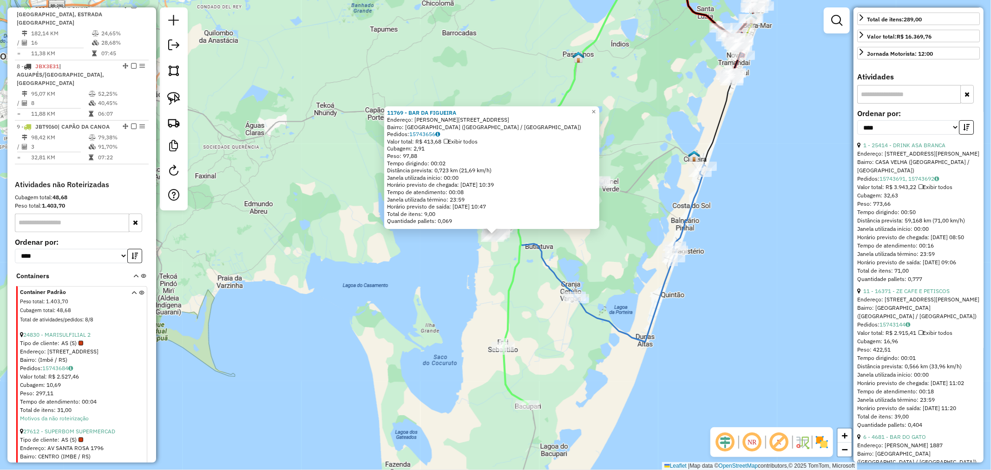
scroll to position [258, 0]
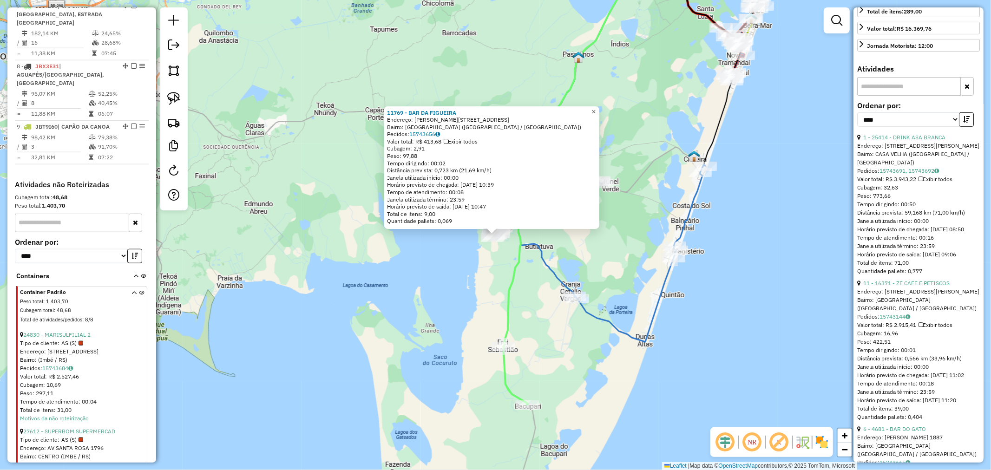
click at [597, 112] on link "×" at bounding box center [593, 111] width 11 height 11
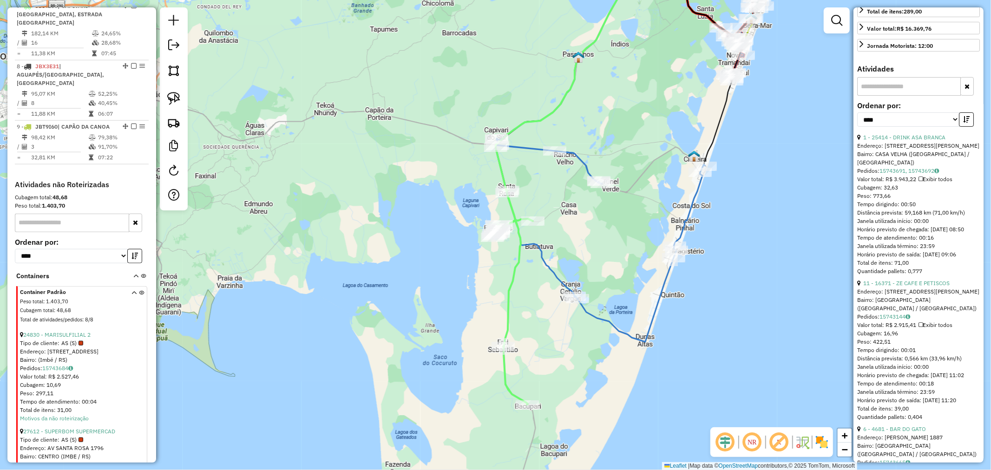
drag, startPoint x: 645, startPoint y: 104, endPoint x: 590, endPoint y: 238, distance: 144.5
click at [592, 236] on div "11769 - BAR DA FIGUEIRA Endereço: [PERSON_NAME] 618 Bairro: [GEOGRAPHIC_DATA] (…" at bounding box center [495, 235] width 991 height 470
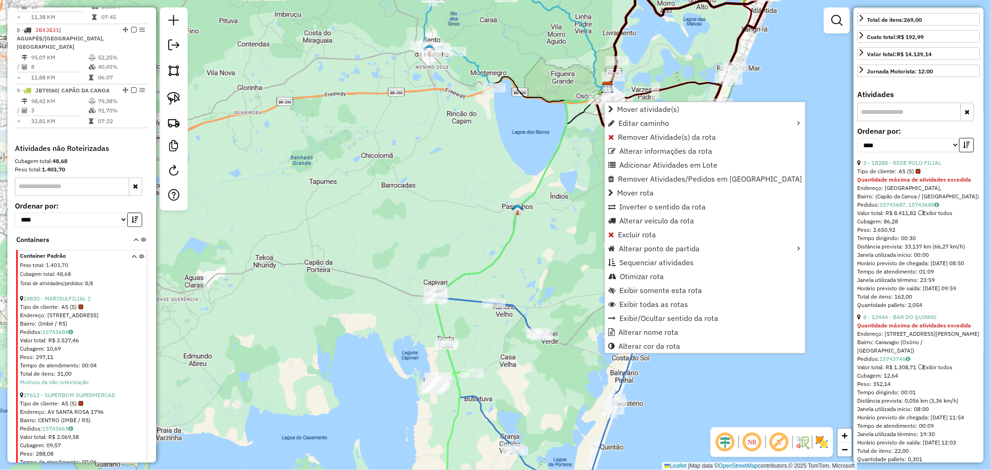
scroll to position [749, 0]
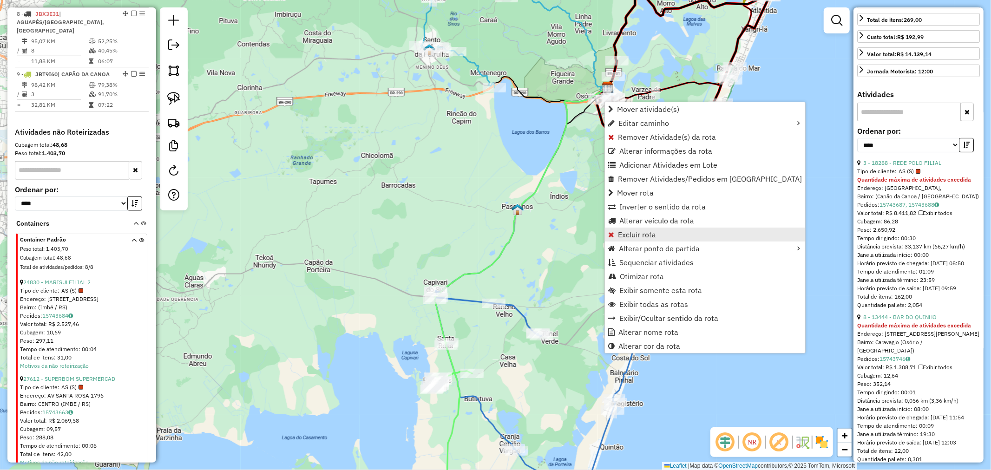
click at [640, 233] on span "Excluir rota" at bounding box center [637, 234] width 38 height 7
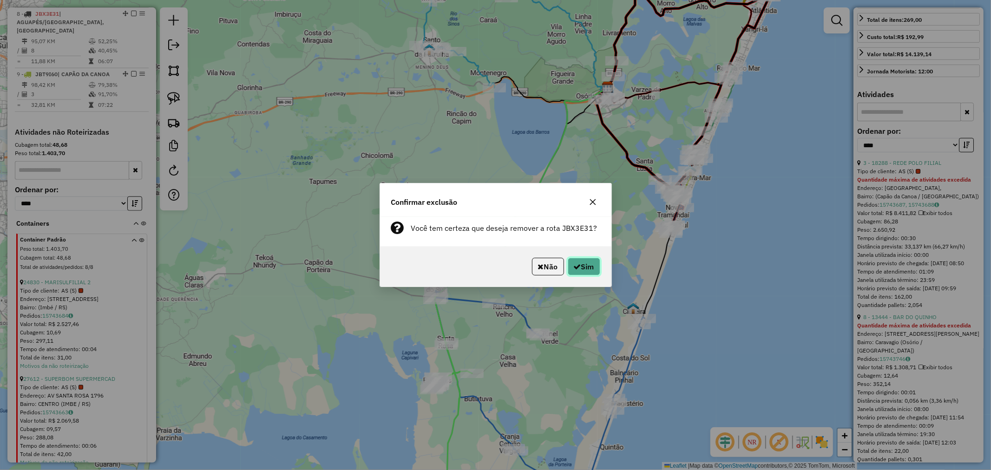
click at [588, 271] on button "Sim" at bounding box center [584, 267] width 33 height 18
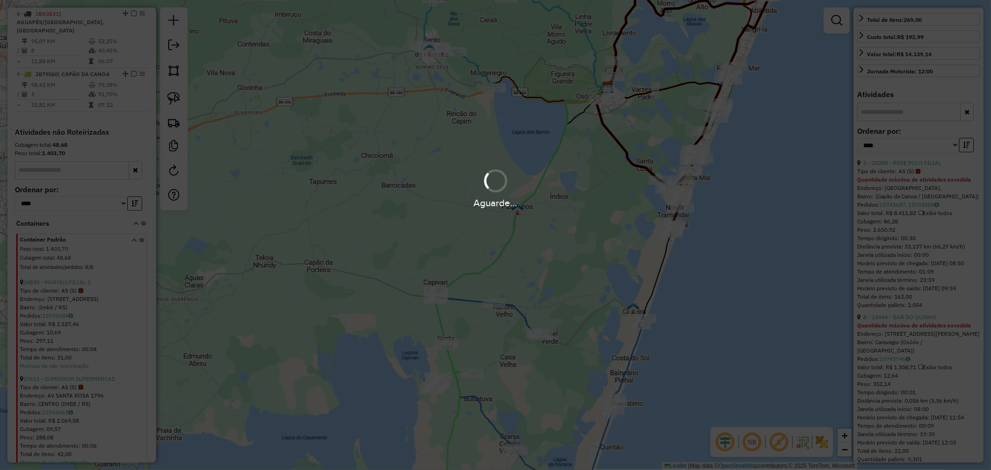
drag, startPoint x: 598, startPoint y: 121, endPoint x: 596, endPoint y: 159, distance: 38.2
click at [596, 157] on div "Aguarde..." at bounding box center [495, 235] width 991 height 470
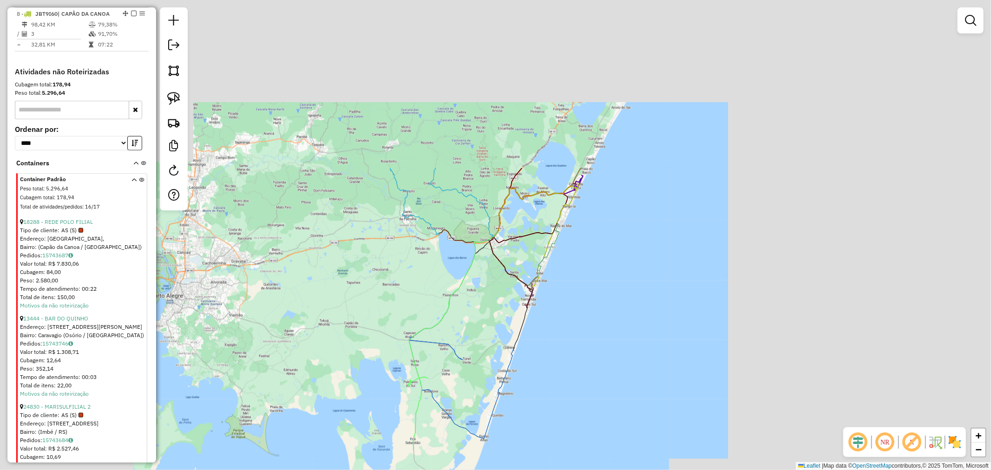
scroll to position [697, 0]
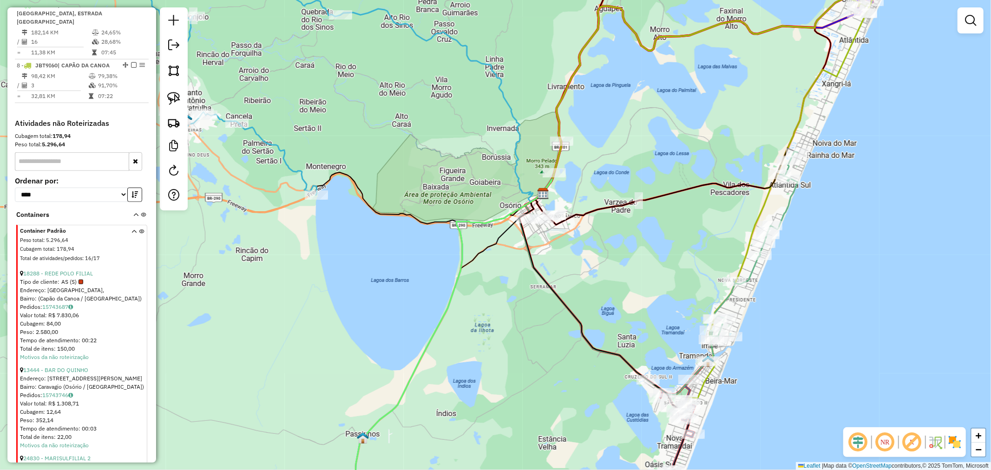
drag, startPoint x: 449, startPoint y: 278, endPoint x: 442, endPoint y: 280, distance: 7.2
click at [442, 280] on div "Janela de atendimento Grade de atendimento Capacidade Transportadoras Veículos …" at bounding box center [495, 235] width 991 height 470
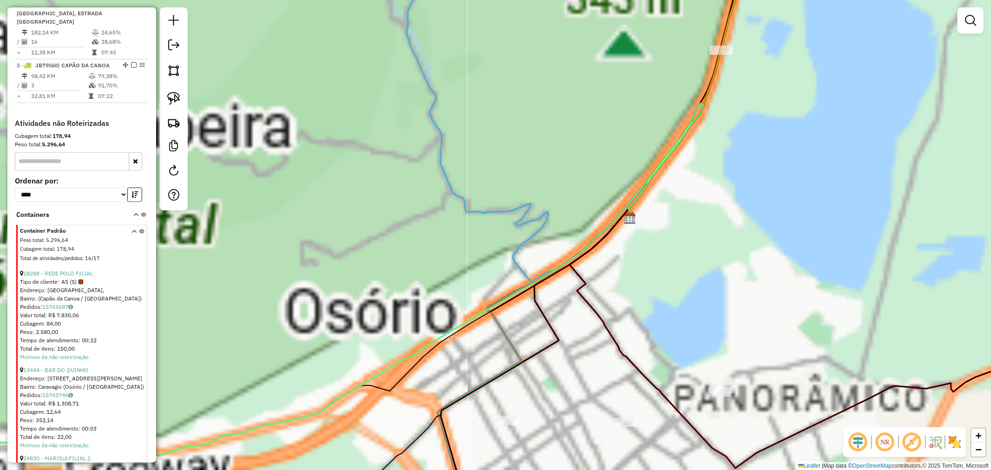
drag, startPoint x: 626, startPoint y: 207, endPoint x: 576, endPoint y: 262, distance: 73.7
click at [578, 261] on div "Janela de atendimento Grade de atendimento Capacidade Transportadoras Veículos …" at bounding box center [495, 235] width 991 height 470
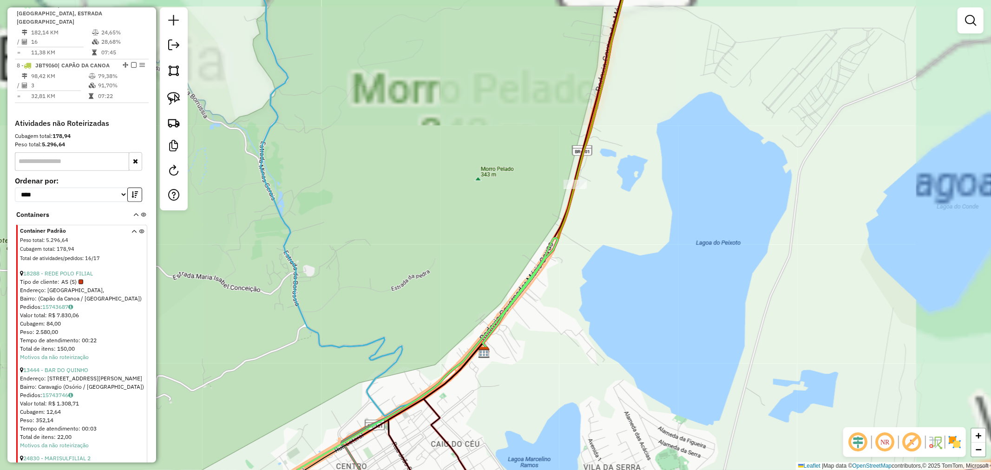
drag, startPoint x: 641, startPoint y: 147, endPoint x: 534, endPoint y: 297, distance: 184.5
click at [537, 289] on div "Janela de atendimento Grade de atendimento Capacidade Transportadoras Veículos …" at bounding box center [495, 235] width 991 height 470
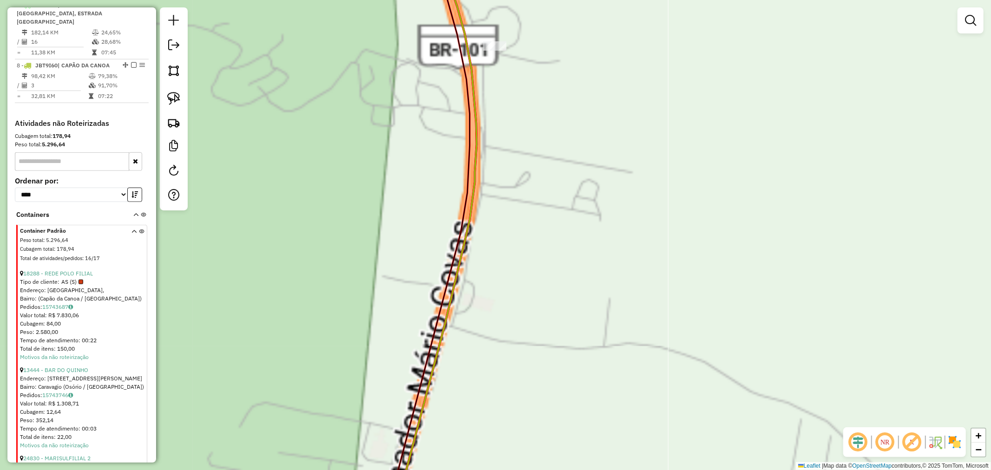
drag, startPoint x: 437, startPoint y: 319, endPoint x: 495, endPoint y: 146, distance: 182.6
click at [470, 173] on icon at bounding box center [428, 231] width 83 height 564
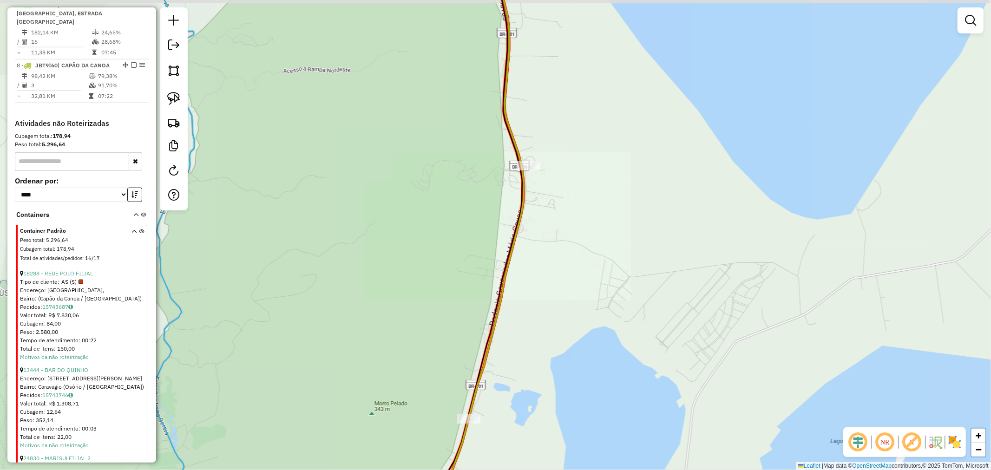
drag, startPoint x: 517, startPoint y: 317, endPoint x: 508, endPoint y: 266, distance: 51.9
click at [518, 262] on div "Janela de atendimento Grade de atendimento Capacidade Transportadoras Veículos …" at bounding box center [495, 235] width 991 height 470
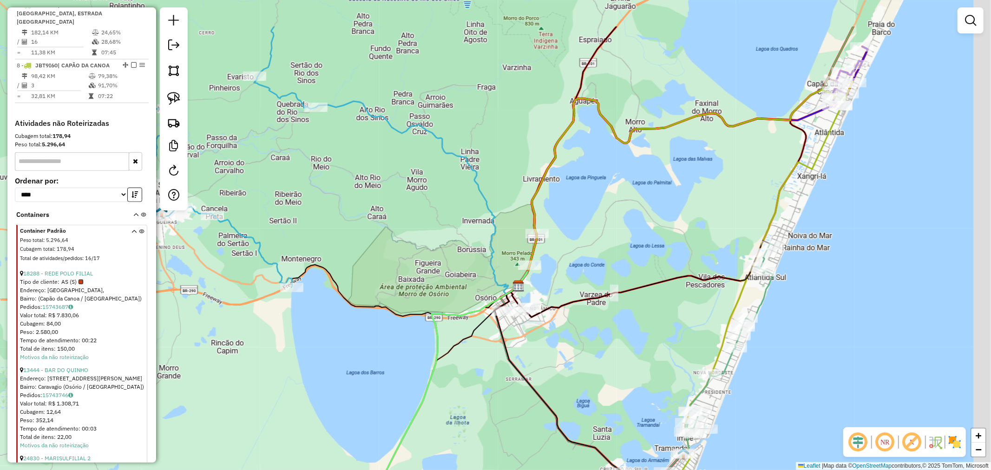
drag, startPoint x: 624, startPoint y: 131, endPoint x: 553, endPoint y: 266, distance: 152.4
click at [554, 263] on div "Janela de atendimento Grade de atendimento Capacidade Transportadoras Veículos …" at bounding box center [495, 235] width 991 height 470
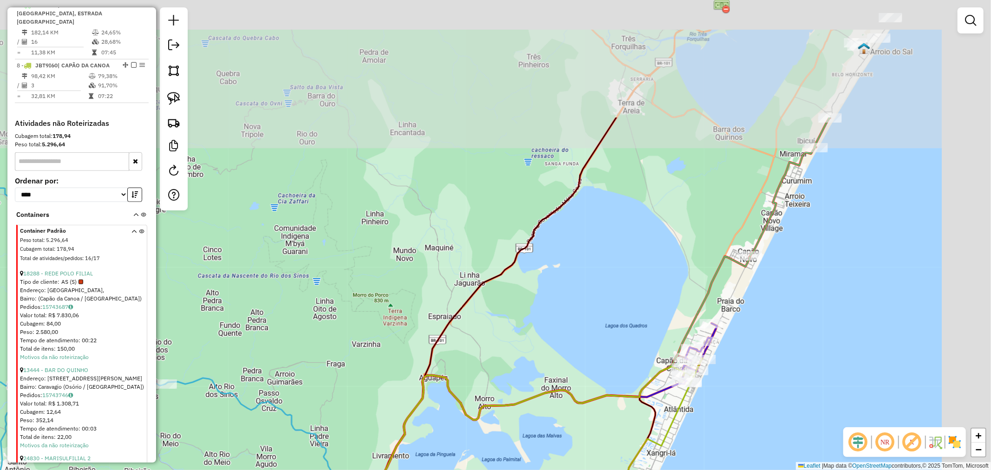
drag, startPoint x: 610, startPoint y: 136, endPoint x: 550, endPoint y: 250, distance: 128.7
click at [518, 302] on div "Janela de atendimento Grade de atendimento Capacidade Transportadoras Veículos …" at bounding box center [495, 235] width 991 height 470
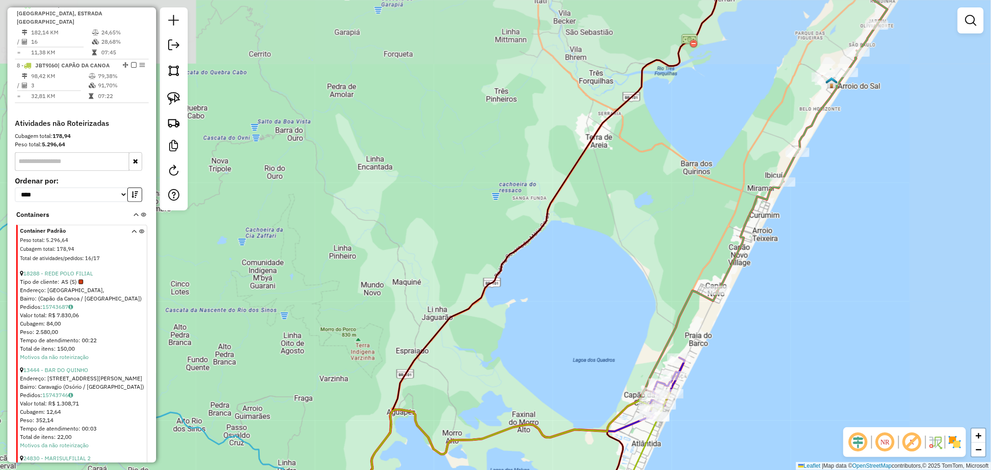
drag, startPoint x: 602, startPoint y: 183, endPoint x: 506, endPoint y: 301, distance: 151.9
click at [504, 305] on div "Janela de atendimento Grade de atendimento Capacidade Transportadoras Veículos …" at bounding box center [495, 235] width 991 height 470
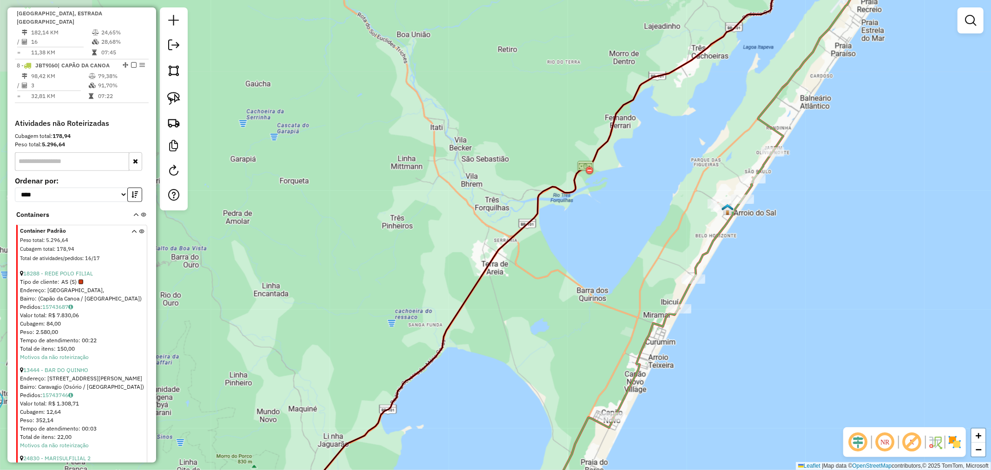
drag, startPoint x: 602, startPoint y: 212, endPoint x: 535, endPoint y: 301, distance: 110.8
click at [527, 314] on div "Janela de atendimento Grade de atendimento Capacidade Transportadoras Veículos …" at bounding box center [495, 235] width 991 height 470
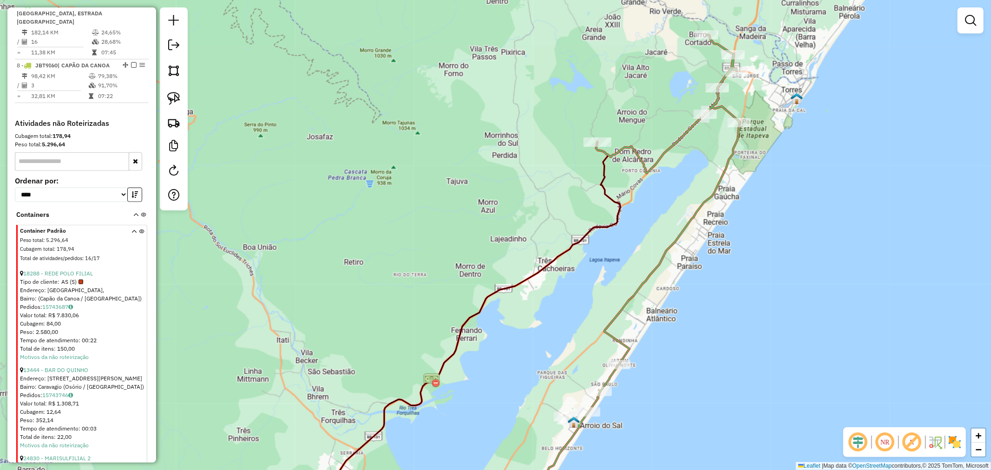
click at [610, 149] on div "Rota 2 - Placa JAT5I65 26710 - SUP. SUL CAMPO BONIT Janela de atendimento Grade…" at bounding box center [495, 235] width 991 height 470
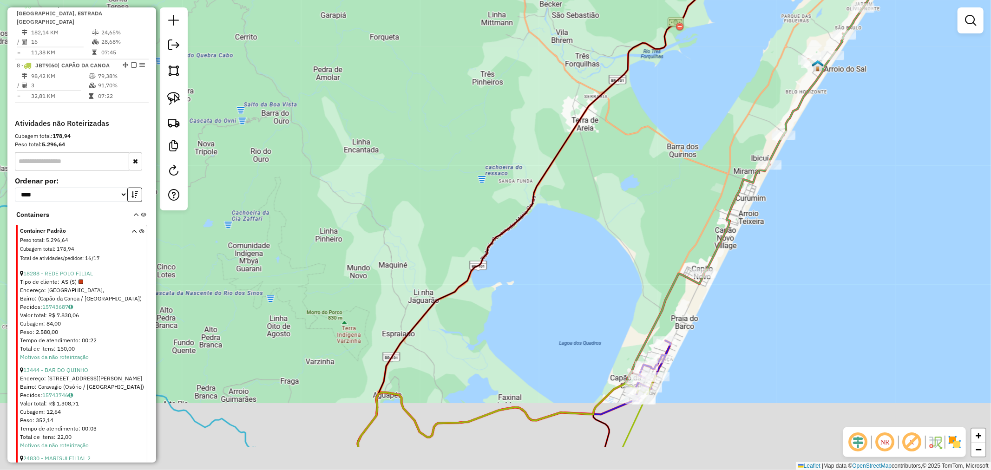
drag, startPoint x: 601, startPoint y: 188, endPoint x: 628, endPoint y: 142, distance: 53.3
click at [616, 163] on div "Janela de atendimento Grade de atendimento Capacidade Transportadoras Veículos …" at bounding box center [495, 235] width 991 height 470
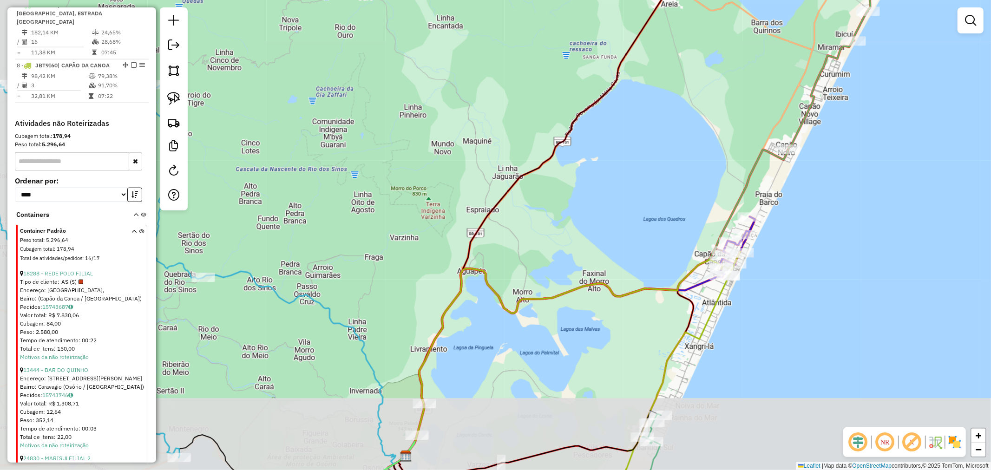
drag, startPoint x: 563, startPoint y: 241, endPoint x: 599, endPoint y: 175, distance: 74.7
click at [599, 175] on div "Janela de atendimento Grade de atendimento Capacidade Transportadoras Veículos …" at bounding box center [495, 235] width 991 height 470
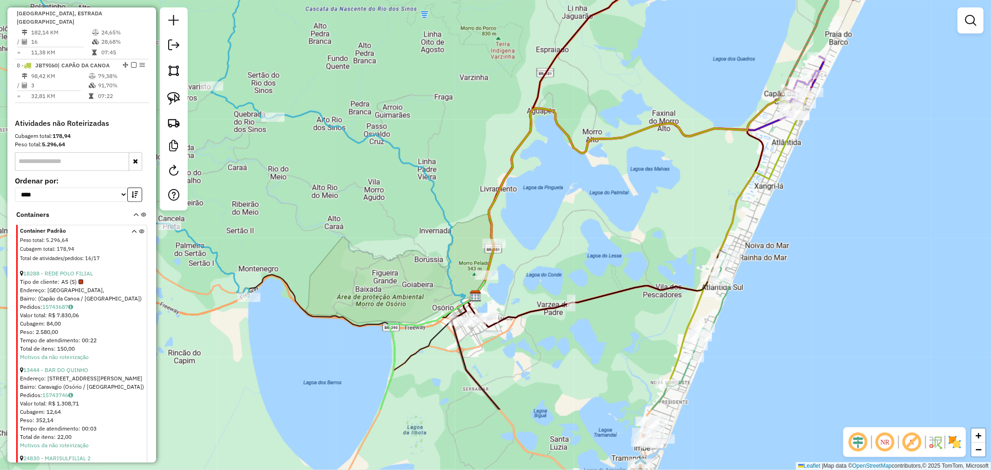
drag, startPoint x: 535, startPoint y: 262, endPoint x: 541, endPoint y: 218, distance: 45.0
click at [541, 218] on div "Janela de atendimento Grade de atendimento Capacidade Transportadoras Veículos …" at bounding box center [495, 235] width 991 height 470
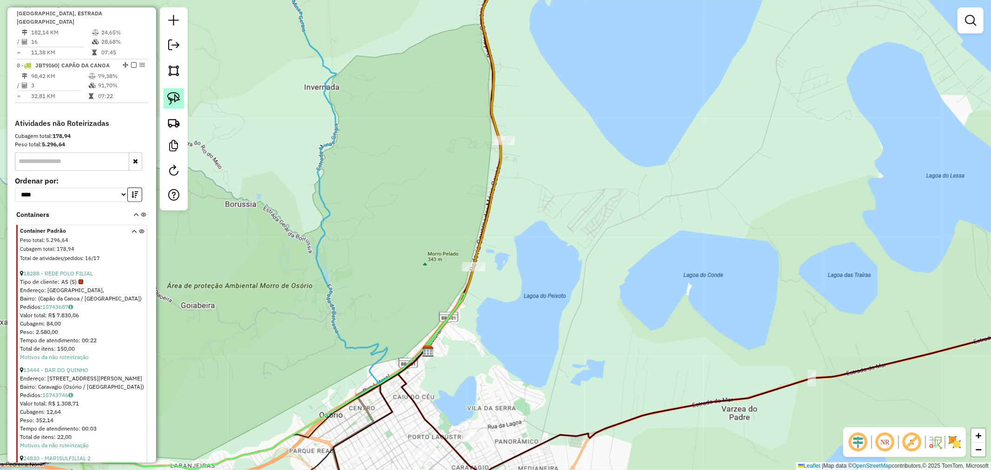
click at [173, 99] on img at bounding box center [173, 98] width 13 height 13
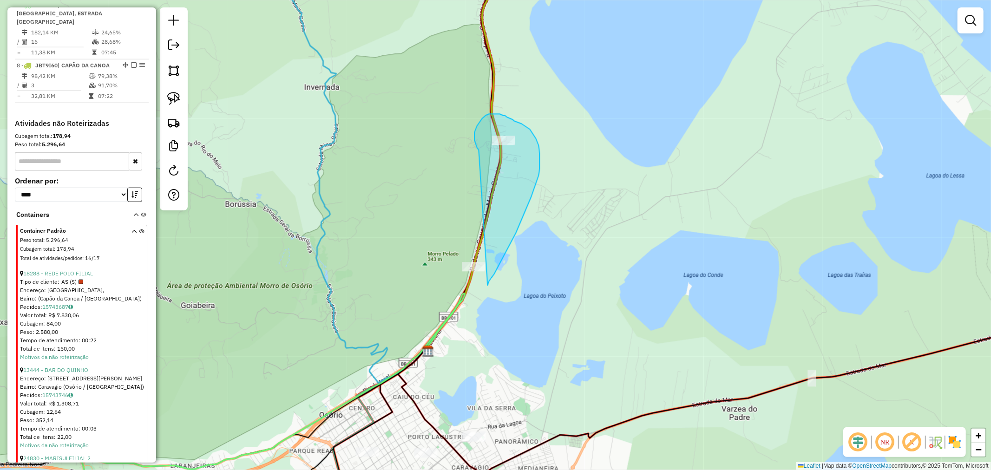
drag, startPoint x: 478, startPoint y: 148, endPoint x: 416, endPoint y: 279, distance: 145.1
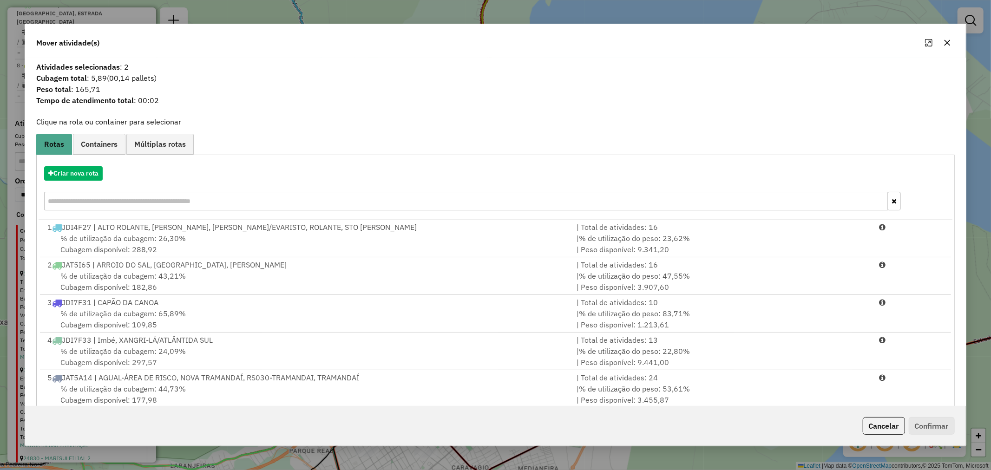
click at [125, 205] on input "text" at bounding box center [466, 201] width 844 height 19
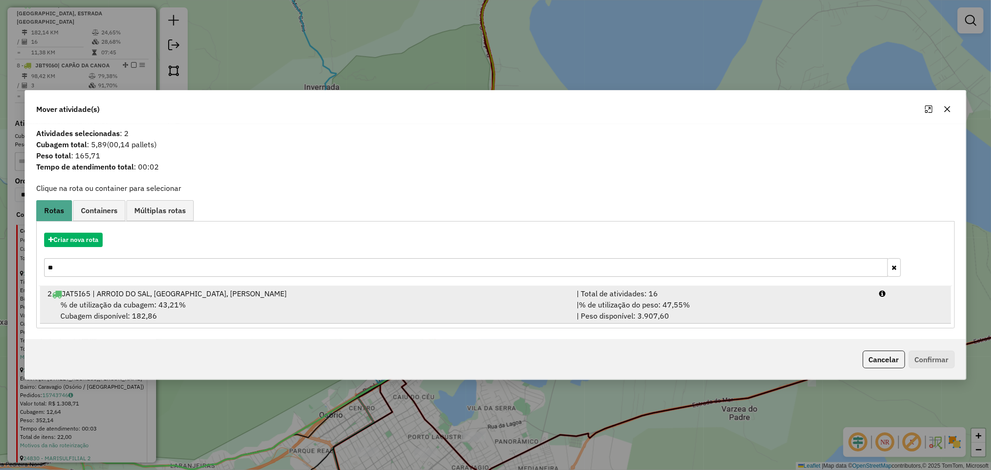
type input "**"
click at [59, 298] on icon at bounding box center [57, 294] width 10 height 7
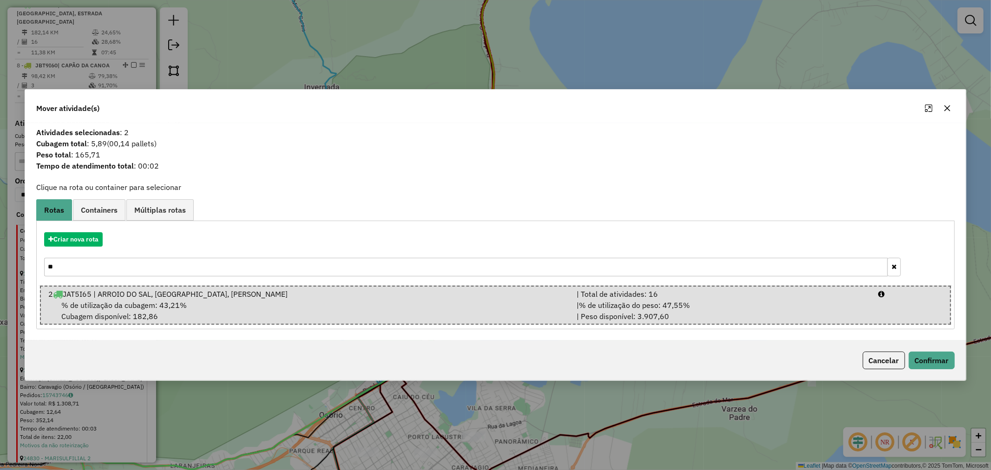
click at [936, 348] on div "Cancelar Confirmar" at bounding box center [495, 361] width 941 height 40
click at [931, 356] on button "Confirmar" at bounding box center [932, 361] width 46 height 18
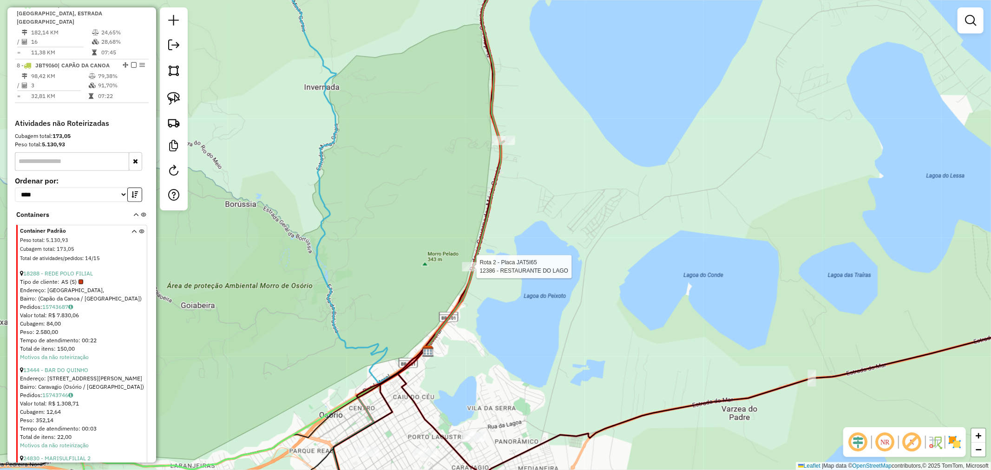
click at [480, 271] on div at bounding box center [473, 266] width 23 height 9
select select "*********"
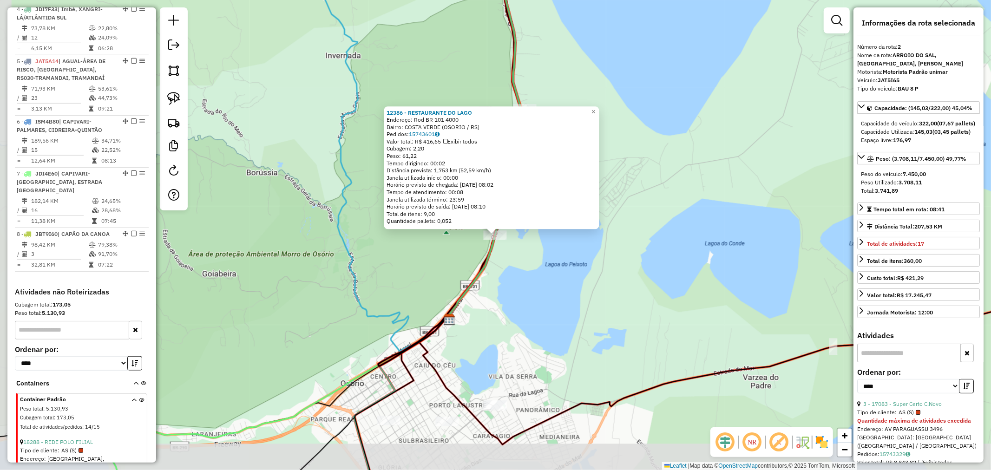
scroll to position [436, 0]
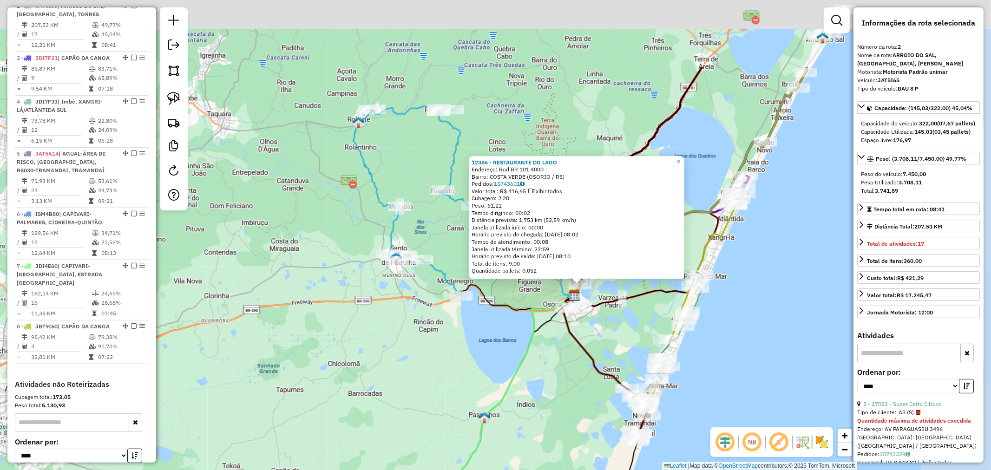
drag, startPoint x: 781, startPoint y: 100, endPoint x: 688, endPoint y: 218, distance: 149.9
click at [693, 249] on icon at bounding box center [694, 176] width 227 height 218
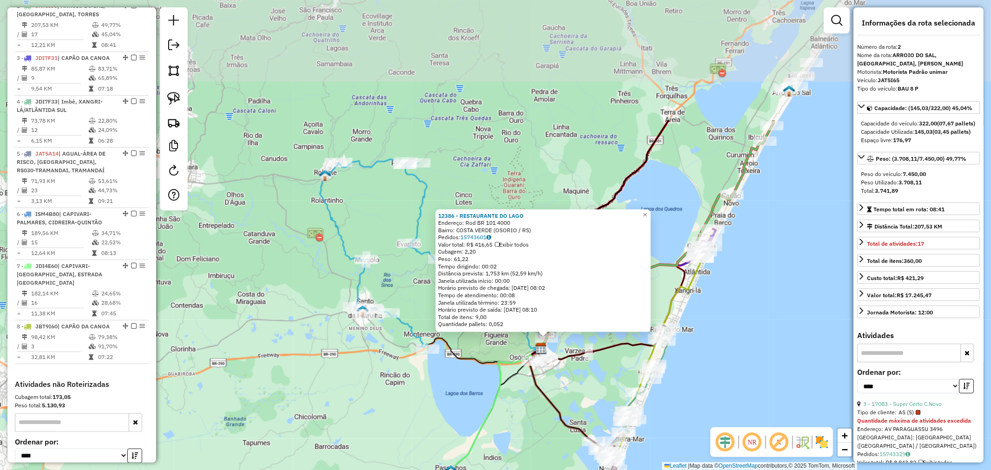
drag, startPoint x: 707, startPoint y: 133, endPoint x: 653, endPoint y: 162, distance: 61.5
click at [651, 162] on div "12386 - RESTAURANTE DO [GEOGRAPHIC_DATA]: Rod BR 101 4000 Bairro: [GEOGRAPHIC_D…" at bounding box center [495, 235] width 991 height 470
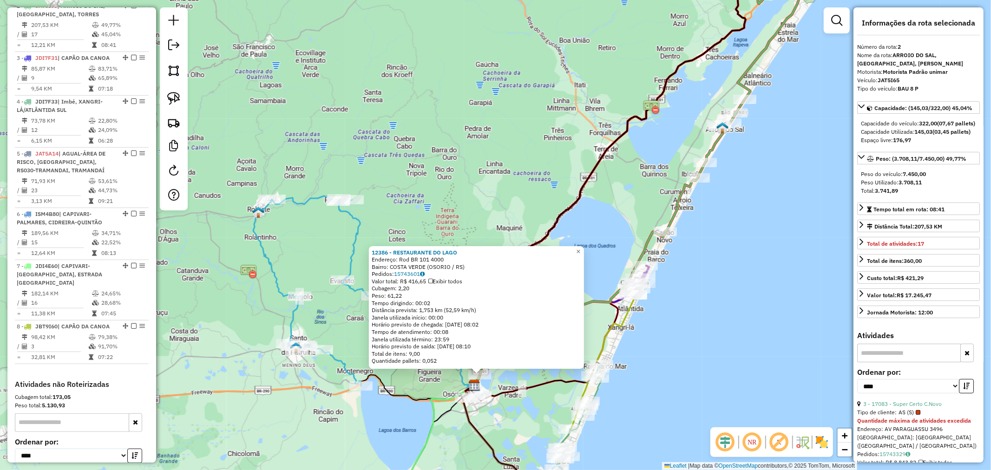
click at [691, 171] on div "Rota 2 - Placa JAT5I65 27779 - MATEUS STRAIT 12386 - RESTAURANTE DO [GEOGRAPHIC…" at bounding box center [495, 235] width 991 height 470
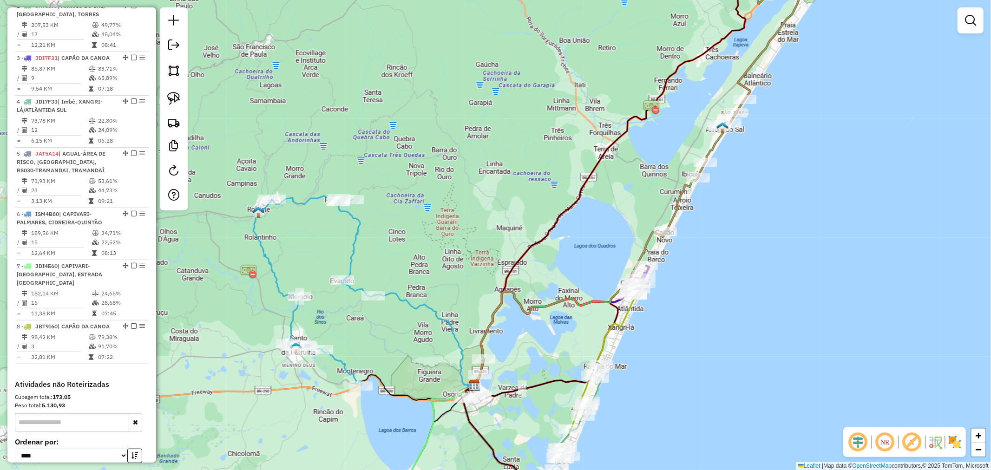
select select "*********"
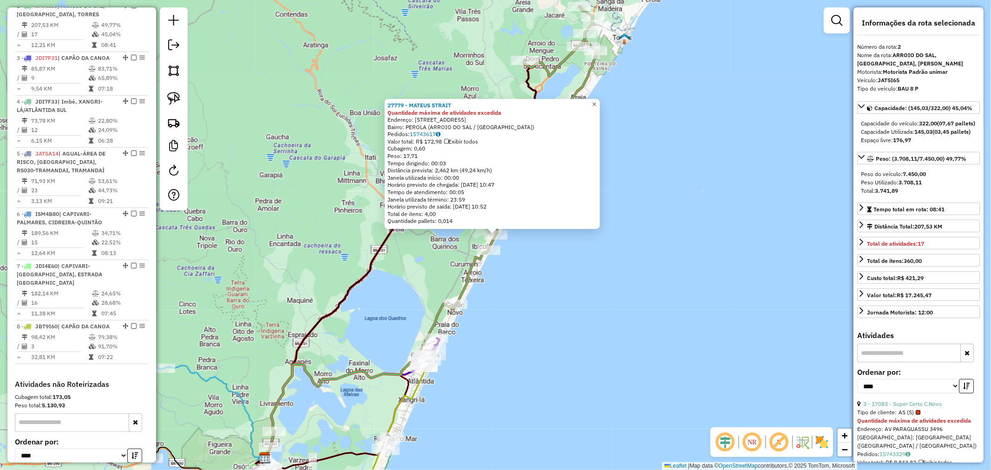
click at [600, 101] on link "×" at bounding box center [594, 104] width 11 height 11
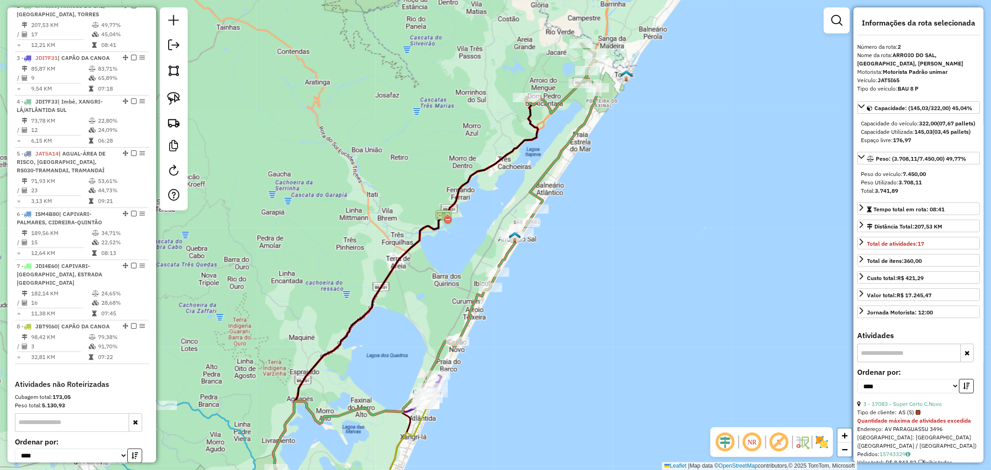
drag, startPoint x: 570, startPoint y: 267, endPoint x: 605, endPoint y: 149, distance: 123.7
click at [657, 133] on div "Janela de atendimento Grade de atendimento Capacidade Transportadoras Veículos …" at bounding box center [495, 235] width 991 height 470
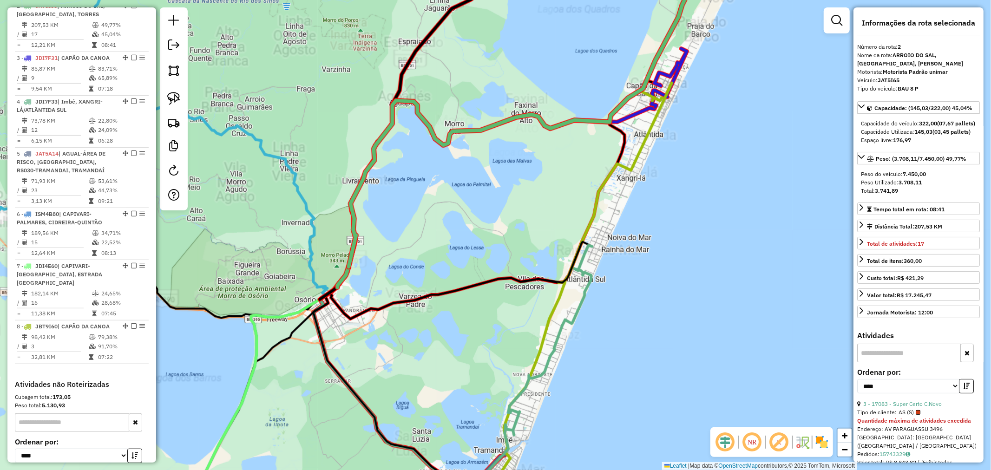
drag, startPoint x: 443, startPoint y: 225, endPoint x: 449, endPoint y: 194, distance: 31.2
click at [445, 215] on div "Janela de atendimento Grade de atendimento Capacidade Transportadoras Veículos …" at bounding box center [495, 235] width 991 height 470
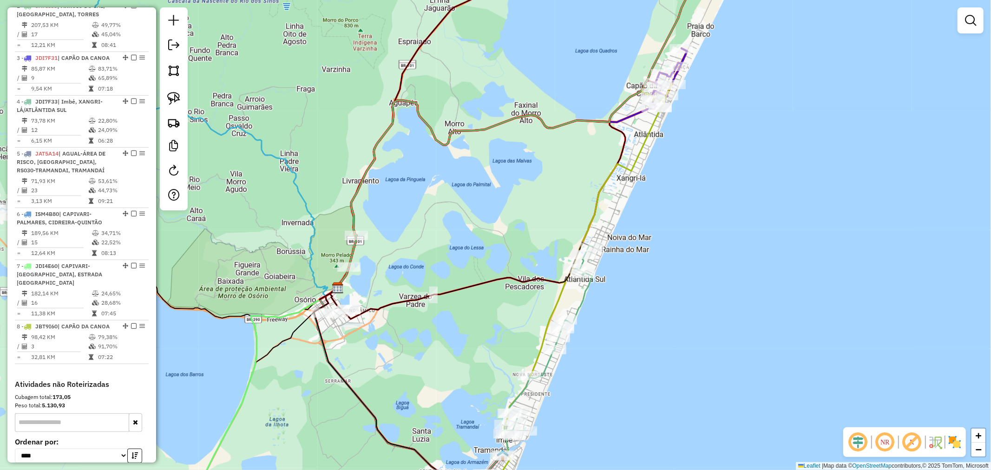
drag, startPoint x: 421, startPoint y: 324, endPoint x: 443, endPoint y: 219, distance: 107.5
click at [443, 221] on div "Janela de atendimento Grade de atendimento Capacidade Transportadoras Veículos …" at bounding box center [495, 235] width 991 height 470
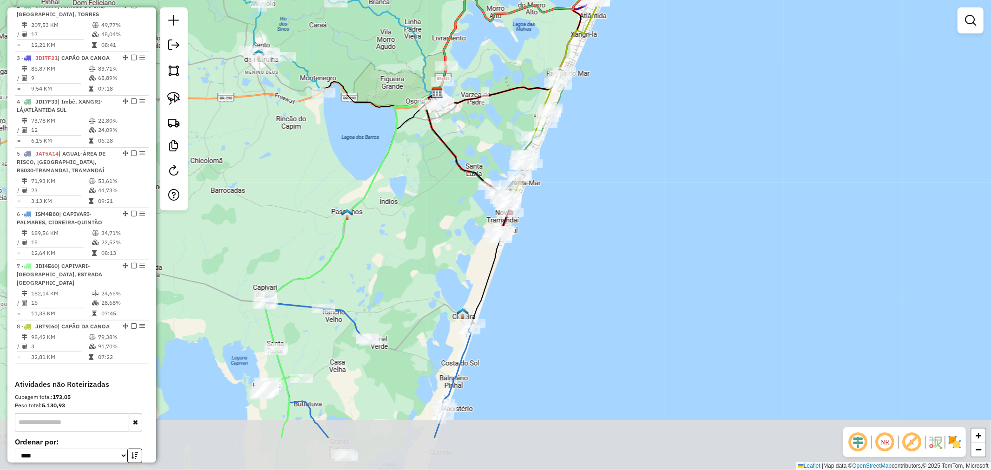
drag, startPoint x: 350, startPoint y: 280, endPoint x: 395, endPoint y: 193, distance: 97.5
click at [395, 193] on div "Janela de atendimento Grade de atendimento Capacidade Transportadoras Veículos …" at bounding box center [495, 235] width 991 height 470
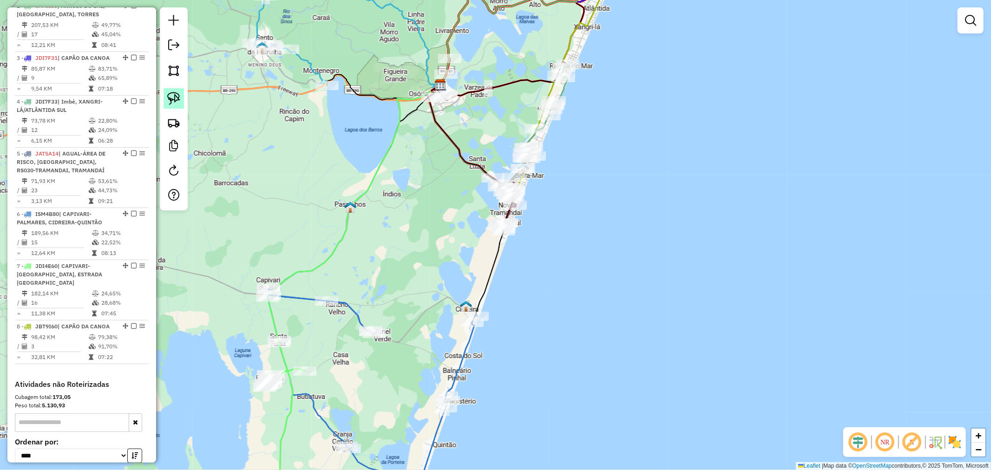
click at [171, 100] on img at bounding box center [173, 98] width 13 height 13
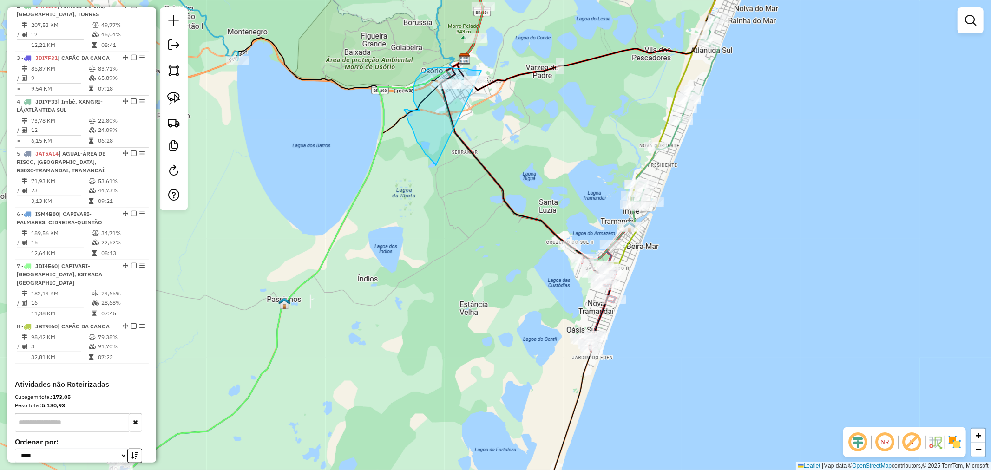
drag, startPoint x: 426, startPoint y: 138, endPoint x: 481, endPoint y: 102, distance: 65.1
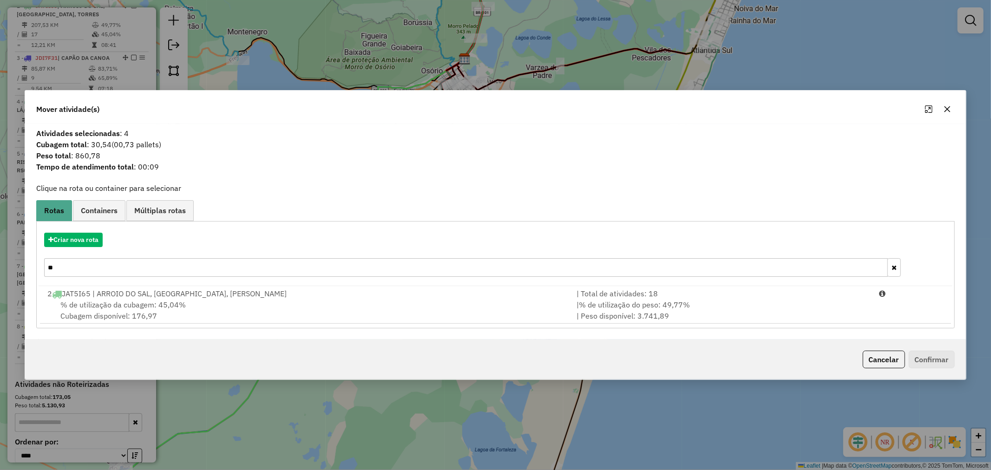
drag, startPoint x: 90, startPoint y: 272, endPoint x: 10, endPoint y: 272, distance: 80.4
click at [23, 271] on div "Mover atividade(s) Atividades selecionadas : 4 Cubagem total : 30,54 (00,73 pal…" at bounding box center [495, 235] width 991 height 470
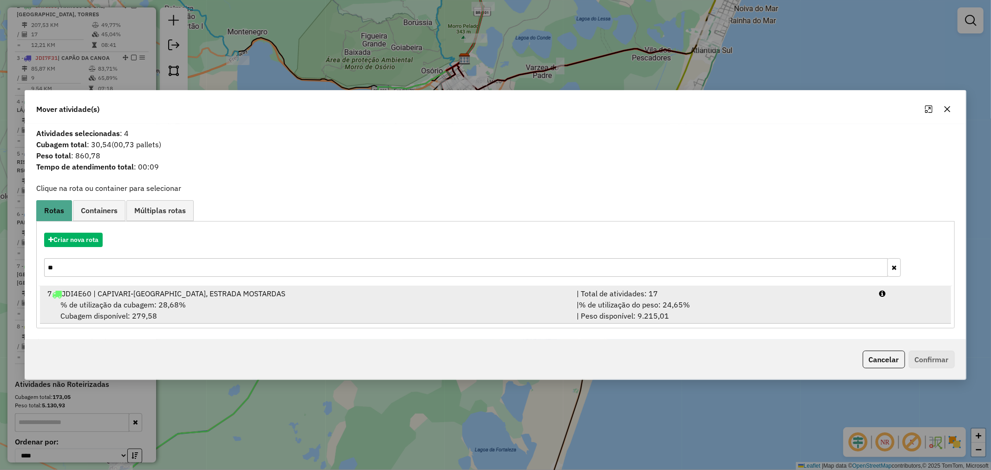
type input "**"
click at [105, 304] on span "% de utilização da cubagem: 28,68%" at bounding box center [122, 304] width 125 height 9
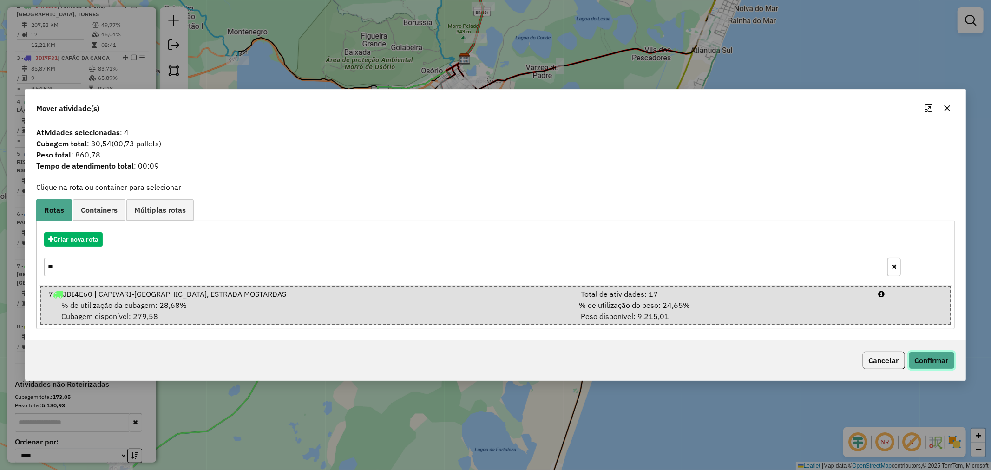
drag, startPoint x: 914, startPoint y: 361, endPoint x: 921, endPoint y: 359, distance: 7.2
click at [916, 360] on button "Confirmar" at bounding box center [932, 361] width 46 height 18
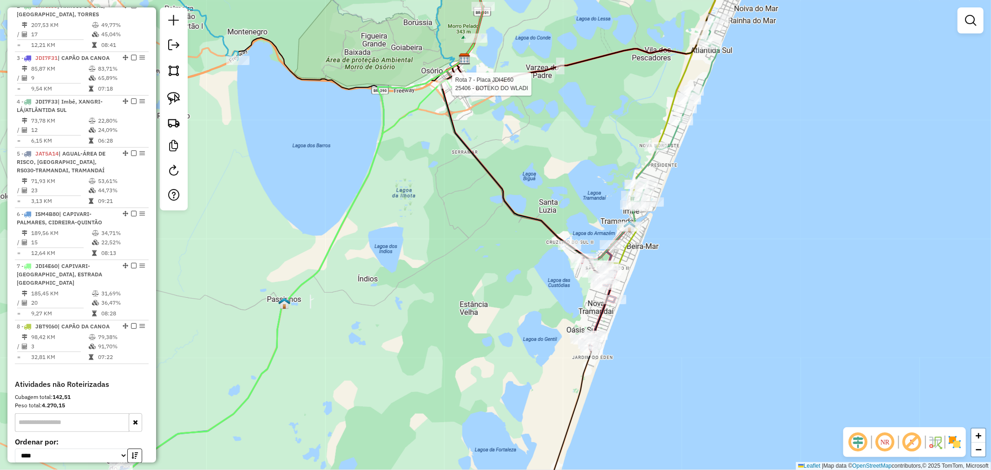
select select "*********"
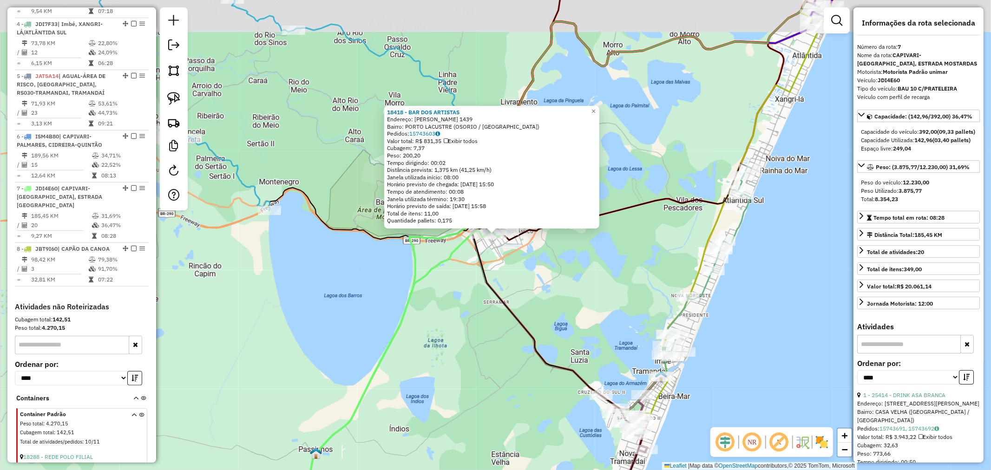
scroll to position [696, 0]
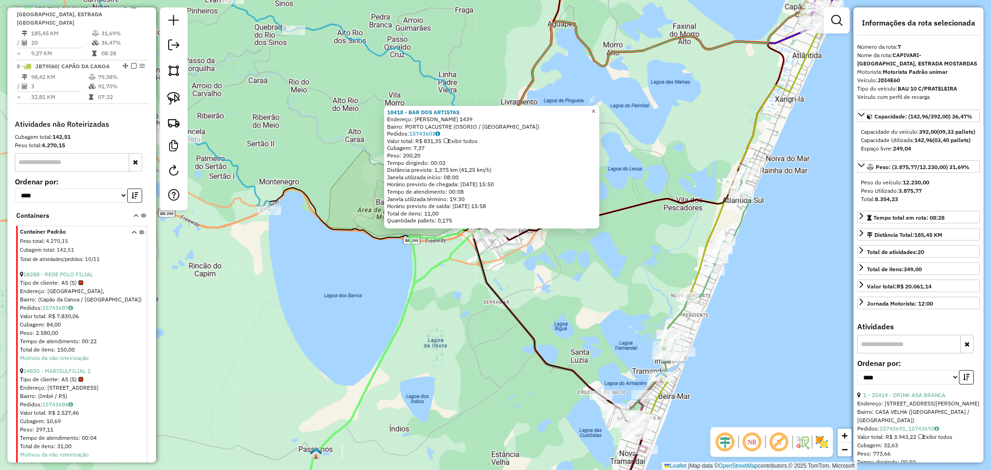
click at [600, 111] on link "×" at bounding box center [593, 111] width 11 height 11
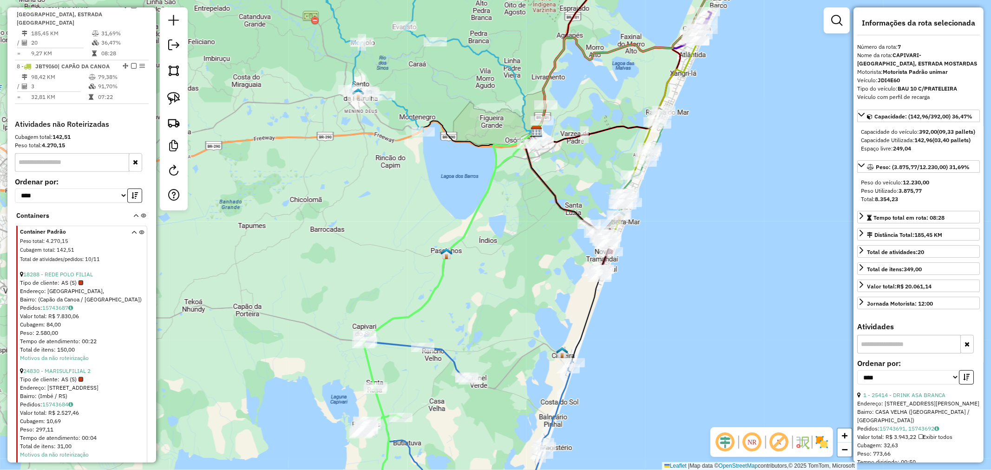
drag, startPoint x: 503, startPoint y: 102, endPoint x: 535, endPoint y: 200, distance: 103.2
click at [535, 199] on div "Rota 2 - Placa JAT5I65 4185 - ADEGA DE VINHOS Janela de atendimento Grade de at…" at bounding box center [495, 235] width 991 height 470
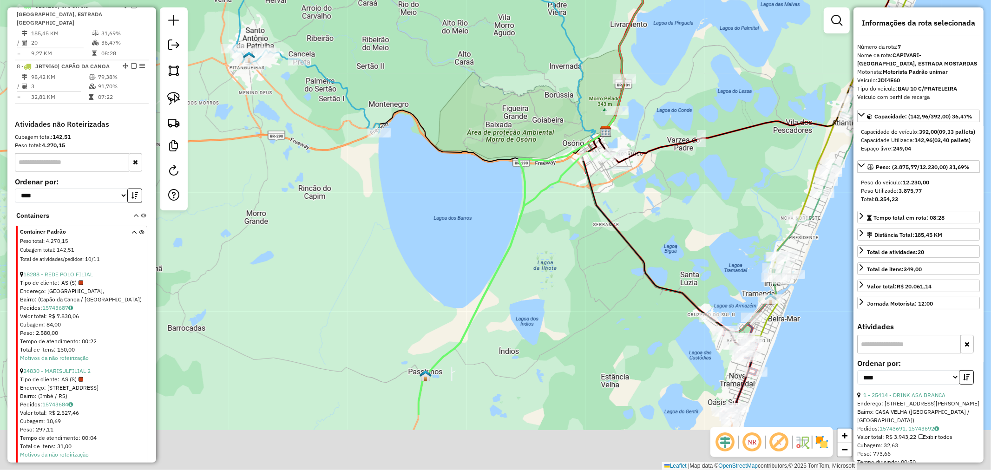
drag, startPoint x: 561, startPoint y: 293, endPoint x: 577, endPoint y: 235, distance: 60.2
click at [576, 236] on div "Janela de atendimento Grade de atendimento Capacidade Transportadoras Veículos …" at bounding box center [495, 235] width 991 height 470
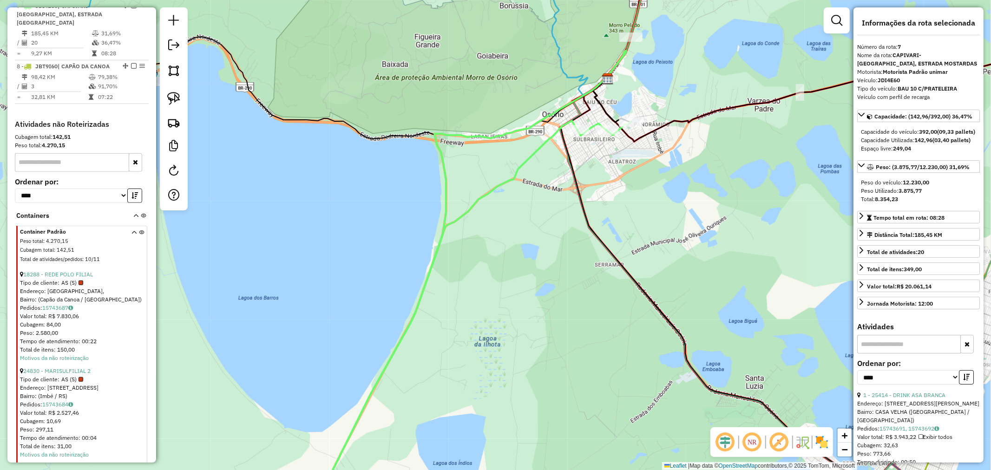
drag, startPoint x: 581, startPoint y: 157, endPoint x: 611, endPoint y: 134, distance: 38.1
click at [587, 150] on div "Rota 7 - Placa JDI4E60 16215 - Padaria Dudabella Rota 7 - Placa JDI4E60 18418 -…" at bounding box center [495, 235] width 991 height 470
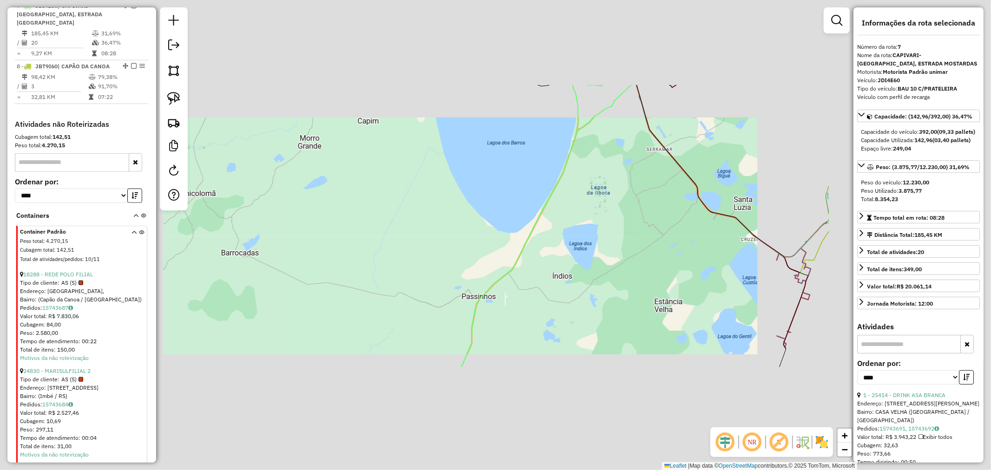
drag, startPoint x: 530, startPoint y: 323, endPoint x: 575, endPoint y: 169, distance: 160.9
click at [574, 173] on div "Janela de atendimento Grade de atendimento Capacidade Transportadoras Veículos …" at bounding box center [495, 235] width 991 height 470
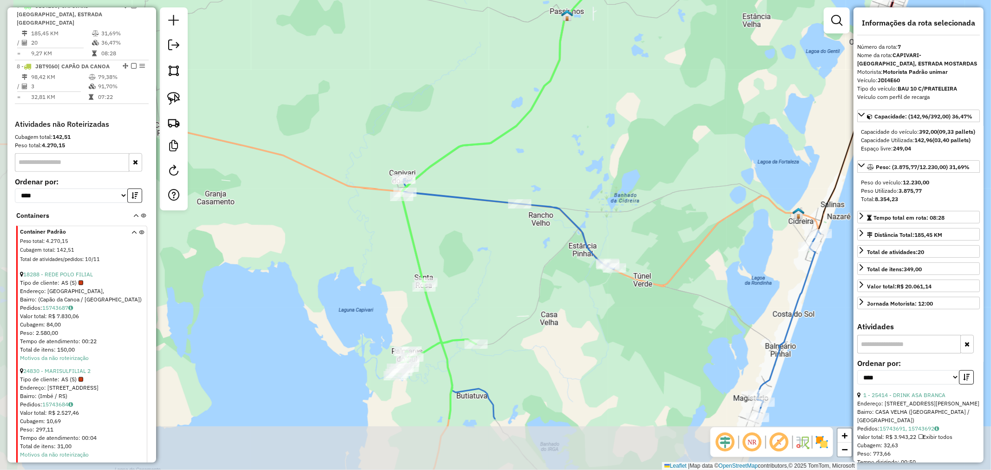
drag, startPoint x: 499, startPoint y: 297, endPoint x: 533, endPoint y: 202, distance: 101.3
click at [533, 202] on icon at bounding box center [611, 299] width 419 height 241
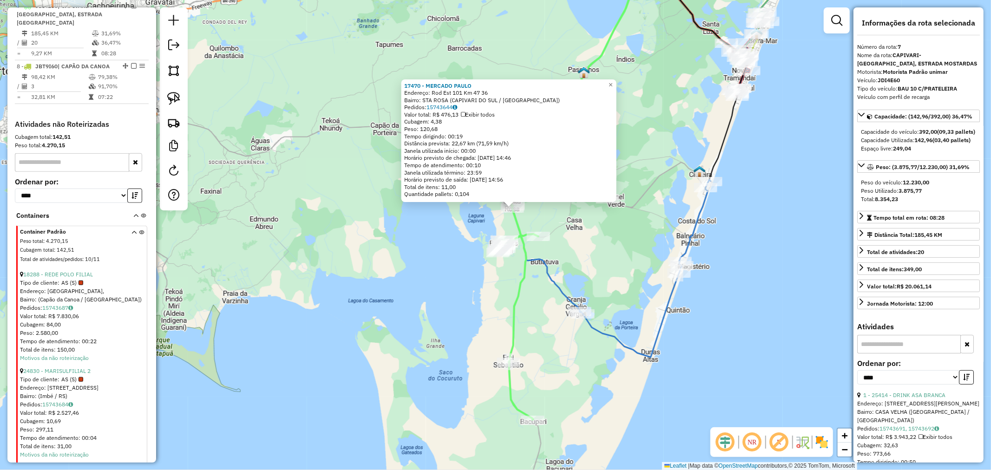
drag, startPoint x: 556, startPoint y: 294, endPoint x: 566, endPoint y: 293, distance: 10.2
click at [557, 284] on icon at bounding box center [607, 256] width 210 height 204
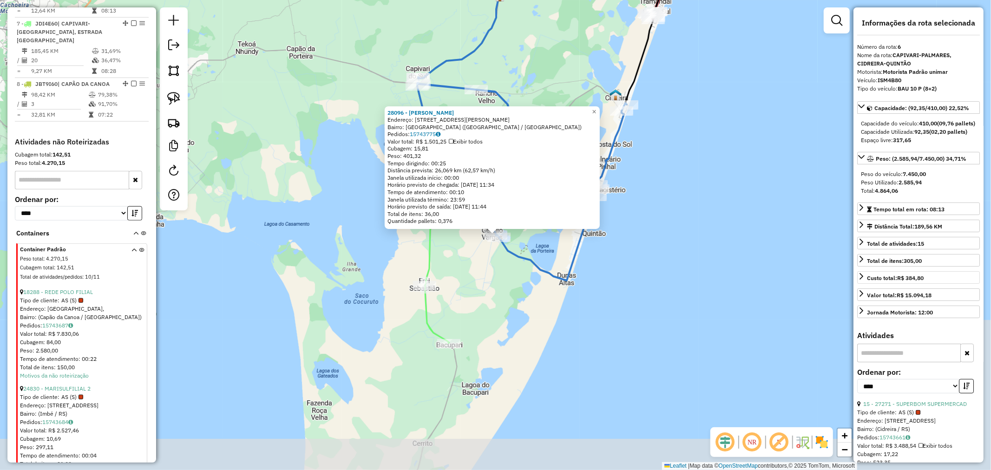
scroll to position [644, 0]
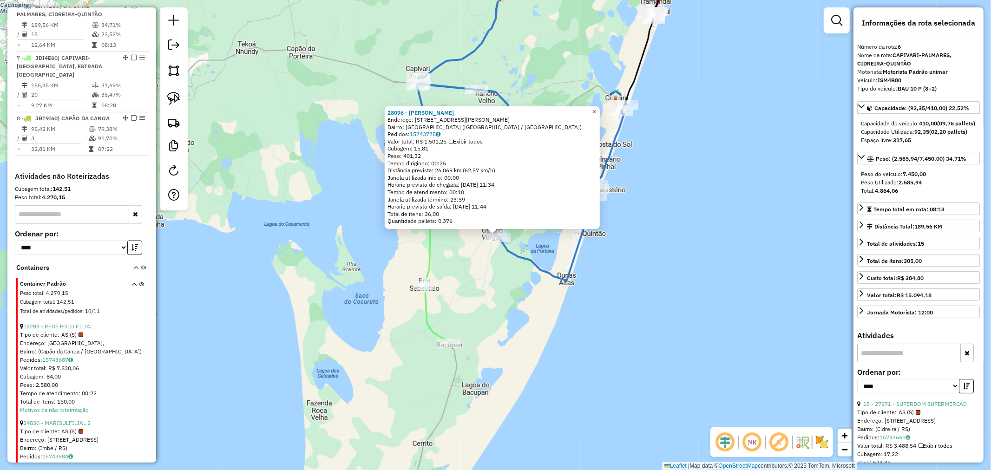
click at [596, 108] on span "×" at bounding box center [594, 112] width 4 height 8
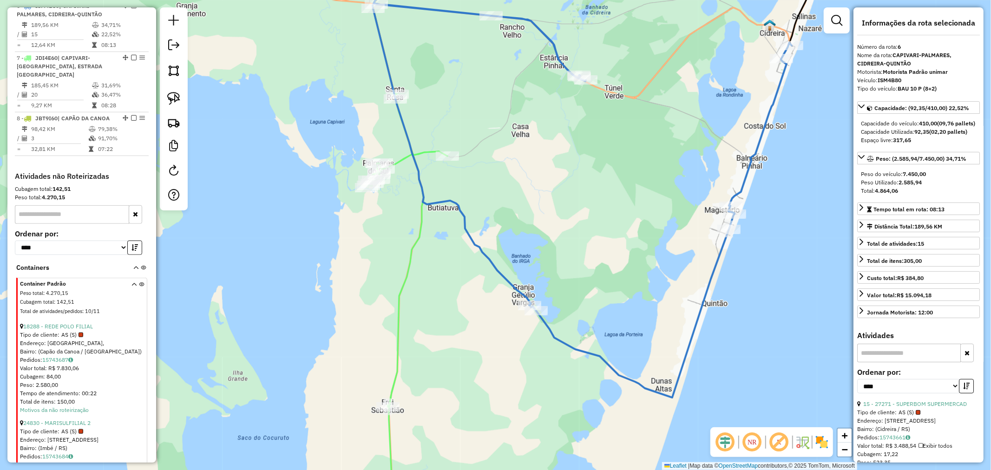
drag, startPoint x: 358, startPoint y: 101, endPoint x: 361, endPoint y: 115, distance: 14.3
click at [364, 115] on div "Janela de atendimento Grade de atendimento Capacidade Transportadoras Veículos …" at bounding box center [495, 235] width 991 height 470
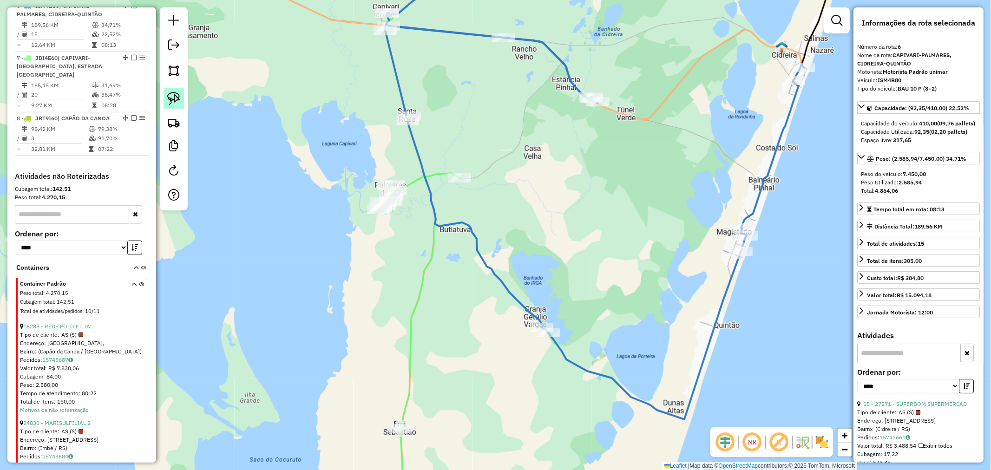
click at [168, 91] on link at bounding box center [174, 98] width 20 height 20
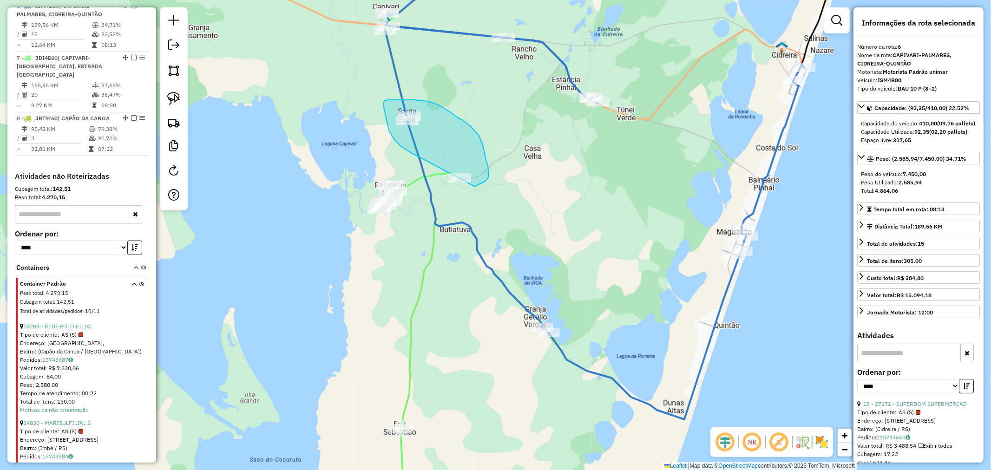
drag, startPoint x: 410, startPoint y: 152, endPoint x: 439, endPoint y: 186, distance: 44.9
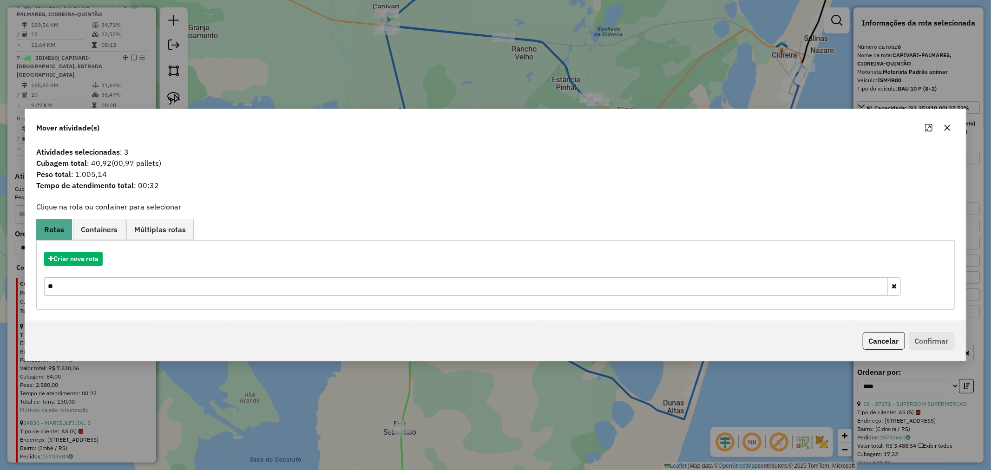
drag, startPoint x: 89, startPoint y: 289, endPoint x: 13, endPoint y: 287, distance: 76.7
click at [0, 284] on div "Mover atividade(s) Atividades selecionadas : 3 Cubagem total : 40,92 (00,97 pal…" at bounding box center [495, 235] width 991 height 470
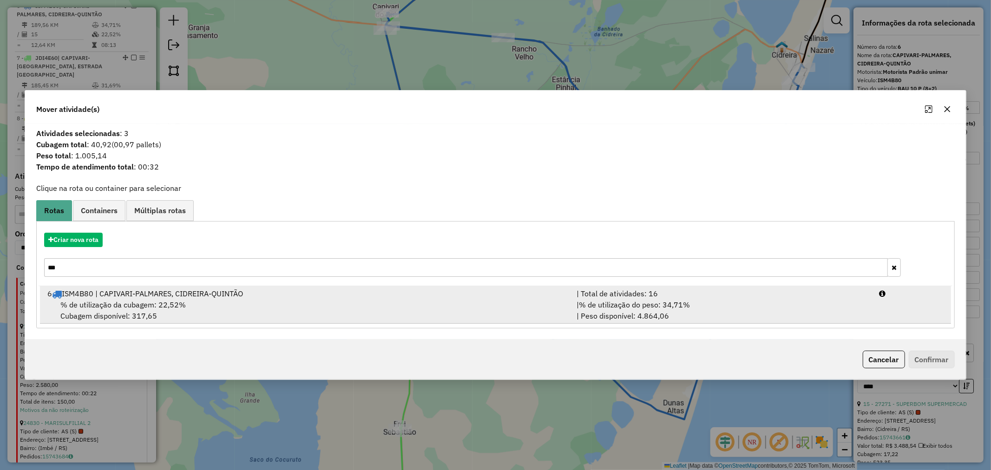
type input "***"
click at [99, 304] on span "% de utilização da cubagem: 22,52%" at bounding box center [122, 304] width 125 height 9
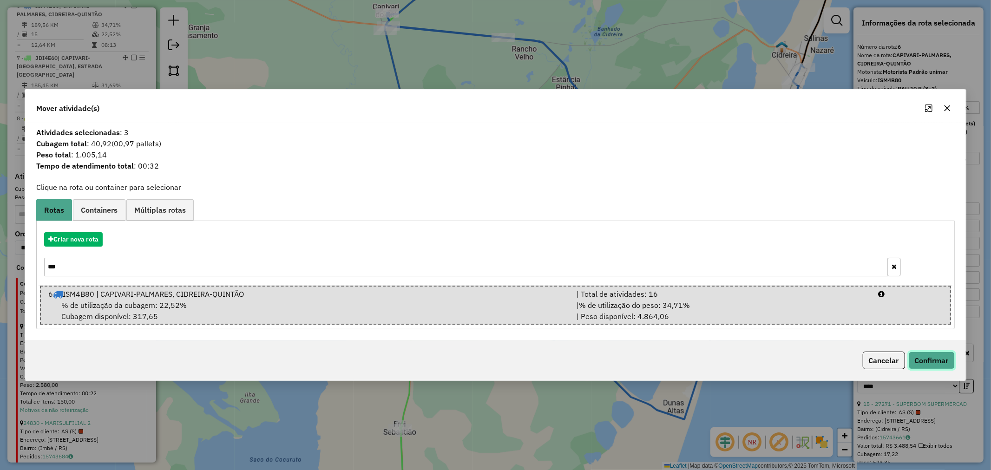
click at [939, 358] on button "Confirmar" at bounding box center [932, 361] width 46 height 18
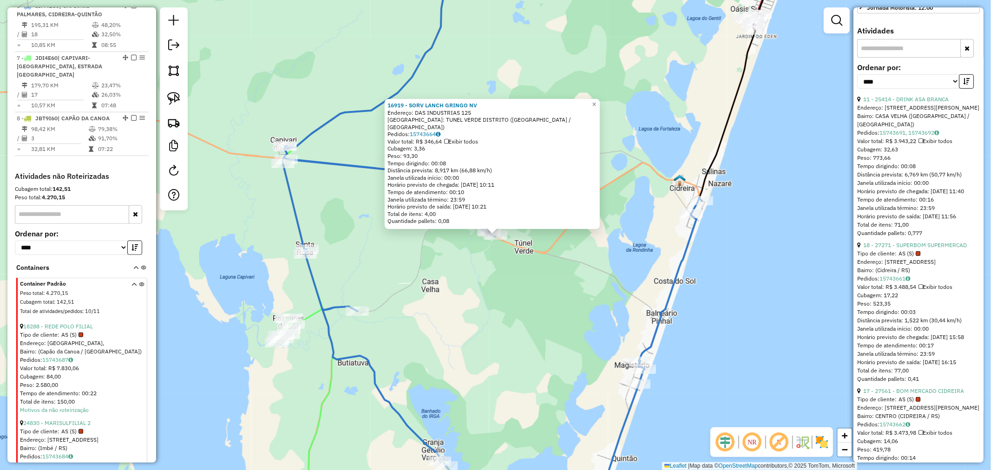
scroll to position [310, 0]
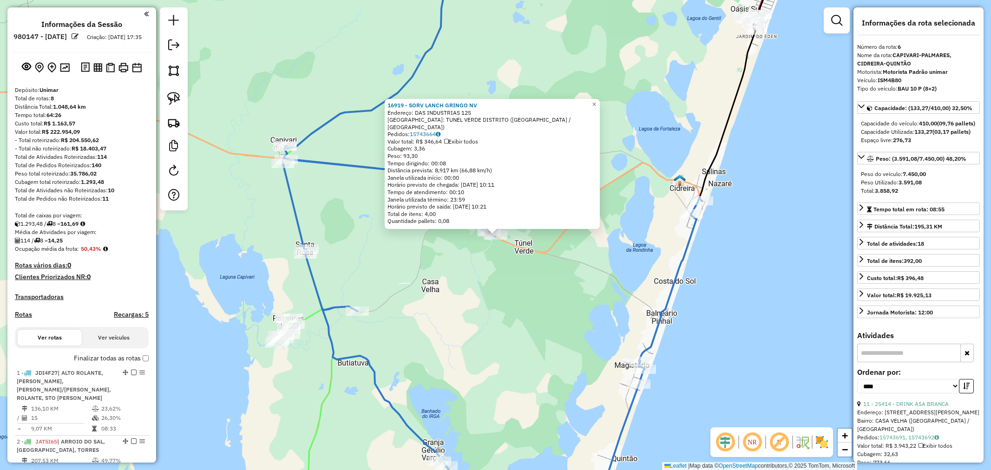
select select "*********"
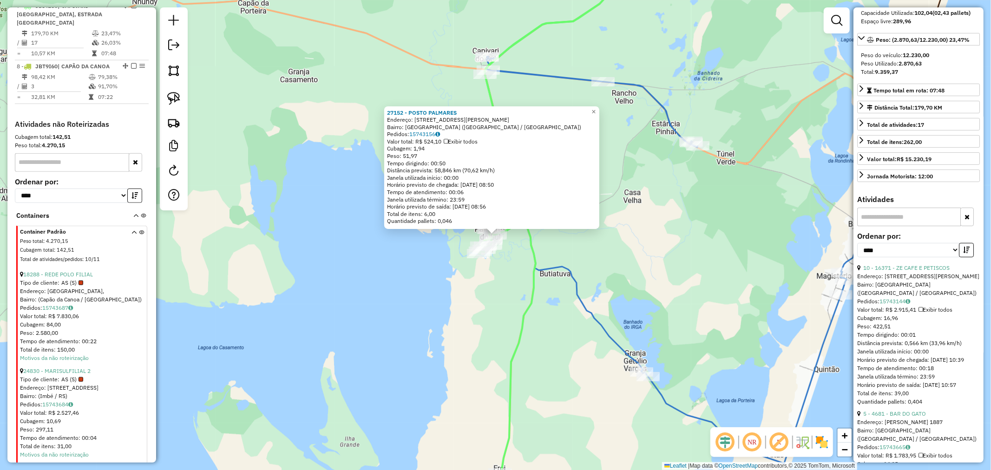
scroll to position [94, 0]
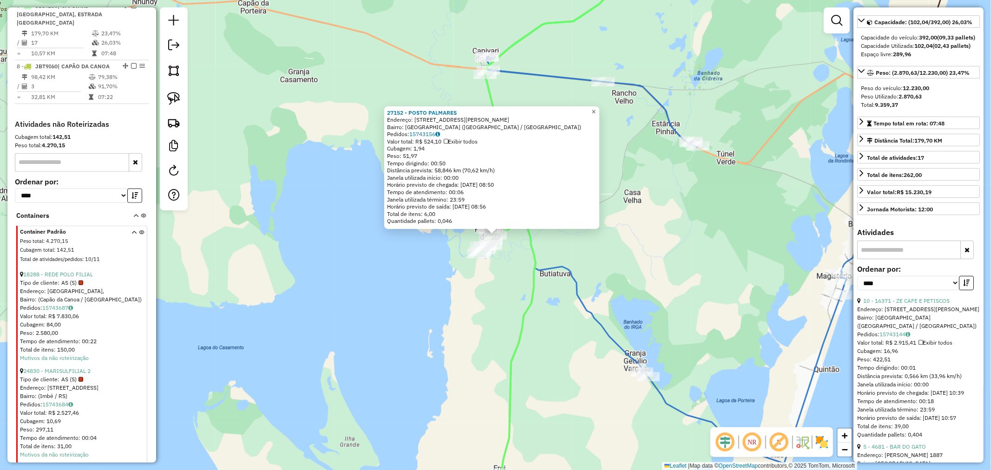
click at [595, 113] on link "×" at bounding box center [593, 111] width 11 height 11
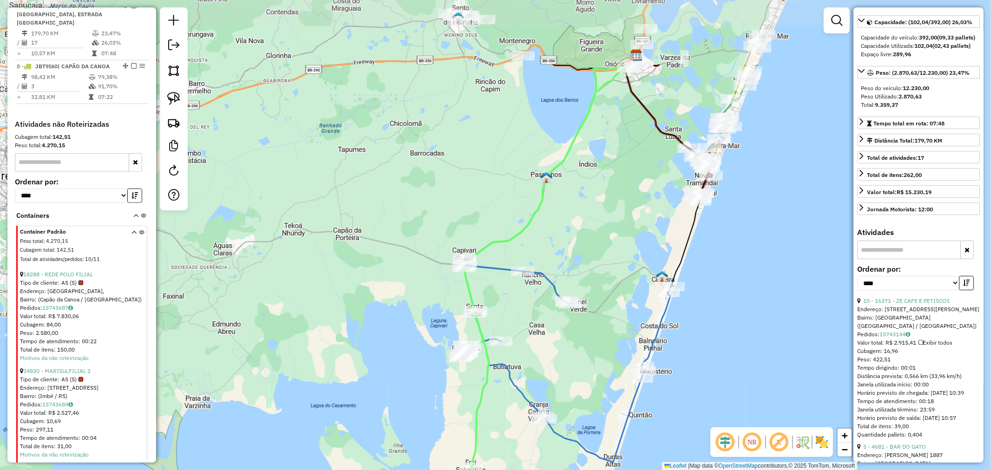
drag, startPoint x: 545, startPoint y: 163, endPoint x: 583, endPoint y: 137, distance: 46.2
click at [582, 142] on div "Janela de atendimento Grade de atendimento Capacidade Transportadoras Veículos …" at bounding box center [495, 235] width 991 height 470
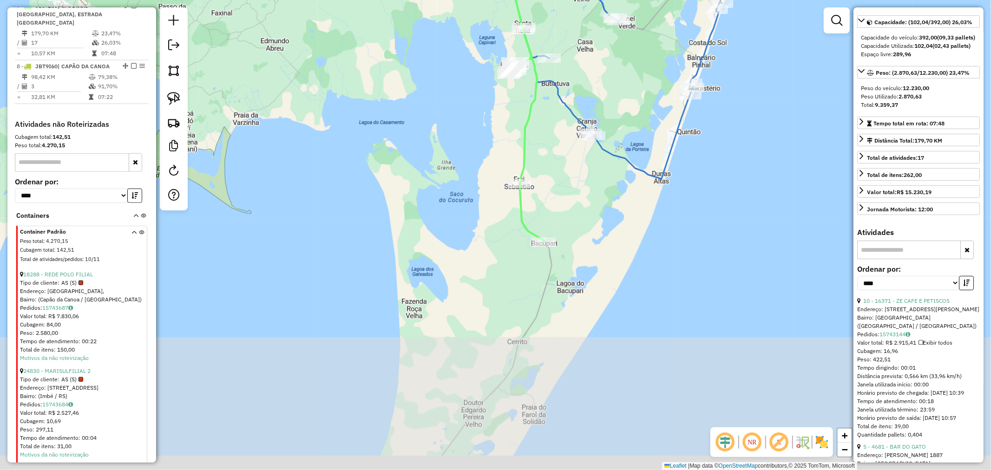
drag, startPoint x: 502, startPoint y: 358, endPoint x: 475, endPoint y: 328, distance: 40.8
click at [475, 328] on div "Janela de atendimento Grade de atendimento Capacidade Transportadoras Veículos …" at bounding box center [495, 235] width 991 height 470
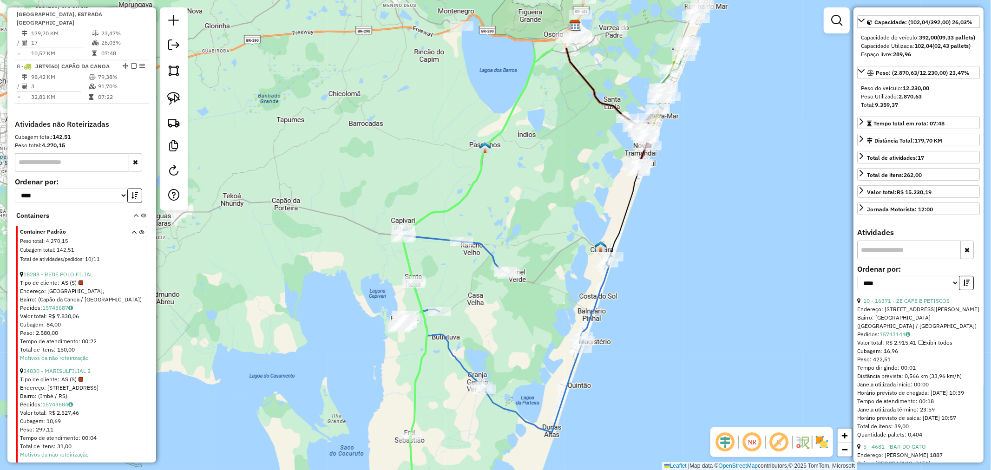
drag, startPoint x: 659, startPoint y: 218, endPoint x: 511, endPoint y: 303, distance: 170.4
click at [593, 299] on div "Rota 6 - Placa ISM4B80 27271 - SUPERBOM SUPERMERCAD Janela de atendimento Grade…" at bounding box center [495, 235] width 991 height 470
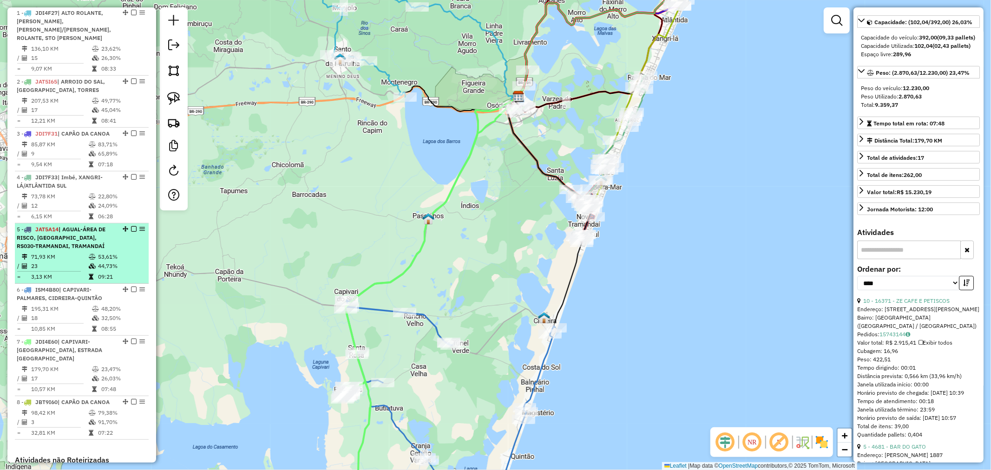
scroll to position [438, 0]
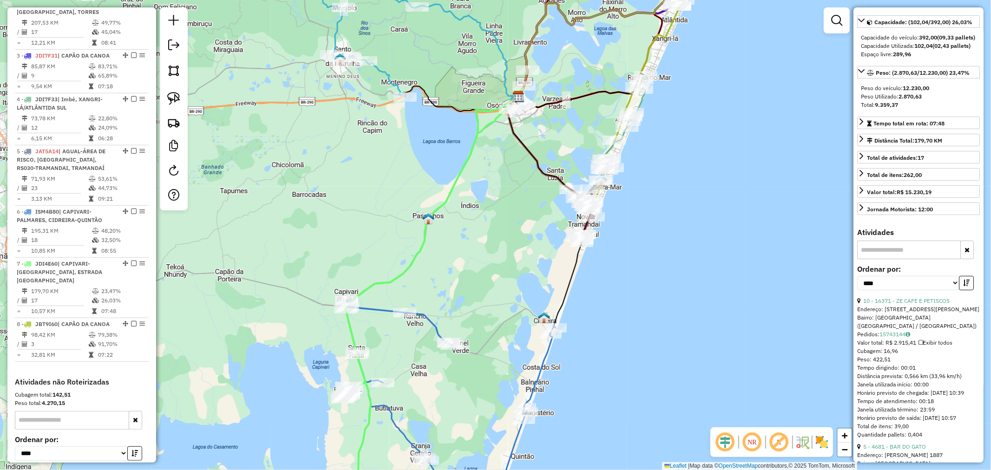
drag, startPoint x: 572, startPoint y: 97, endPoint x: 530, endPoint y: 158, distance: 74.9
click at [530, 112] on icon at bounding box center [580, 92] width 131 height 39
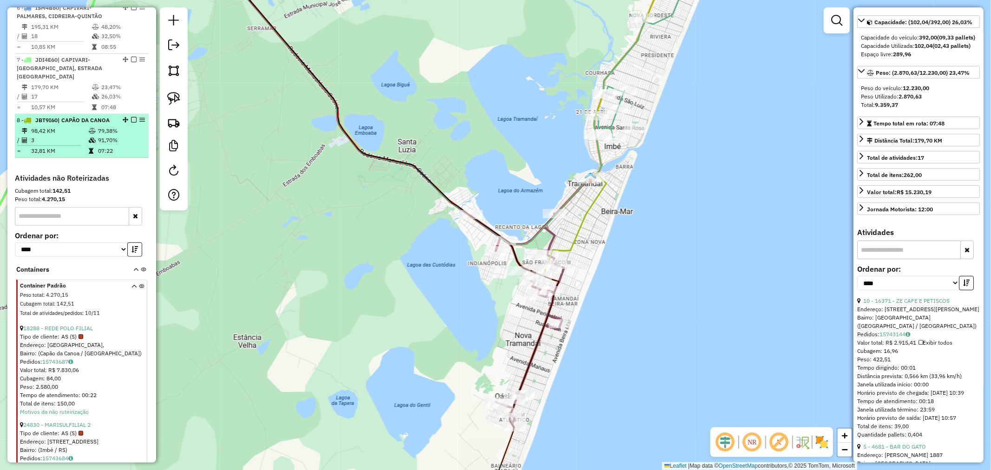
scroll to position [645, 0]
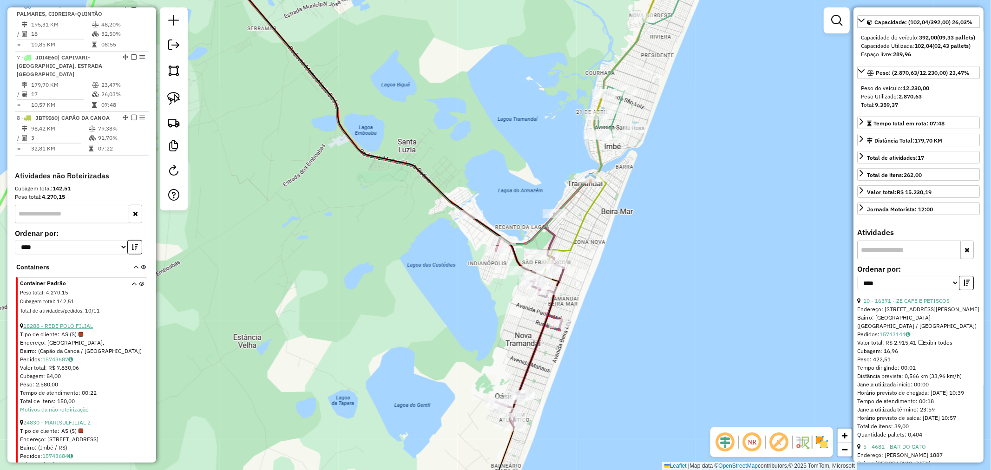
click at [59, 323] on link "18288 - REDE POLO FILIAL" at bounding box center [58, 326] width 70 height 7
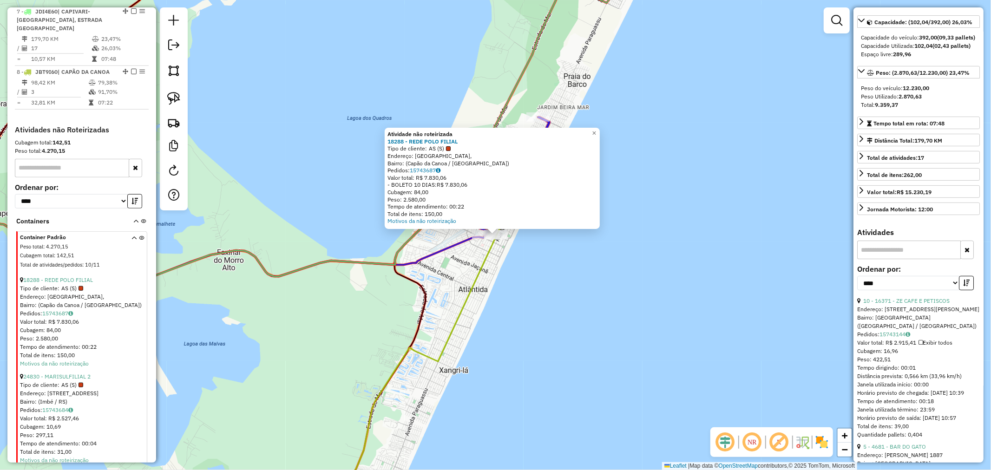
scroll to position [696, 0]
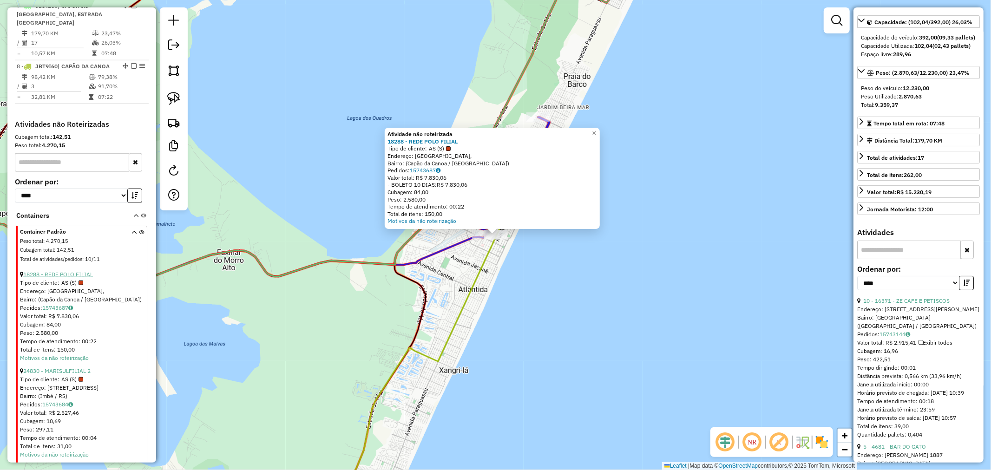
click at [73, 273] on link "18288 - REDE POLO FILIAL" at bounding box center [58, 274] width 70 height 7
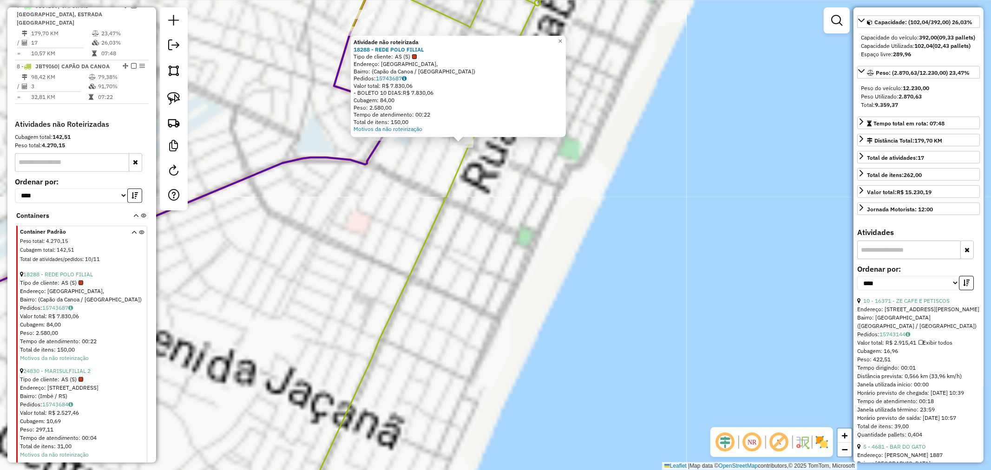
click at [471, 329] on div "Rota 4 - Placa JDI7F33 18666 - CASA CARNE REI BRASA Atividade não roteirizada 1…" at bounding box center [495, 235] width 991 height 470
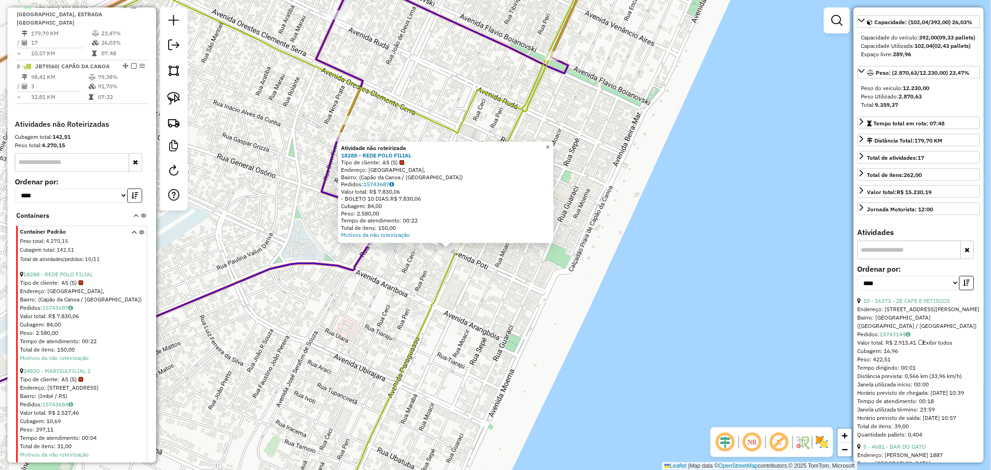
click at [554, 145] on link "×" at bounding box center [547, 147] width 11 height 11
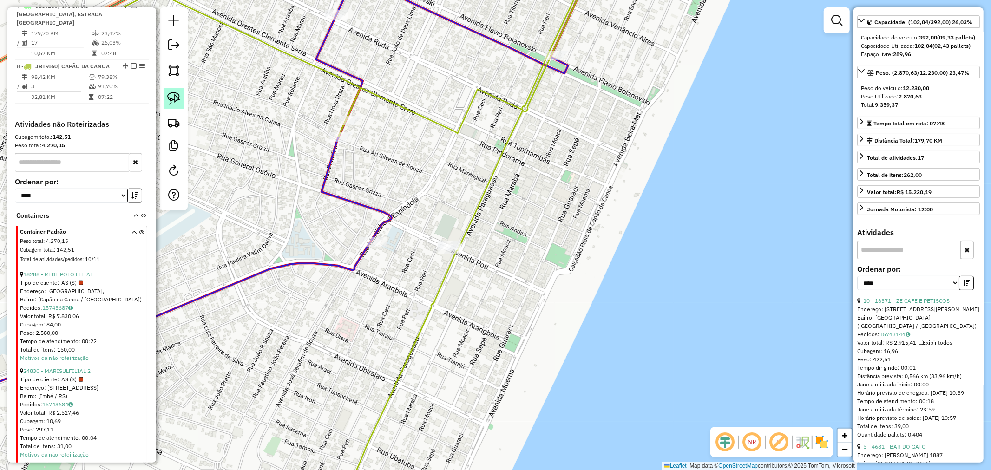
click at [174, 96] on img at bounding box center [173, 98] width 13 height 13
drag, startPoint x: 433, startPoint y: 234, endPoint x: 496, endPoint y: 268, distance: 71.5
click at [496, 268] on div "Rota 4 - Placa JDI7F33 18666 - CASA CARNE REI BRASA Janela de atendimento Grade…" at bounding box center [495, 235] width 991 height 470
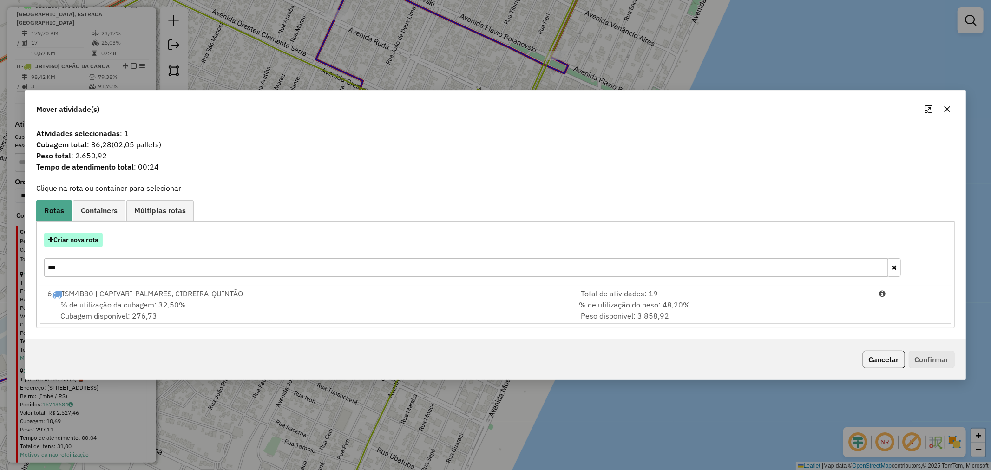
click at [84, 236] on button "Criar nova rota" at bounding box center [73, 240] width 59 height 14
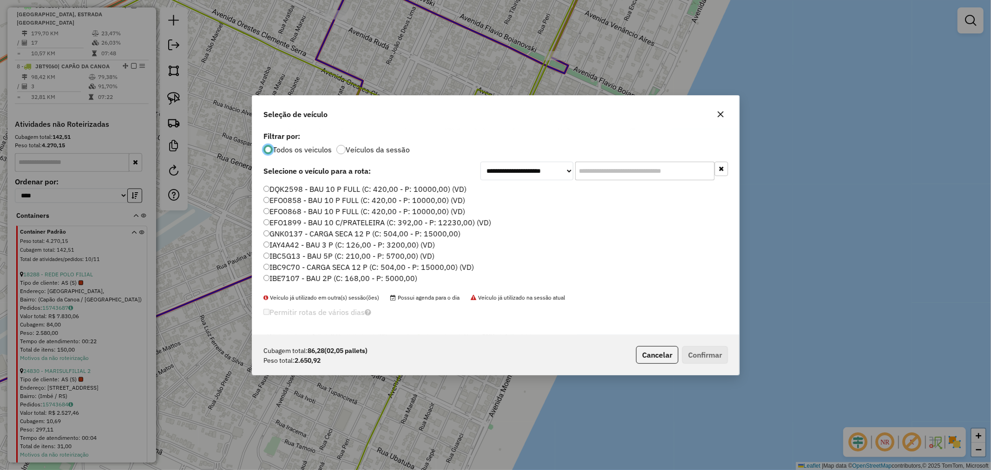
scroll to position [5, 2]
drag, startPoint x: 609, startPoint y: 171, endPoint x: 574, endPoint y: 172, distance: 34.4
click at [575, 171] on input "text" at bounding box center [644, 171] width 139 height 19
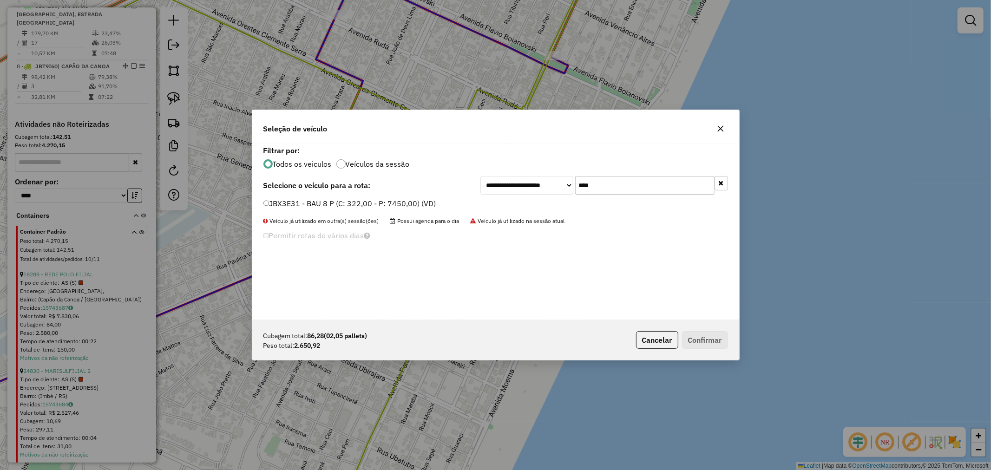
drag, startPoint x: 587, startPoint y: 184, endPoint x: 527, endPoint y: 185, distance: 60.9
click at [527, 185] on div "**********" at bounding box center [605, 185] width 248 height 19
type input "****"
click at [347, 204] on label "JBC2B90 - BAU 8 P (C: 322,00 - P: 7450,00) (VD)" at bounding box center [350, 203] width 173 height 11
click at [693, 337] on button "Confirmar" at bounding box center [705, 340] width 46 height 18
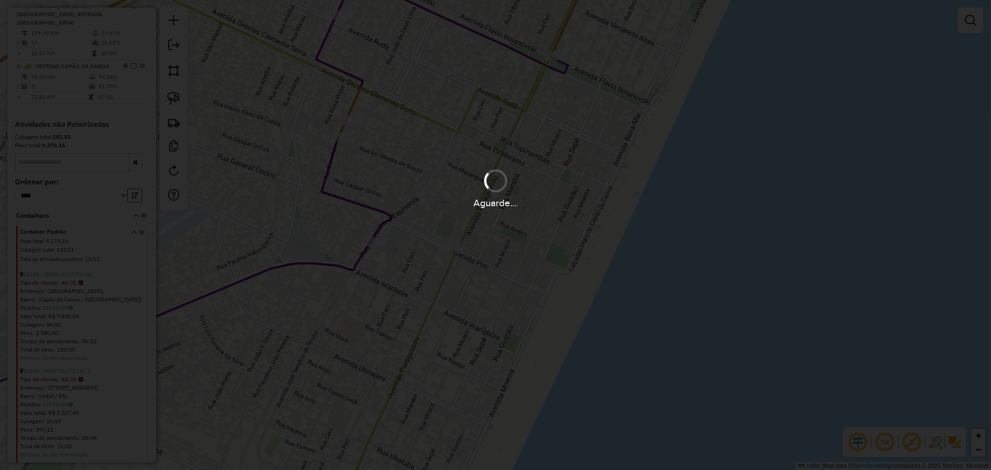
scroll to position [708, 0]
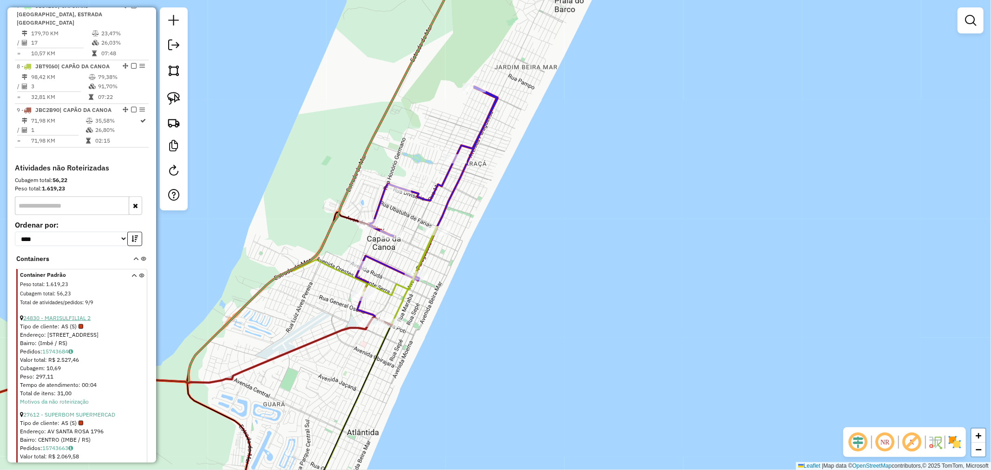
click at [60, 315] on link "24830 - MARISULFILIAL 2" at bounding box center [56, 318] width 67 height 7
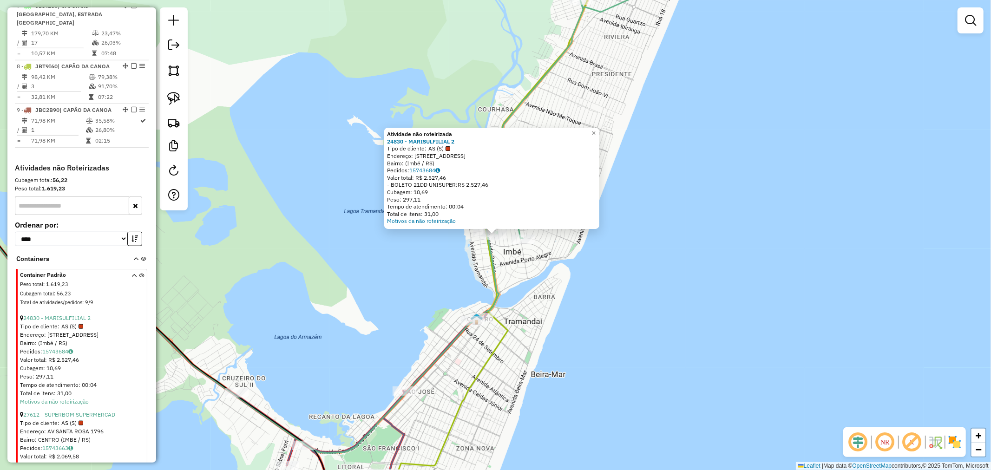
click at [606, 137] on div "Atividade não roteirizada 24830 - MARISULFILIAL 2 Tipo de cliente: AS (S) Ender…" at bounding box center [495, 235] width 991 height 470
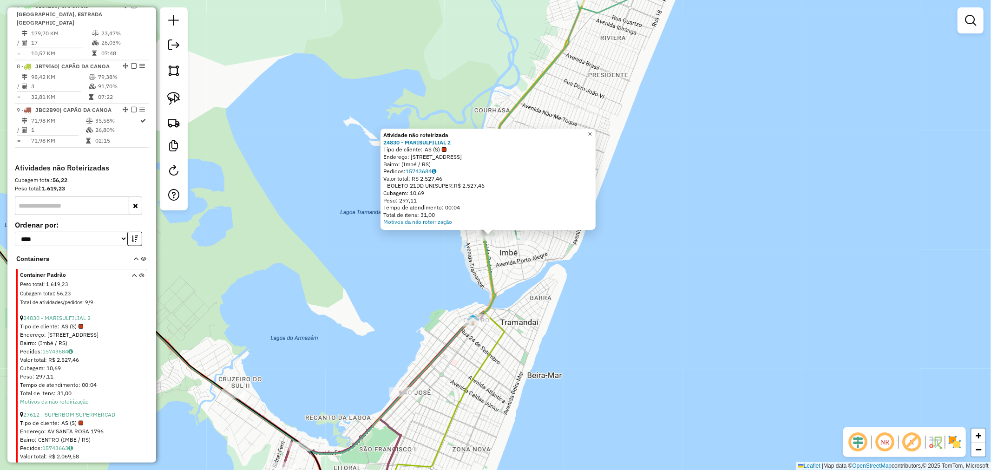
click at [592, 133] on span "×" at bounding box center [590, 134] width 4 height 8
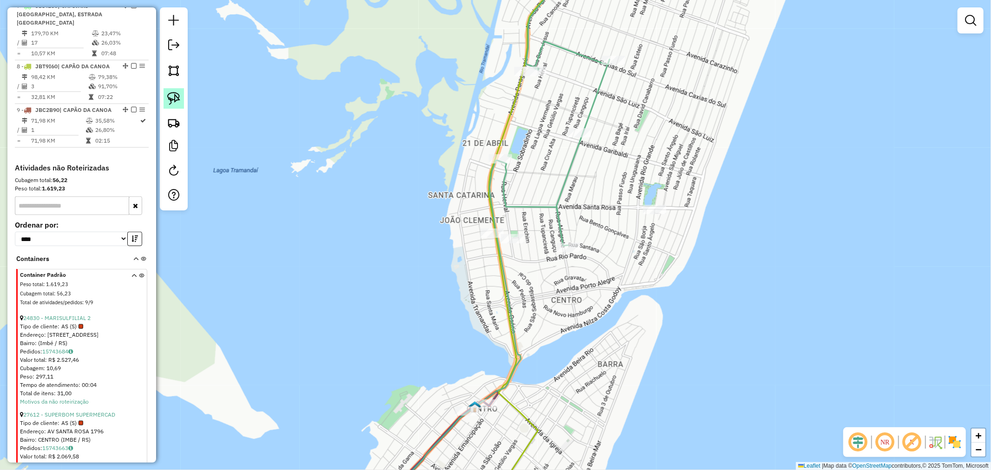
click at [177, 92] on img at bounding box center [173, 98] width 13 height 13
drag, startPoint x: 468, startPoint y: 210, endPoint x: 517, endPoint y: 222, distance: 50.7
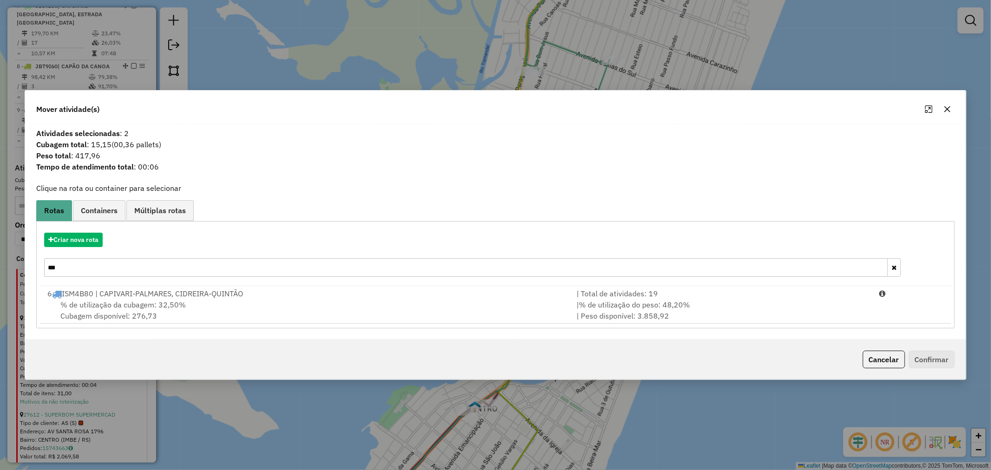
drag, startPoint x: 72, startPoint y: 267, endPoint x: 37, endPoint y: 266, distance: 34.4
click at [37, 266] on div "Criar nova rota *** 6 ISM4B80 | CAPIVARI-PALMARES, CIDREIRA-QUINTÃO | Total de …" at bounding box center [495, 274] width 918 height 107
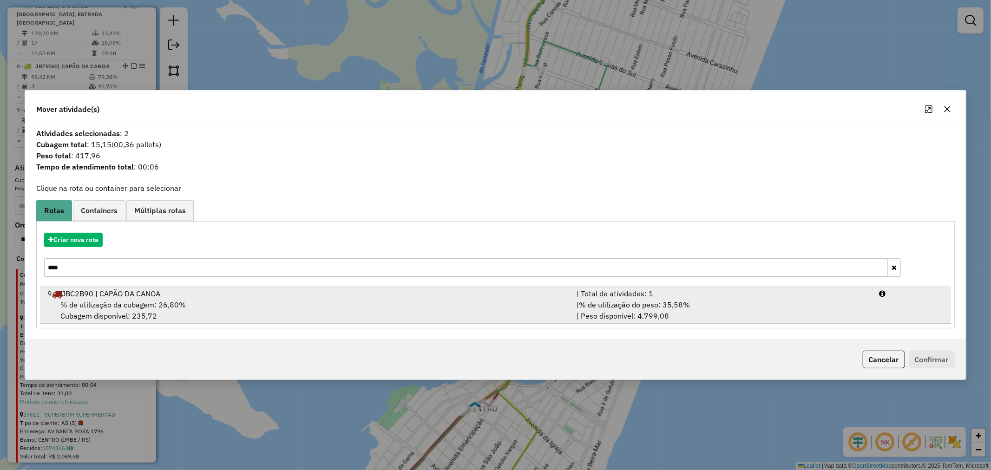
type input "****"
click at [90, 304] on span "% de utilização da cubagem: 26,80%" at bounding box center [122, 304] width 125 height 9
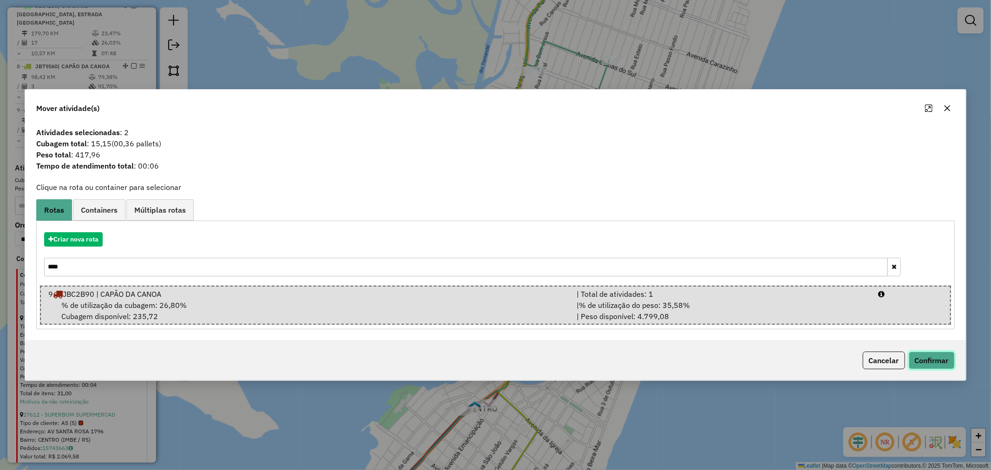
click at [940, 357] on button "Confirmar" at bounding box center [932, 361] width 46 height 18
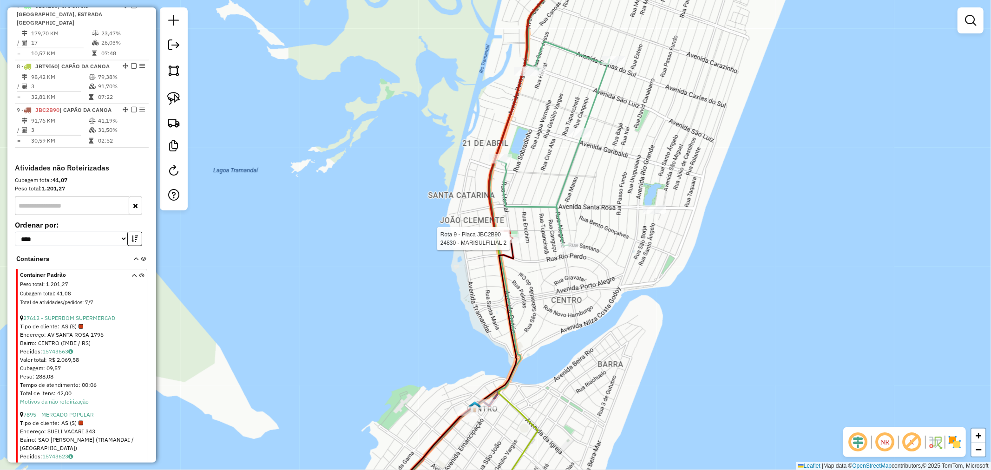
select select "*********"
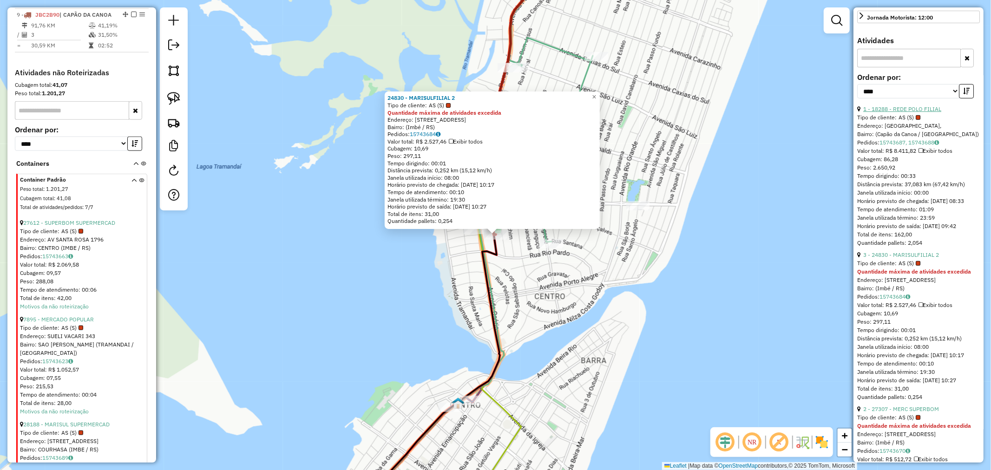
scroll to position [14, 0]
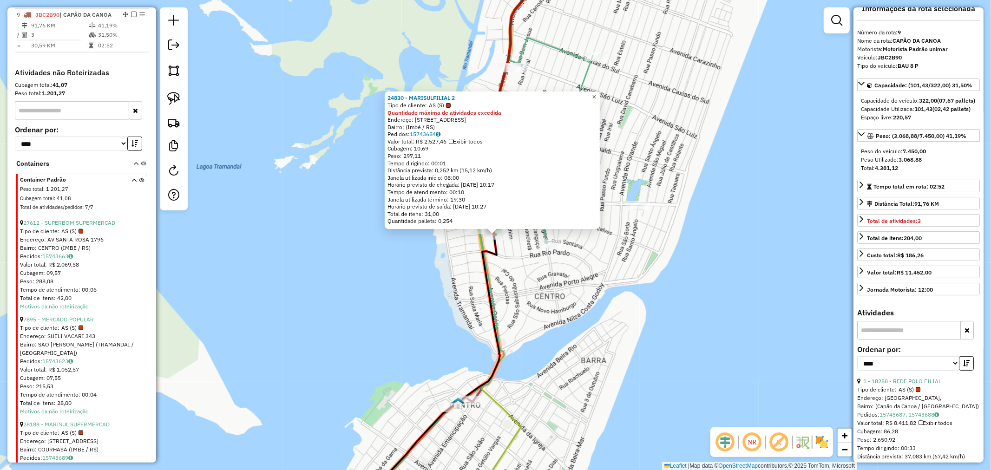
click at [596, 93] on span "×" at bounding box center [594, 97] width 4 height 8
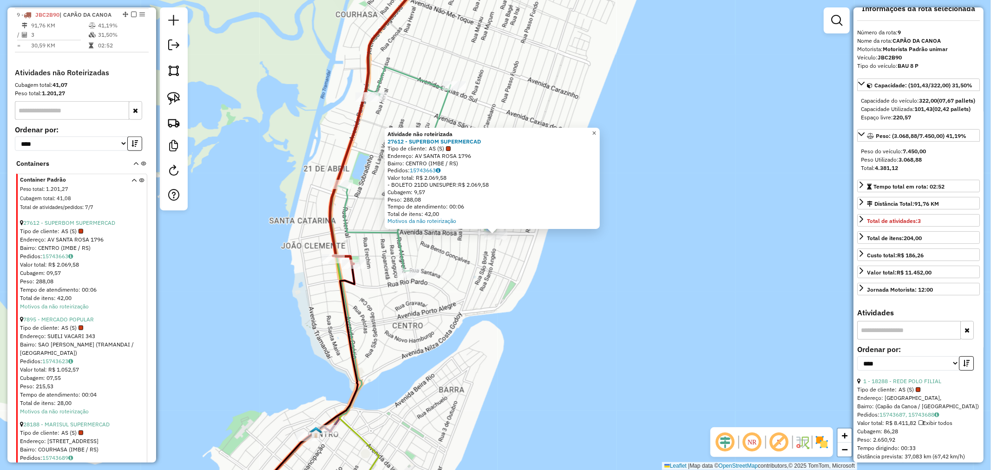
click at [596, 129] on span "×" at bounding box center [594, 133] width 4 height 8
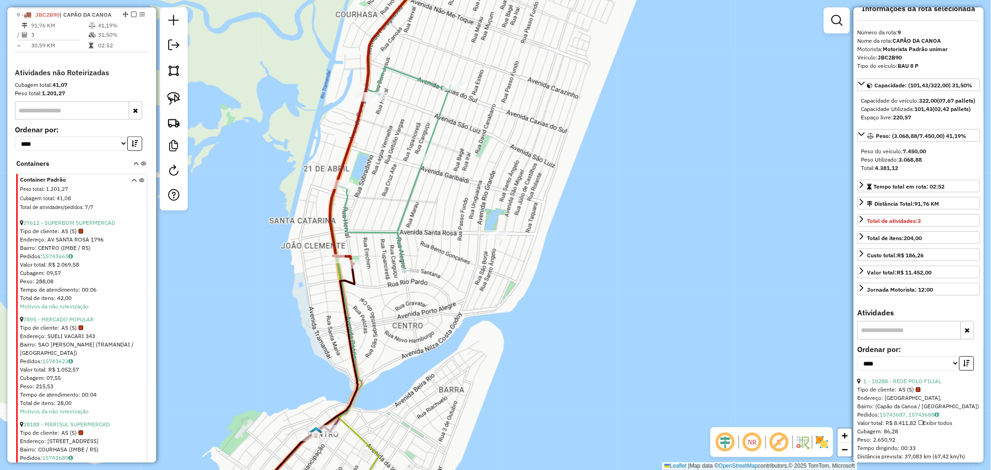
click at [418, 146] on div "Janela de atendimento Grade de atendimento Capacidade Transportadoras Veículos …" at bounding box center [495, 235] width 991 height 470
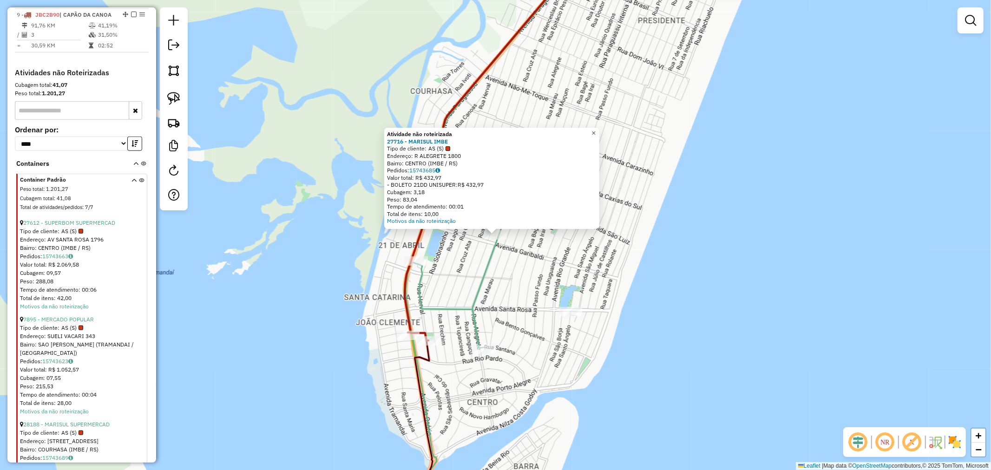
click at [598, 128] on link "×" at bounding box center [593, 133] width 11 height 11
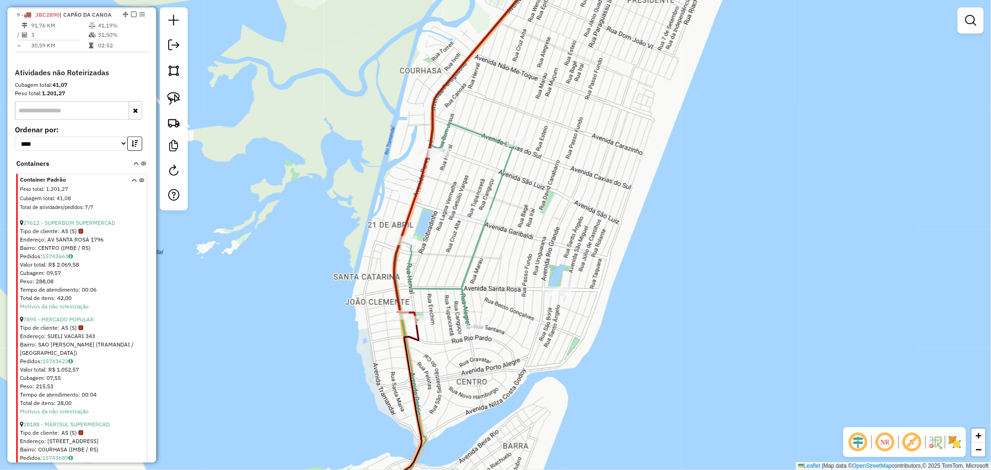
drag, startPoint x: 598, startPoint y: 238, endPoint x: 561, endPoint y: 184, distance: 65.6
click at [561, 184] on div "Janela de atendimento Grade de atendimento Capacidade Transportadoras Veículos …" at bounding box center [495, 235] width 991 height 470
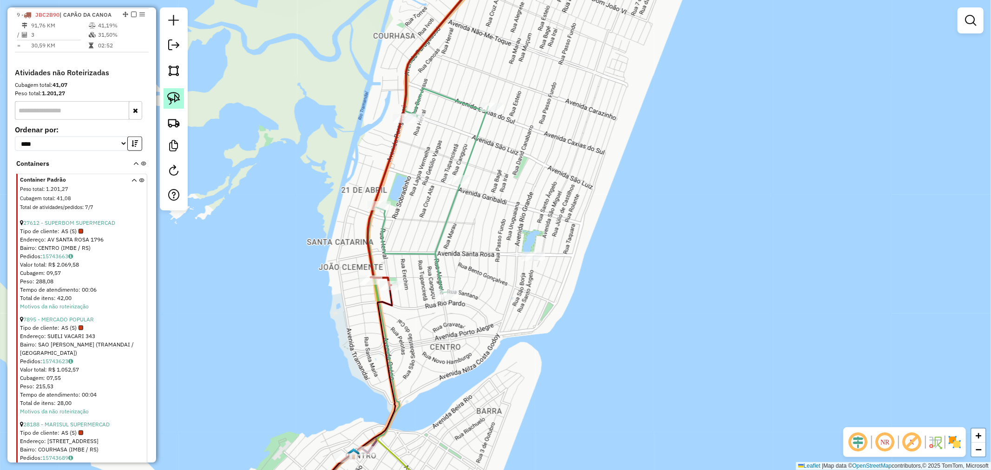
click at [173, 96] on img at bounding box center [173, 98] width 13 height 13
drag, startPoint x: 509, startPoint y: 226, endPoint x: 549, endPoint y: 240, distance: 42.5
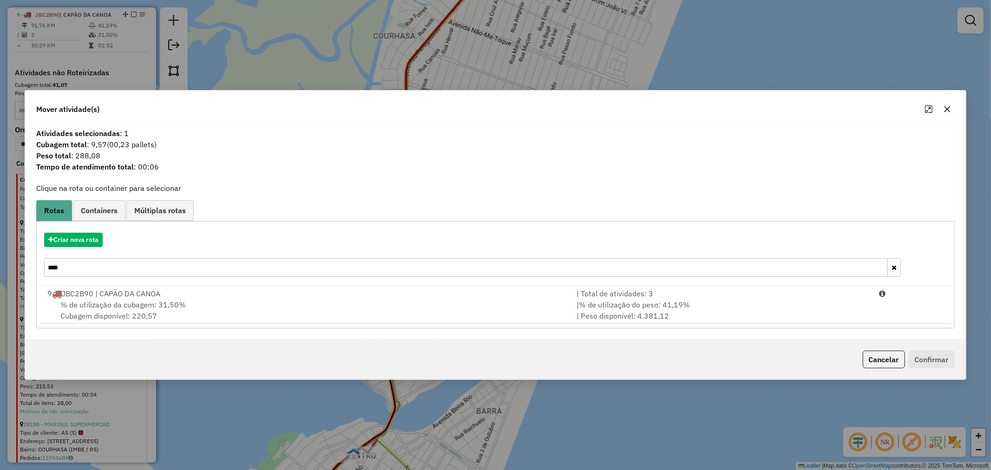
click at [927, 109] on button "Maximize" at bounding box center [929, 109] width 15 height 15
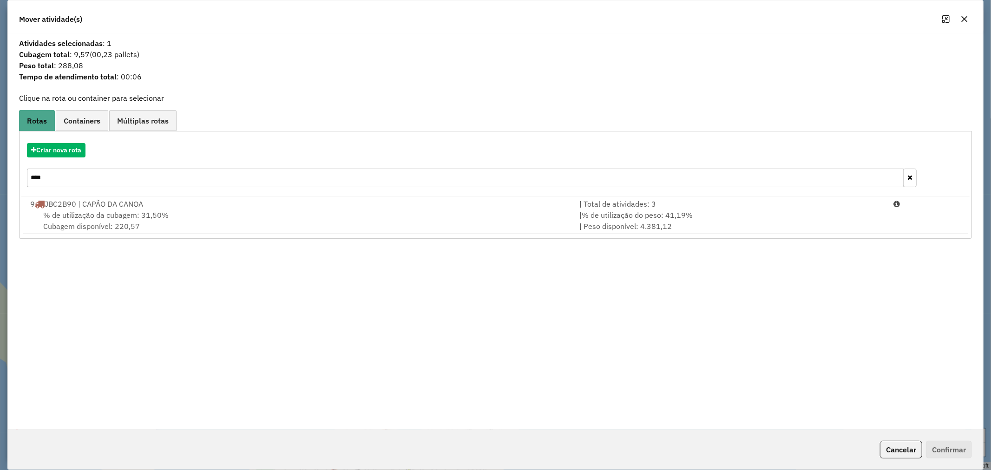
click at [964, 19] on icon "button" at bounding box center [964, 18] width 7 height 7
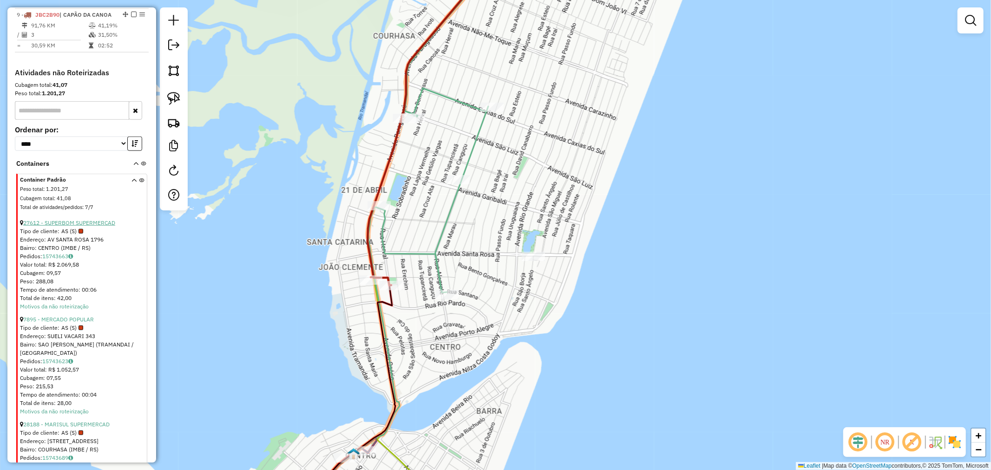
click at [72, 222] on link "27612 - SUPERBOM SUPERMERCAD" at bounding box center [69, 222] width 92 height 7
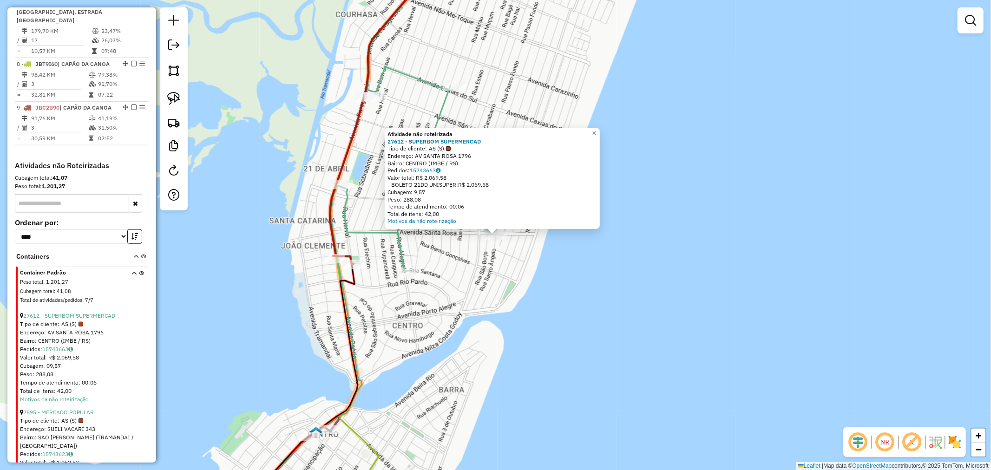
scroll to position [700, 0]
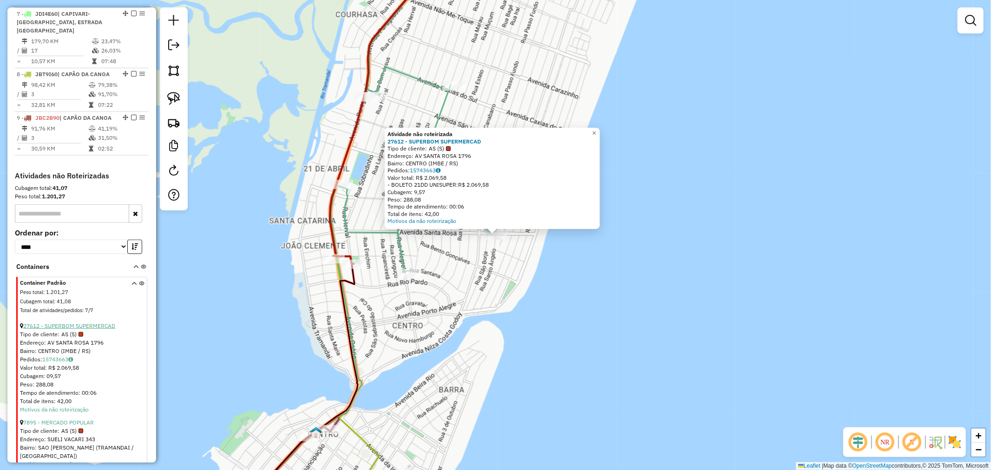
click at [73, 323] on link "27612 - SUPERBOM SUPERMERCAD" at bounding box center [69, 326] width 92 height 7
click at [596, 129] on link "×" at bounding box center [594, 133] width 11 height 11
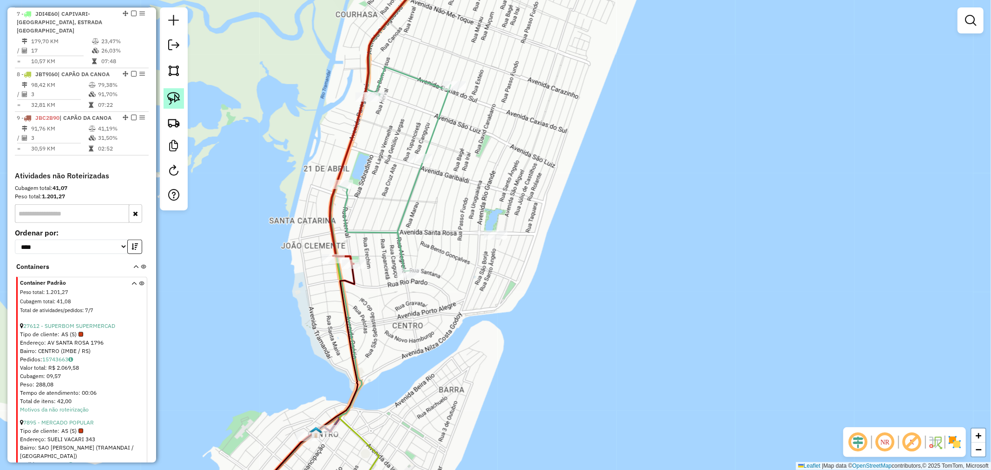
click at [163, 95] on div at bounding box center [174, 108] width 28 height 203
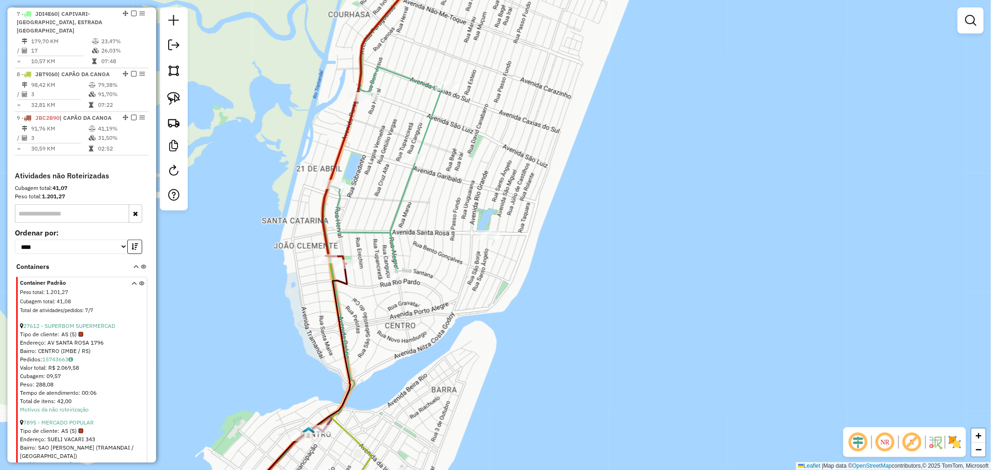
drag, startPoint x: 501, startPoint y: 213, endPoint x: 482, endPoint y: 219, distance: 20.1
click at [482, 219] on div "Janela de atendimento Grade de atendimento Capacidade Transportadoras Veículos …" at bounding box center [495, 235] width 991 height 470
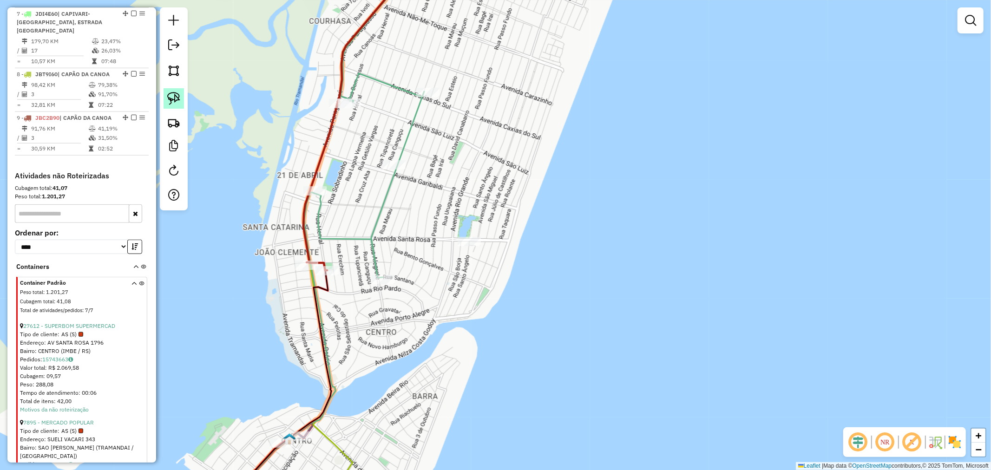
click at [173, 100] on img at bounding box center [173, 98] width 13 height 13
drag, startPoint x: 430, startPoint y: 233, endPoint x: 475, endPoint y: 235, distance: 45.6
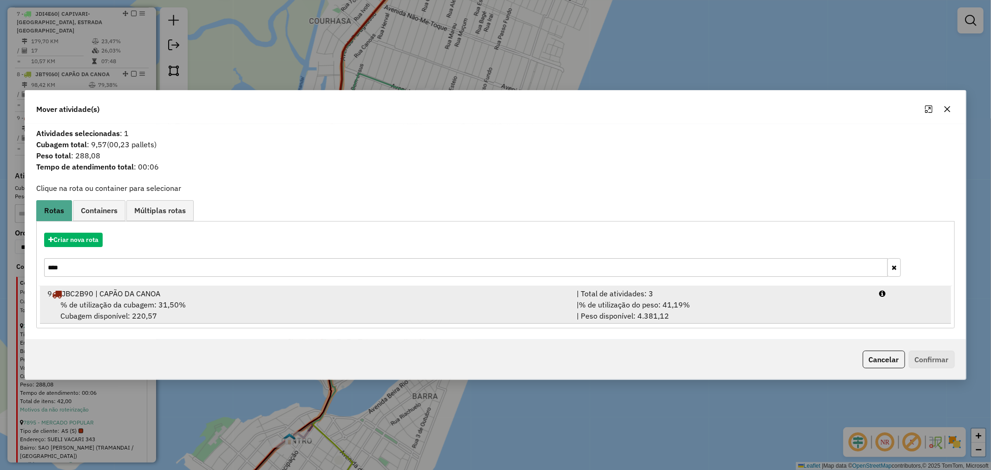
click at [152, 297] on div "9 JBC2B90 | CAPÃO DA CANOA" at bounding box center [306, 293] width 529 height 11
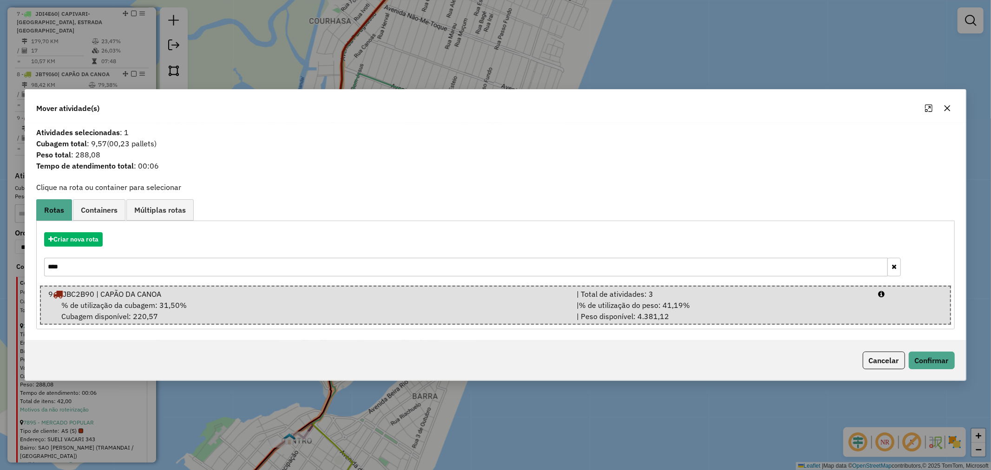
click at [954, 374] on div "Cancelar Confirmar" at bounding box center [495, 361] width 941 height 40
click at [940, 361] on button "Confirmar" at bounding box center [932, 361] width 46 height 18
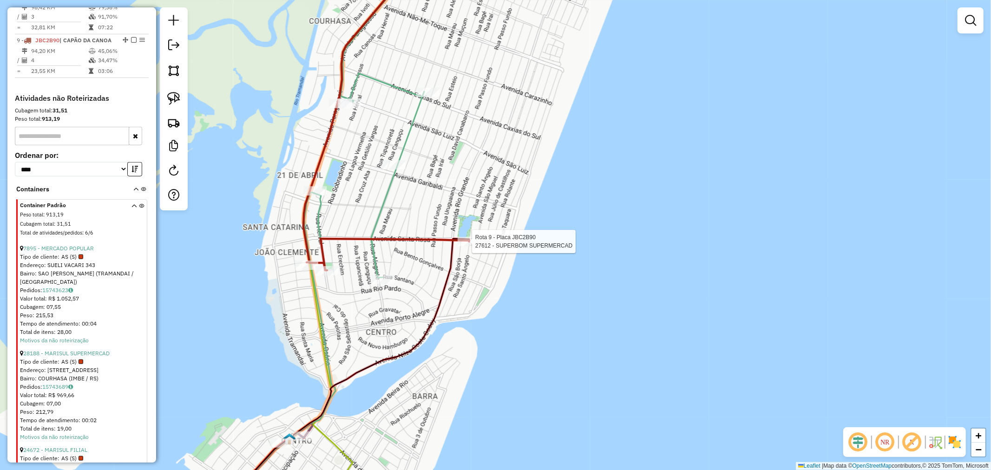
select select "*********"
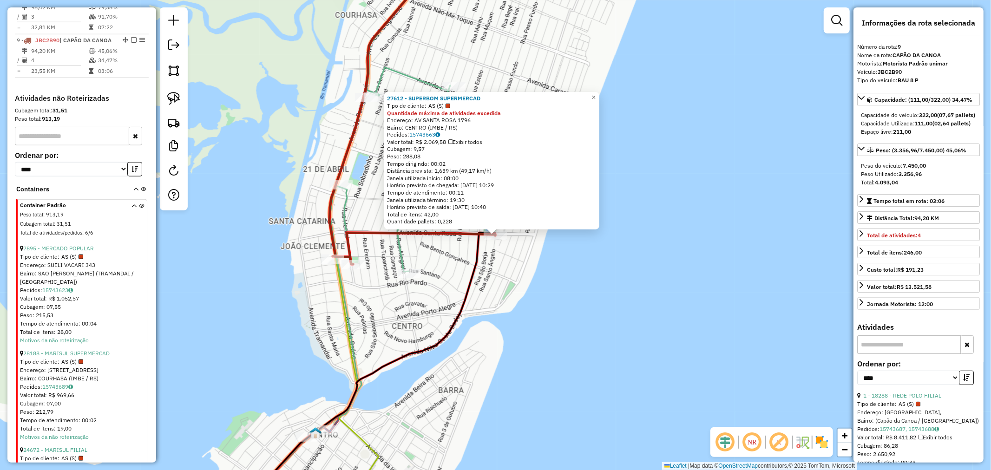
scroll to position [803, 0]
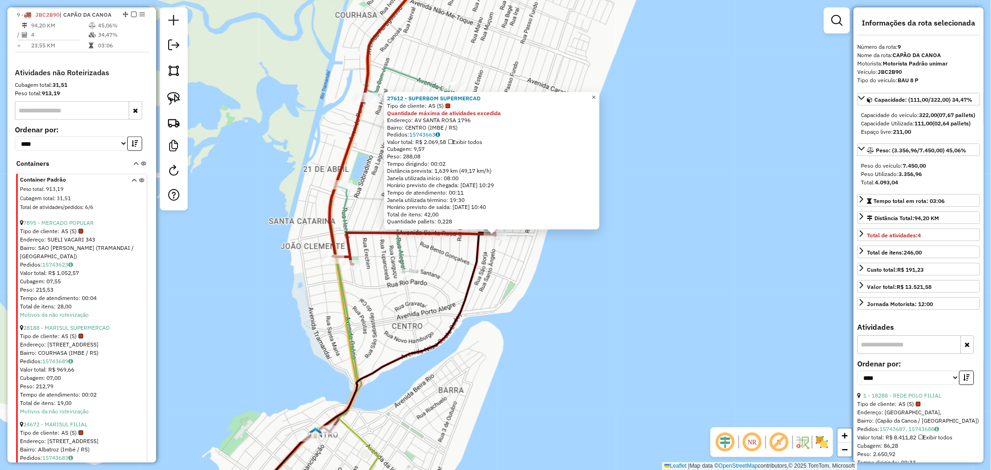
click at [596, 95] on span "×" at bounding box center [594, 97] width 4 height 8
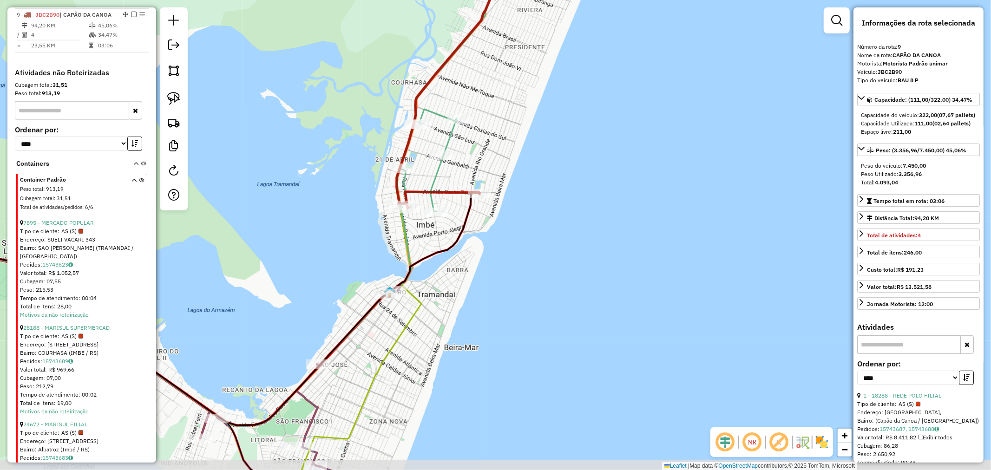
drag, startPoint x: 587, startPoint y: 218, endPoint x: 610, endPoint y: 271, distance: 58.1
click at [614, 276] on div "Janela de atendimento Grade de atendimento Capacidade Transportadoras Veículos …" at bounding box center [495, 235] width 991 height 470
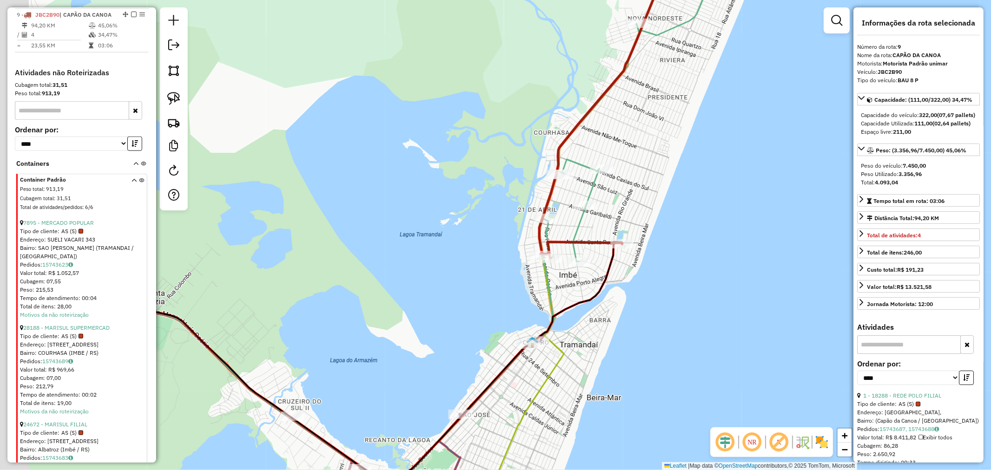
drag, startPoint x: 548, startPoint y: 235, endPoint x: 601, endPoint y: 220, distance: 54.6
click at [598, 226] on div "Janela de atendimento Grade de atendimento Capacidade Transportadoras Veículos …" at bounding box center [495, 235] width 991 height 470
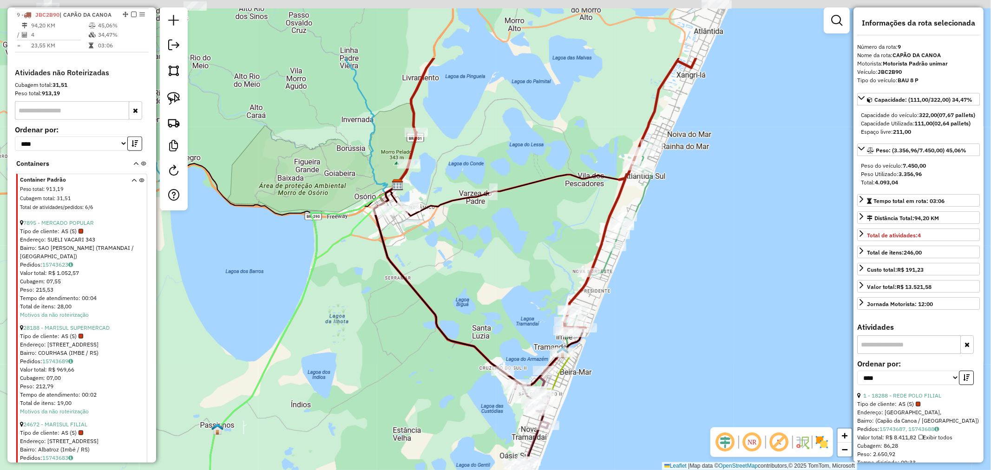
drag, startPoint x: 620, startPoint y: 196, endPoint x: 522, endPoint y: 247, distance: 111.0
click at [566, 245] on icon at bounding box center [609, 238] width 86 height 190
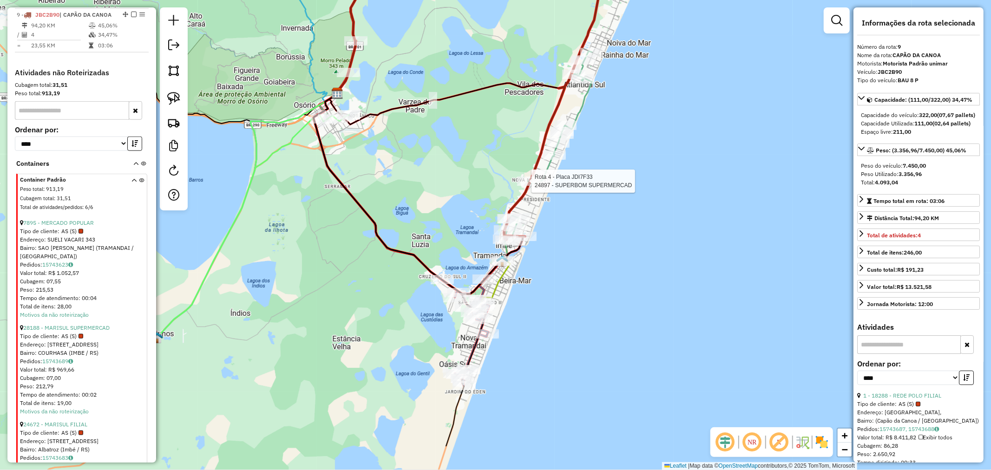
drag, startPoint x: 582, startPoint y: 201, endPoint x: 600, endPoint y: 160, distance: 44.4
click at [600, 160] on div "Rota 4 - Placa JDI7F33 24897 - SUPERBOM SUPERMERCAD Janela de atendimento Grade…" at bounding box center [495, 235] width 991 height 470
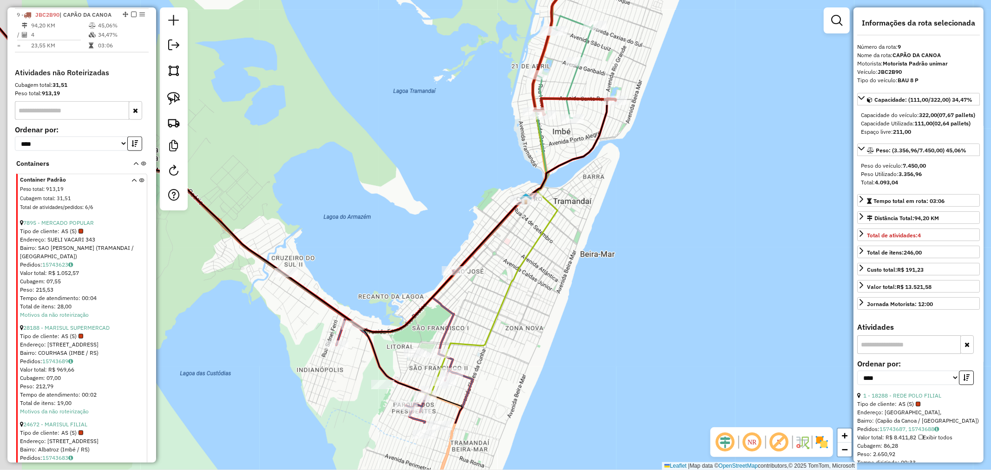
drag, startPoint x: 575, startPoint y: 310, endPoint x: 681, endPoint y: 127, distance: 211.8
click at [680, 132] on div "Rota 4 - Placa JDI7F33 24897 - SUPERBOM SUPERMERCAD Janela de atendimento Grade…" at bounding box center [495, 235] width 991 height 470
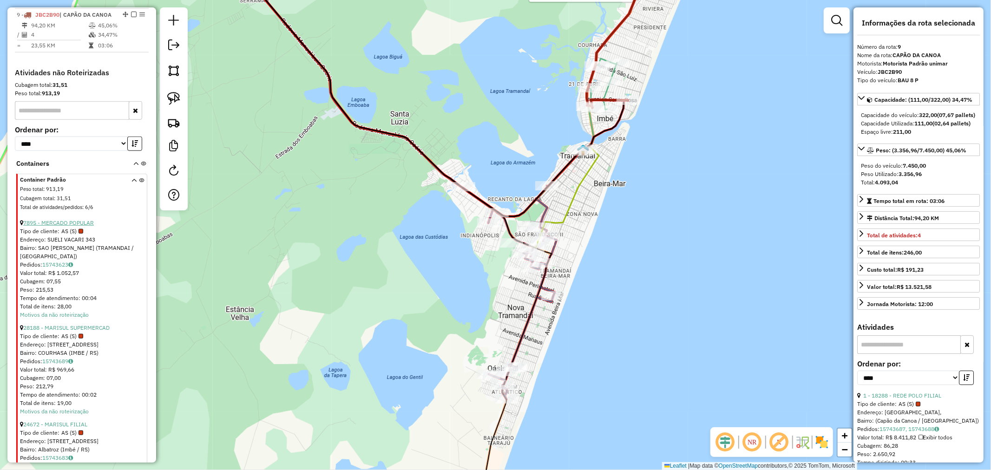
click at [90, 219] on link "7895 - MERCADO POPULAR" at bounding box center [58, 222] width 71 height 7
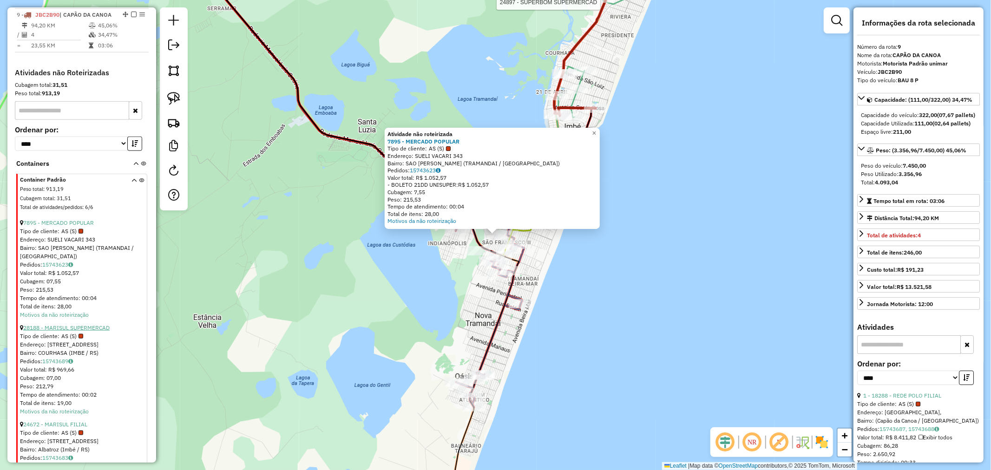
click at [68, 324] on link "28188 - MARISUL SUPERMERCAD" at bounding box center [66, 327] width 86 height 7
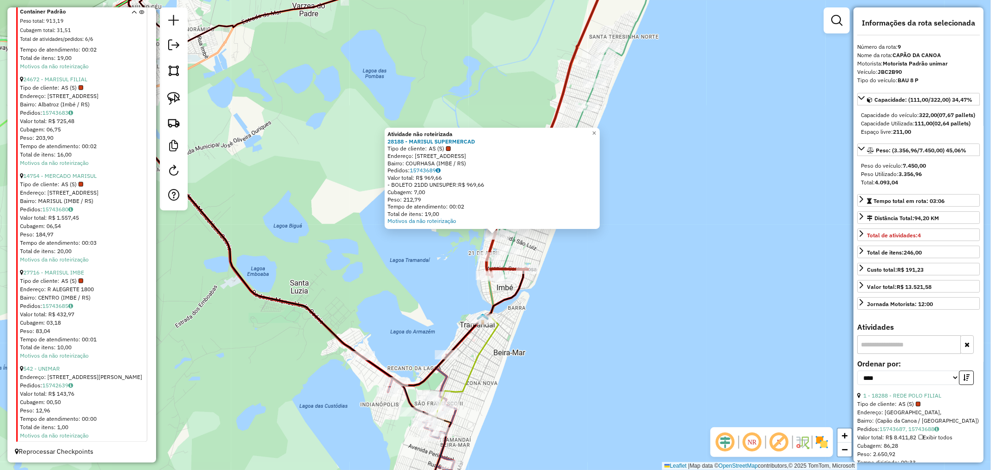
scroll to position [1149, 0]
click at [596, 133] on span "×" at bounding box center [594, 133] width 4 height 8
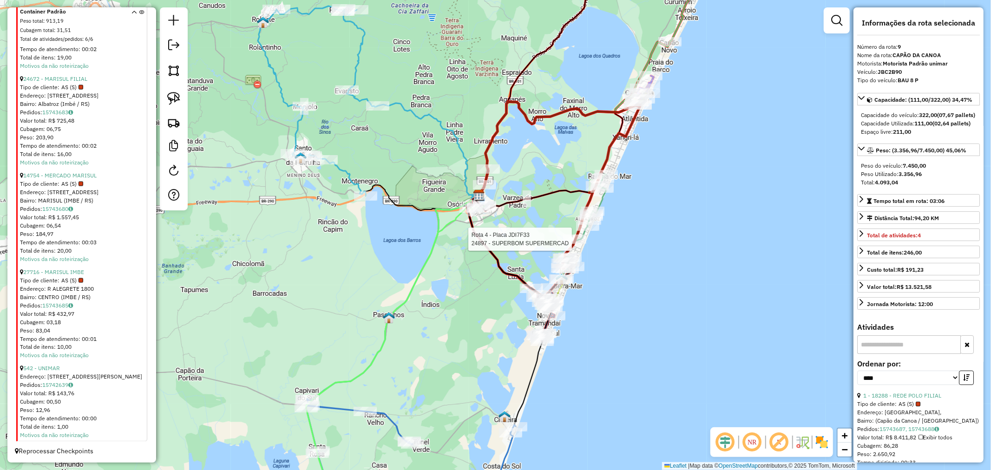
drag, startPoint x: 660, startPoint y: 212, endPoint x: 651, endPoint y: 293, distance: 81.4
click at [649, 290] on div "Rota 4 - Placa JDI7F33 24897 - SUPERBOM SUPERMERCAD Janela de atendimento Grade…" at bounding box center [495, 235] width 991 height 470
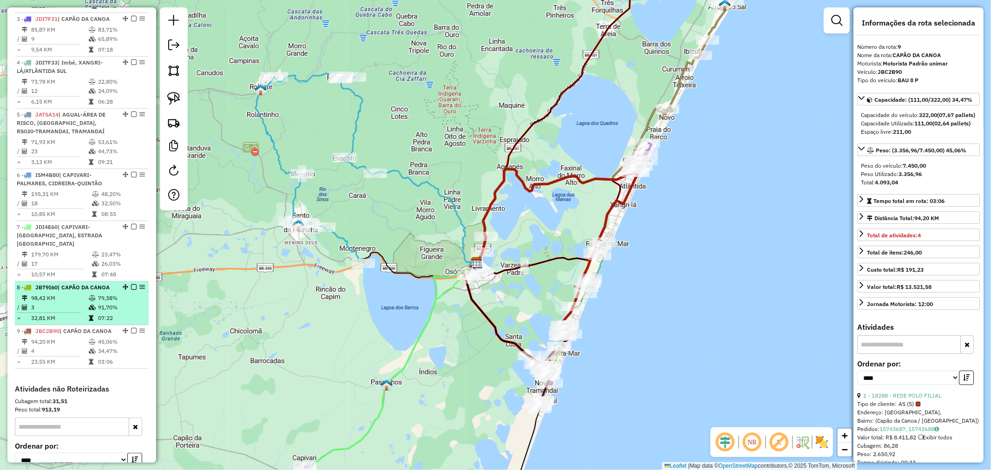
scroll to position [477, 0]
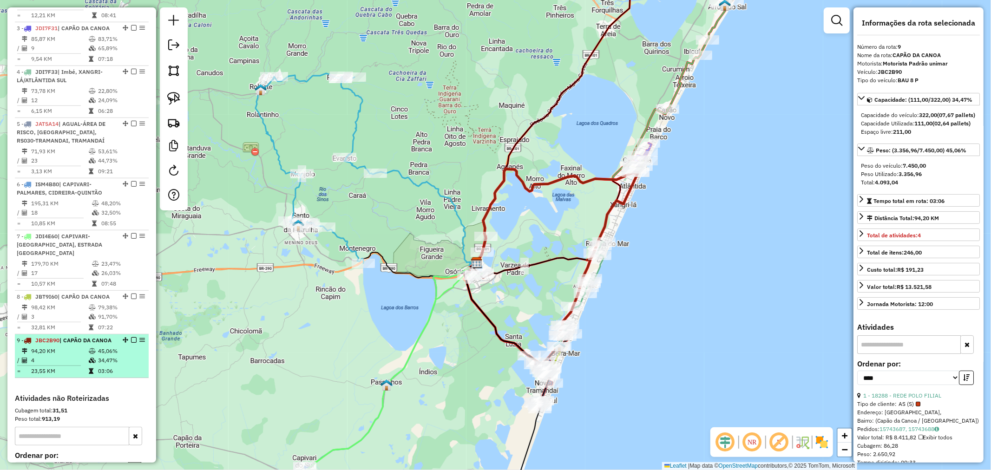
click at [70, 347] on td "94,20 KM" at bounding box center [60, 351] width 58 height 9
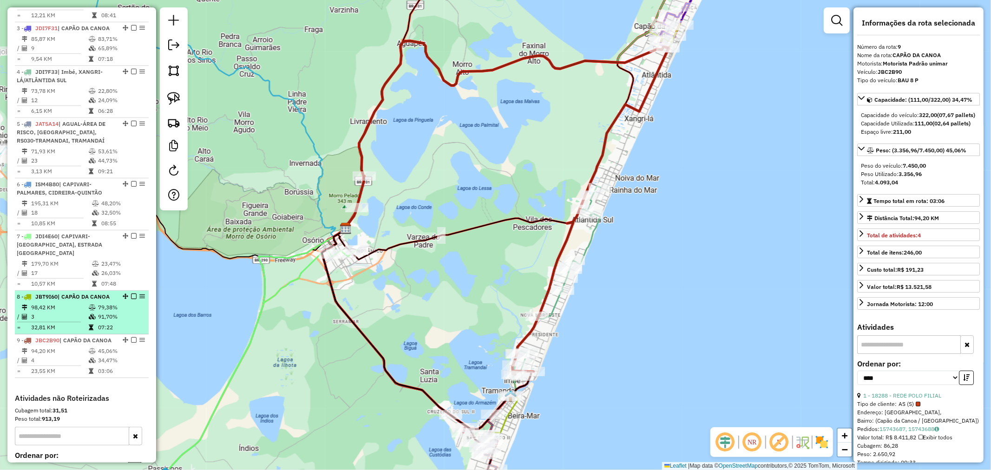
click at [77, 295] on span "| CAPÃO DA CANOA" at bounding box center [84, 296] width 52 height 7
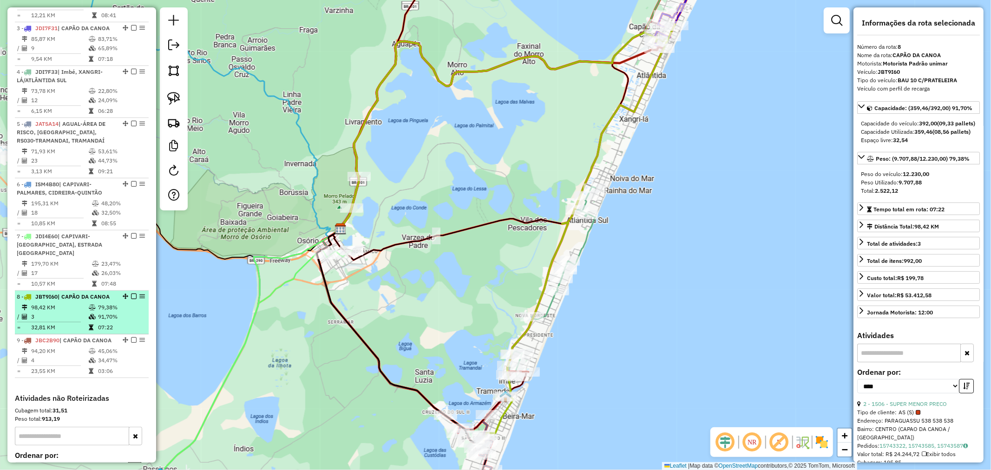
click at [95, 309] on td at bounding box center [92, 307] width 9 height 9
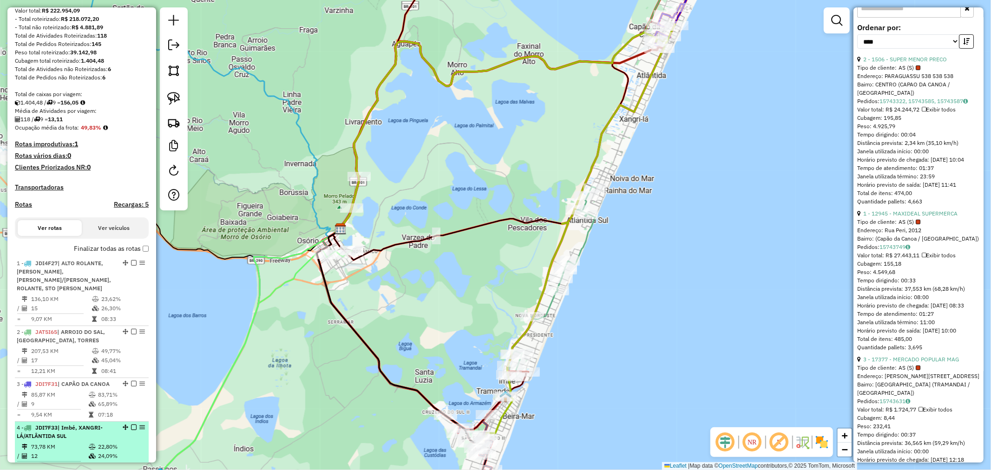
scroll to position [116, 0]
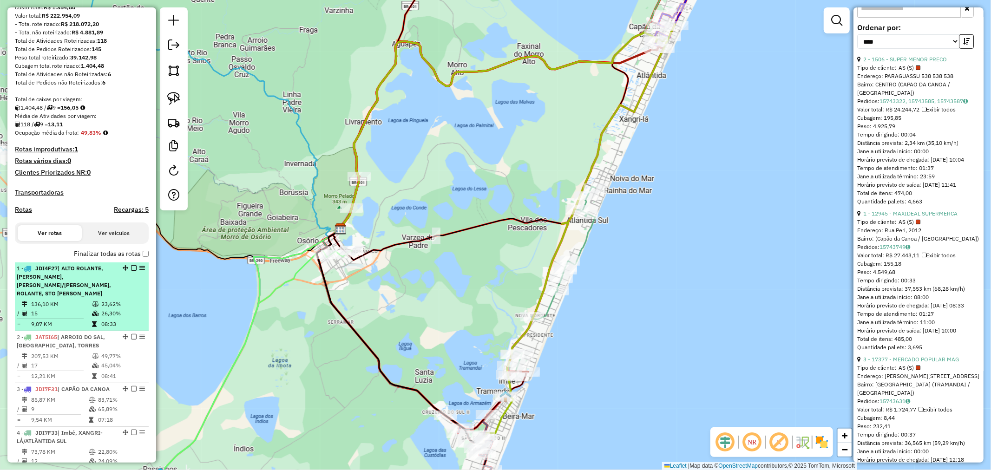
click at [85, 291] on span "| ALTO ROLANTE, [PERSON_NAME], [PERSON_NAME]/[PERSON_NAME], ROLANTE, STO [PERSO…" at bounding box center [64, 281] width 94 height 32
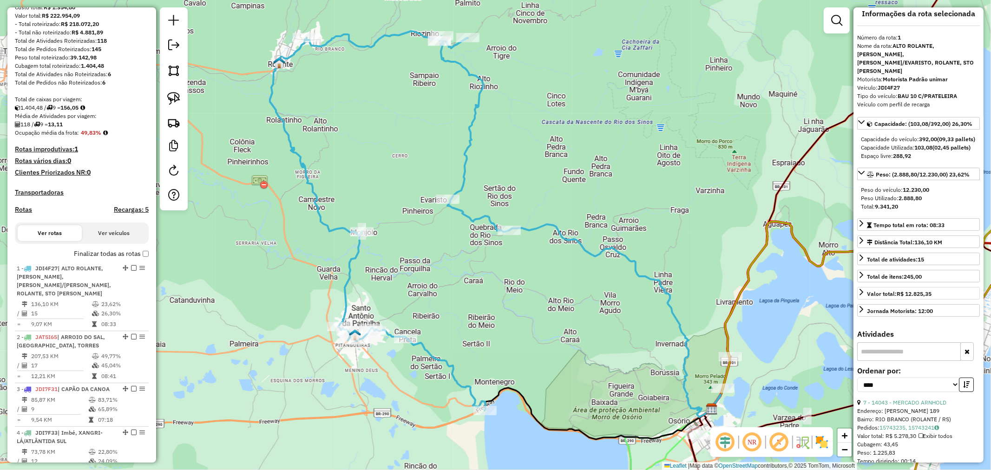
scroll to position [0, 0]
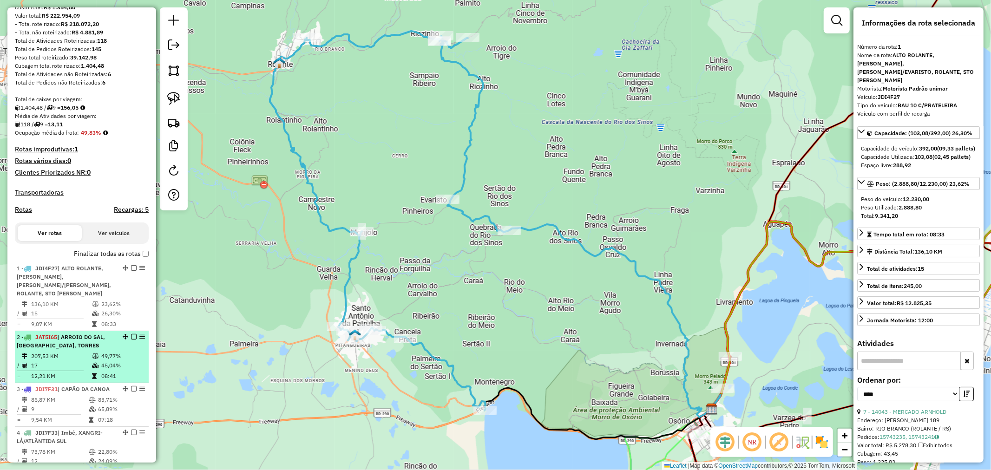
click at [54, 349] on span "| ARROIO DO SAL, [GEOGRAPHIC_DATA], TORRES" at bounding box center [61, 341] width 88 height 15
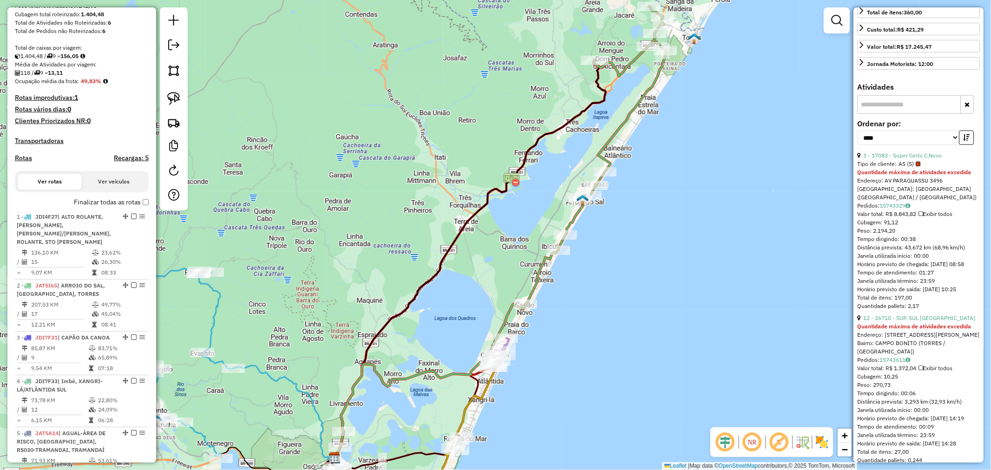
scroll to position [206, 0]
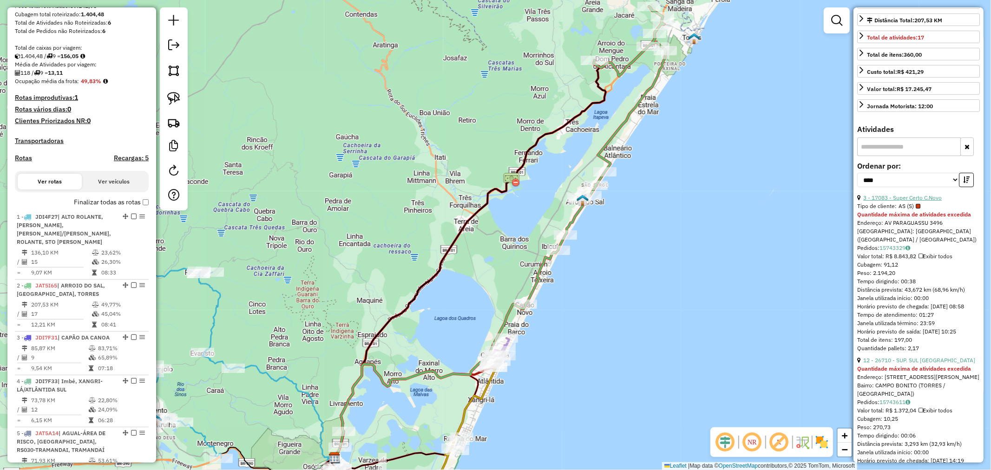
click at [917, 201] on link "3 - 17083 - Super Certo C.Novo" at bounding box center [903, 197] width 79 height 7
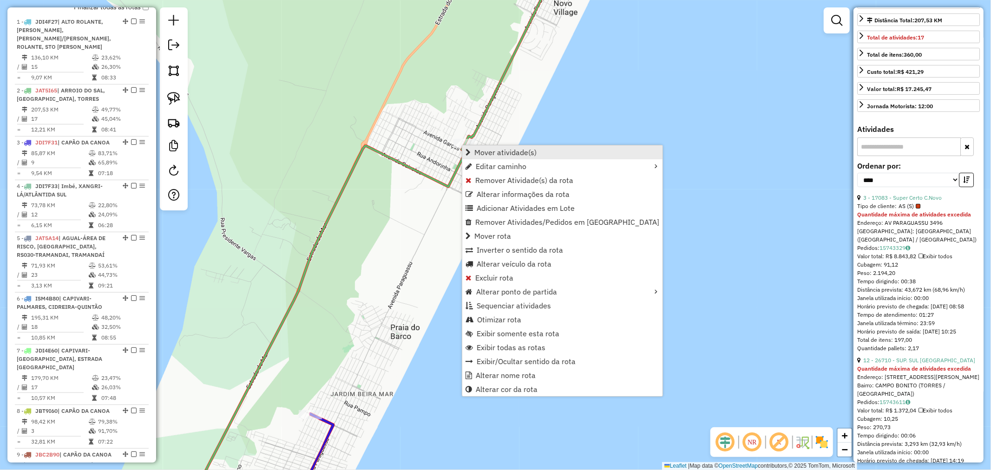
scroll to position [448, 0]
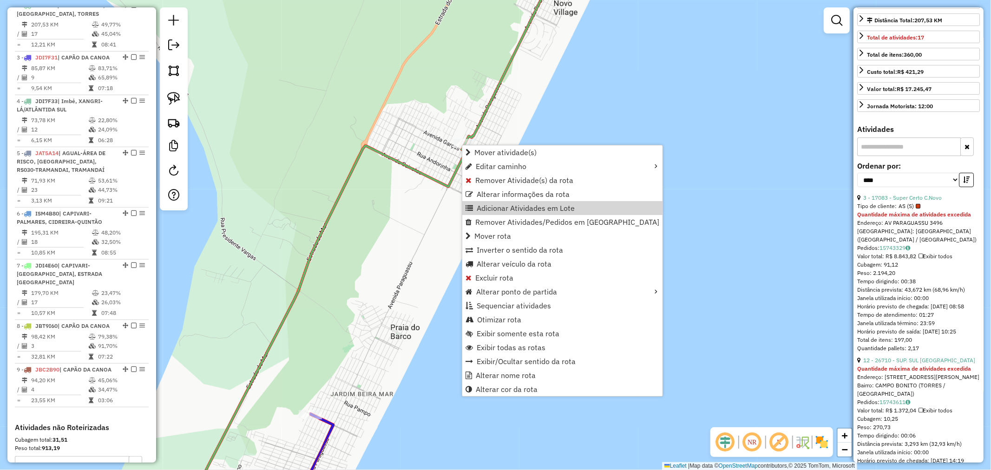
click at [449, 201] on div "Janela de atendimento Grade de atendimento Capacidade Transportadoras Veículos …" at bounding box center [495, 235] width 991 height 470
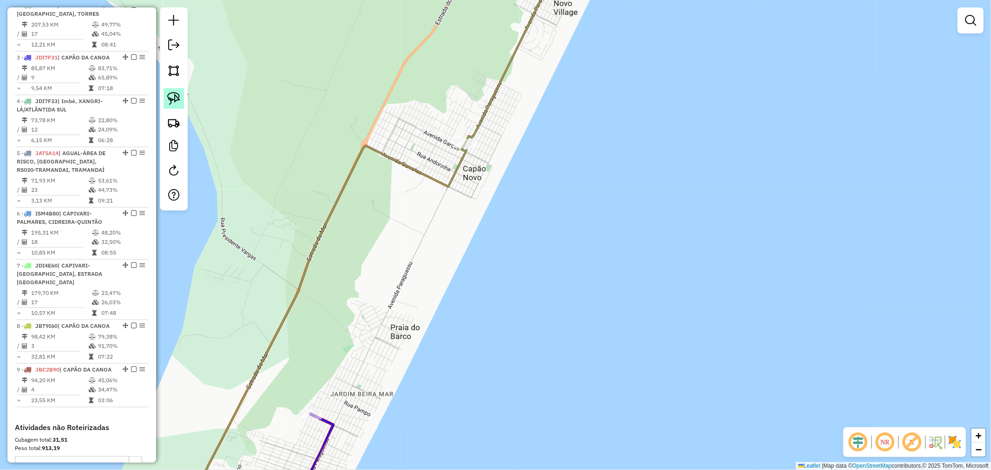
click at [179, 105] on link at bounding box center [174, 98] width 20 height 20
drag, startPoint x: 430, startPoint y: 142, endPoint x: 502, endPoint y: 151, distance: 72.6
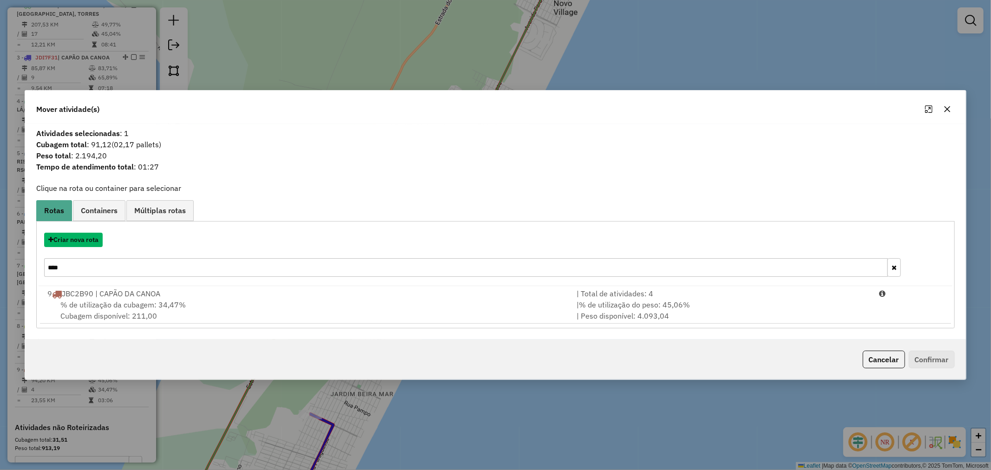
click at [77, 241] on button "Criar nova rota" at bounding box center [73, 240] width 59 height 14
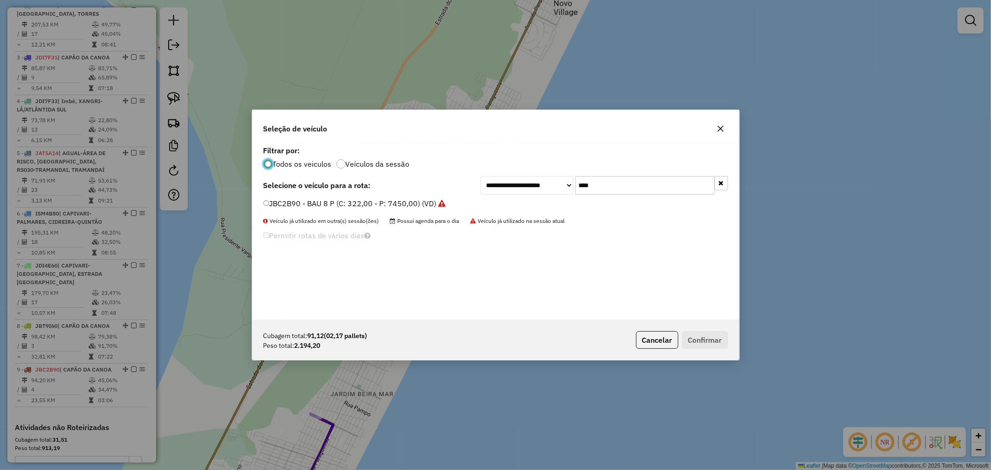
scroll to position [5, 2]
drag, startPoint x: 541, startPoint y: 183, endPoint x: 513, endPoint y: 186, distance: 27.6
click at [515, 185] on div "**********" at bounding box center [605, 185] width 248 height 19
type input "*"
type input "****"
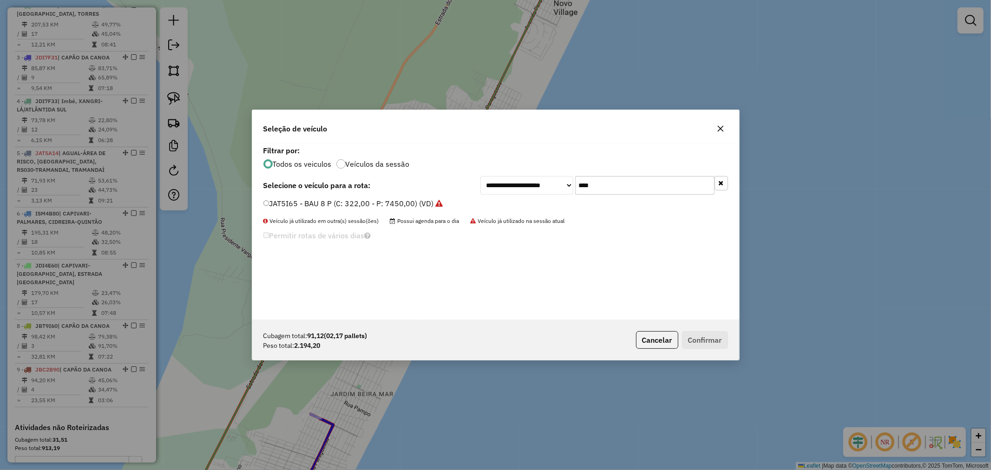
click at [299, 204] on label "JAT5I65 - BAU 8 P (C: 322,00 - P: 7450,00) (VD)" at bounding box center [354, 203] width 180 height 11
click at [695, 330] on div "Cubagem total: 91,12 (02,17 pallets) Peso total: 2.194,20 Cancelar Confirmar" at bounding box center [495, 340] width 487 height 40
click at [694, 331] on button "Confirmar" at bounding box center [705, 340] width 46 height 18
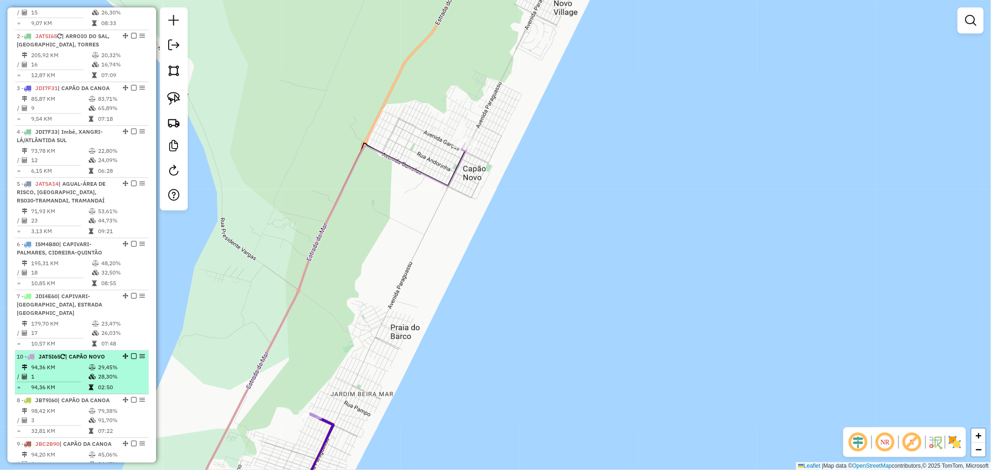
scroll to position [345, 0]
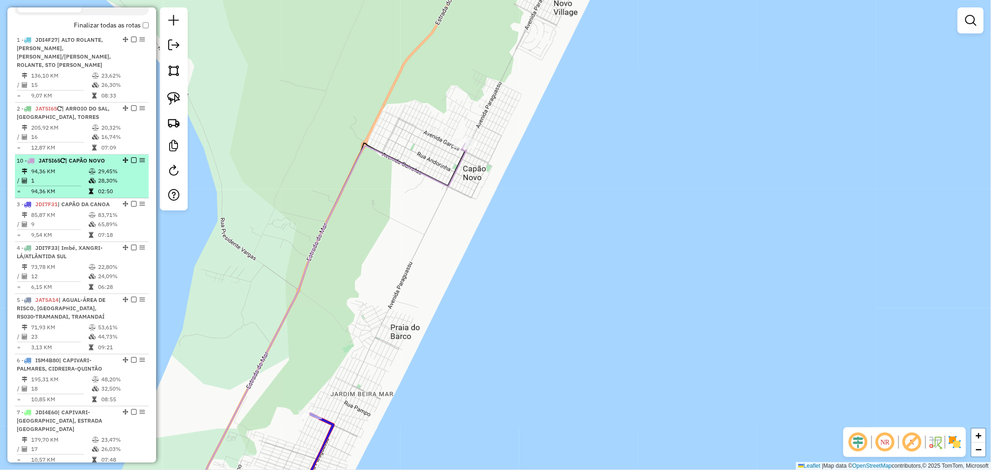
drag, startPoint x: 123, startPoint y: 413, endPoint x: 84, endPoint y: 180, distance: 235.7
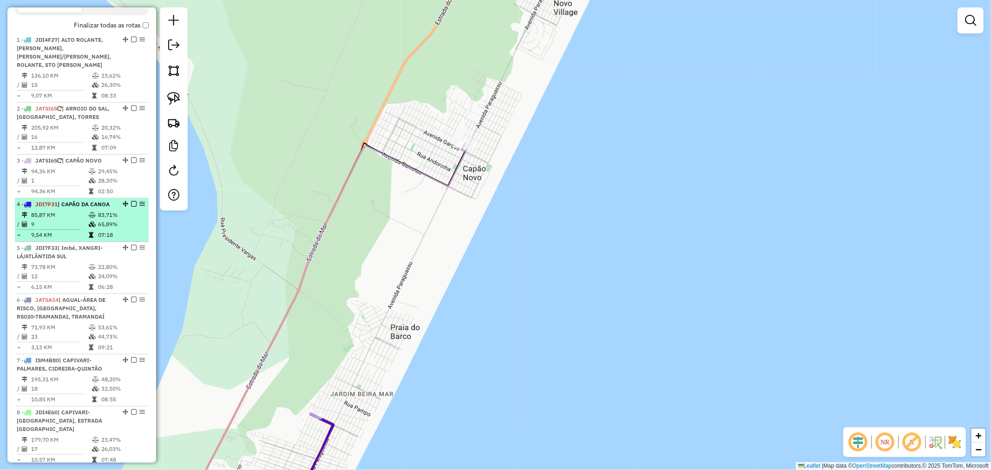
click at [84, 220] on td "85,87 KM" at bounding box center [60, 215] width 58 height 9
select select "*********"
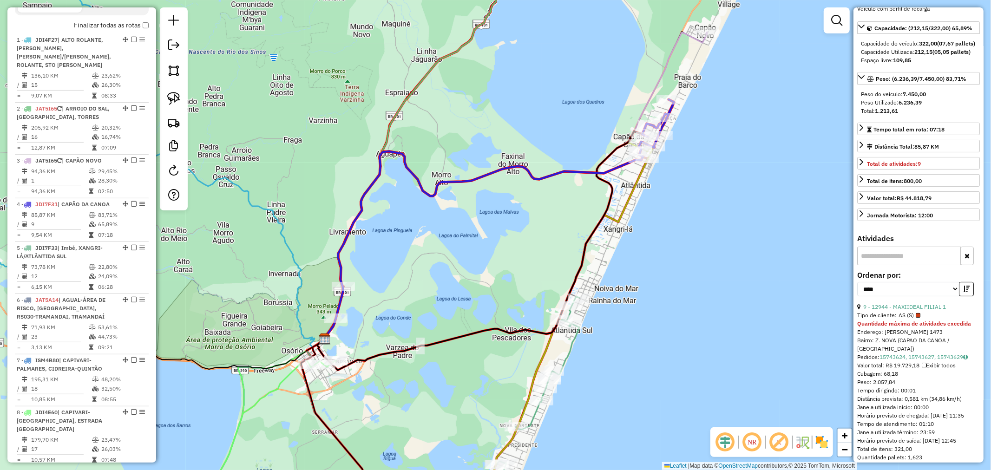
scroll to position [103, 0]
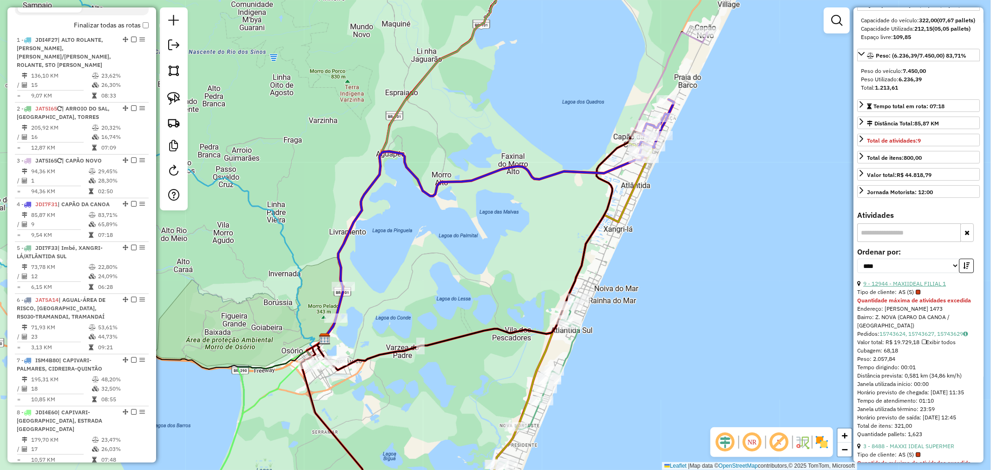
click at [913, 287] on link "9 - 12944 - MAXIIDEAL FILIAL 1" at bounding box center [905, 283] width 83 height 7
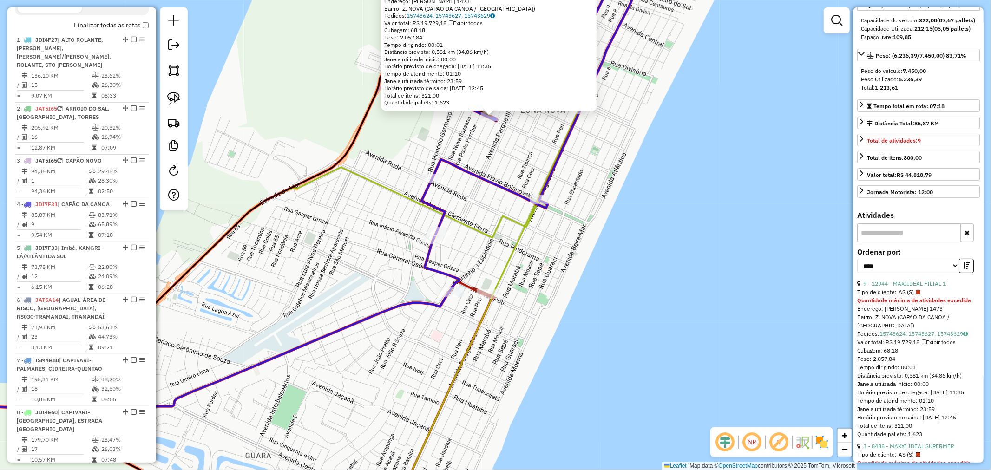
drag, startPoint x: 502, startPoint y: 138, endPoint x: 478, endPoint y: 229, distance: 94.3
click at [478, 229] on div "12944 - MAXIIDEAL FILIAL 1 Tipo de cliente: AS (S) Quantidade máxima de ativida…" at bounding box center [495, 235] width 991 height 470
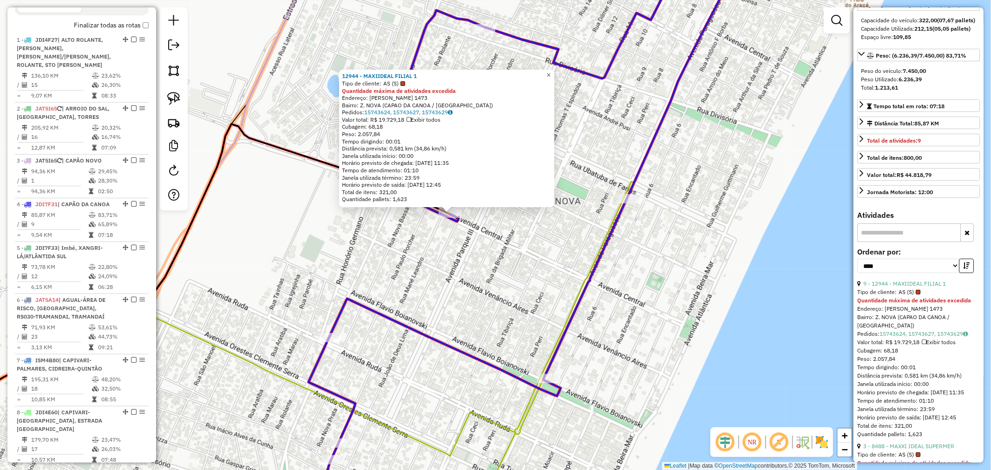
click at [551, 71] on span "×" at bounding box center [549, 75] width 4 height 8
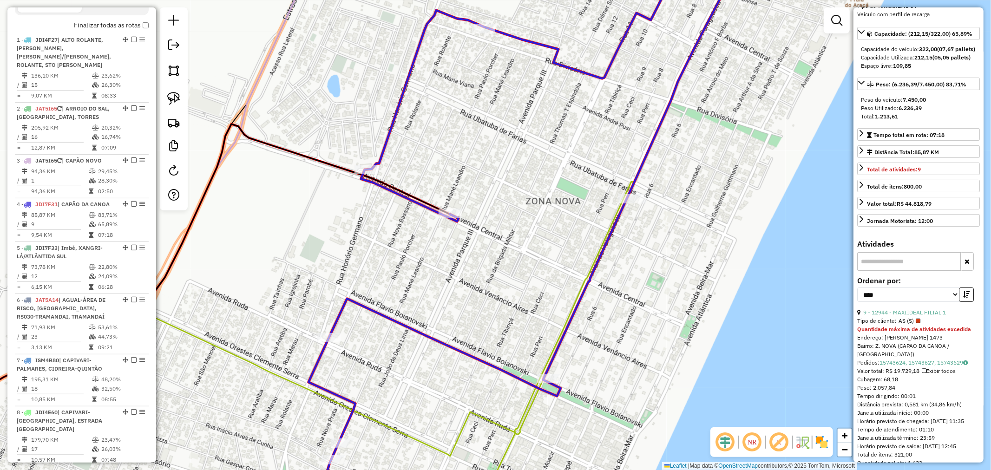
scroll to position [52, 0]
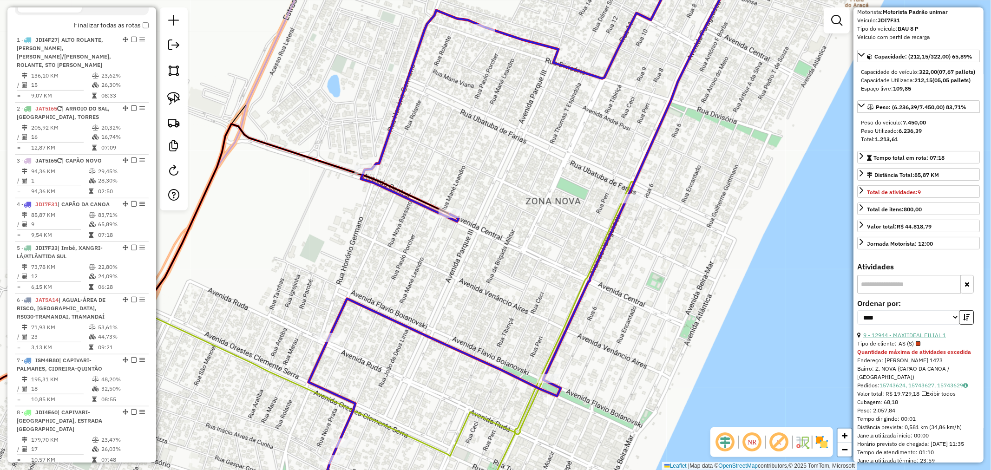
click at [911, 339] on link "9 - 12944 - MAXIIDEAL FILIAL 1" at bounding box center [905, 335] width 83 height 7
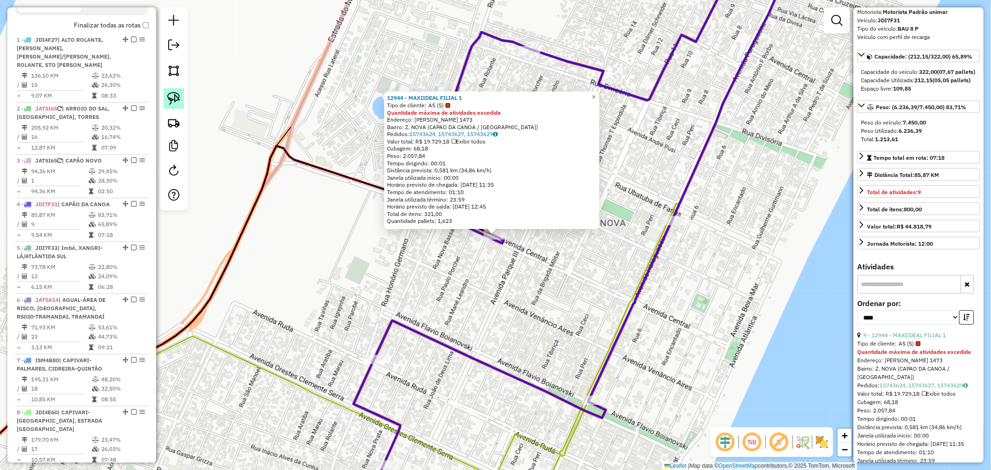
click at [181, 104] on link at bounding box center [174, 98] width 20 height 20
drag, startPoint x: 493, startPoint y: 269, endPoint x: 470, endPoint y: 252, distance: 28.3
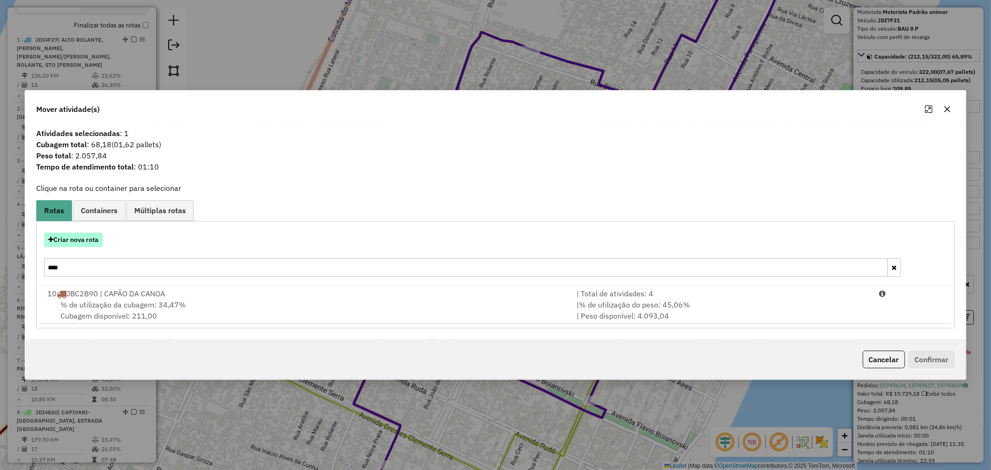
click at [88, 239] on button "Criar nova rota" at bounding box center [73, 240] width 59 height 14
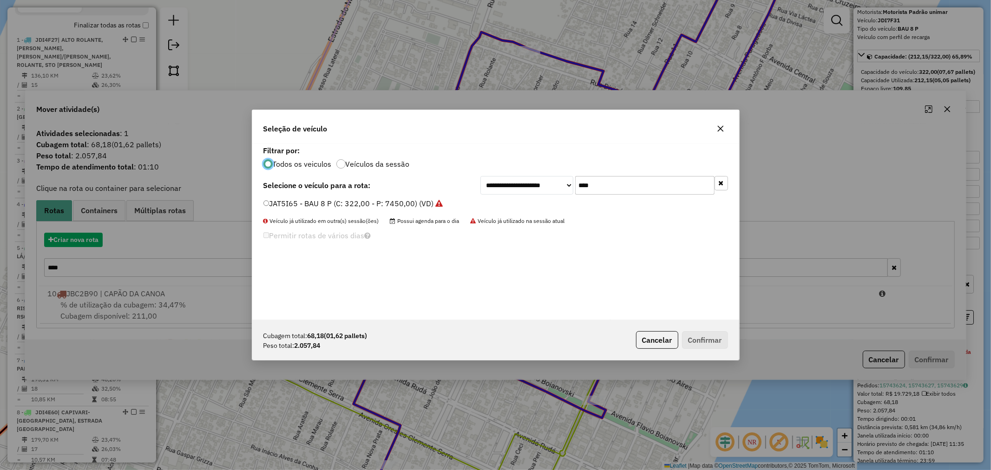
scroll to position [5, 2]
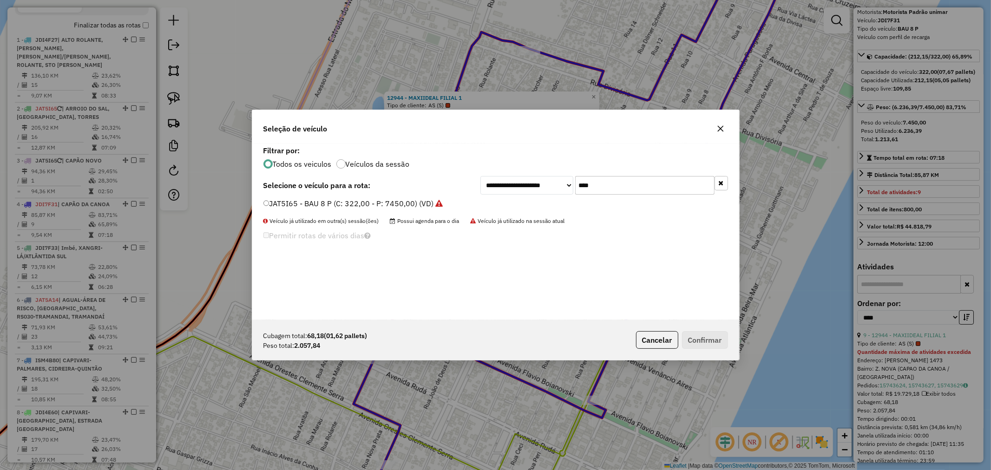
drag, startPoint x: 604, startPoint y: 185, endPoint x: 488, endPoint y: 186, distance: 115.7
click at [489, 185] on div "**********" at bounding box center [605, 185] width 248 height 19
type input "***"
click at [290, 207] on label "JDI7F31 - BAU 8 P (C: 322,00 - P: 7450,00) (VD)" at bounding box center [354, 203] width 181 height 11
click at [713, 342] on button "Confirmar" at bounding box center [705, 340] width 46 height 18
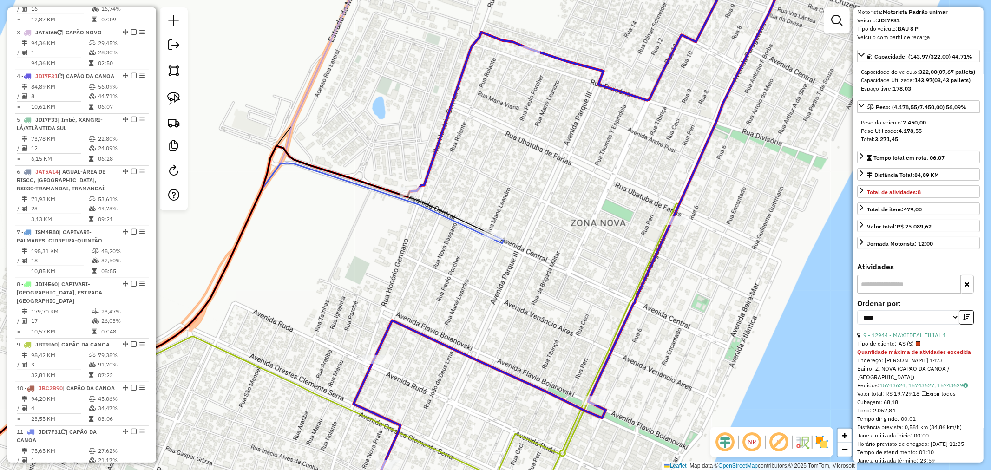
scroll to position [544, 0]
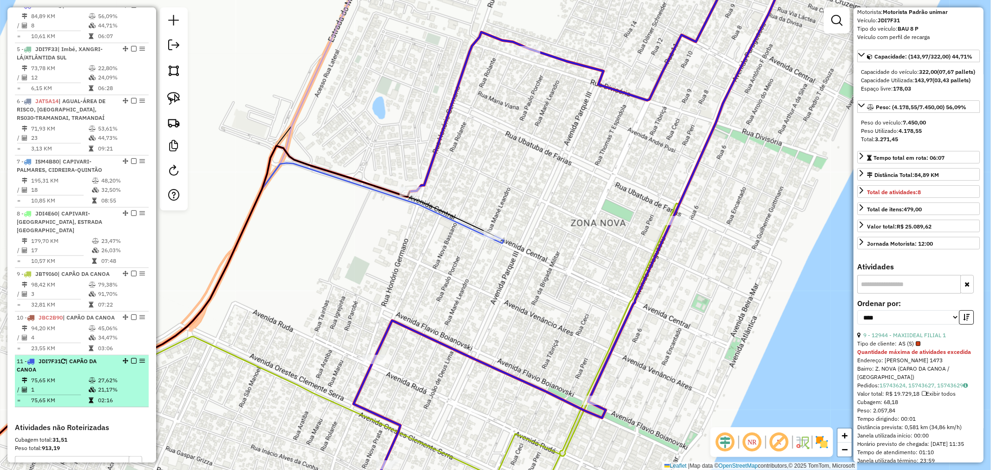
drag, startPoint x: 122, startPoint y: 374, endPoint x: 119, endPoint y: 379, distance: 6.3
click at [119, 364] on div at bounding box center [131, 361] width 28 height 6
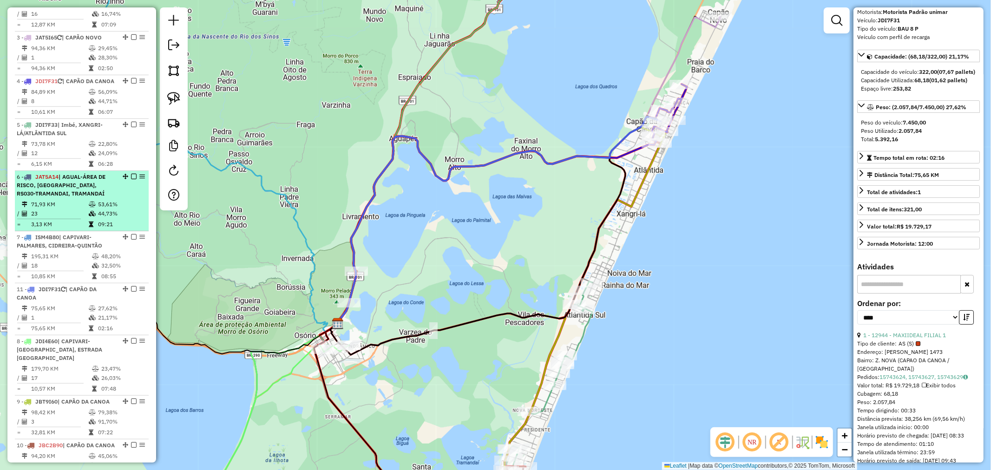
scroll to position [440, 0]
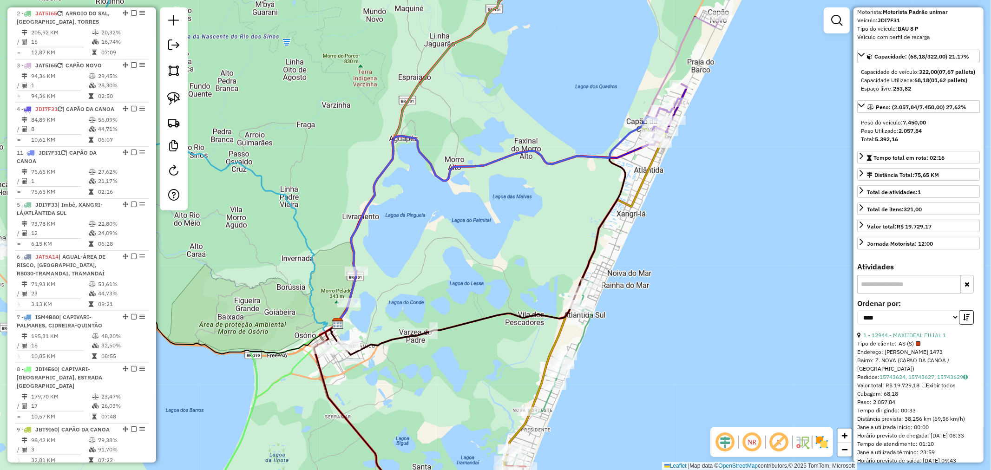
drag, startPoint x: 122, startPoint y: 376, endPoint x: 60, endPoint y: 177, distance: 209.1
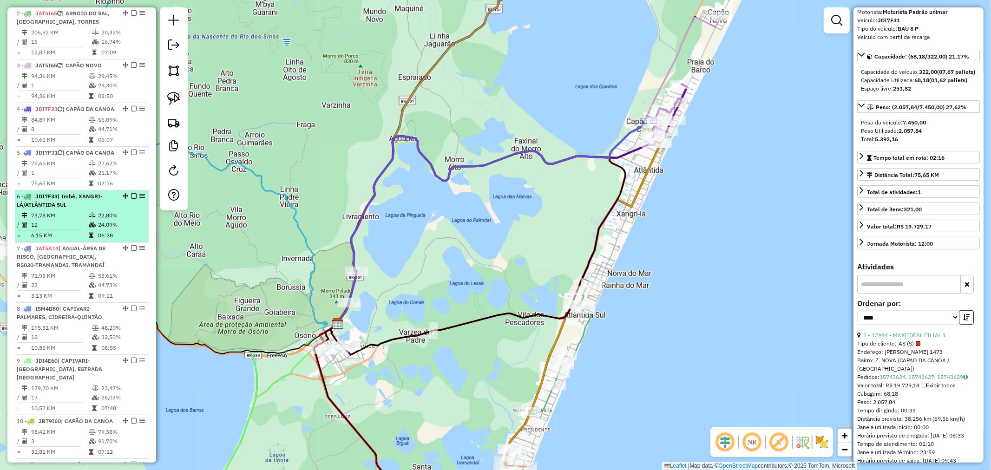
click at [76, 209] on div "6 - JDI7F33 | Imbé, XANGRI-LÁ/ATLÂNTIDA SUL" at bounding box center [66, 200] width 99 height 17
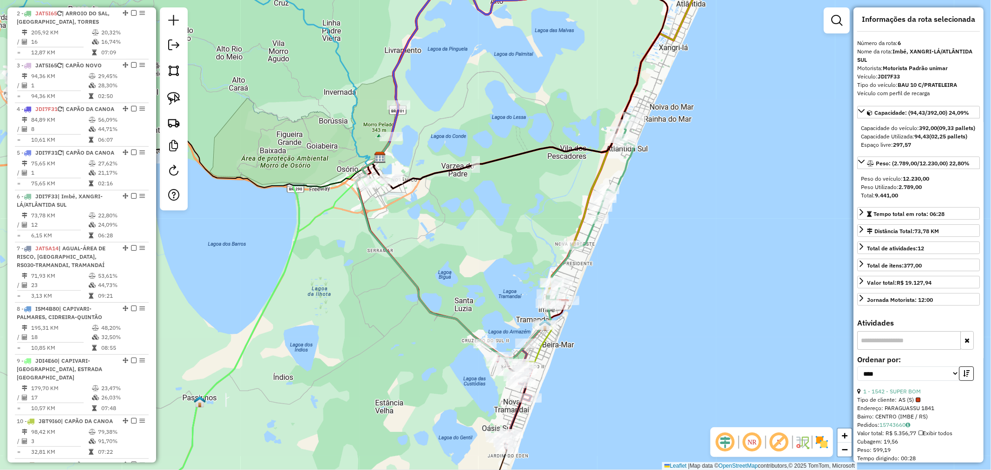
scroll to position [0, 0]
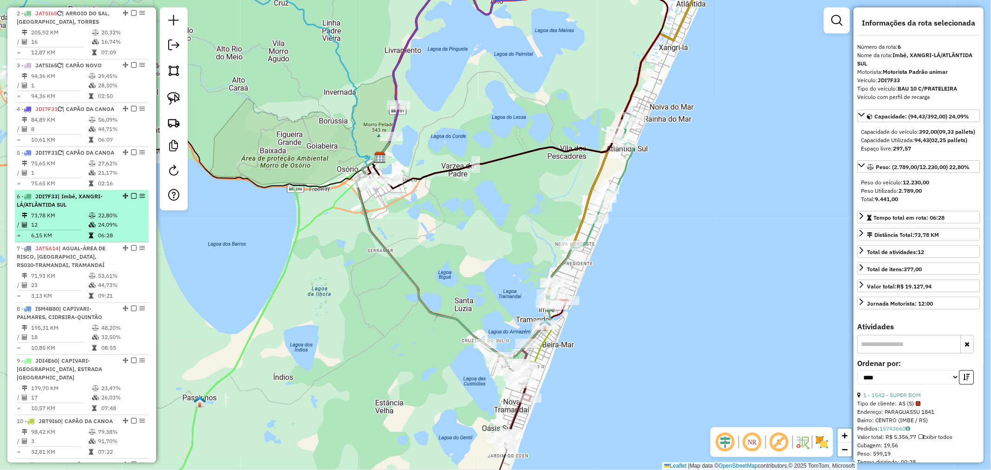
click at [101, 220] on td "22,80%" at bounding box center [121, 215] width 47 height 9
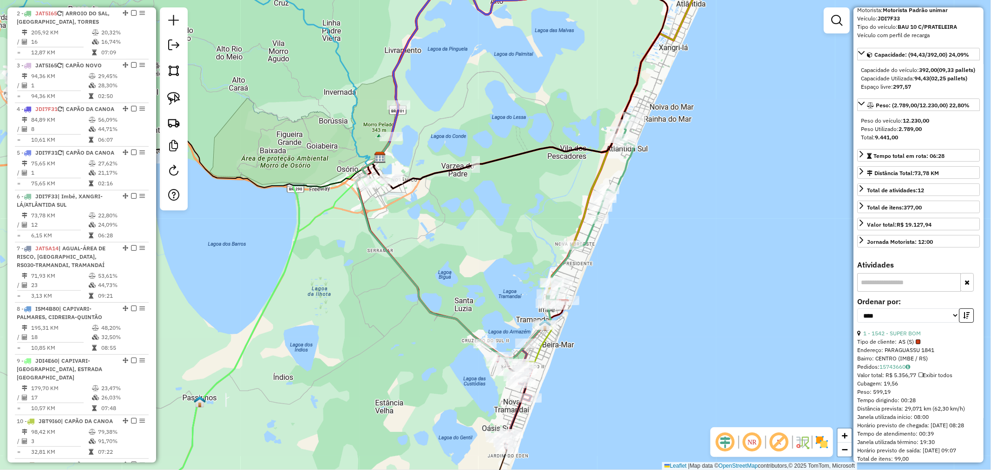
scroll to position [47, 0]
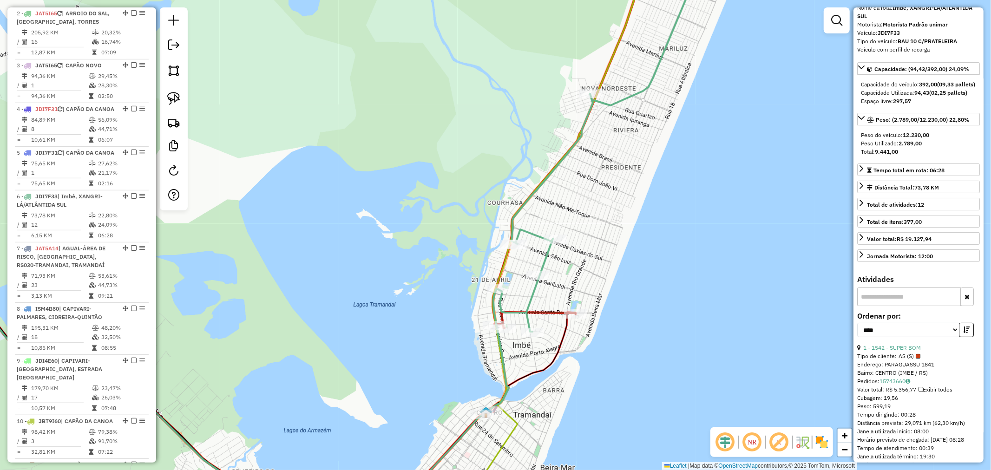
drag, startPoint x: 655, startPoint y: 300, endPoint x: 686, endPoint y: 219, distance: 86.5
click at [687, 219] on div "Janela de atendimento Grade de atendimento Capacidade Transportadoras Veículos …" at bounding box center [495, 235] width 991 height 470
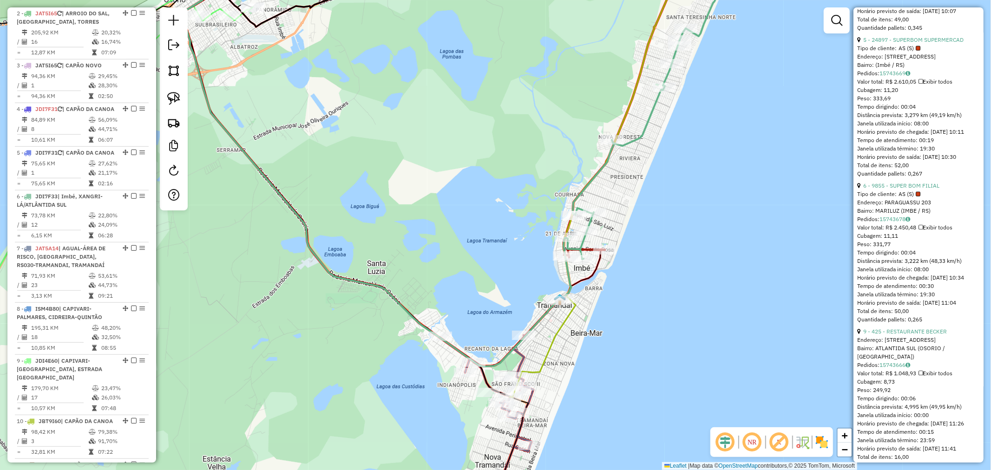
scroll to position [770, 0]
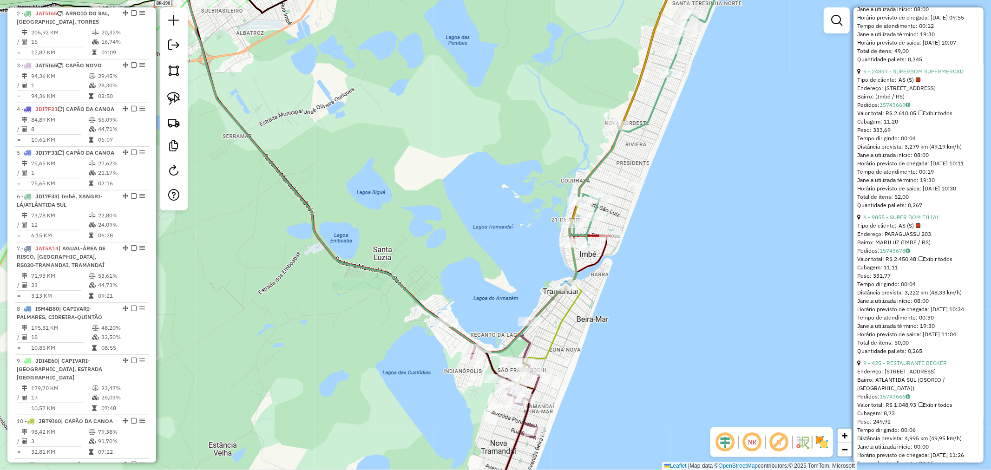
click at [630, 320] on div "Janela de atendimento Grade de atendimento Capacidade Transportadoras Veículos …" at bounding box center [495, 235] width 991 height 470
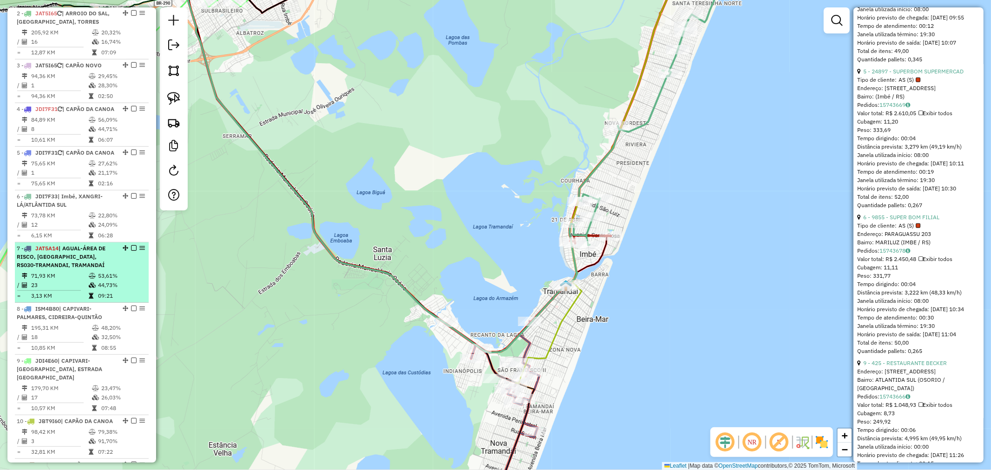
click at [90, 279] on icon at bounding box center [92, 276] width 7 height 6
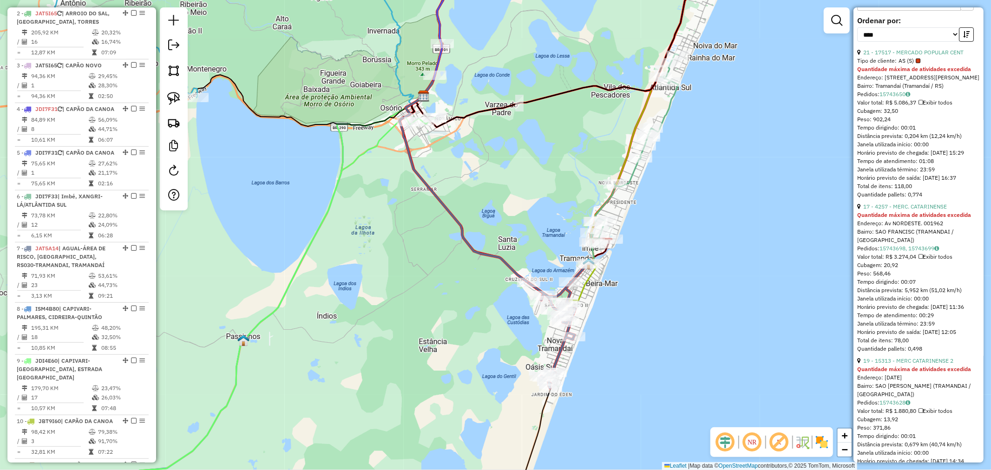
scroll to position [331, 0]
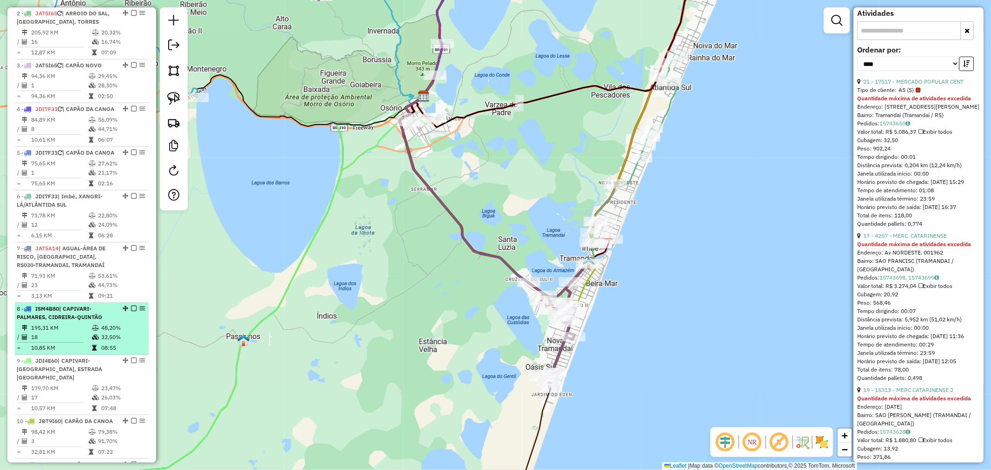
click at [74, 321] on span "| CAPIVARI-PALMARES, CIDREIRA-QUINTÃO" at bounding box center [60, 312] width 86 height 15
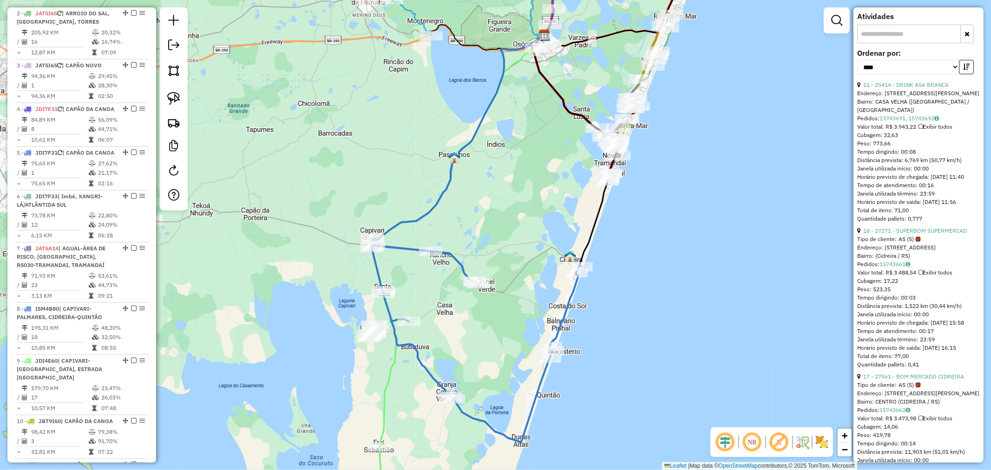
scroll to position [323, 0]
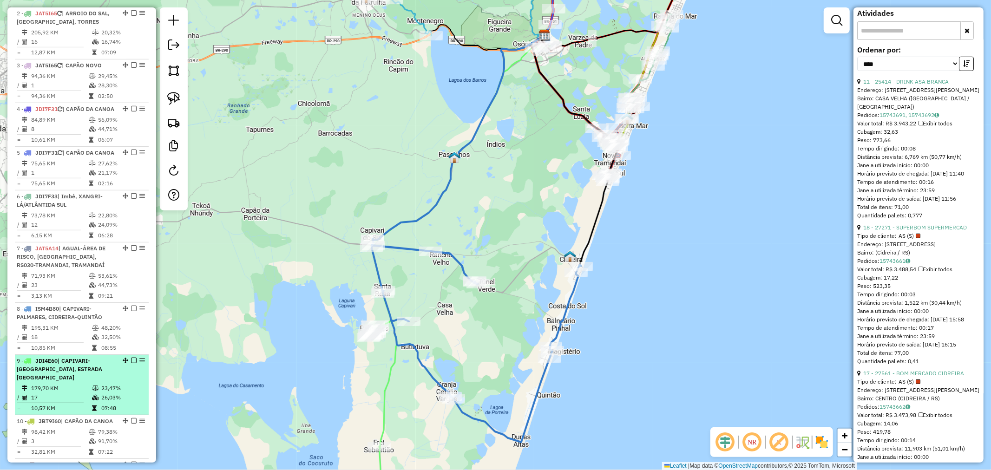
click at [64, 381] on span "| CAPIVARI-[GEOGRAPHIC_DATA], ESTRADA [GEOGRAPHIC_DATA]" at bounding box center [60, 369] width 86 height 24
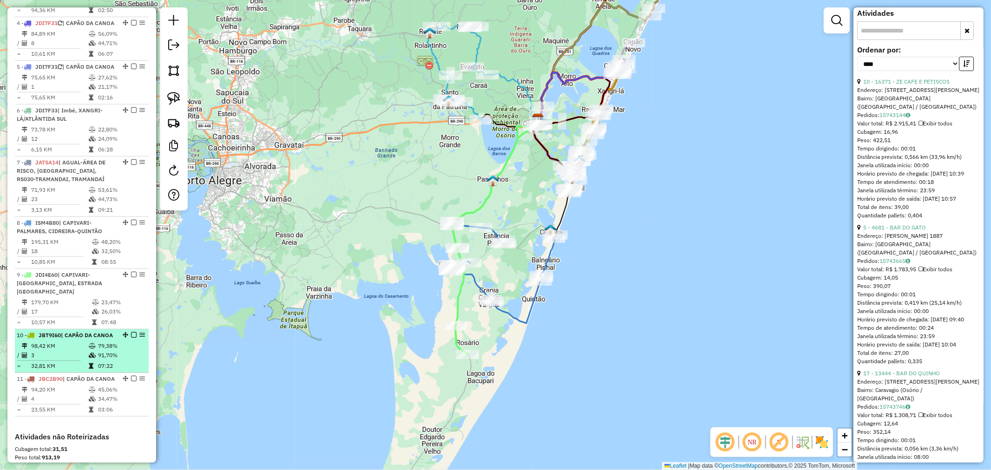
scroll to position [544, 0]
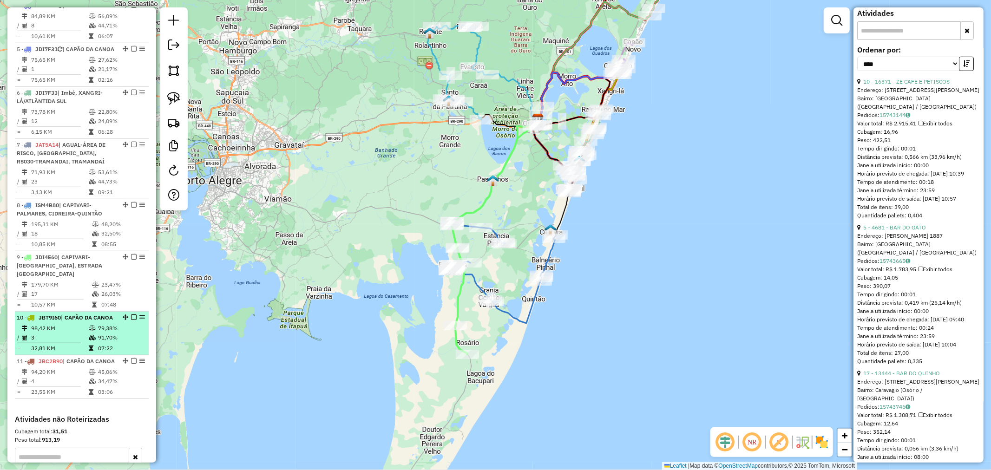
click at [75, 322] on div "10 - JBT9I60 | CAPÃO DA CANOA" at bounding box center [66, 318] width 99 height 8
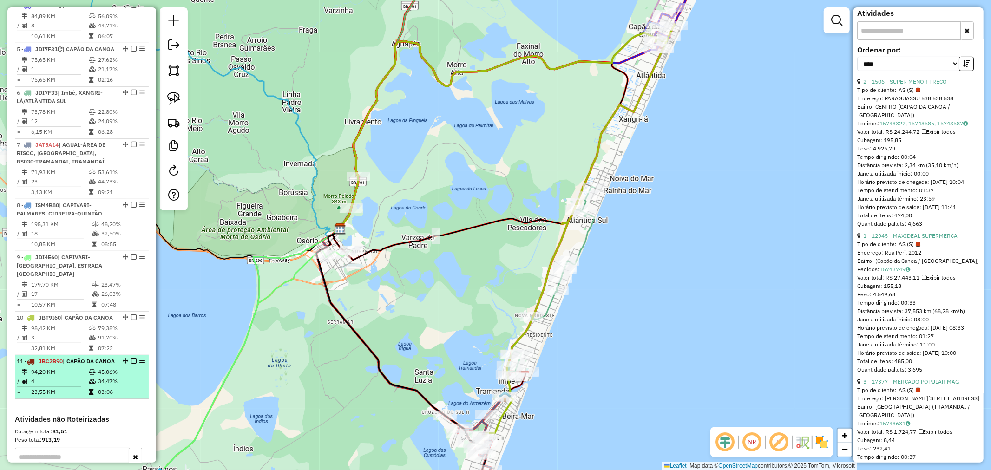
click at [82, 365] on span "| CAPÃO DA CANOA" at bounding box center [89, 361] width 52 height 7
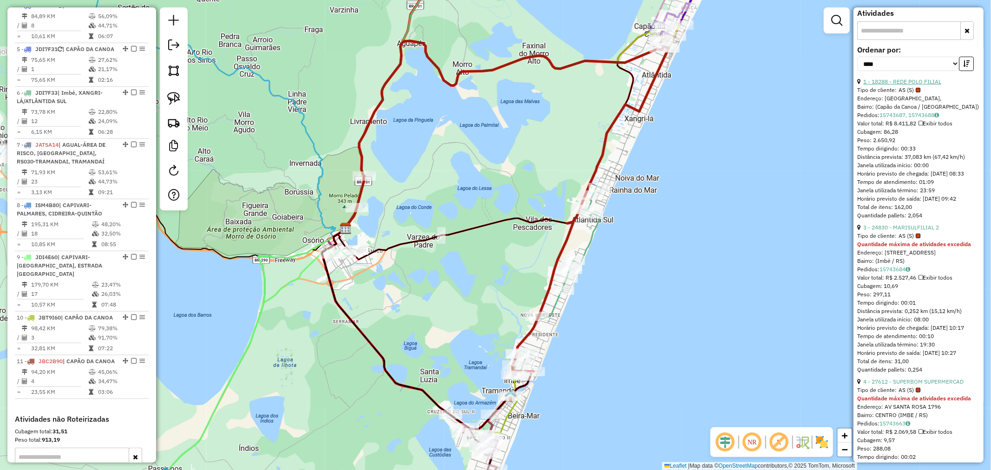
click at [918, 85] on link "1 - 18288 - REDE POLO FILIAL" at bounding box center [903, 81] width 78 height 7
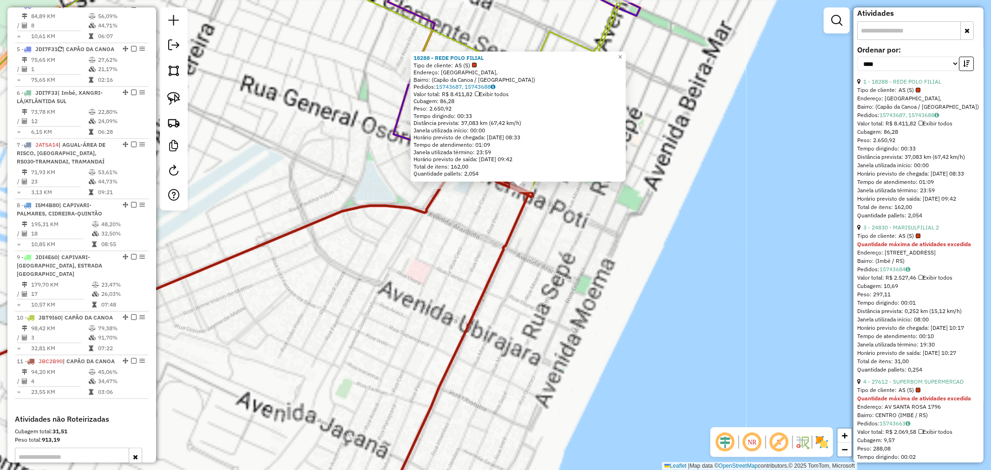
drag, startPoint x: 550, startPoint y: 210, endPoint x: 522, endPoint y: 258, distance: 55.6
click at [508, 286] on div "18288 - REDE POLO FILIAL Tipo de cliente: AS (S) Endereço: Avenida Central, Bai…" at bounding box center [495, 235] width 991 height 470
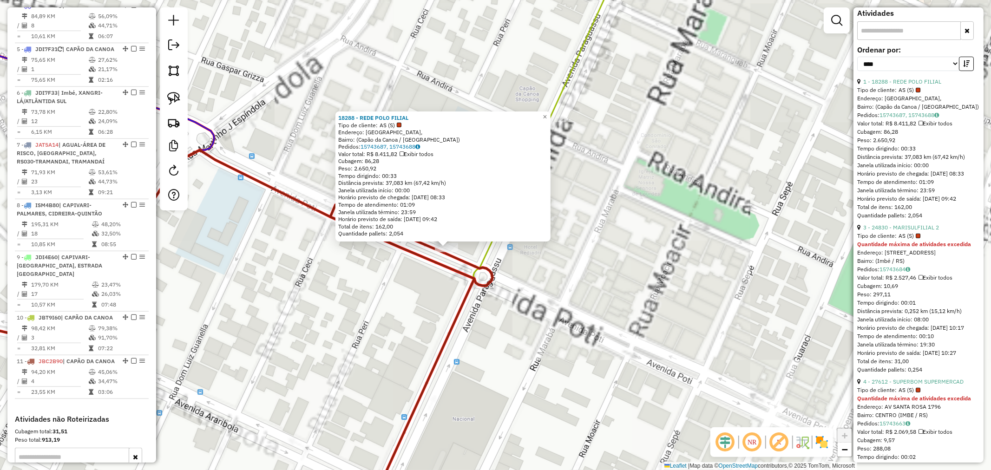
click at [545, 112] on div "18288 - REDE POLO FILIAL Tipo de cliente: AS (S) Endereço: Avenida Central, Bai…" at bounding box center [443, 177] width 215 height 130
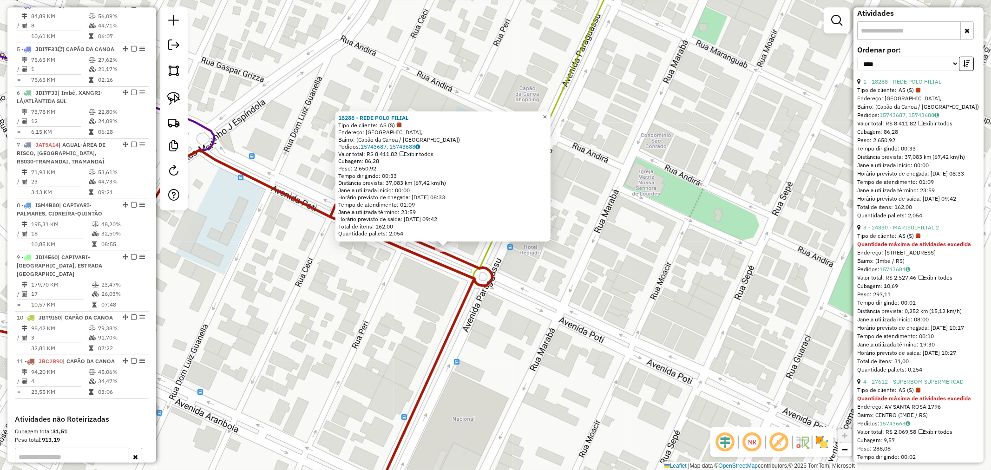
click at [551, 118] on link "×" at bounding box center [545, 117] width 11 height 11
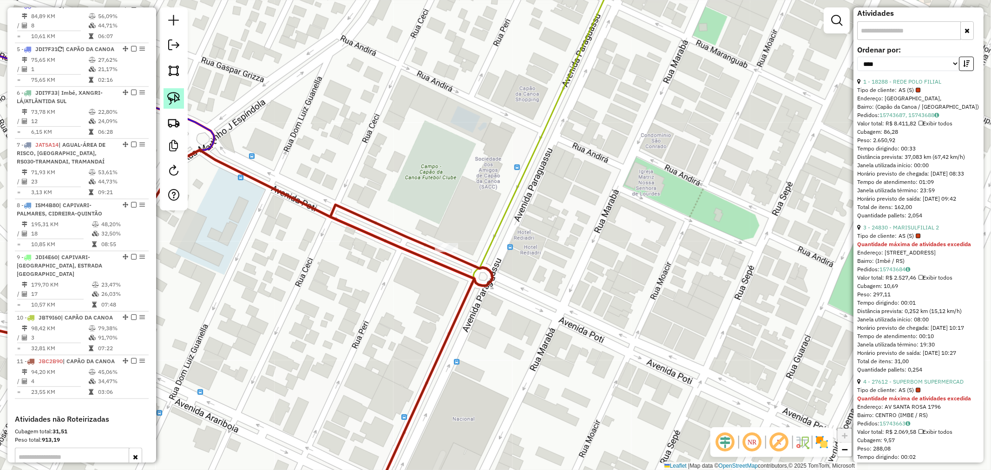
click at [169, 98] on img at bounding box center [173, 98] width 13 height 13
drag, startPoint x: 442, startPoint y: 220, endPoint x: 474, endPoint y: 258, distance: 50.2
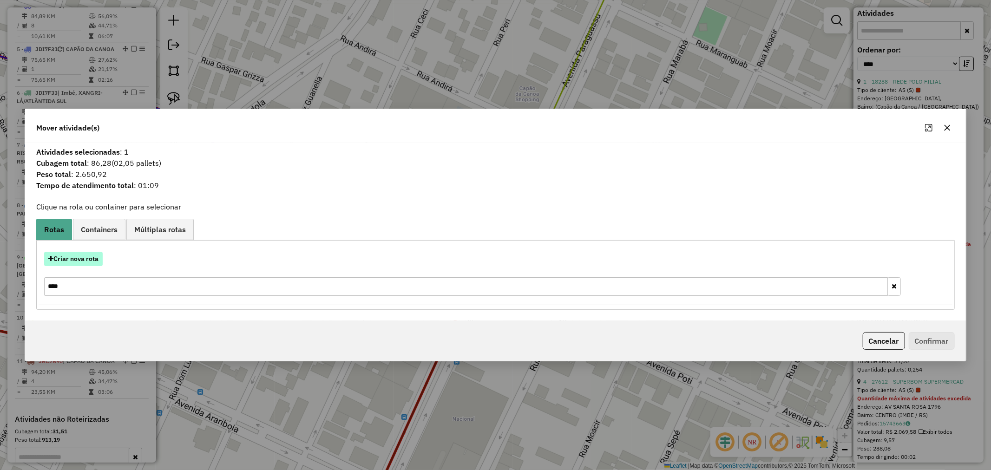
click at [76, 263] on button "Criar nova rota" at bounding box center [73, 259] width 59 height 14
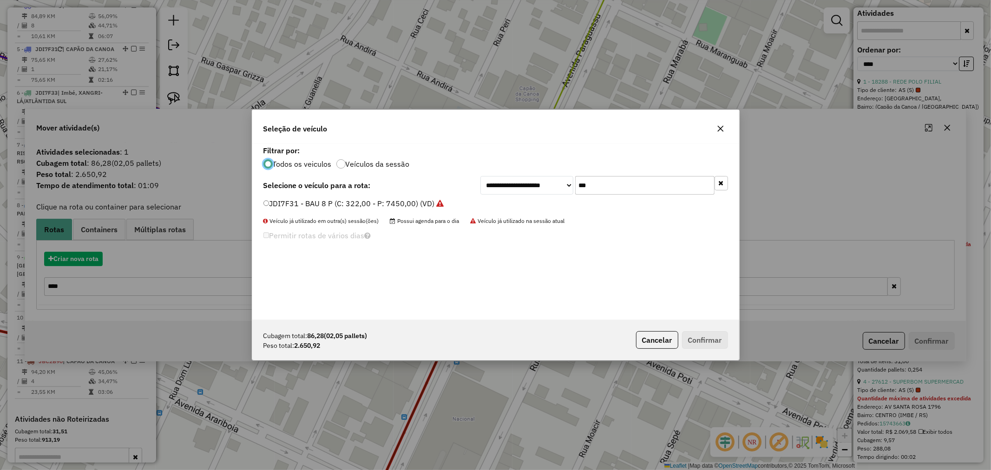
scroll to position [5, 2]
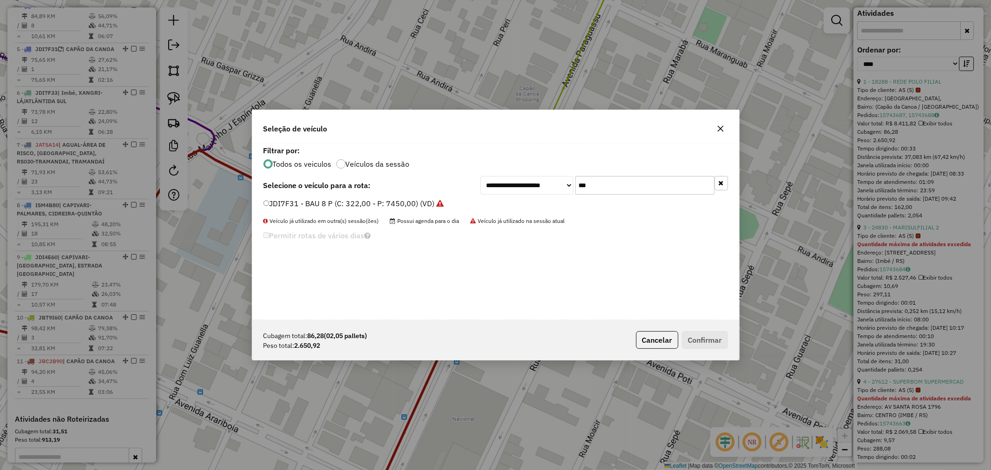
drag, startPoint x: 625, startPoint y: 188, endPoint x: 534, endPoint y: 189, distance: 91.6
click at [536, 189] on div "**********" at bounding box center [605, 185] width 248 height 19
click at [530, 198] on div "**********" at bounding box center [495, 232] width 487 height 177
click at [624, 191] on input "***" at bounding box center [644, 185] width 139 height 19
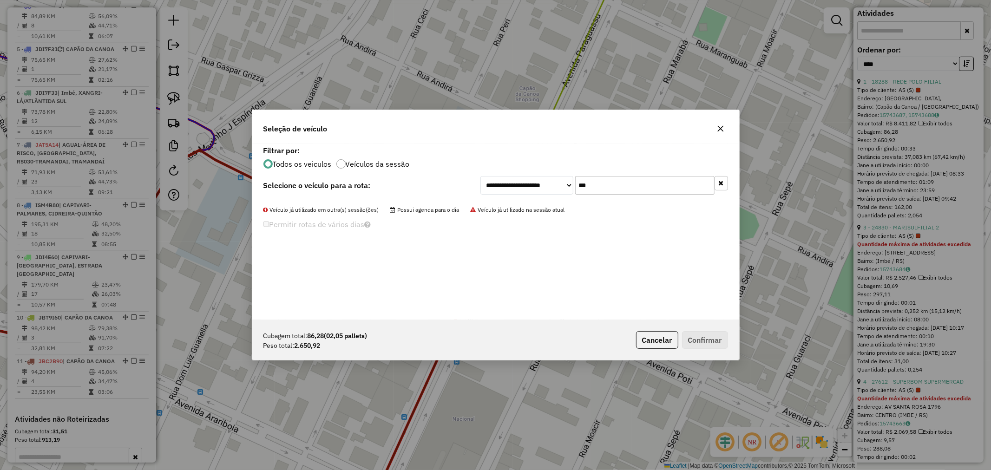
click at [624, 191] on input "***" at bounding box center [644, 185] width 139 height 19
type input "****"
click at [358, 205] on label "JBC2B90 - BAU 8 P (C: 322,00 - P: 7450,00) (VD)" at bounding box center [355, 203] width 183 height 11
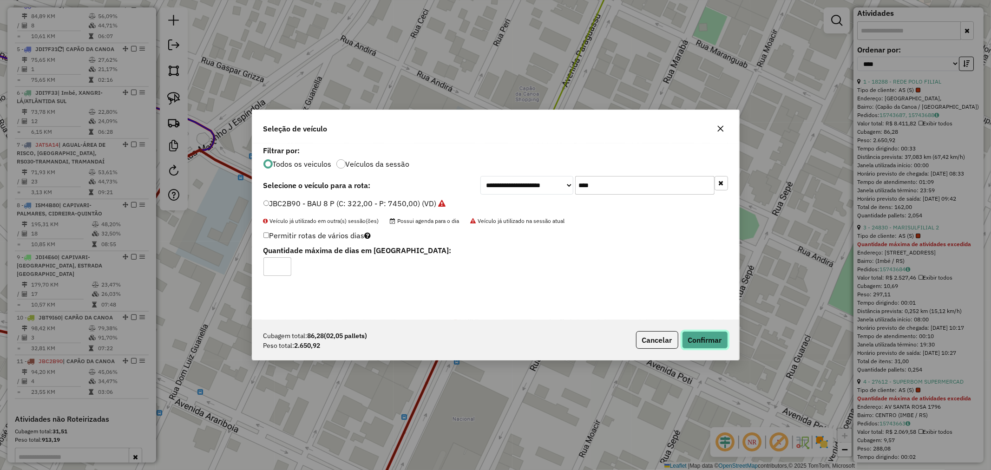
click at [696, 337] on button "Confirmar" at bounding box center [705, 340] width 46 height 18
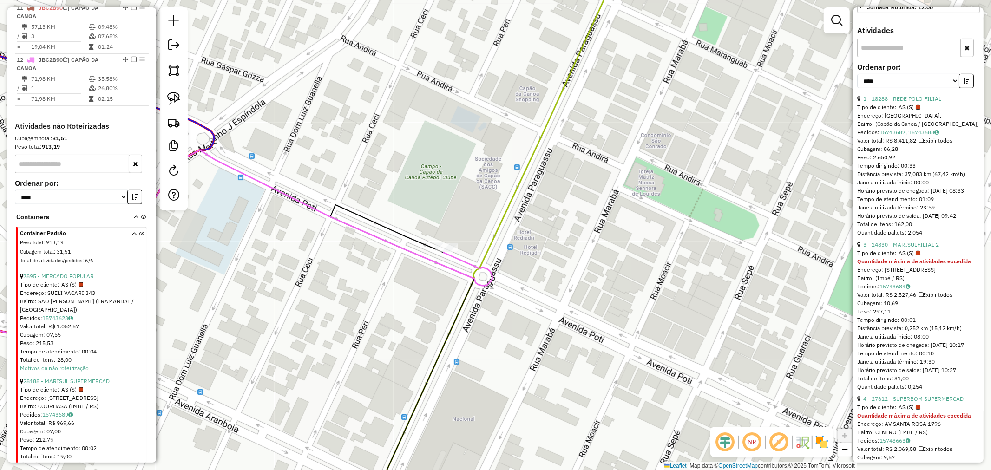
scroll to position [865, 0]
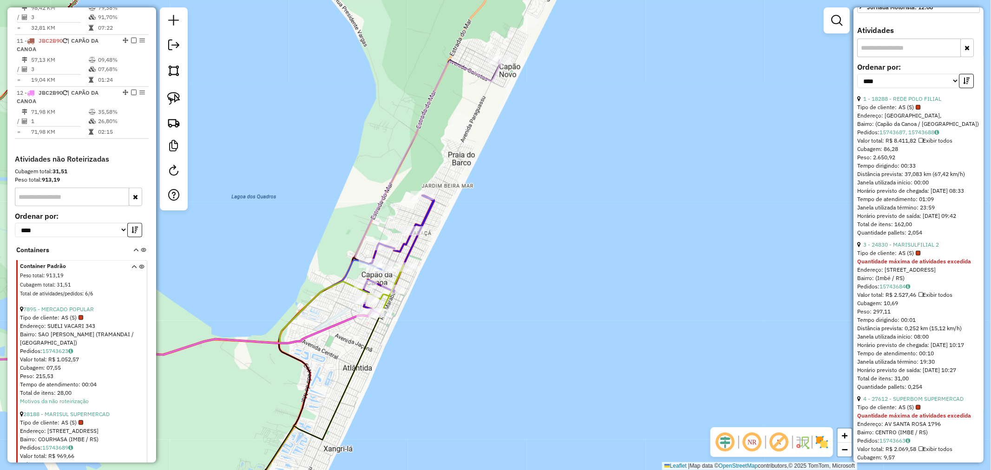
drag, startPoint x: 446, startPoint y: 244, endPoint x: 447, endPoint y: 265, distance: 20.9
click at [447, 265] on div "Janela de atendimento Grade de atendimento Capacidade Transportadoras Veículos …" at bounding box center [495, 235] width 991 height 470
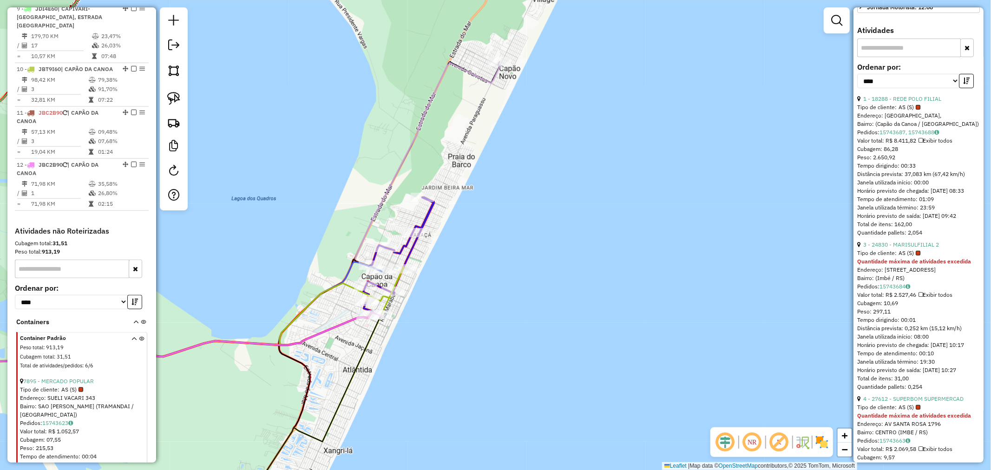
scroll to position [554, 0]
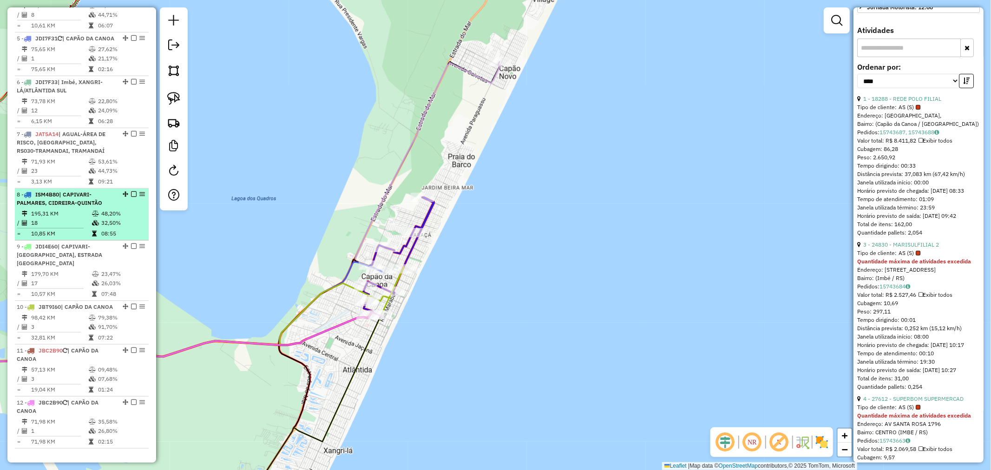
click at [89, 228] on td "18" at bounding box center [61, 222] width 61 height 9
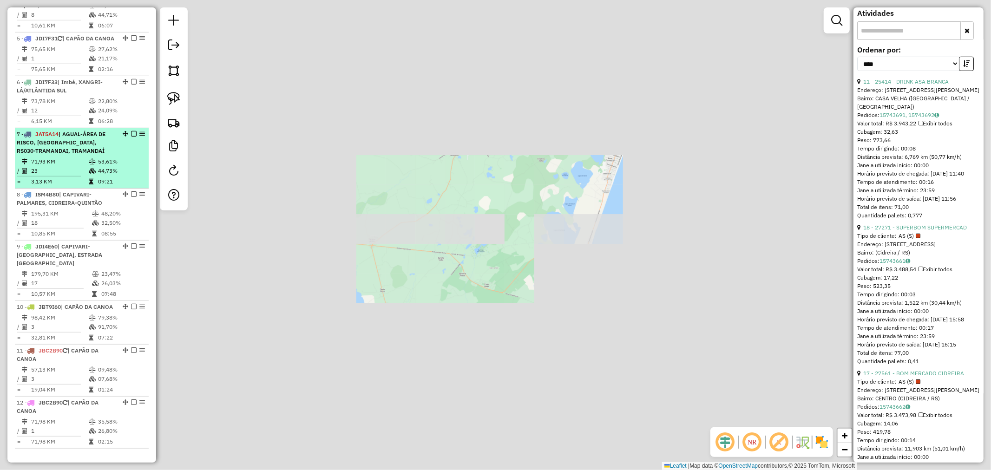
click at [93, 165] on icon at bounding box center [92, 162] width 7 height 6
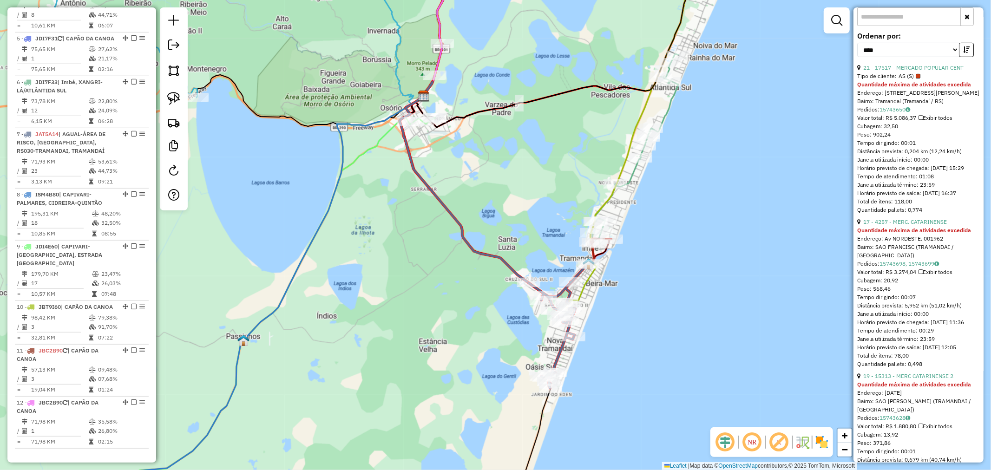
scroll to position [228, 0]
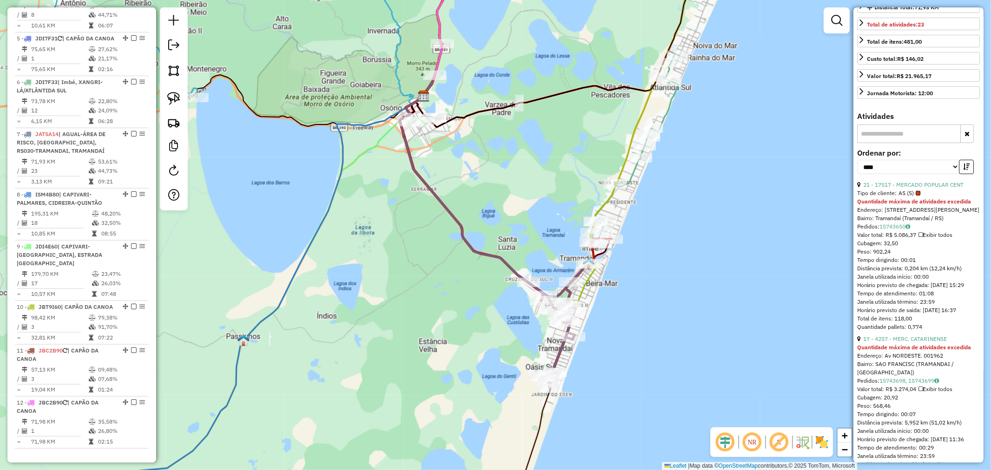
drag, startPoint x: 657, startPoint y: 253, endPoint x: 632, endPoint y: 271, distance: 30.3
click at [641, 274] on div "Janela de atendimento Grade de atendimento Capacidade Transportadoras Veículos …" at bounding box center [495, 235] width 991 height 470
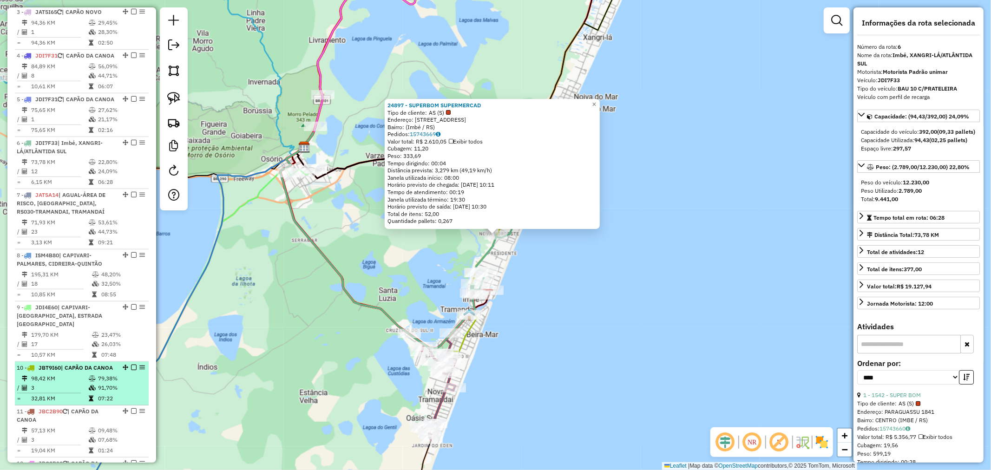
scroll to position [493, 0]
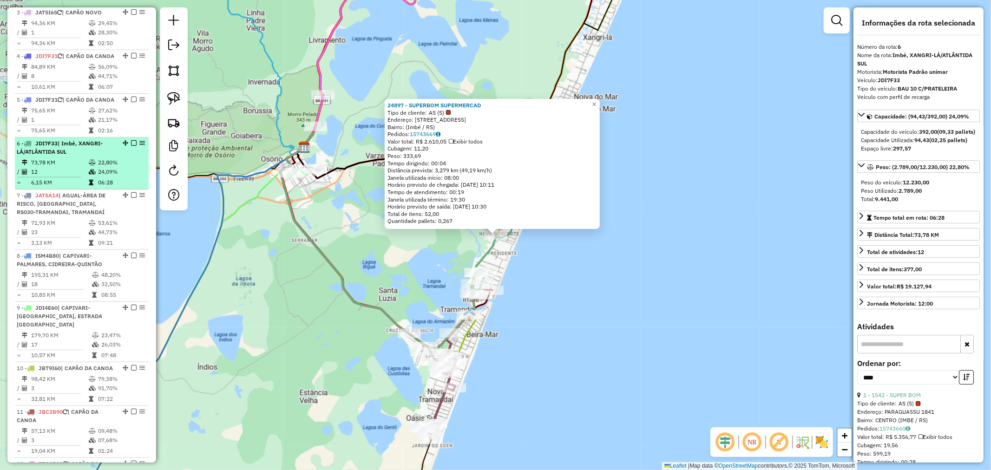
click at [69, 156] on div "6 - JDI7F33 | Imbé, XANGRI-LÁ/ATLÂNTIDA SUL" at bounding box center [66, 147] width 99 height 17
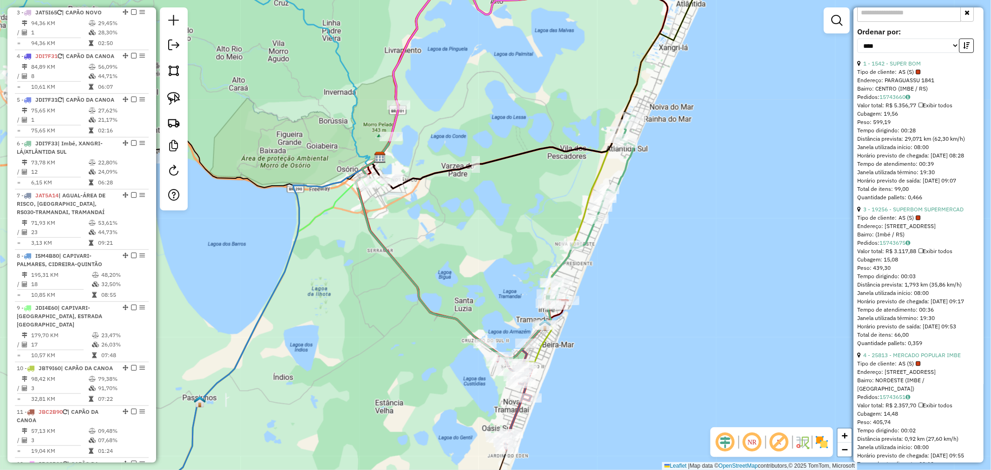
scroll to position [361, 0]
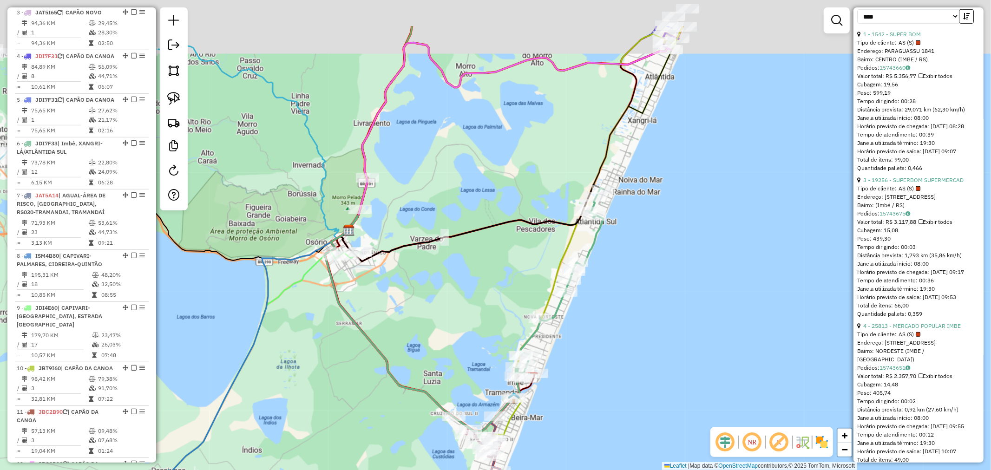
drag, startPoint x: 720, startPoint y: 243, endPoint x: 669, endPoint y: 348, distance: 116.4
click at [672, 345] on div "Janela de atendimento Grade de atendimento Capacidade Transportadoras Veículos …" at bounding box center [495, 235] width 991 height 470
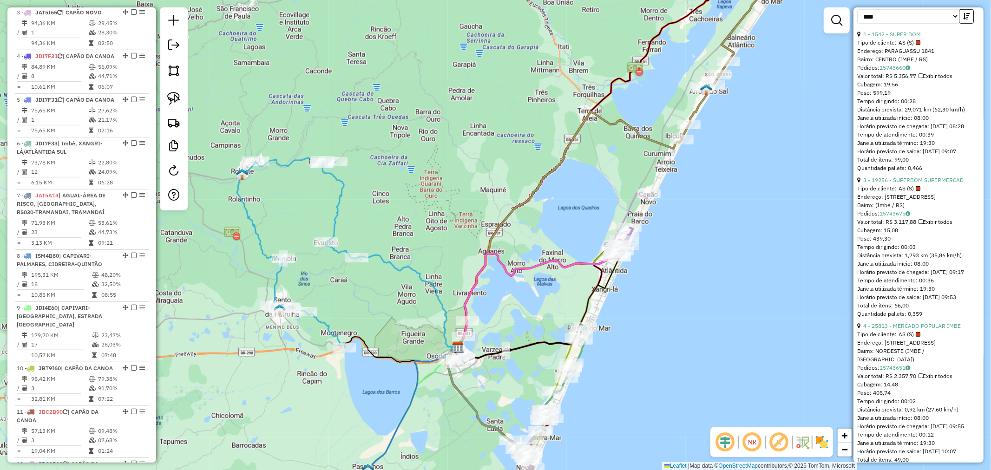
drag, startPoint x: 541, startPoint y: 239, endPoint x: 529, endPoint y: 278, distance: 40.3
click at [529, 278] on div "Janela de atendimento Grade de atendimento Capacidade Transportadoras Veículos …" at bounding box center [495, 235] width 991 height 470
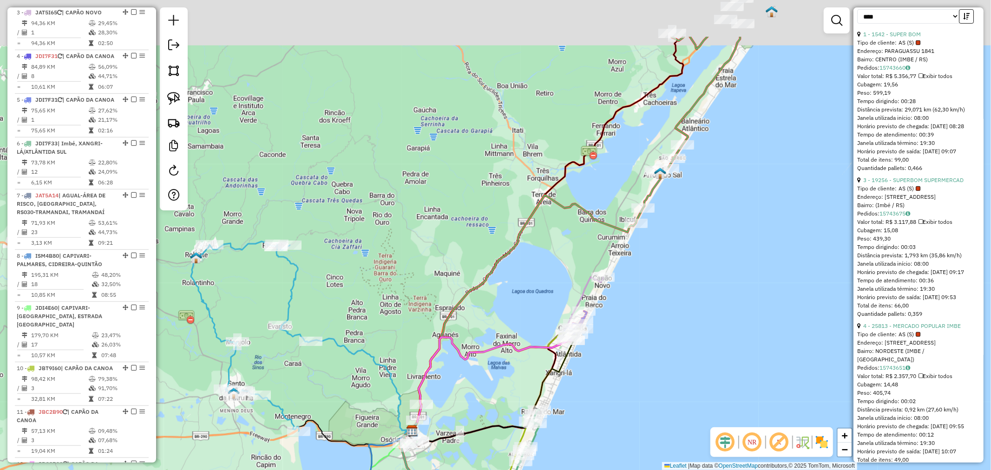
drag, startPoint x: 541, startPoint y: 254, endPoint x: 518, endPoint y: 303, distance: 53.8
click at [518, 303] on div "Janela de atendimento Grade de atendimento Capacidade Transportadoras Veículos …" at bounding box center [495, 235] width 991 height 470
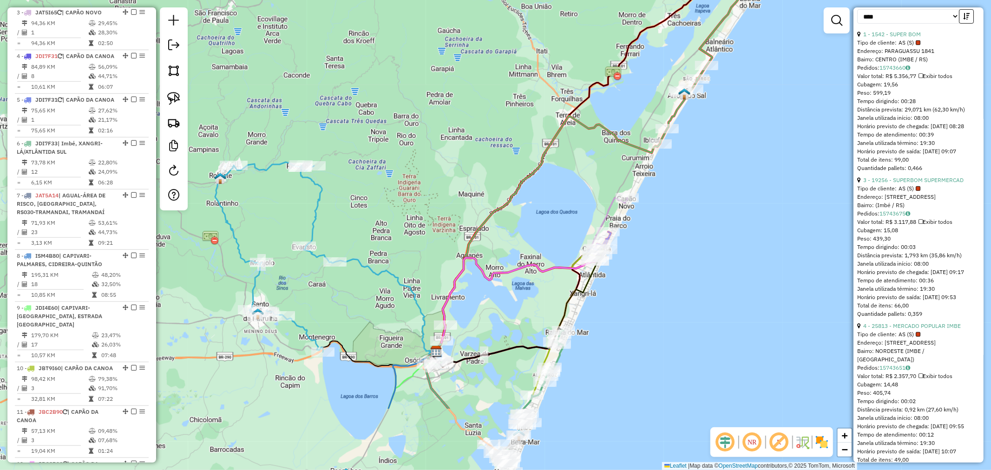
drag, startPoint x: 517, startPoint y: 291, endPoint x: 565, endPoint y: 168, distance: 131.5
click at [559, 178] on div "Janela de atendimento Grade de atendimento Capacidade Transportadoras Veículos …" at bounding box center [495, 235] width 991 height 470
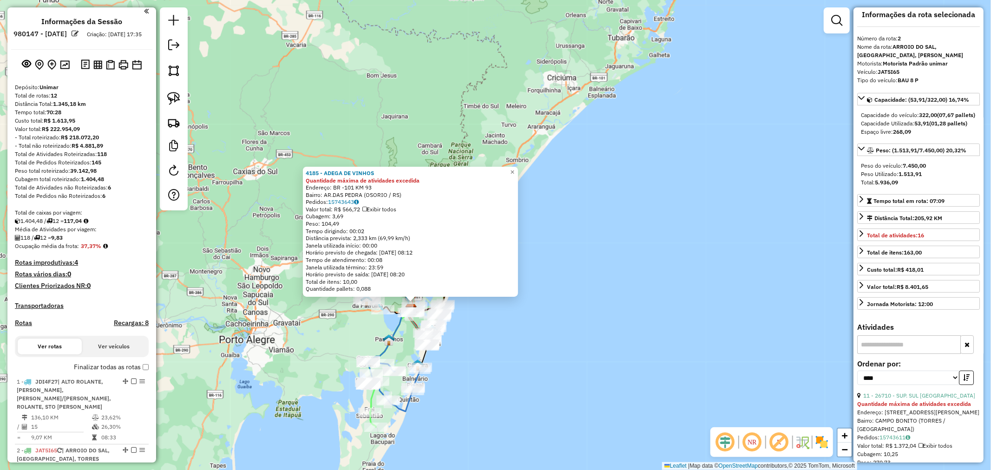
scroll to position [0, 0]
click at [515, 171] on span "×" at bounding box center [512, 172] width 4 height 8
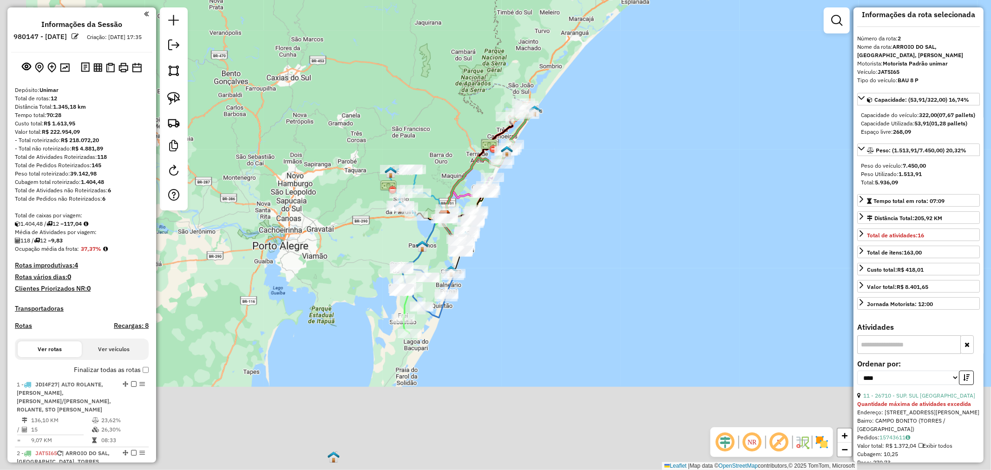
drag, startPoint x: 499, startPoint y: 286, endPoint x: 403, endPoint y: 241, distance: 105.4
click at [504, 242] on div "Janela de atendimento Grade de atendimento Capacidade Transportadoras Veículos …" at bounding box center [495, 235] width 991 height 470
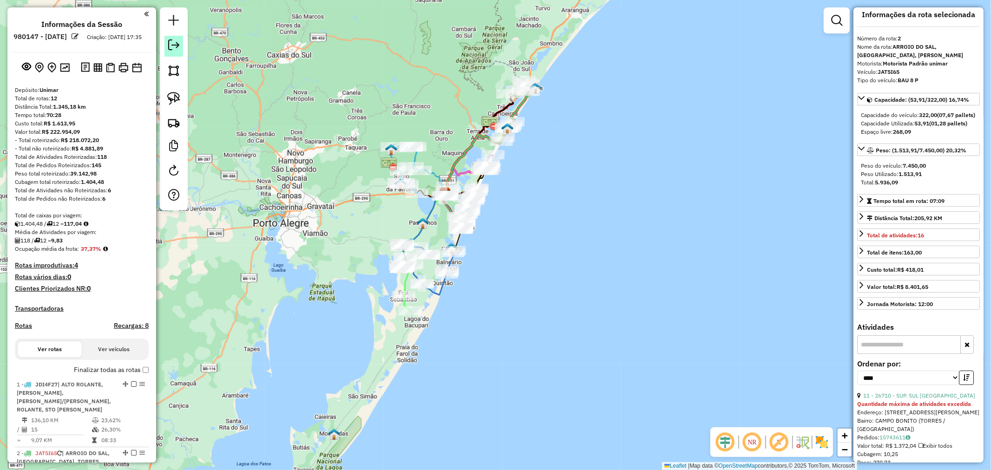
click at [175, 45] on em at bounding box center [173, 45] width 11 height 11
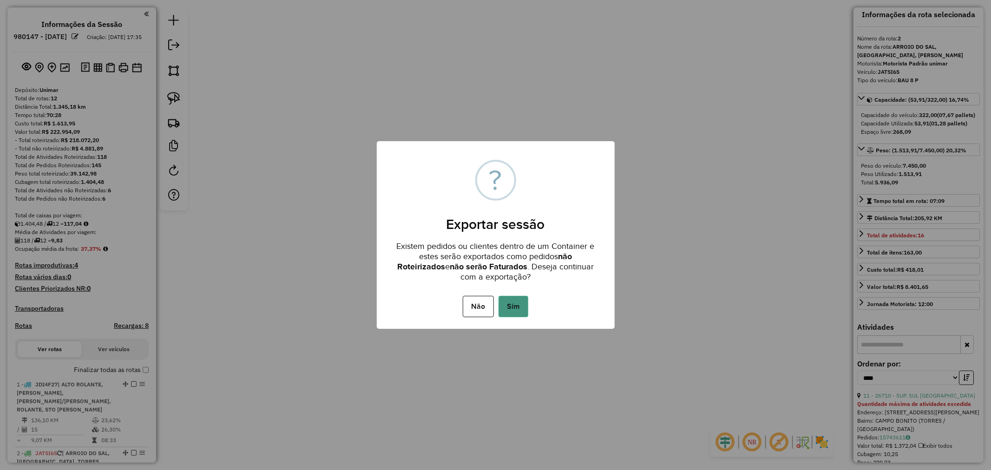
click at [513, 304] on button "Sim" at bounding box center [514, 306] width 30 height 21
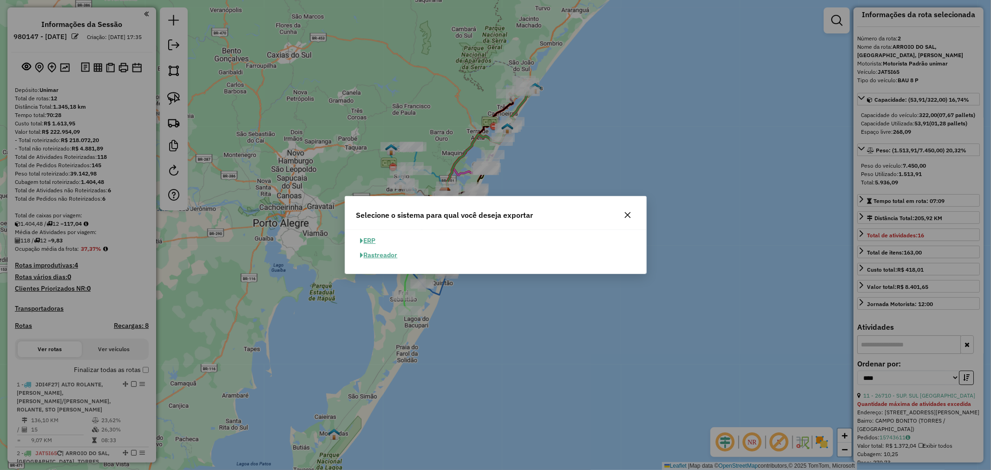
click at [374, 238] on button "ERP" at bounding box center [368, 241] width 24 height 14
select select "**"
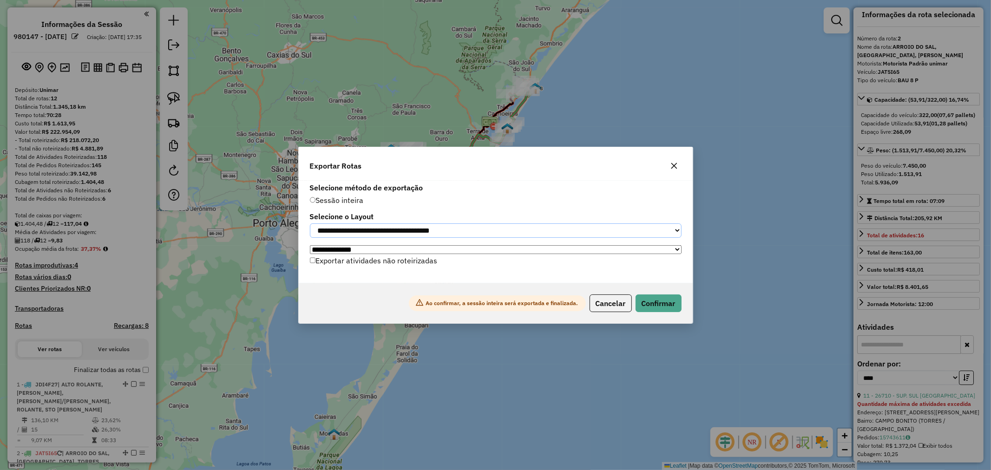
click at [666, 230] on select "**********" at bounding box center [496, 231] width 372 height 14
click at [667, 229] on select "**********" at bounding box center [496, 231] width 372 height 14
click at [657, 304] on button "Confirmar" at bounding box center [659, 304] width 46 height 18
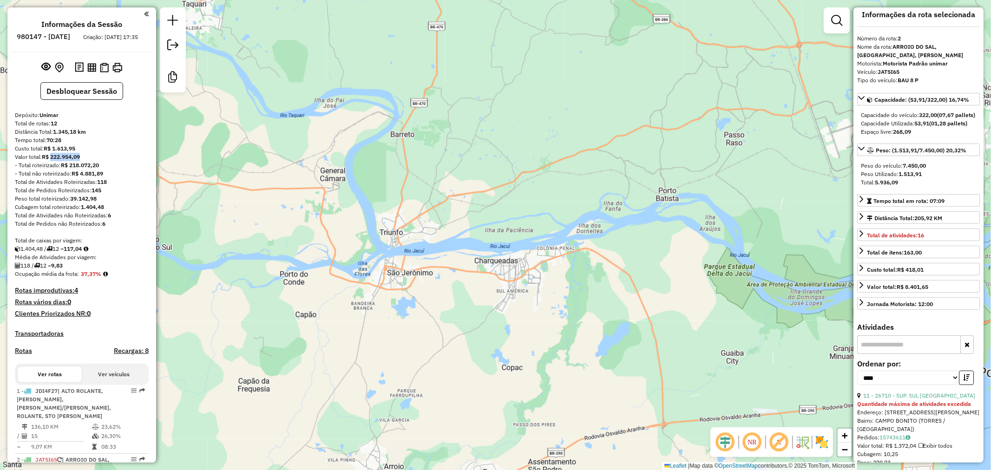
drag, startPoint x: 53, startPoint y: 165, endPoint x: 83, endPoint y: 166, distance: 29.8
click at [83, 161] on div "Valor total: R$ 222.954,09" at bounding box center [82, 157] width 134 height 8
copy strong "222.954,09"
drag, startPoint x: 81, startPoint y: 180, endPoint x: 102, endPoint y: 183, distance: 21.0
click at [102, 177] on strong "R$ 4.881,89" at bounding box center [88, 173] width 32 height 7
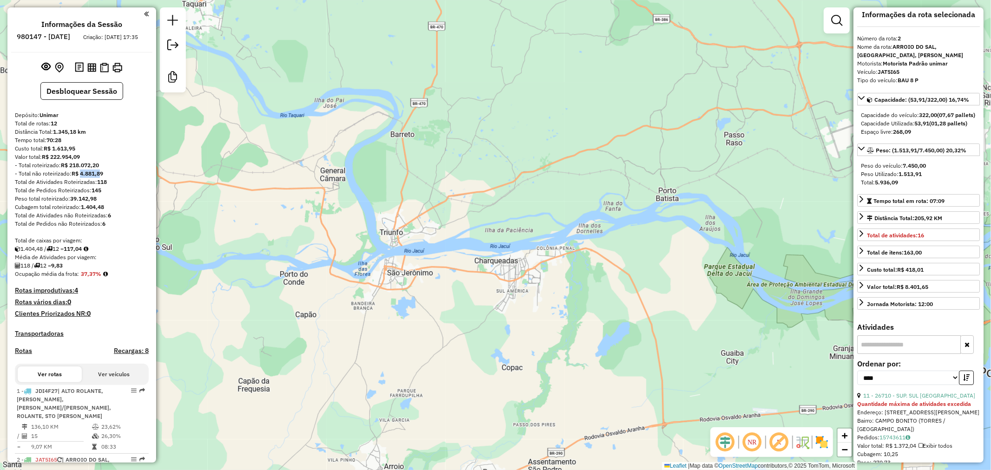
copy strong "4.881,8"
drag, startPoint x: 71, startPoint y: 174, endPoint x: 99, endPoint y: 175, distance: 27.9
click at [99, 169] on strong "R$ 218.072,20" at bounding box center [80, 165] width 38 height 7
copy strong "218.072,20"
drag, startPoint x: 319, startPoint y: 229, endPoint x: 265, endPoint y: 209, distance: 57.3
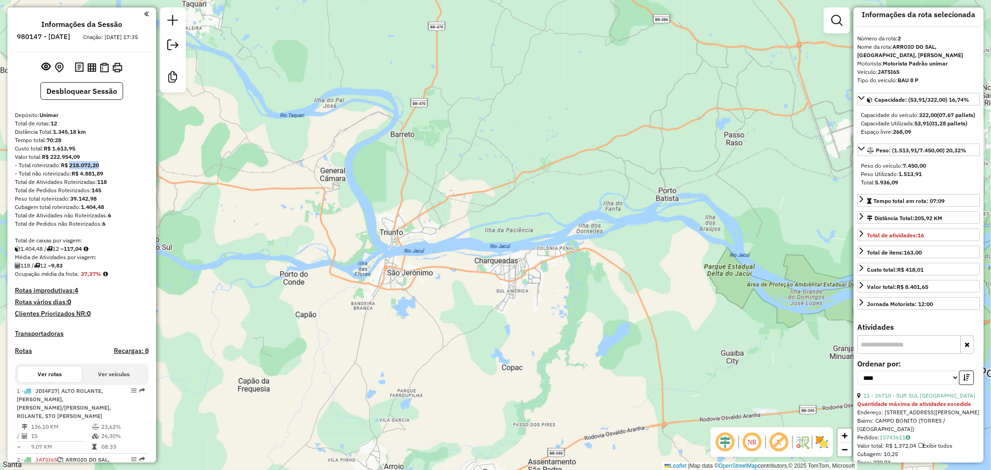
click at [266, 209] on div "Janela de atendimento Grade de atendimento Capacidade Transportadoras Veículos …" at bounding box center [495, 235] width 991 height 470
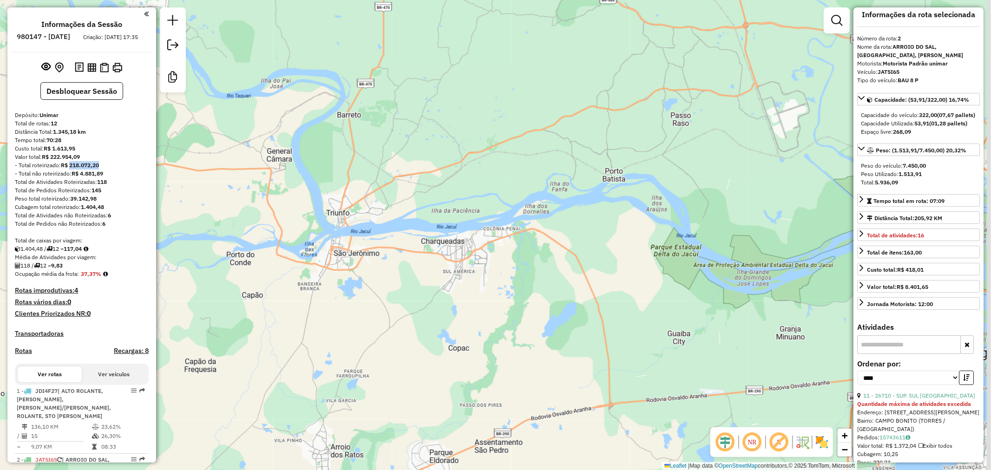
drag, startPoint x: 444, startPoint y: 263, endPoint x: 200, endPoint y: 209, distance: 250.4
click at [258, 224] on div "Janela de atendimento Grade de atendimento Capacidade Transportadoras Veículos …" at bounding box center [495, 235] width 991 height 470
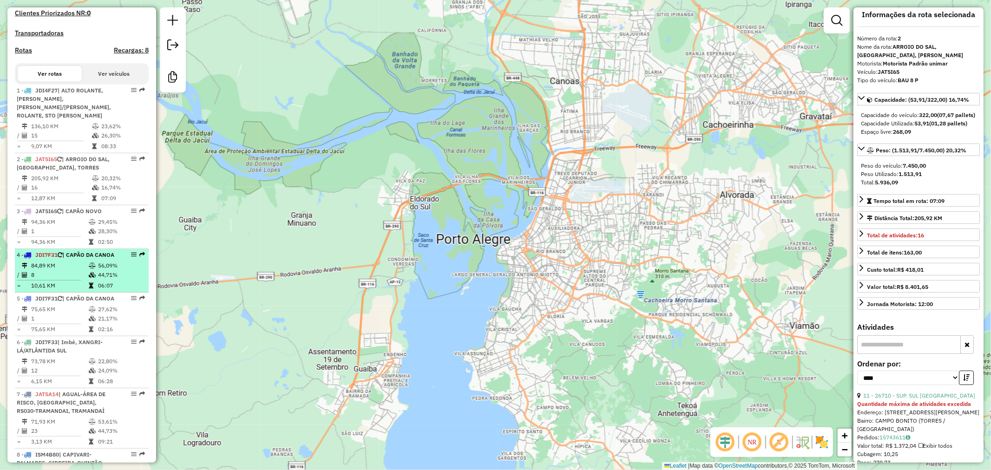
scroll to position [258, 0]
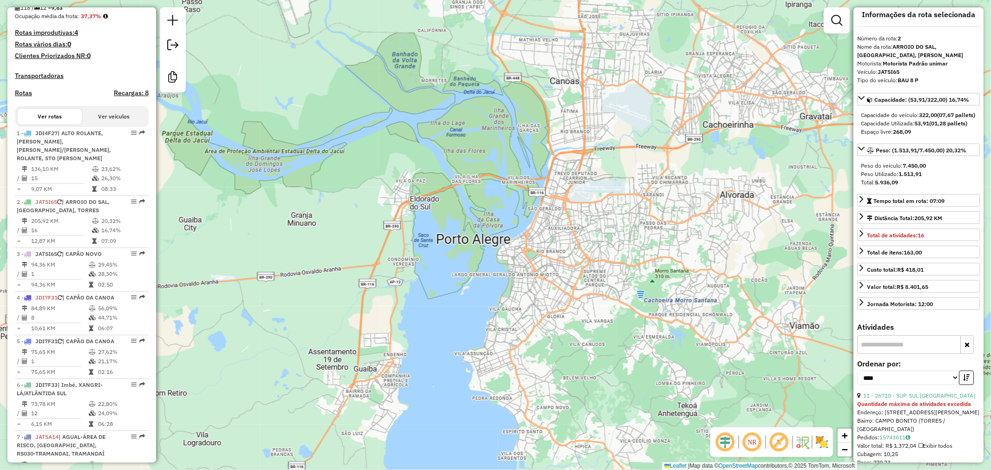
drag, startPoint x: 223, startPoint y: 224, endPoint x: 198, endPoint y: 221, distance: 24.8
click at [198, 221] on div "Janela de atendimento Grade de atendimento Capacidade Transportadoras Veículos …" at bounding box center [495, 235] width 991 height 470
